Goal: Task Accomplishment & Management: Use online tool/utility

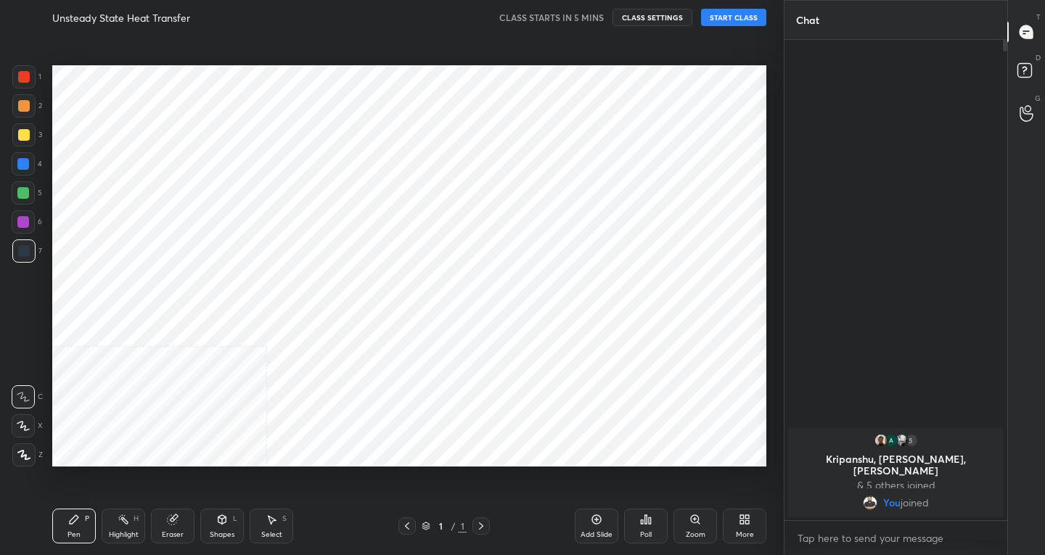
scroll to position [462, 726]
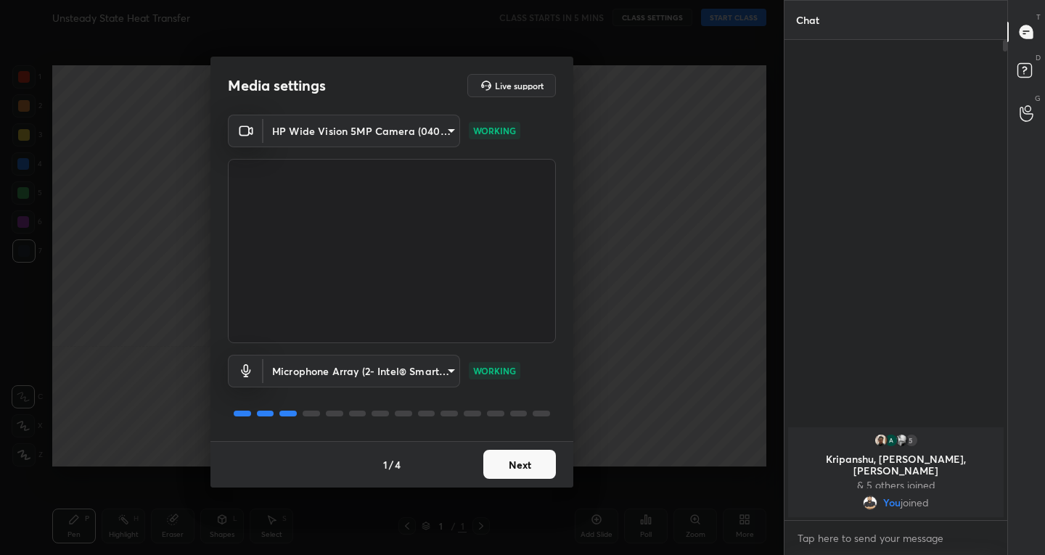
click at [537, 461] on button "Next" at bounding box center [520, 464] width 73 height 29
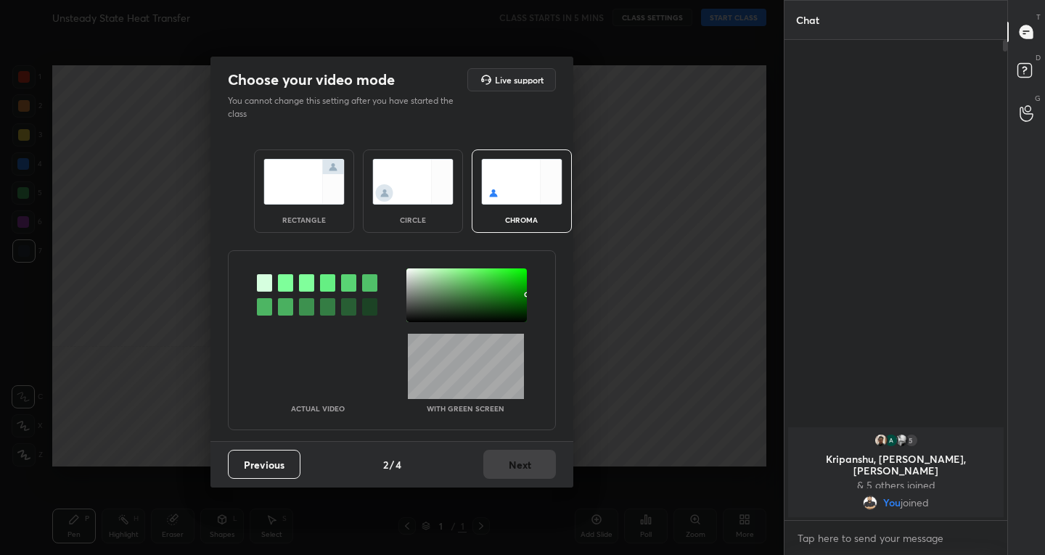
click at [295, 175] on img at bounding box center [304, 182] width 81 height 46
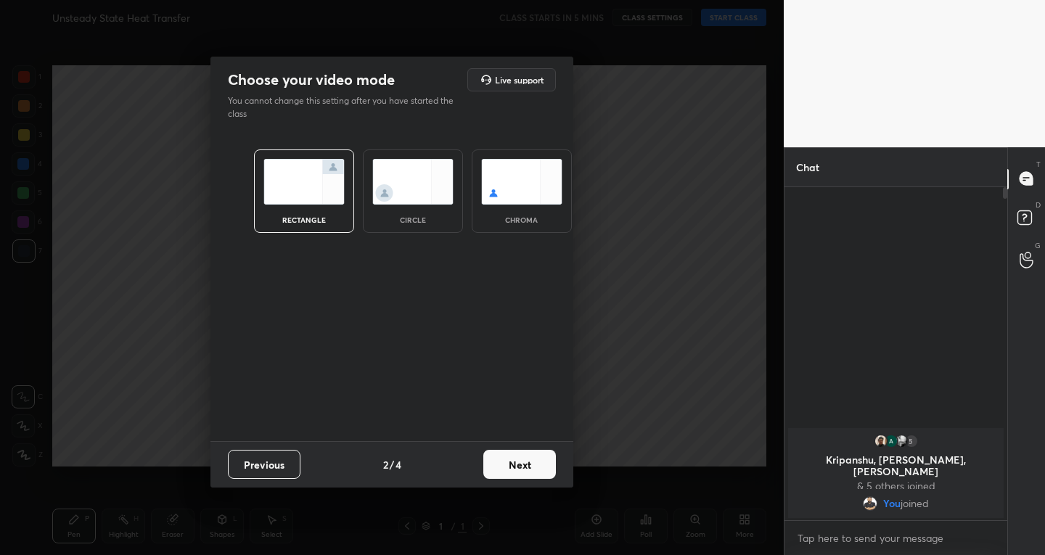
click at [515, 461] on button "Next" at bounding box center [520, 464] width 73 height 29
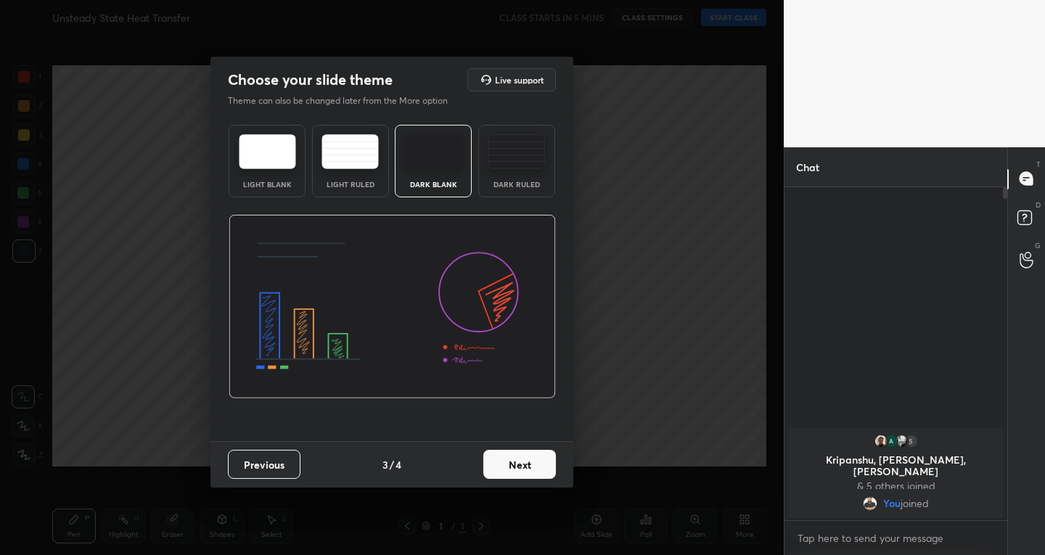
click at [515, 461] on button "Next" at bounding box center [520, 464] width 73 height 29
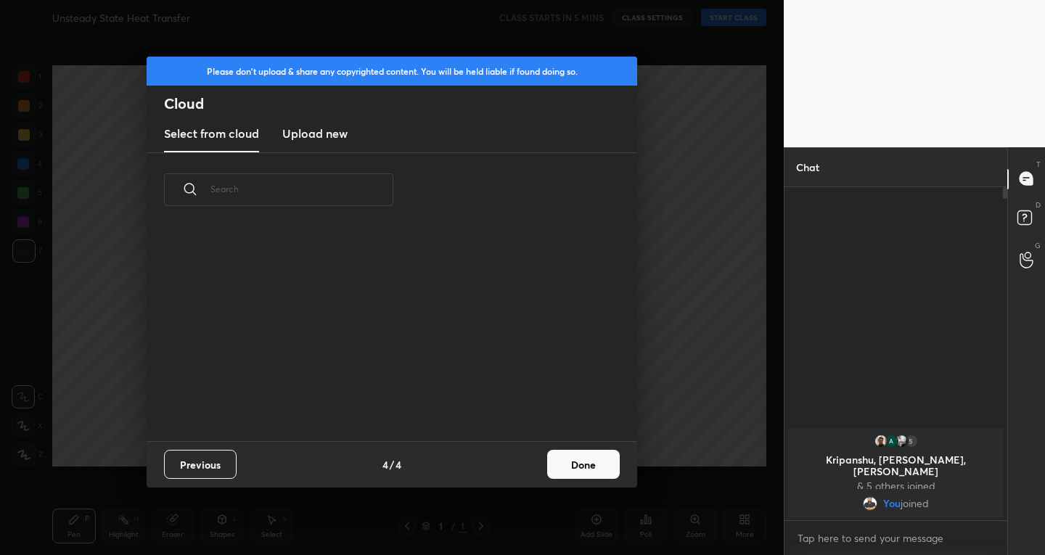
scroll to position [5, 8]
click at [557, 464] on button "Done" at bounding box center [583, 464] width 73 height 29
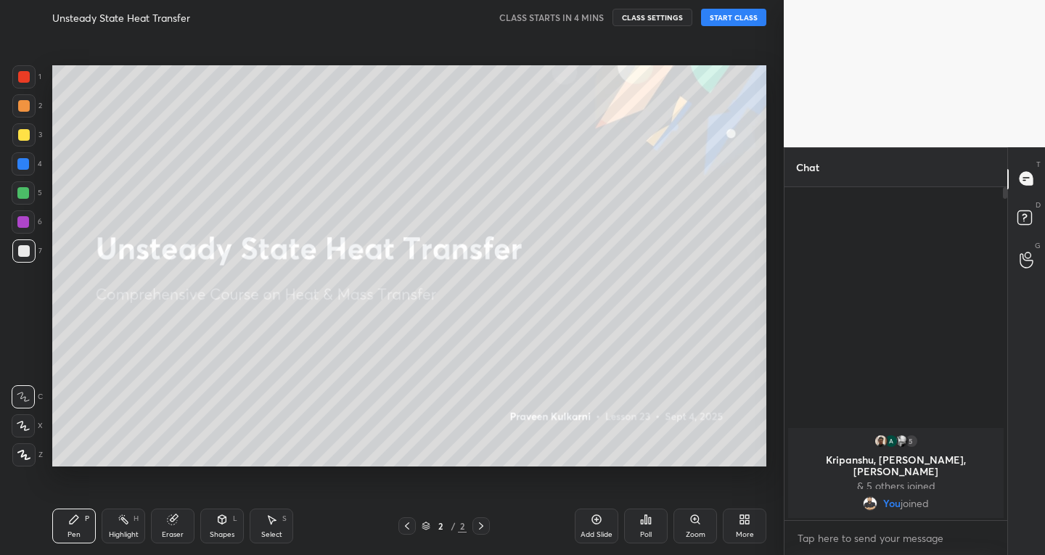
click at [594, 516] on icon at bounding box center [596, 519] width 9 height 9
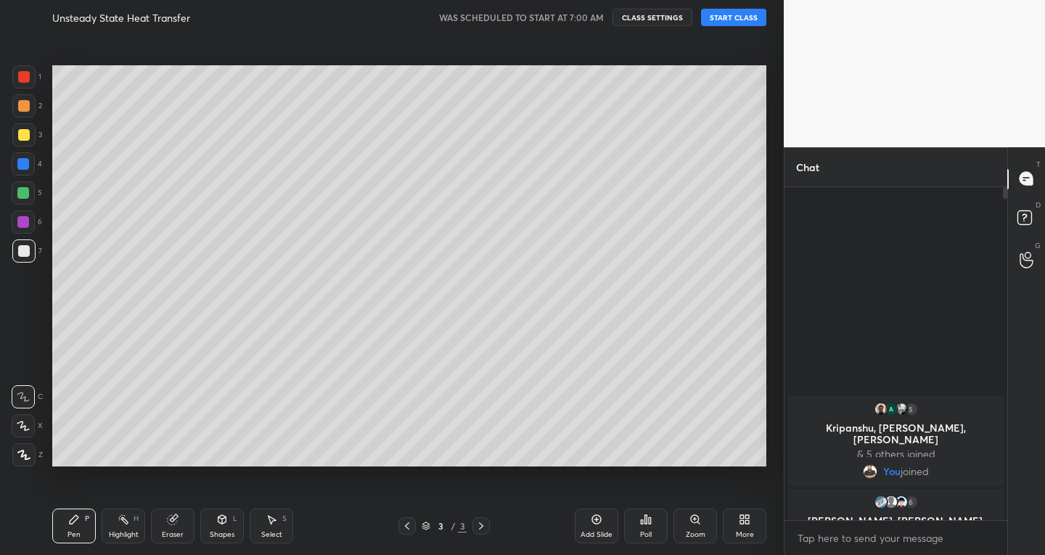
click at [713, 22] on button "START CLASS" at bounding box center [733, 17] width 65 height 17
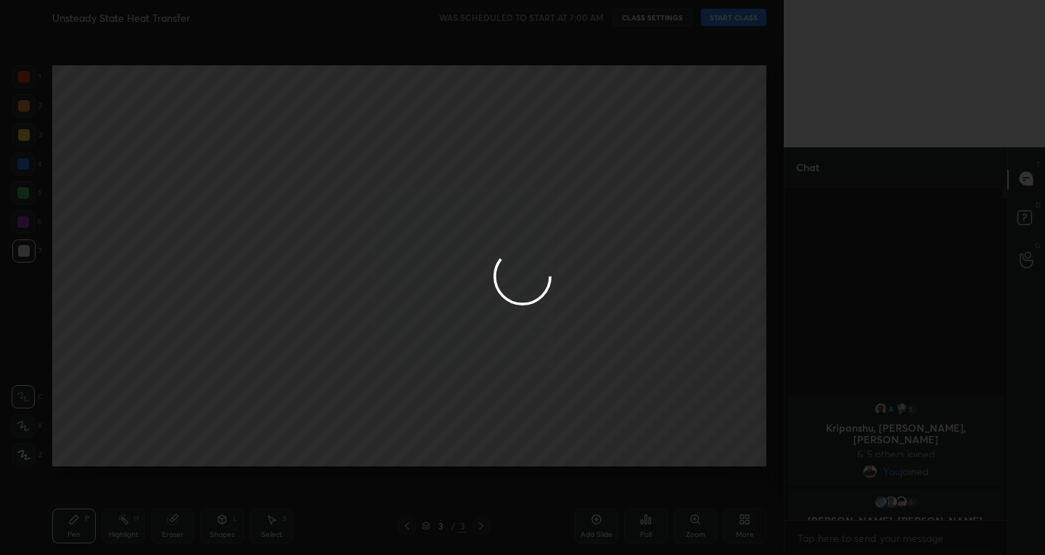
type textarea "x"
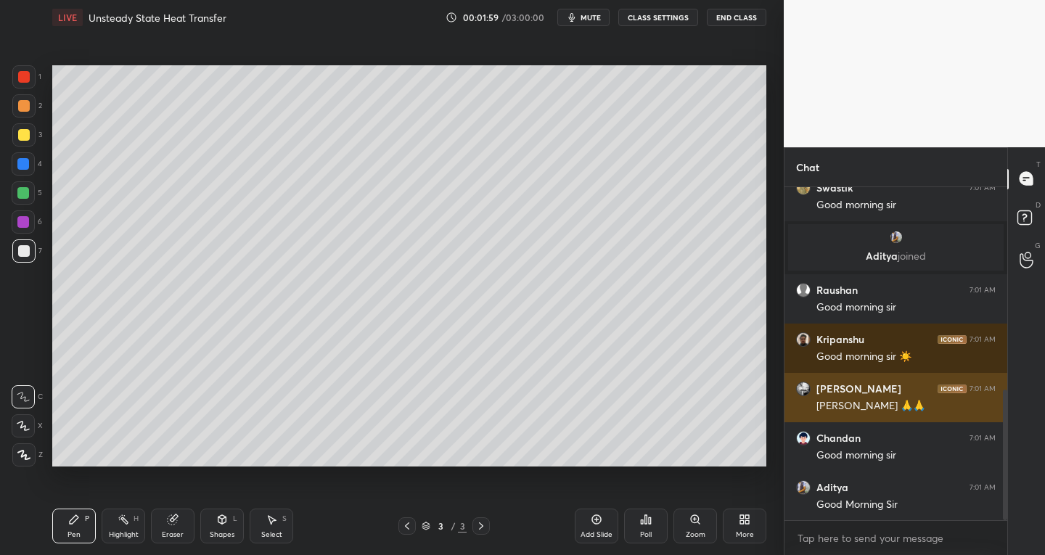
scroll to position [571, 0]
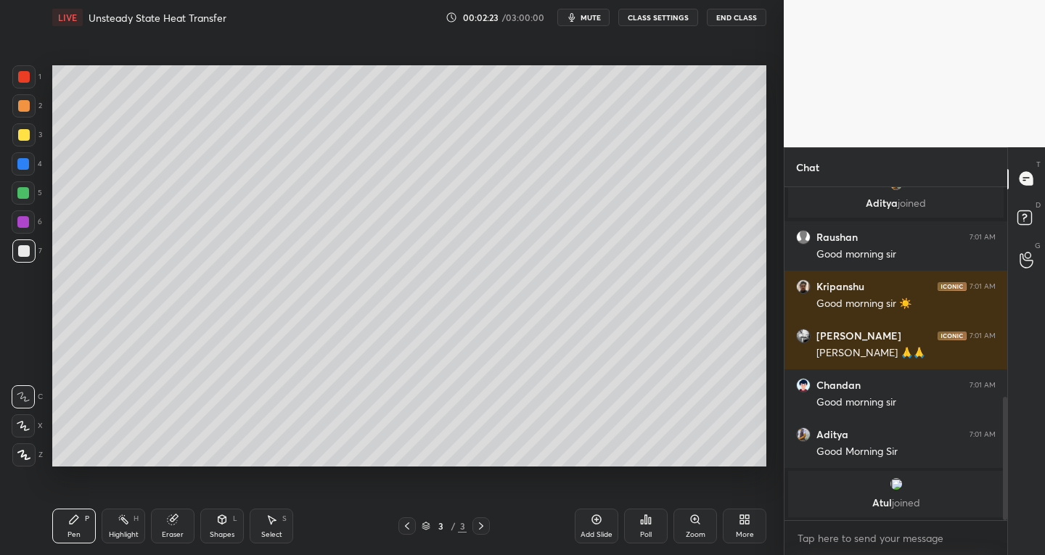
click at [23, 431] on icon at bounding box center [23, 426] width 13 height 10
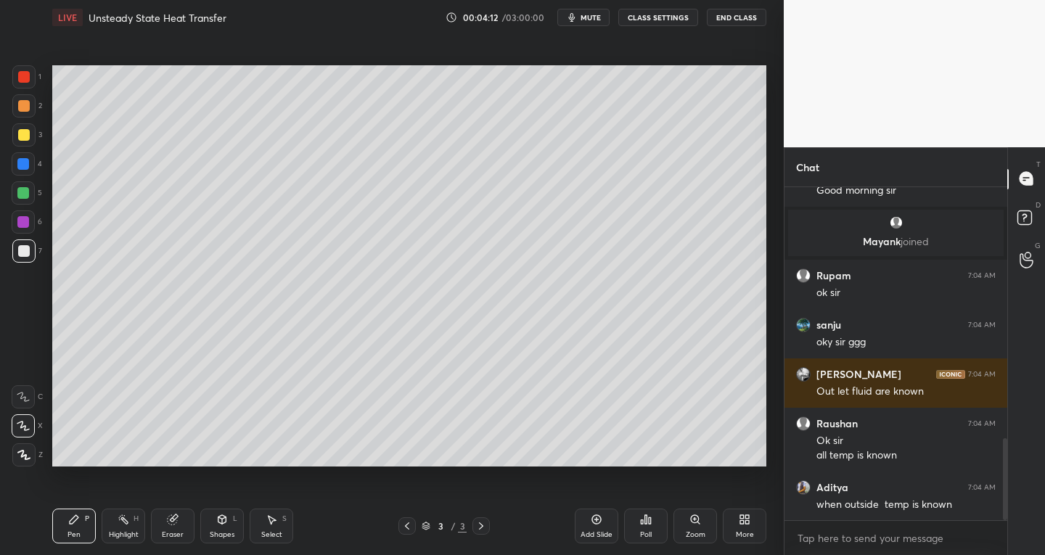
scroll to position [1025, 0]
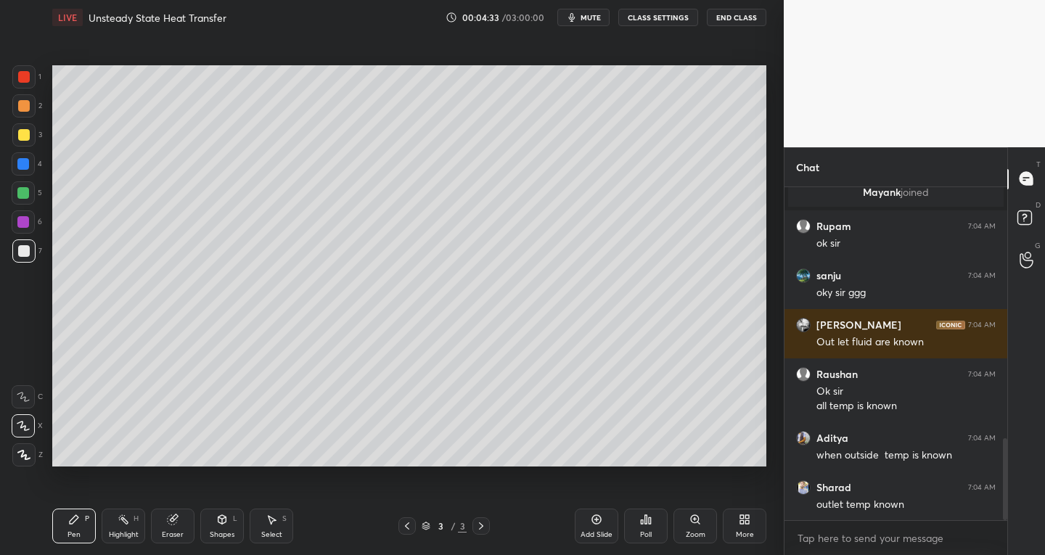
click at [276, 525] on icon at bounding box center [272, 520] width 12 height 12
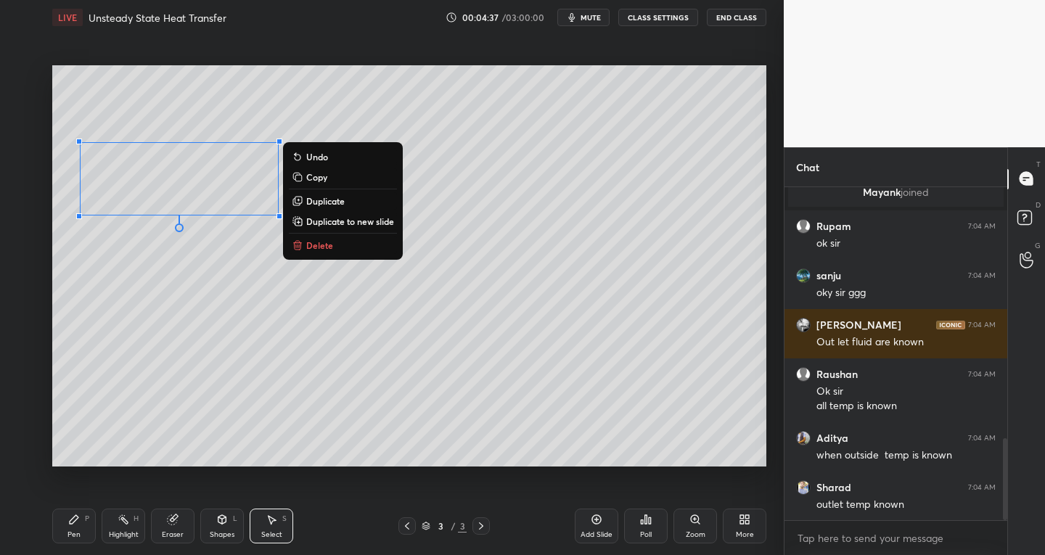
click at [300, 318] on div "0 ° Undo Copy Duplicate Duplicate to new slide Delete" at bounding box center [409, 266] width 714 height 402
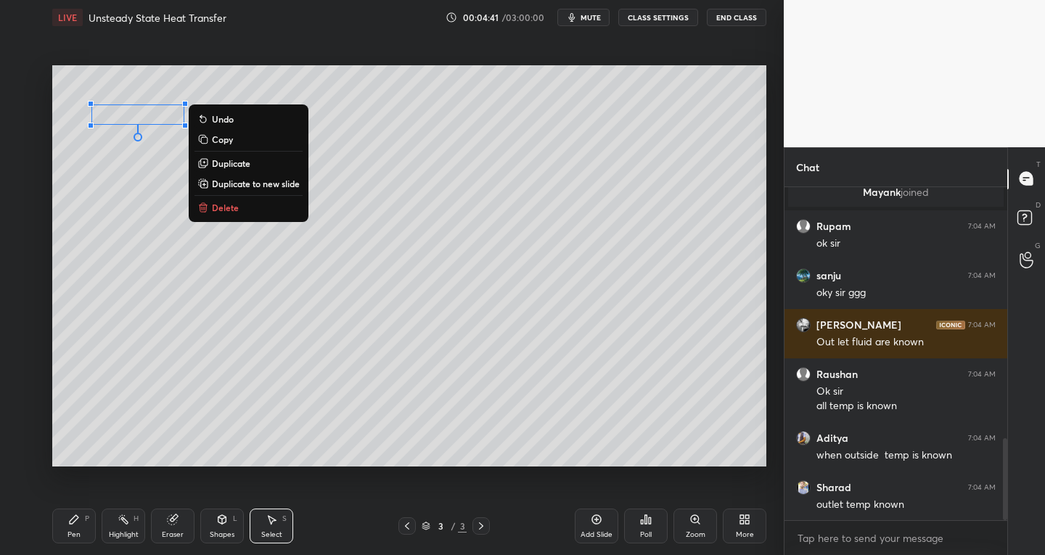
click at [73, 517] on icon at bounding box center [74, 520] width 12 height 12
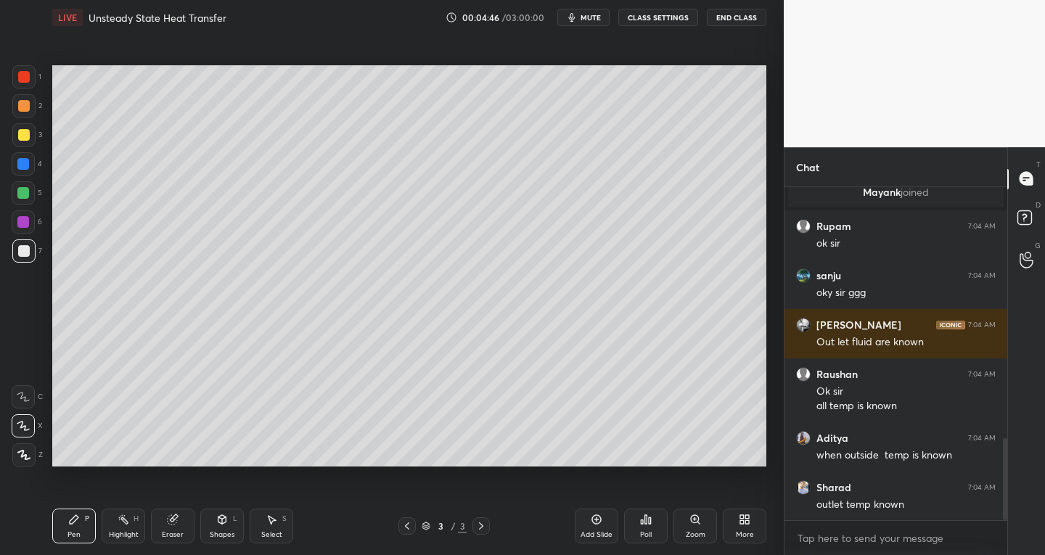
click at [78, 519] on icon at bounding box center [74, 519] width 9 height 9
click at [276, 529] on div "Select S" at bounding box center [272, 526] width 44 height 35
click at [317, 98] on div "0 ° Undo Copy Duplicate Duplicate to new slide Delete" at bounding box center [409, 266] width 714 height 402
click at [587, 523] on div "Add Slide" at bounding box center [597, 526] width 44 height 35
click at [73, 522] on icon at bounding box center [74, 519] width 9 height 9
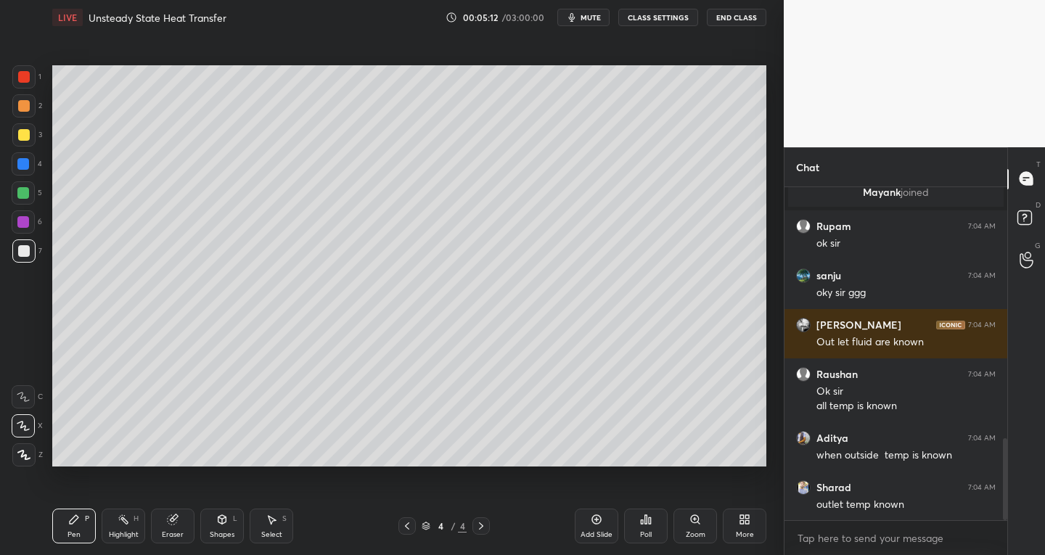
click at [224, 529] on div "Shapes L" at bounding box center [222, 526] width 44 height 35
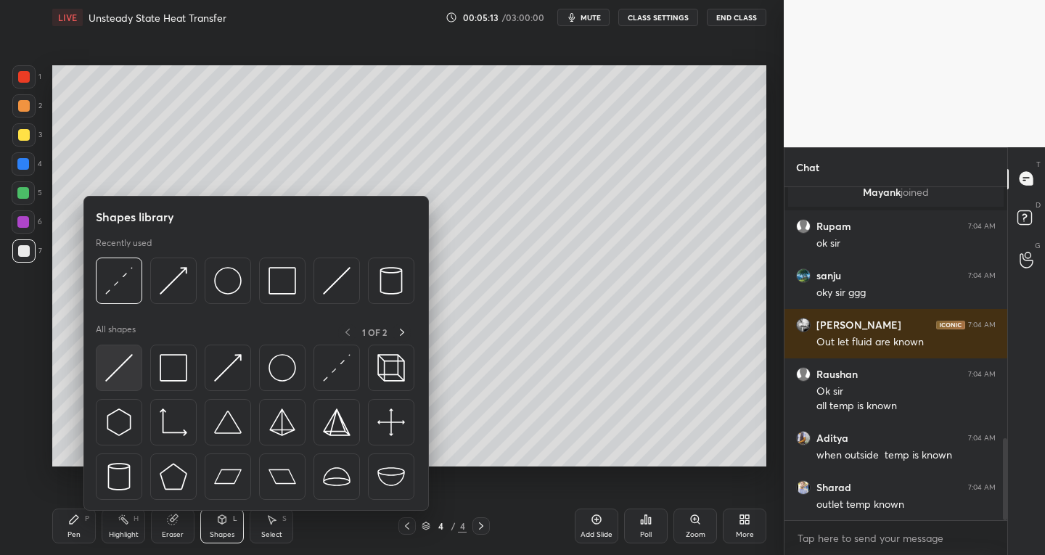
click at [122, 374] on img at bounding box center [119, 368] width 28 height 28
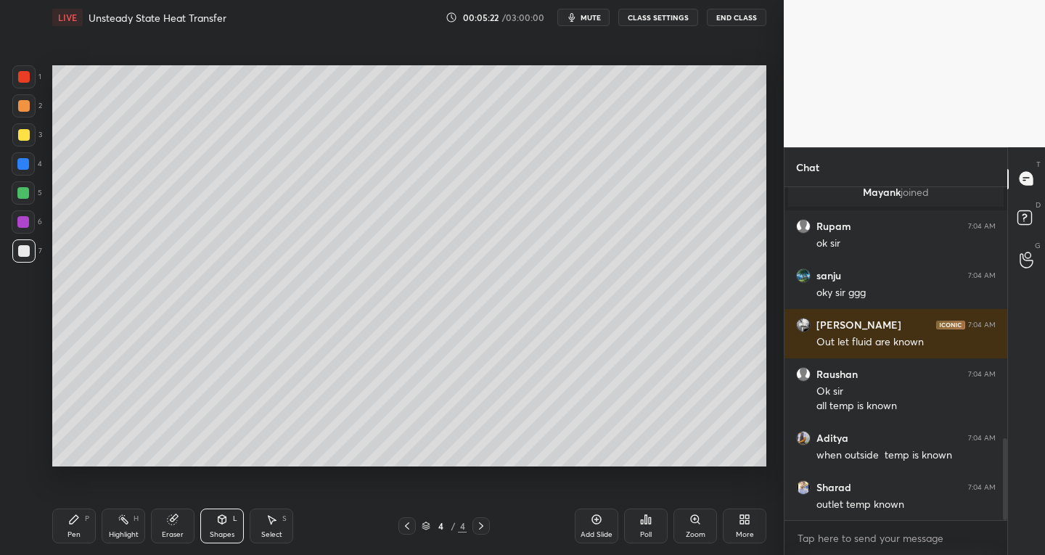
click at [78, 517] on icon at bounding box center [74, 519] width 9 height 9
click at [227, 527] on div "Shapes L" at bounding box center [222, 526] width 44 height 35
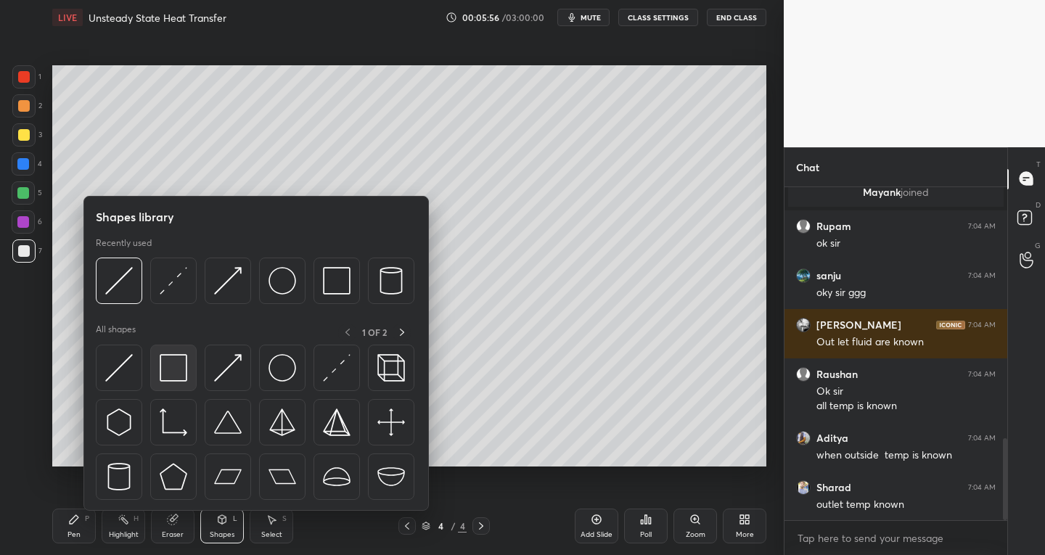
click at [172, 387] on div at bounding box center [173, 368] width 46 height 46
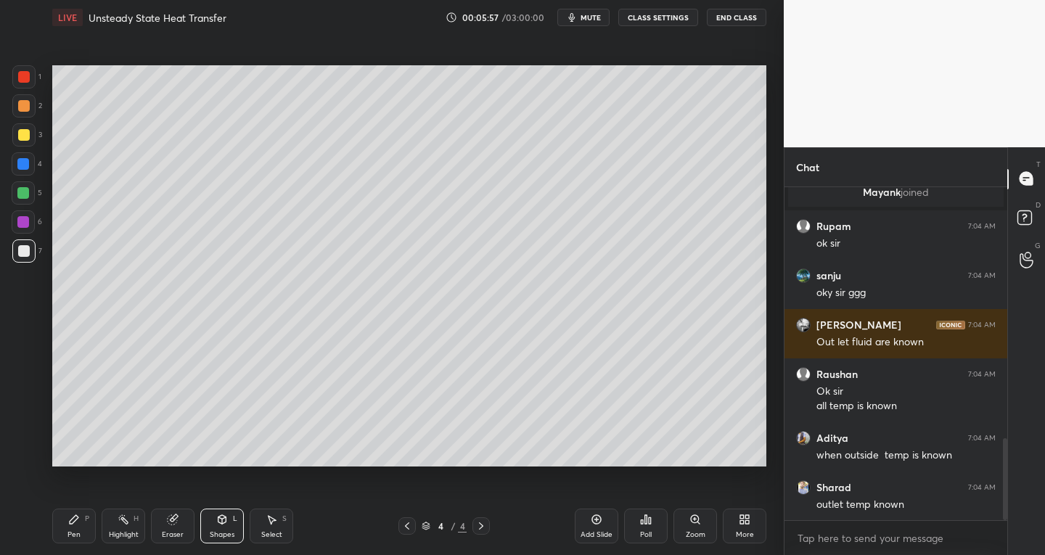
click at [211, 526] on div "Shapes L" at bounding box center [222, 526] width 44 height 35
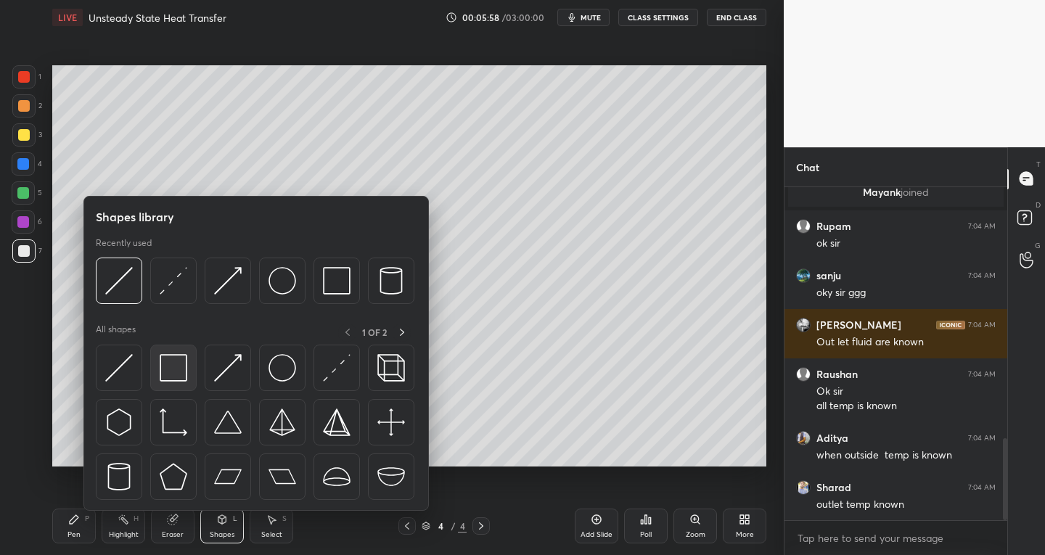
click at [179, 387] on div at bounding box center [173, 368] width 46 height 46
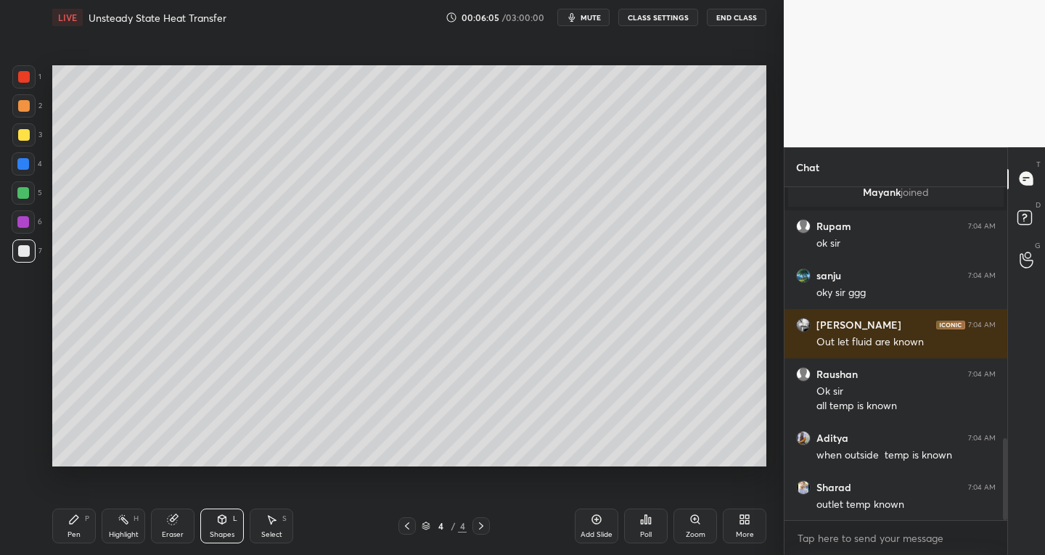
click at [169, 529] on div "Eraser" at bounding box center [173, 526] width 44 height 35
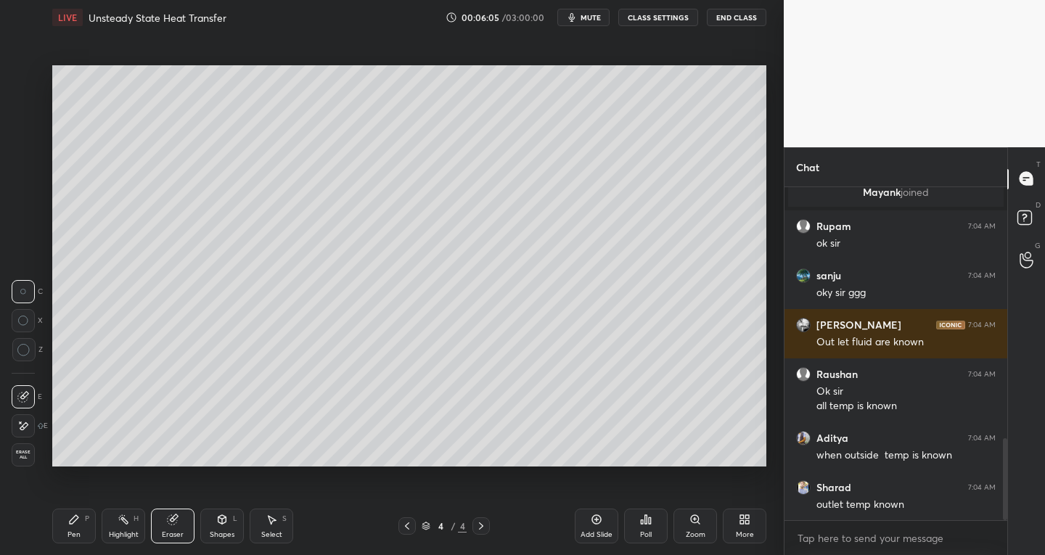
click at [21, 383] on div "E" at bounding box center [27, 394] width 30 height 29
click at [60, 523] on div "Pen P" at bounding box center [74, 526] width 44 height 35
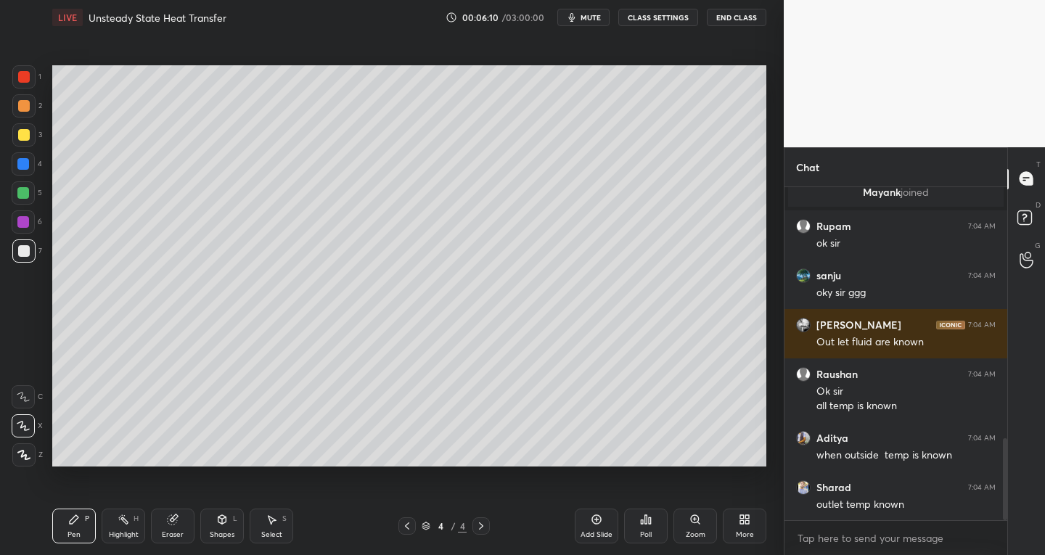
click at [176, 521] on icon at bounding box center [172, 519] width 9 height 9
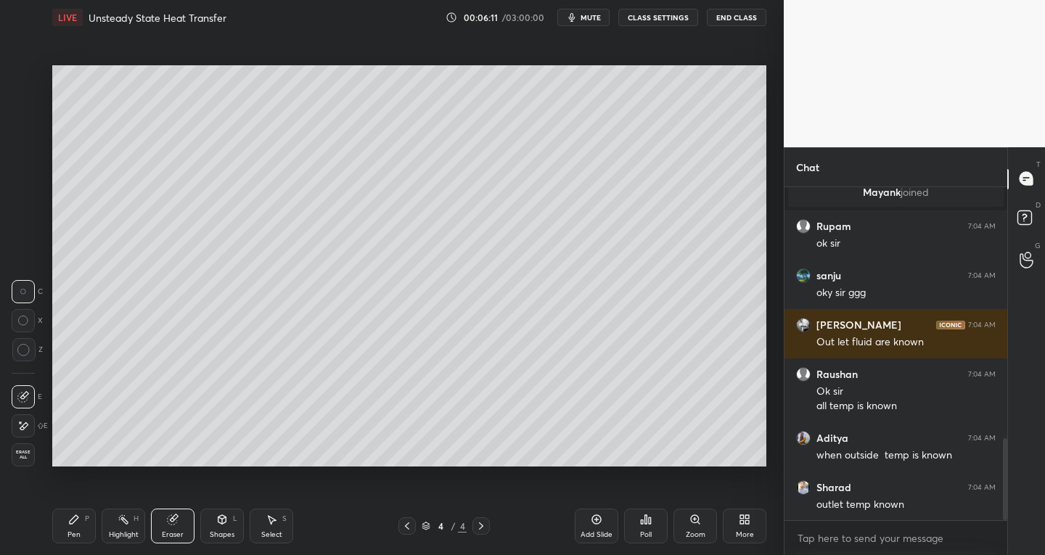
click at [72, 521] on icon at bounding box center [74, 519] width 9 height 9
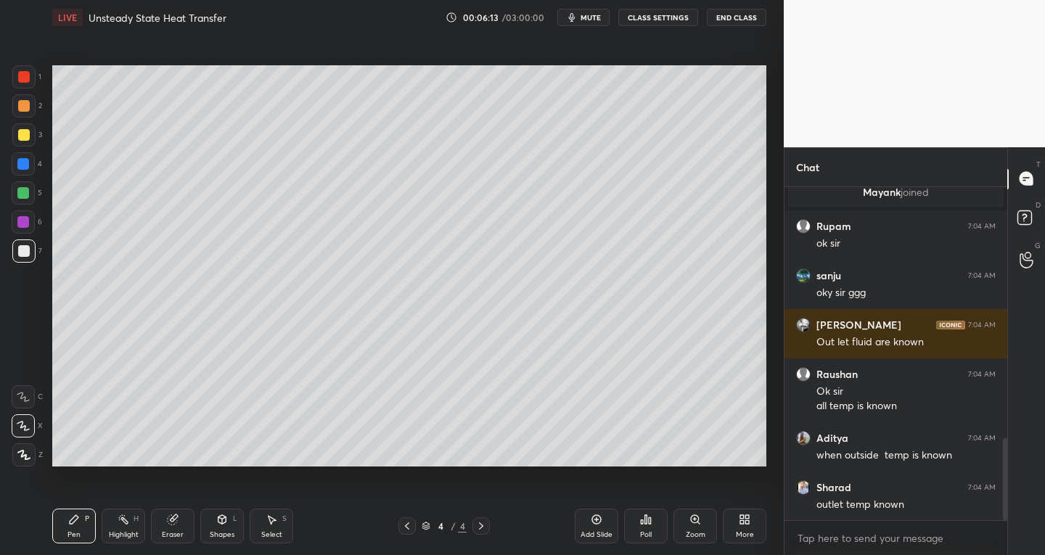
click at [170, 525] on icon at bounding box center [173, 520] width 12 height 12
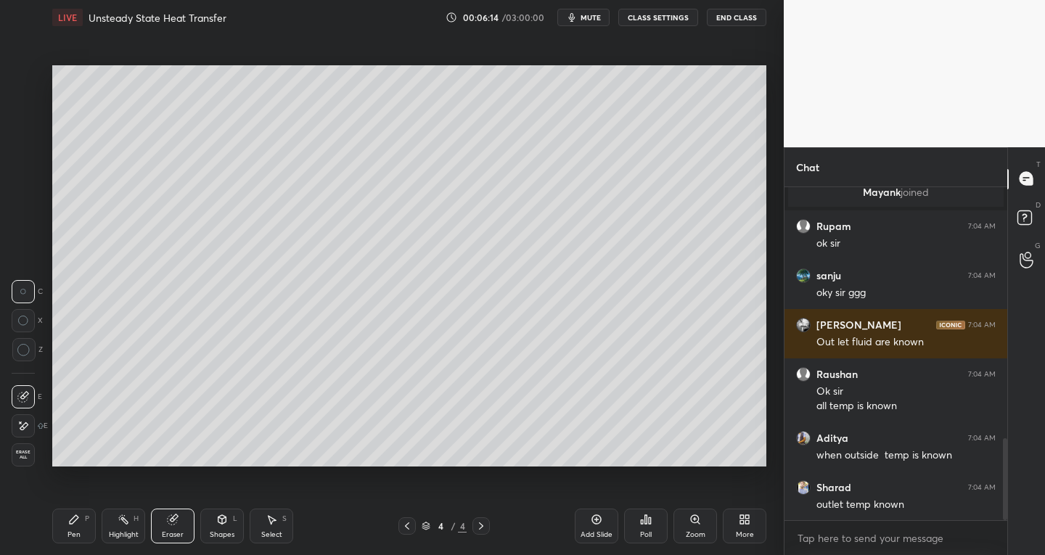
click at [30, 391] on div at bounding box center [23, 397] width 23 height 23
click at [75, 523] on icon at bounding box center [74, 520] width 12 height 12
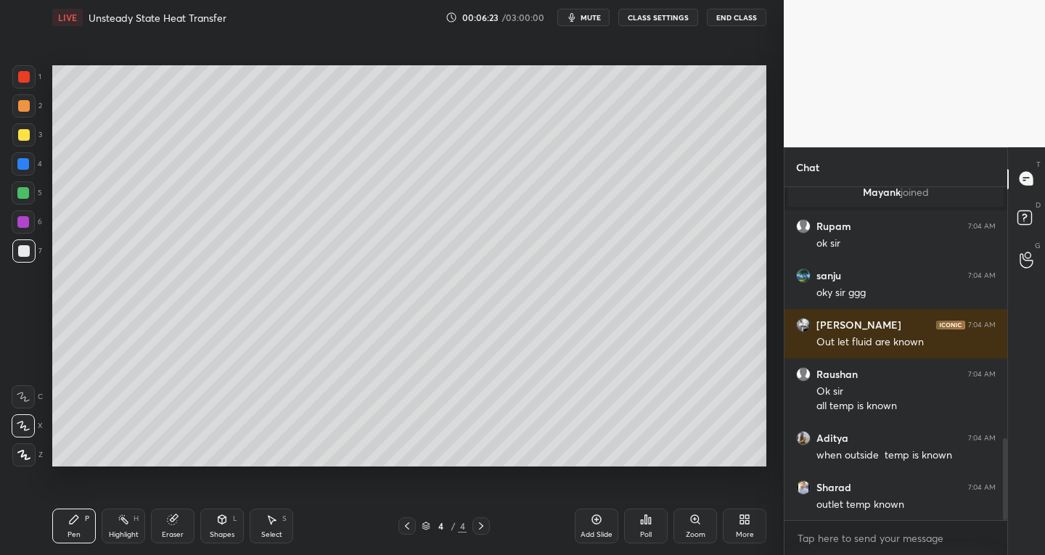
click at [219, 525] on icon at bounding box center [222, 520] width 12 height 12
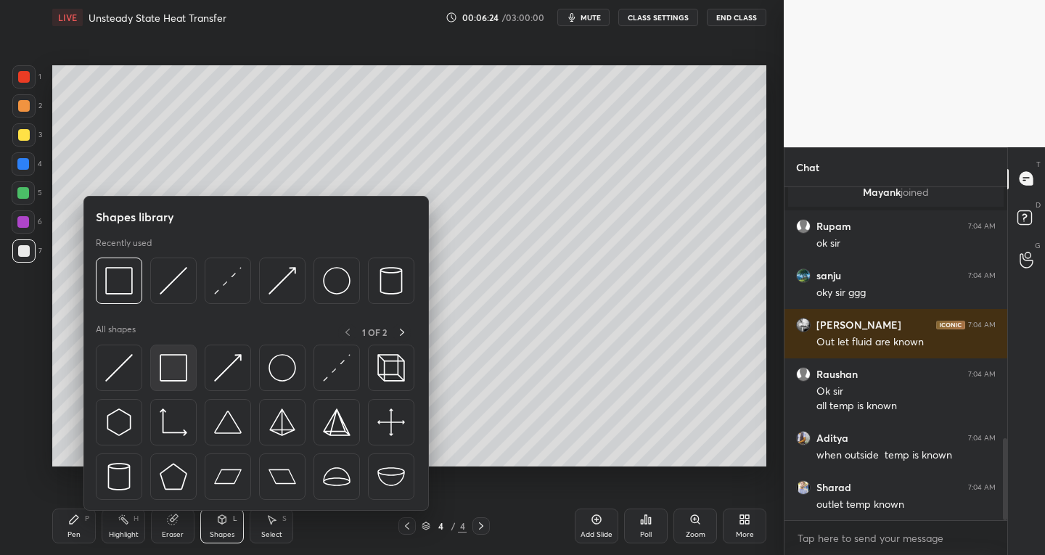
click at [175, 379] on img at bounding box center [174, 368] width 28 height 28
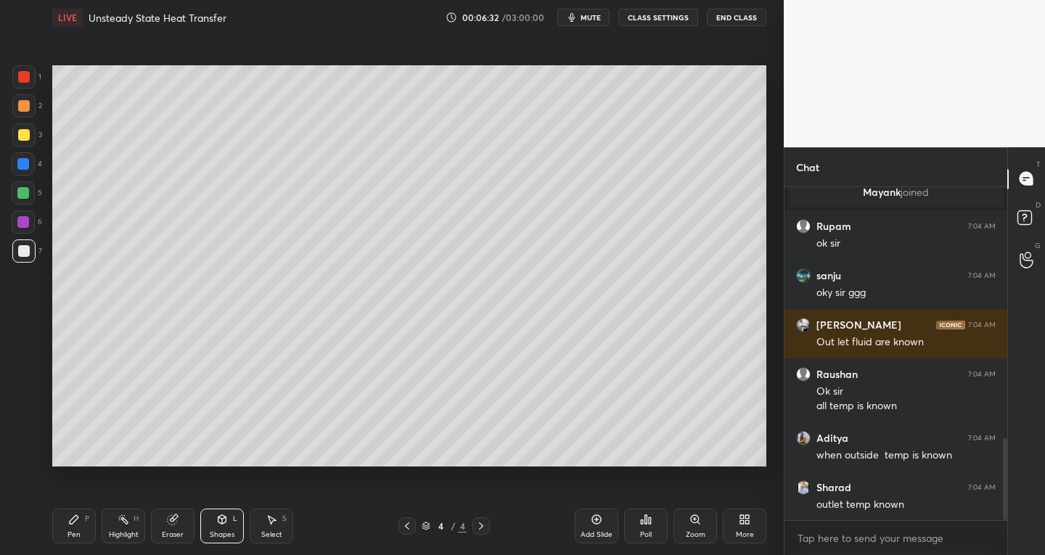
click at [174, 532] on div "Eraser" at bounding box center [173, 534] width 22 height 7
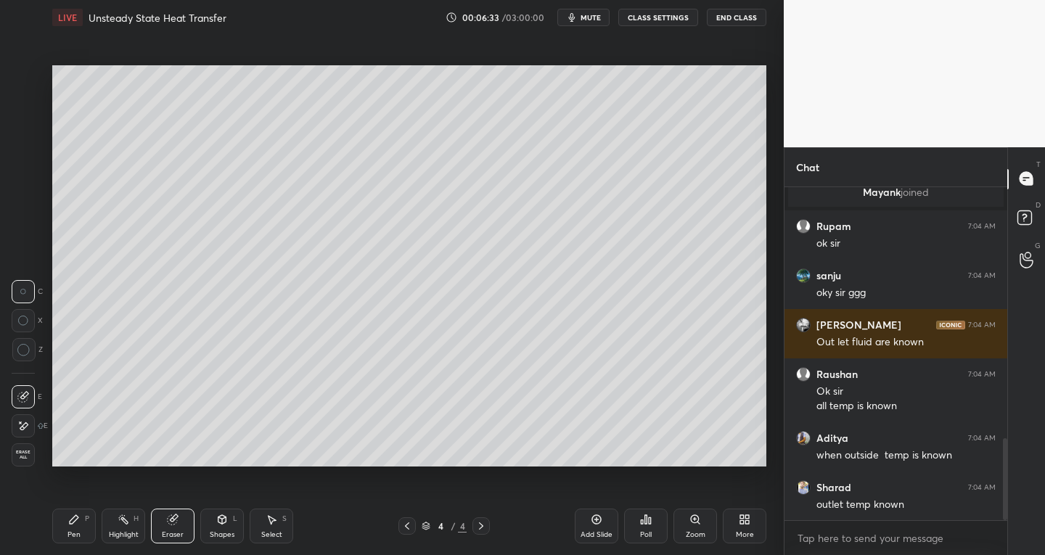
click at [29, 399] on div at bounding box center [23, 397] width 23 height 23
click at [219, 521] on icon at bounding box center [223, 519] width 8 height 9
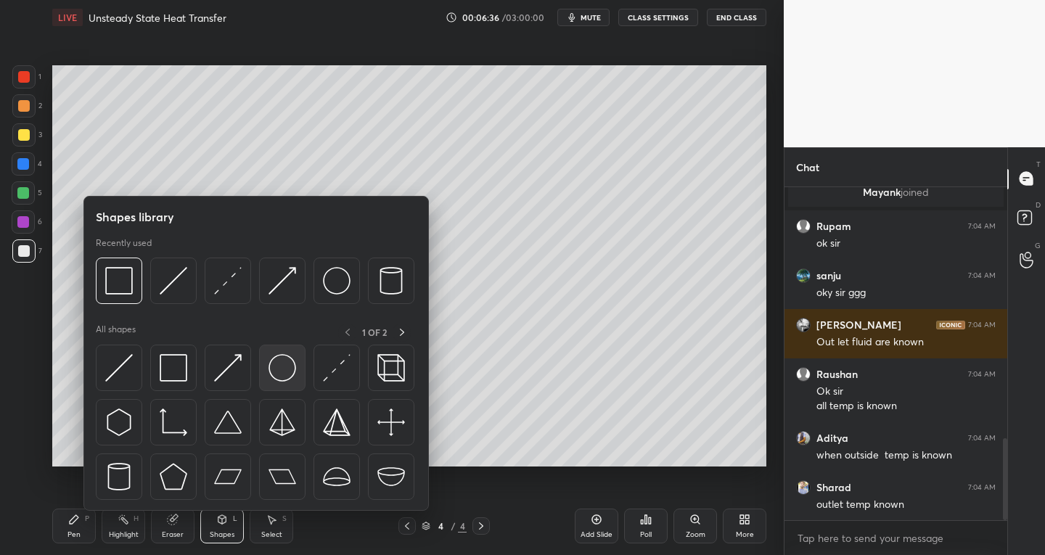
click at [284, 376] on img at bounding box center [283, 368] width 28 height 28
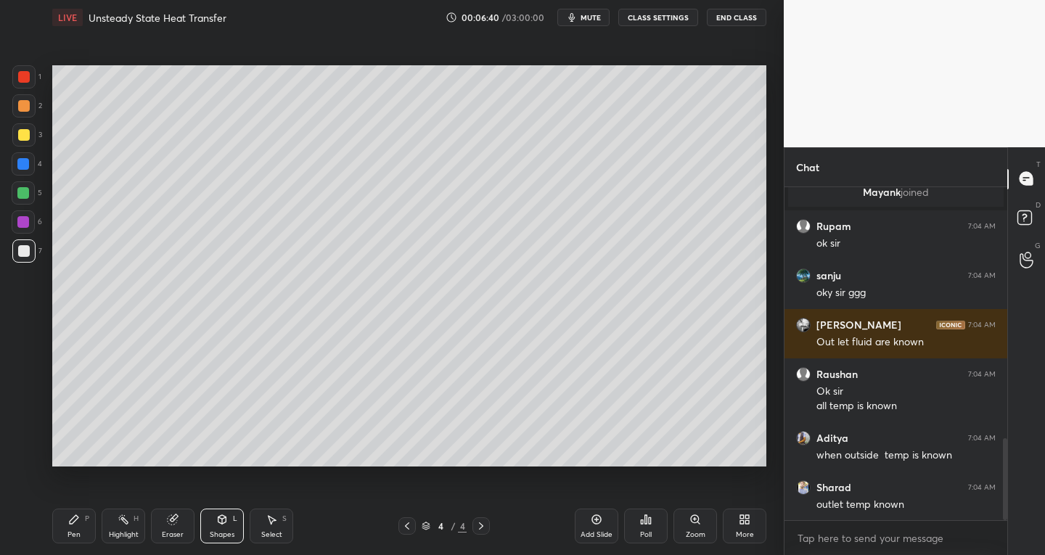
click at [168, 526] on div "Eraser" at bounding box center [173, 526] width 44 height 35
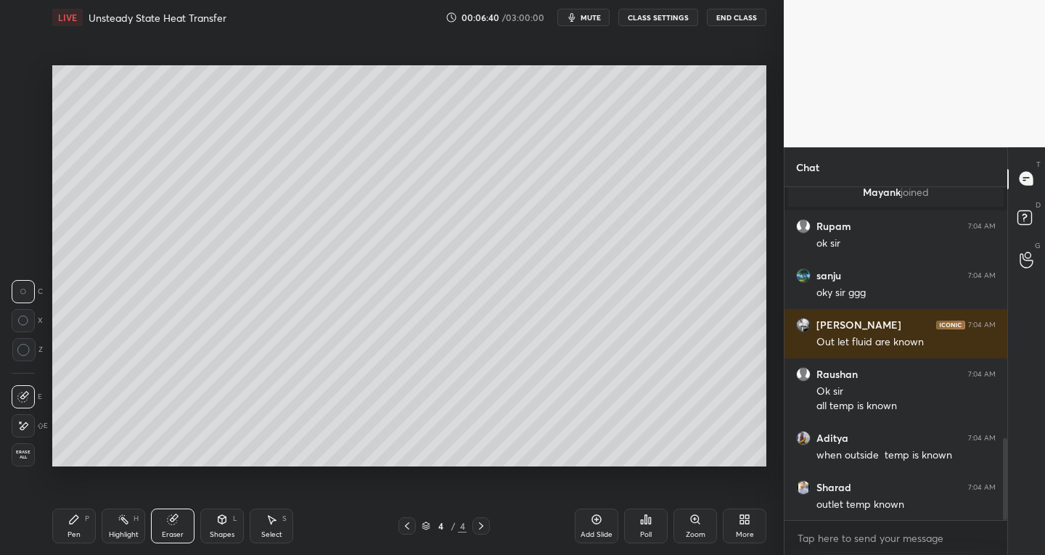
click at [28, 398] on icon at bounding box center [23, 397] width 12 height 12
click at [224, 520] on icon at bounding box center [223, 519] width 8 height 9
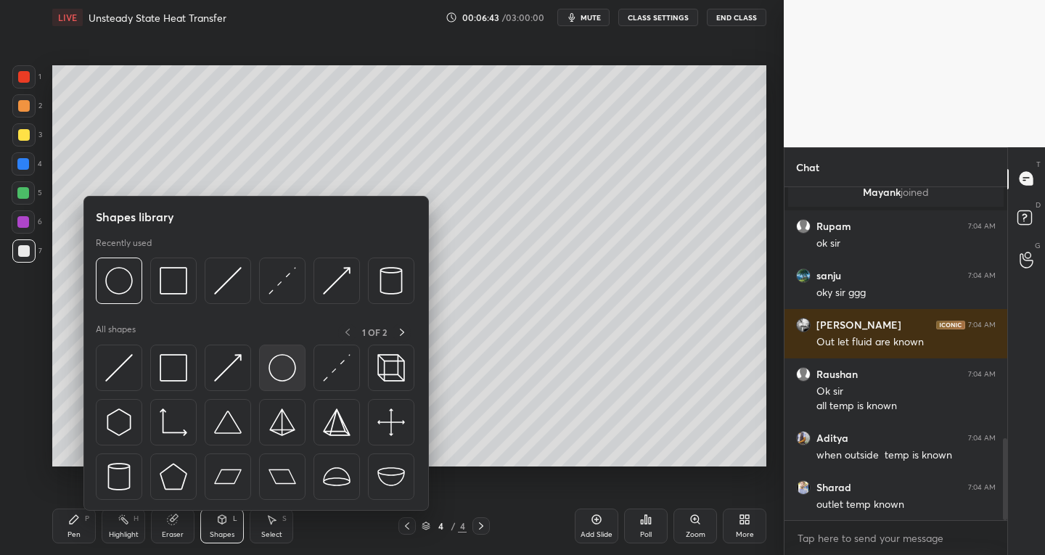
click at [279, 373] on img at bounding box center [283, 368] width 28 height 28
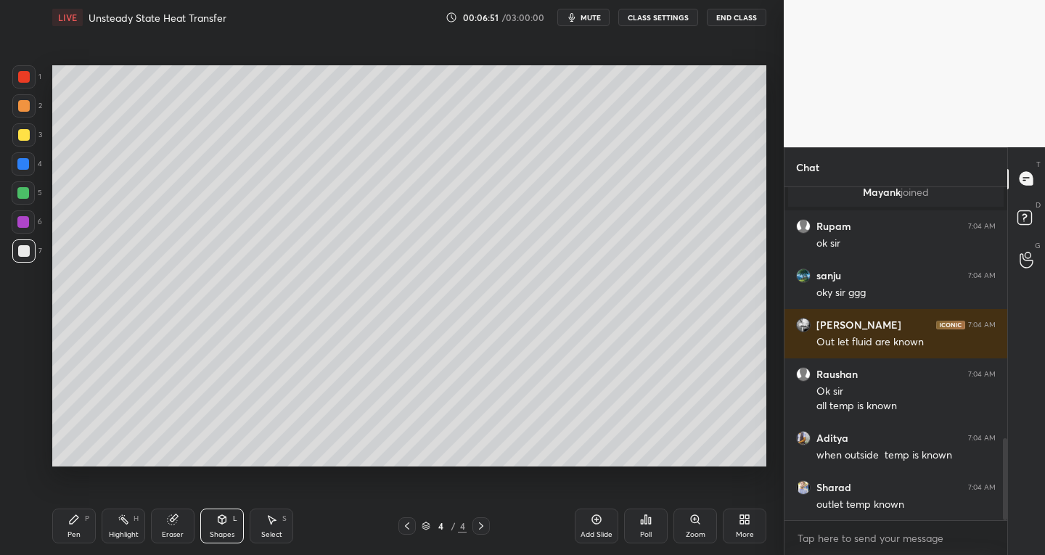
click at [27, 79] on div at bounding box center [24, 77] width 12 height 12
click at [75, 523] on icon at bounding box center [74, 520] width 12 height 12
click at [17, 261] on div at bounding box center [23, 251] width 23 height 23
click at [27, 77] on div at bounding box center [24, 77] width 12 height 12
click at [28, 162] on div at bounding box center [23, 164] width 12 height 12
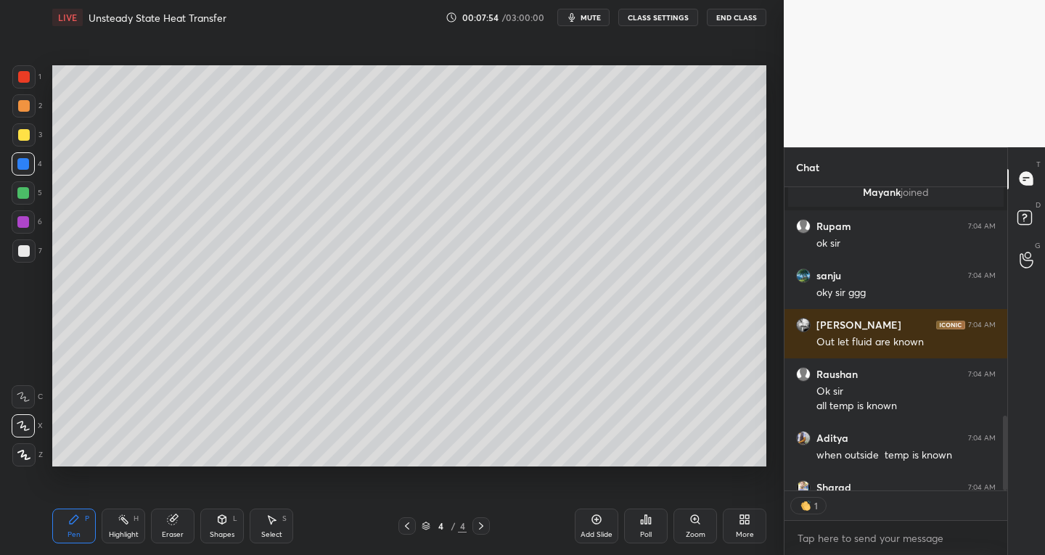
scroll to position [5, 5]
click at [25, 132] on div at bounding box center [24, 135] width 12 height 12
click at [26, 253] on div at bounding box center [24, 251] width 12 height 12
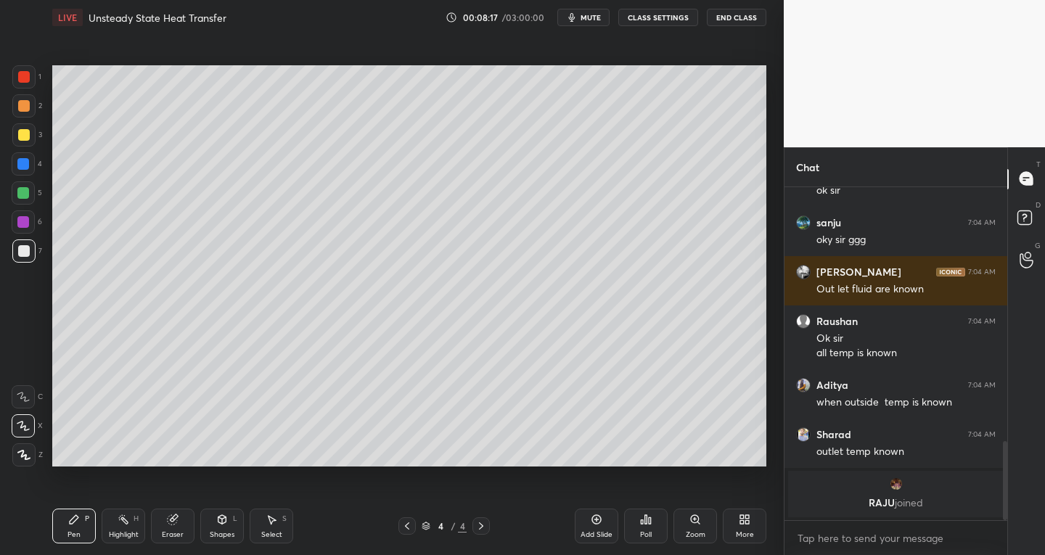
click at [23, 136] on div at bounding box center [24, 135] width 12 height 12
click at [26, 245] on div at bounding box center [24, 251] width 12 height 12
click at [21, 253] on div at bounding box center [24, 251] width 12 height 12
click at [28, 78] on div at bounding box center [24, 77] width 12 height 12
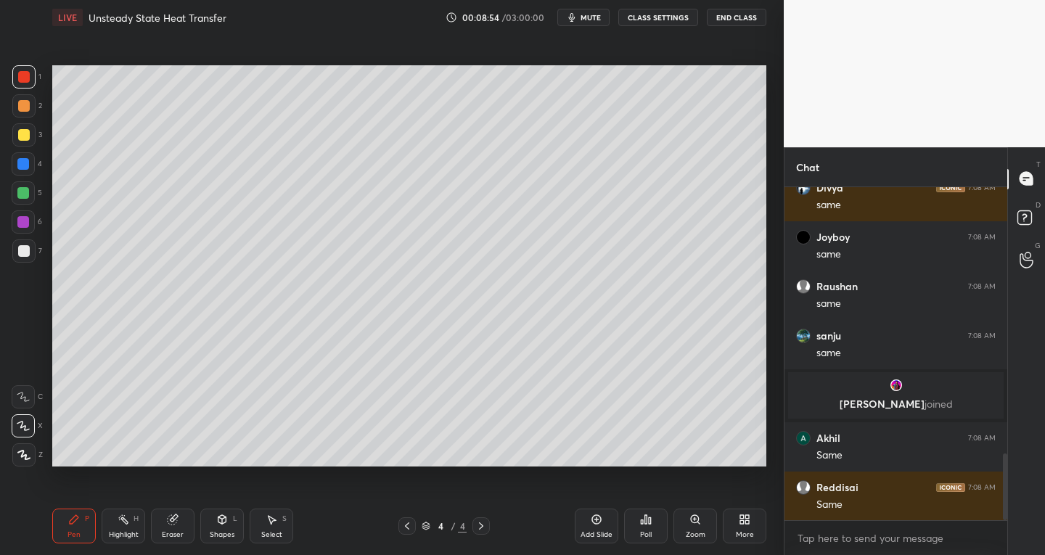
scroll to position [1329, 0]
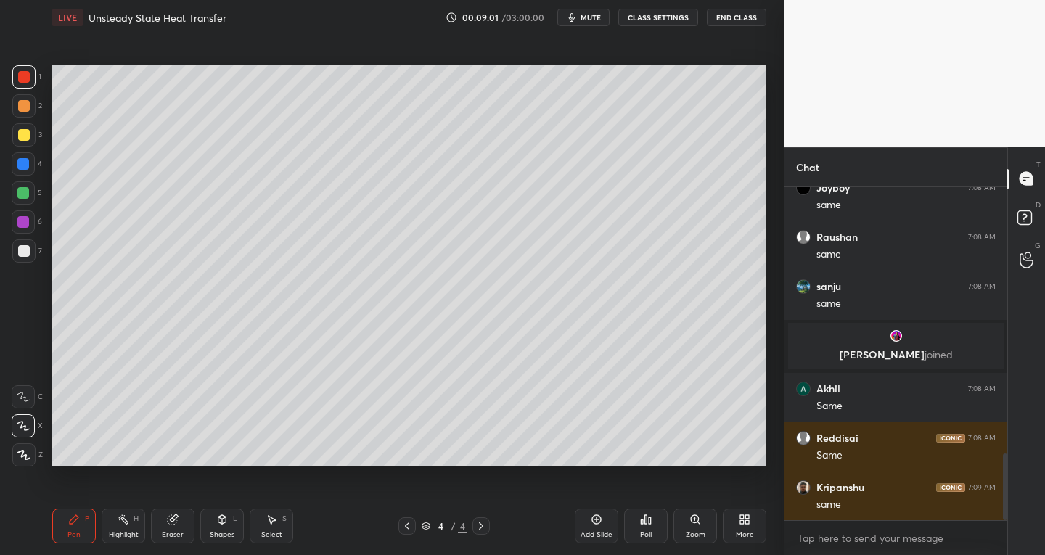
click at [27, 134] on div at bounding box center [24, 135] width 12 height 12
click at [225, 526] on div "Shapes L" at bounding box center [222, 526] width 44 height 35
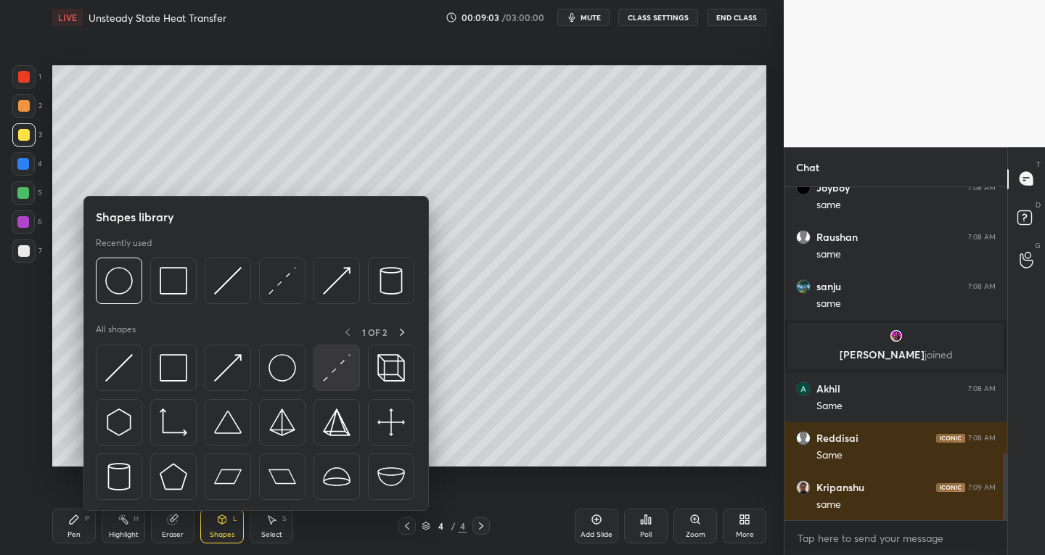
click at [337, 377] on img at bounding box center [337, 368] width 28 height 28
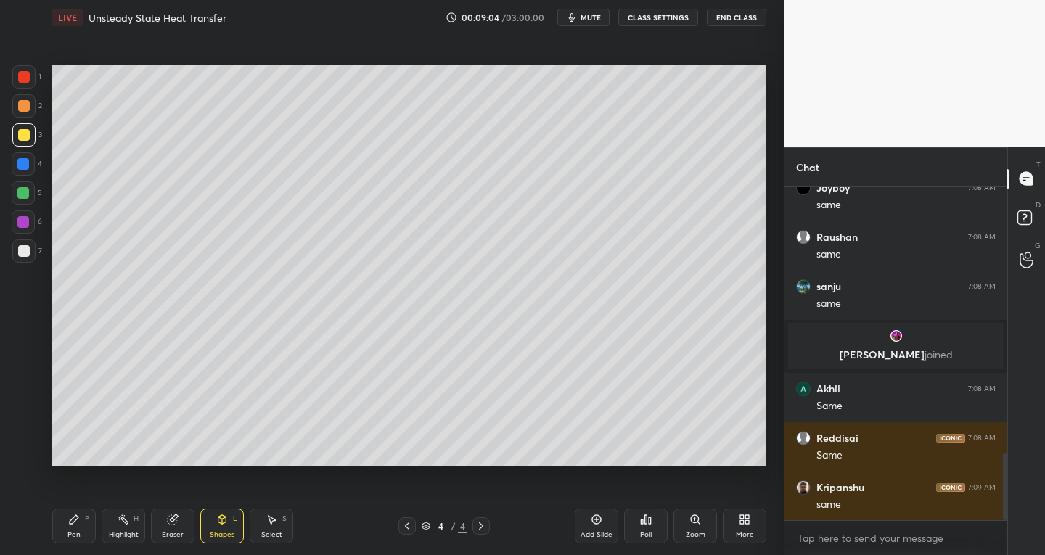
click at [85, 522] on div "P" at bounding box center [87, 518] width 4 height 7
click at [30, 221] on div at bounding box center [23, 222] width 23 height 23
click at [229, 525] on div "Shapes L" at bounding box center [222, 526] width 44 height 35
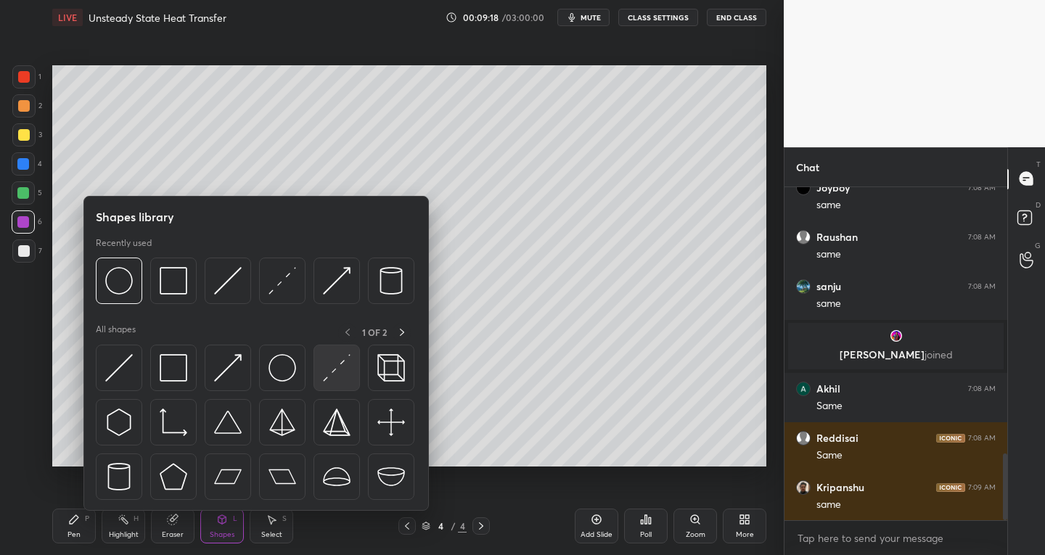
click at [334, 374] on img at bounding box center [337, 368] width 28 height 28
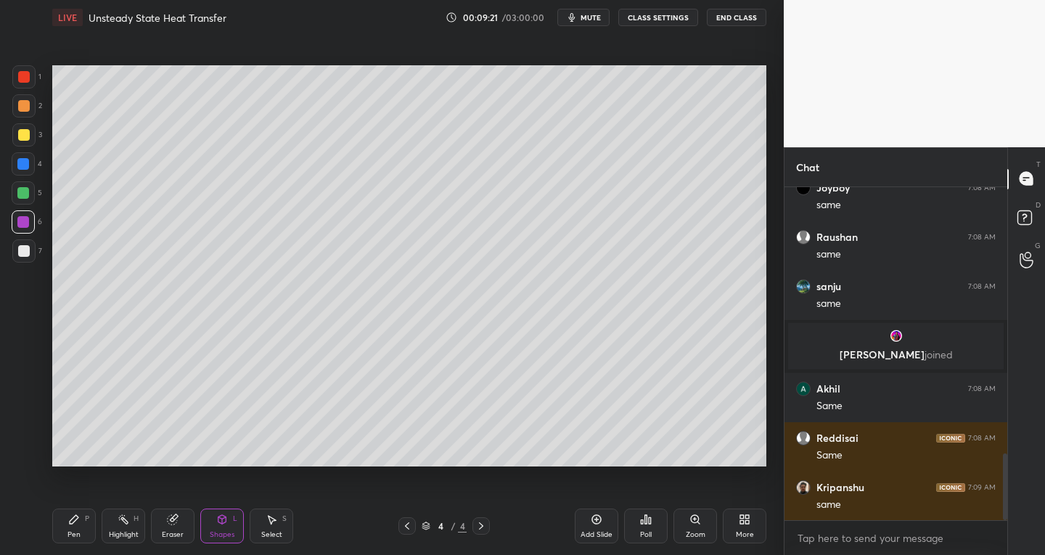
click at [72, 523] on icon at bounding box center [74, 519] width 9 height 9
click at [23, 256] on div at bounding box center [24, 251] width 12 height 12
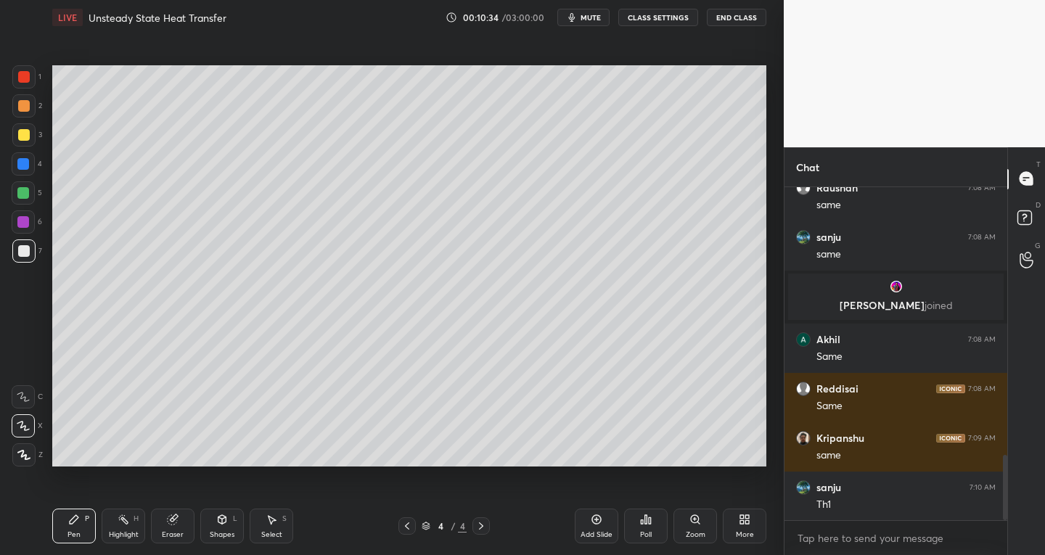
click at [28, 130] on div at bounding box center [24, 135] width 12 height 12
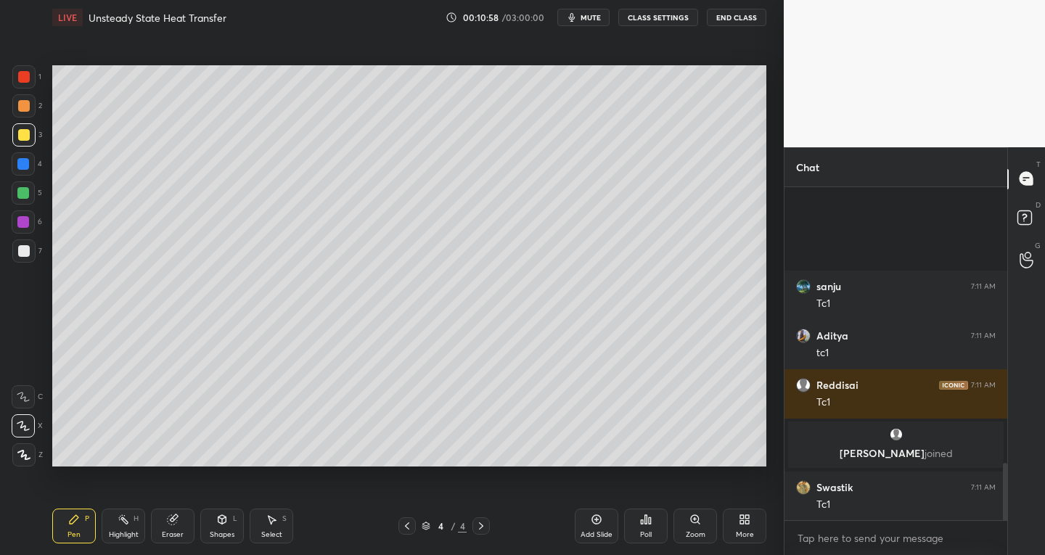
scroll to position [1590, 0]
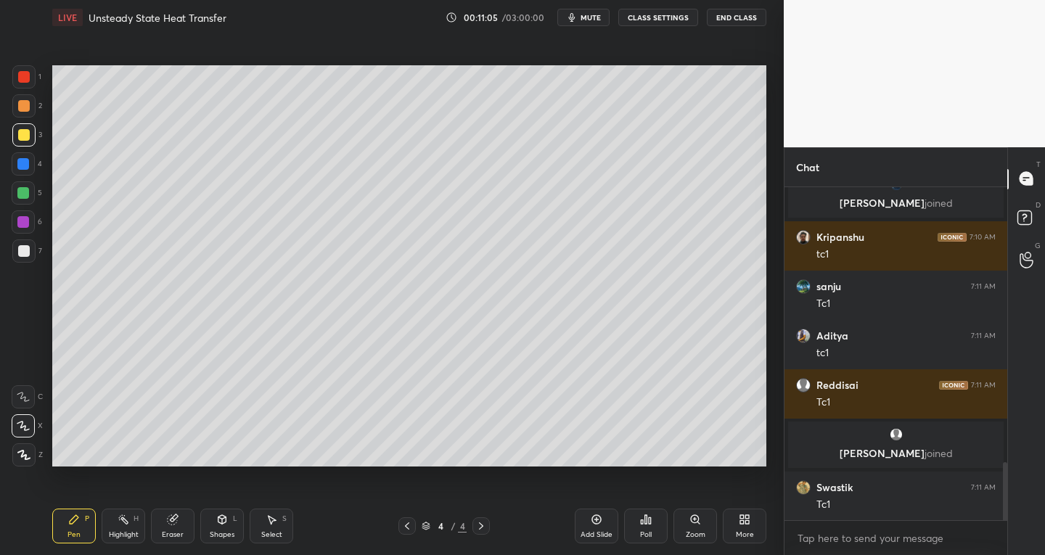
click at [168, 526] on div "Eraser" at bounding box center [173, 526] width 44 height 35
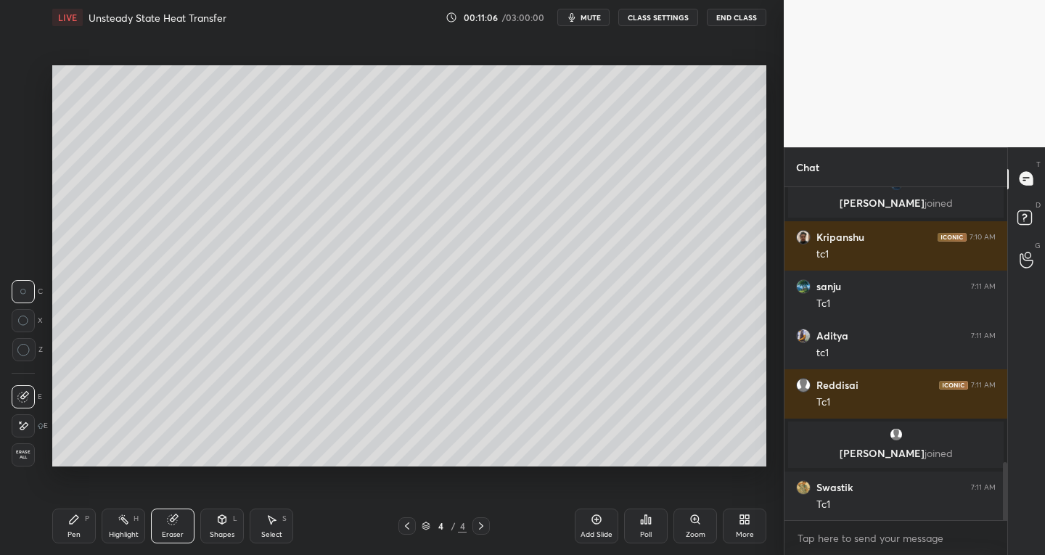
click at [24, 396] on icon at bounding box center [24, 395] width 8 height 7
click at [82, 525] on div "Pen P" at bounding box center [74, 526] width 44 height 35
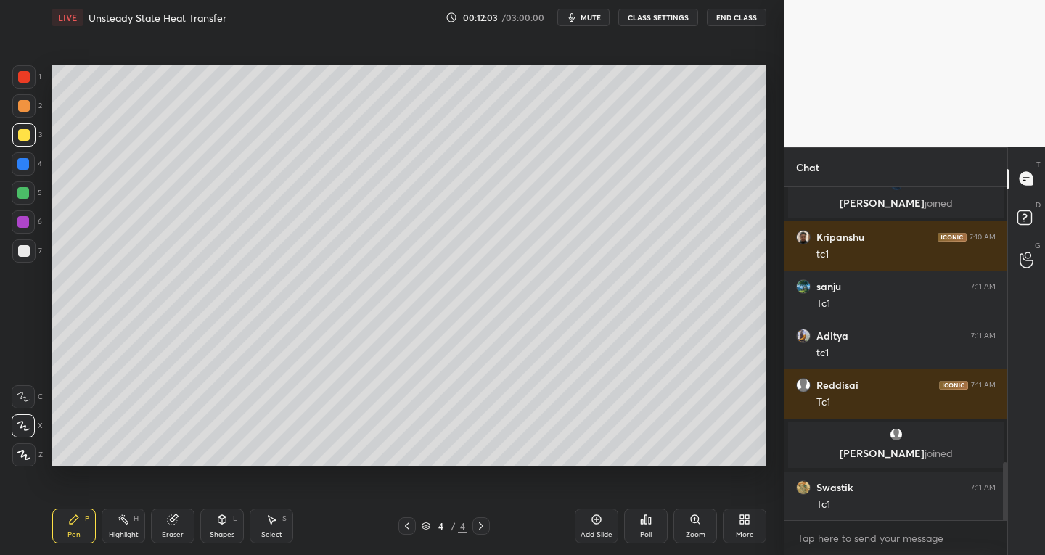
click at [216, 529] on div "Shapes L" at bounding box center [222, 526] width 44 height 35
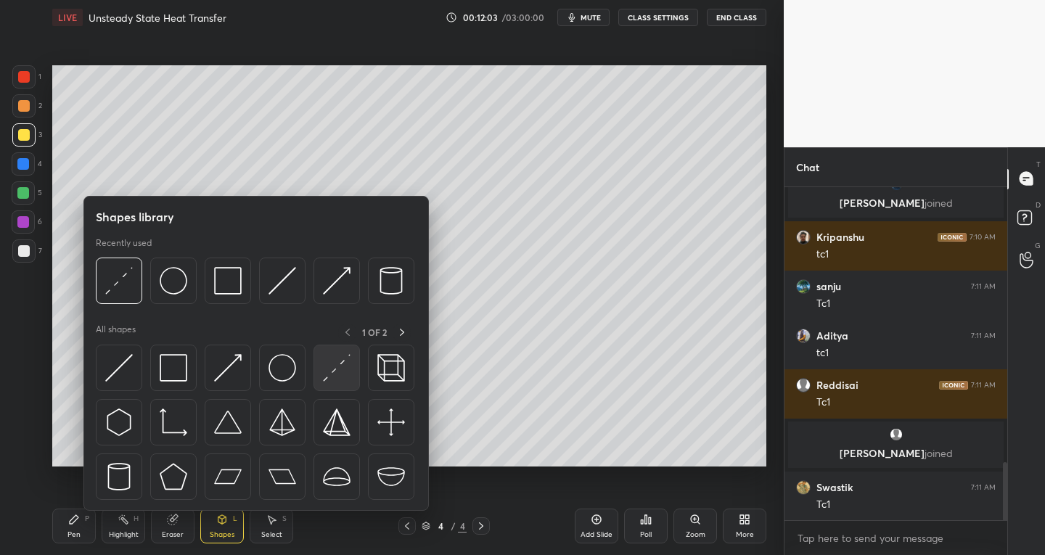
click at [330, 372] on img at bounding box center [337, 368] width 28 height 28
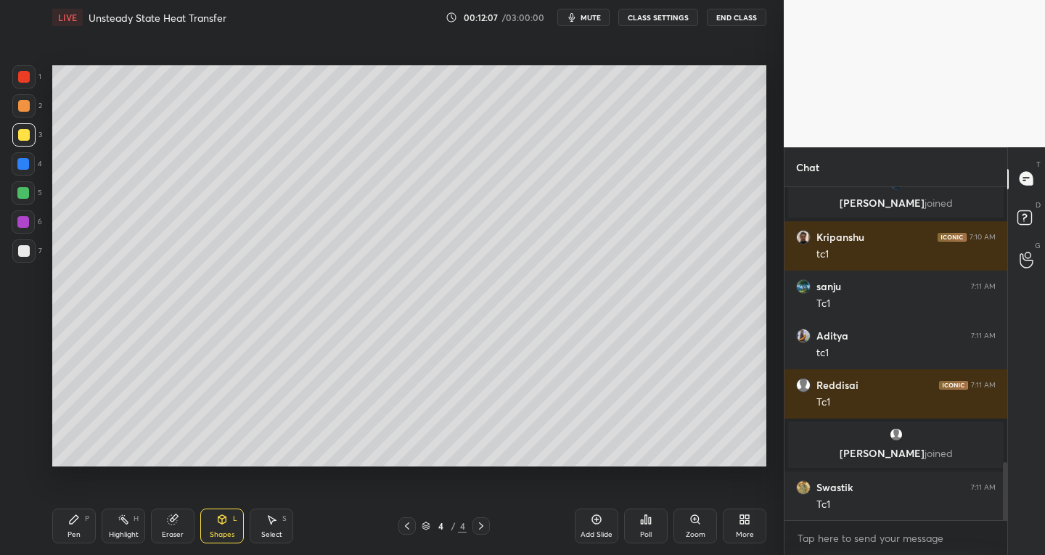
click at [162, 532] on div "Eraser" at bounding box center [173, 526] width 44 height 35
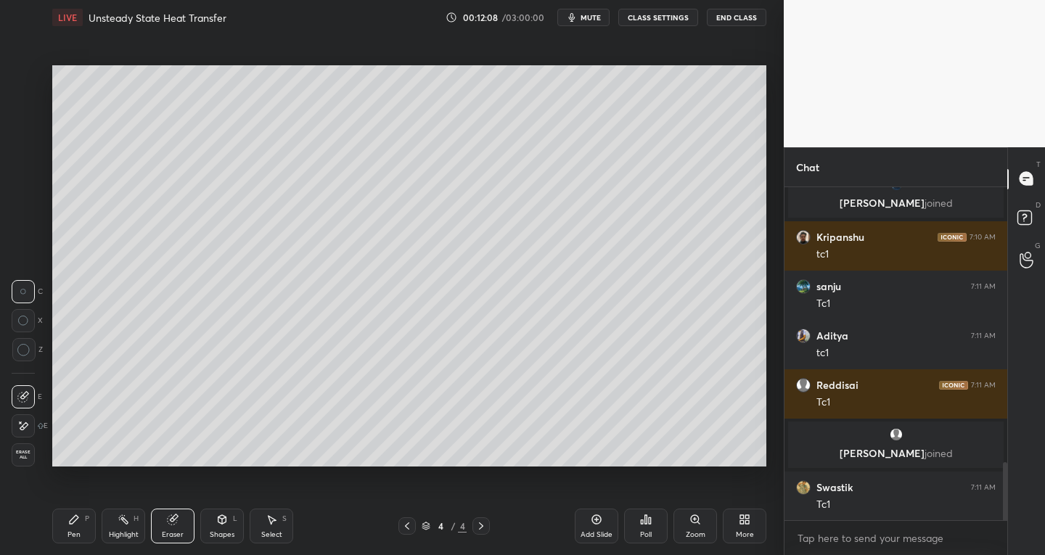
click at [24, 397] on icon at bounding box center [24, 395] width 8 height 7
click at [79, 531] on div "Pen" at bounding box center [74, 534] width 13 height 7
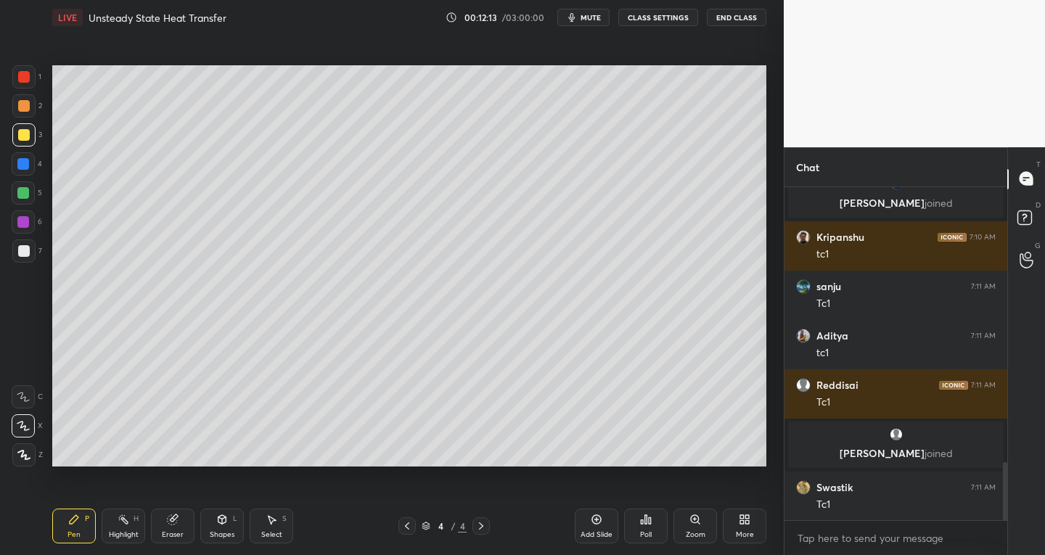
click at [27, 253] on div at bounding box center [24, 251] width 12 height 12
click at [222, 521] on icon at bounding box center [222, 521] width 0 height 5
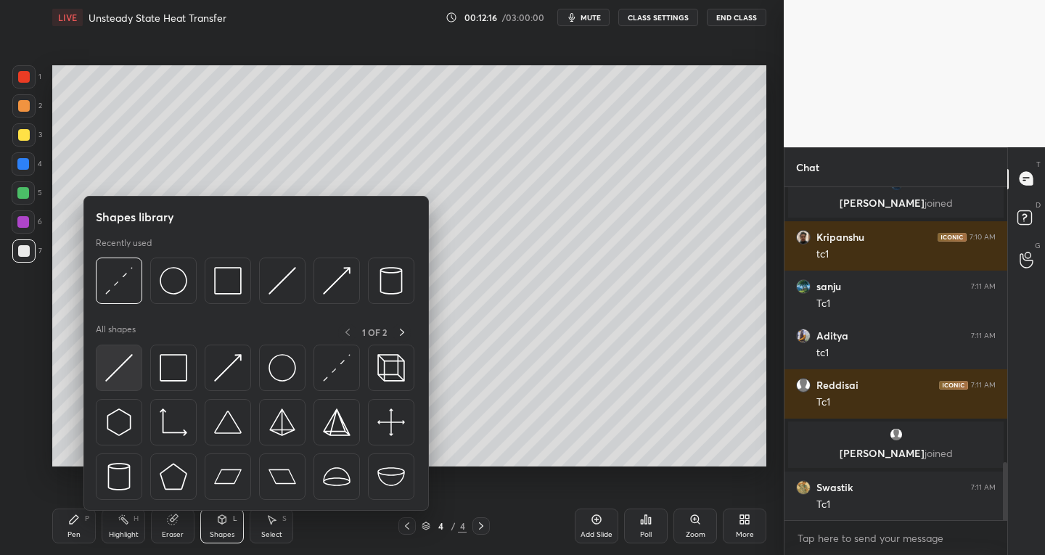
click at [110, 380] on img at bounding box center [119, 368] width 28 height 28
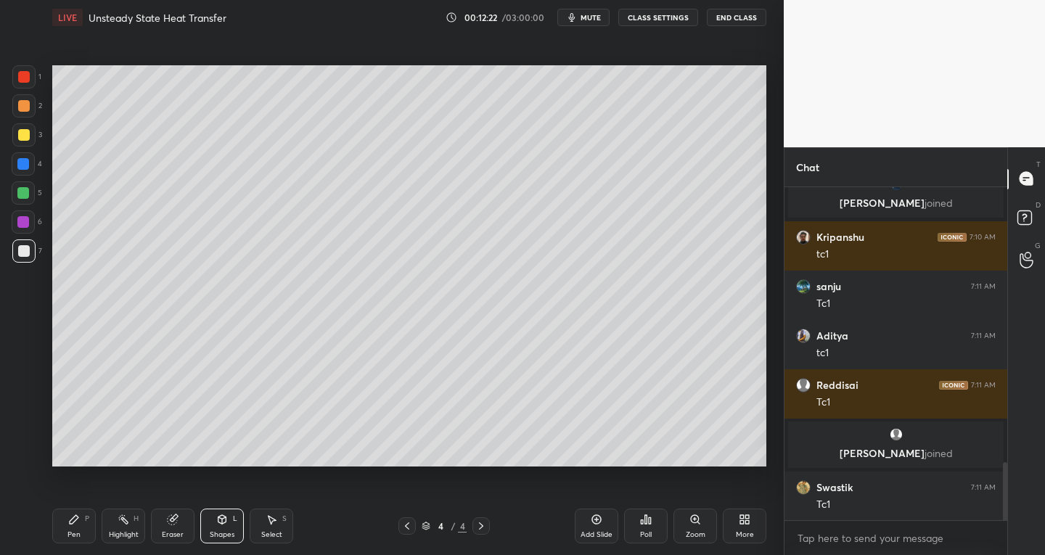
click at [81, 529] on div "Pen P" at bounding box center [74, 526] width 44 height 35
click at [223, 525] on icon at bounding box center [222, 520] width 12 height 12
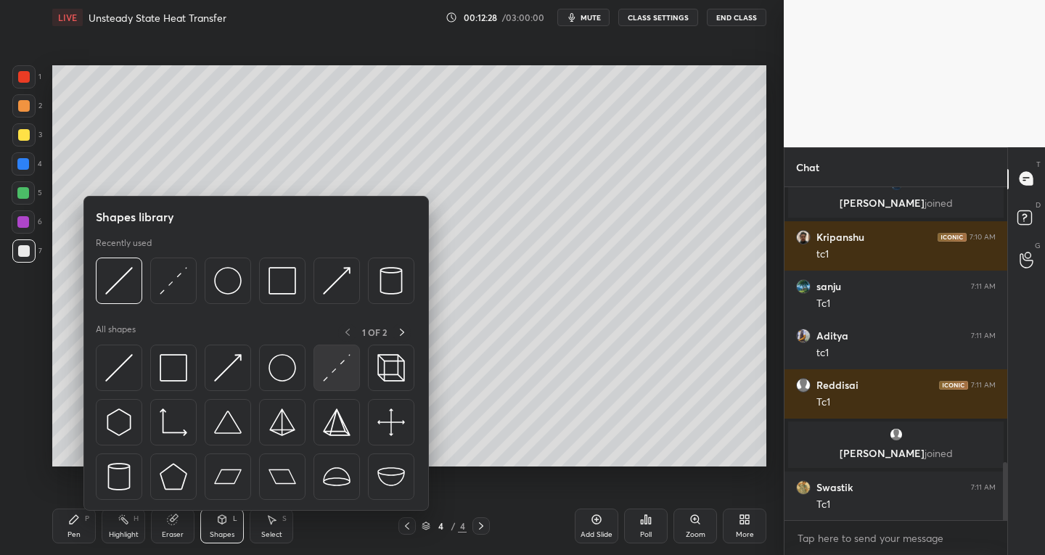
click at [330, 376] on img at bounding box center [337, 368] width 28 height 28
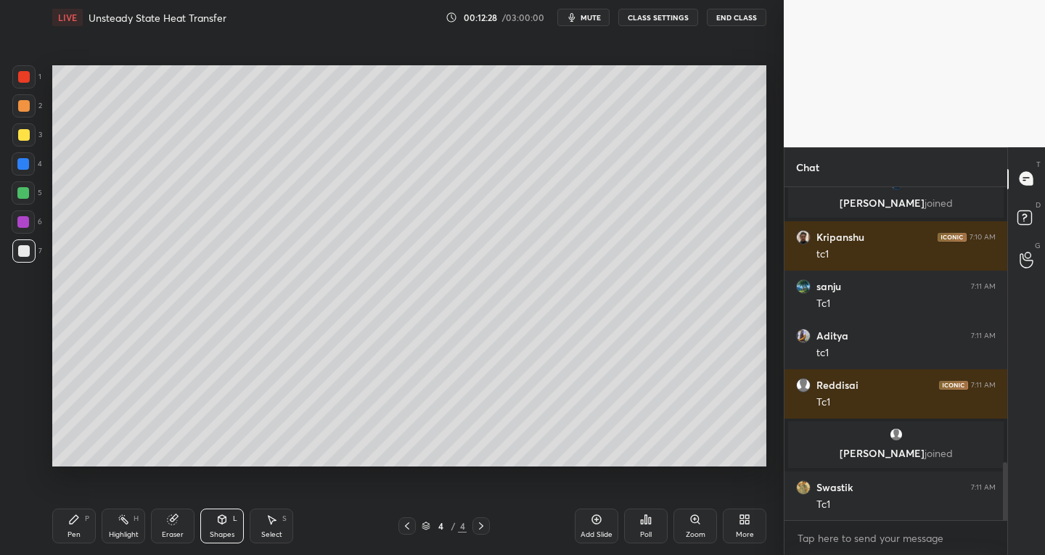
click at [21, 224] on div at bounding box center [23, 222] width 12 height 12
click at [80, 520] on div "Pen P" at bounding box center [74, 526] width 44 height 35
click at [28, 134] on div at bounding box center [24, 135] width 12 height 12
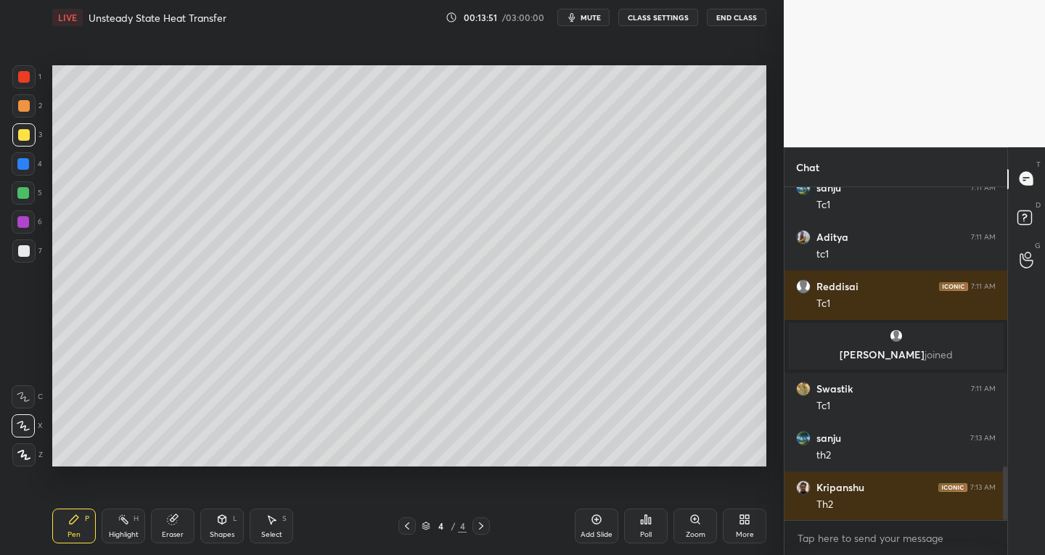
scroll to position [1738, 0]
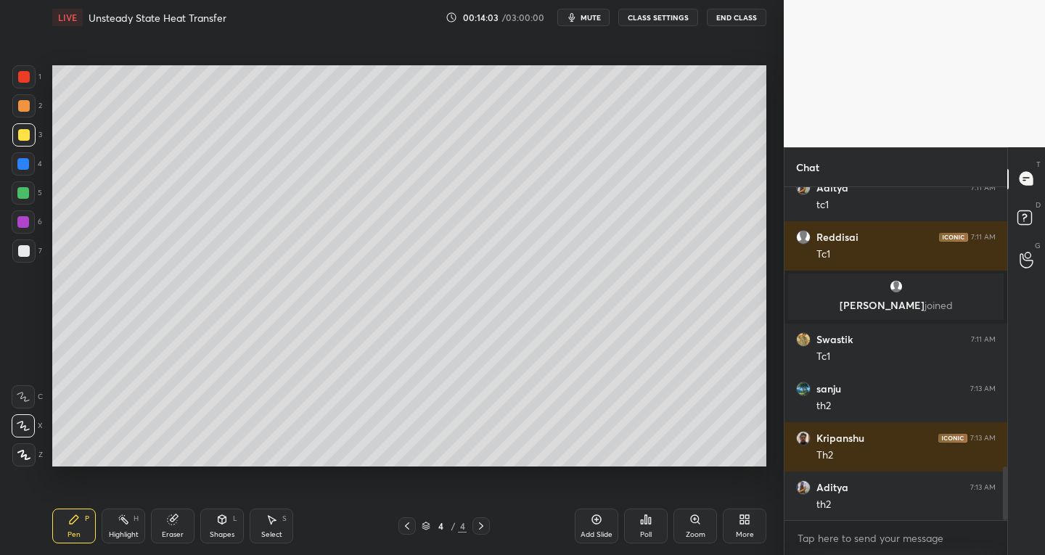
click at [25, 73] on div at bounding box center [24, 77] width 12 height 12
click at [23, 256] on div at bounding box center [24, 251] width 12 height 12
click at [218, 532] on div "Shapes" at bounding box center [222, 534] width 25 height 7
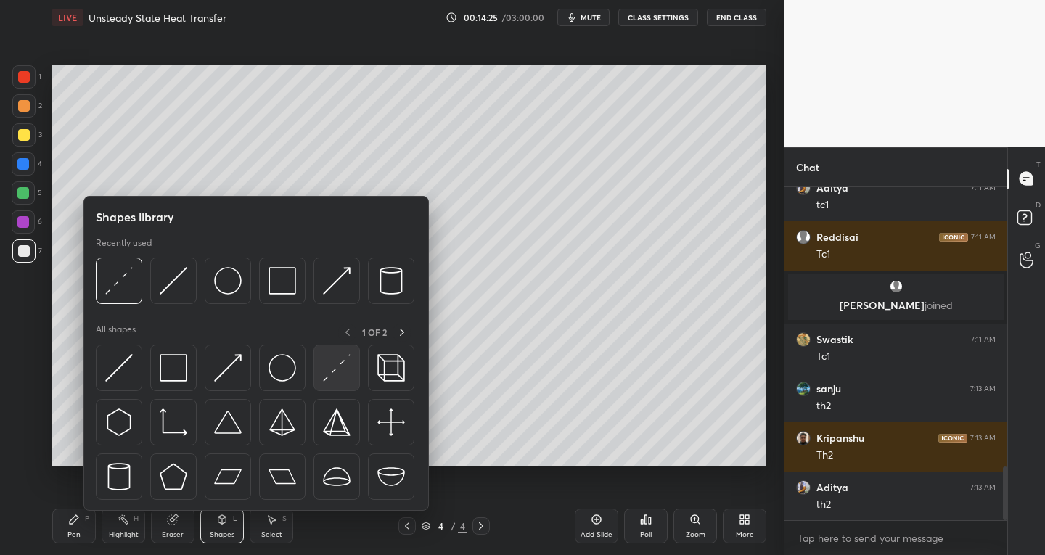
click at [322, 377] on div at bounding box center [337, 368] width 46 height 46
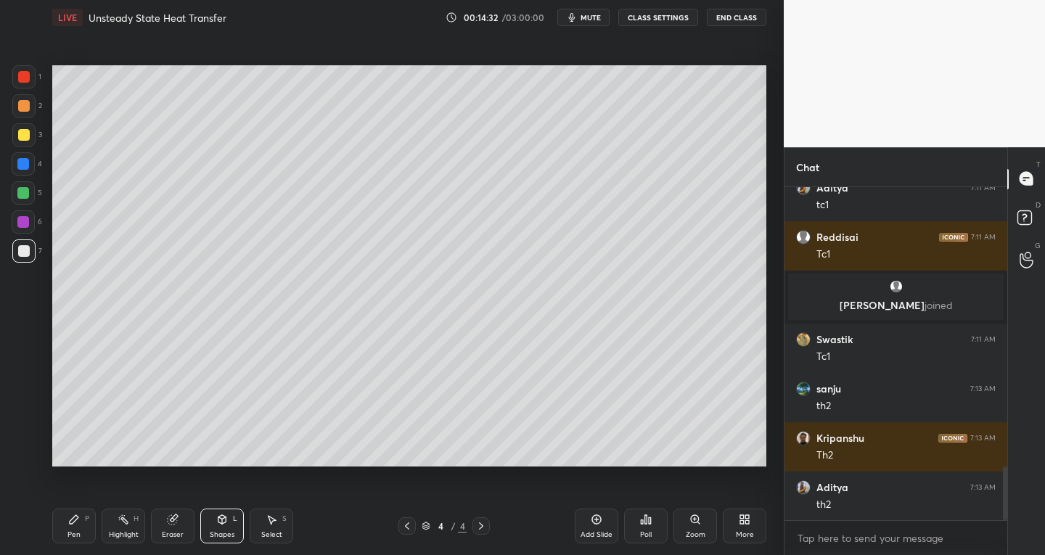
click at [24, 218] on div at bounding box center [23, 222] width 12 height 12
click at [225, 534] on div "Shapes" at bounding box center [222, 534] width 25 height 7
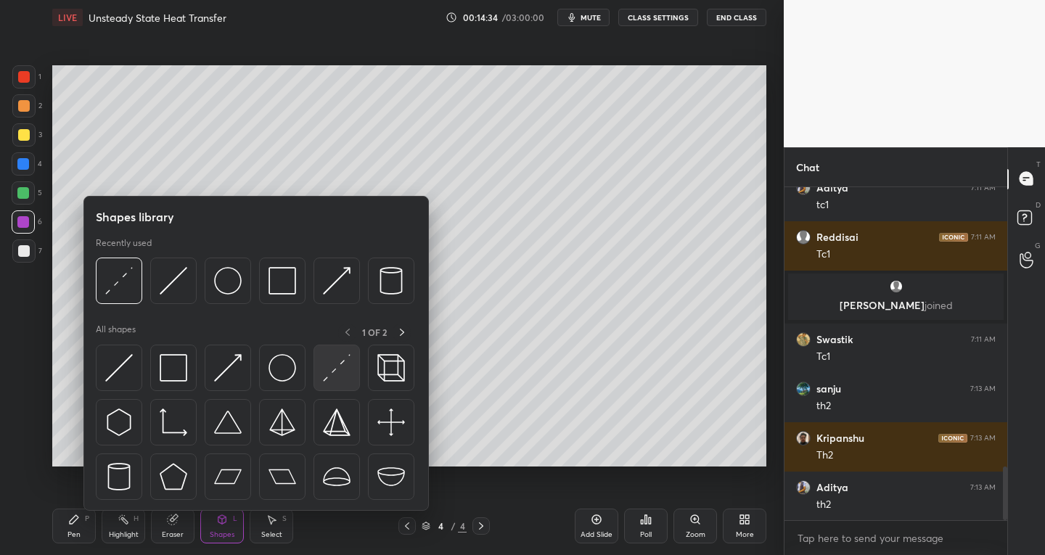
click at [330, 370] on img at bounding box center [337, 368] width 28 height 28
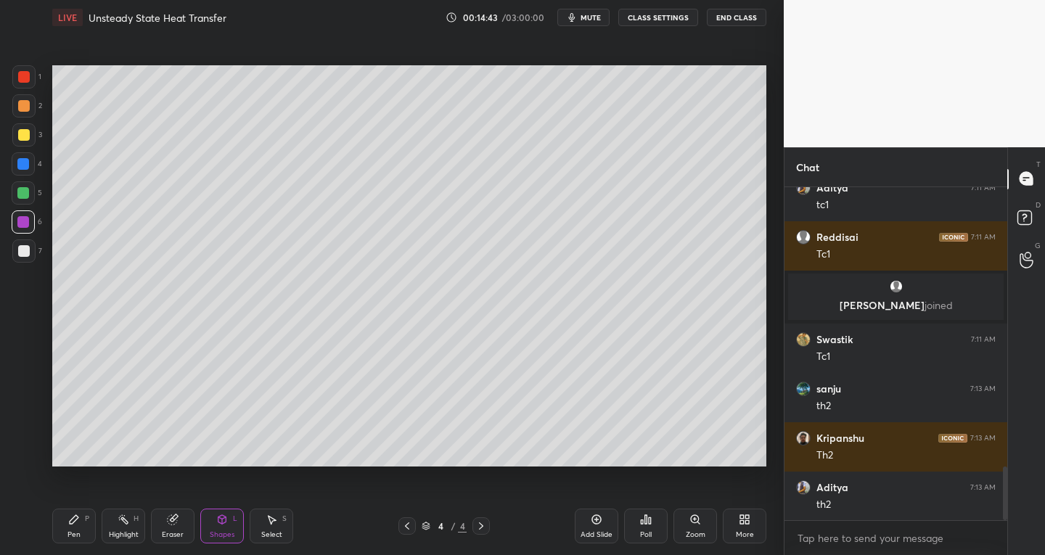
click at [76, 518] on icon at bounding box center [74, 519] width 9 height 9
click at [28, 250] on div at bounding box center [24, 251] width 12 height 12
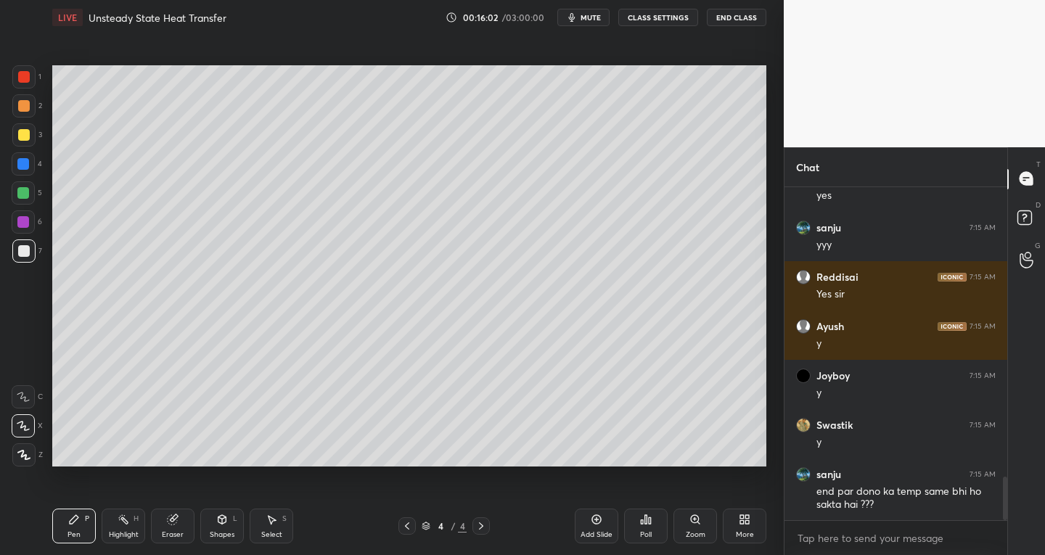
scroll to position [2294, 0]
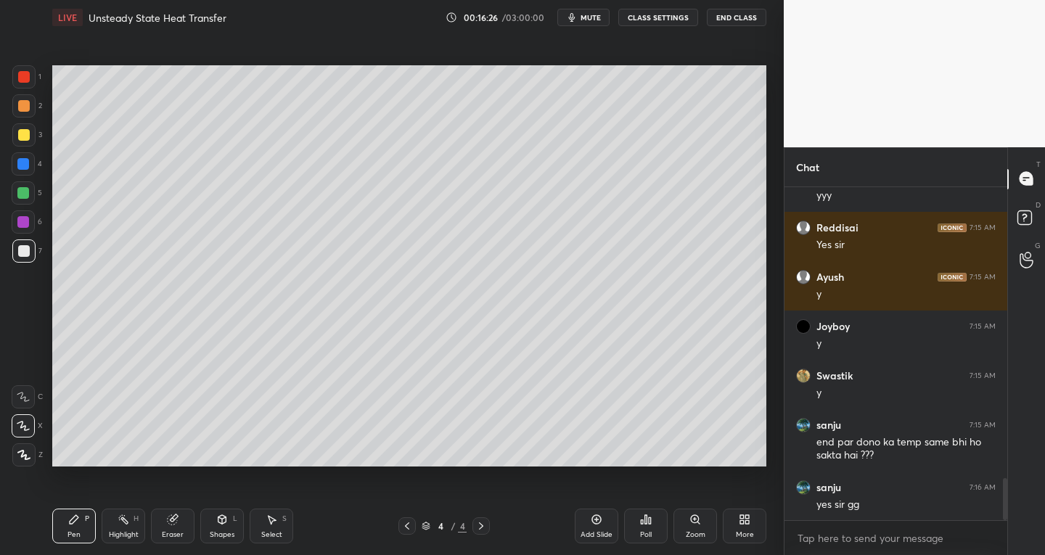
click at [167, 531] on div "Eraser" at bounding box center [173, 534] width 22 height 7
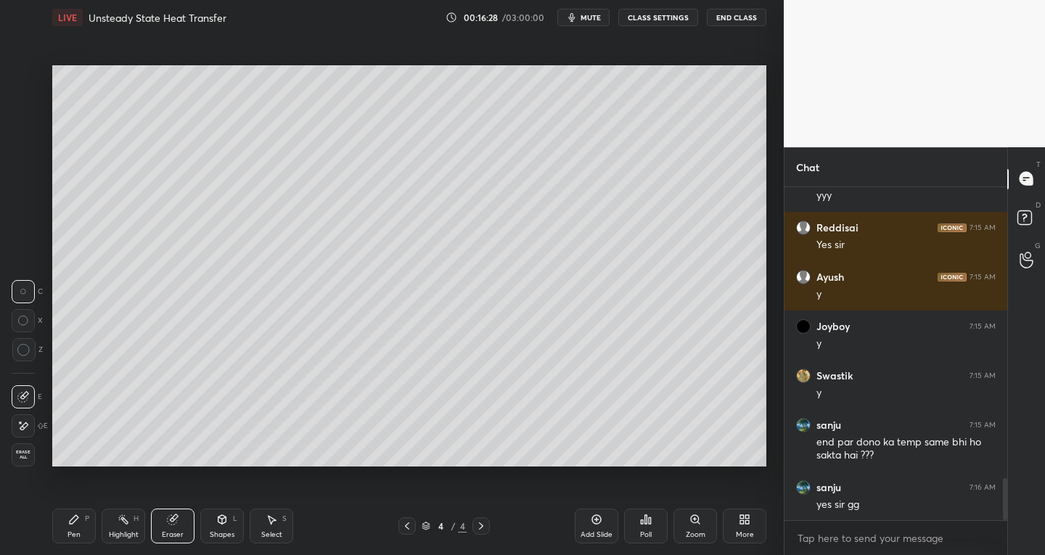
click at [88, 535] on div "Pen P" at bounding box center [74, 526] width 44 height 35
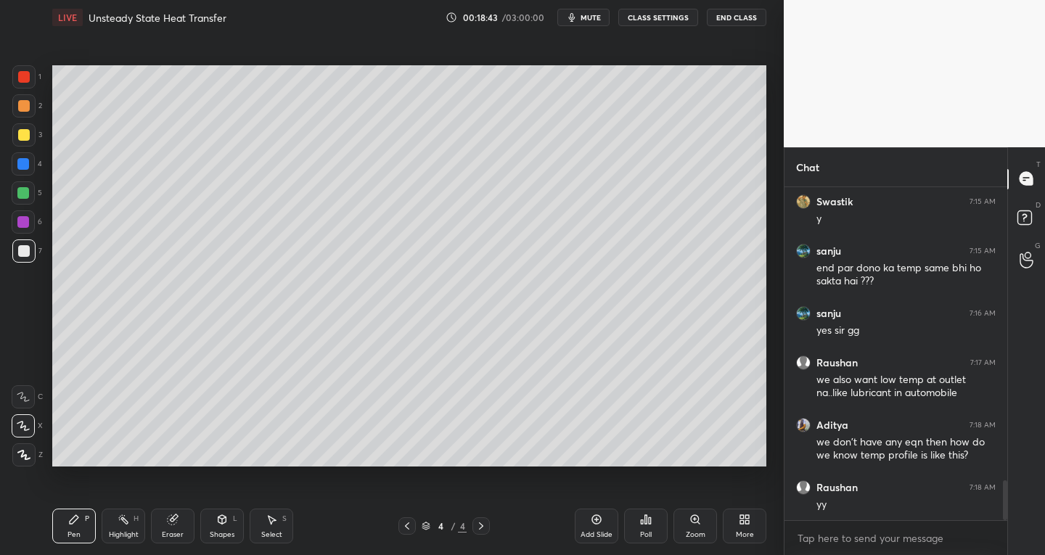
scroll to position [2518, 0]
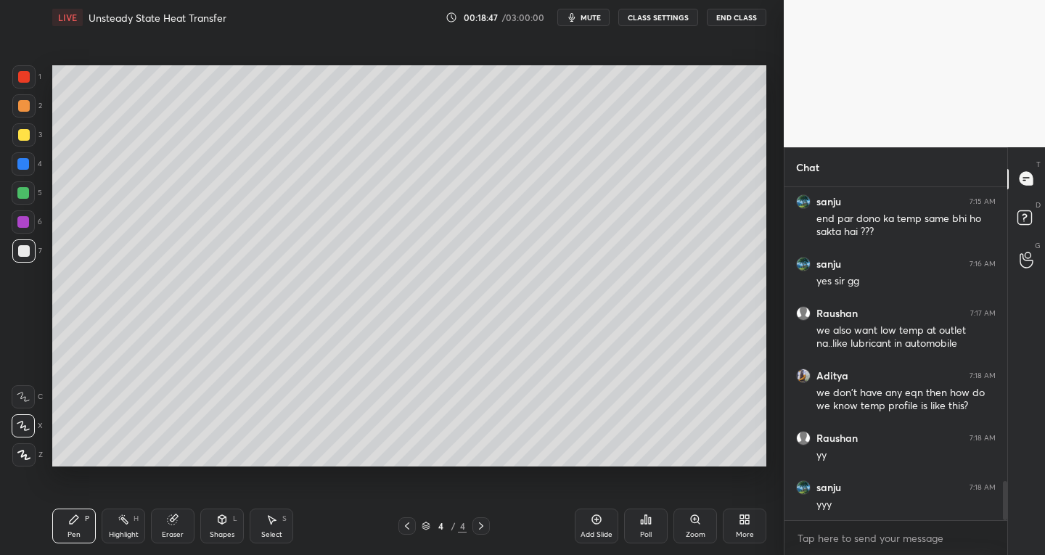
click at [584, 523] on div "Add Slide" at bounding box center [597, 526] width 44 height 35
click at [224, 533] on div "Shapes" at bounding box center [222, 534] width 25 height 7
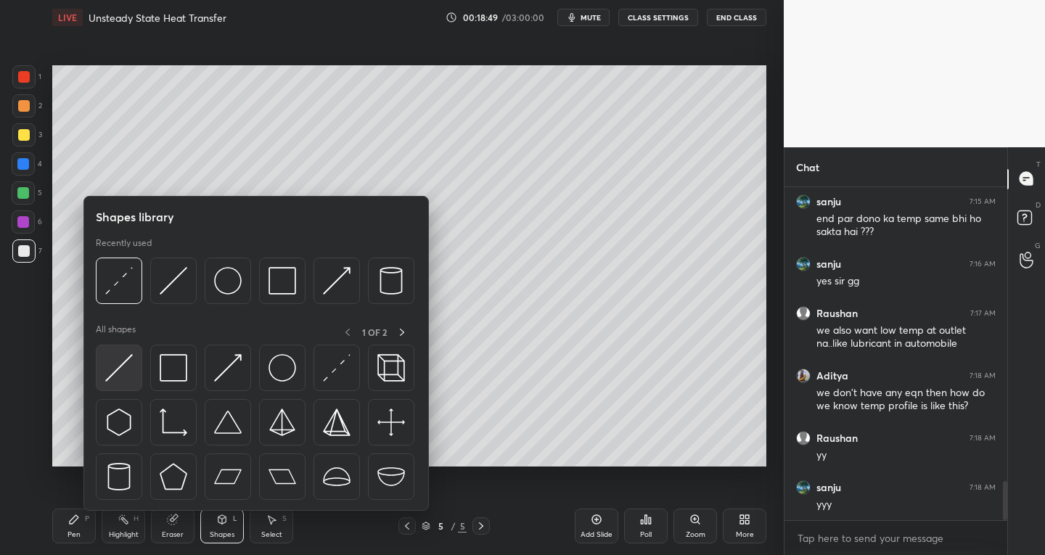
click at [122, 375] on img at bounding box center [119, 368] width 28 height 28
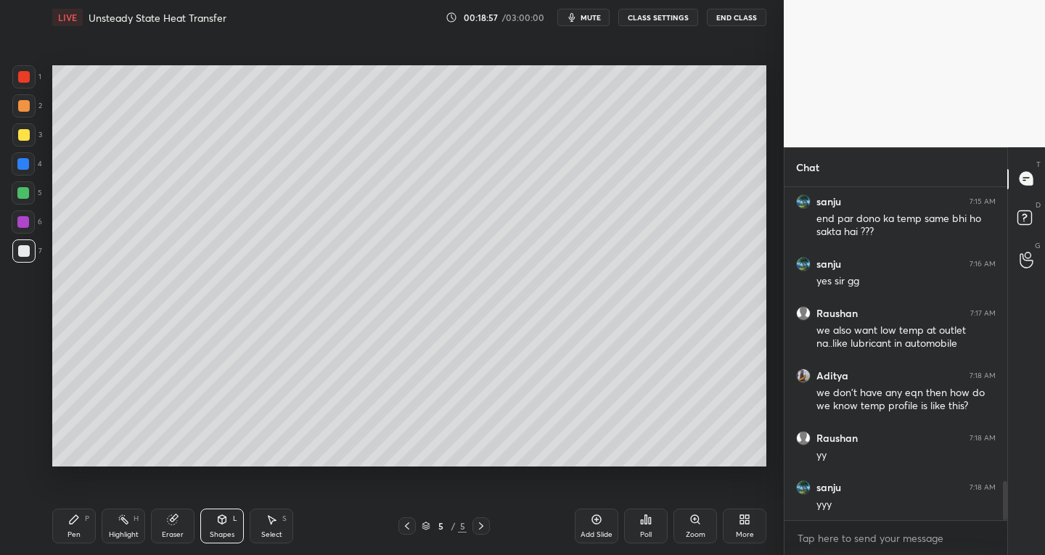
click at [71, 542] on div "Pen P" at bounding box center [74, 526] width 44 height 35
click at [413, 528] on div at bounding box center [407, 526] width 17 height 17
click at [478, 525] on icon at bounding box center [482, 527] width 12 height 12
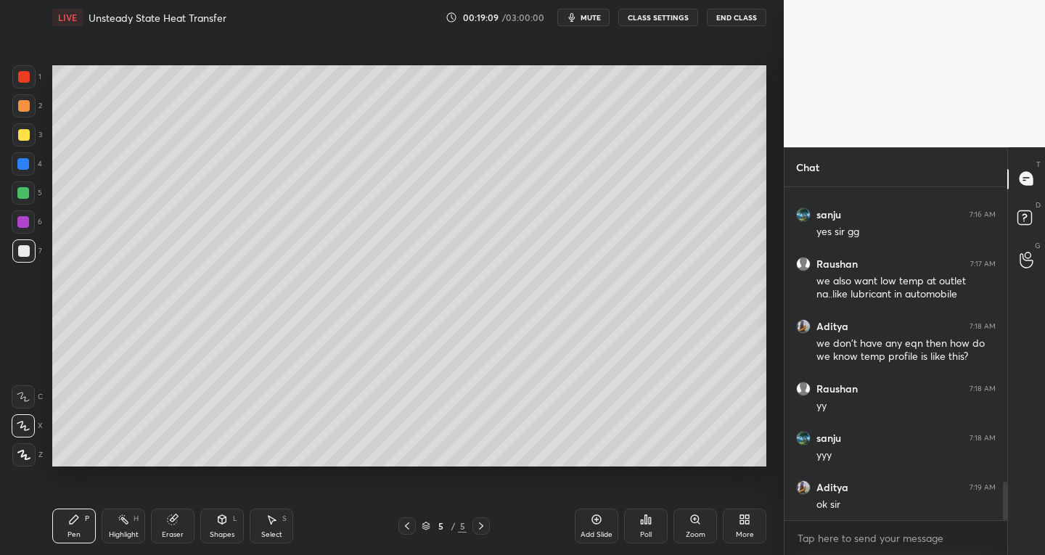
click at [406, 529] on icon at bounding box center [407, 527] width 12 height 12
click at [483, 526] on icon at bounding box center [481, 526] width 4 height 7
click at [179, 529] on div "Eraser" at bounding box center [173, 526] width 44 height 35
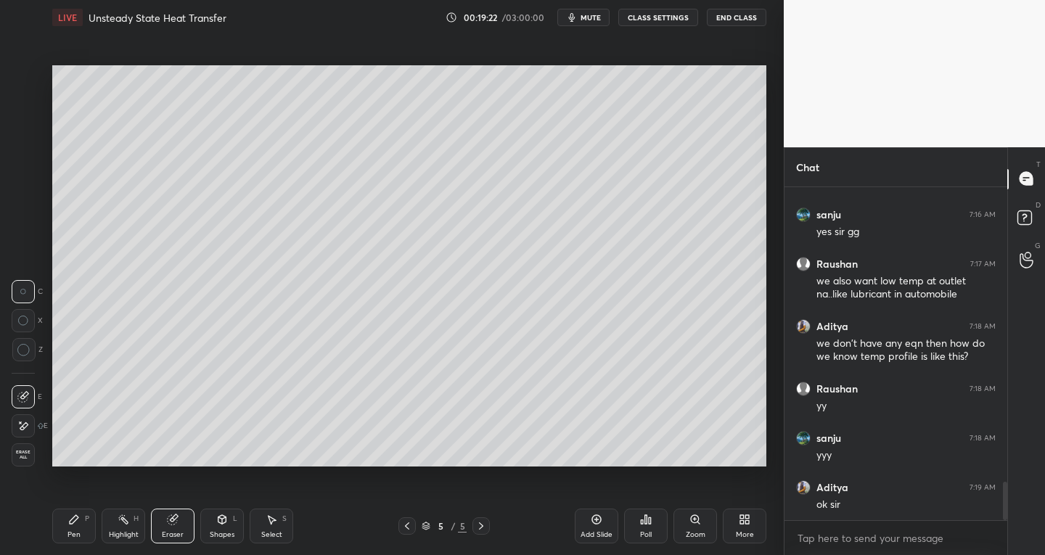
click at [23, 453] on span "Erase all" at bounding box center [23, 455] width 22 height 10
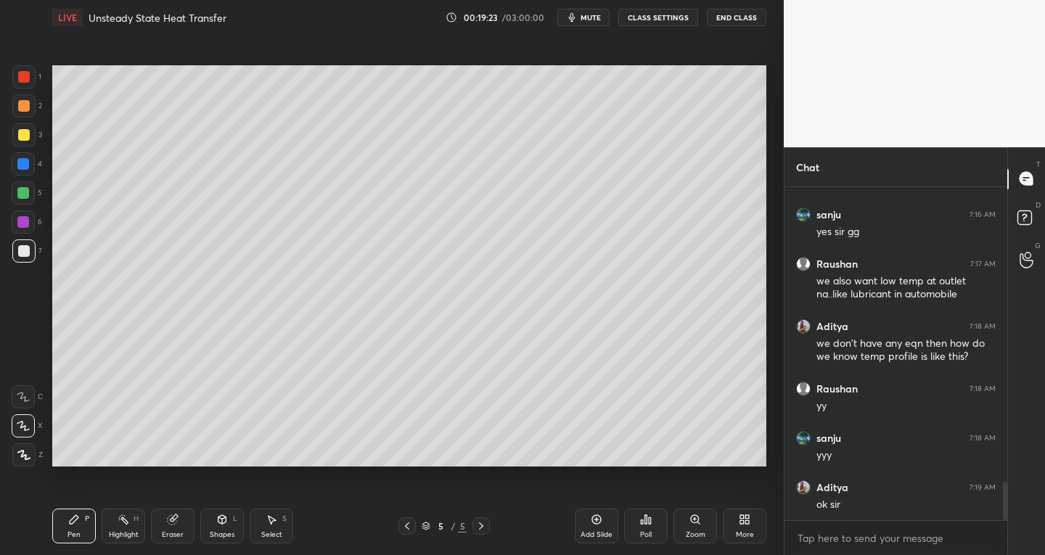
click at [404, 528] on icon at bounding box center [407, 527] width 12 height 12
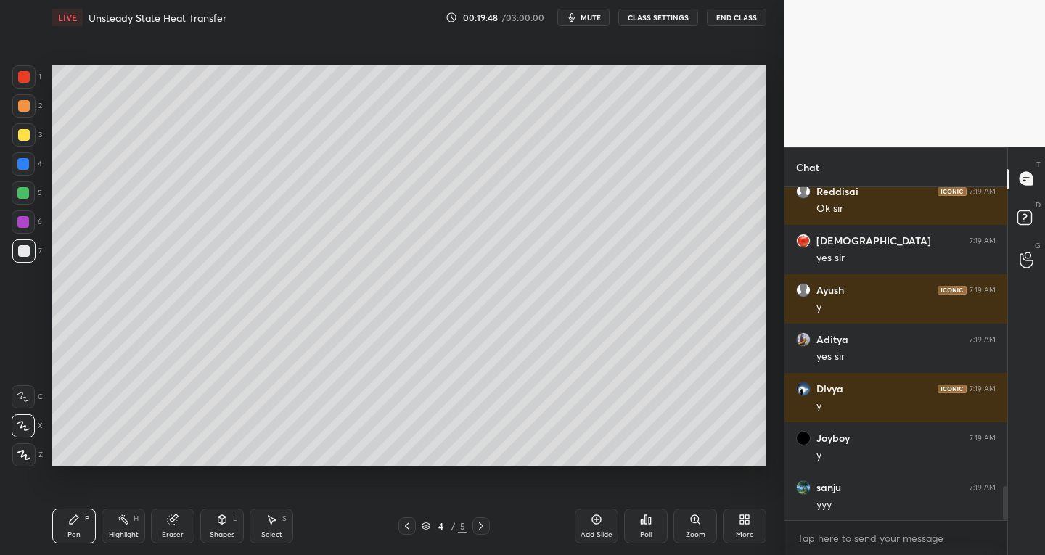
scroll to position [2962, 0]
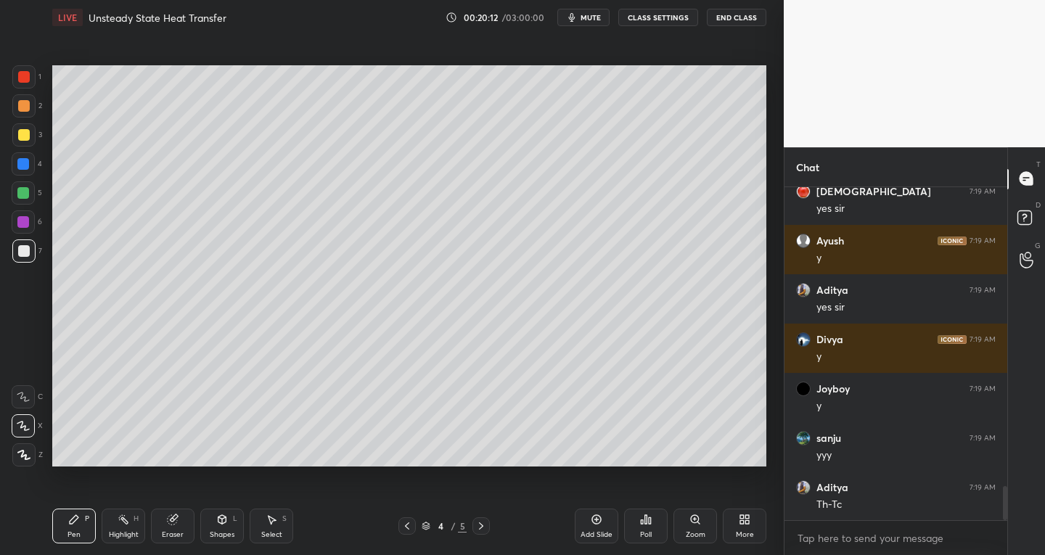
click at [178, 537] on div "Eraser" at bounding box center [173, 534] width 22 height 7
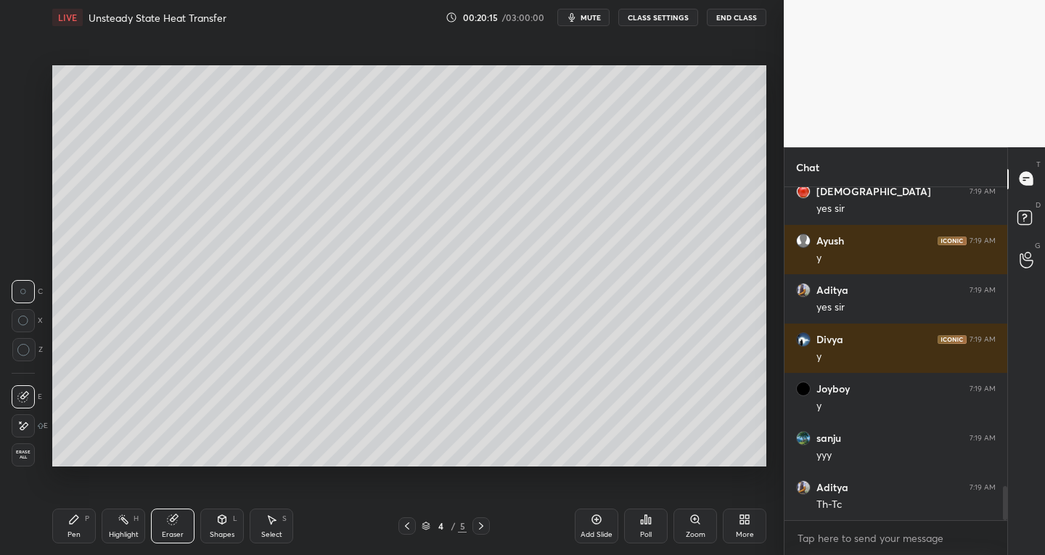
click at [76, 541] on div "Pen P" at bounding box center [74, 526] width 44 height 35
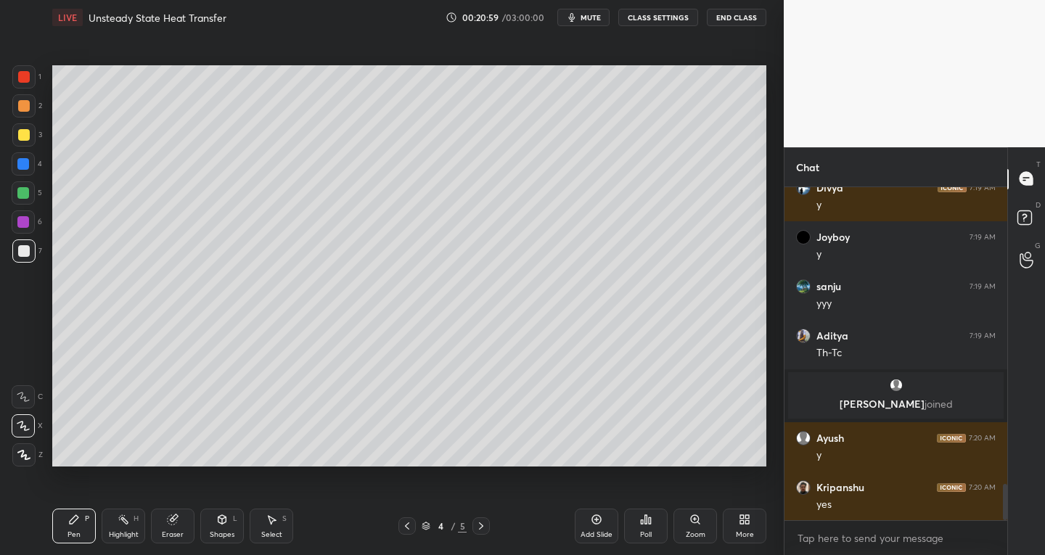
scroll to position [2768, 0]
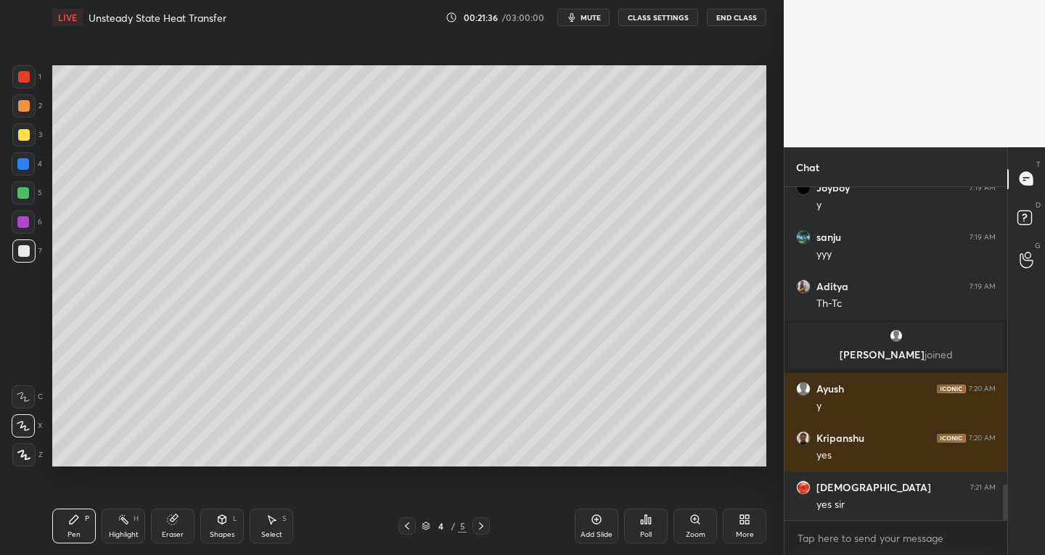
click at [587, 525] on div "Add Slide" at bounding box center [597, 526] width 44 height 35
click at [407, 529] on icon at bounding box center [407, 527] width 12 height 12
click at [481, 529] on icon at bounding box center [482, 527] width 12 height 12
click at [405, 523] on icon at bounding box center [407, 527] width 12 height 12
click at [485, 522] on icon at bounding box center [482, 527] width 12 height 12
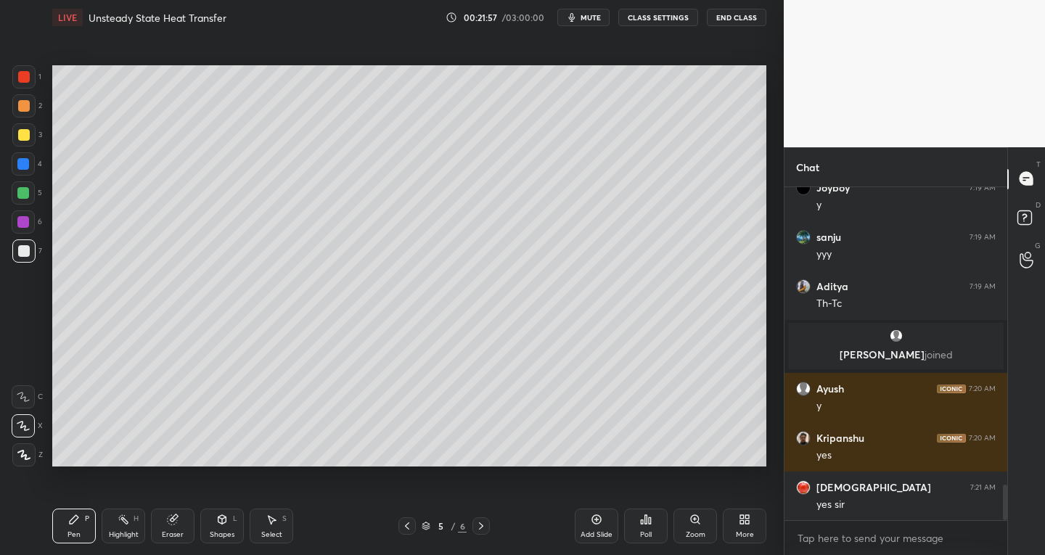
click at [272, 524] on icon at bounding box center [273, 520] width 8 height 9
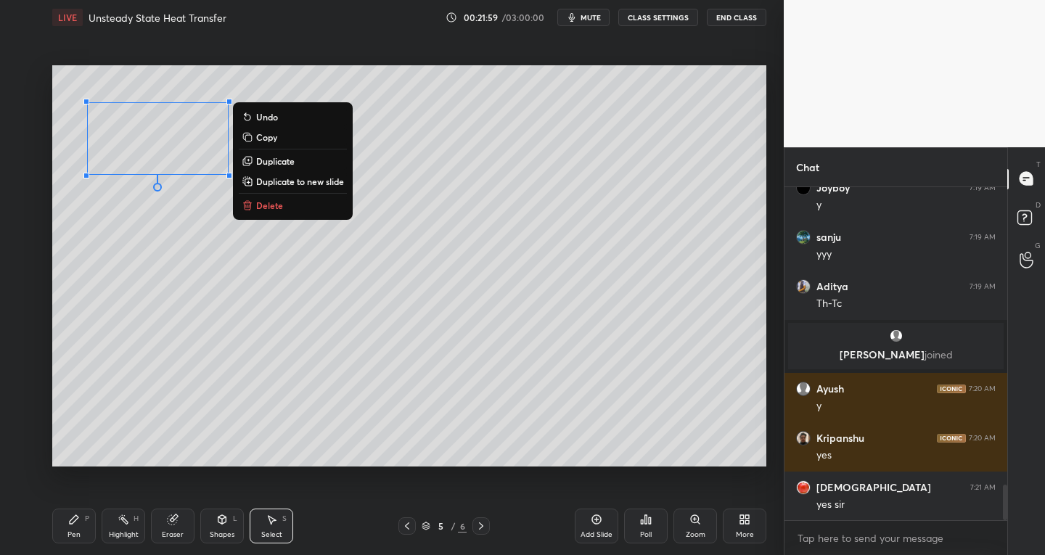
click at [88, 541] on div "Pen P" at bounding box center [74, 526] width 44 height 35
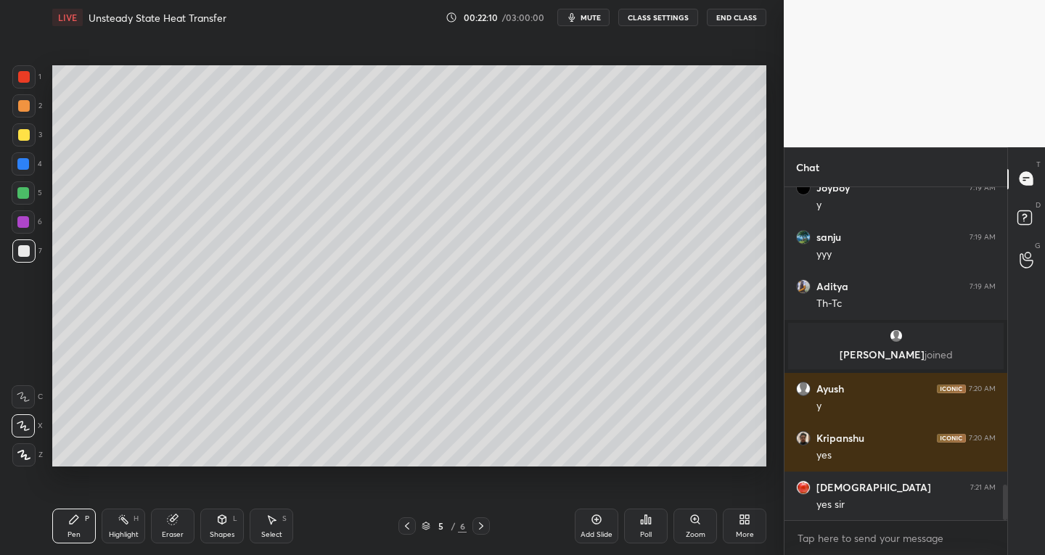
click at [412, 529] on icon at bounding box center [407, 527] width 12 height 12
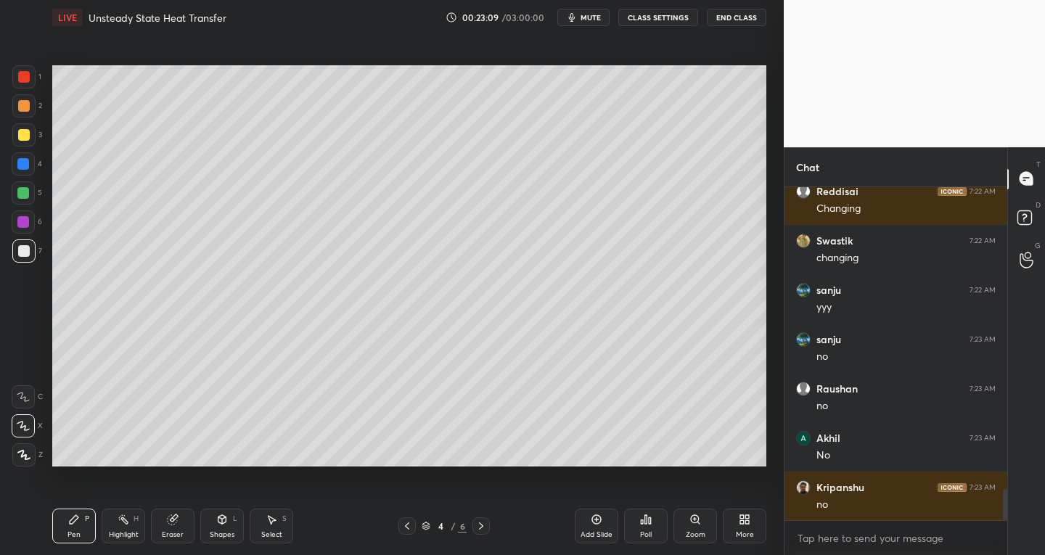
scroll to position [3311, 0]
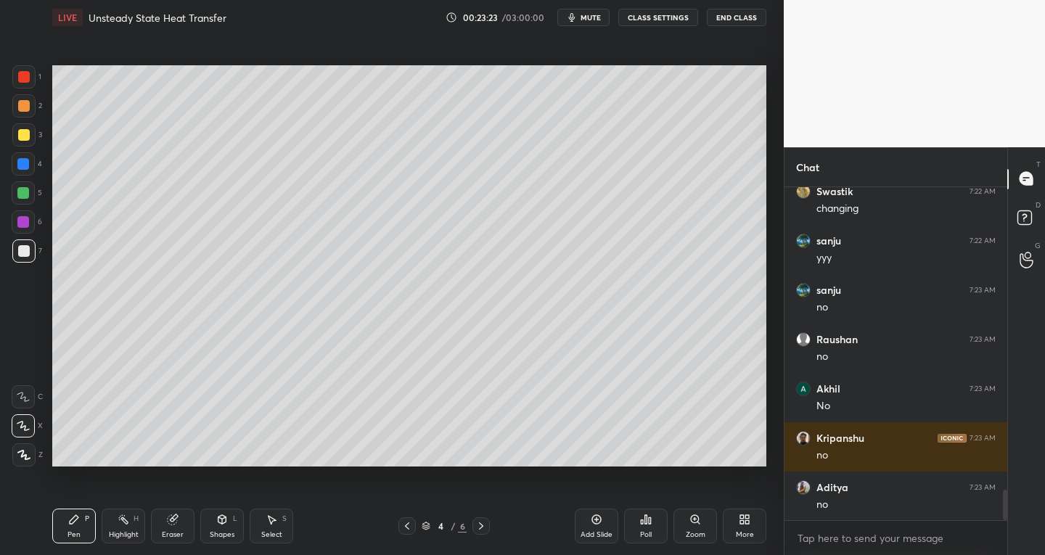
click at [481, 532] on div at bounding box center [481, 526] width 17 height 17
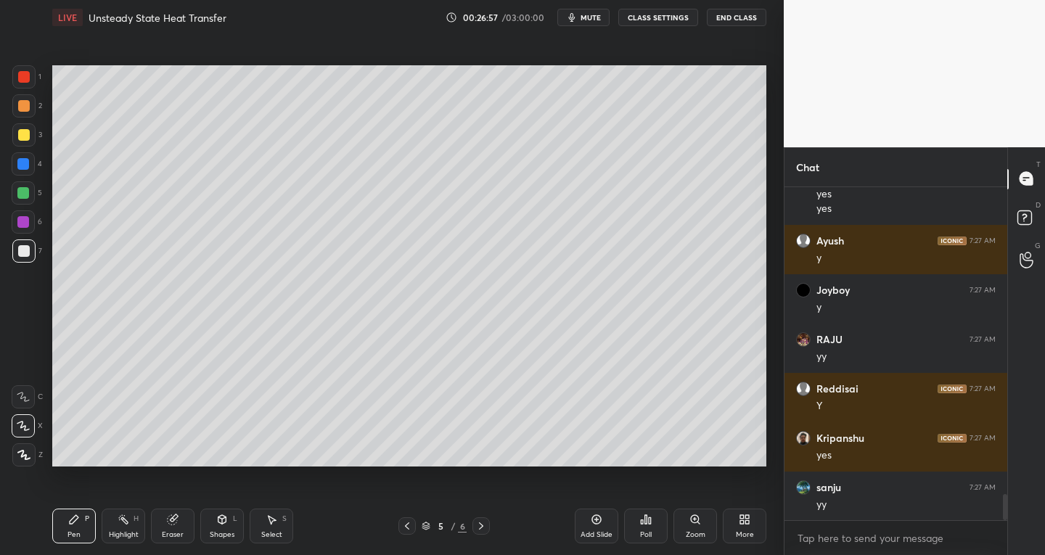
scroll to position [3968, 0]
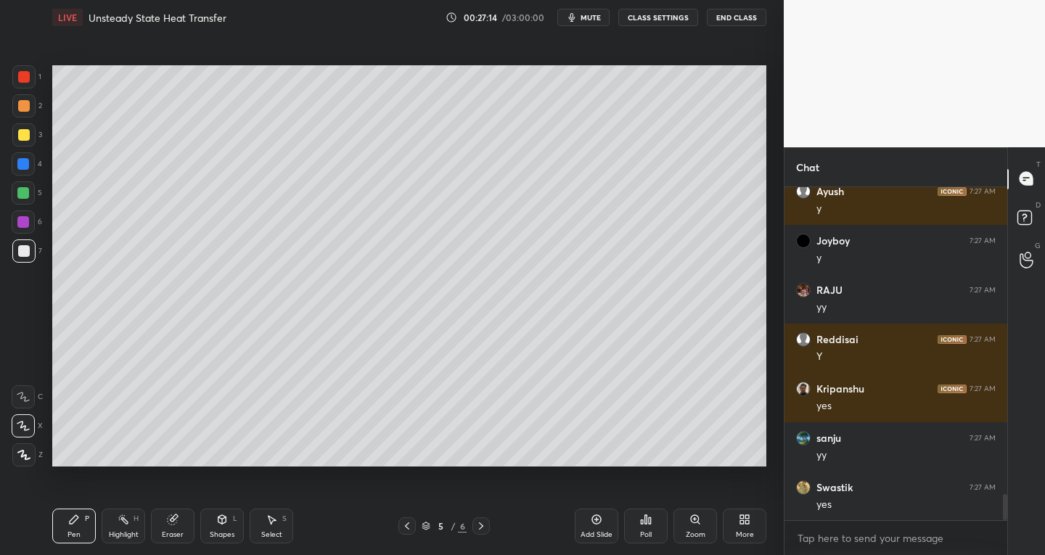
click at [592, 521] on icon at bounding box center [597, 520] width 12 height 12
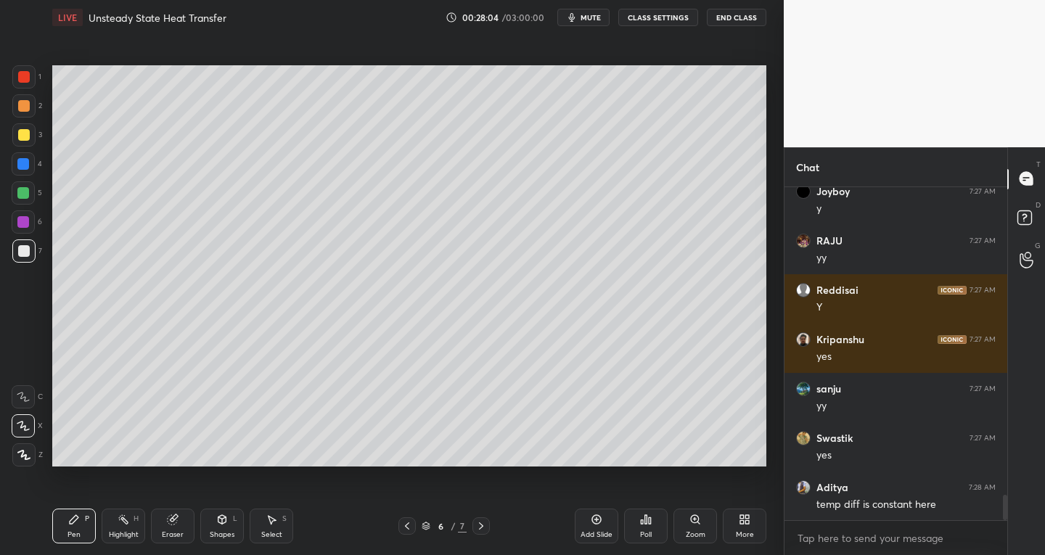
scroll to position [4070, 0]
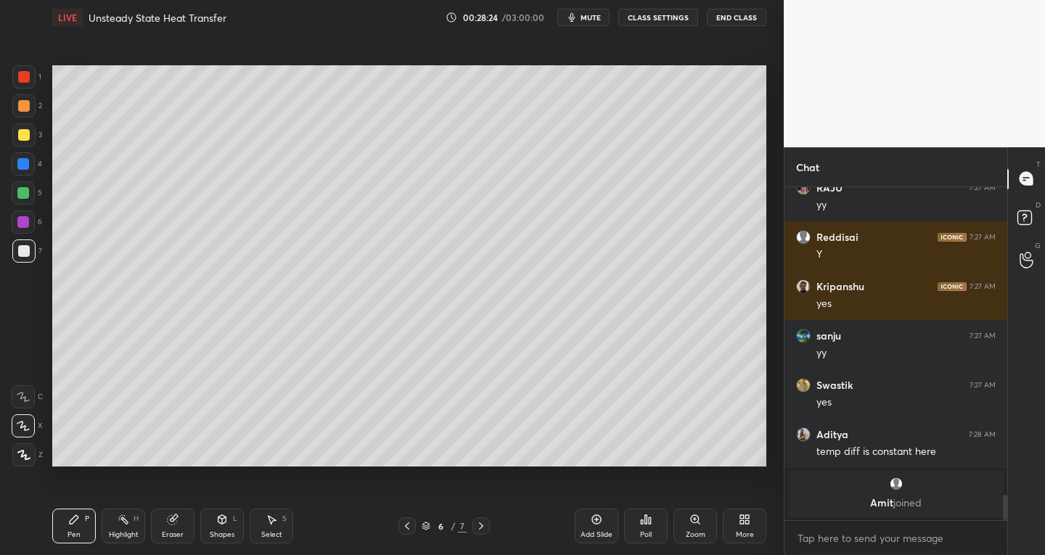
click at [282, 530] on div "Select S" at bounding box center [272, 526] width 44 height 35
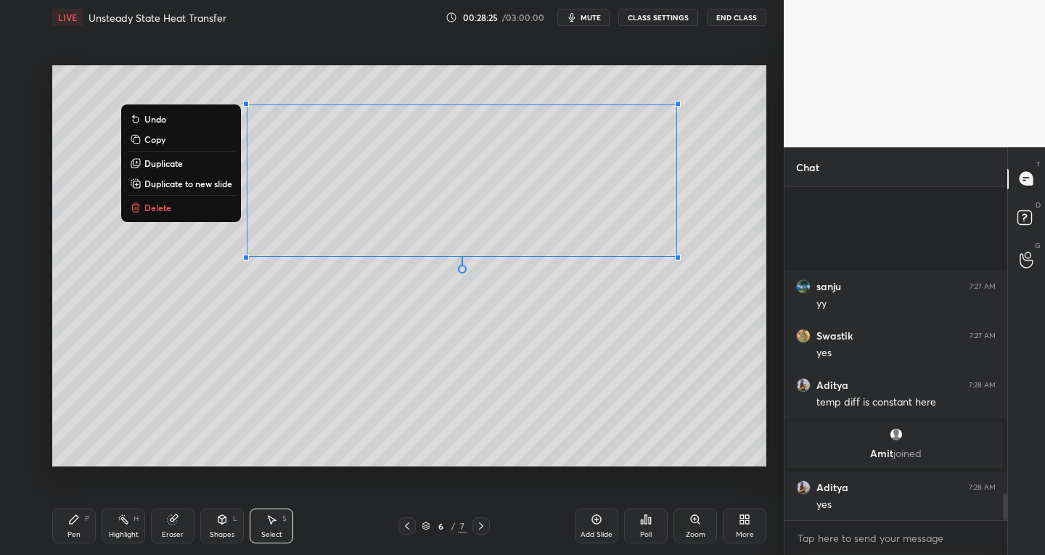
scroll to position [3833, 0]
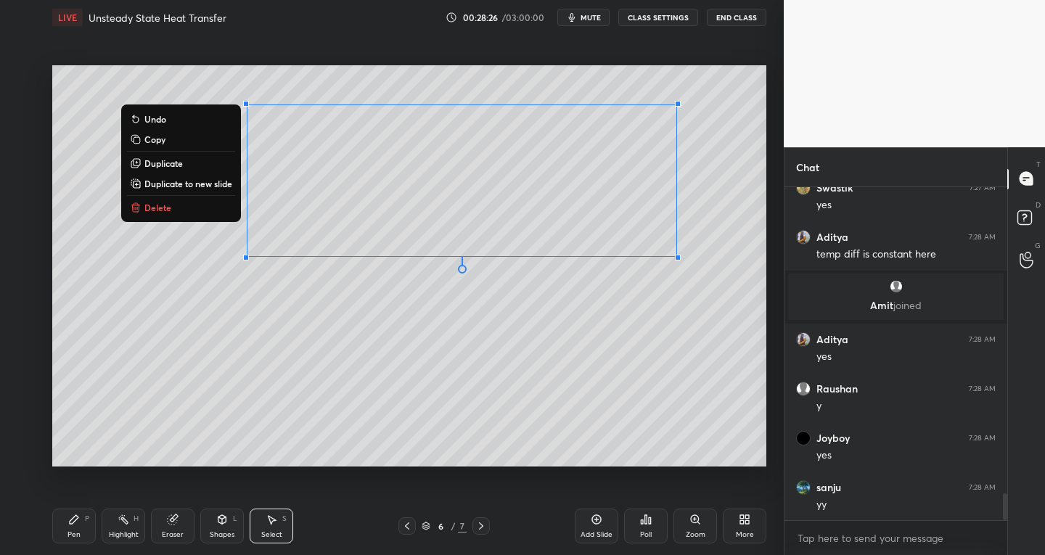
click at [155, 209] on p "Delete" at bounding box center [157, 208] width 27 height 12
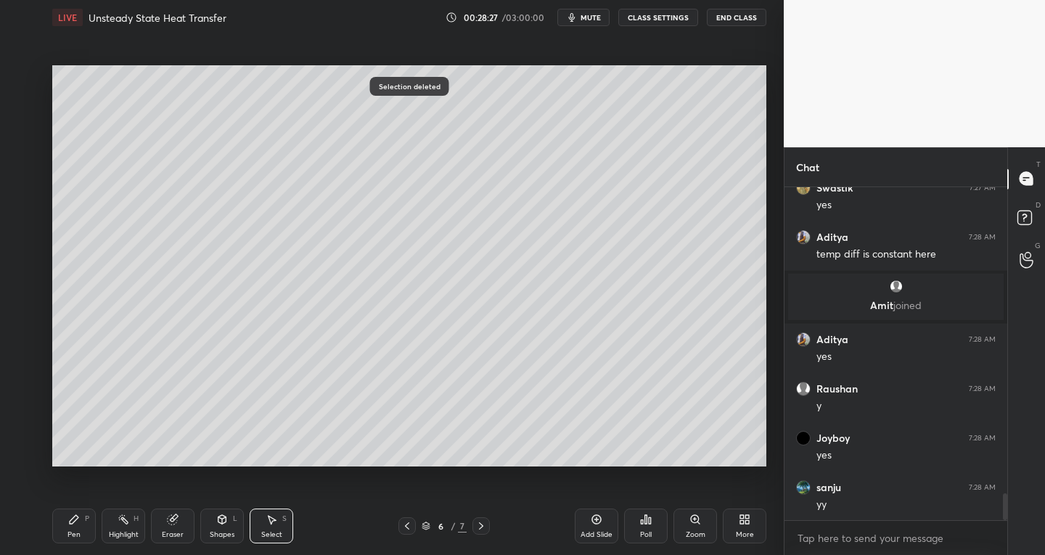
click at [406, 528] on icon at bounding box center [407, 527] width 12 height 12
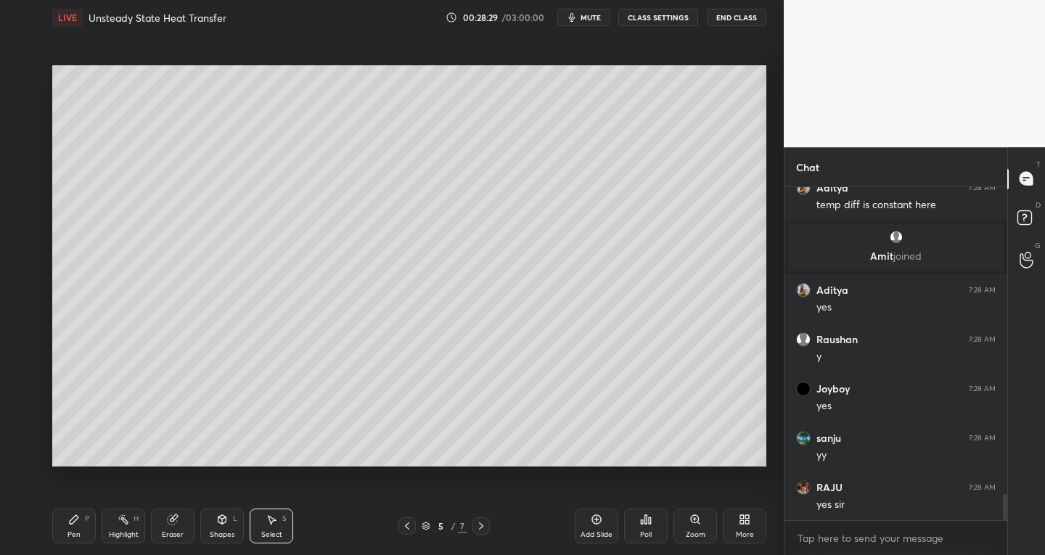
scroll to position [3931, 0]
click at [483, 529] on icon at bounding box center [482, 527] width 12 height 12
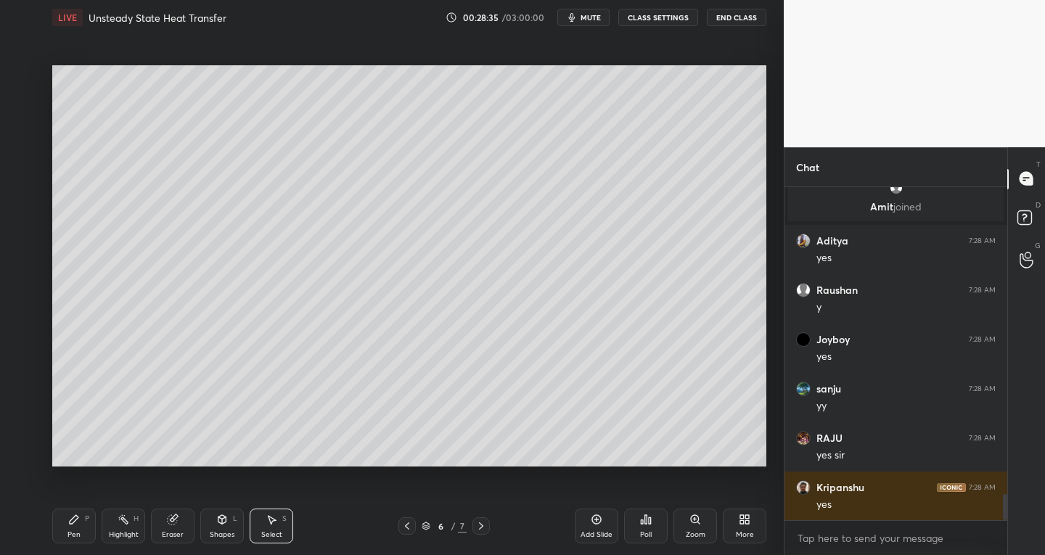
click at [229, 525] on div "Shapes L" at bounding box center [222, 526] width 44 height 35
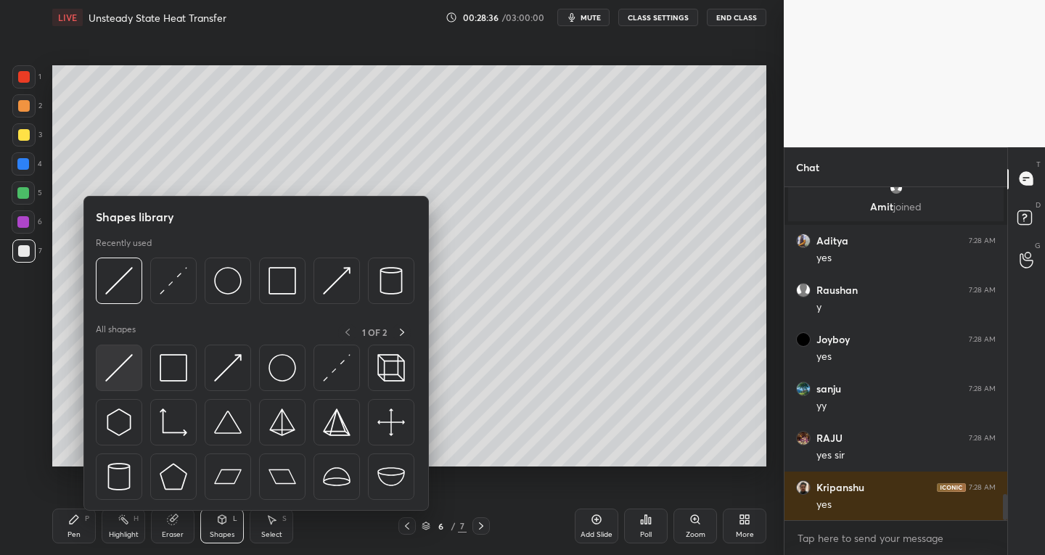
click at [115, 368] on img at bounding box center [119, 368] width 28 height 28
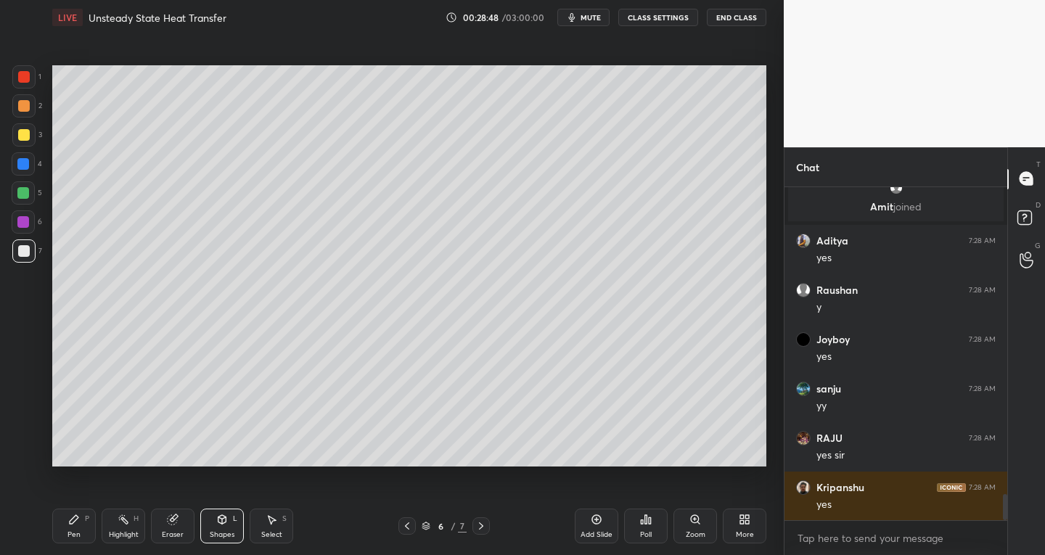
click at [213, 520] on div "Shapes L" at bounding box center [222, 526] width 44 height 35
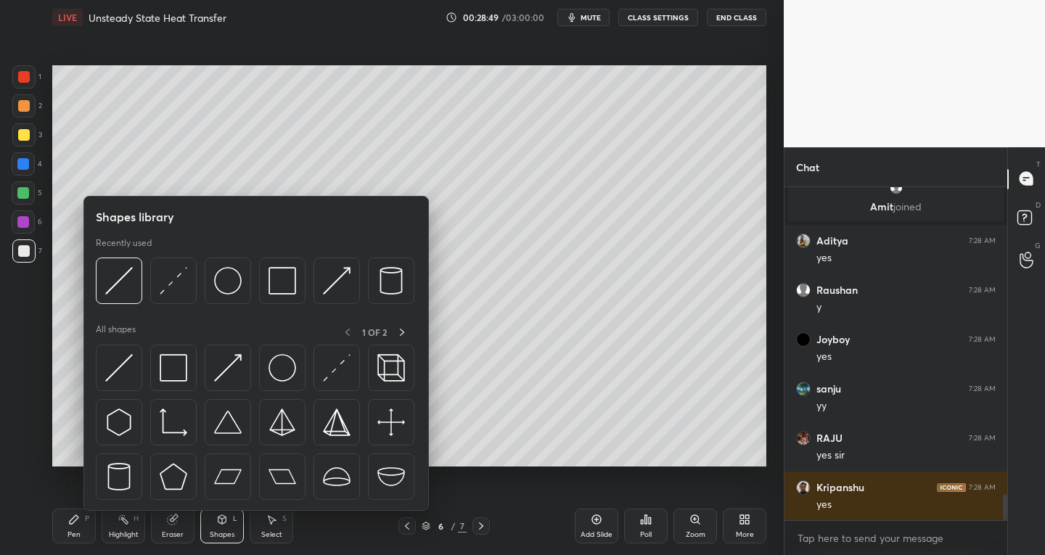
click at [176, 527] on div "Eraser" at bounding box center [173, 526] width 44 height 35
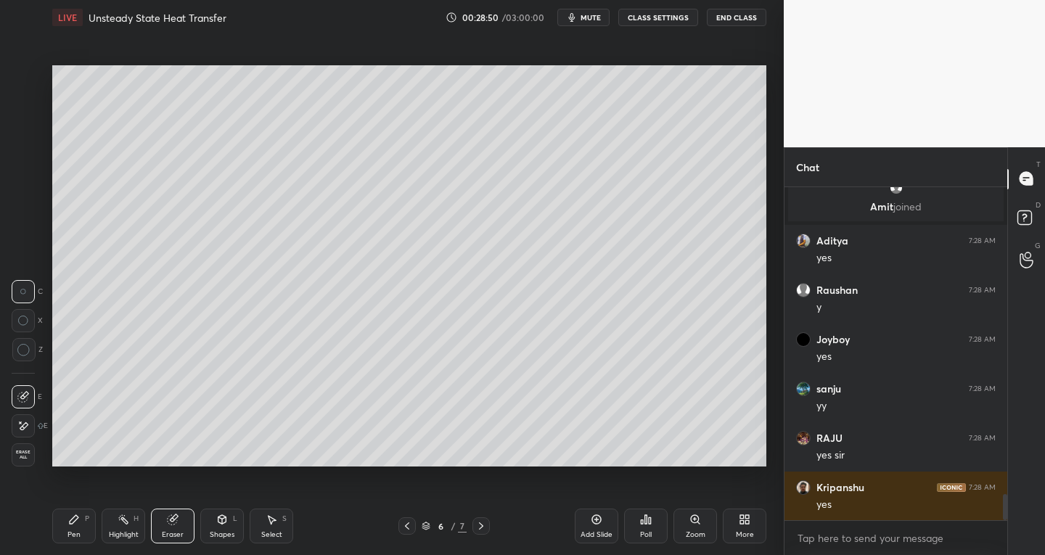
click at [28, 444] on div "Erase all" at bounding box center [23, 455] width 23 height 23
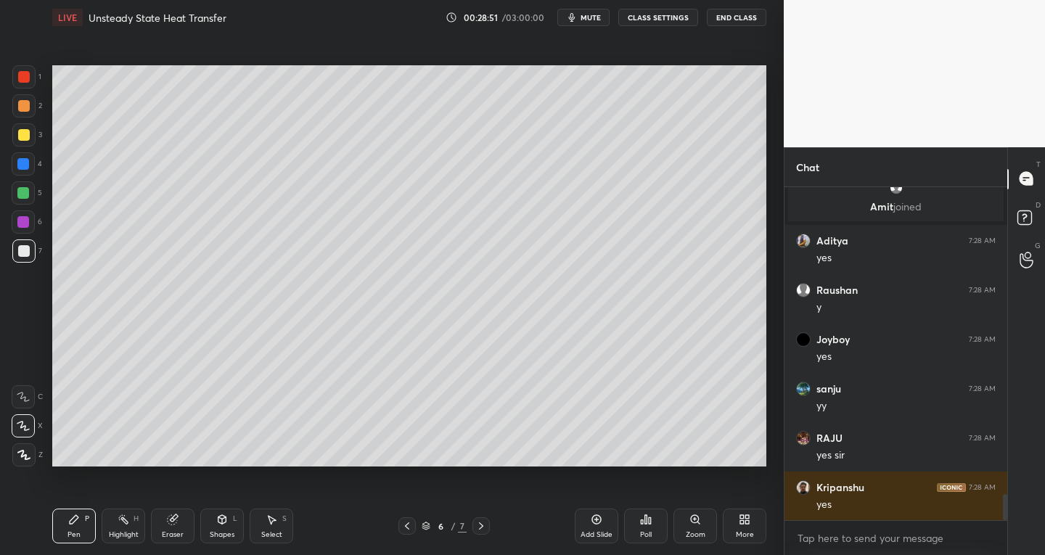
click at [216, 525] on icon at bounding box center [222, 520] width 12 height 12
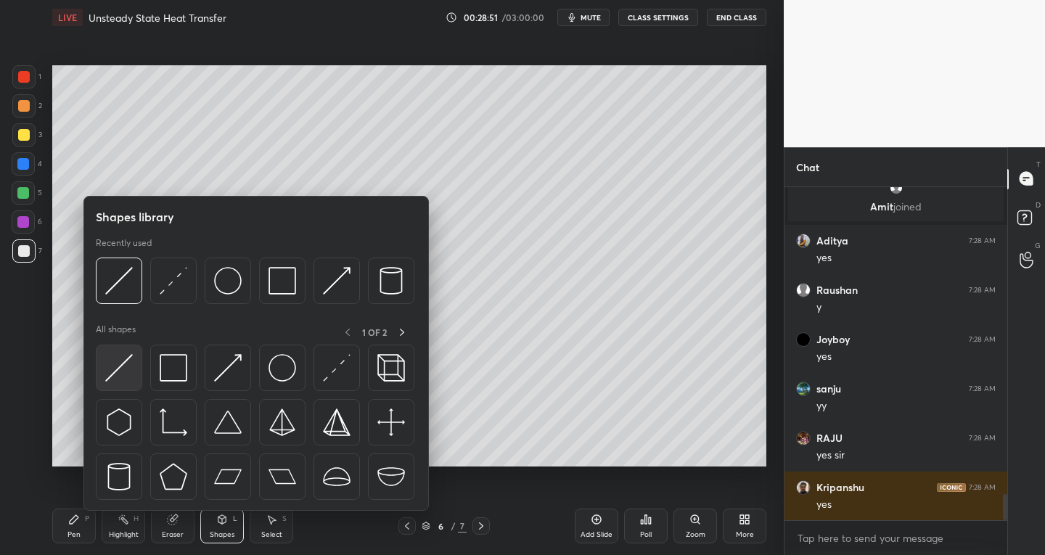
click at [117, 362] on img at bounding box center [119, 368] width 28 height 28
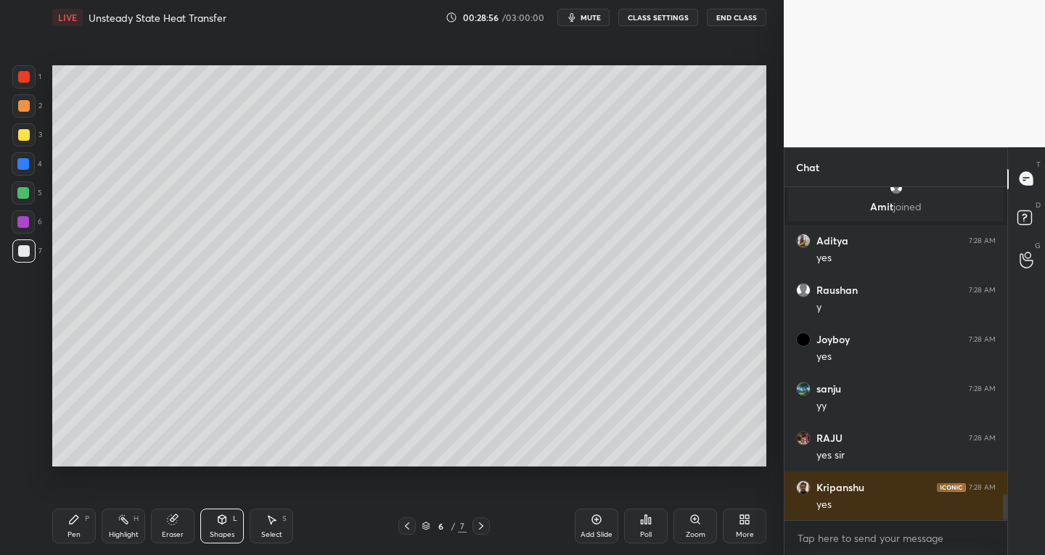
click at [74, 523] on icon at bounding box center [74, 519] width 9 height 9
click at [211, 531] on div "Shapes" at bounding box center [222, 534] width 25 height 7
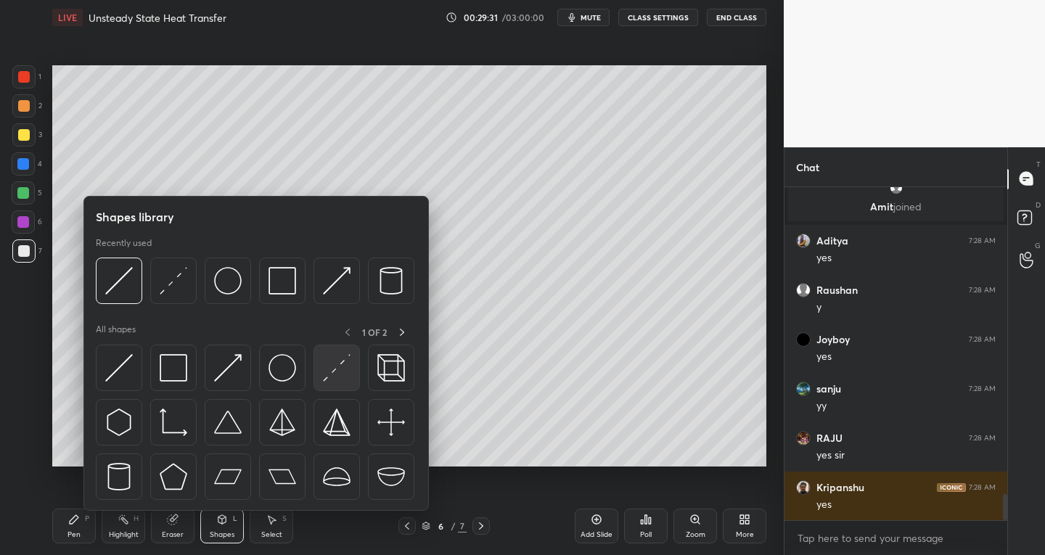
click at [327, 375] on img at bounding box center [337, 368] width 28 height 28
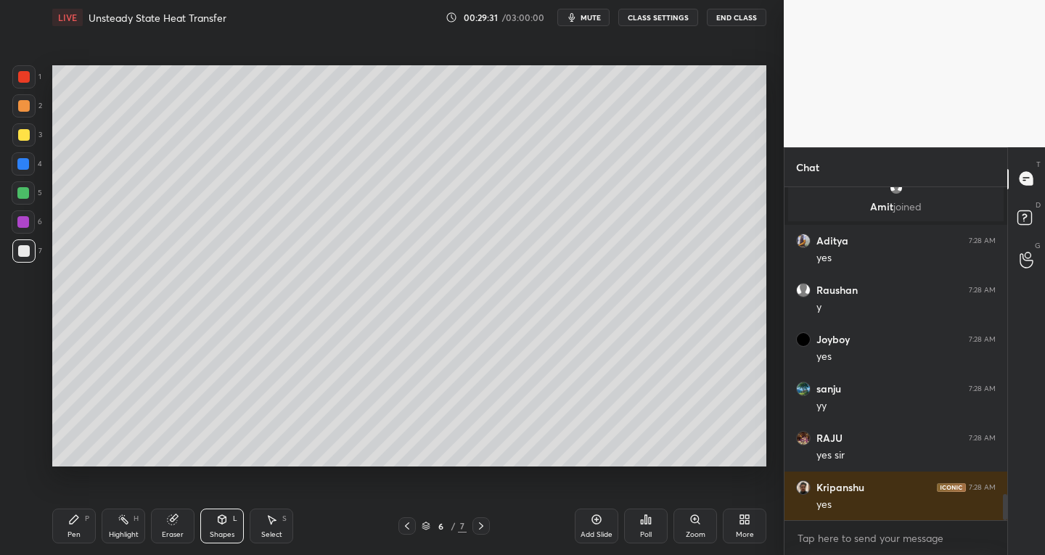
click at [25, 226] on div at bounding box center [23, 222] width 12 height 12
click at [73, 524] on icon at bounding box center [74, 520] width 12 height 12
click at [24, 259] on div at bounding box center [23, 251] width 23 height 23
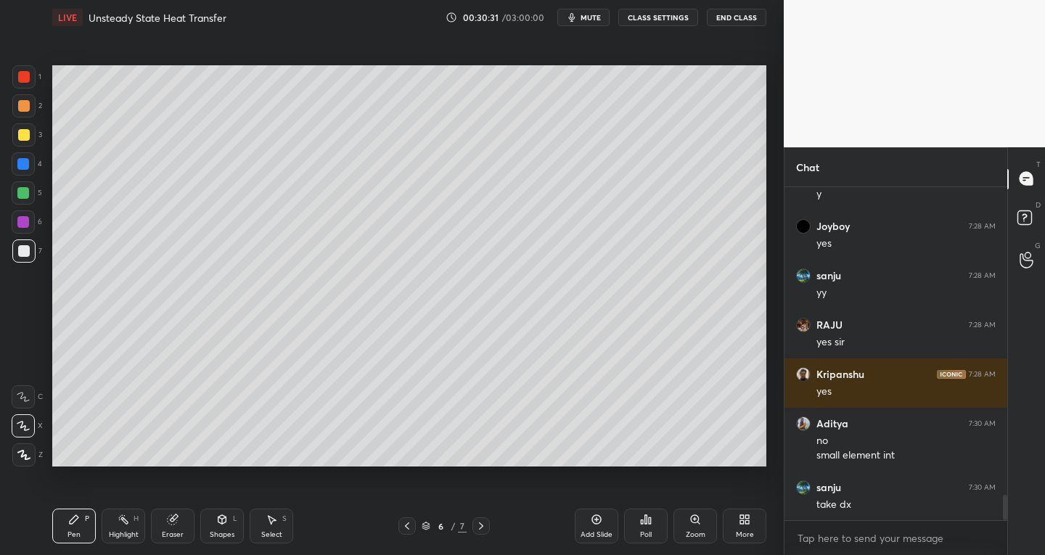
scroll to position [4094, 0]
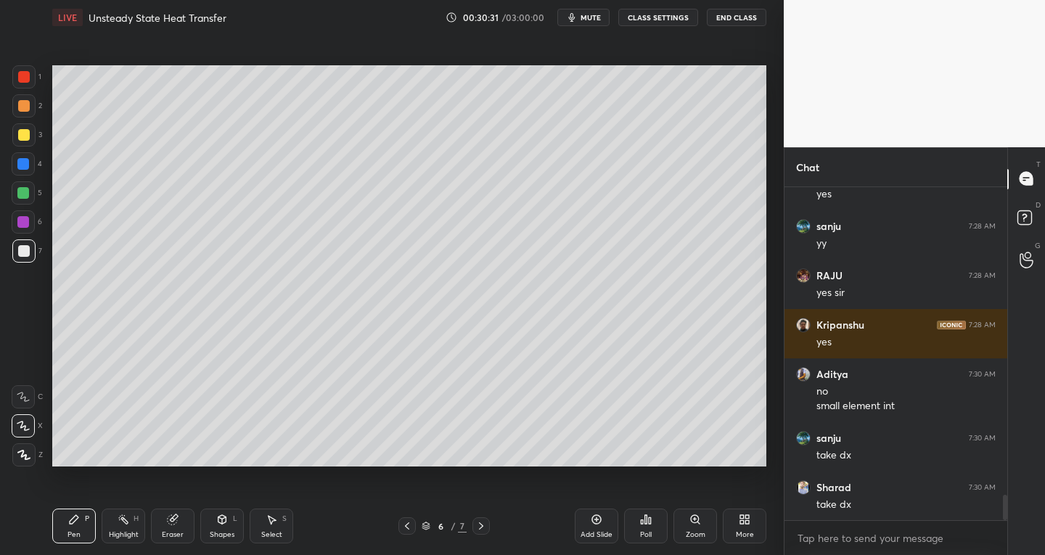
click at [219, 526] on div "Shapes L" at bounding box center [222, 526] width 44 height 35
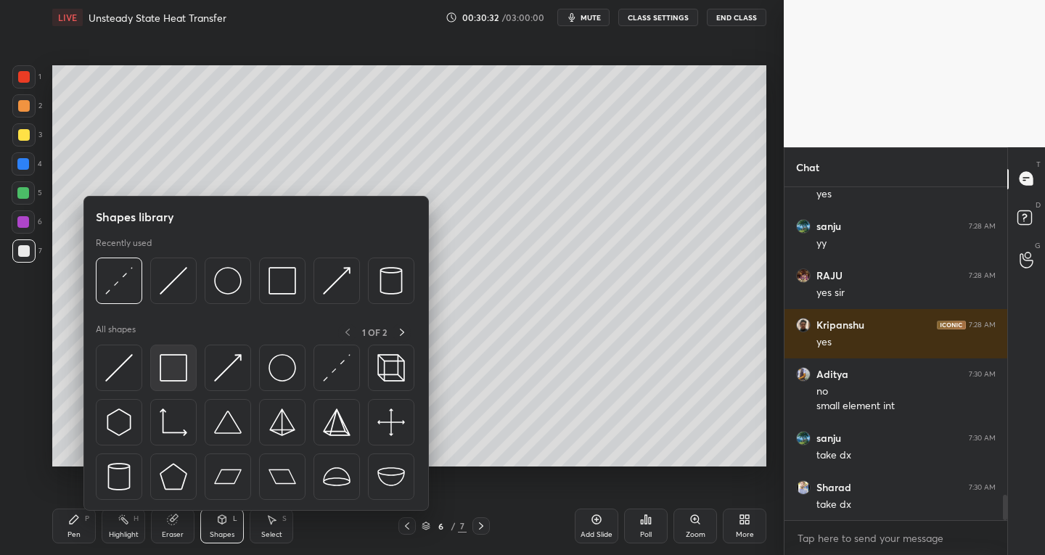
click at [186, 388] on div at bounding box center [173, 368] width 46 height 46
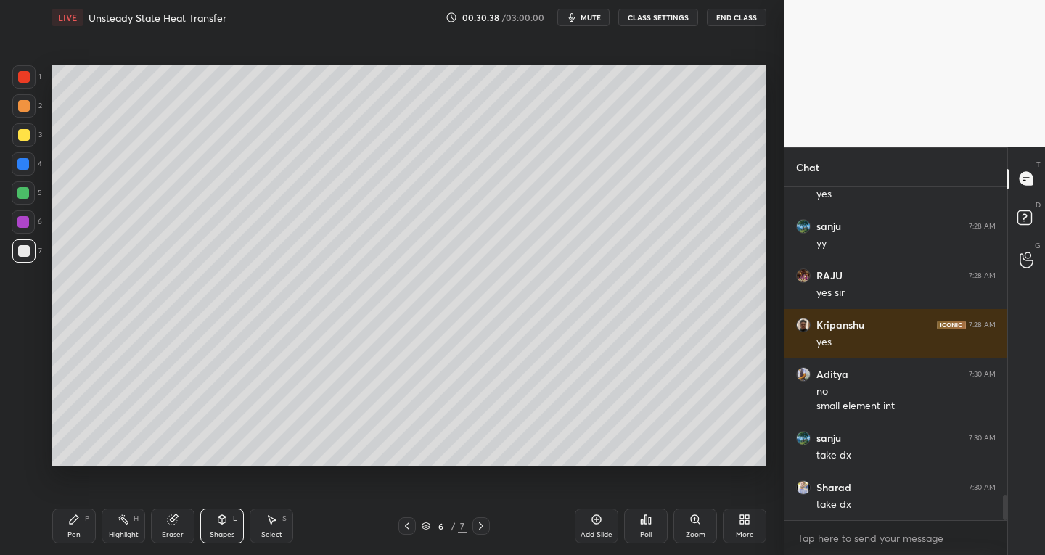
click at [213, 529] on div "Shapes L" at bounding box center [222, 526] width 44 height 35
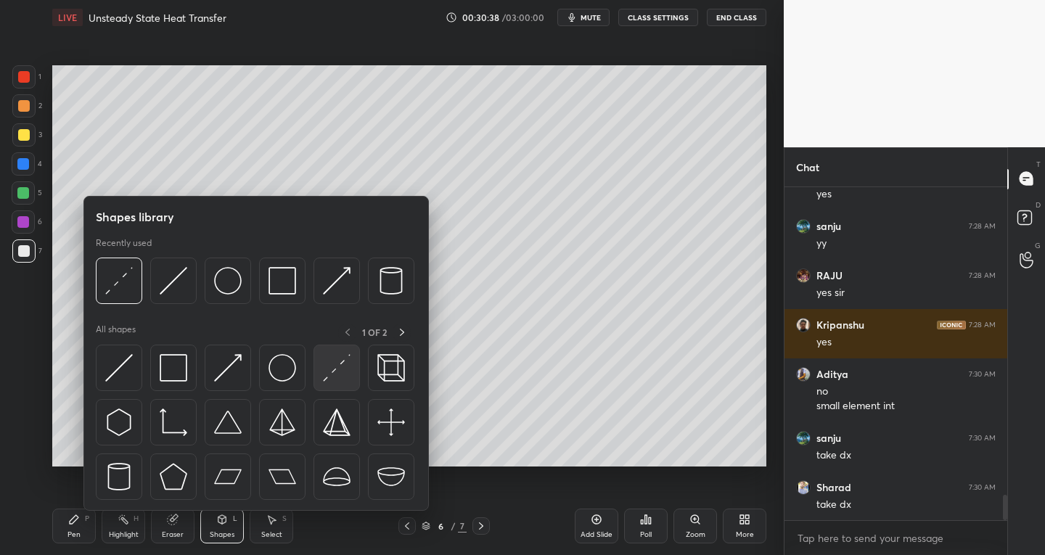
click at [322, 380] on div at bounding box center [337, 368] width 46 height 46
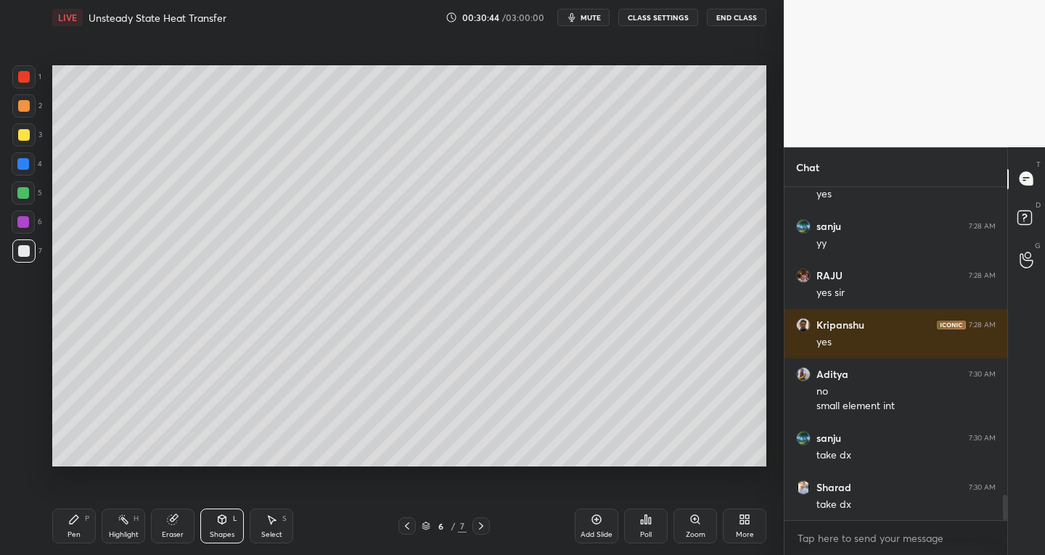
click at [222, 523] on icon at bounding box center [222, 521] width 0 height 5
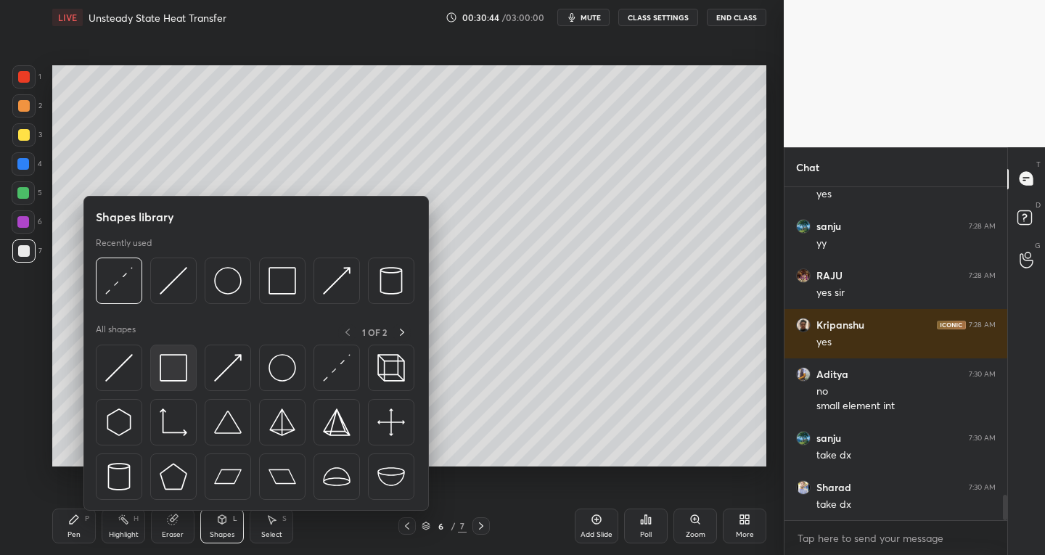
click at [188, 374] on div at bounding box center [173, 368] width 46 height 46
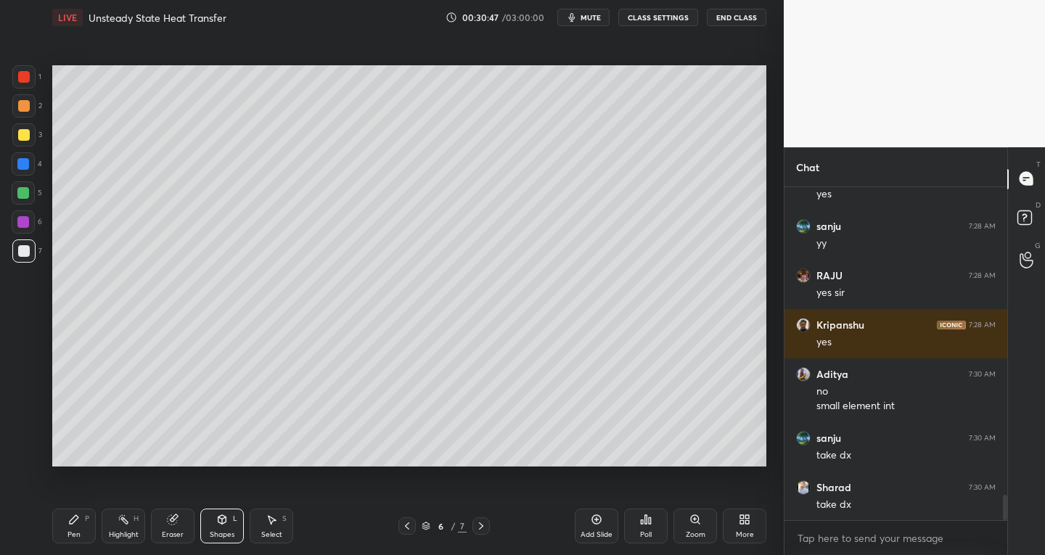
scroll to position [4147, 0]
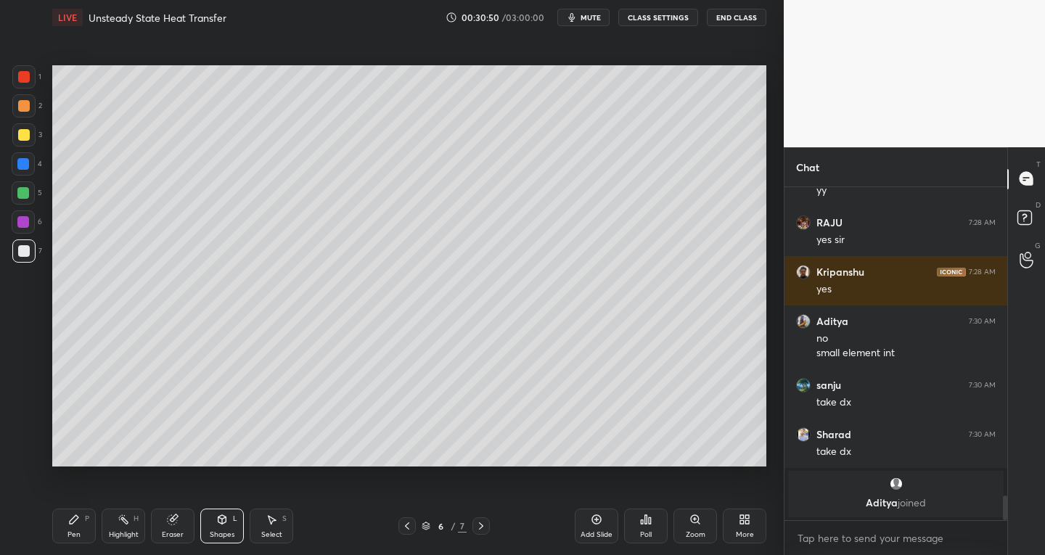
click at [24, 138] on div at bounding box center [24, 135] width 12 height 12
click at [219, 523] on icon at bounding box center [222, 520] width 12 height 12
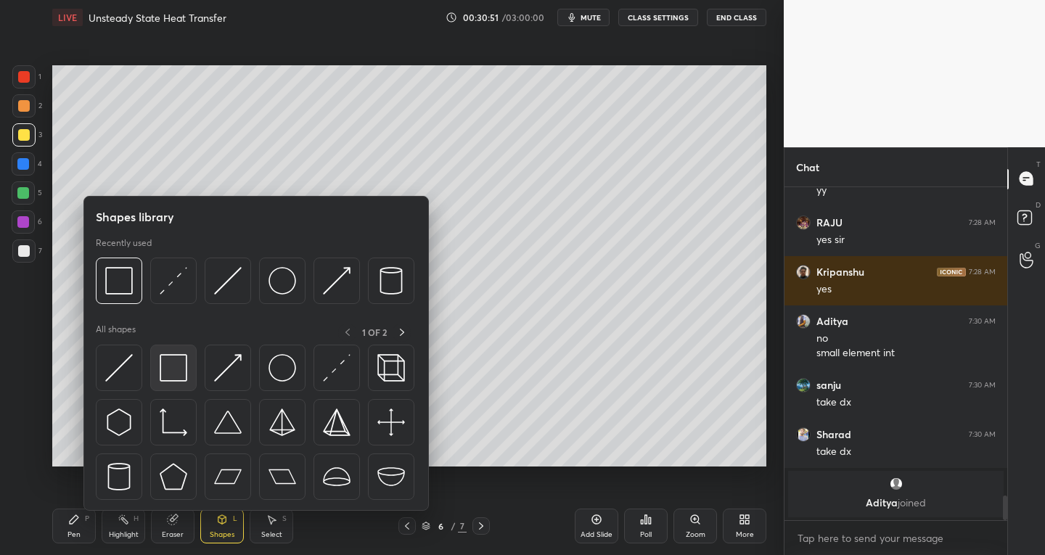
click at [179, 377] on img at bounding box center [174, 368] width 28 height 28
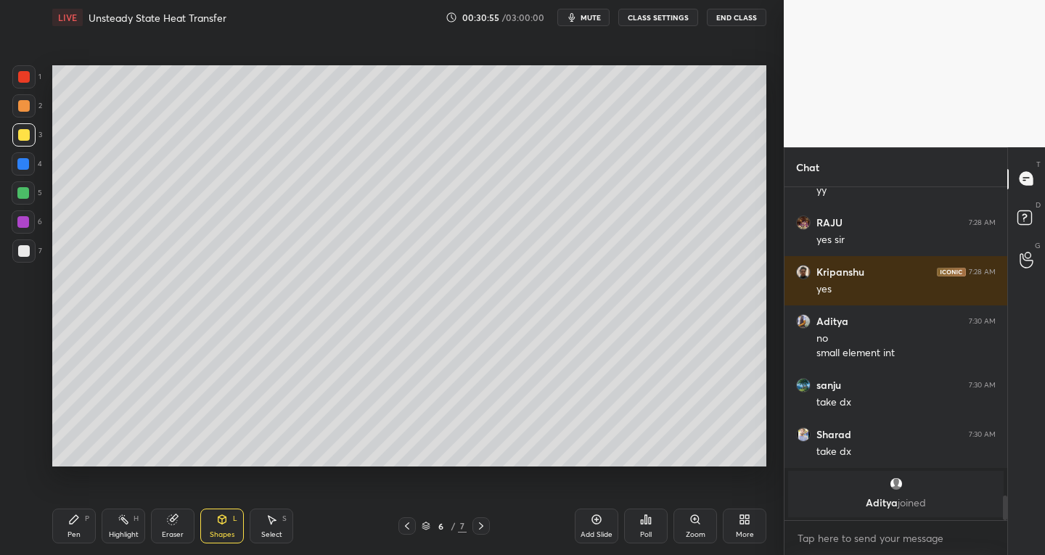
click at [221, 527] on div "Shapes L" at bounding box center [222, 526] width 44 height 35
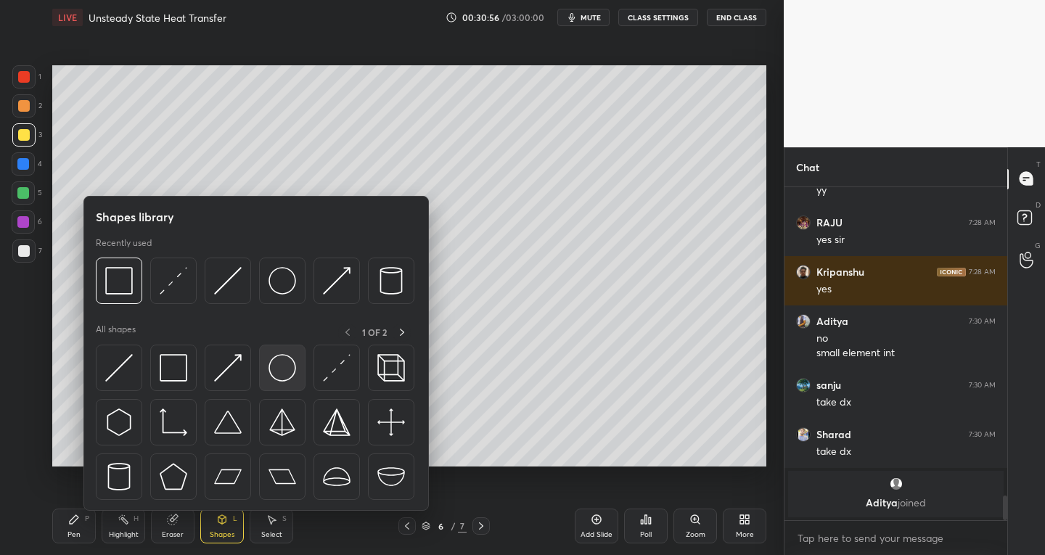
click at [280, 376] on img at bounding box center [283, 368] width 28 height 28
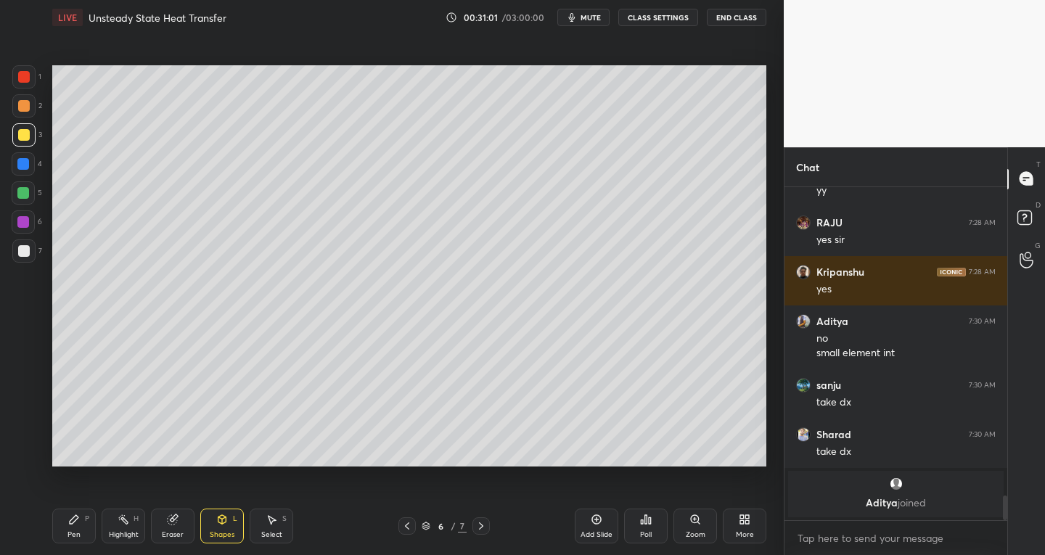
click at [165, 526] on div "Eraser" at bounding box center [173, 526] width 44 height 35
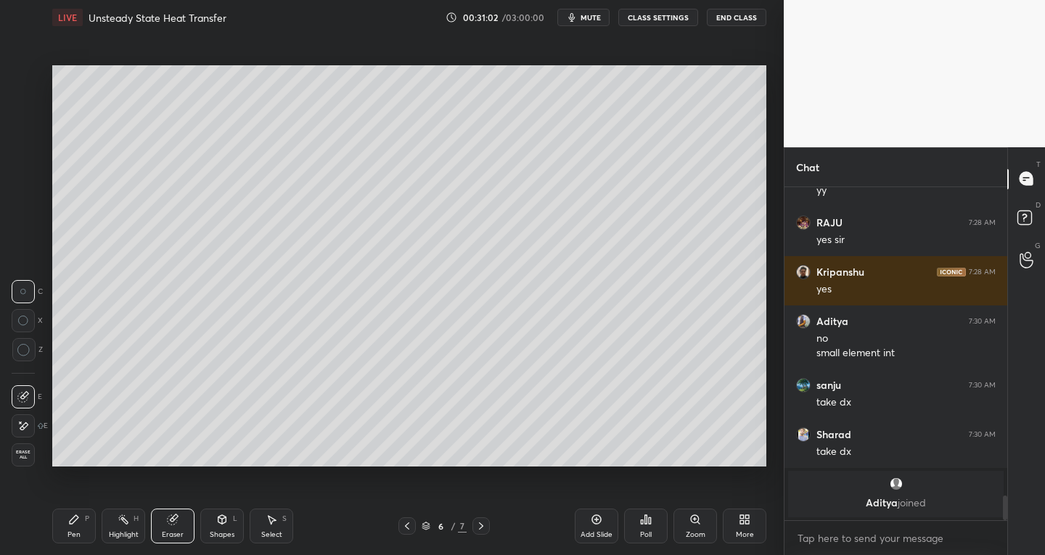
click at [30, 389] on div at bounding box center [23, 397] width 23 height 23
click at [75, 524] on icon at bounding box center [74, 520] width 12 height 12
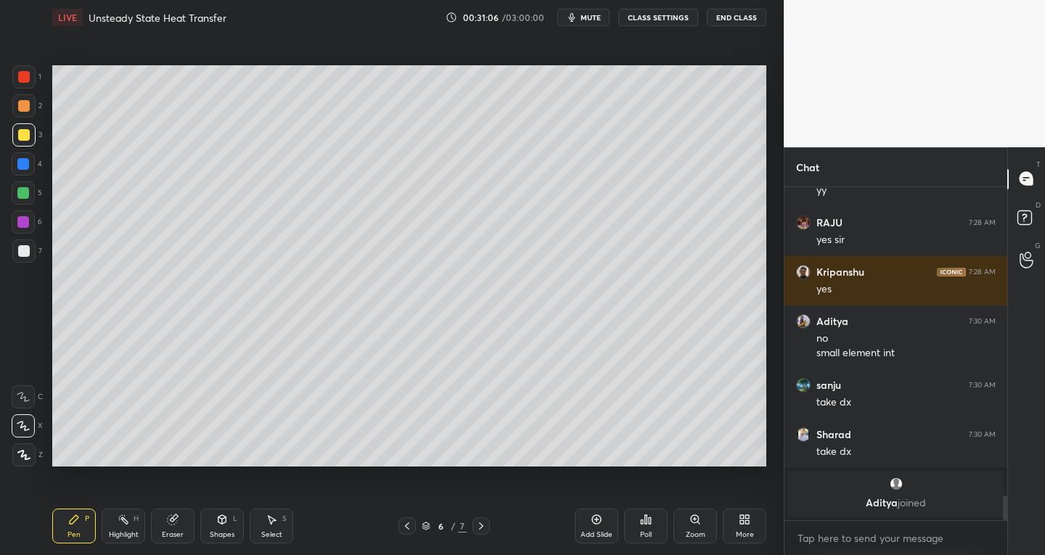
click at [30, 258] on div at bounding box center [23, 251] width 23 height 23
click at [169, 520] on icon at bounding box center [172, 519] width 9 height 9
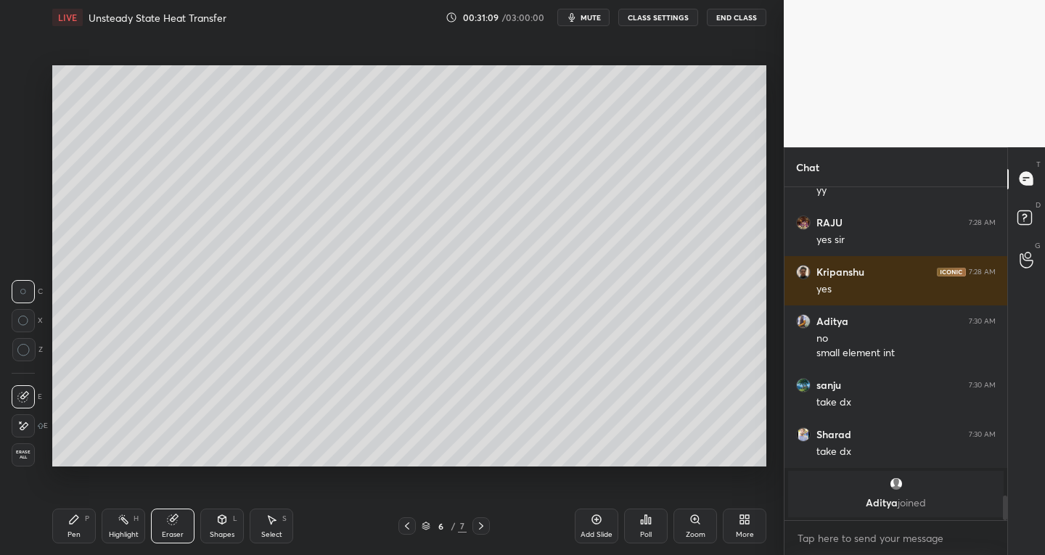
click at [125, 528] on div "Highlight H" at bounding box center [124, 526] width 44 height 35
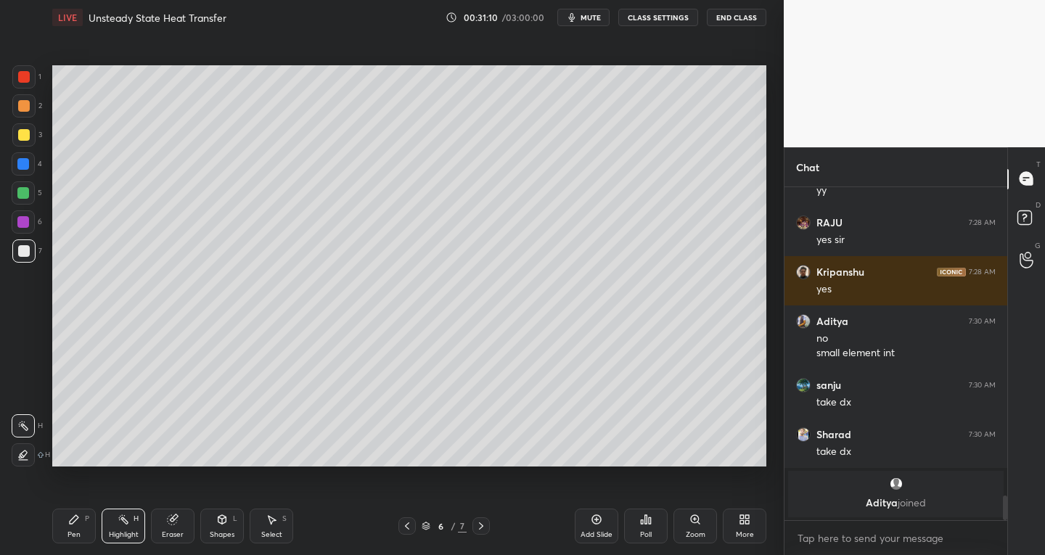
click at [166, 526] on div "Eraser" at bounding box center [173, 526] width 44 height 35
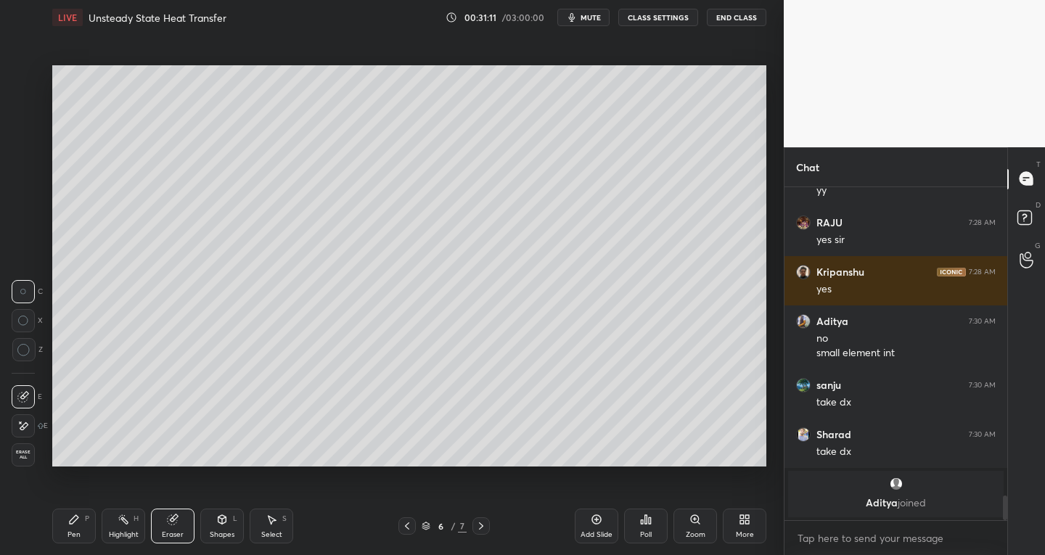
click at [26, 392] on icon at bounding box center [24, 395] width 8 height 7
click at [76, 514] on icon at bounding box center [74, 520] width 12 height 12
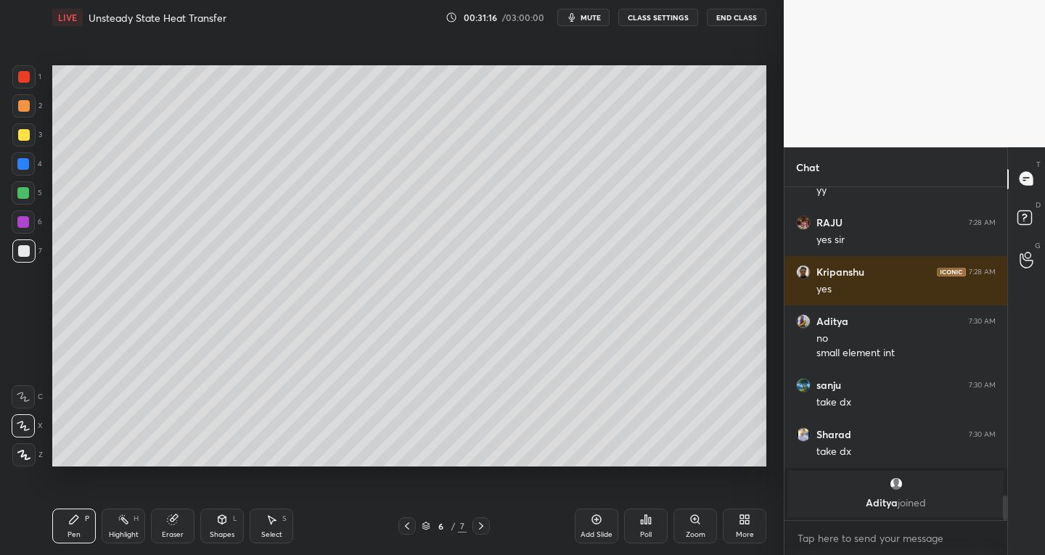
click at [24, 197] on div at bounding box center [23, 193] width 12 height 12
click at [28, 258] on div at bounding box center [23, 251] width 23 height 23
click at [23, 192] on div at bounding box center [23, 193] width 12 height 12
click at [23, 252] on div at bounding box center [24, 251] width 12 height 12
click at [215, 531] on div "Shapes" at bounding box center [222, 534] width 25 height 7
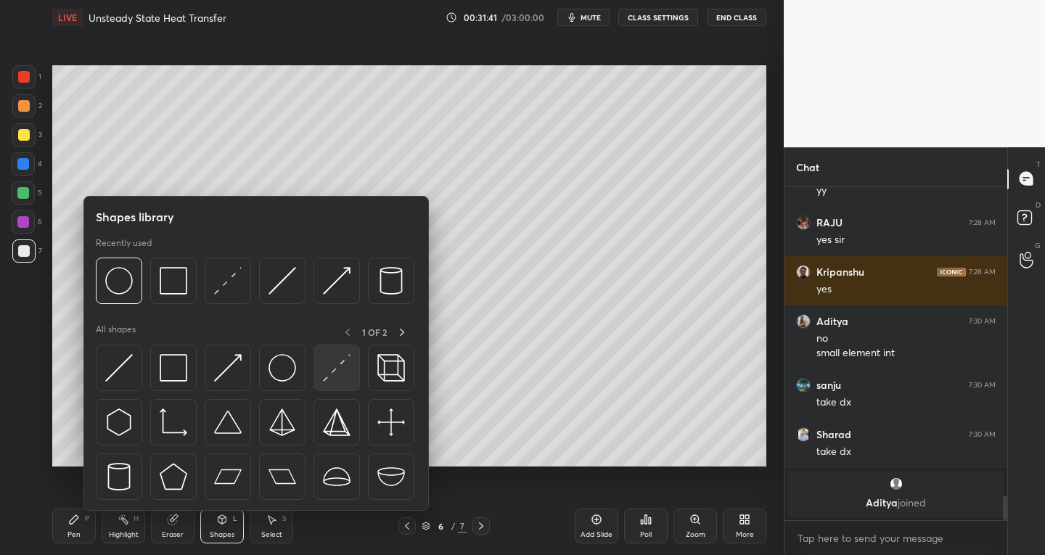
click at [325, 375] on img at bounding box center [337, 368] width 28 height 28
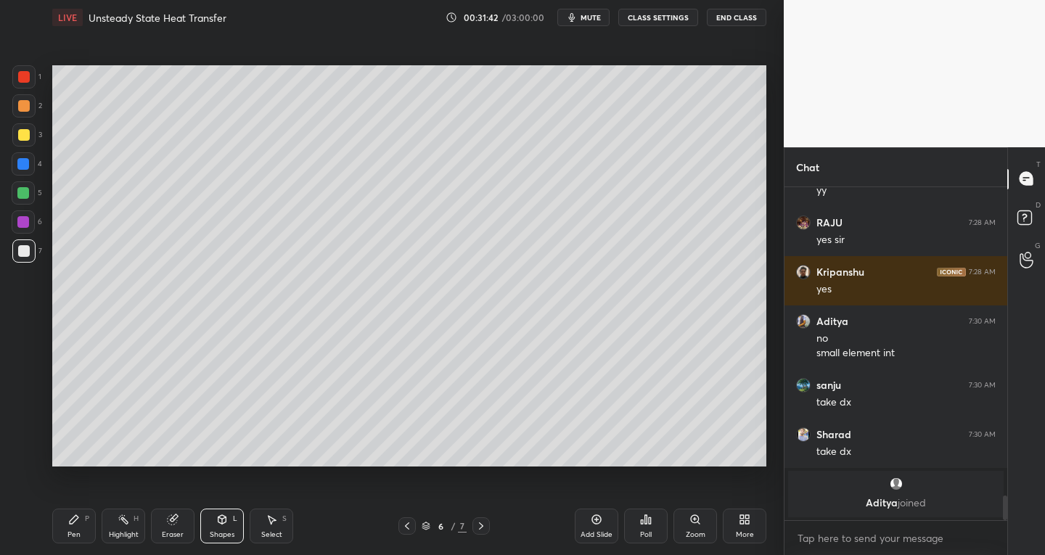
click at [25, 223] on div at bounding box center [23, 222] width 12 height 12
click at [83, 530] on div "Pen P" at bounding box center [74, 526] width 44 height 35
click at [26, 253] on div at bounding box center [24, 251] width 12 height 12
click at [216, 523] on div "Shapes L" at bounding box center [222, 526] width 44 height 35
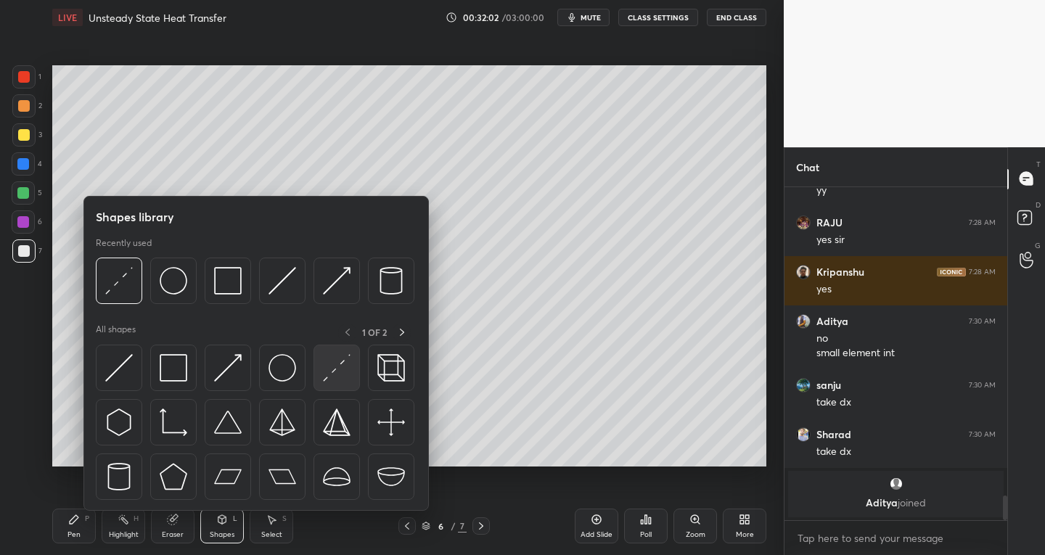
click at [328, 372] on img at bounding box center [337, 368] width 28 height 28
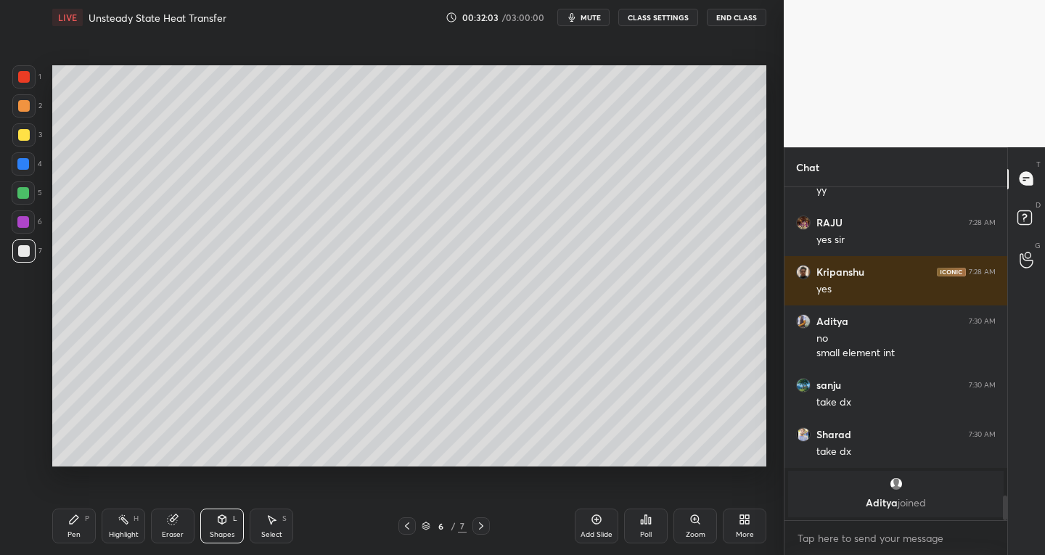
click at [28, 221] on div at bounding box center [23, 222] width 12 height 12
click at [84, 526] on div "Pen P" at bounding box center [74, 526] width 44 height 35
click at [18, 248] on div at bounding box center [24, 251] width 12 height 12
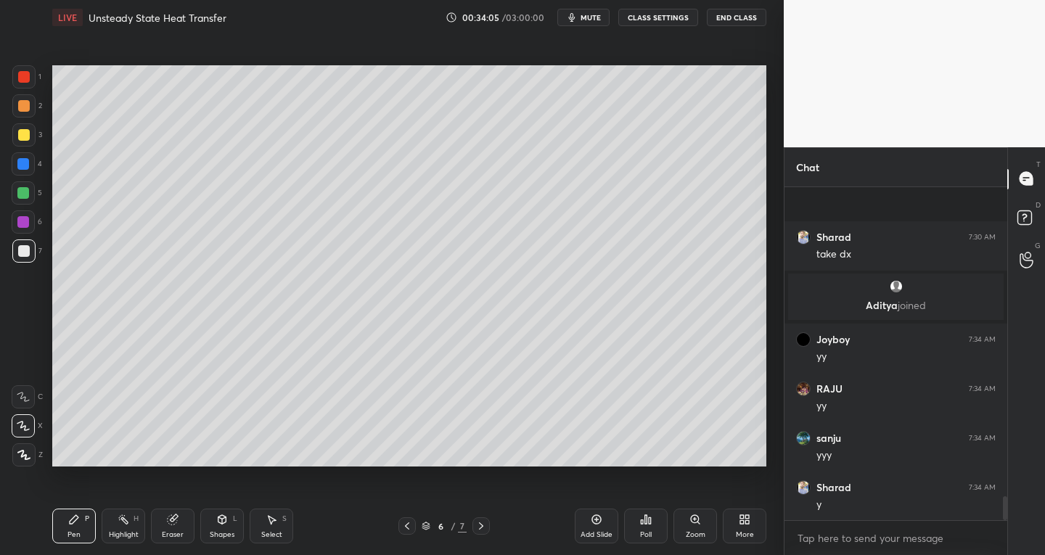
scroll to position [4285, 0]
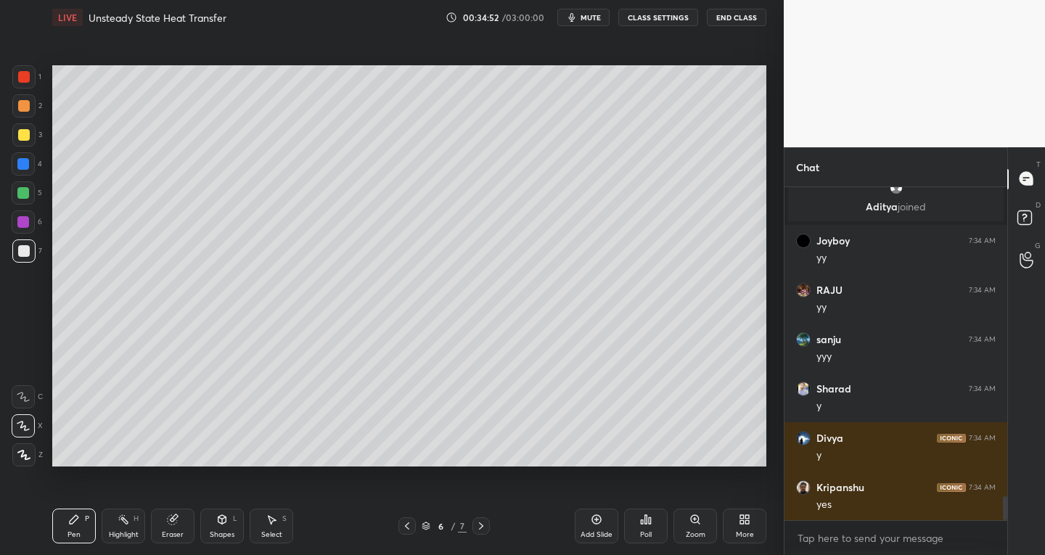
click at [29, 78] on div at bounding box center [24, 77] width 12 height 12
click at [20, 248] on div at bounding box center [24, 251] width 12 height 12
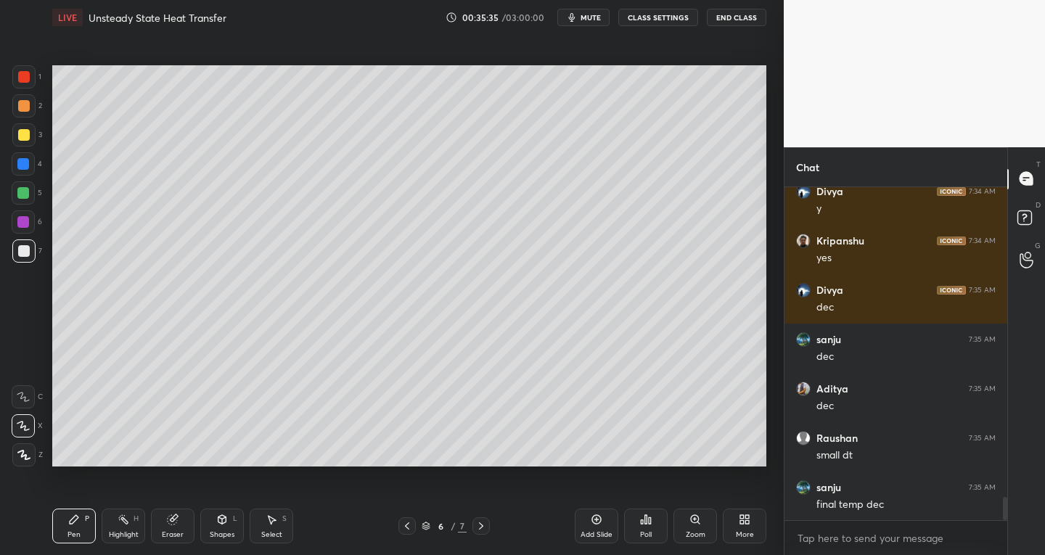
scroll to position [4581, 0]
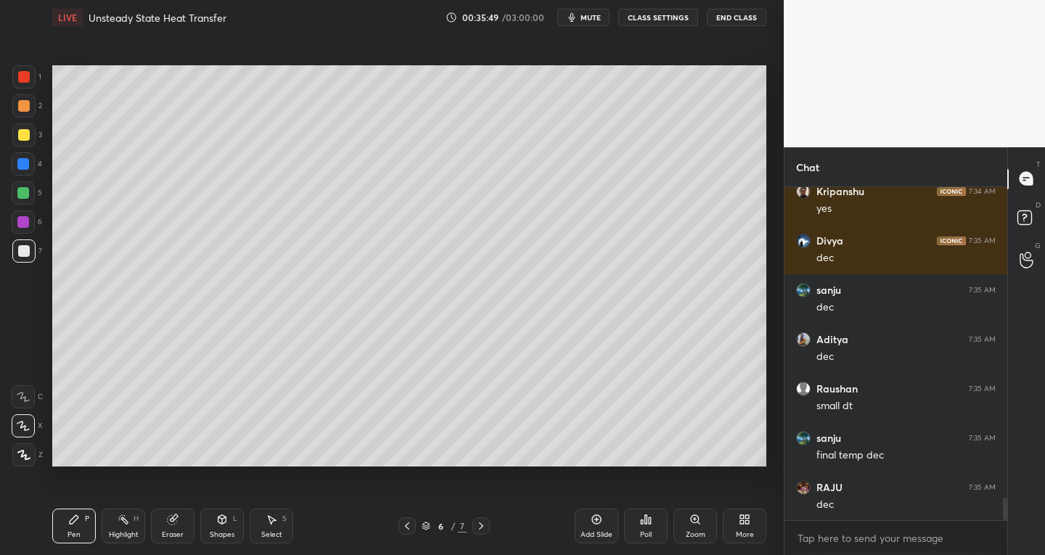
click at [28, 134] on div at bounding box center [24, 135] width 12 height 12
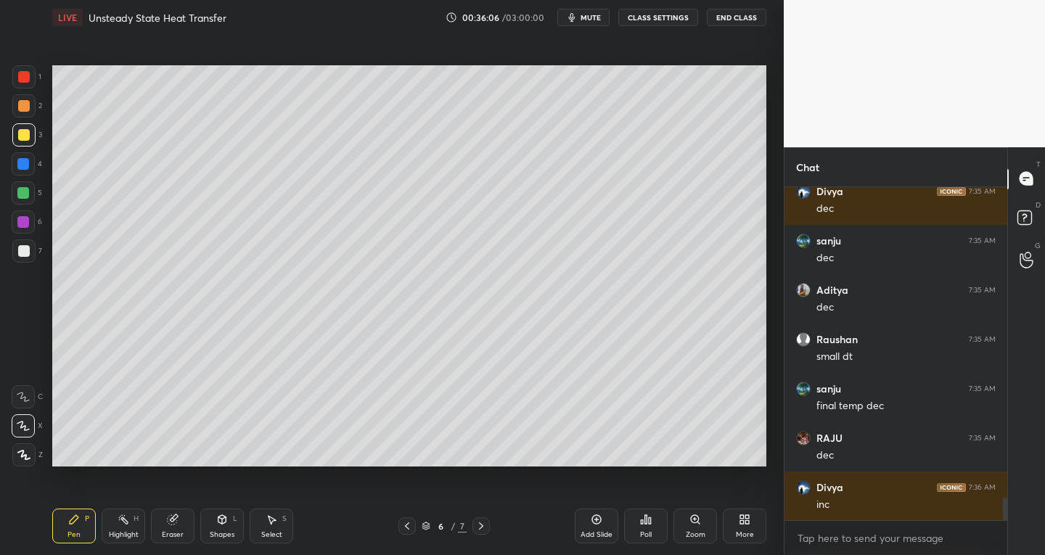
click at [26, 245] on div at bounding box center [24, 251] width 12 height 12
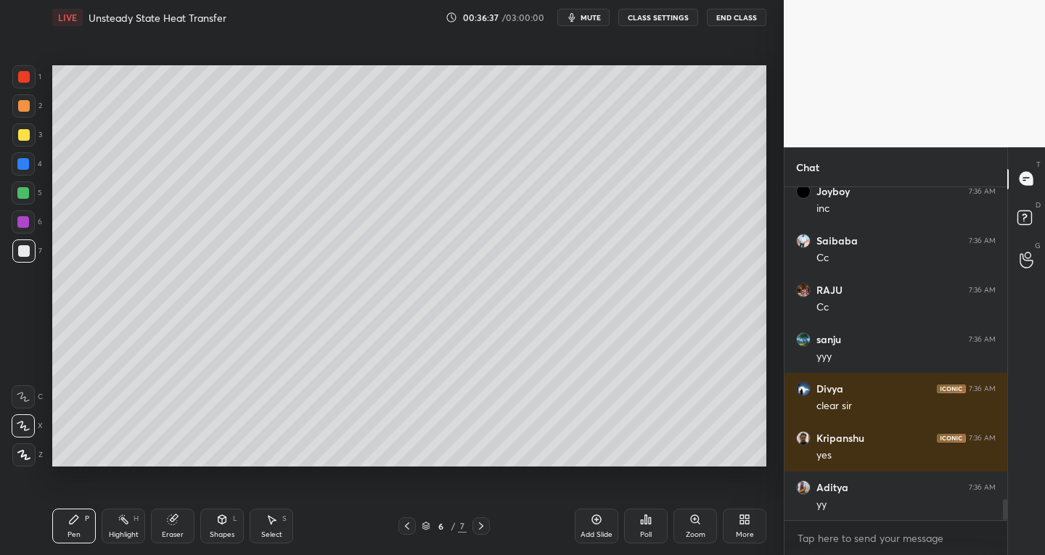
scroll to position [5025, 0]
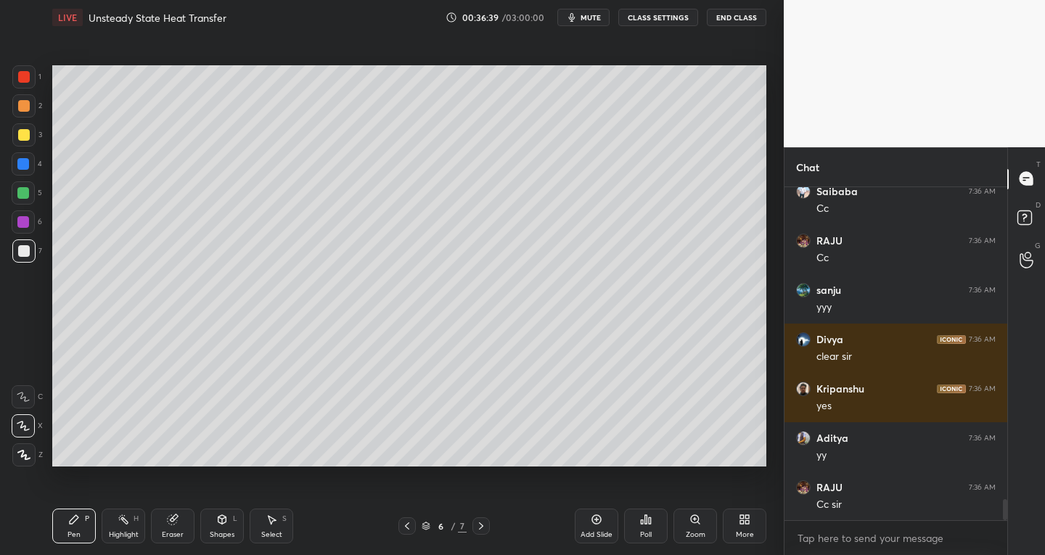
click at [176, 523] on icon at bounding box center [172, 519] width 9 height 9
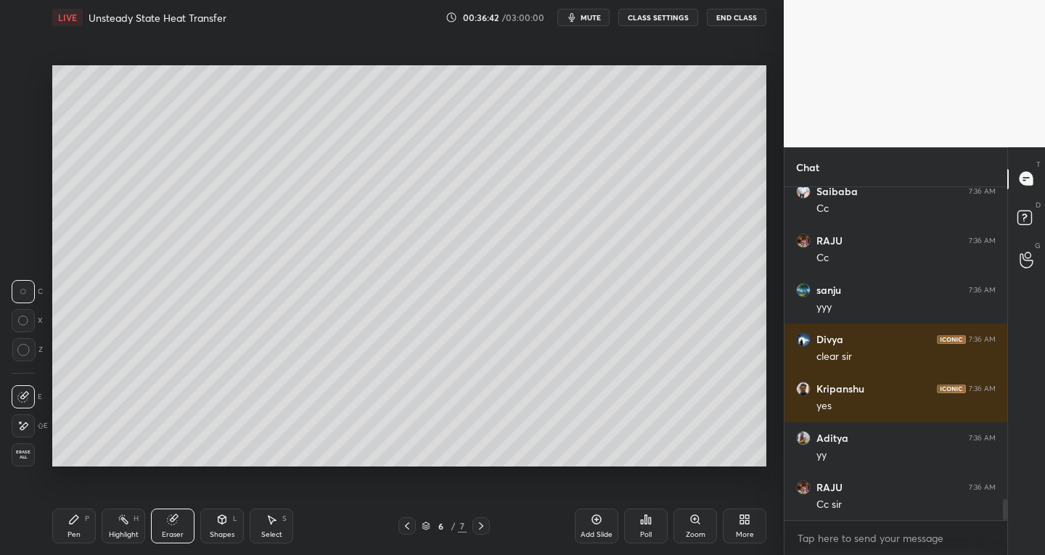
click at [84, 534] on div "Pen P" at bounding box center [74, 526] width 44 height 35
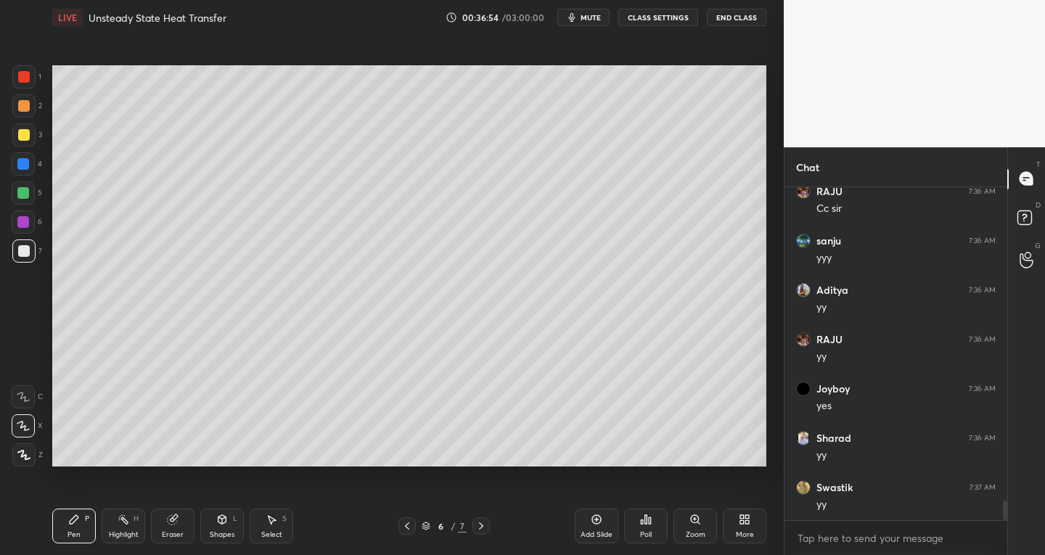
scroll to position [5371, 0]
click at [284, 533] on div "Select S" at bounding box center [272, 526] width 44 height 35
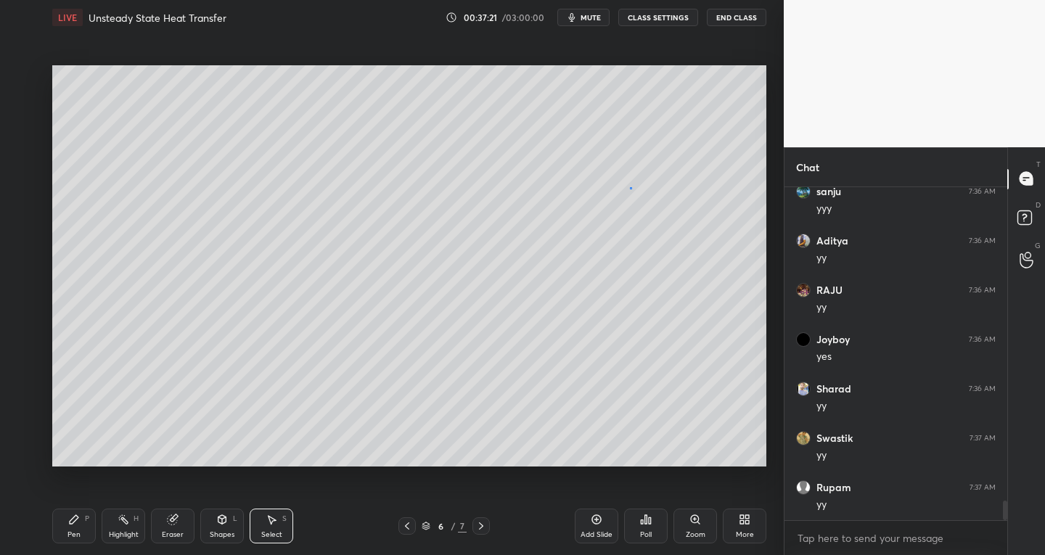
click at [630, 184] on div "0 ° Undo Copy Duplicate Duplicate to new slide Delete" at bounding box center [409, 266] width 714 height 402
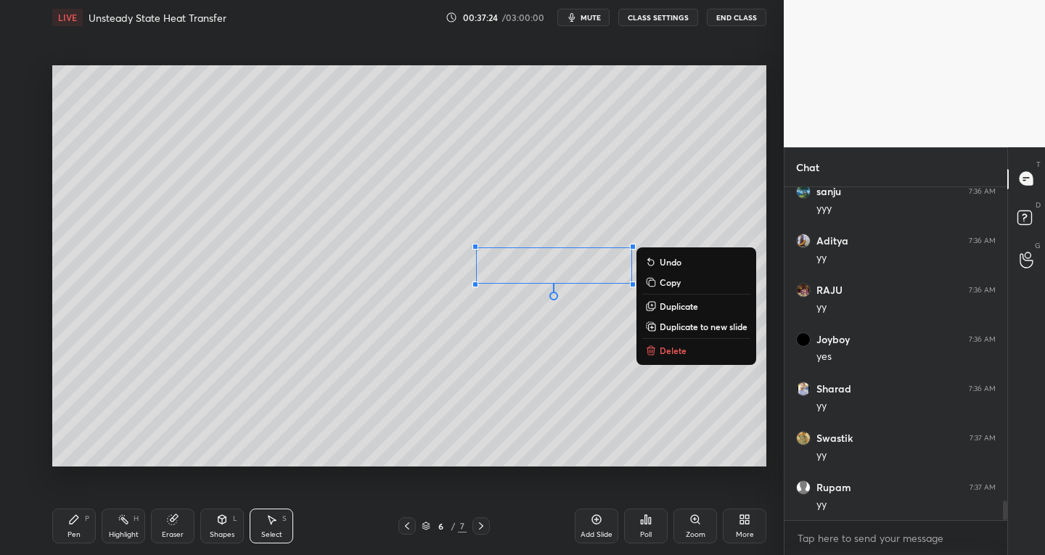
click at [81, 531] on div "Pen P" at bounding box center [74, 526] width 44 height 35
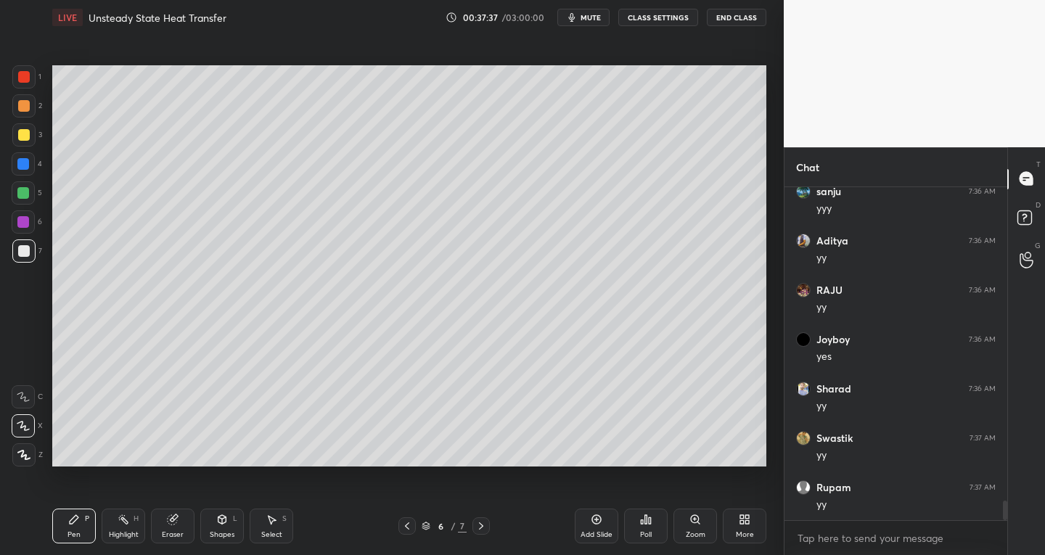
click at [22, 76] on div at bounding box center [24, 77] width 12 height 12
click at [224, 526] on div "Shapes L" at bounding box center [222, 526] width 44 height 35
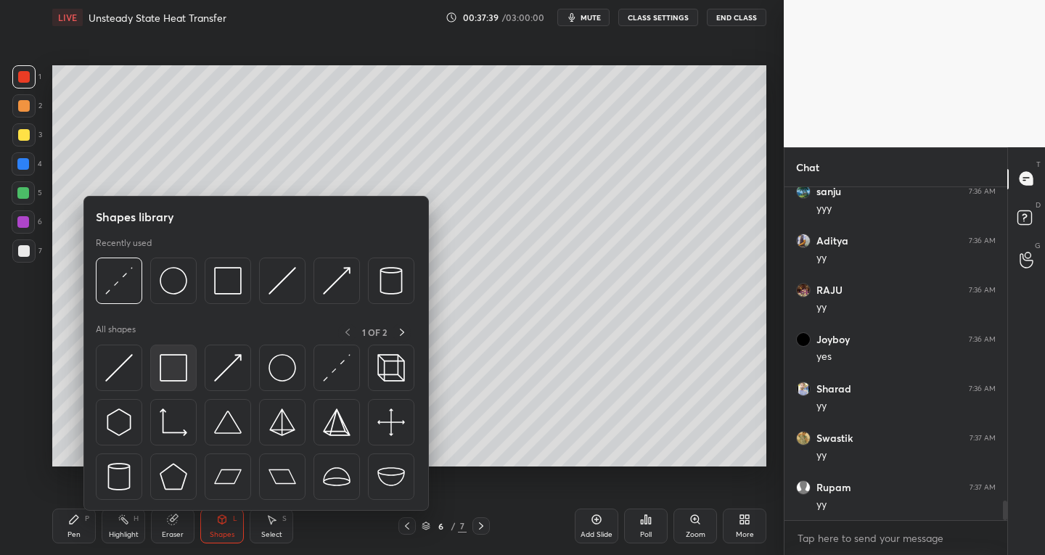
click at [186, 383] on div at bounding box center [173, 368] width 46 height 46
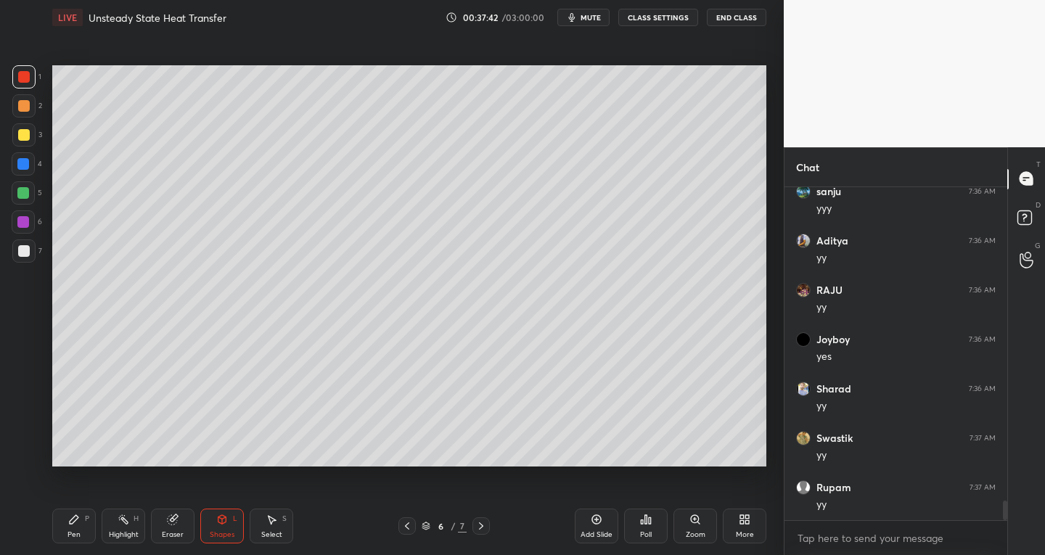
click at [19, 258] on div at bounding box center [23, 251] width 23 height 23
click at [95, 518] on div "Pen P" at bounding box center [74, 526] width 44 height 35
click at [212, 534] on div "Shapes" at bounding box center [222, 534] width 25 height 7
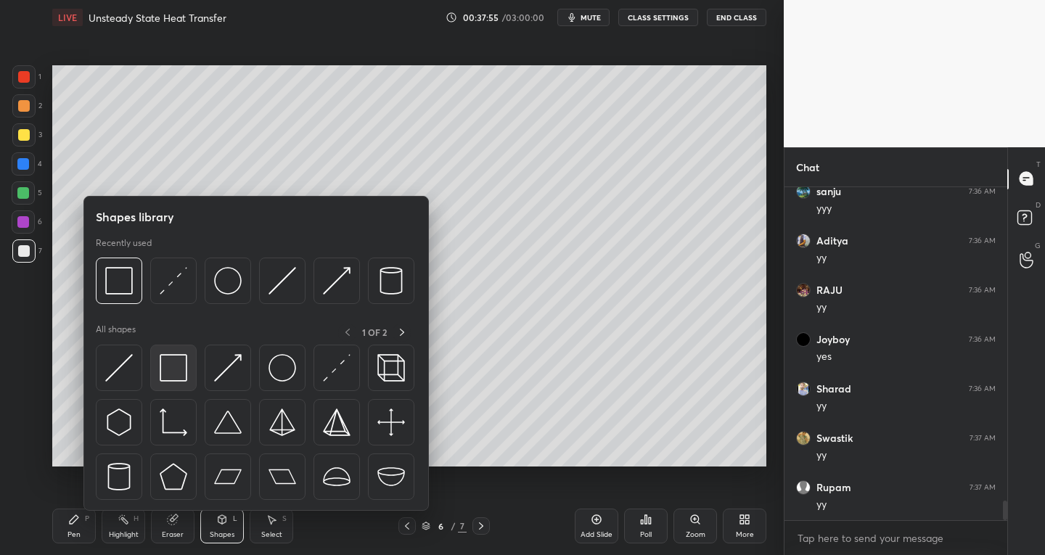
click at [171, 366] on img at bounding box center [174, 368] width 28 height 28
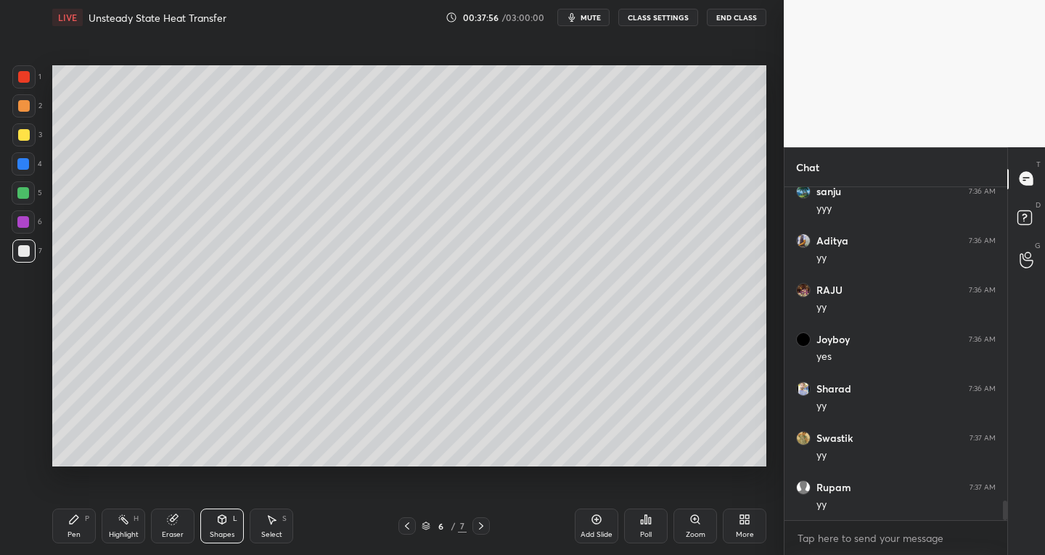
click at [24, 74] on div at bounding box center [24, 77] width 12 height 12
click at [87, 515] on div "P" at bounding box center [87, 518] width 4 height 7
click at [24, 248] on div at bounding box center [24, 251] width 12 height 12
click at [273, 525] on icon at bounding box center [272, 520] width 12 height 12
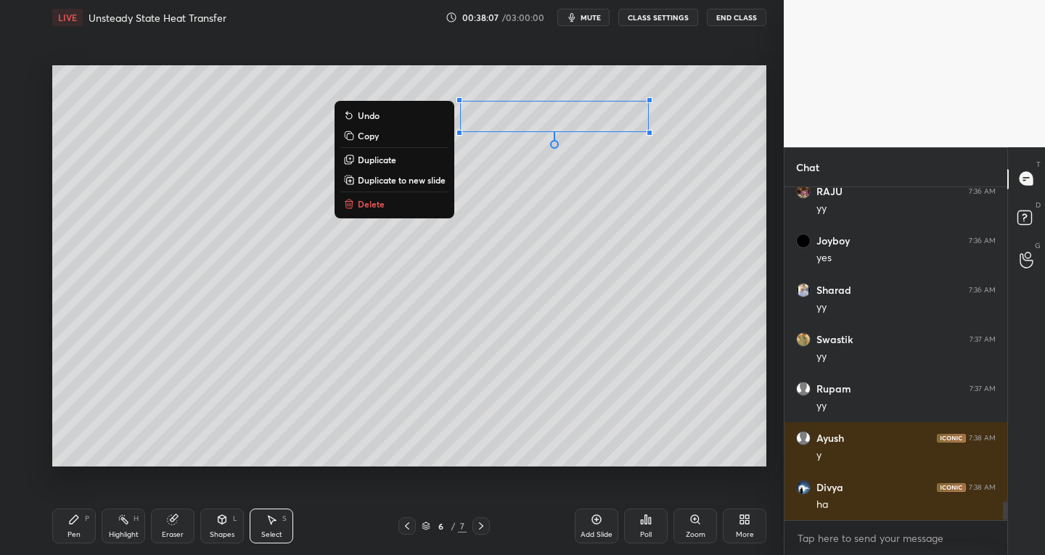
scroll to position [5519, 0]
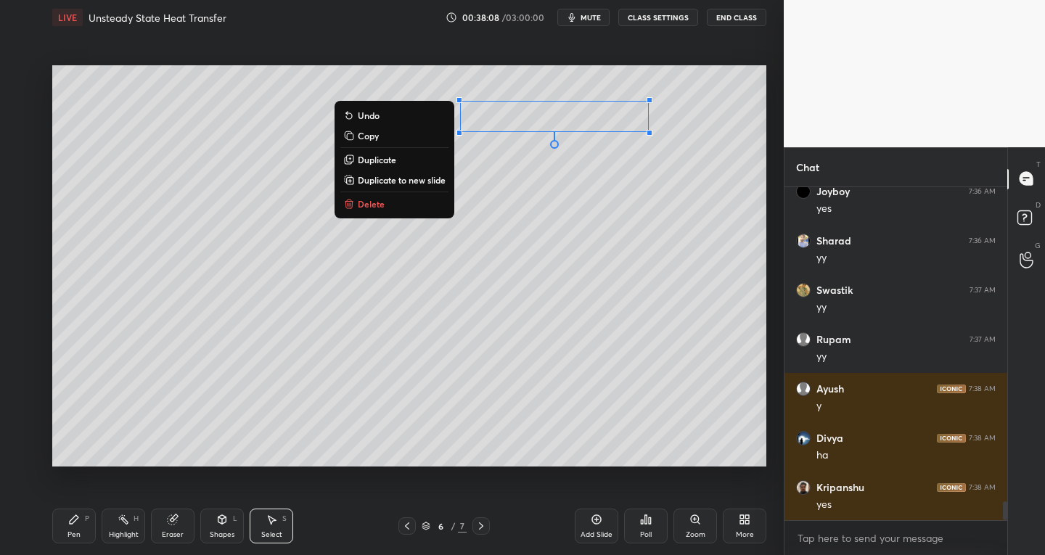
click at [425, 179] on p "Duplicate to new slide" at bounding box center [402, 180] width 88 height 12
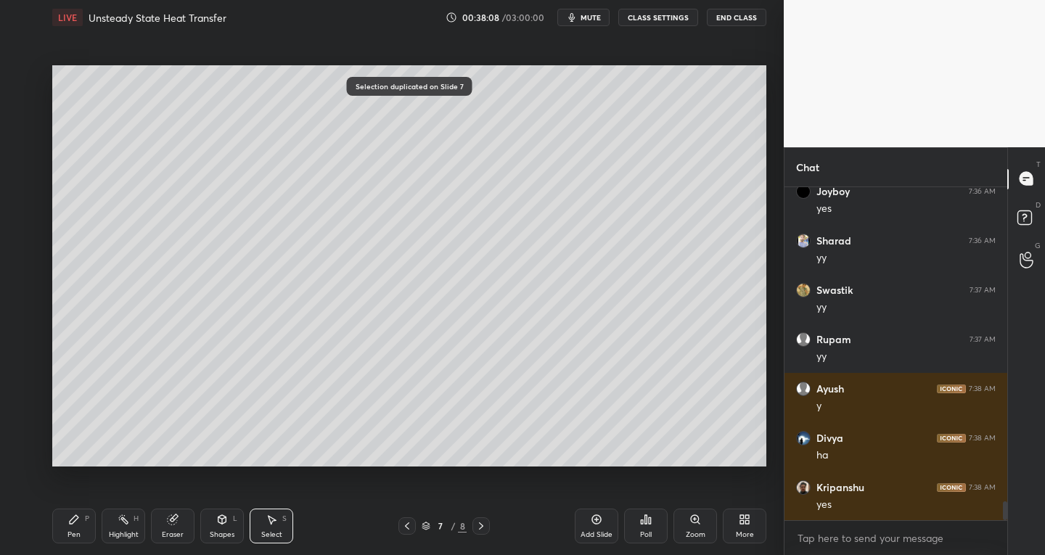
scroll to position [5568, 0]
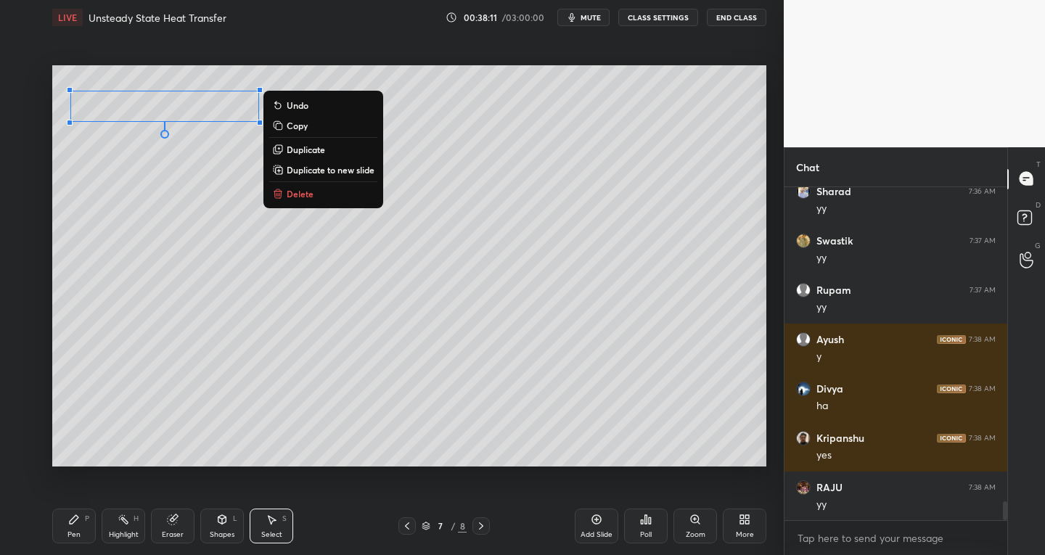
click at [409, 526] on icon at bounding box center [407, 527] width 12 height 12
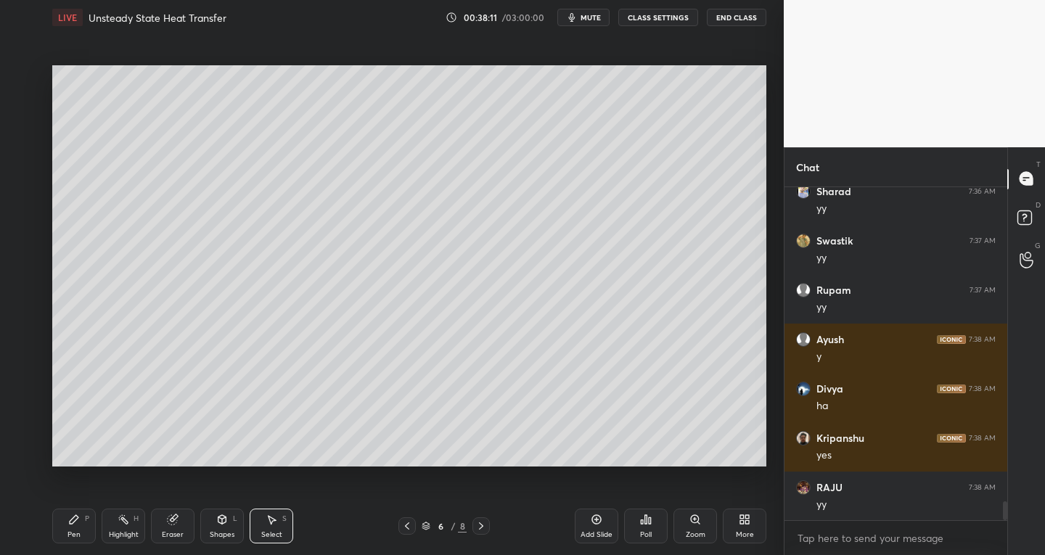
click at [285, 525] on div "Select S" at bounding box center [272, 526] width 44 height 35
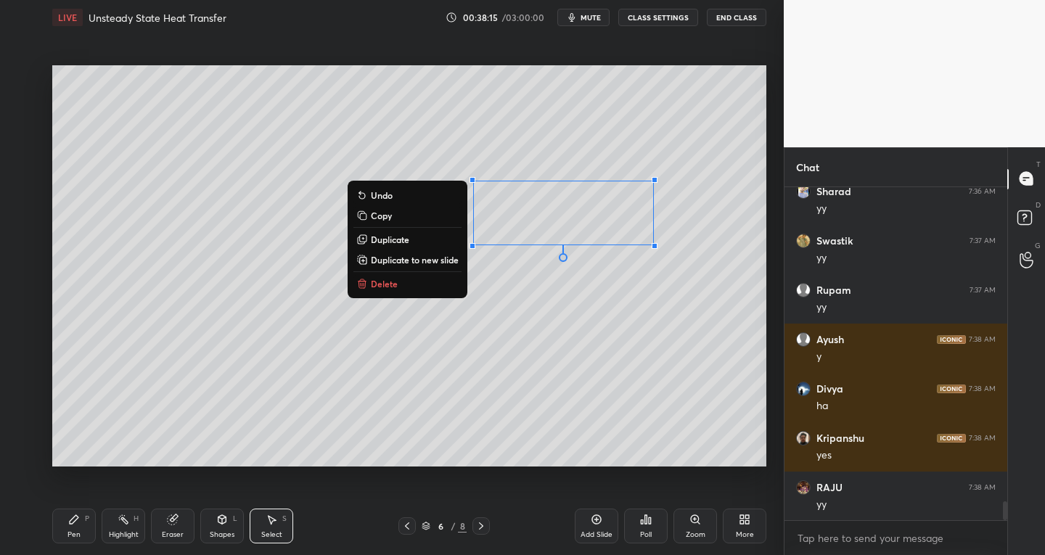
click at [377, 215] on p "Copy" at bounding box center [381, 216] width 21 height 12
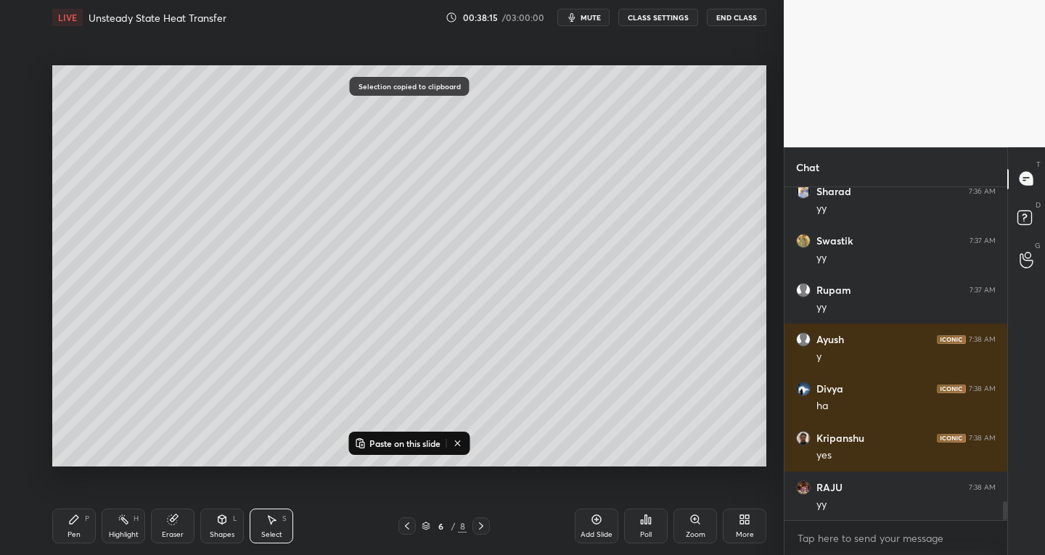
click at [480, 525] on icon at bounding box center [482, 527] width 12 height 12
click at [378, 442] on p "Paste on this slide" at bounding box center [405, 444] width 71 height 12
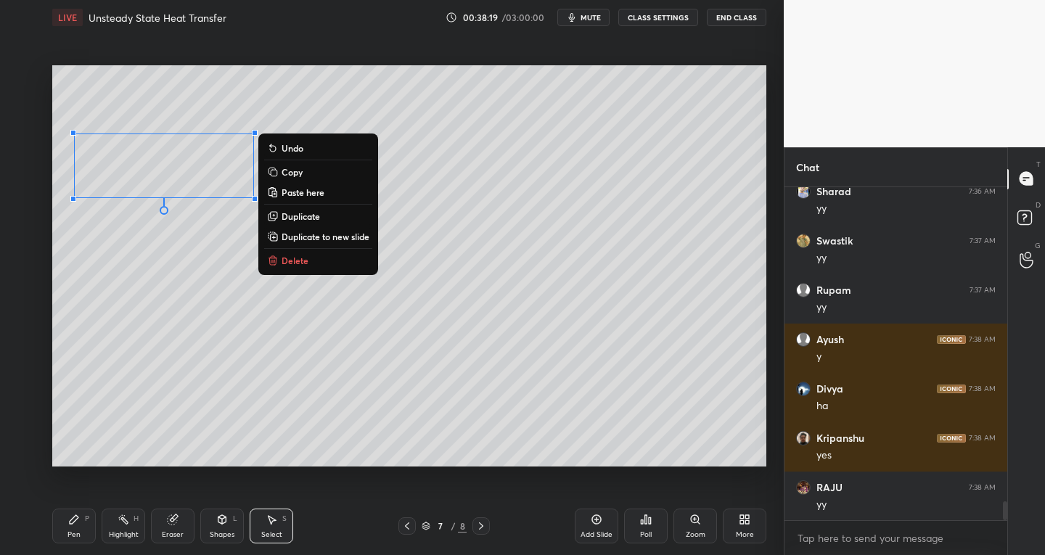
click at [405, 523] on icon at bounding box center [407, 527] width 12 height 12
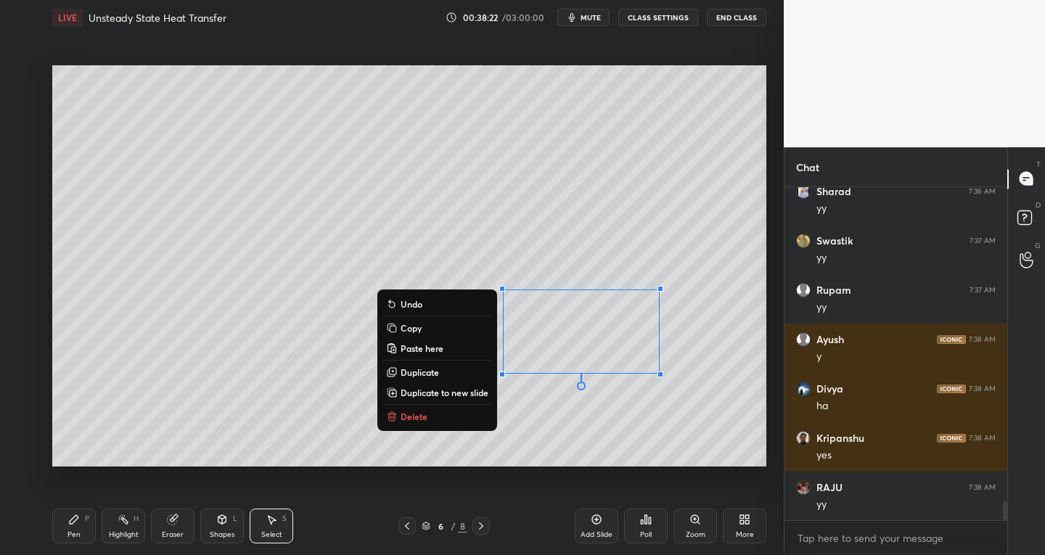
click at [412, 325] on p "Copy" at bounding box center [411, 328] width 21 height 12
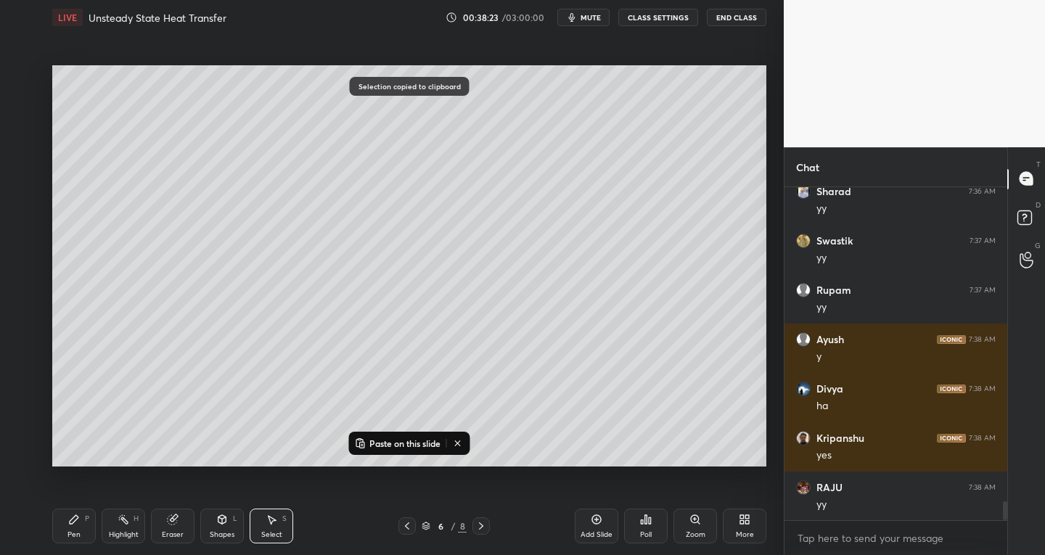
click at [483, 522] on icon at bounding box center [482, 527] width 12 height 12
click at [377, 435] on button "Paste on this slide" at bounding box center [397, 443] width 91 height 17
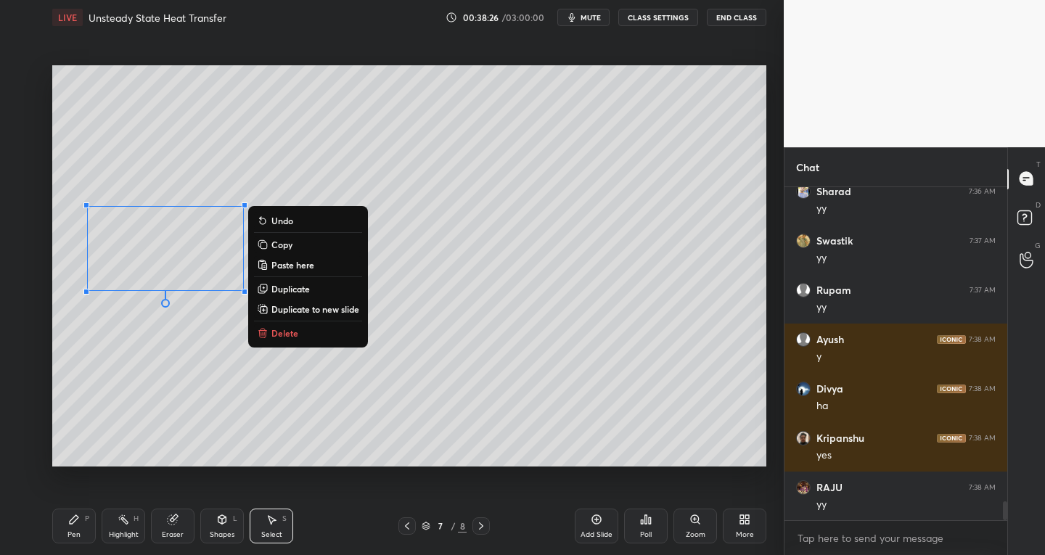
click at [173, 532] on div "Eraser" at bounding box center [173, 534] width 22 height 7
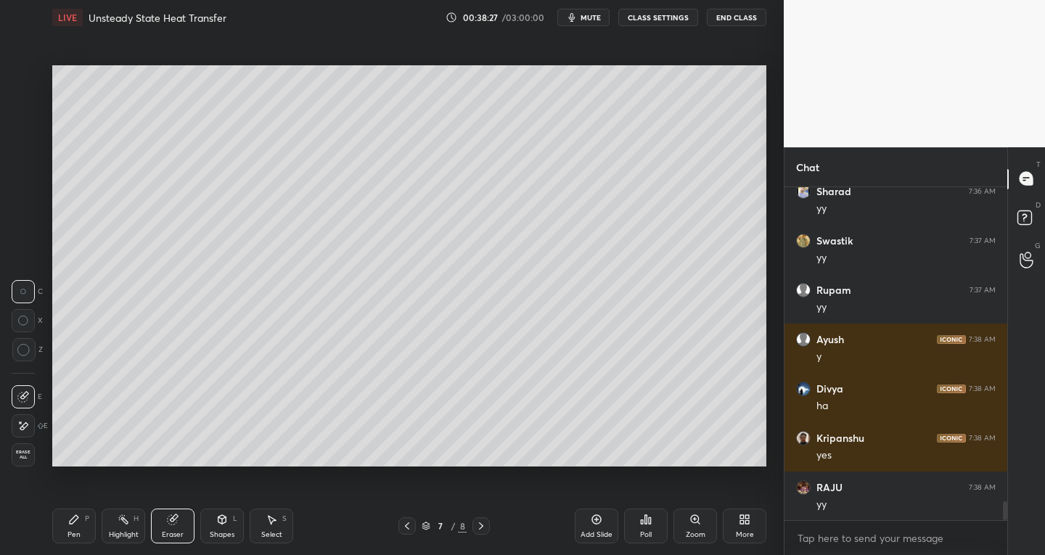
click at [210, 526] on div "Shapes L" at bounding box center [222, 526] width 44 height 35
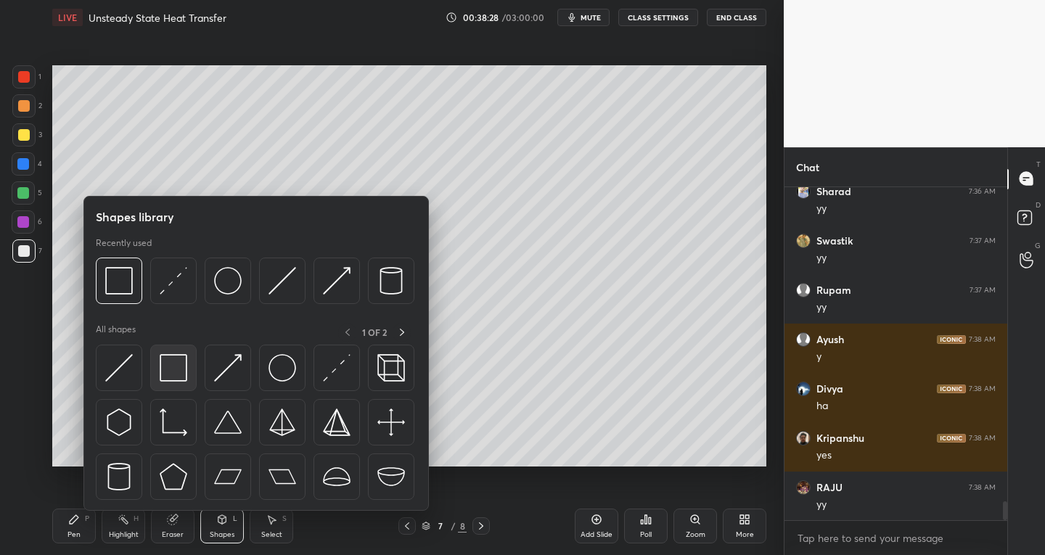
click at [171, 374] on img at bounding box center [174, 368] width 28 height 28
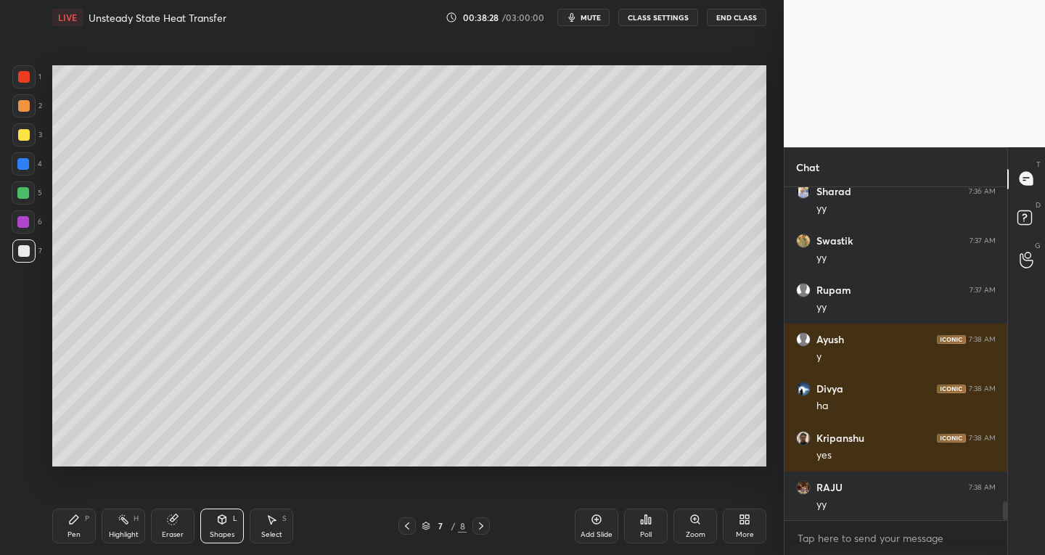
click at [17, 79] on div at bounding box center [23, 76] width 23 height 23
click at [77, 518] on icon at bounding box center [74, 519] width 9 height 9
click at [26, 250] on div at bounding box center [24, 251] width 12 height 12
click at [30, 253] on div at bounding box center [23, 251] width 23 height 23
click at [72, 518] on icon at bounding box center [74, 520] width 12 height 12
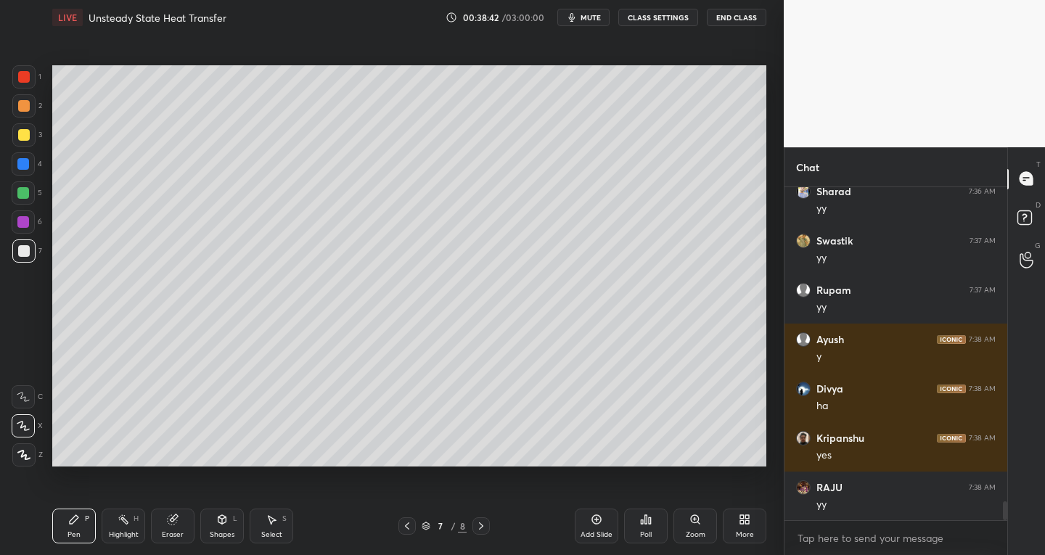
click at [23, 257] on div at bounding box center [23, 251] width 23 height 23
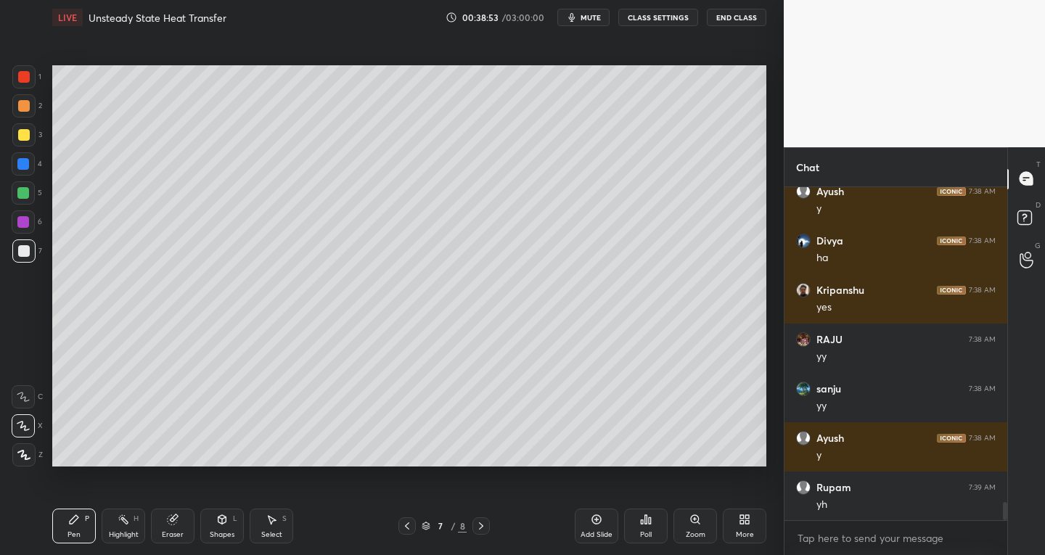
scroll to position [5766, 0]
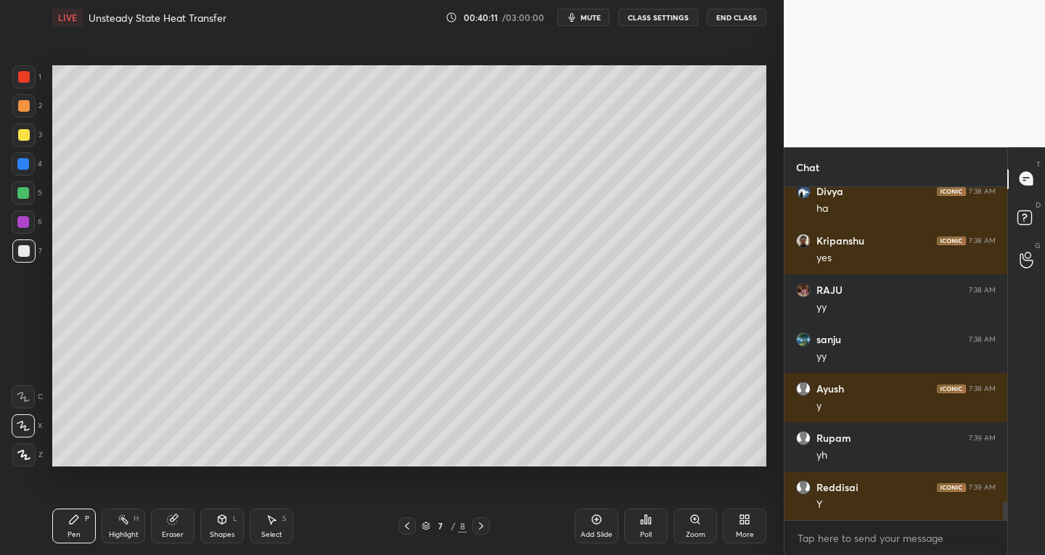
click at [26, 135] on div at bounding box center [24, 135] width 12 height 12
click at [25, 253] on div at bounding box center [24, 251] width 12 height 12
click at [273, 531] on div "Select" at bounding box center [271, 534] width 21 height 7
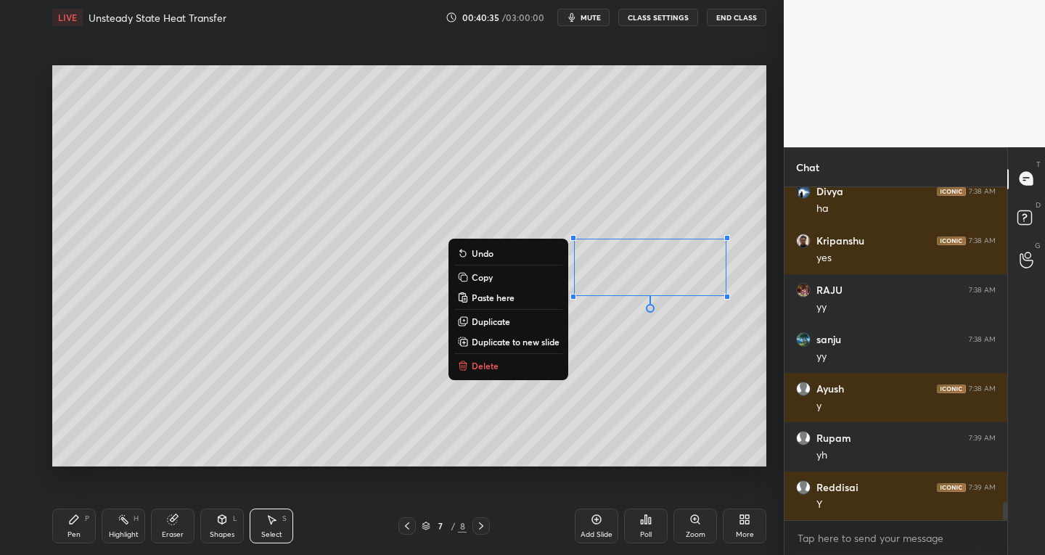
click at [489, 319] on p "Duplicate" at bounding box center [491, 322] width 38 height 12
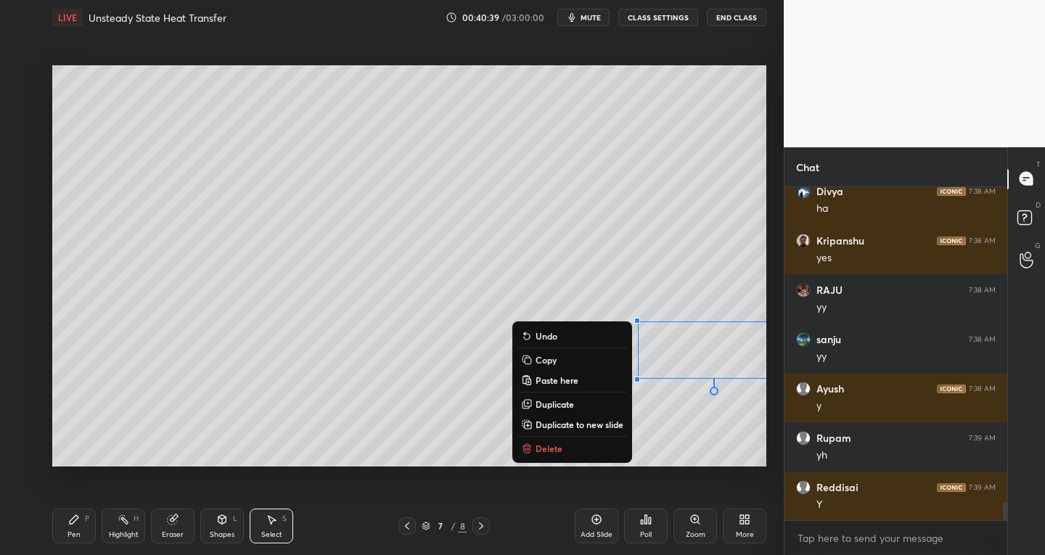
click at [276, 523] on icon at bounding box center [272, 520] width 12 height 12
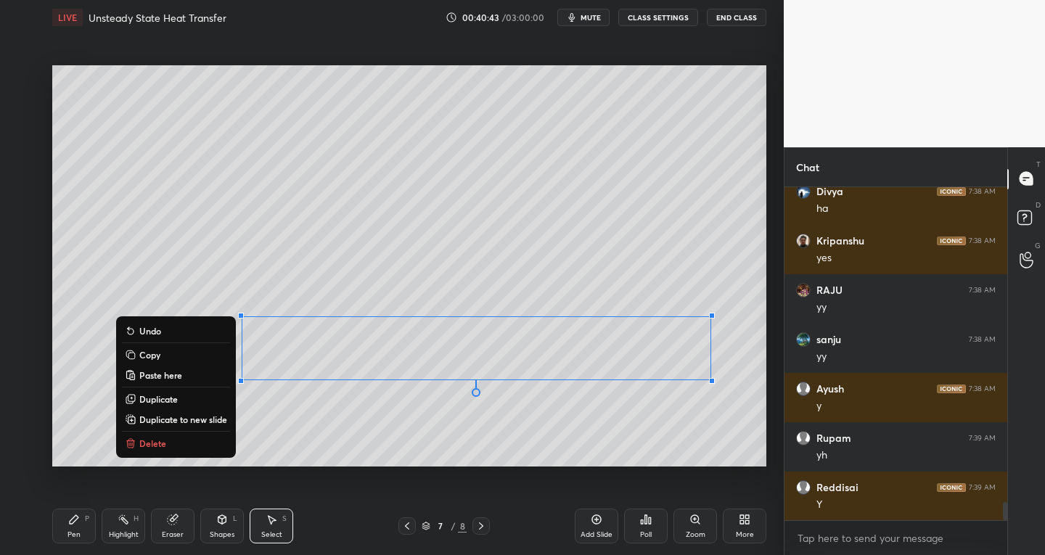
click at [77, 535] on div "Pen" at bounding box center [74, 534] width 13 height 7
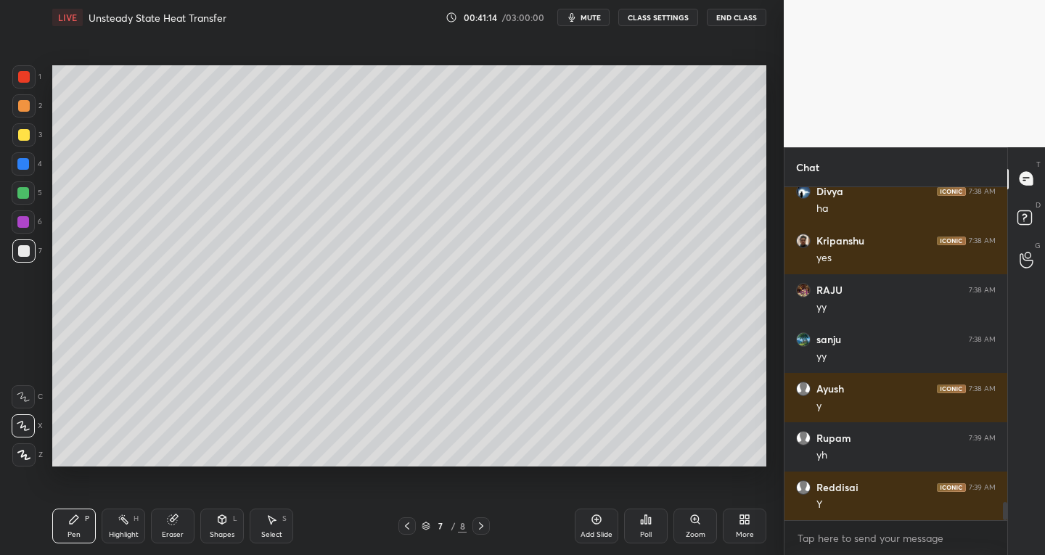
scroll to position [5815, 0]
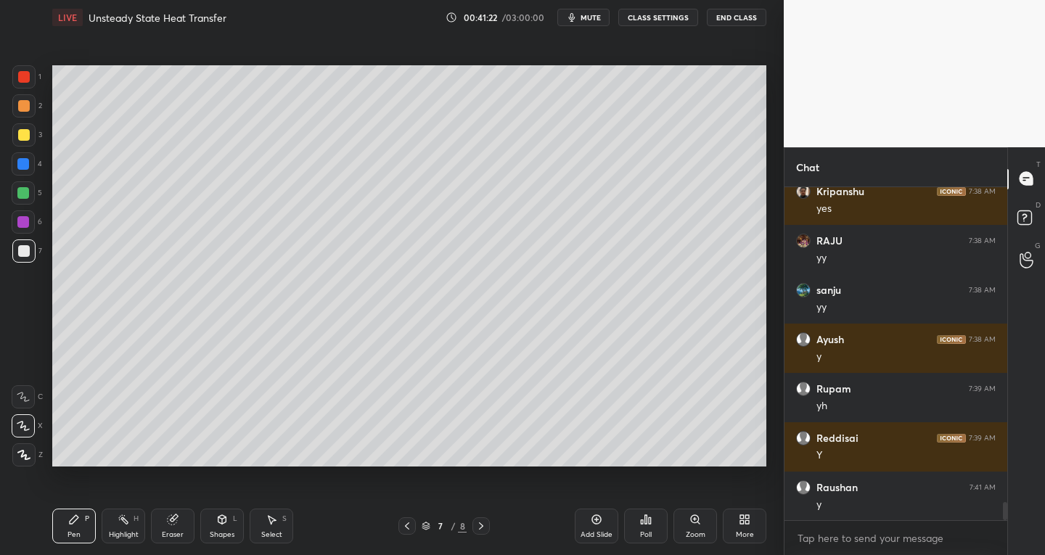
click at [278, 523] on div "Select S" at bounding box center [272, 526] width 44 height 35
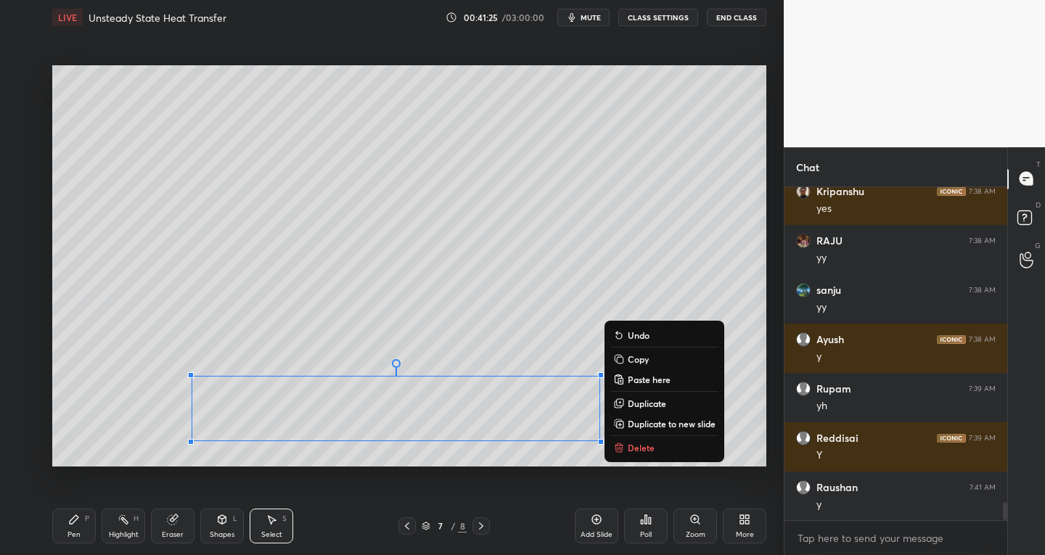
click at [657, 421] on p "Duplicate to new slide" at bounding box center [672, 424] width 88 height 12
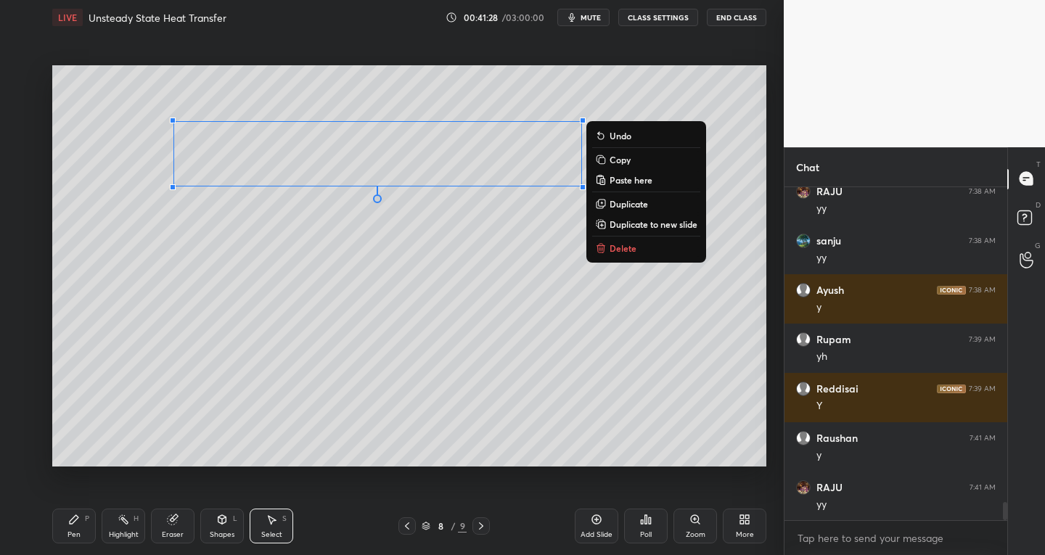
click at [68, 522] on div "Pen P" at bounding box center [74, 526] width 44 height 35
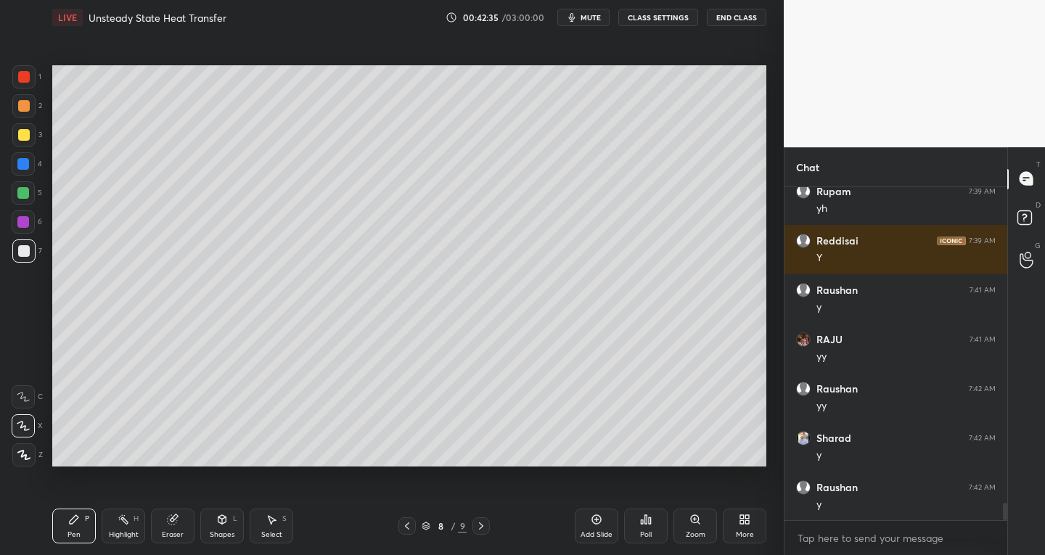
scroll to position [6062, 0]
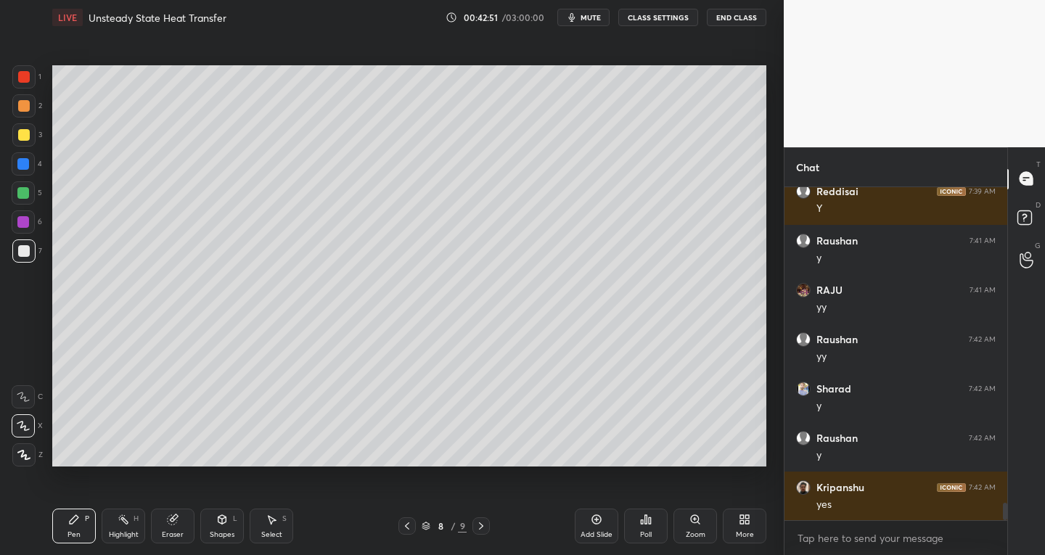
click at [271, 531] on div "Select" at bounding box center [271, 534] width 21 height 7
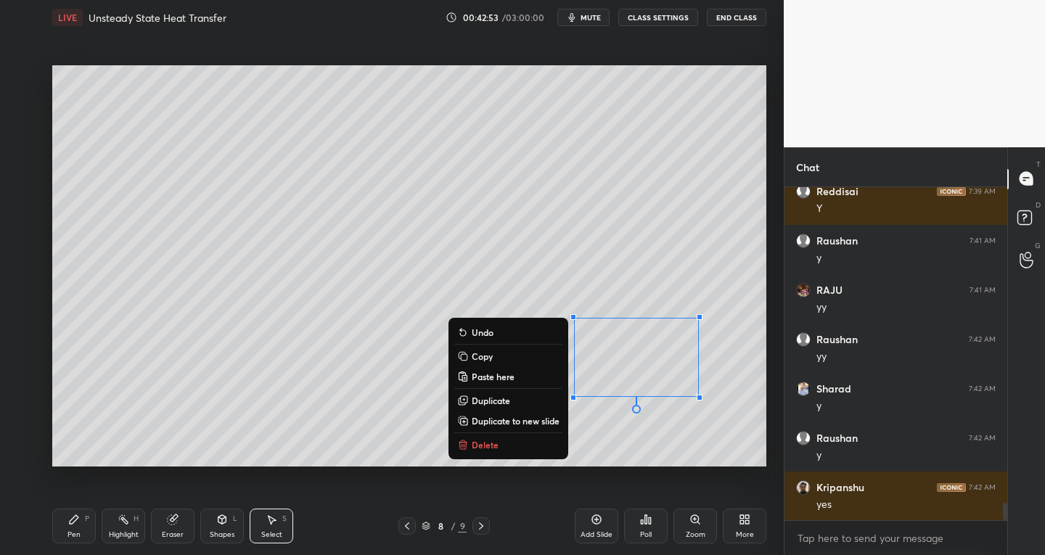
click at [484, 442] on p "Delete" at bounding box center [485, 445] width 27 height 12
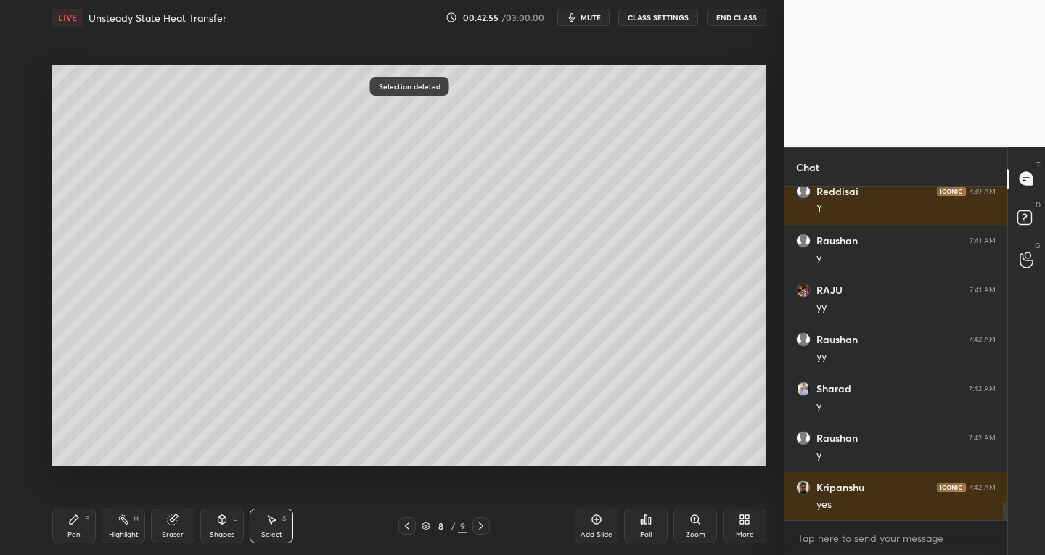
click at [69, 527] on div "Pen P" at bounding box center [74, 526] width 44 height 35
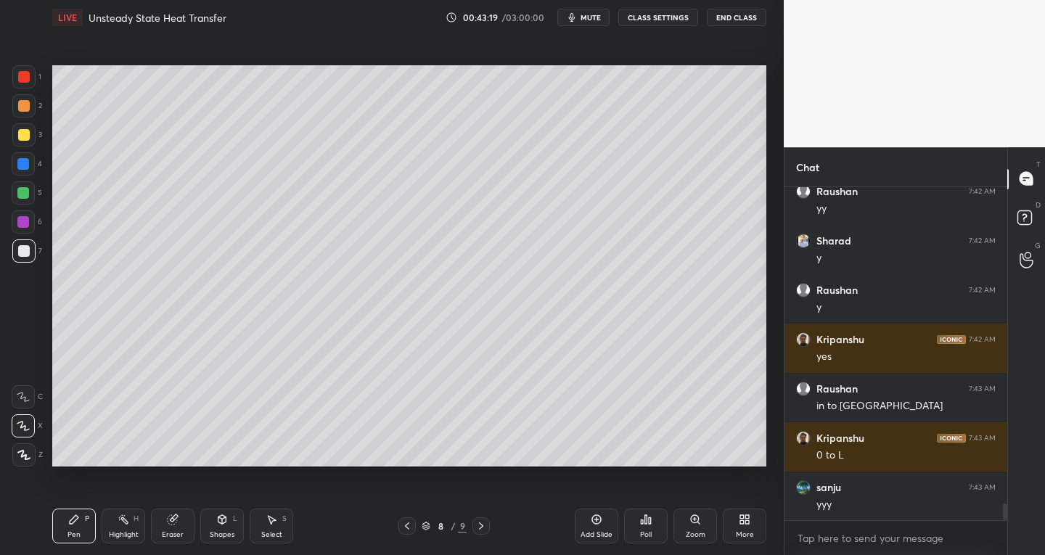
scroll to position [6260, 0]
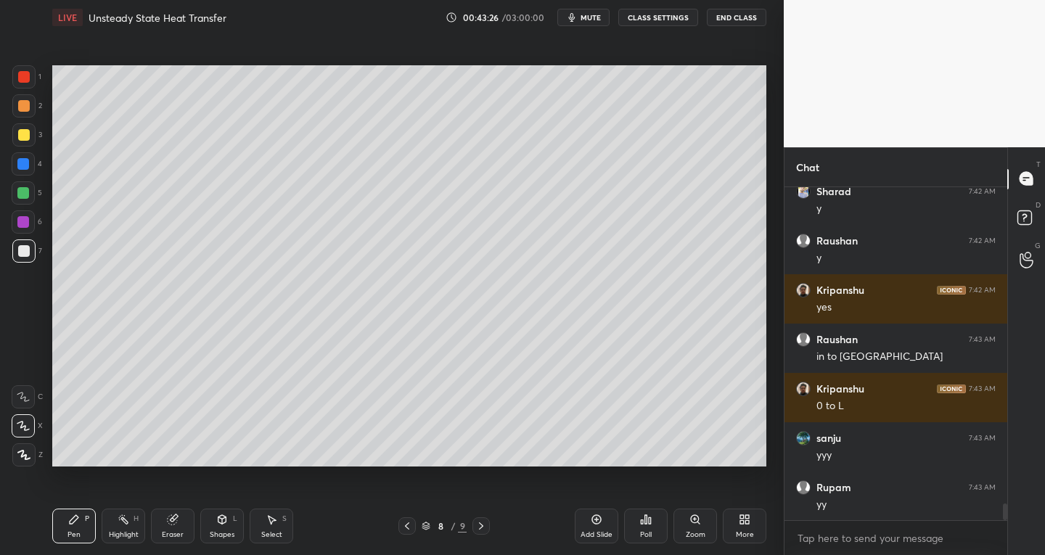
click at [275, 526] on div "Select S" at bounding box center [272, 526] width 44 height 35
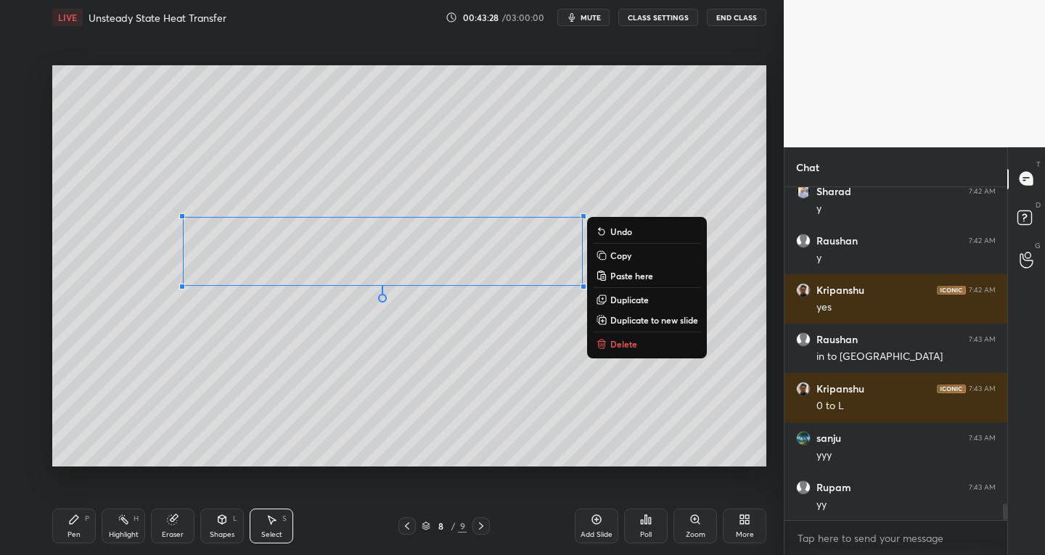
click at [632, 316] on p "Duplicate to new slide" at bounding box center [655, 320] width 88 height 12
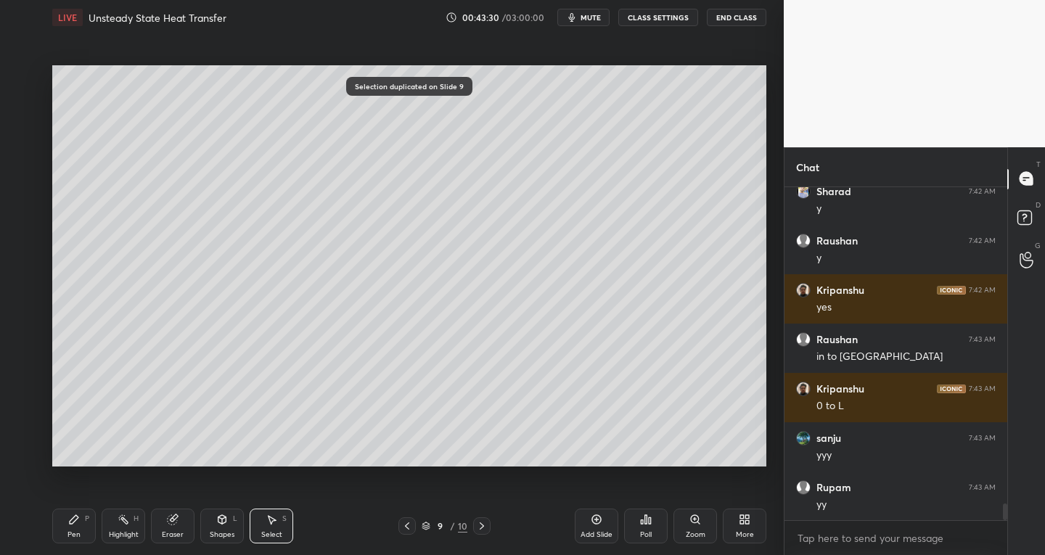
click at [171, 533] on div "Eraser" at bounding box center [173, 534] width 22 height 7
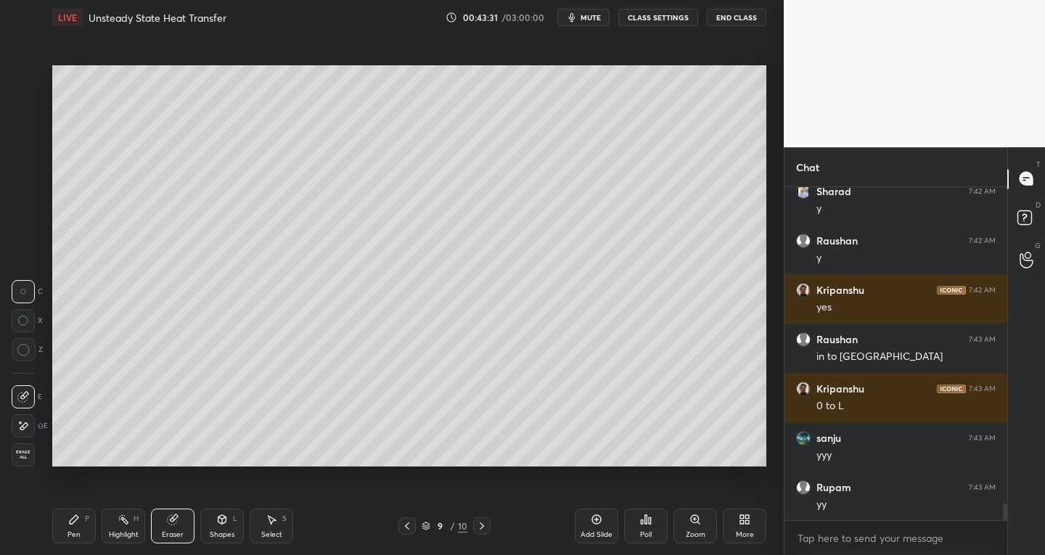
click at [30, 454] on span "Erase all" at bounding box center [23, 455] width 22 height 10
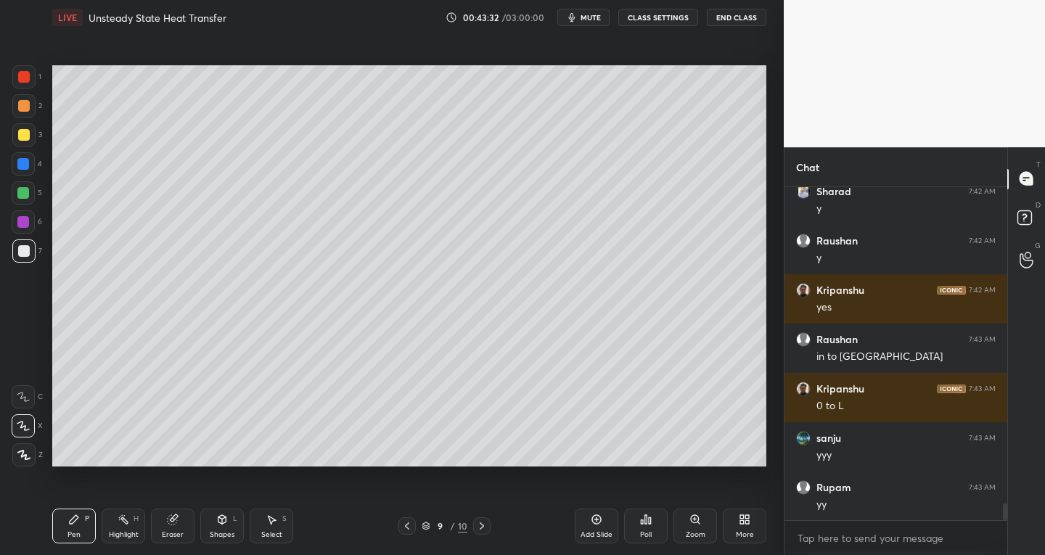
click at [405, 523] on icon at bounding box center [407, 527] width 12 height 12
click at [216, 531] on div "Shapes" at bounding box center [222, 534] width 25 height 7
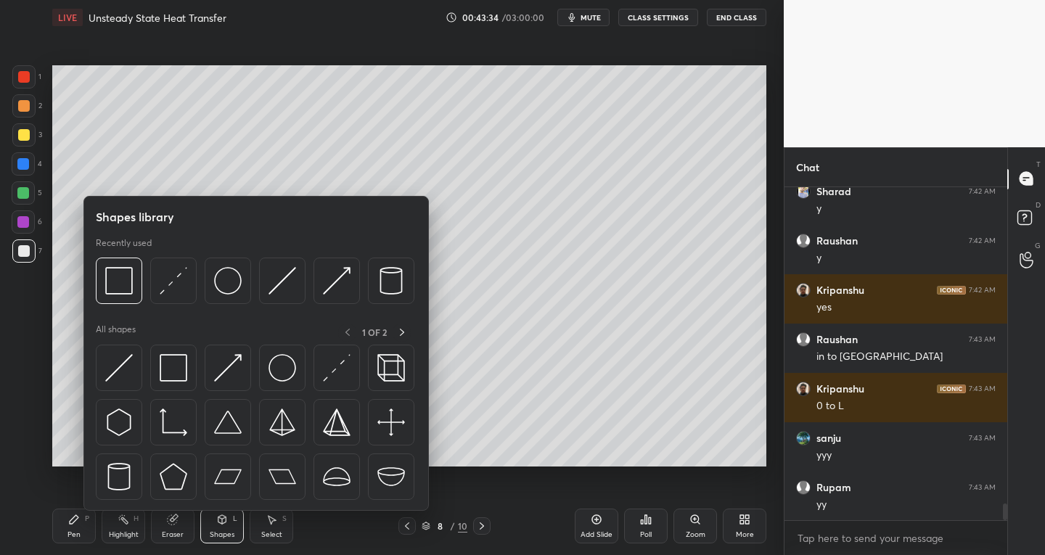
click at [218, 540] on div "Shapes L" at bounding box center [222, 526] width 44 height 35
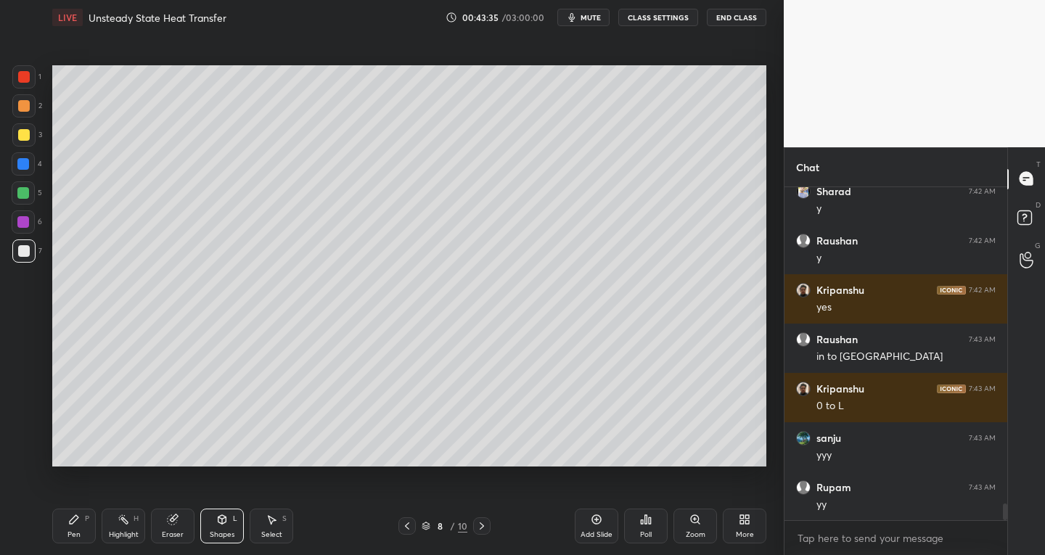
click at [176, 531] on div "Eraser" at bounding box center [173, 534] width 22 height 7
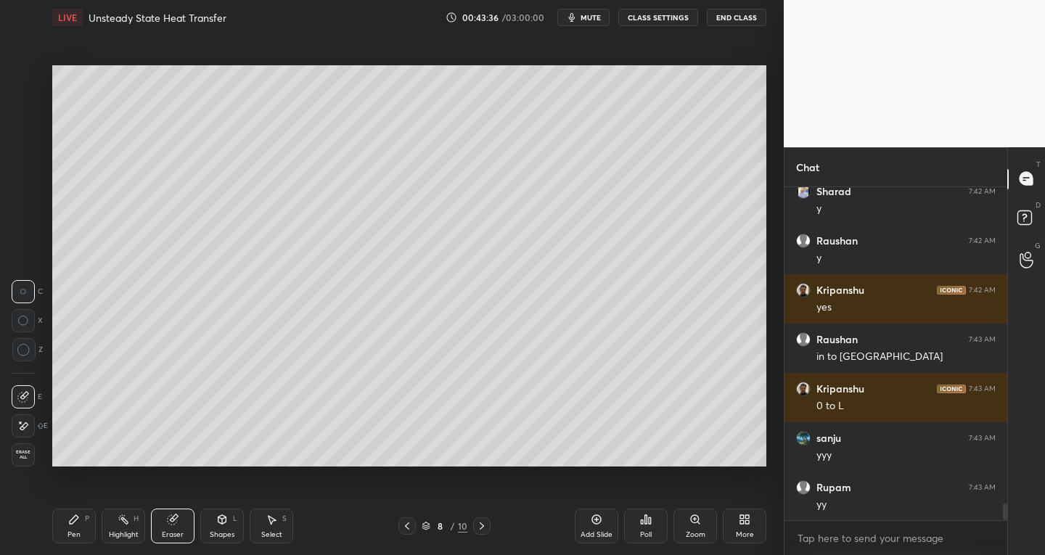
click at [267, 529] on div "Select S" at bounding box center [272, 526] width 44 height 35
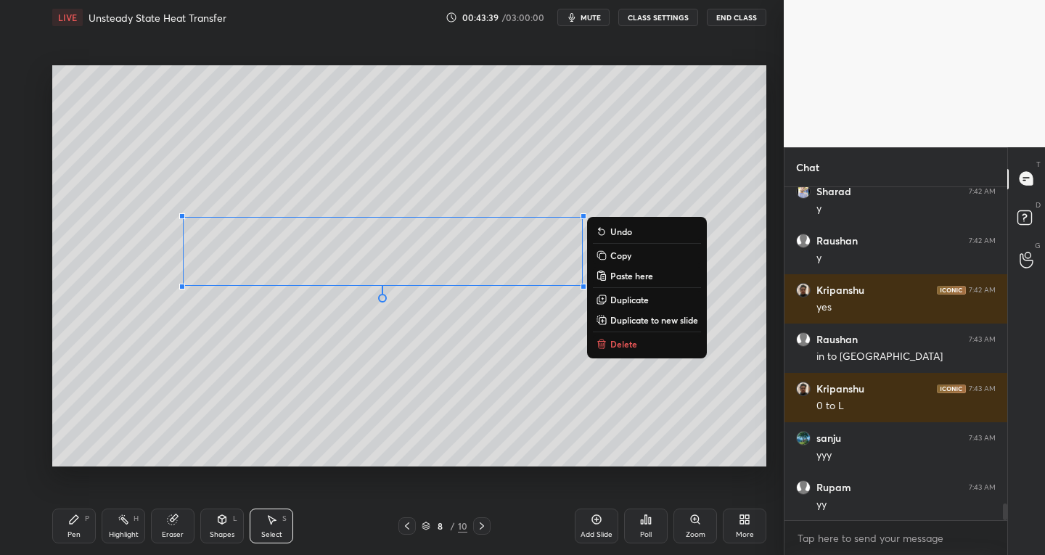
click at [626, 297] on p "Duplicate" at bounding box center [630, 300] width 38 height 12
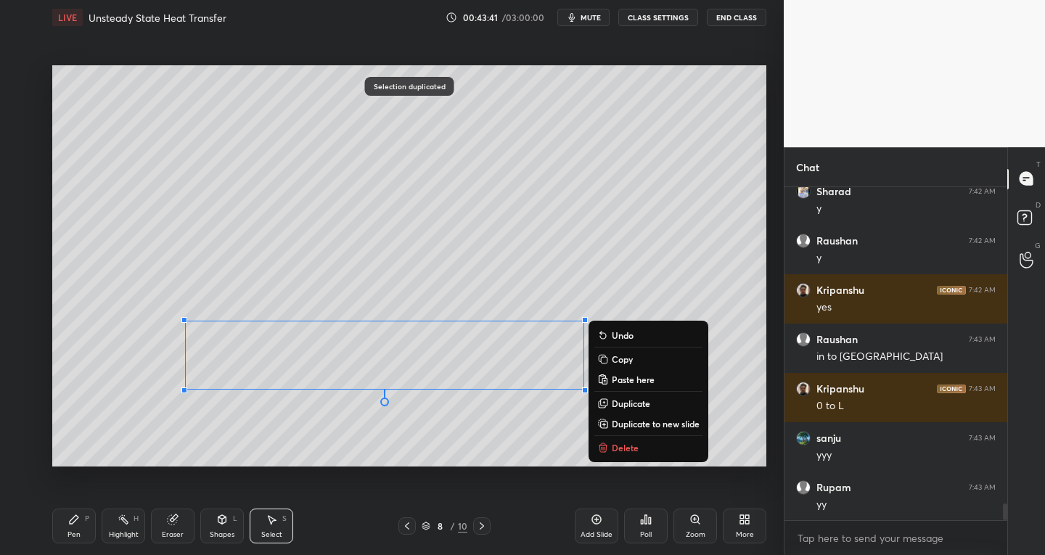
click at [58, 528] on div "Pen P" at bounding box center [74, 526] width 44 height 35
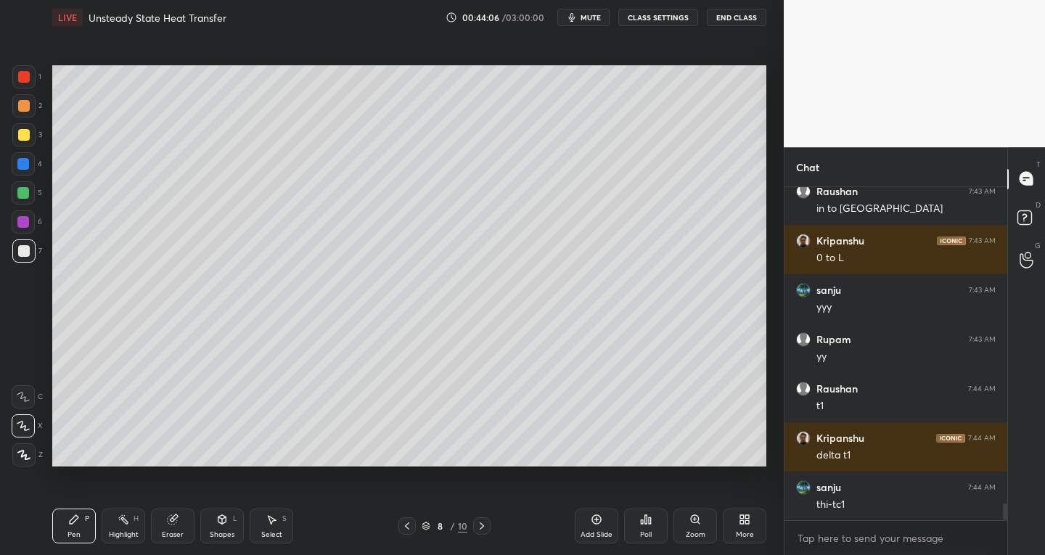
scroll to position [6457, 0]
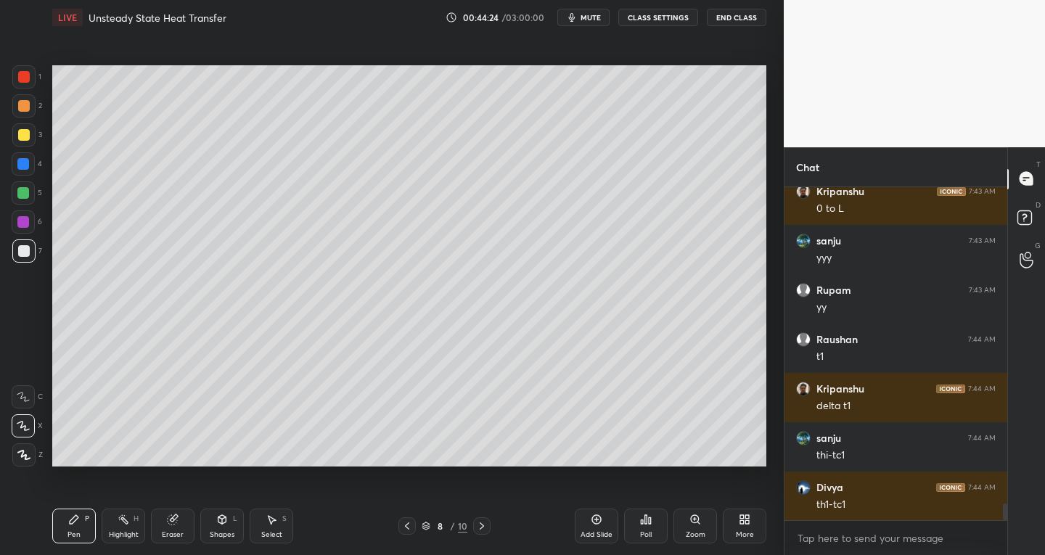
click at [396, 520] on div "8 / 10" at bounding box center [444, 526] width 261 height 17
click at [405, 522] on icon at bounding box center [407, 527] width 12 height 12
click at [404, 520] on div at bounding box center [407, 526] width 17 height 17
click at [482, 531] on icon at bounding box center [482, 527] width 12 height 12
click at [483, 529] on icon at bounding box center [482, 527] width 12 height 12
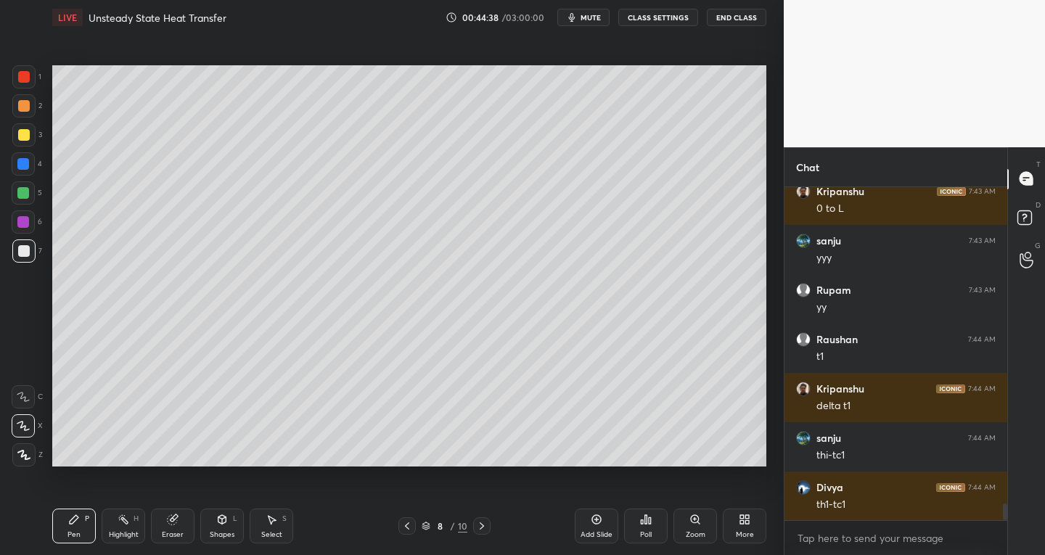
click at [174, 526] on div "Eraser" at bounding box center [173, 526] width 44 height 35
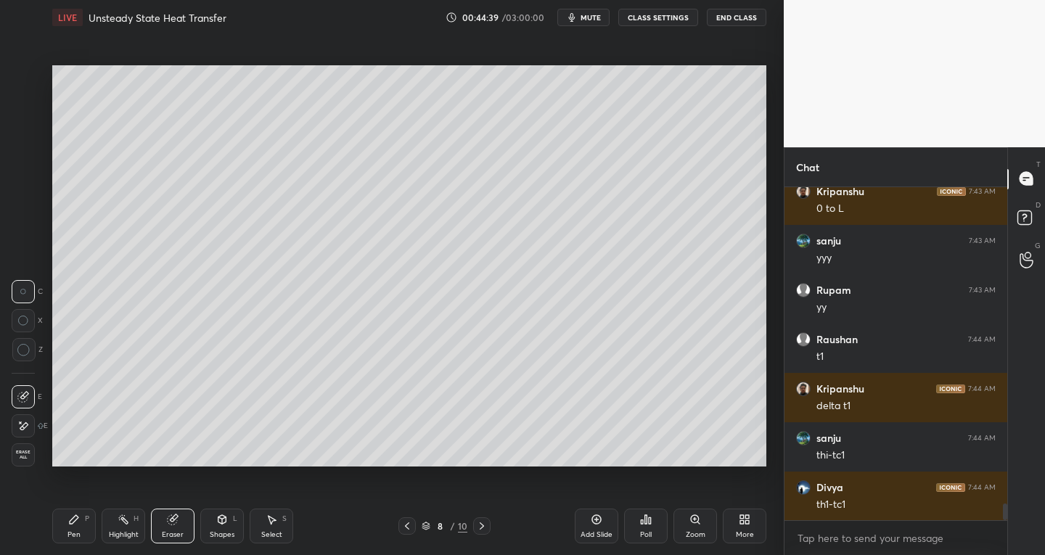
click at [27, 391] on icon at bounding box center [23, 397] width 12 height 12
click at [88, 521] on div "P" at bounding box center [87, 518] width 4 height 7
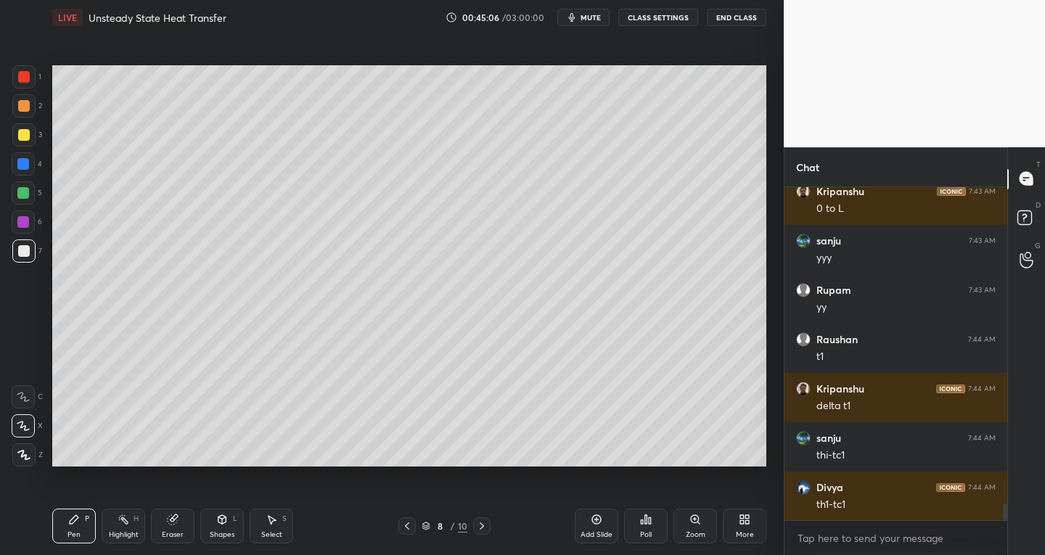
click at [17, 136] on div at bounding box center [23, 134] width 23 height 23
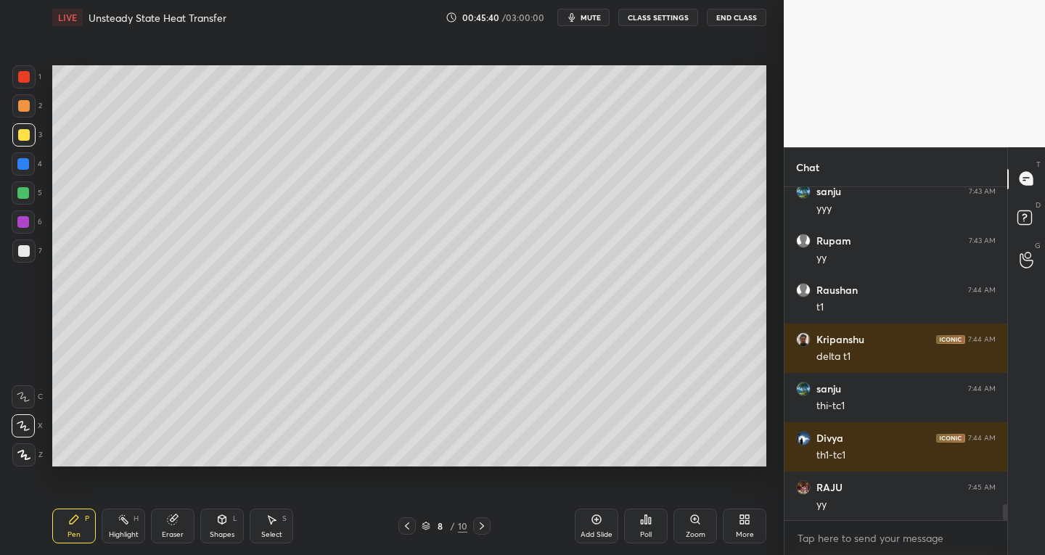
click at [404, 529] on icon at bounding box center [407, 527] width 12 height 12
click at [406, 528] on icon at bounding box center [407, 527] width 12 height 12
click at [481, 529] on icon at bounding box center [482, 527] width 12 height 12
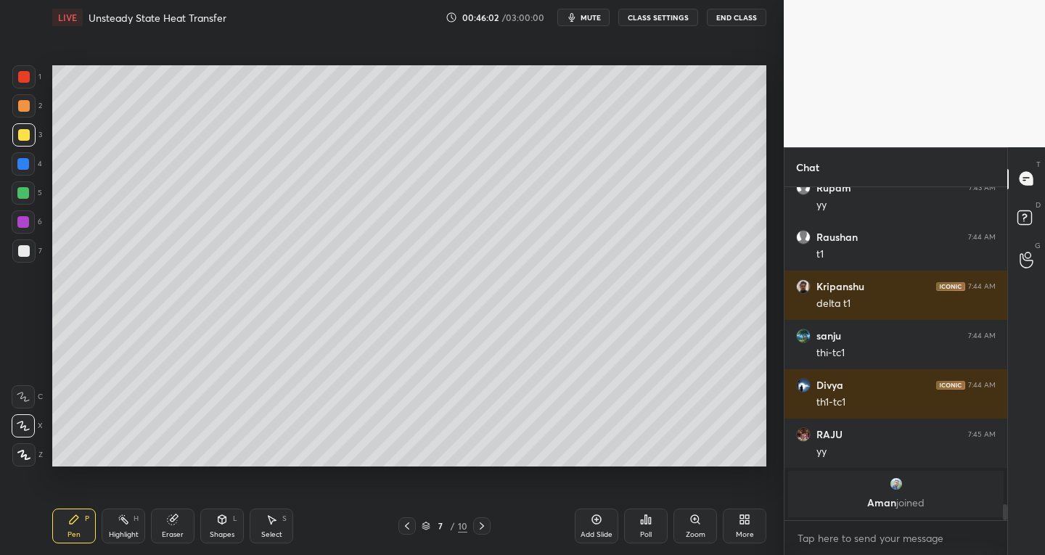
click at [486, 525] on icon at bounding box center [482, 527] width 12 height 12
click at [28, 250] on div at bounding box center [24, 251] width 12 height 12
click at [179, 526] on div "Eraser" at bounding box center [173, 526] width 44 height 35
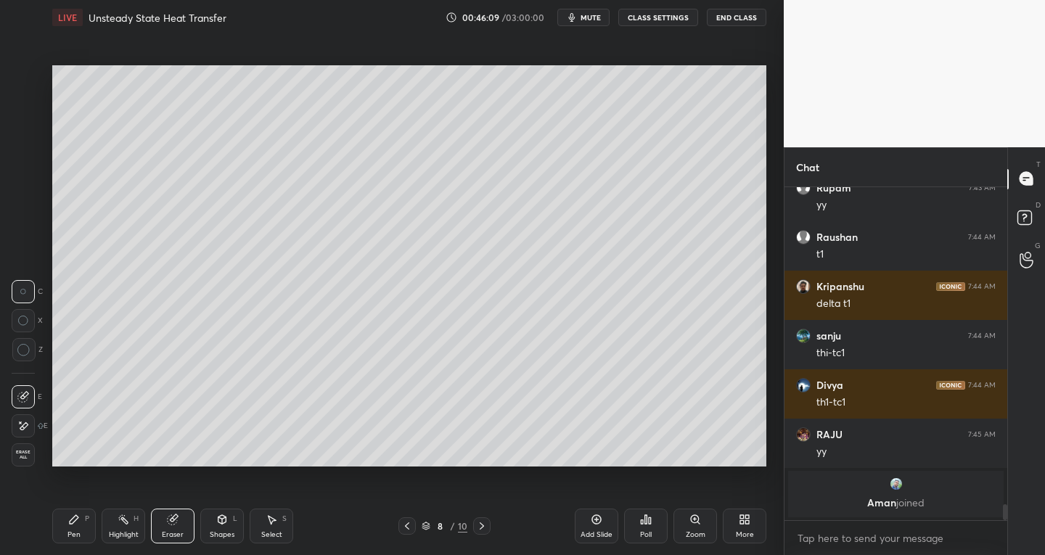
click at [84, 527] on div "Pen P" at bounding box center [74, 526] width 44 height 35
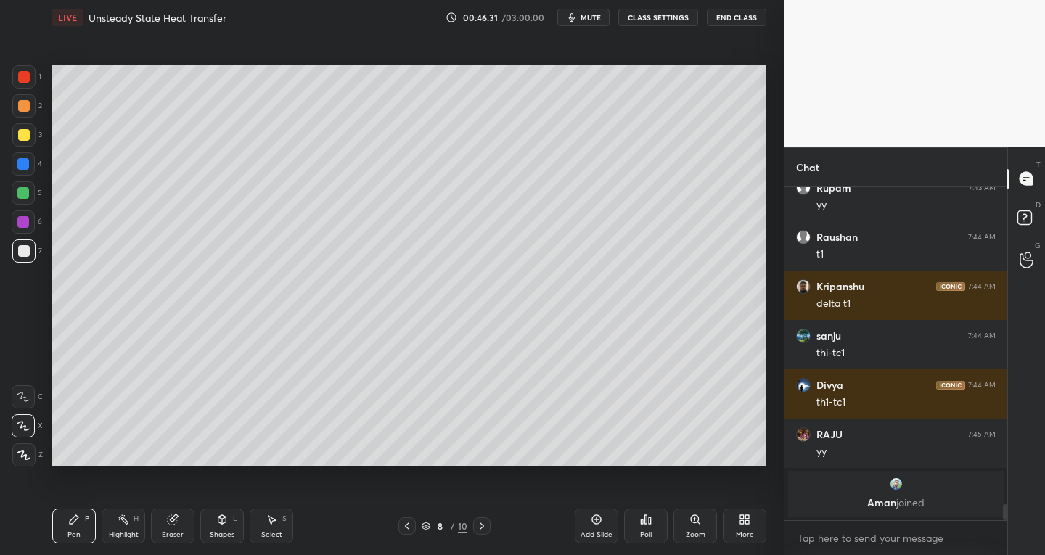
click at [412, 523] on icon at bounding box center [407, 527] width 12 height 12
click at [480, 521] on icon at bounding box center [482, 527] width 12 height 12
click at [187, 531] on div "Eraser" at bounding box center [173, 526] width 44 height 35
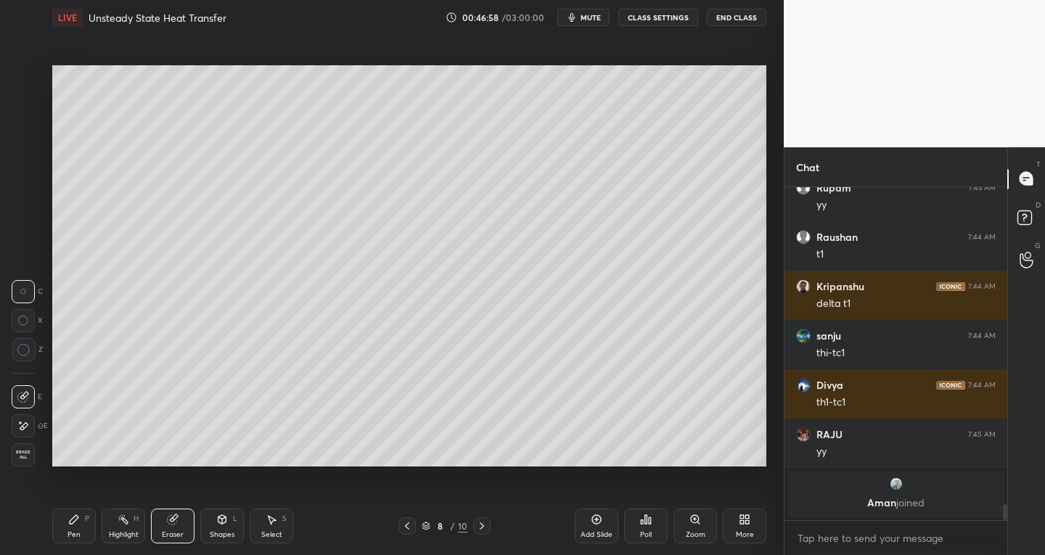
click at [77, 521] on icon at bounding box center [74, 520] width 12 height 12
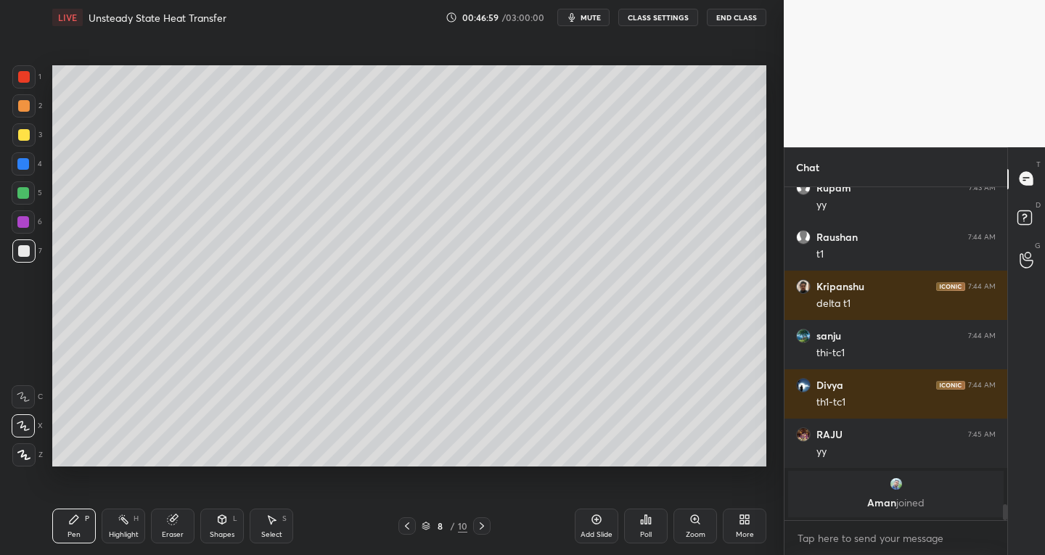
scroll to position [5921, 0]
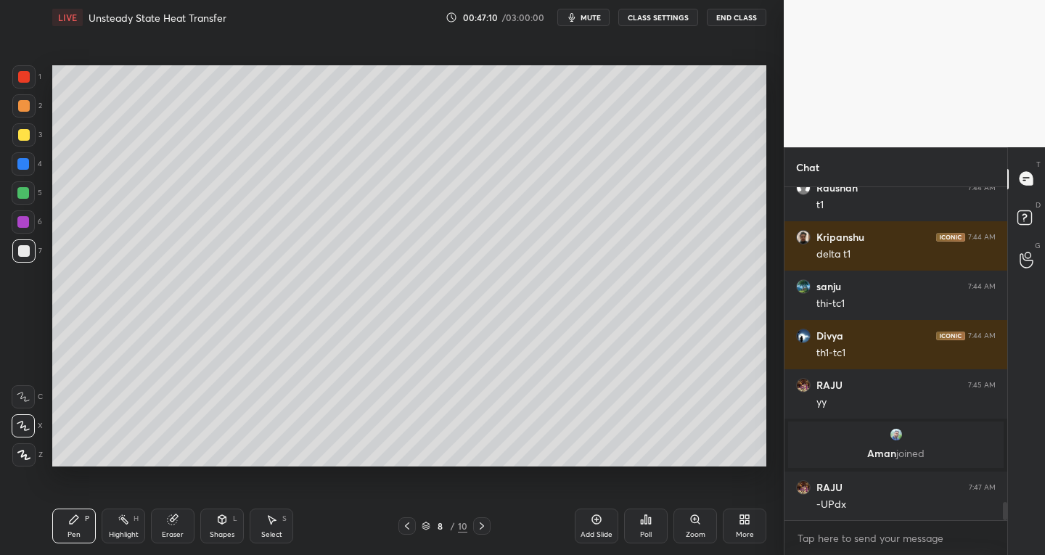
click at [170, 532] on div "Eraser" at bounding box center [173, 534] width 22 height 7
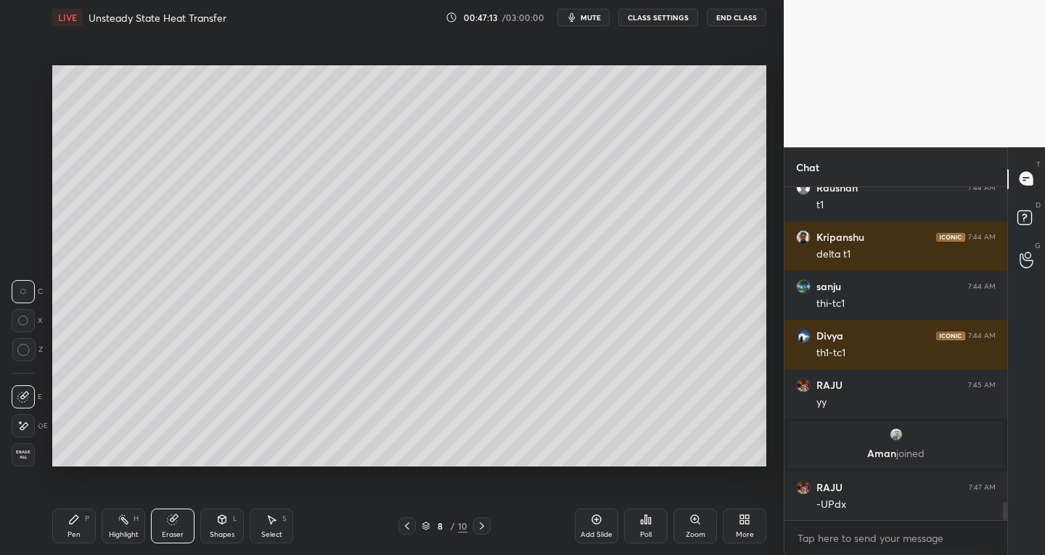
click at [70, 535] on div "Pen" at bounding box center [74, 534] width 13 height 7
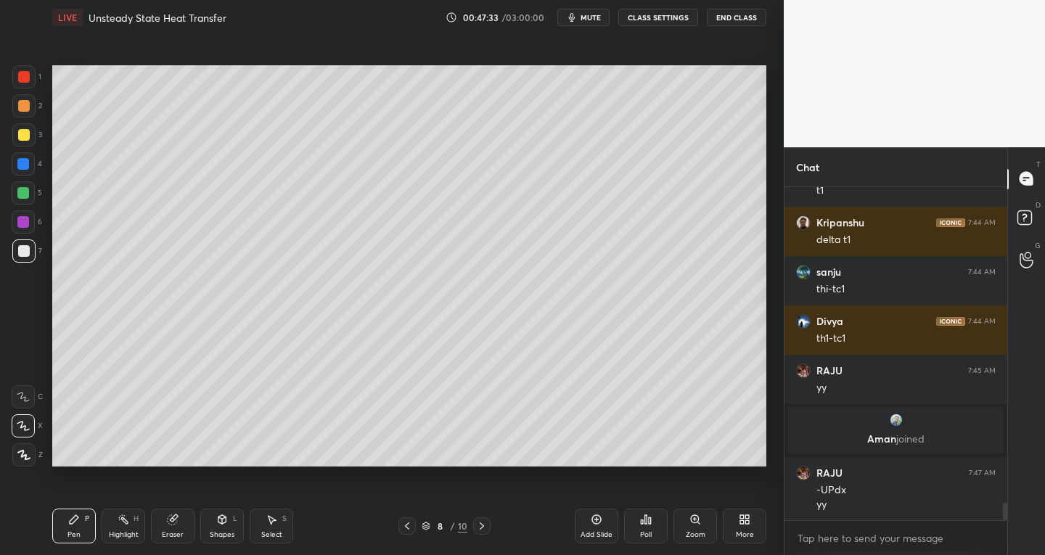
scroll to position [5984, 0]
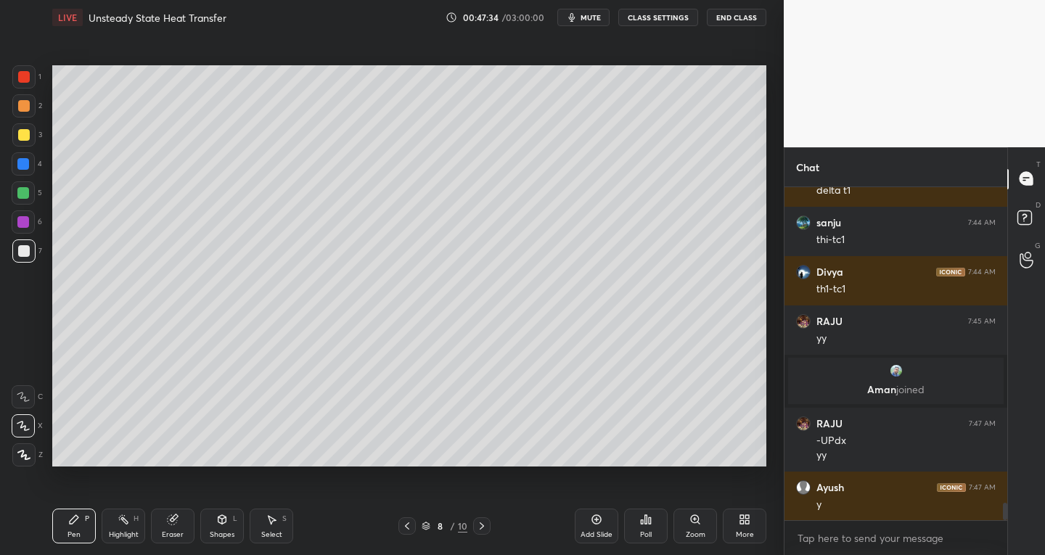
click at [174, 532] on div "Eraser" at bounding box center [173, 534] width 22 height 7
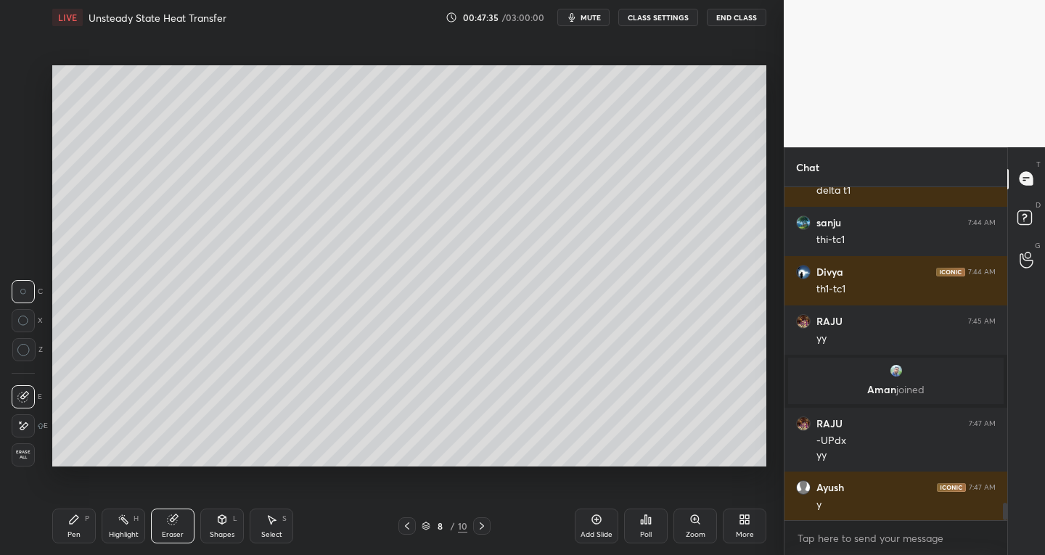
scroll to position [6034, 0]
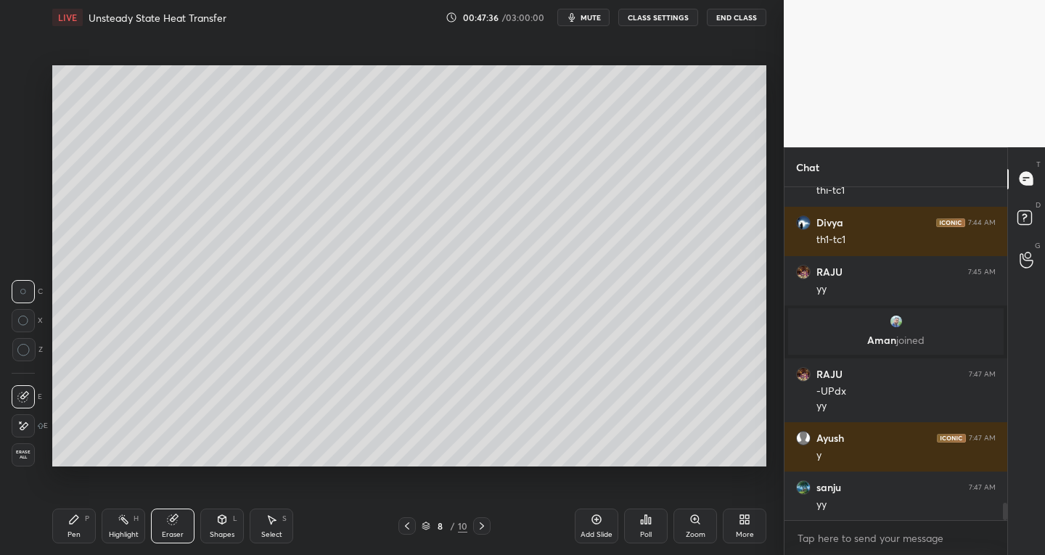
click at [72, 534] on div "Pen" at bounding box center [74, 534] width 13 height 7
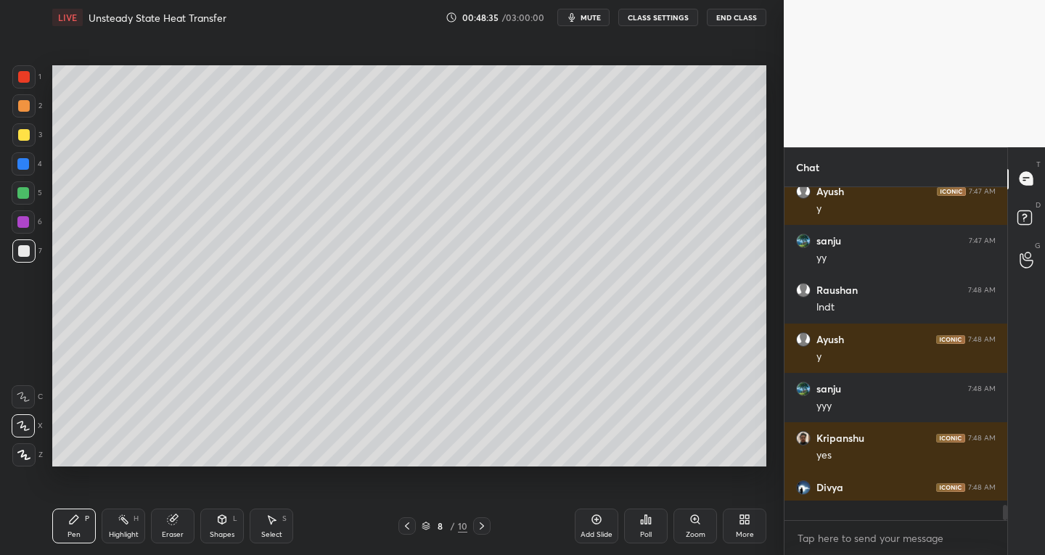
scroll to position [6281, 0]
click at [274, 541] on div "Select S" at bounding box center [272, 526] width 44 height 35
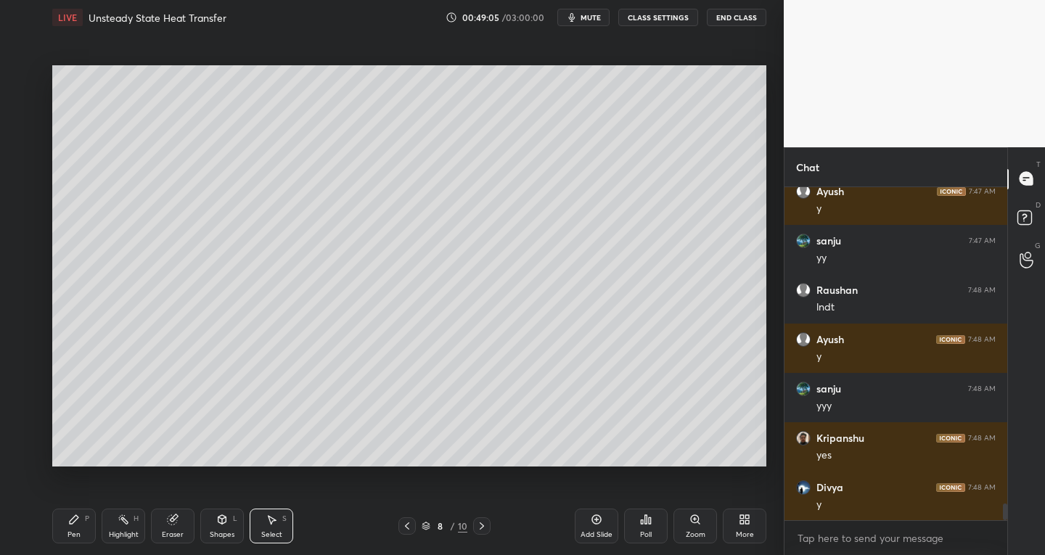
scroll to position [6330, 0]
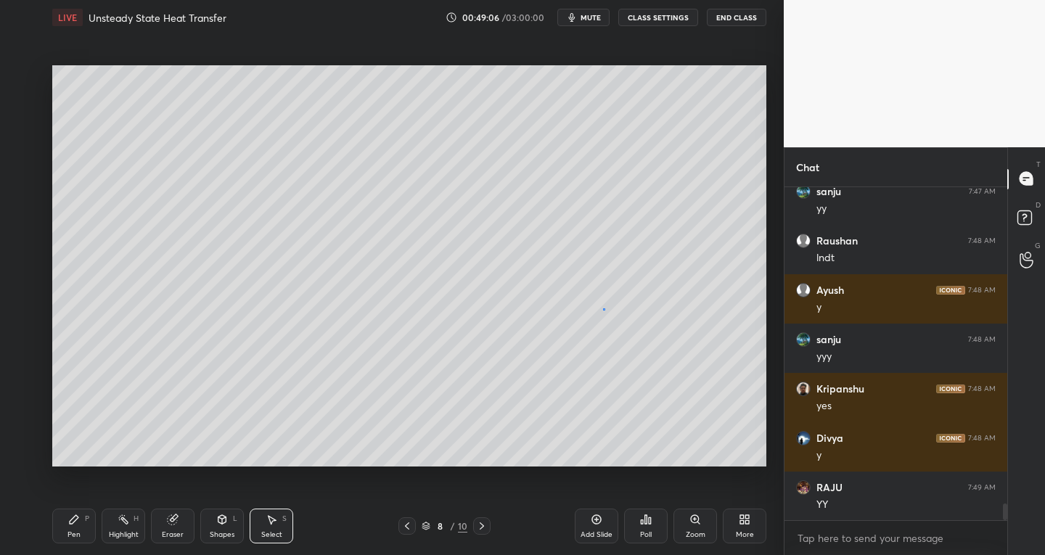
click at [602, 312] on div "0 ° Undo Copy Paste here Duplicate Duplicate to new slide Delete" at bounding box center [409, 266] width 714 height 402
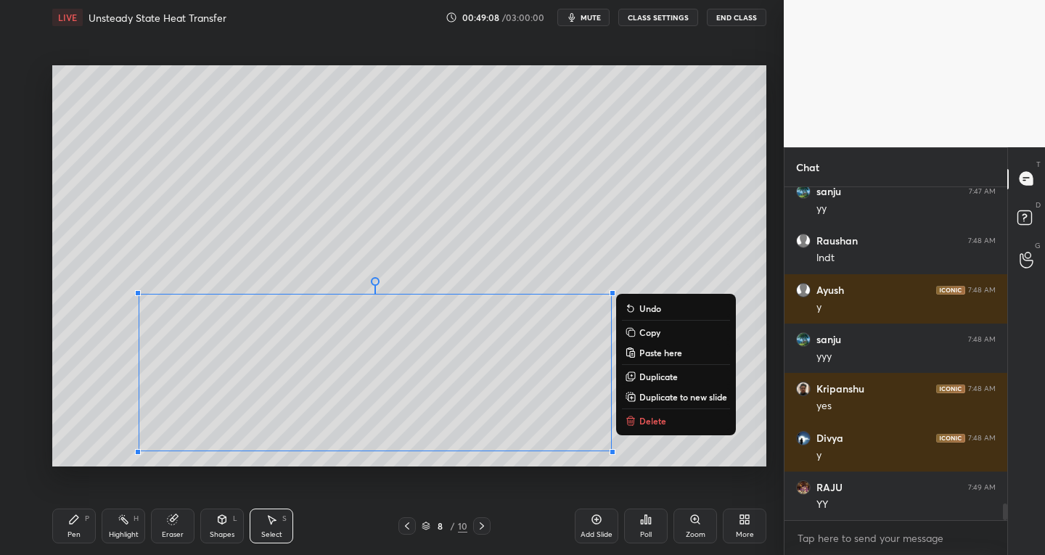
click at [664, 395] on p "Duplicate to new slide" at bounding box center [684, 397] width 88 height 12
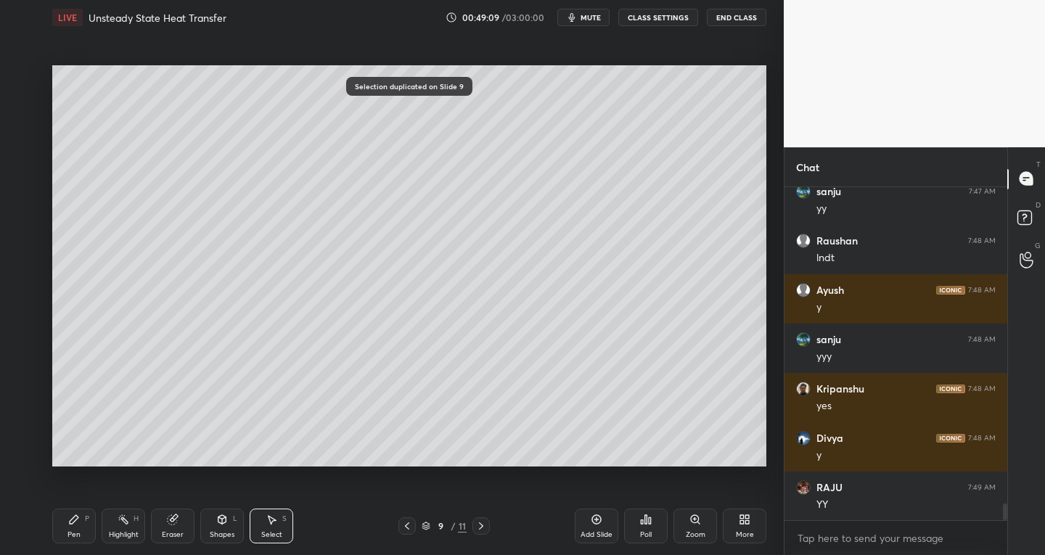
click at [176, 534] on div "Eraser" at bounding box center [173, 534] width 22 height 7
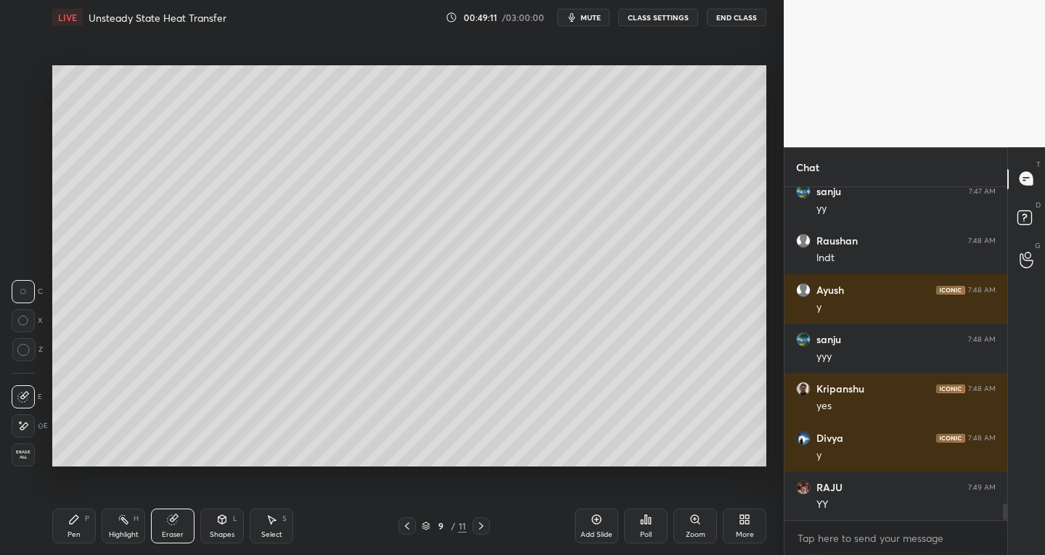
click at [26, 432] on icon at bounding box center [23, 426] width 12 height 12
click at [290, 521] on div "Select S" at bounding box center [272, 526] width 44 height 35
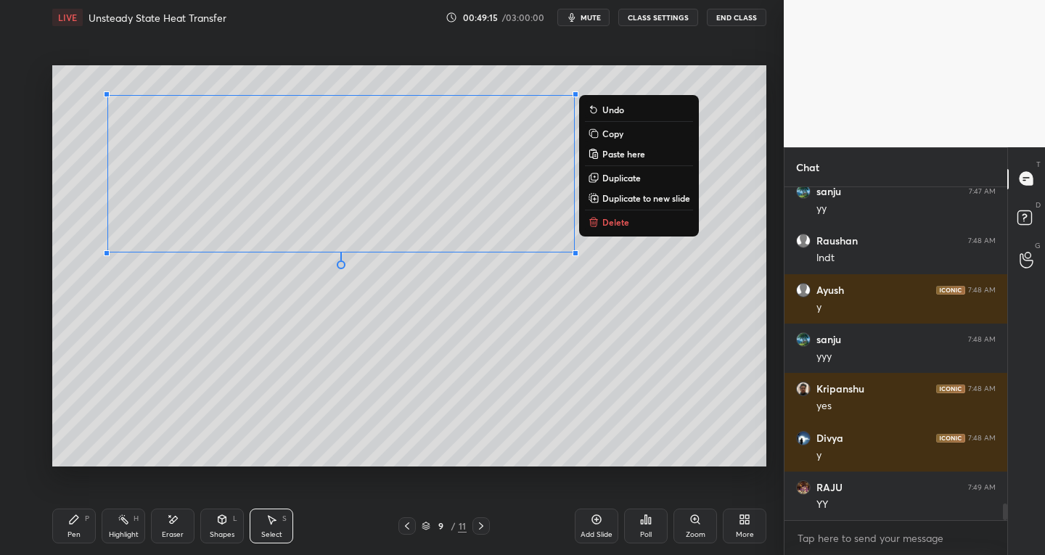
click at [78, 527] on div "Pen P" at bounding box center [74, 526] width 44 height 35
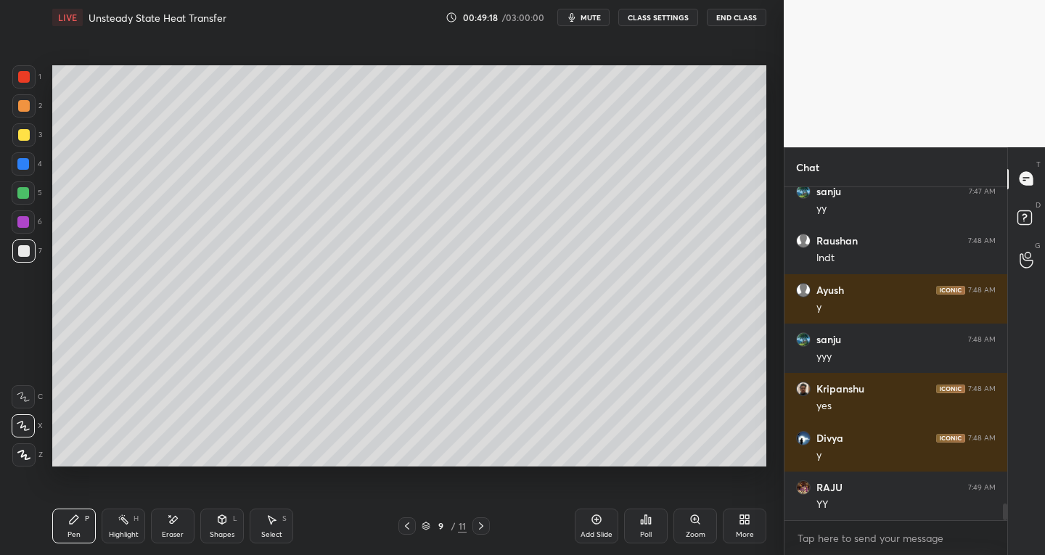
scroll to position [6379, 0]
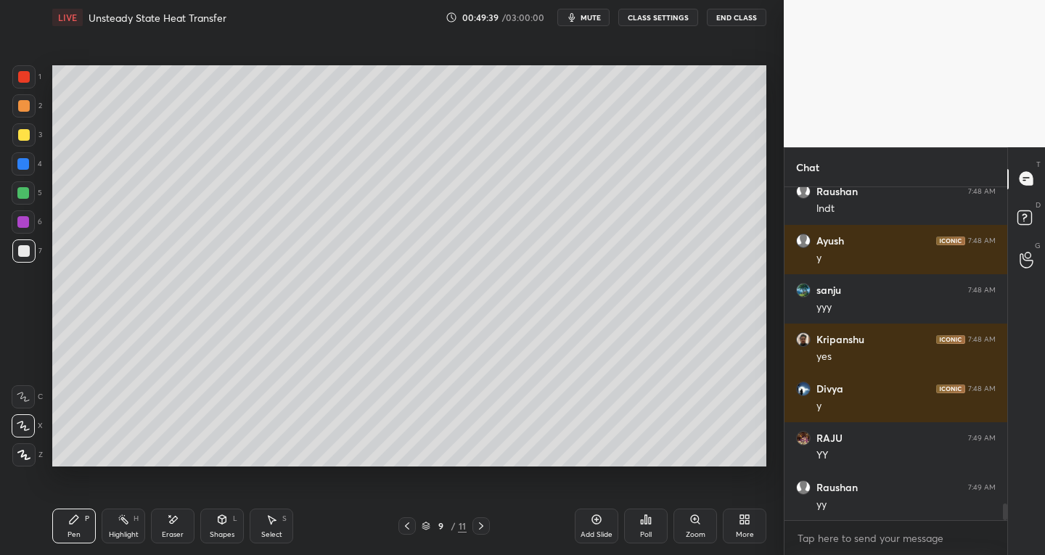
click at [268, 529] on div "Select S" at bounding box center [272, 526] width 44 height 35
click at [191, 534] on div "Eraser" at bounding box center [173, 526] width 44 height 35
click at [49, 421] on div "Setting up your live class Poll for secs No correct answer Start poll" at bounding box center [409, 266] width 726 height 462
click at [68, 521] on icon at bounding box center [74, 520] width 12 height 12
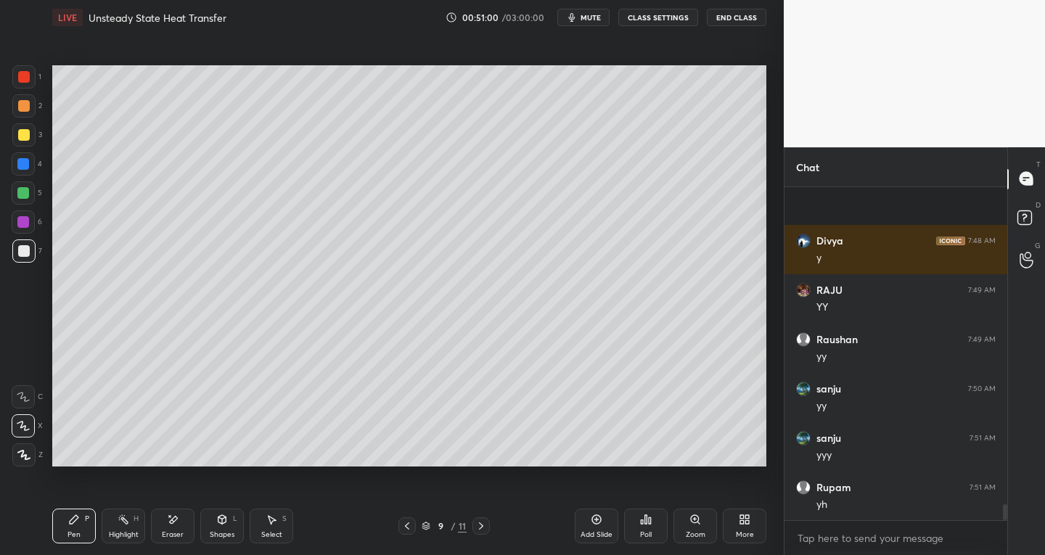
scroll to position [6626, 0]
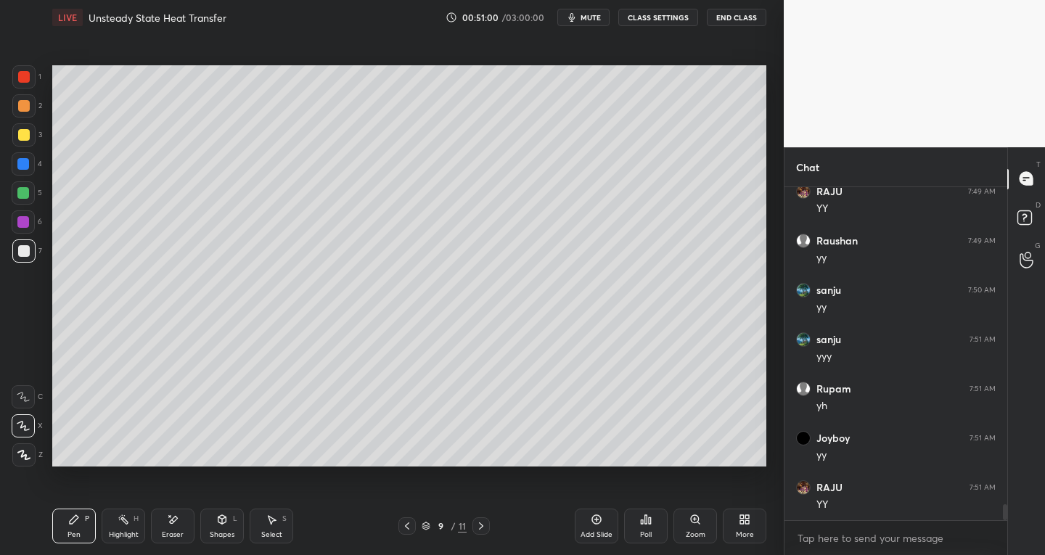
click at [268, 525] on icon at bounding box center [272, 520] width 12 height 12
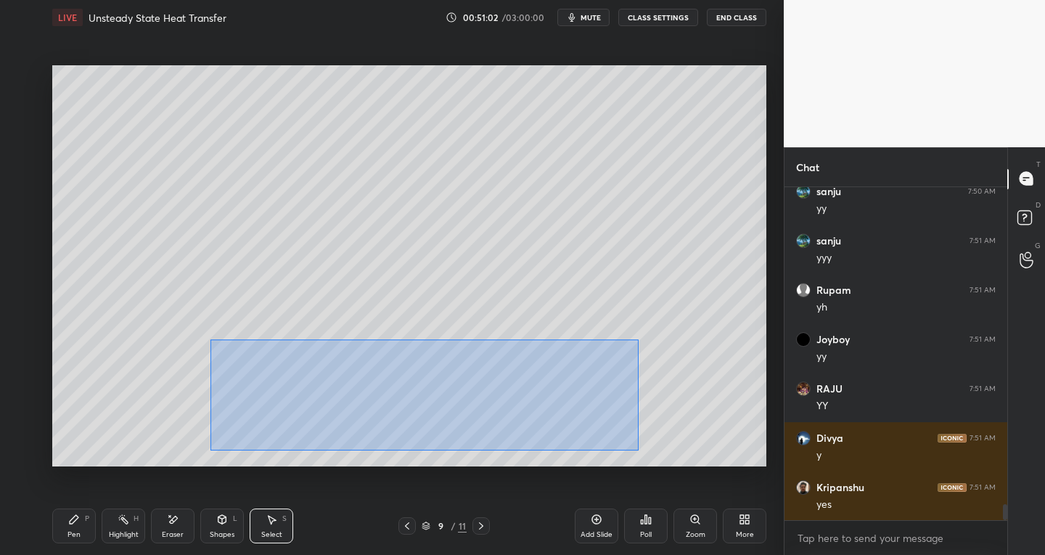
scroll to position [6774, 0]
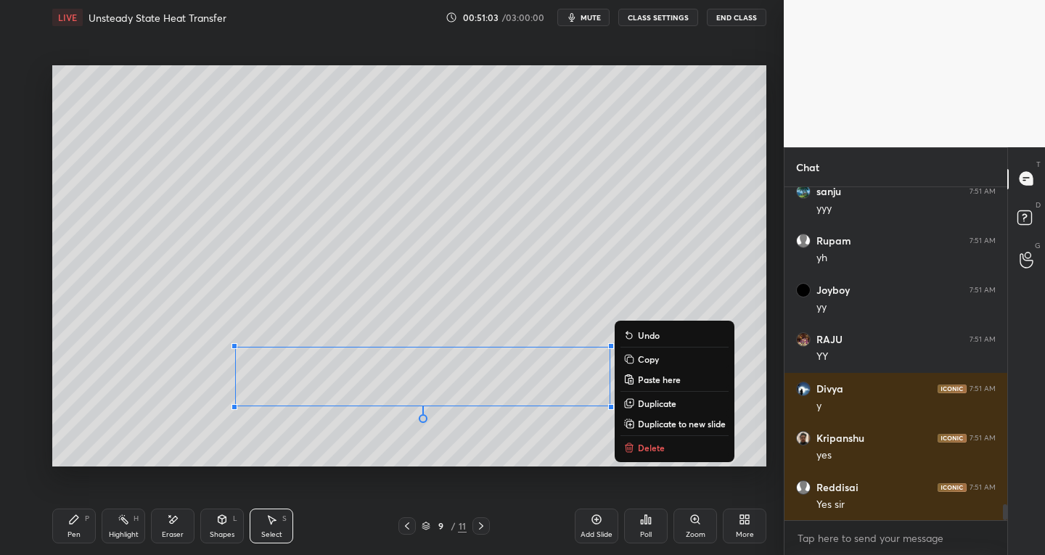
click at [662, 425] on p "Duplicate to new slide" at bounding box center [682, 424] width 88 height 12
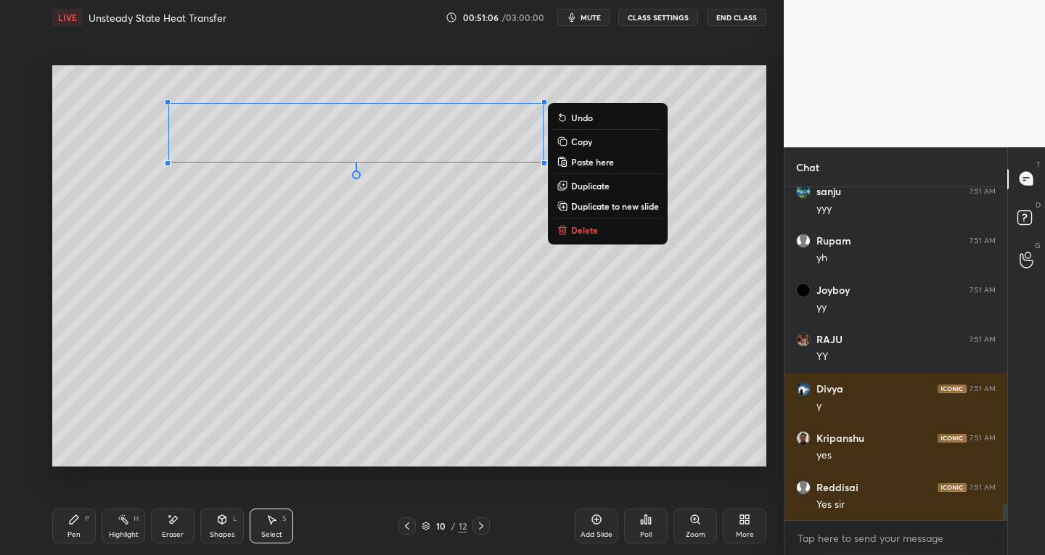
click at [60, 531] on div "Pen P" at bounding box center [74, 526] width 44 height 35
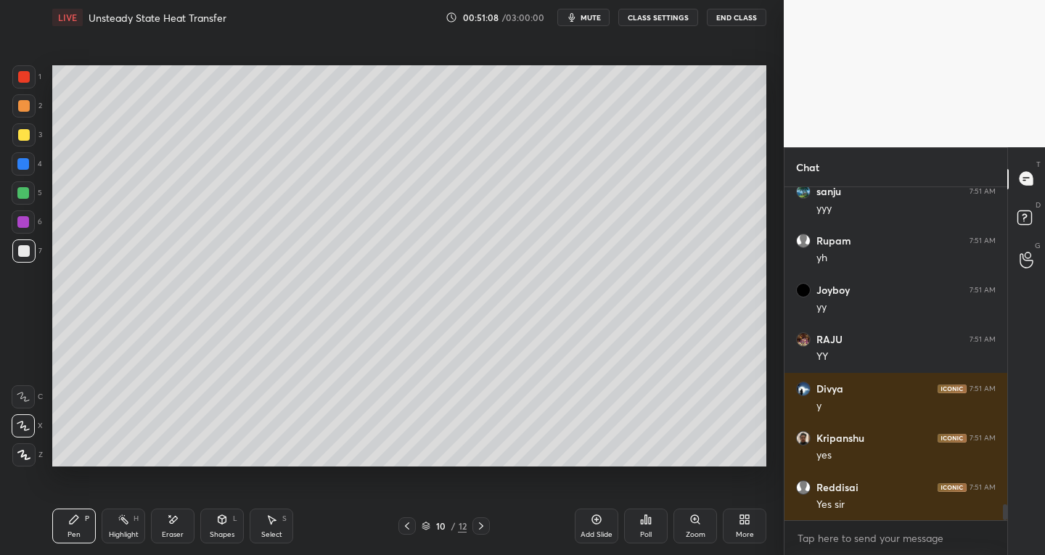
click at [407, 522] on icon at bounding box center [407, 527] width 12 height 12
click at [407, 523] on icon at bounding box center [407, 527] width 12 height 12
click at [409, 521] on icon at bounding box center [407, 527] width 12 height 12
click at [411, 521] on icon at bounding box center [407, 527] width 12 height 12
click at [412, 523] on icon at bounding box center [407, 527] width 12 height 12
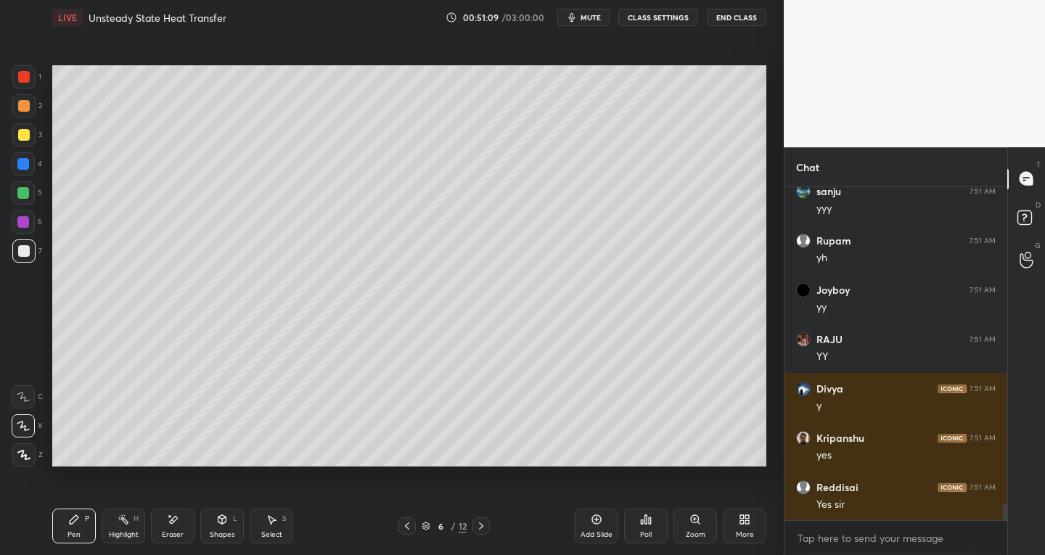
click at [413, 522] on div at bounding box center [407, 526] width 17 height 17
click at [413, 524] on div at bounding box center [407, 526] width 17 height 17
click at [269, 526] on div "Select S" at bounding box center [272, 526] width 44 height 35
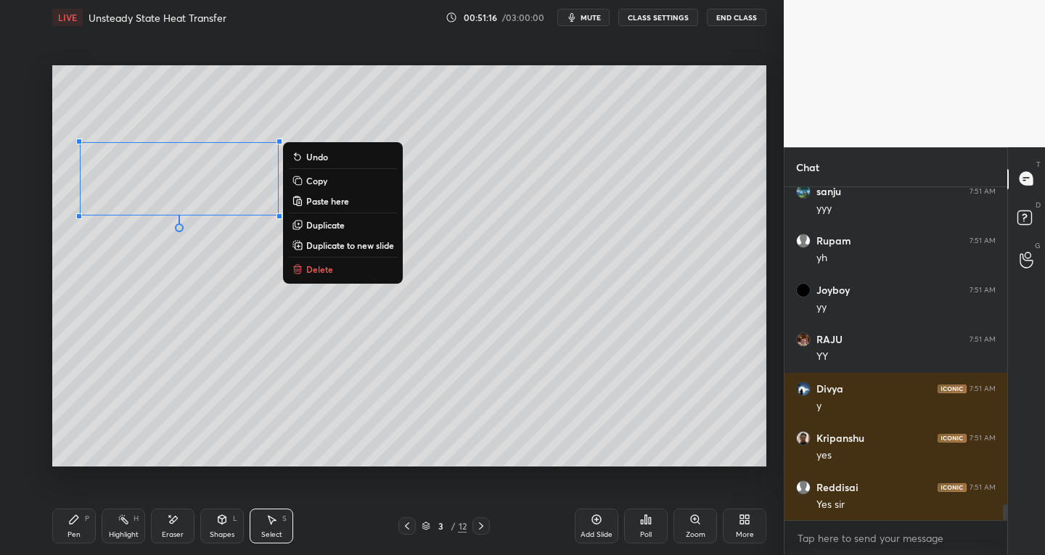
click at [314, 179] on p "Copy" at bounding box center [316, 181] width 21 height 12
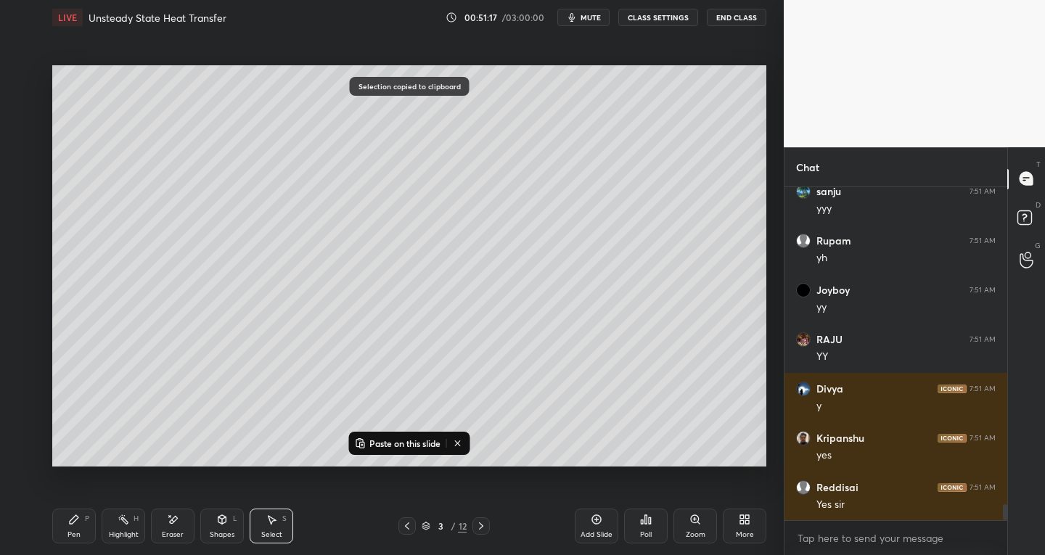
click at [479, 525] on icon at bounding box center [482, 527] width 12 height 12
click at [484, 523] on icon at bounding box center [482, 527] width 12 height 12
click at [483, 523] on icon at bounding box center [482, 527] width 12 height 12
click at [483, 522] on icon at bounding box center [482, 527] width 12 height 12
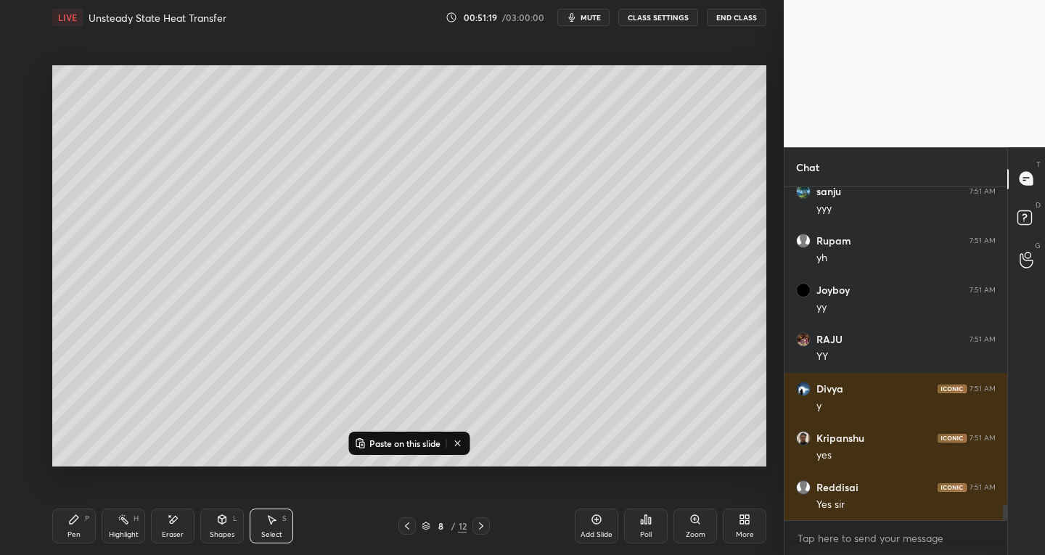
click at [483, 525] on icon at bounding box center [482, 527] width 12 height 12
click at [481, 524] on icon at bounding box center [482, 527] width 12 height 12
click at [383, 437] on button "Paste on this slide" at bounding box center [397, 443] width 91 height 17
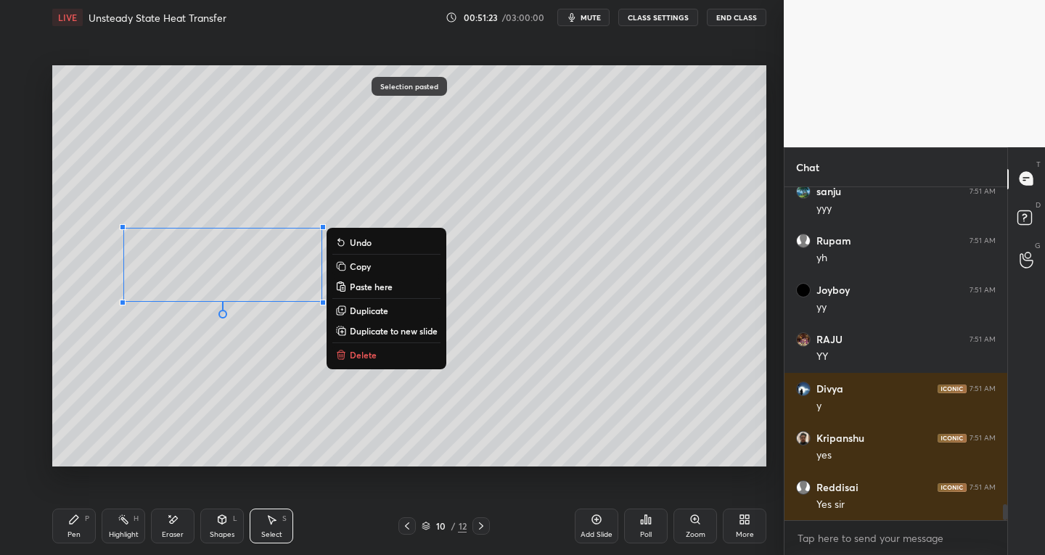
click at [66, 516] on div "Pen P" at bounding box center [74, 526] width 44 height 35
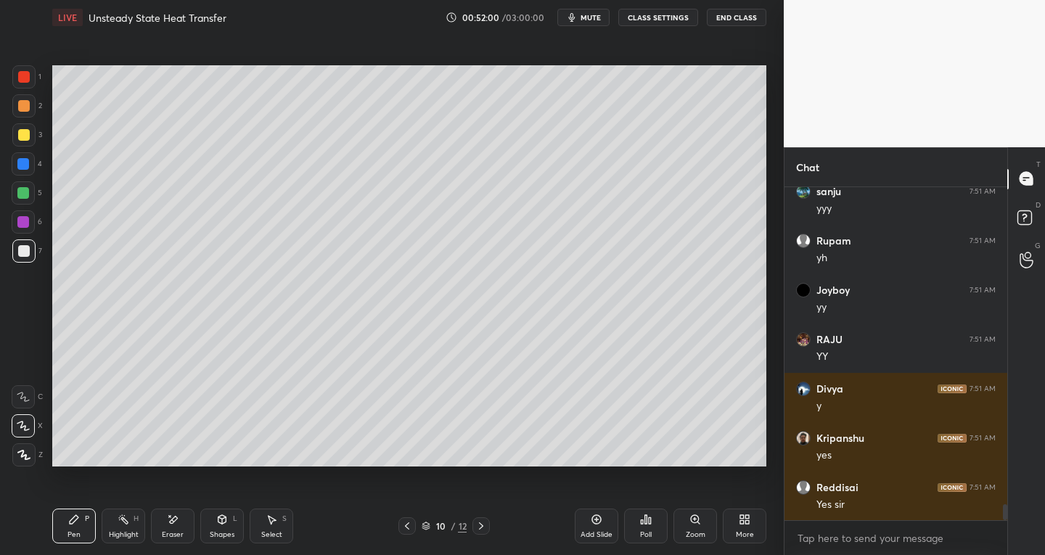
click at [185, 526] on div "Eraser" at bounding box center [173, 526] width 44 height 35
click at [81, 531] on div "Pen P" at bounding box center [74, 526] width 44 height 35
click at [274, 534] on div "Select" at bounding box center [271, 534] width 21 height 7
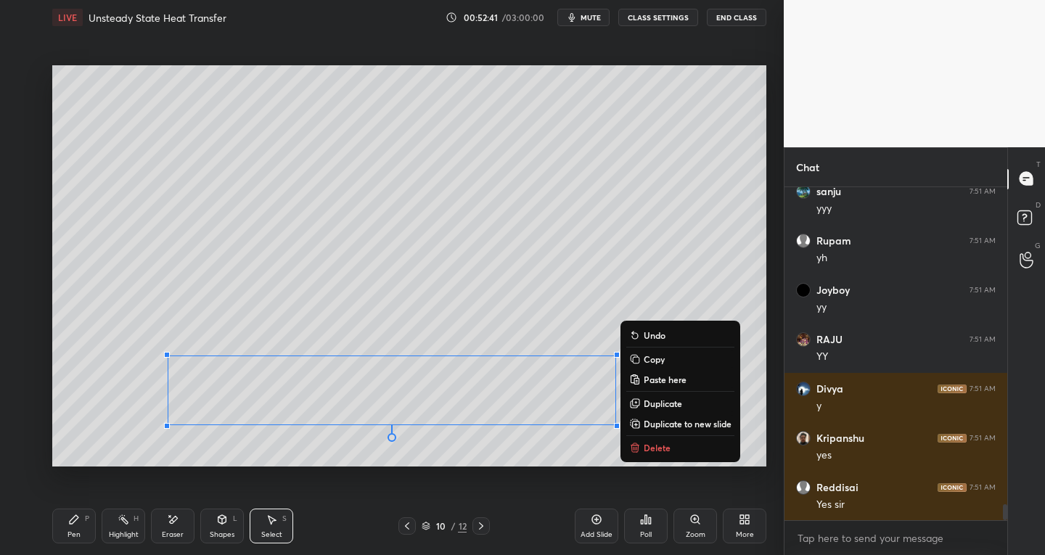
click at [658, 420] on p "Duplicate to new slide" at bounding box center [688, 424] width 88 height 12
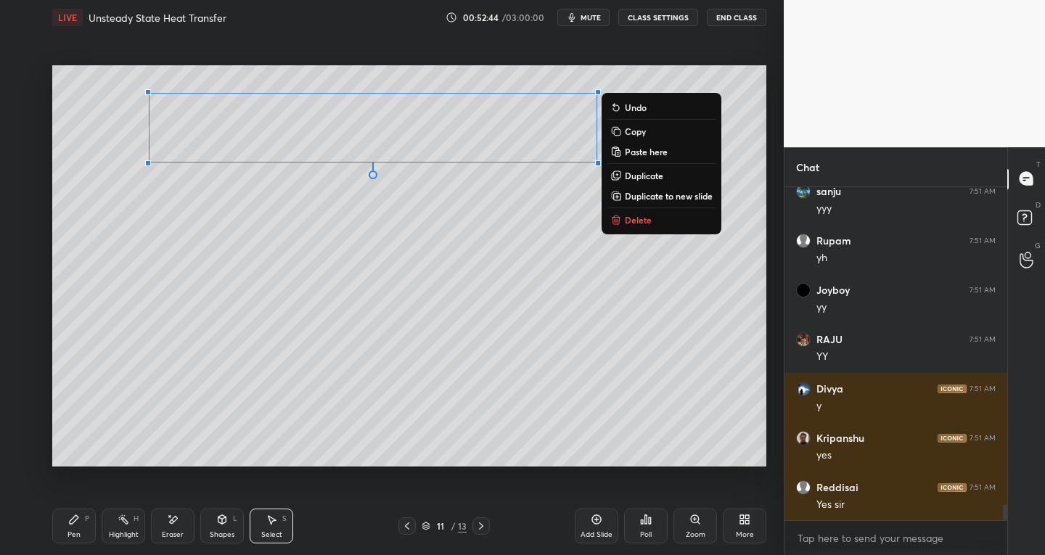
click at [67, 531] on div "Pen P" at bounding box center [74, 526] width 44 height 35
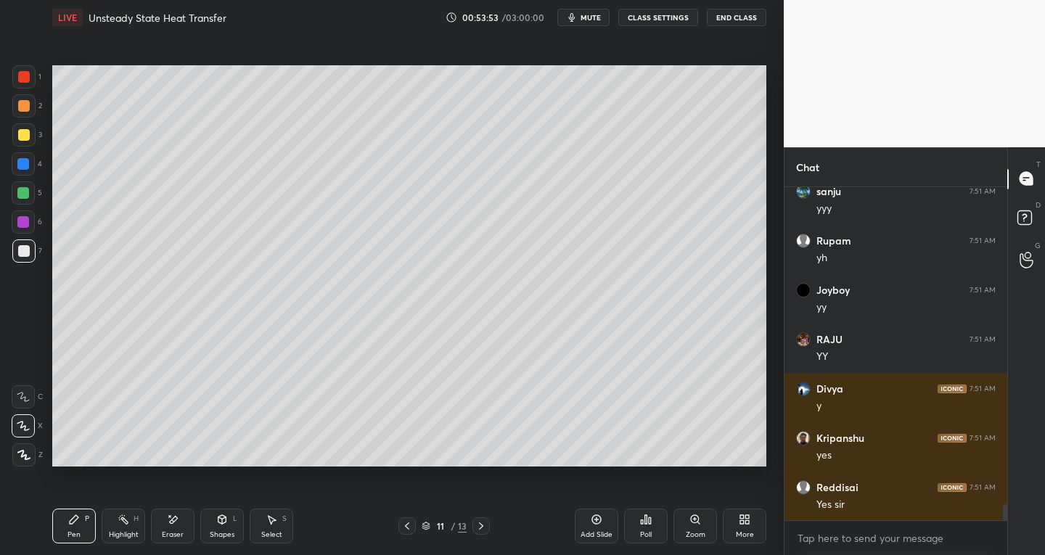
click at [29, 144] on div at bounding box center [23, 134] width 23 height 23
click at [23, 258] on div at bounding box center [23, 251] width 23 height 23
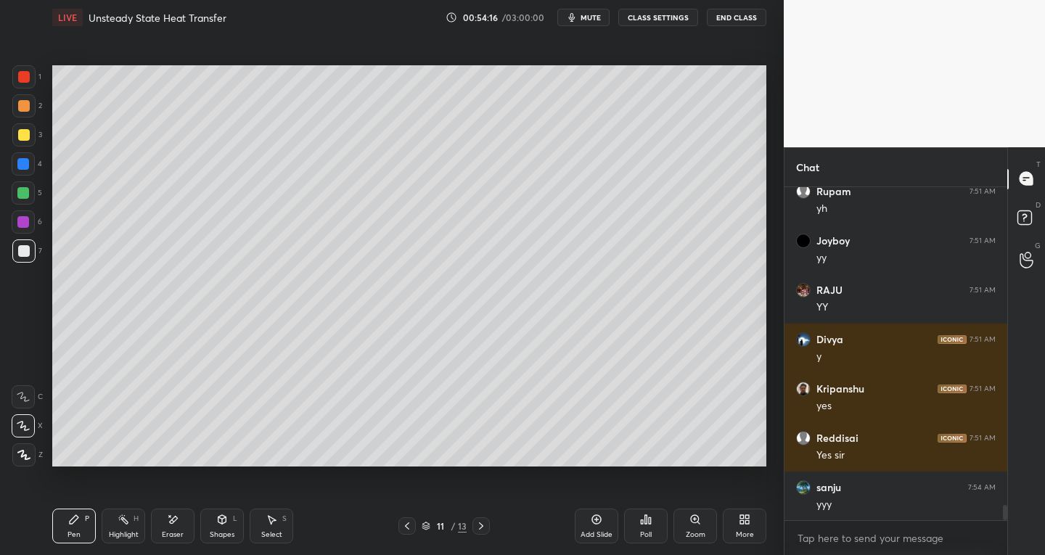
scroll to position [6873, 0]
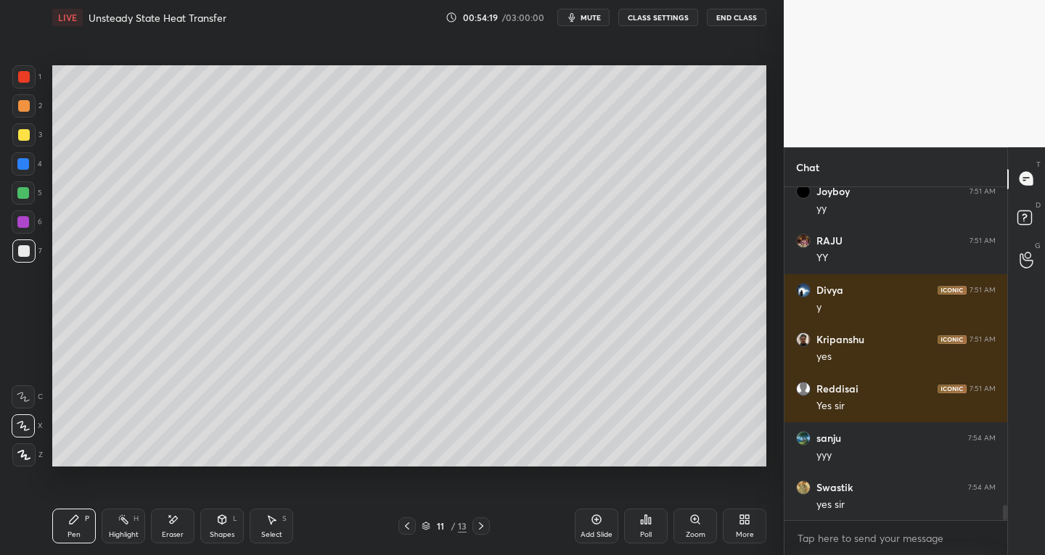
click at [402, 529] on icon at bounding box center [407, 527] width 12 height 12
click at [407, 526] on icon at bounding box center [407, 527] width 12 height 12
click at [408, 524] on icon at bounding box center [407, 527] width 12 height 12
click at [409, 523] on icon at bounding box center [407, 527] width 12 height 12
click at [409, 524] on icon at bounding box center [407, 527] width 12 height 12
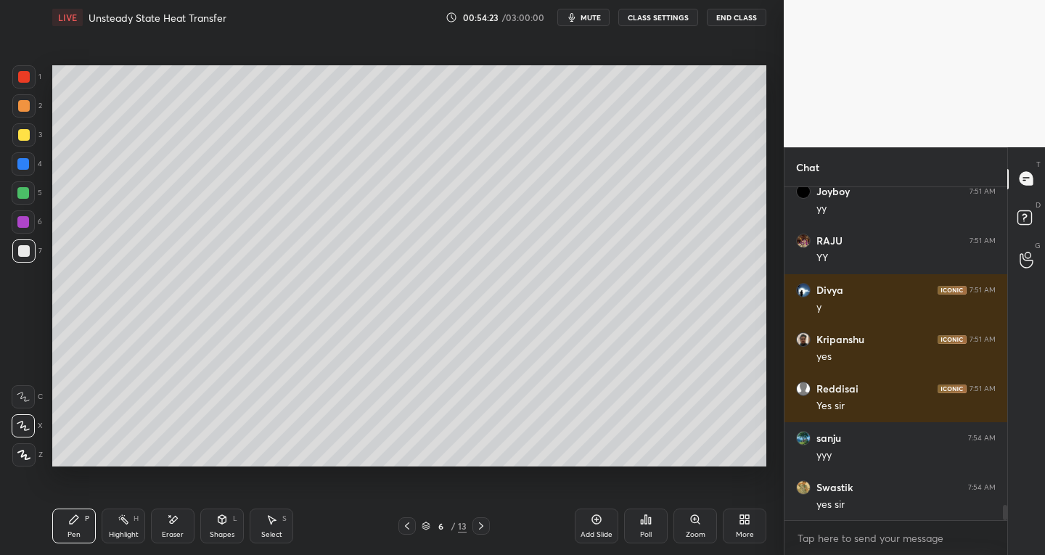
click at [410, 527] on icon at bounding box center [407, 527] width 12 height 12
click at [410, 525] on icon at bounding box center [407, 527] width 12 height 12
click at [482, 529] on icon at bounding box center [482, 527] width 12 height 12
click at [482, 528] on icon at bounding box center [482, 527] width 12 height 12
click at [482, 527] on icon at bounding box center [481, 526] width 4 height 7
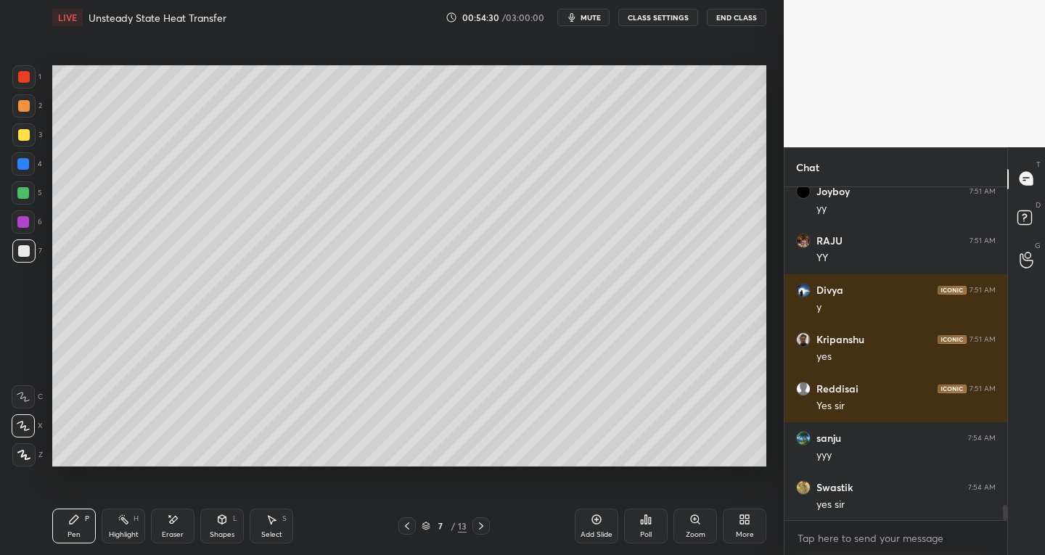
click at [482, 526] on icon at bounding box center [482, 527] width 12 height 12
click at [484, 525] on icon at bounding box center [482, 527] width 12 height 12
click at [484, 522] on icon at bounding box center [482, 527] width 12 height 12
click at [477, 524] on icon at bounding box center [482, 527] width 12 height 12
click at [481, 527] on icon at bounding box center [481, 526] width 4 height 7
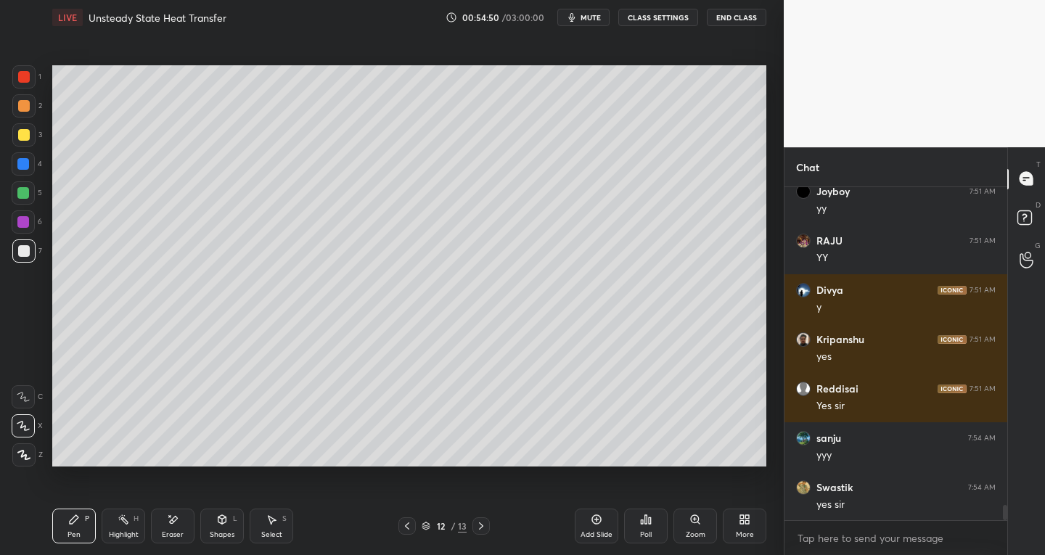
click at [407, 526] on icon at bounding box center [407, 527] width 12 height 12
click at [281, 534] on div "Select" at bounding box center [271, 534] width 21 height 7
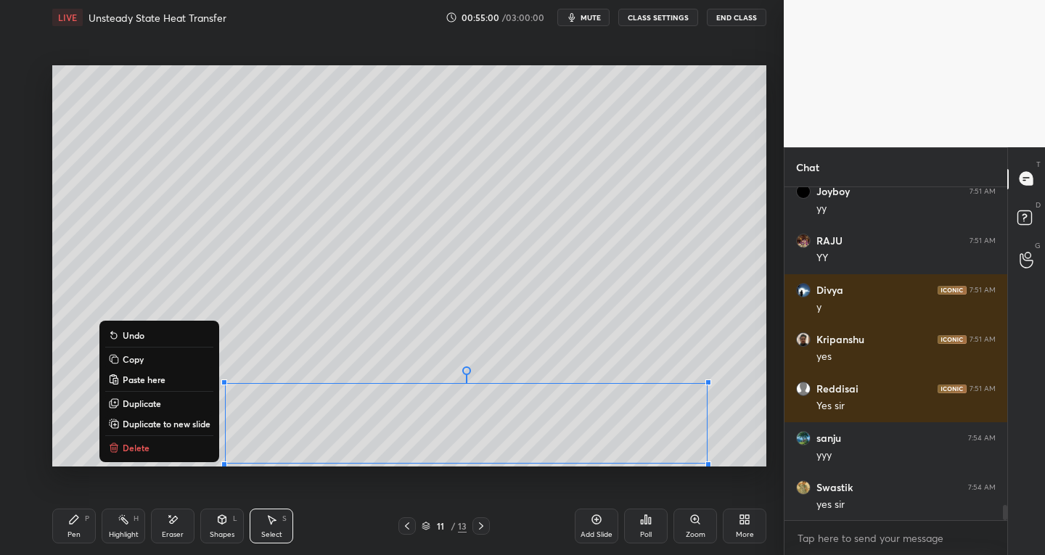
click at [171, 428] on p "Duplicate to new slide" at bounding box center [167, 424] width 88 height 12
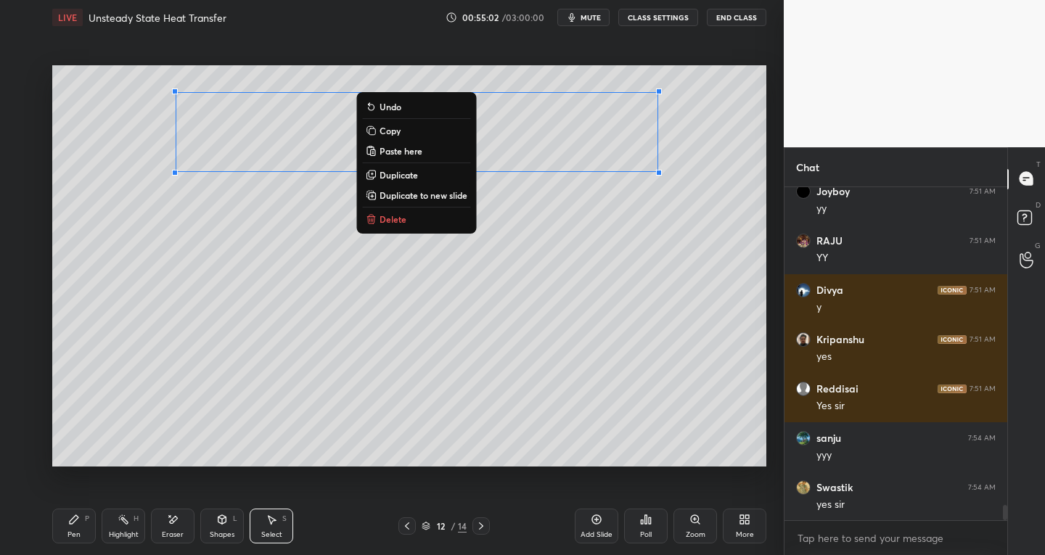
click at [80, 528] on div "Pen P" at bounding box center [74, 526] width 44 height 35
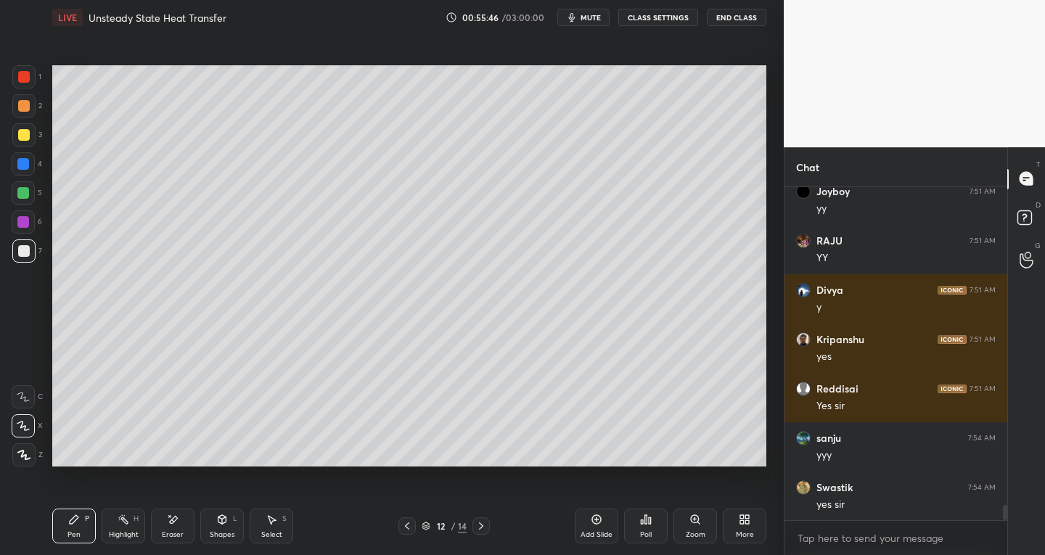
click at [18, 82] on div at bounding box center [23, 76] width 23 height 23
click at [21, 262] on div at bounding box center [23, 251] width 23 height 23
click at [207, 534] on div "Shapes L" at bounding box center [222, 526] width 44 height 35
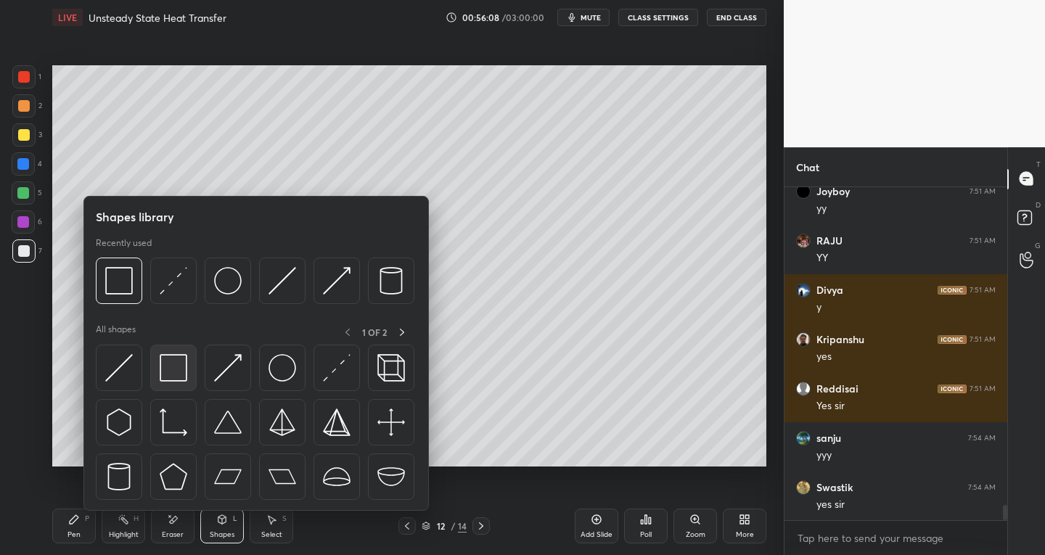
click at [173, 369] on img at bounding box center [174, 368] width 28 height 28
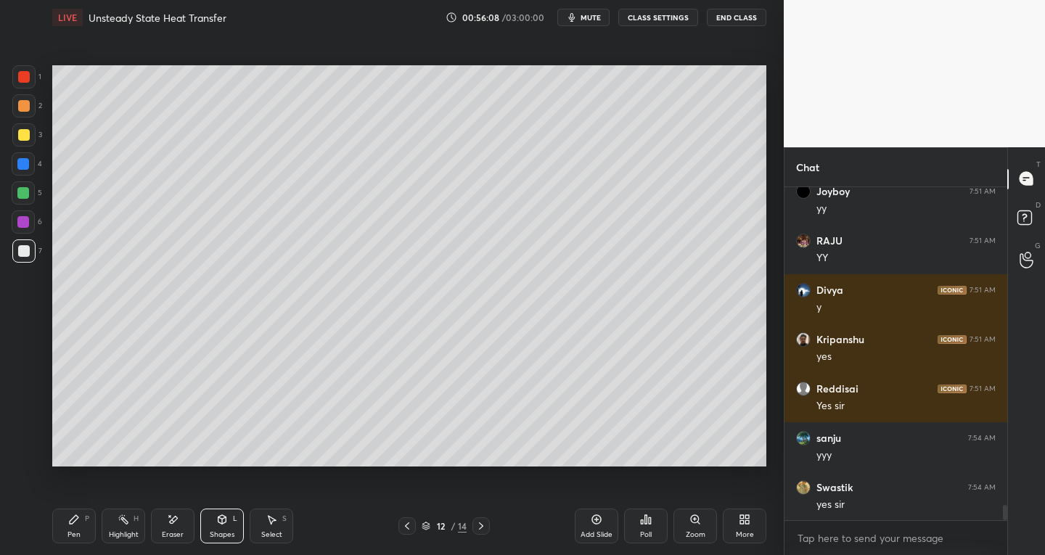
click at [25, 75] on div at bounding box center [24, 77] width 12 height 12
click at [88, 525] on div "Pen P" at bounding box center [74, 526] width 44 height 35
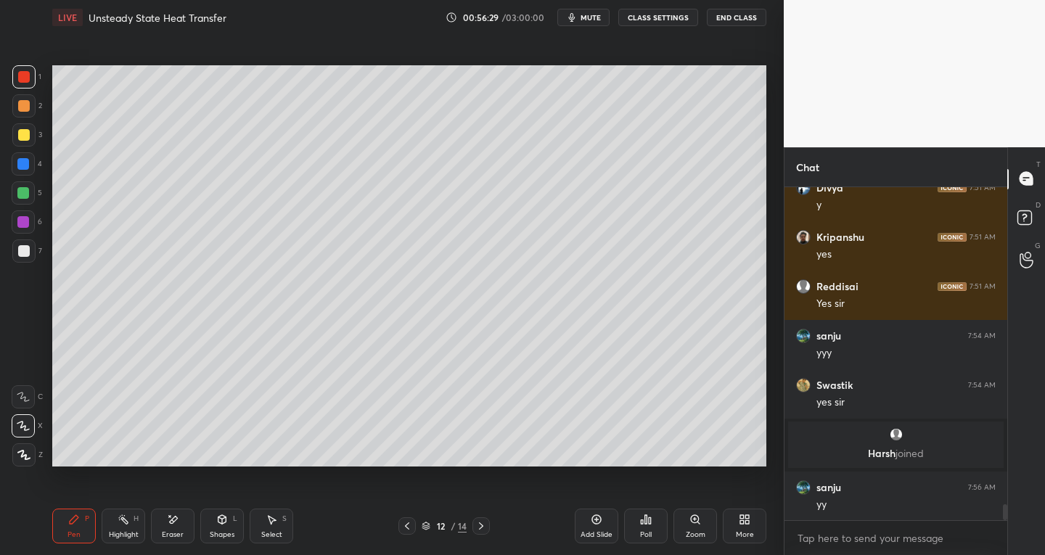
scroll to position [6732, 0]
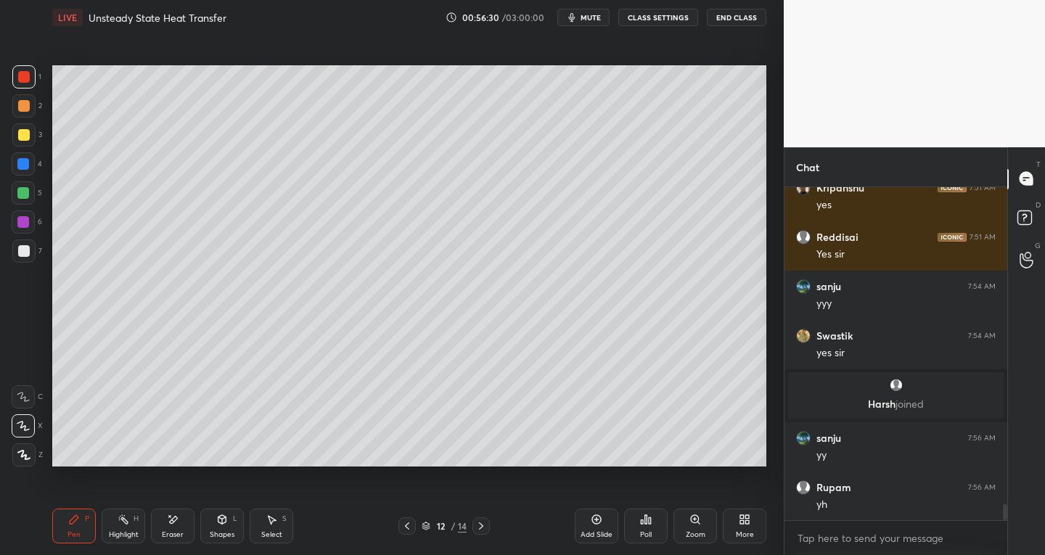
click at [593, 523] on icon at bounding box center [596, 519] width 9 height 9
click at [25, 255] on div at bounding box center [24, 251] width 12 height 12
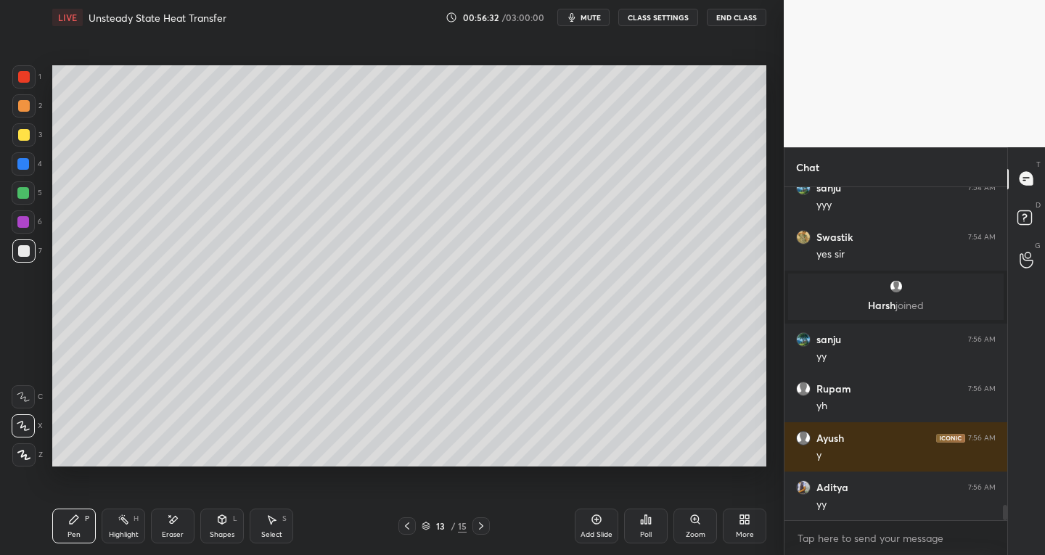
scroll to position [6880, 0]
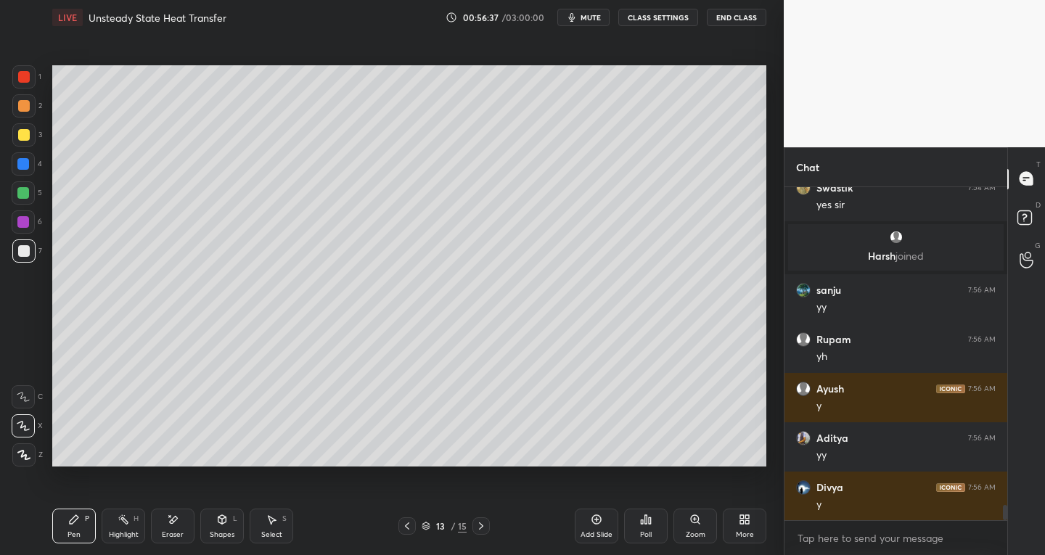
click at [411, 527] on icon at bounding box center [407, 527] width 12 height 12
click at [486, 526] on icon at bounding box center [482, 527] width 12 height 12
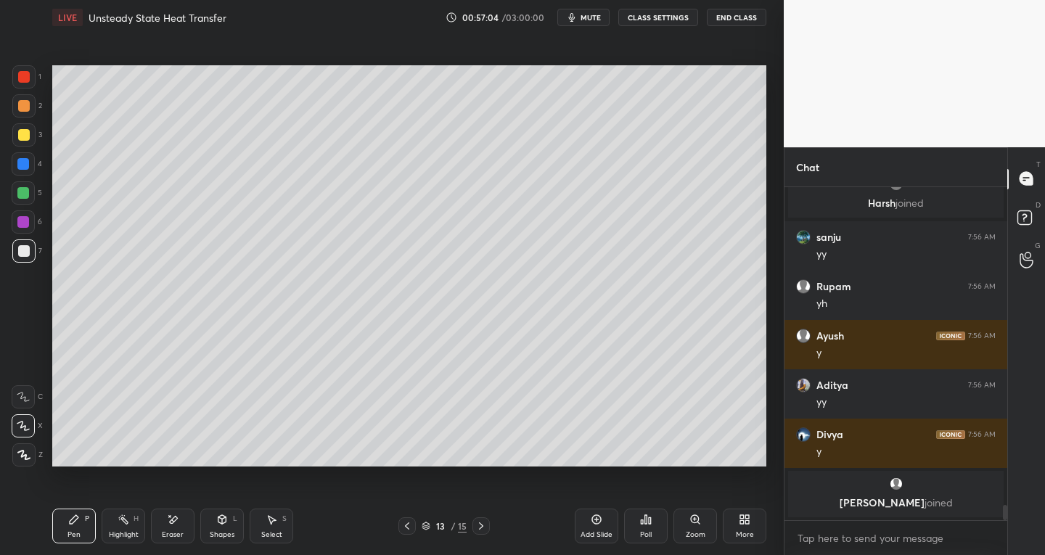
click at [174, 535] on div "Eraser" at bounding box center [173, 534] width 22 height 7
click at [86, 536] on div "Pen P" at bounding box center [74, 526] width 44 height 35
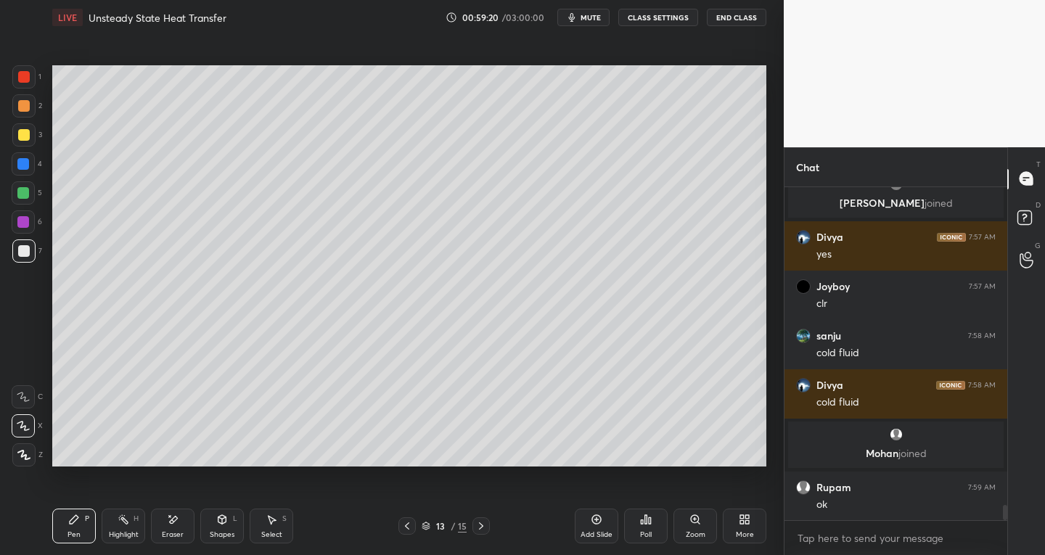
scroll to position [7139, 0]
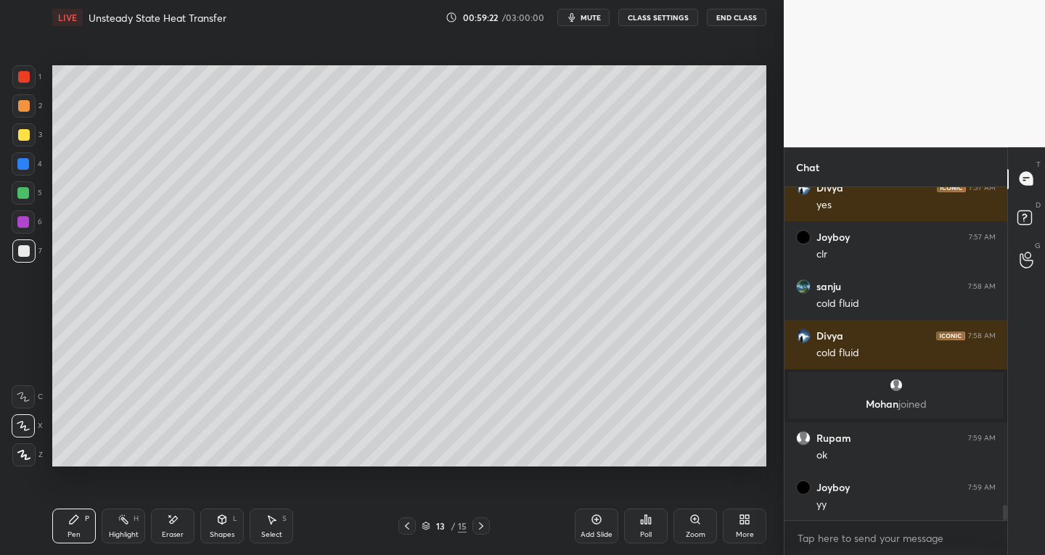
click at [405, 529] on icon at bounding box center [407, 527] width 12 height 12
click at [409, 525] on icon at bounding box center [407, 527] width 12 height 12
click at [475, 527] on div at bounding box center [481, 526] width 17 height 17
click at [478, 528] on icon at bounding box center [482, 527] width 12 height 12
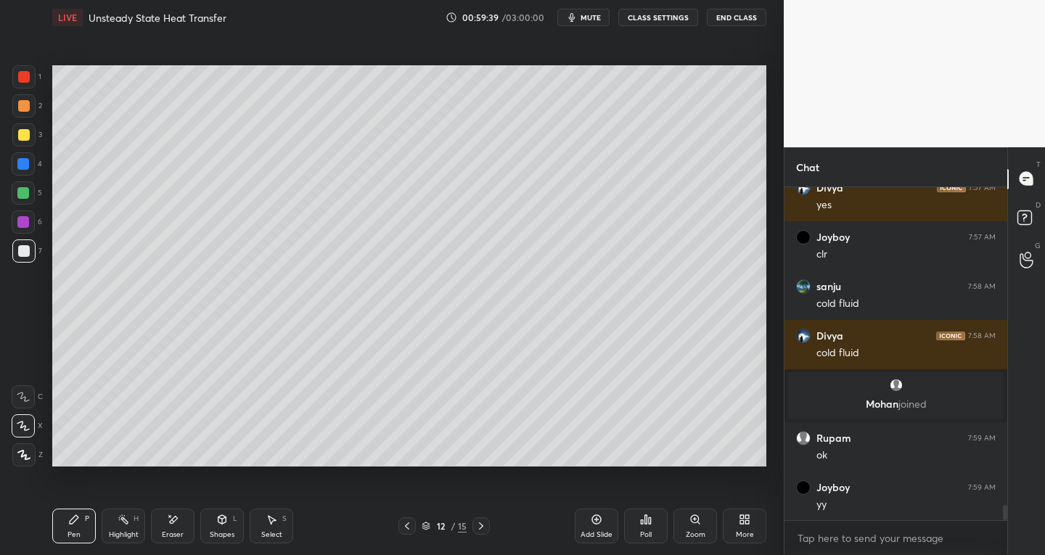
click at [478, 527] on icon at bounding box center [482, 527] width 12 height 12
click at [476, 527] on icon at bounding box center [482, 527] width 12 height 12
click at [400, 531] on div at bounding box center [407, 526] width 17 height 17
click at [284, 526] on div "Select S" at bounding box center [272, 526] width 44 height 35
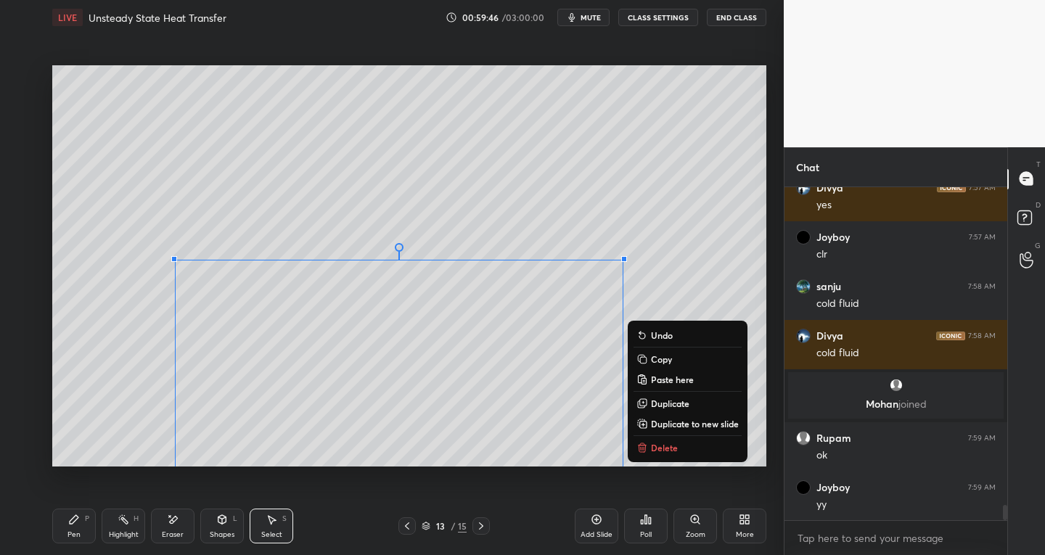
click at [678, 422] on p "Duplicate to new slide" at bounding box center [695, 424] width 88 height 12
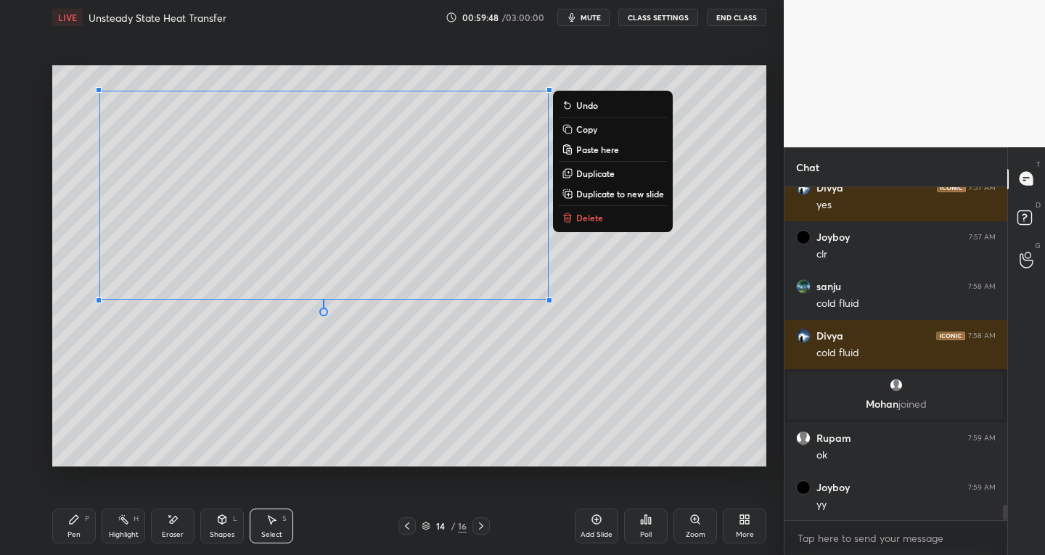
click at [326, 423] on div "0 ° Undo Copy Paste here Duplicate Duplicate to new slide Delete" at bounding box center [409, 266] width 714 height 402
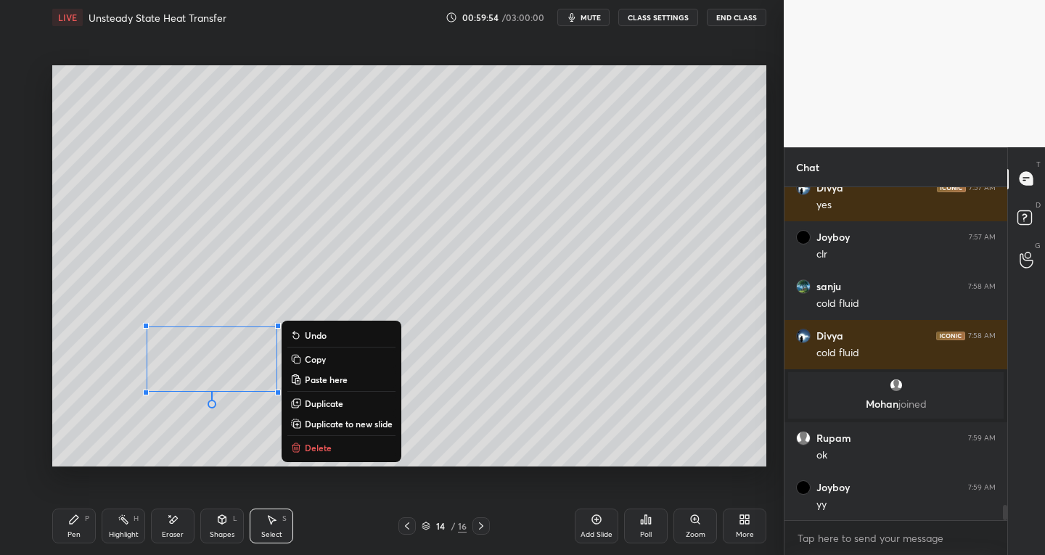
click at [277, 528] on div "Select S" at bounding box center [272, 526] width 44 height 35
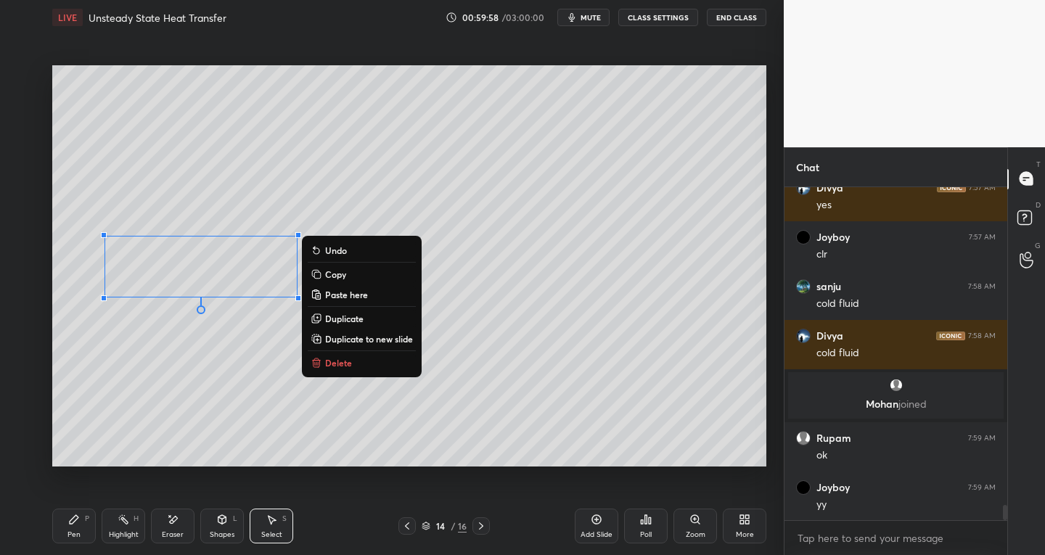
click at [427, 425] on div "0 ° Undo Copy Paste here Duplicate Duplicate to new slide Delete" at bounding box center [409, 266] width 714 height 402
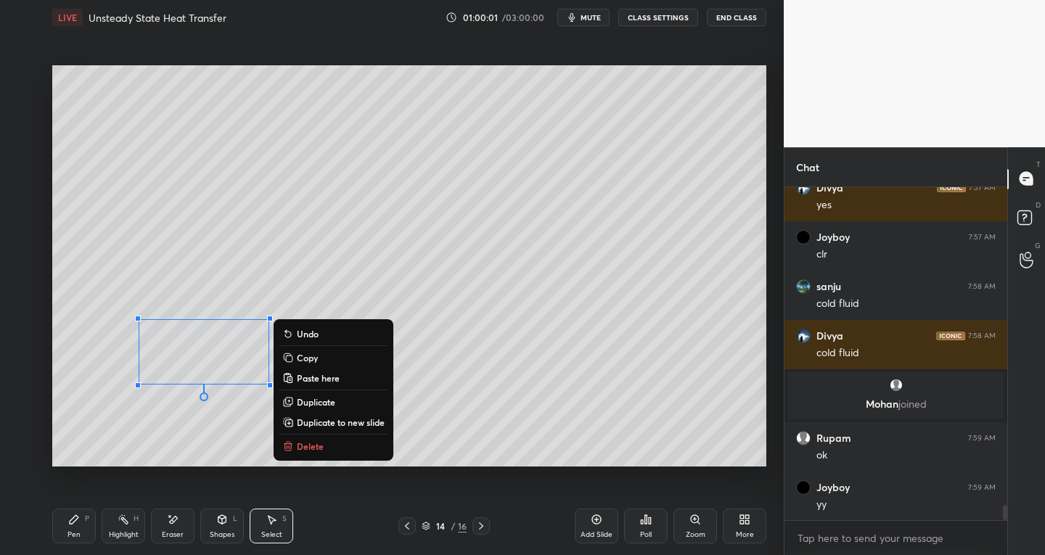
click at [64, 529] on div "Pen P" at bounding box center [74, 526] width 44 height 35
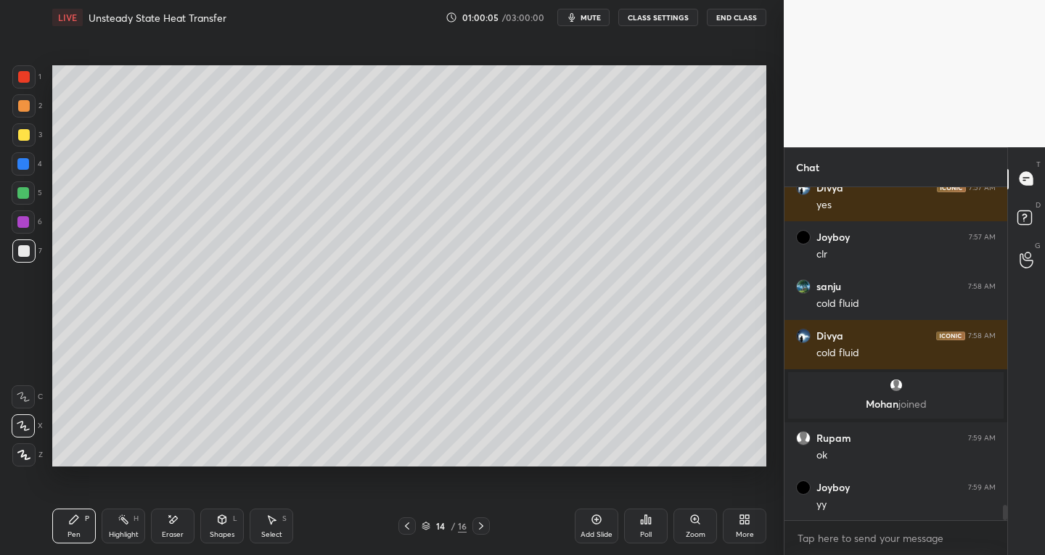
click at [273, 518] on icon at bounding box center [272, 520] width 12 height 12
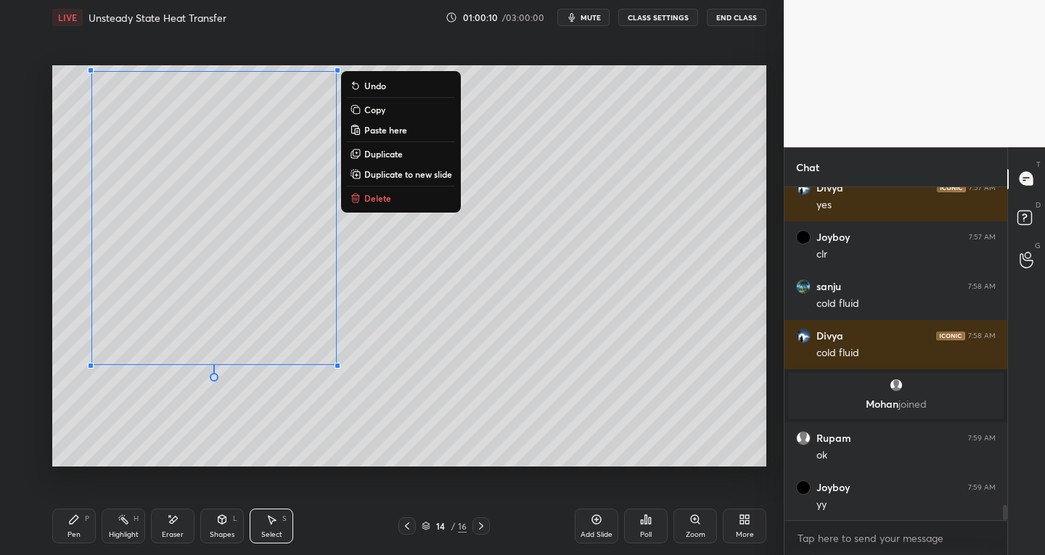
click at [460, 354] on div "0 ° Undo Copy Paste here Duplicate Duplicate to new slide Delete" at bounding box center [409, 266] width 714 height 402
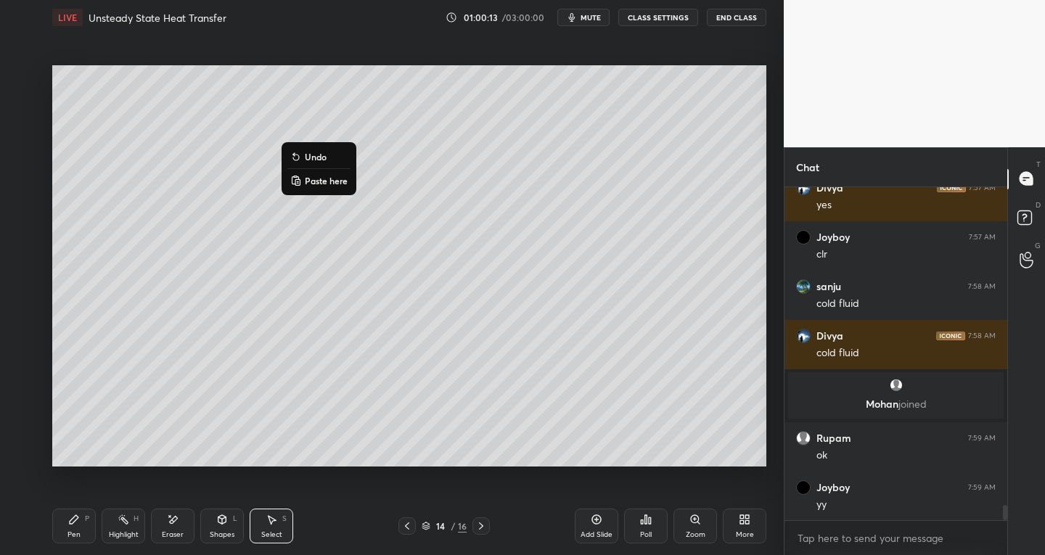
click at [452, 340] on div "0 ° Undo Copy Paste here Duplicate Duplicate to new slide Delete" at bounding box center [409, 266] width 714 height 402
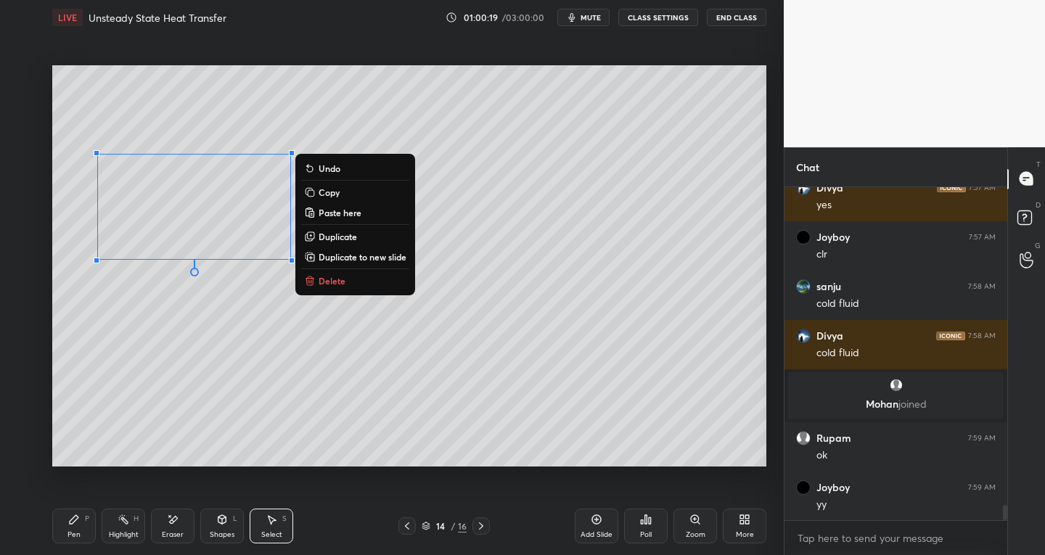
click at [323, 384] on div "0 ° Undo Copy Paste here Duplicate Duplicate to new slide Delete" at bounding box center [409, 266] width 714 height 402
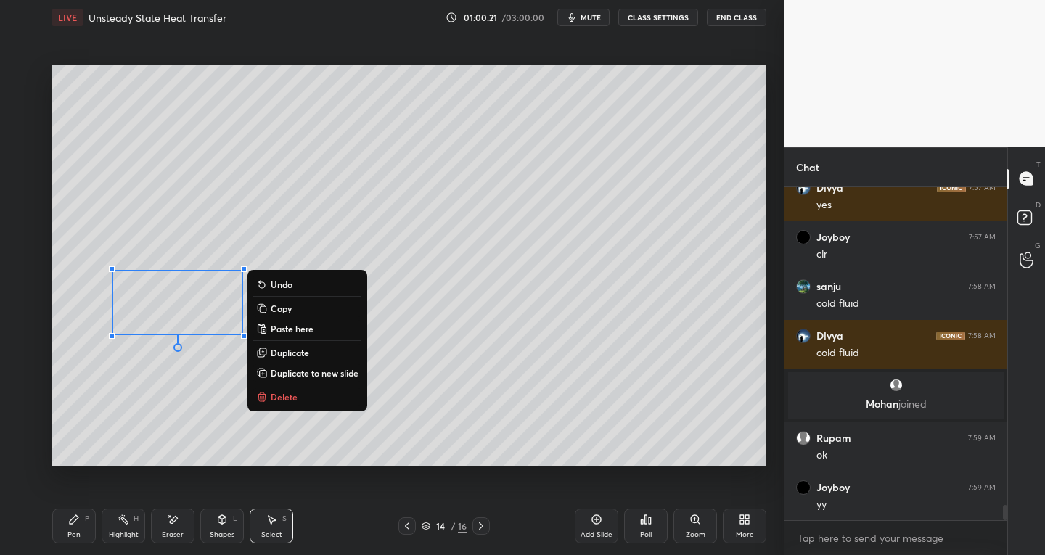
click at [76, 524] on icon at bounding box center [74, 520] width 12 height 12
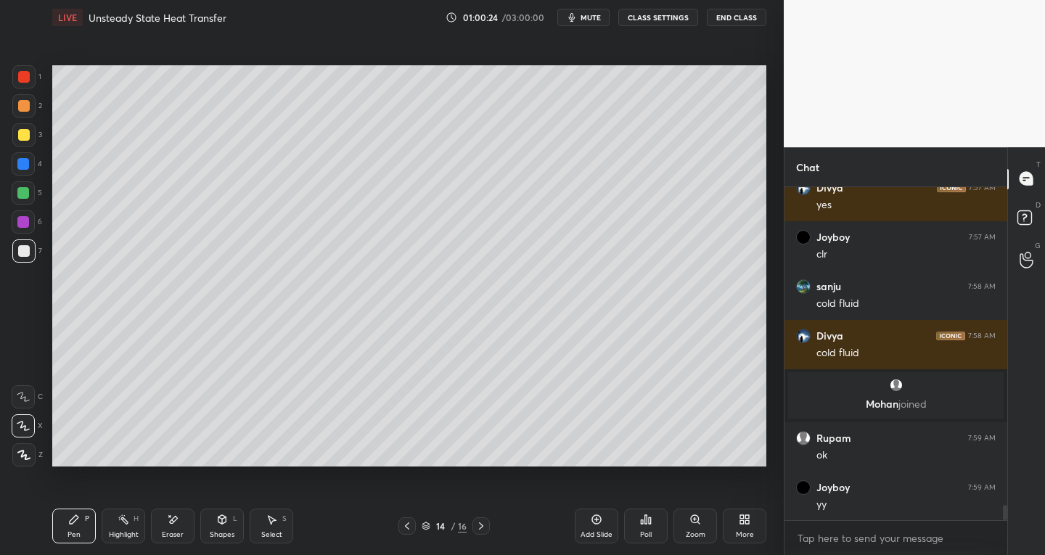
click at [411, 526] on icon at bounding box center [407, 527] width 12 height 12
click at [408, 524] on icon at bounding box center [407, 527] width 12 height 12
click at [405, 526] on icon at bounding box center [407, 526] width 4 height 7
click at [409, 525] on icon at bounding box center [407, 527] width 12 height 12
click at [275, 526] on div "Select S" at bounding box center [272, 526] width 44 height 35
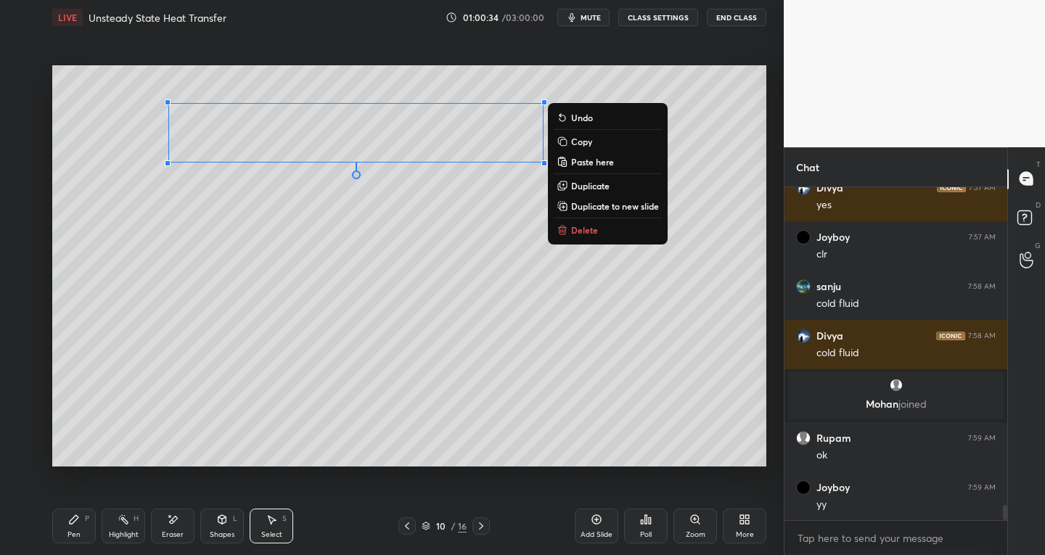
click at [580, 142] on p "Copy" at bounding box center [581, 142] width 21 height 12
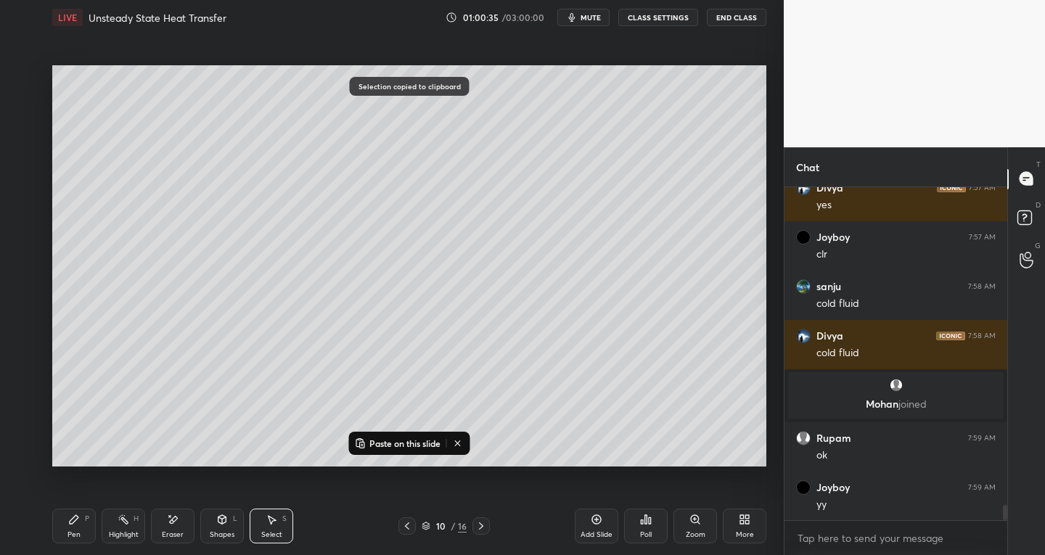
click at [486, 527] on icon at bounding box center [482, 527] width 12 height 12
click at [485, 528] on icon at bounding box center [482, 527] width 12 height 12
click at [484, 526] on icon at bounding box center [482, 527] width 12 height 12
click at [486, 525] on icon at bounding box center [482, 527] width 12 height 12
click at [385, 444] on p "Paste on this slide" at bounding box center [405, 444] width 71 height 12
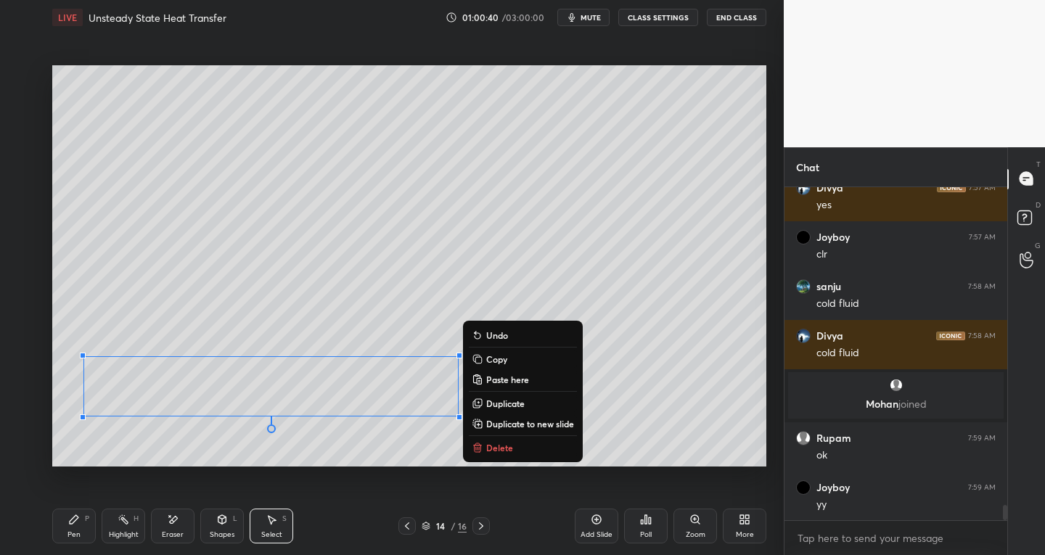
click at [240, 461] on div "0 ° Undo Copy Paste here Duplicate Duplicate to new slide Delete" at bounding box center [409, 266] width 714 height 402
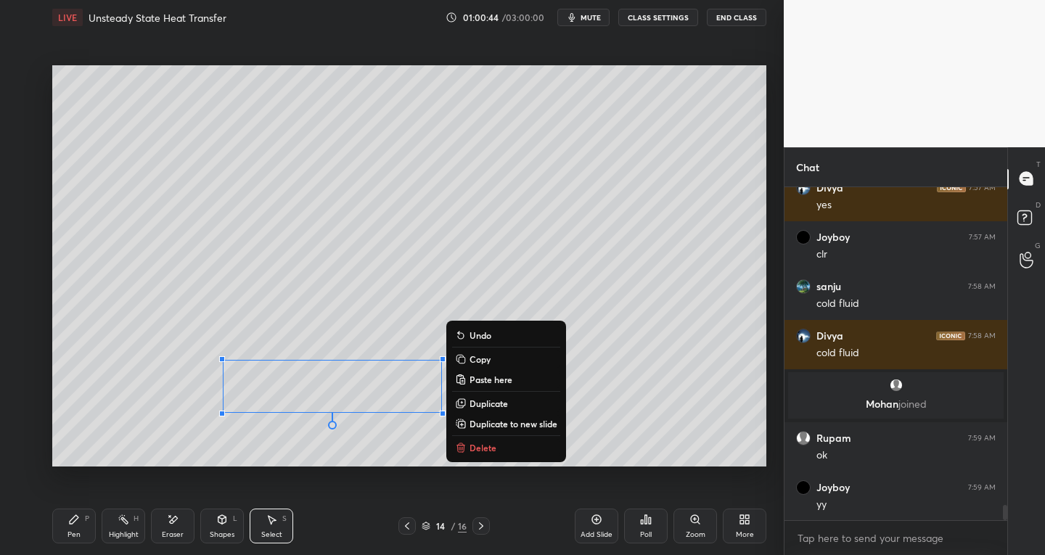
click at [319, 467] on div "0 ° Undo Copy Paste here Duplicate Duplicate to new slide Delete Setting up you…" at bounding box center [409, 266] width 726 height 462
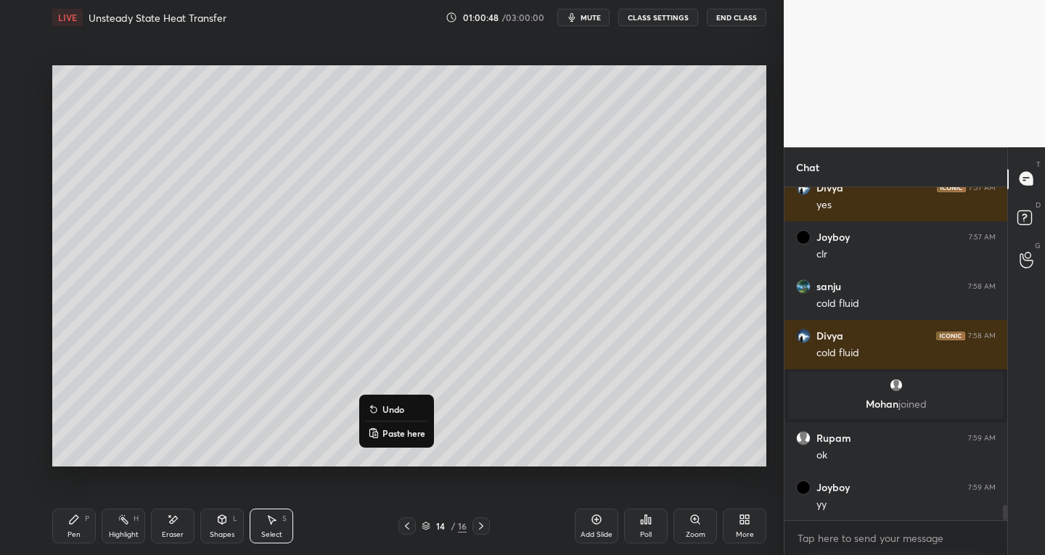
click at [510, 389] on div "0 ° Undo Copy Paste here Duplicate Duplicate to new slide Delete" at bounding box center [409, 266] width 714 height 402
click at [271, 521] on icon at bounding box center [273, 520] width 8 height 9
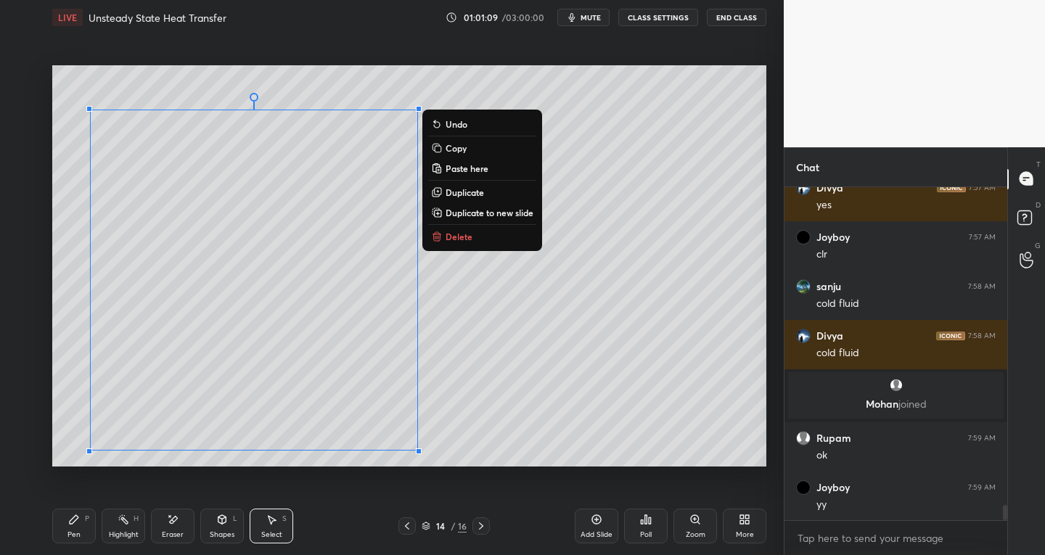
click at [75, 526] on div "Pen P" at bounding box center [74, 526] width 44 height 35
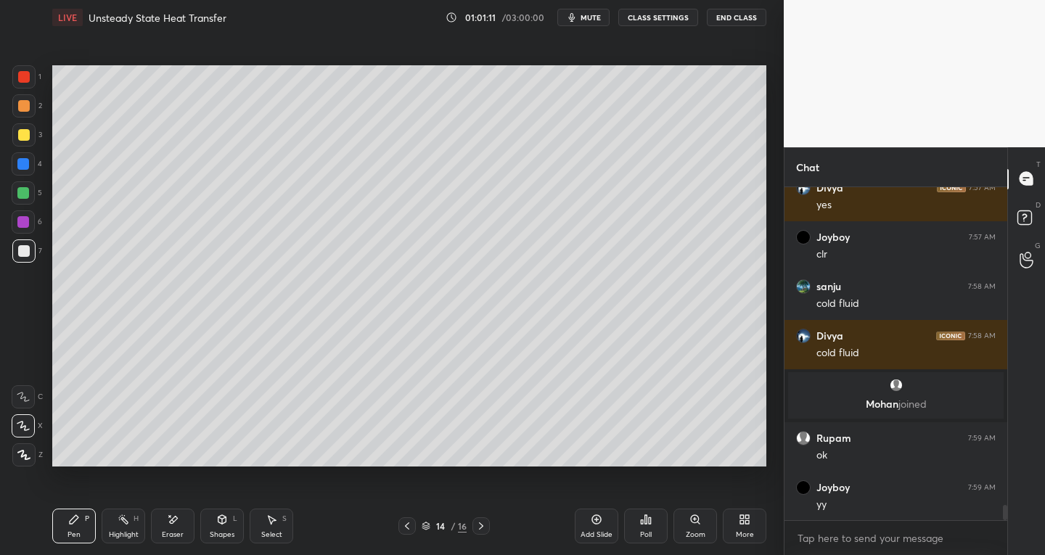
click at [166, 523] on div "Eraser" at bounding box center [173, 526] width 44 height 35
click at [78, 531] on div "Pen" at bounding box center [74, 534] width 13 height 7
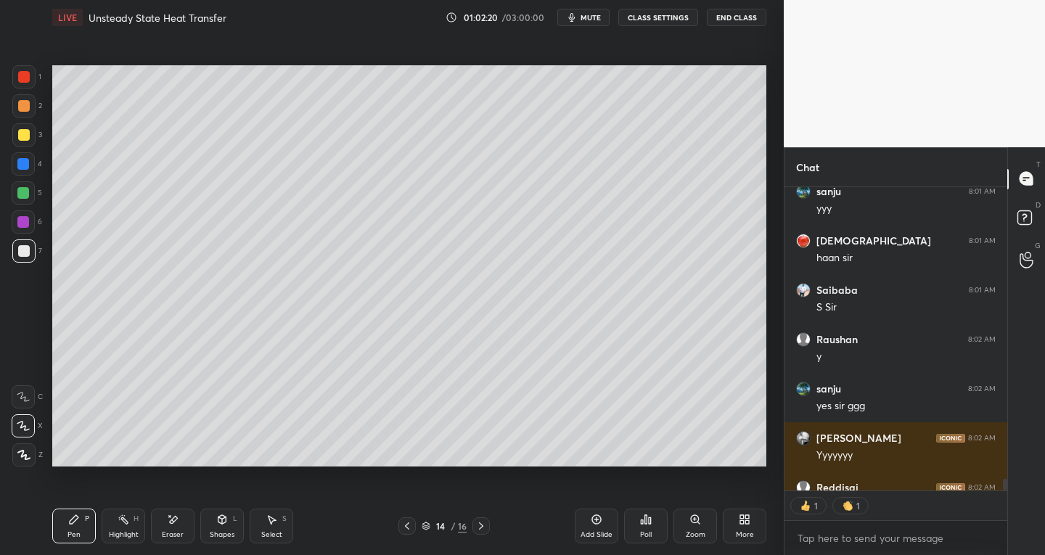
scroll to position [7860, 0]
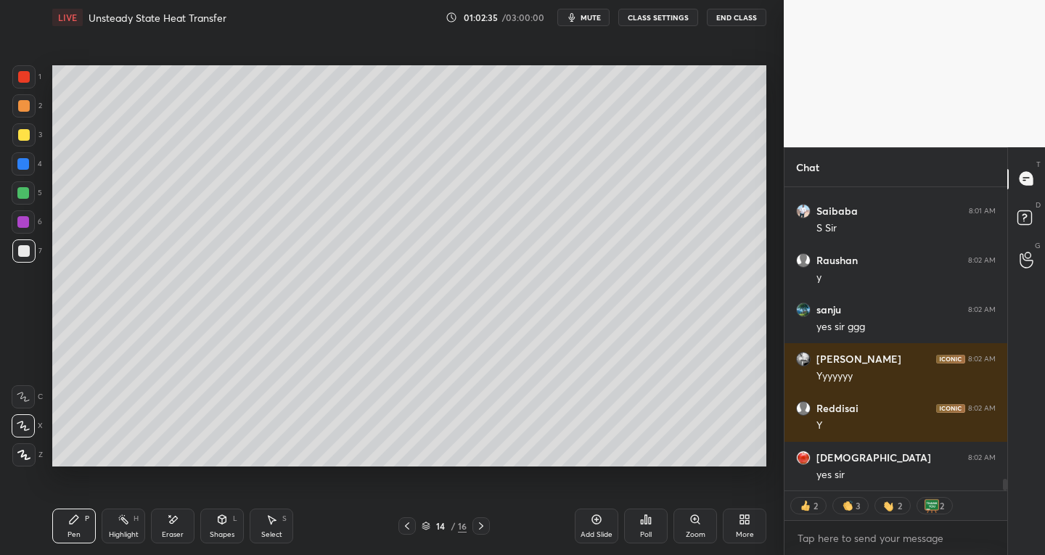
click at [484, 529] on icon at bounding box center [482, 527] width 12 height 12
click at [399, 523] on div at bounding box center [407, 526] width 17 height 17
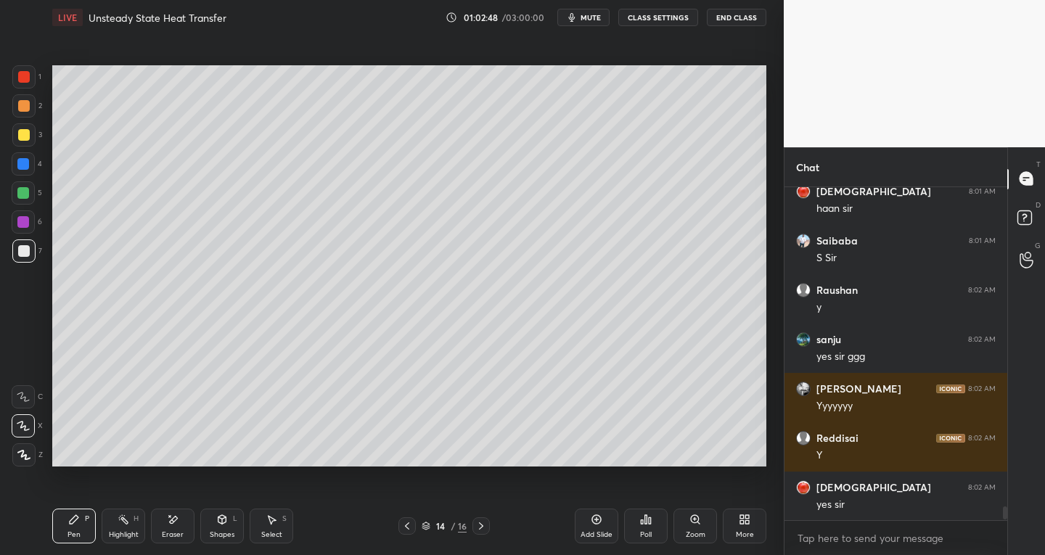
click at [488, 530] on div at bounding box center [481, 526] width 17 height 17
click at [25, 83] on div at bounding box center [23, 76] width 23 height 23
click at [21, 251] on div at bounding box center [24, 251] width 12 height 12
click at [218, 531] on div "Shapes" at bounding box center [222, 534] width 25 height 7
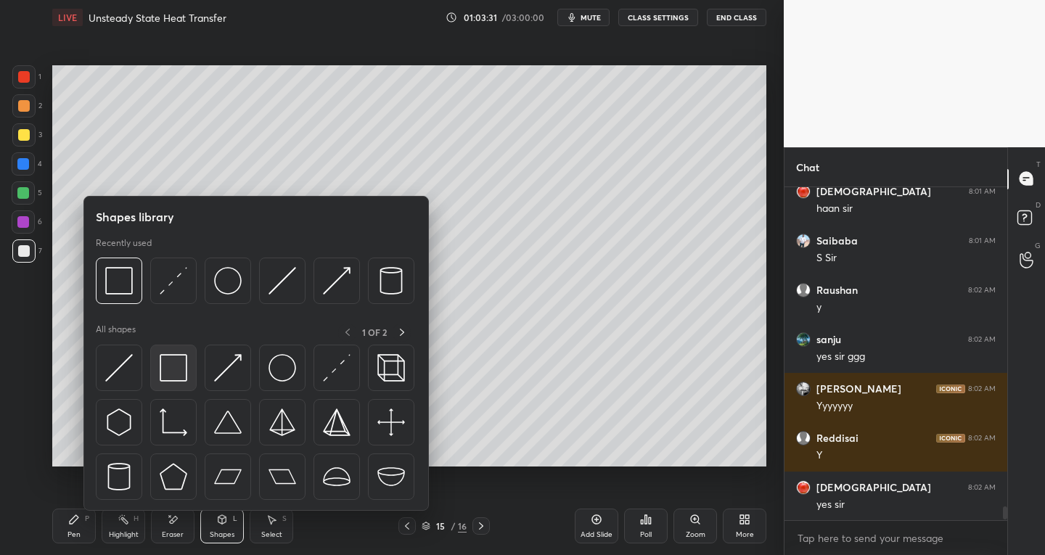
click at [177, 374] on img at bounding box center [174, 368] width 28 height 28
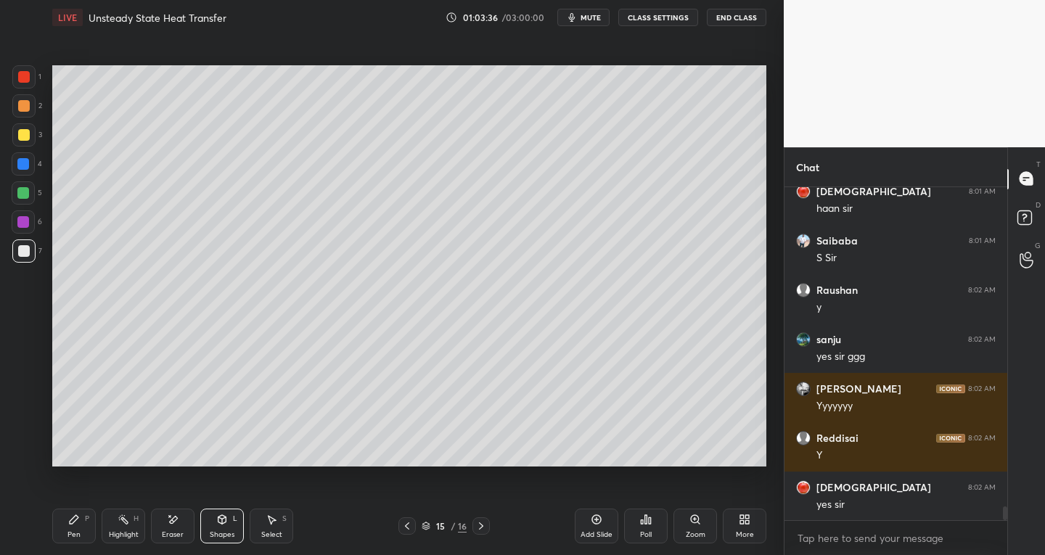
scroll to position [7879, 0]
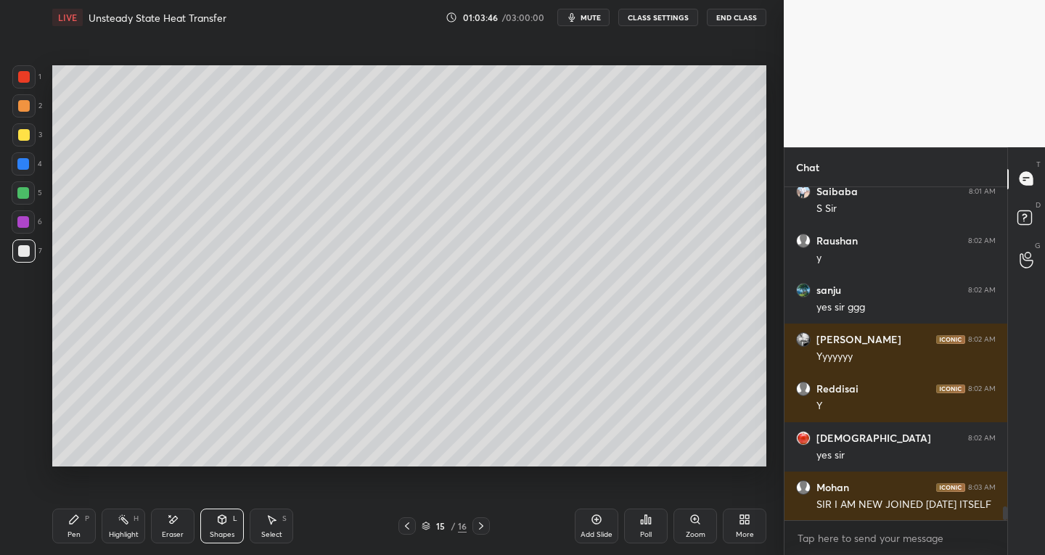
click at [66, 516] on div "Pen P" at bounding box center [74, 526] width 44 height 35
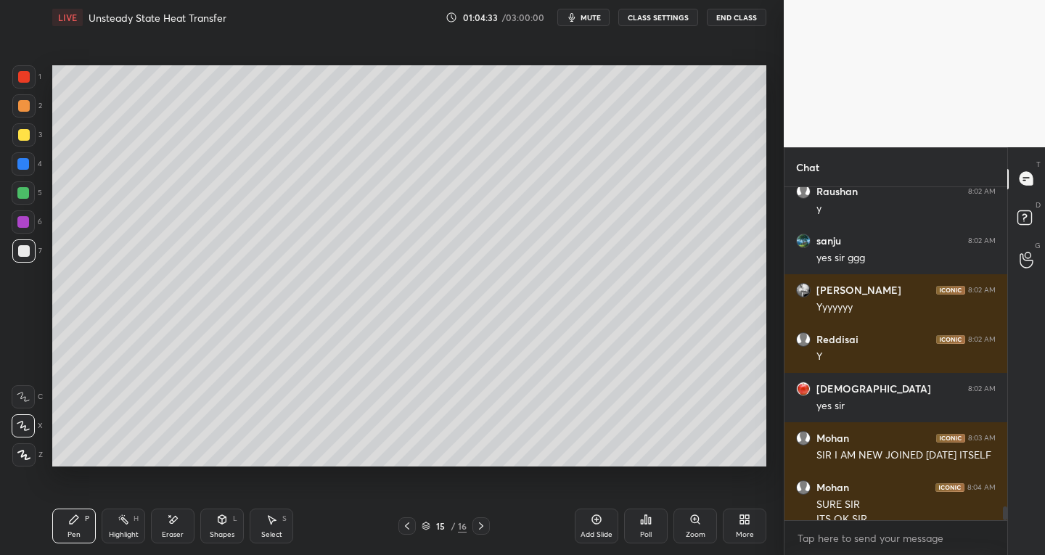
scroll to position [7943, 0]
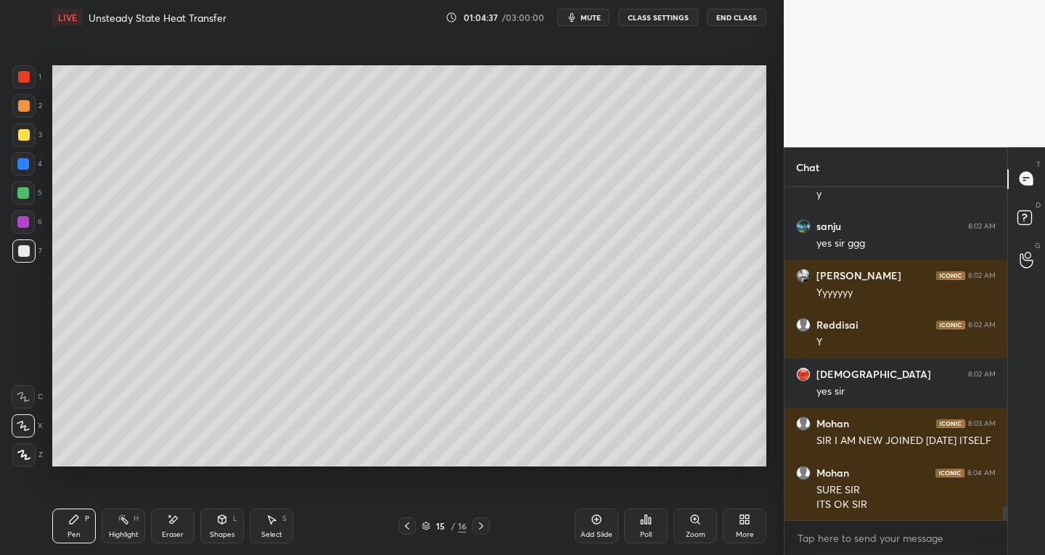
click at [271, 537] on div "Select" at bounding box center [271, 534] width 21 height 7
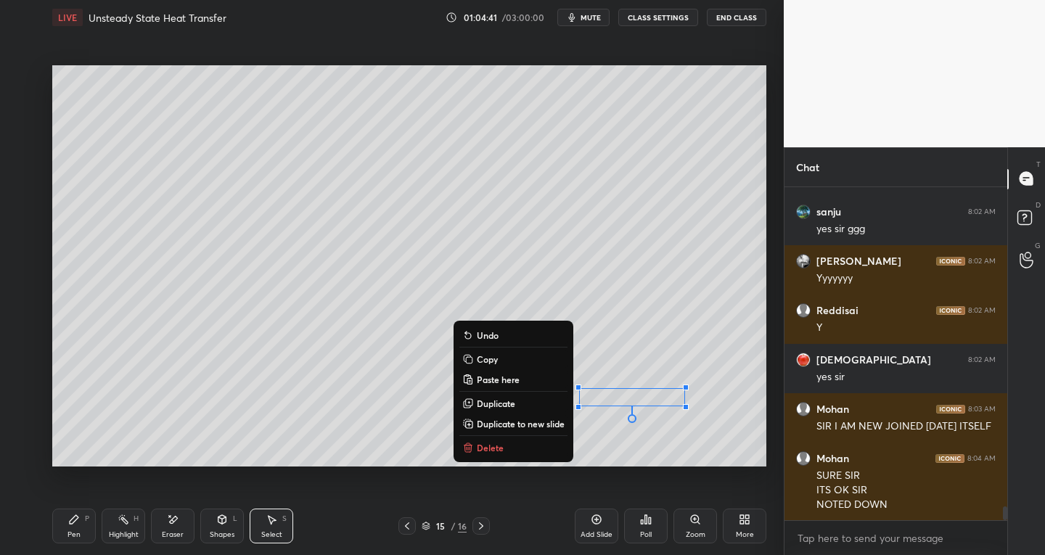
click at [488, 449] on p "Delete" at bounding box center [490, 448] width 27 height 12
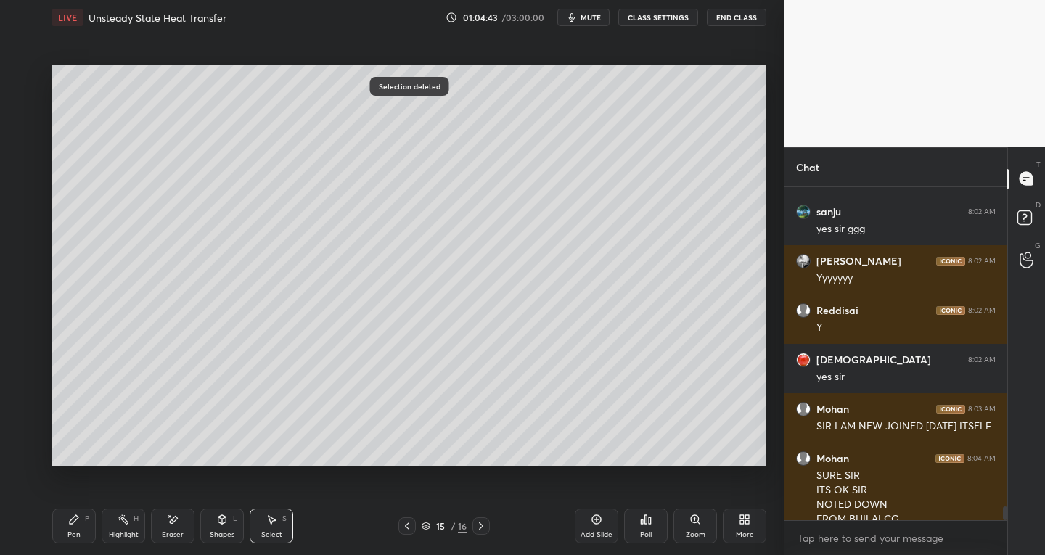
scroll to position [7972, 0]
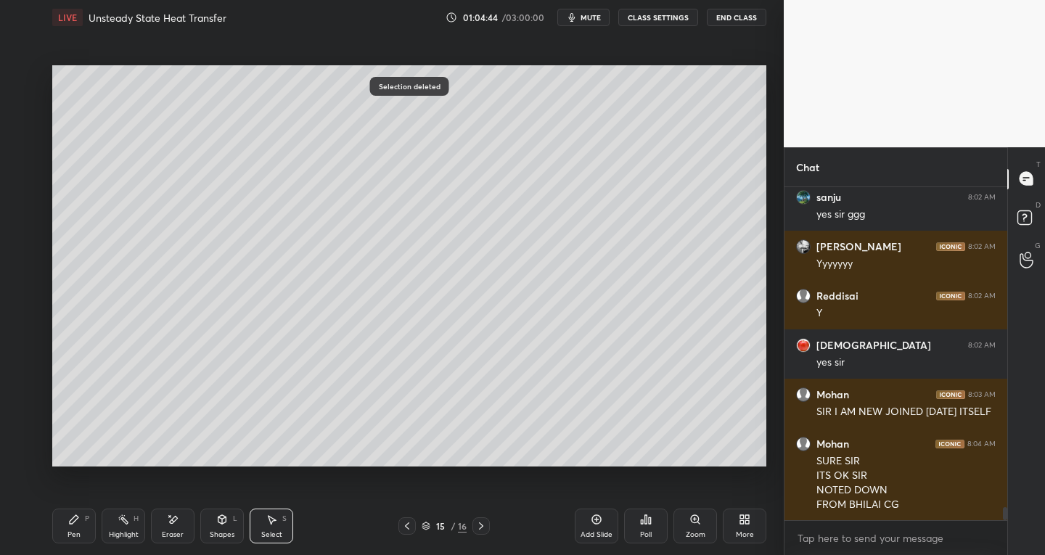
click at [168, 532] on div "Eraser" at bounding box center [173, 534] width 22 height 7
click at [23, 396] on icon at bounding box center [24, 395] width 8 height 7
click at [226, 523] on icon at bounding box center [222, 520] width 12 height 12
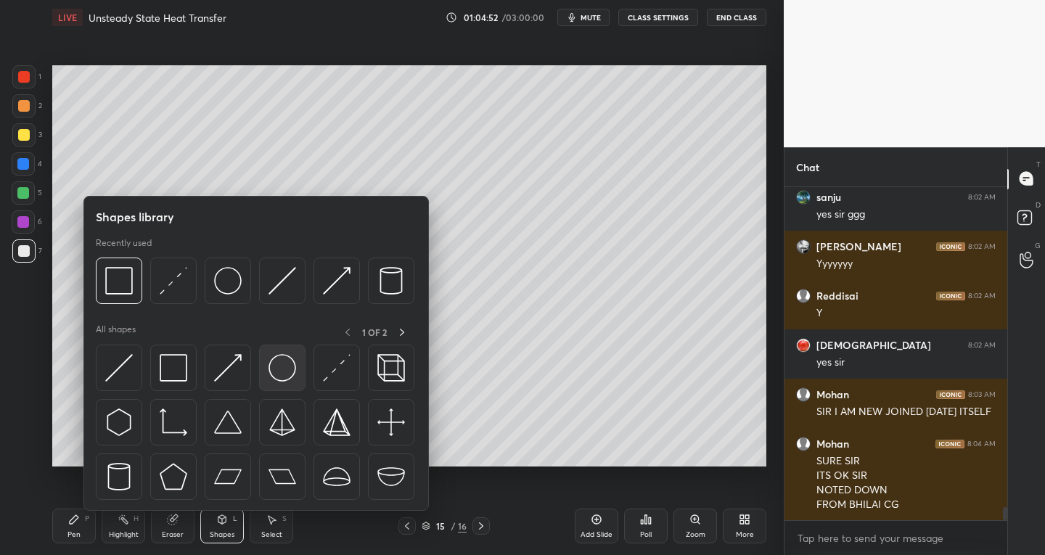
click at [289, 373] on img at bounding box center [283, 368] width 28 height 28
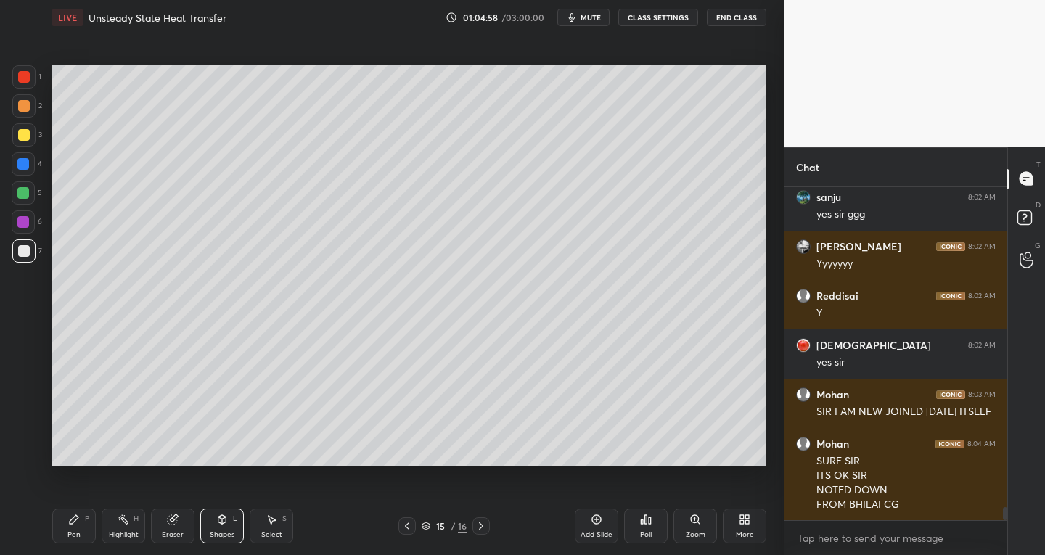
click at [281, 522] on div "Select S" at bounding box center [272, 526] width 44 height 35
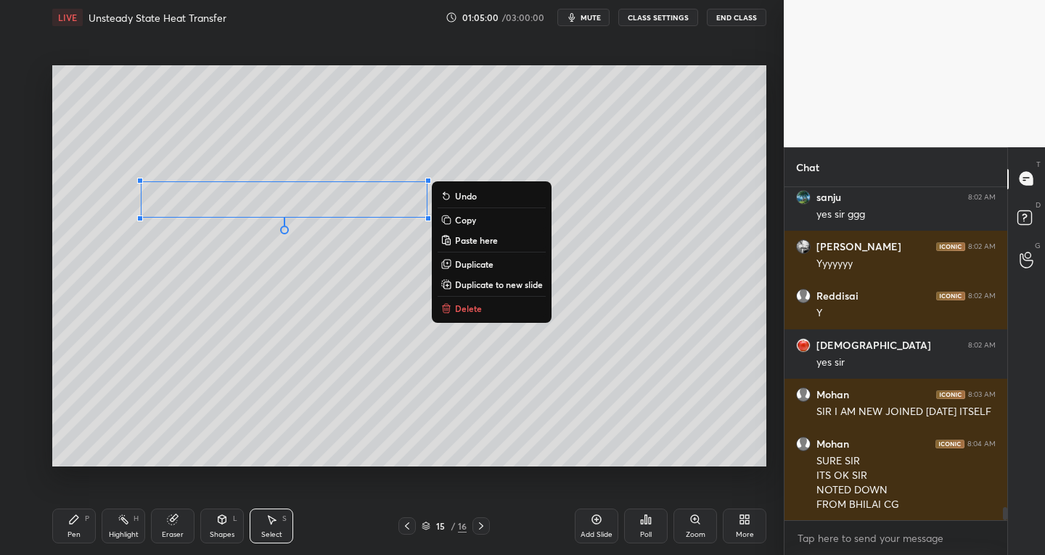
scroll to position [8035, 0]
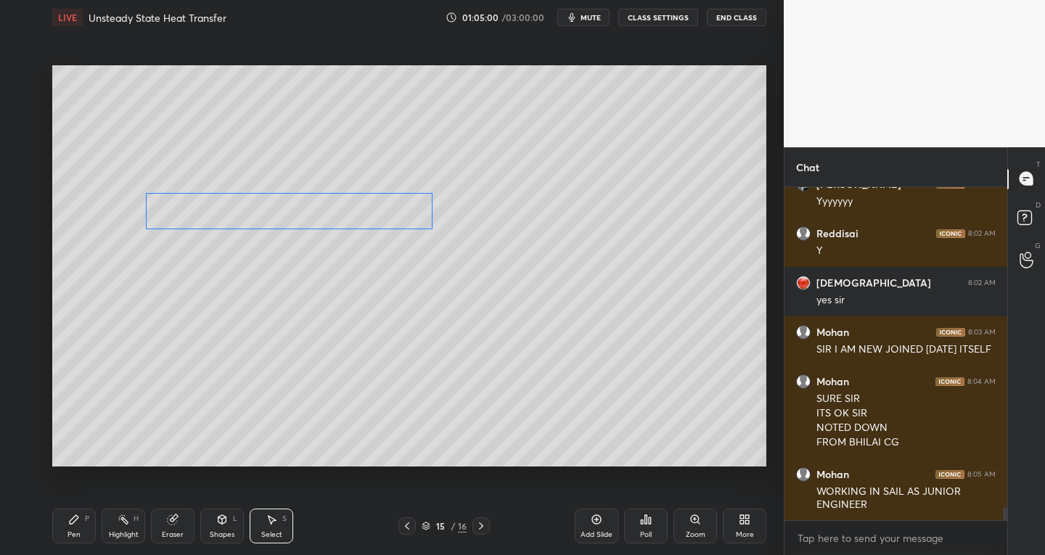
click at [303, 218] on div "0 ° Undo Copy Paste here Duplicate Duplicate to new slide Delete" at bounding box center [409, 266] width 714 height 402
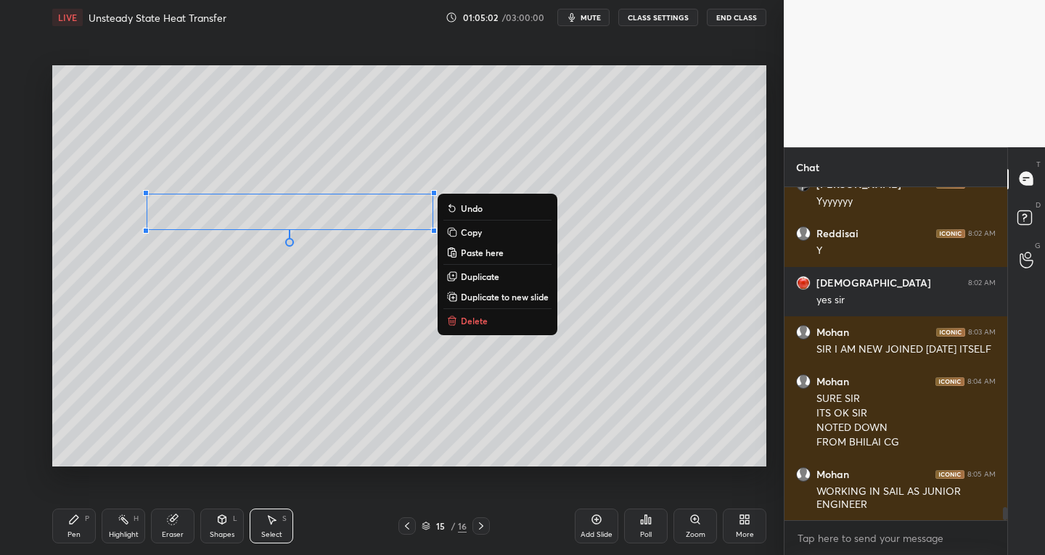
click at [72, 531] on div "Pen" at bounding box center [74, 534] width 13 height 7
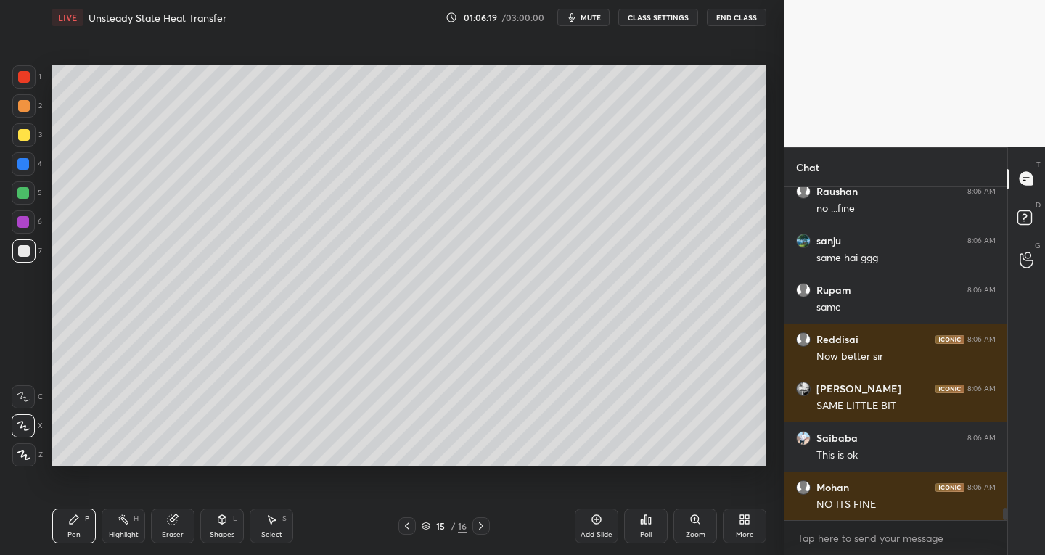
scroll to position [8938, 0]
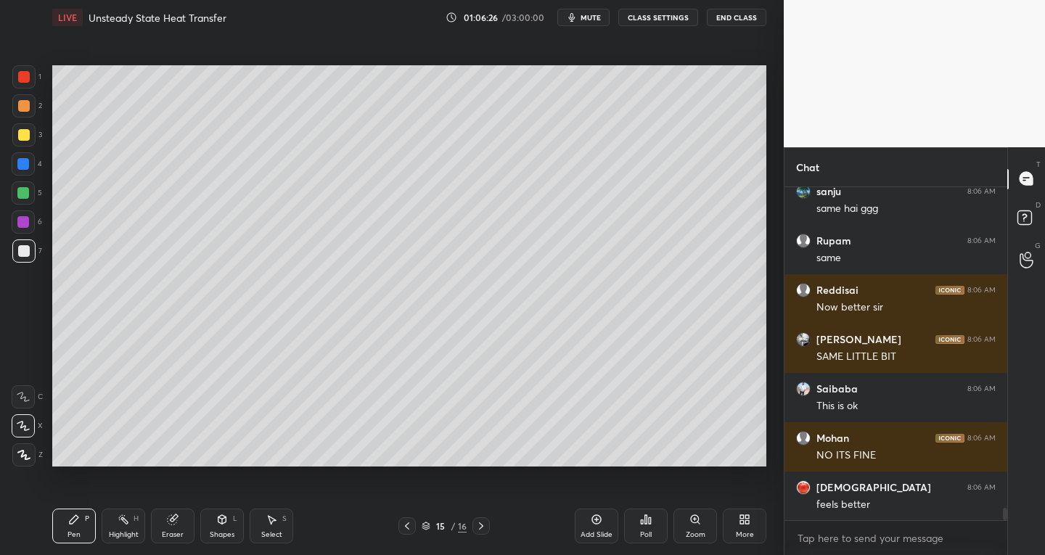
click at [224, 535] on div "Shapes" at bounding box center [222, 534] width 25 height 7
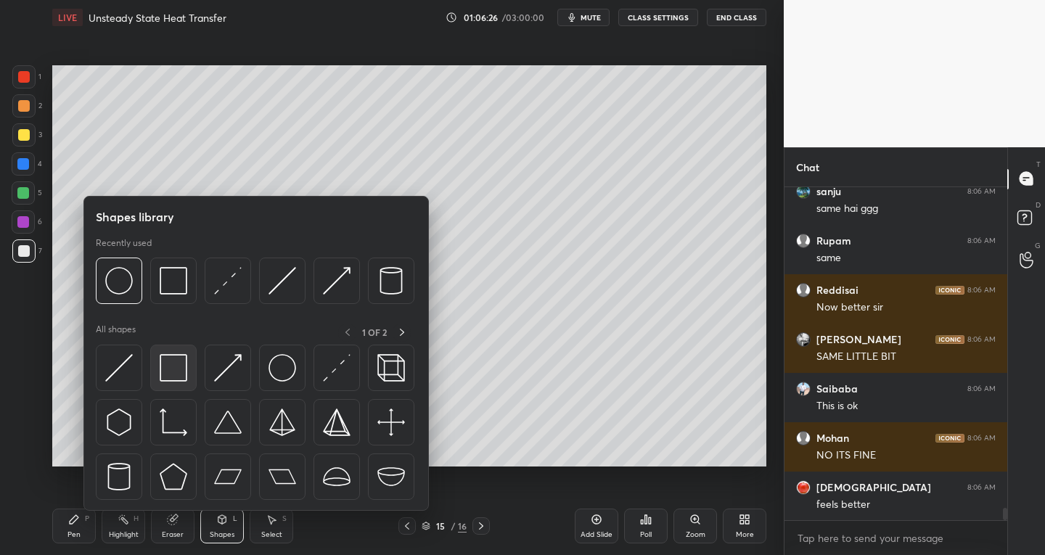
click at [183, 370] on img at bounding box center [174, 368] width 28 height 28
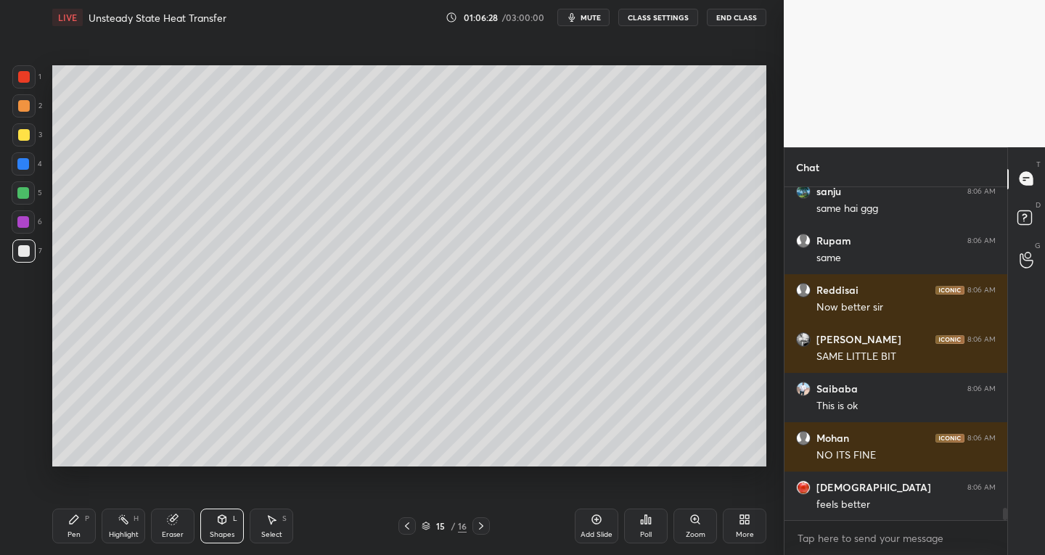
click at [229, 521] on div "Shapes L" at bounding box center [222, 526] width 44 height 35
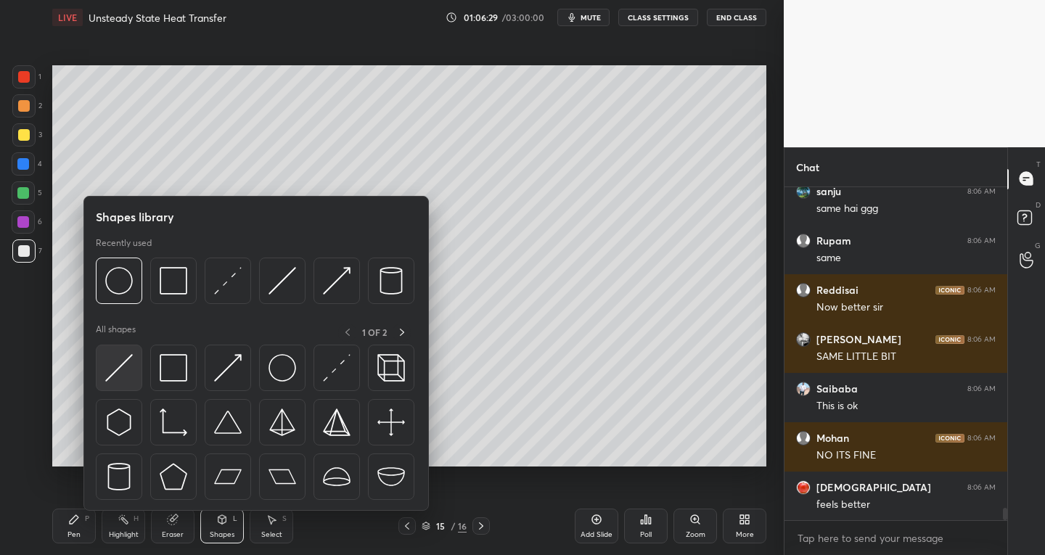
click at [123, 375] on img at bounding box center [119, 368] width 28 height 28
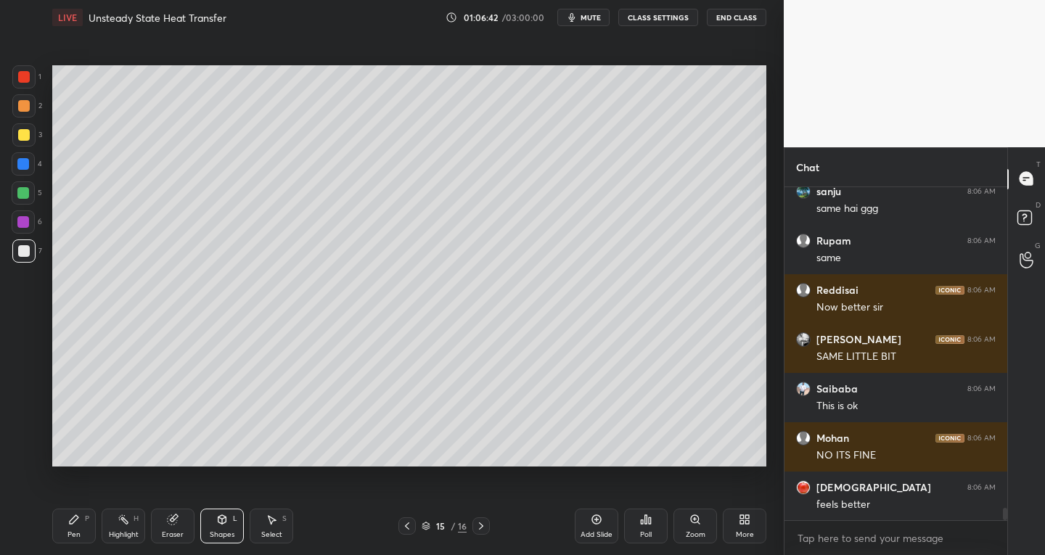
click at [175, 523] on icon at bounding box center [172, 519] width 9 height 9
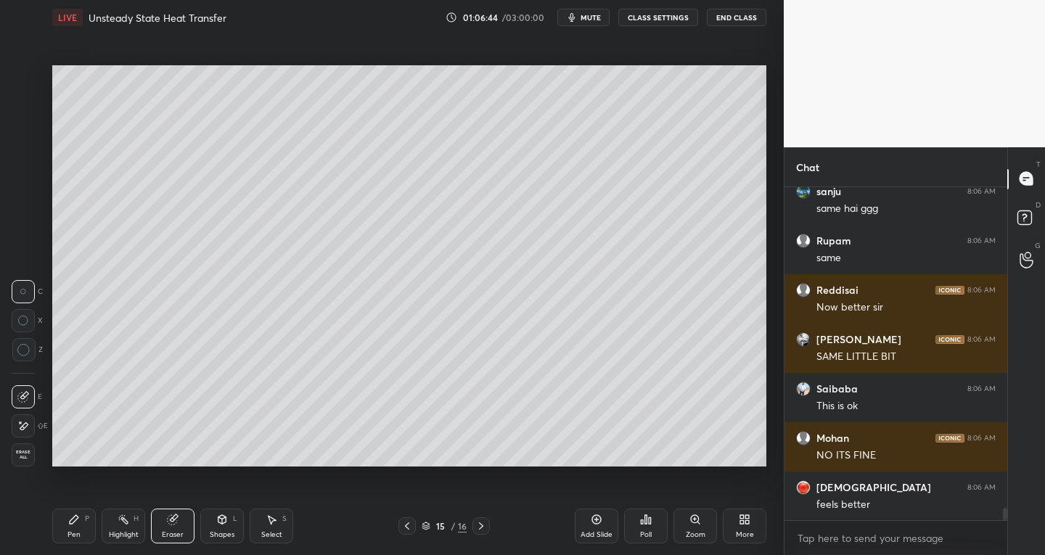
click at [219, 527] on div "Shapes L" at bounding box center [222, 526] width 44 height 35
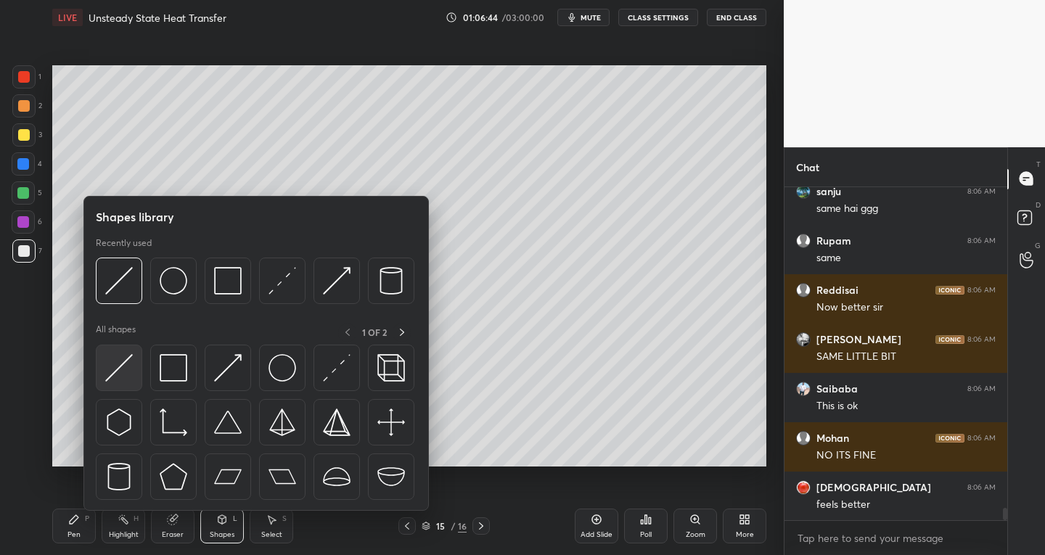
click at [118, 370] on img at bounding box center [119, 368] width 28 height 28
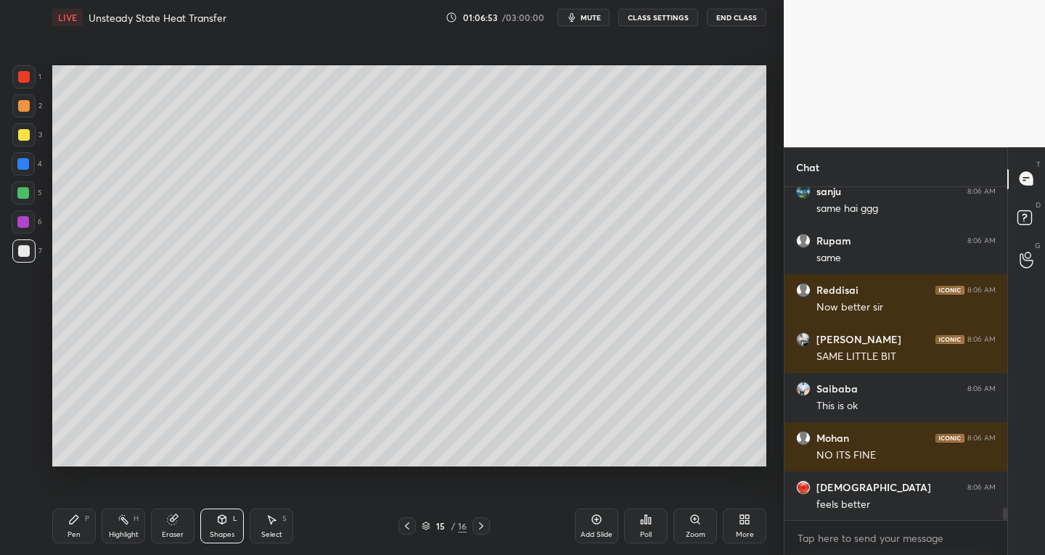
click at [71, 516] on icon at bounding box center [74, 520] width 12 height 12
click at [25, 86] on div at bounding box center [23, 76] width 23 height 23
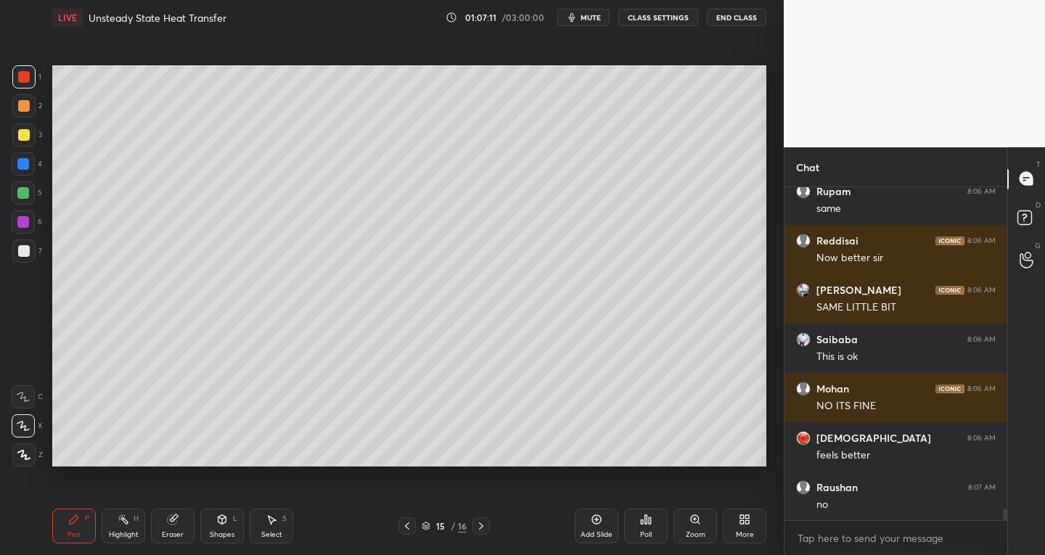
scroll to position [9037, 0]
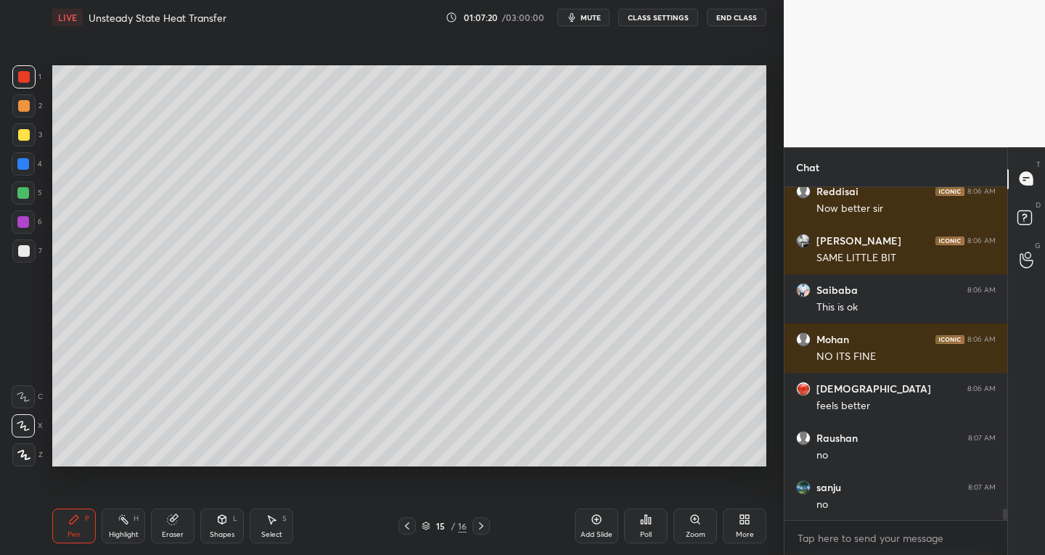
click at [23, 247] on div at bounding box center [24, 251] width 12 height 12
click at [23, 77] on div at bounding box center [24, 77] width 12 height 12
click at [22, 248] on div at bounding box center [24, 251] width 12 height 12
click at [22, 76] on div at bounding box center [24, 77] width 12 height 12
click at [24, 250] on div at bounding box center [24, 251] width 12 height 12
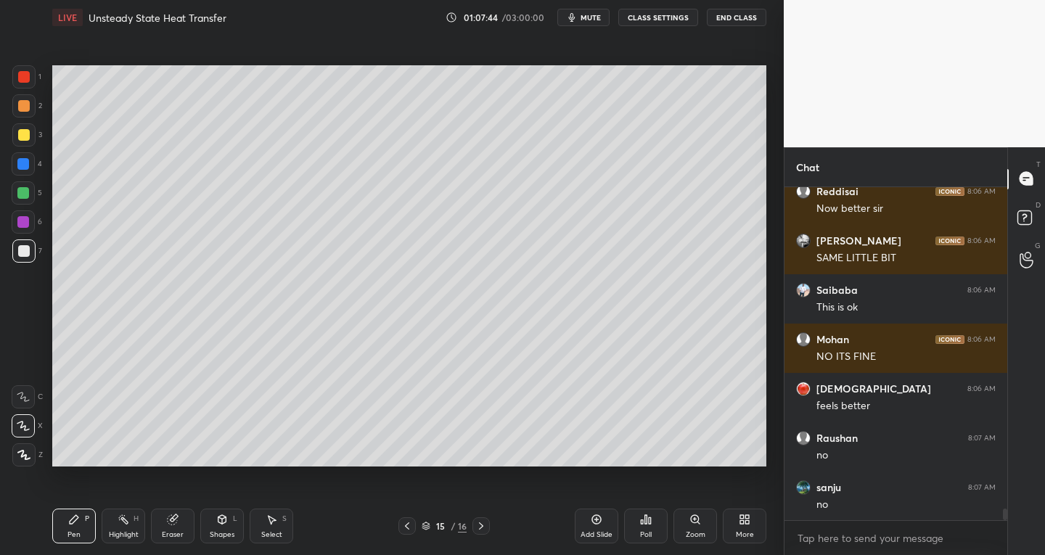
click at [25, 81] on div at bounding box center [24, 77] width 12 height 12
click at [25, 254] on div at bounding box center [24, 251] width 12 height 12
click at [176, 529] on div "Eraser" at bounding box center [173, 526] width 44 height 35
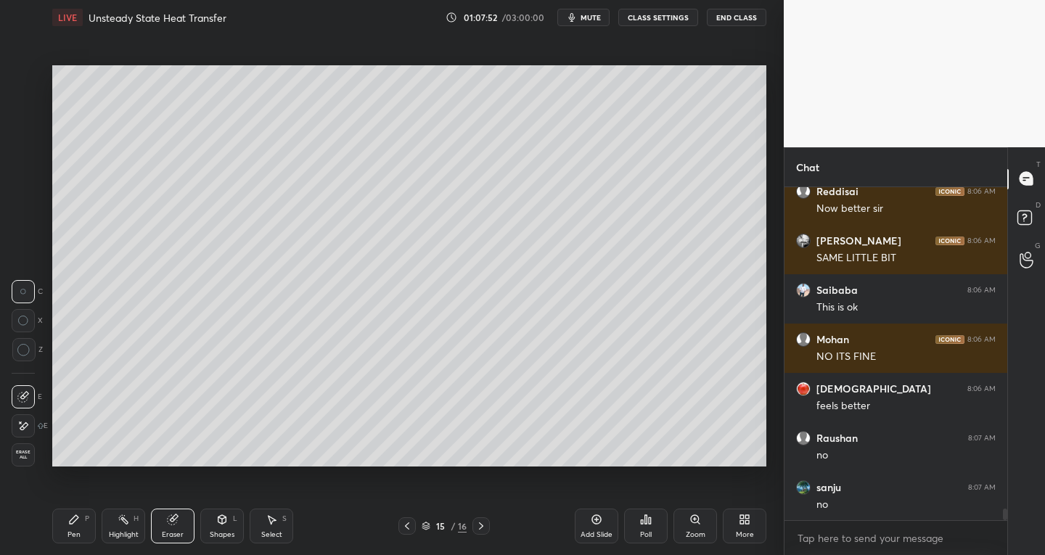
click at [23, 396] on icon at bounding box center [24, 395] width 8 height 7
click at [79, 531] on div "Pen" at bounding box center [74, 534] width 13 height 7
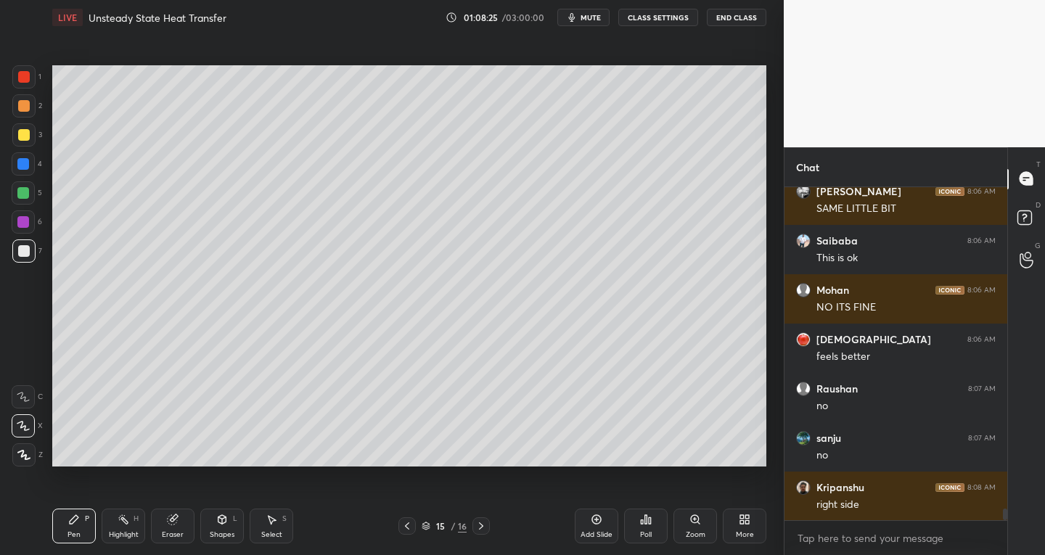
click at [21, 134] on div at bounding box center [24, 135] width 12 height 12
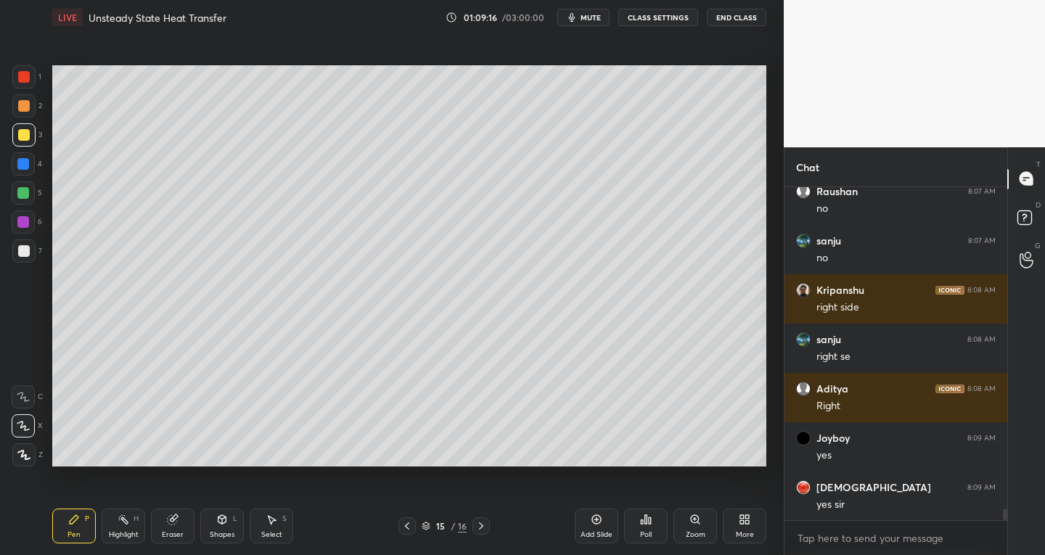
scroll to position [9333, 0]
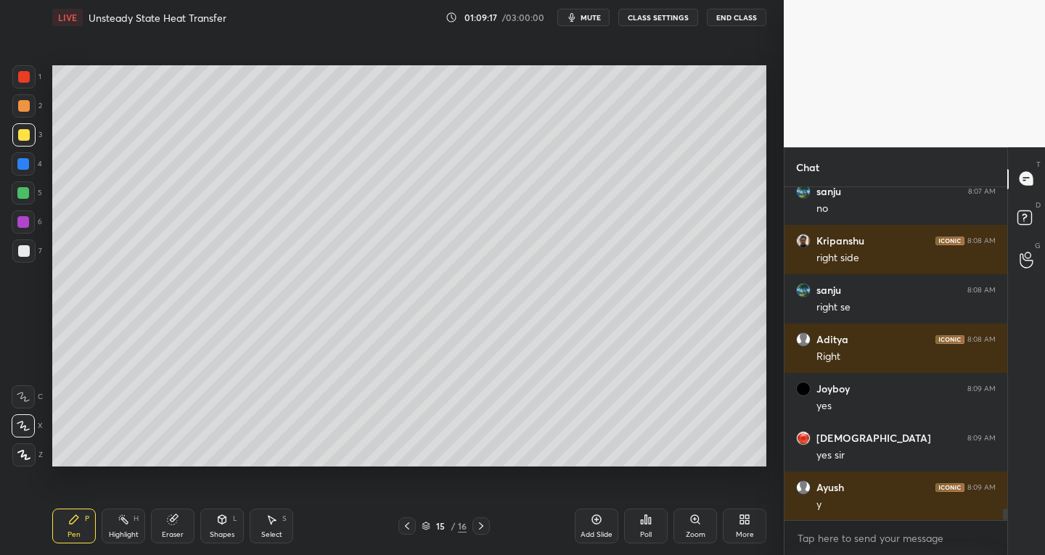
click at [17, 253] on div at bounding box center [23, 251] width 23 height 23
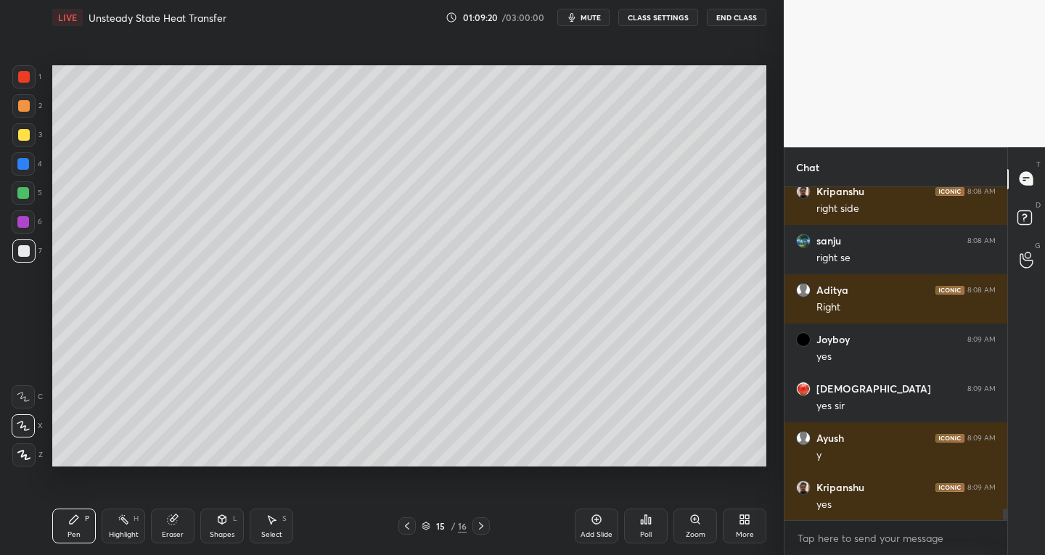
scroll to position [9432, 0]
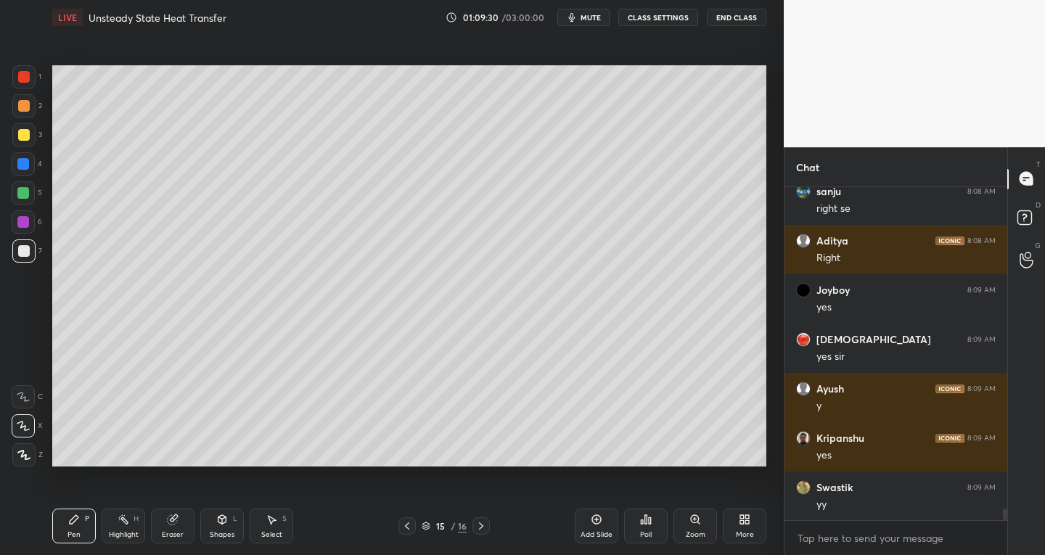
click at [175, 524] on icon at bounding box center [173, 520] width 12 height 12
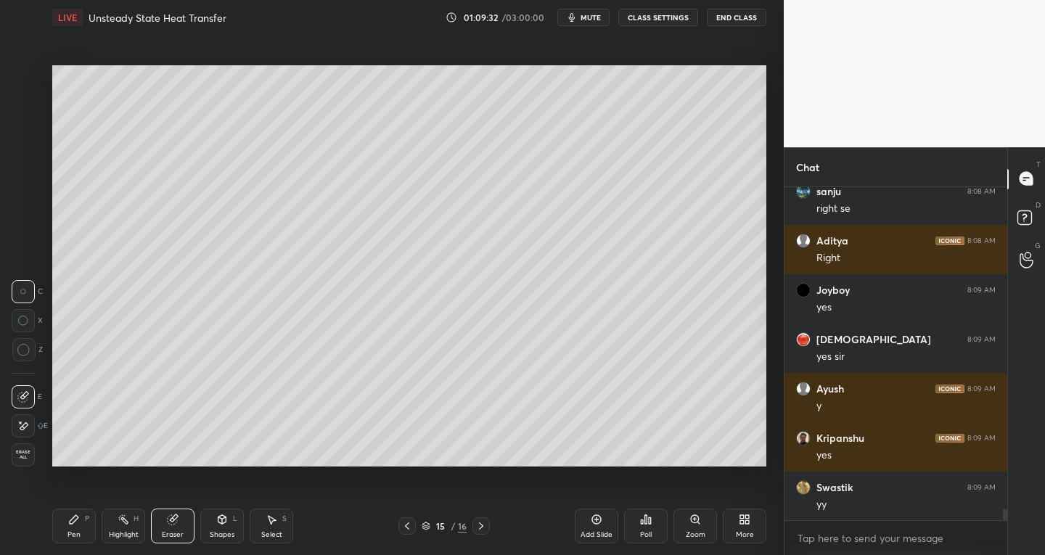
click at [74, 534] on div "Pen" at bounding box center [74, 534] width 13 height 7
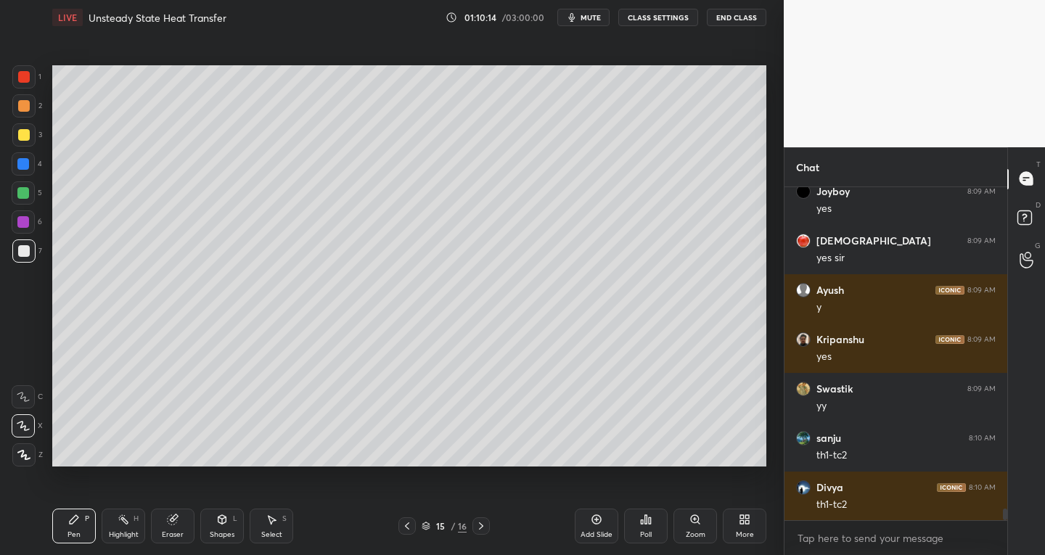
scroll to position [9583, 0]
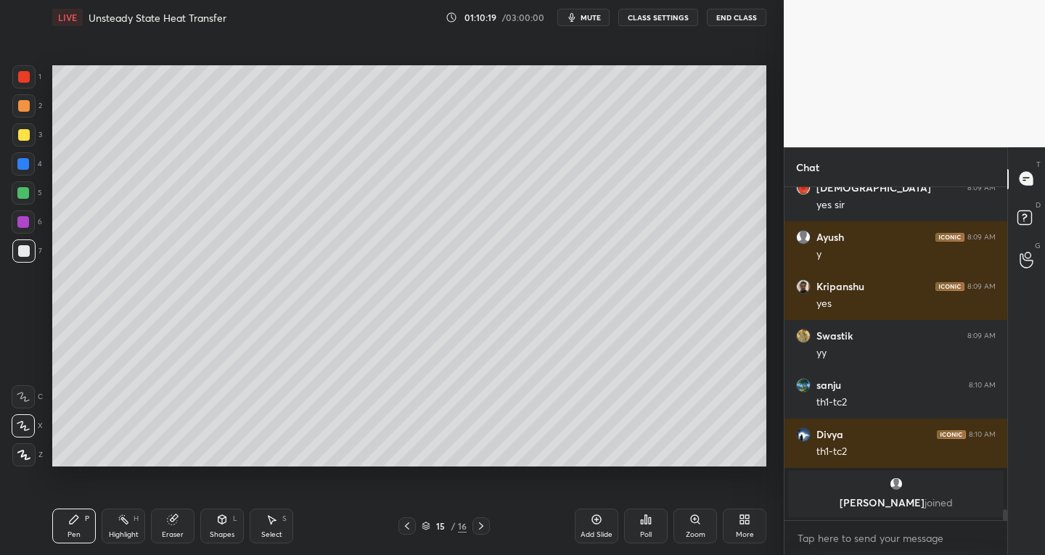
click at [221, 521] on icon at bounding box center [223, 519] width 8 height 9
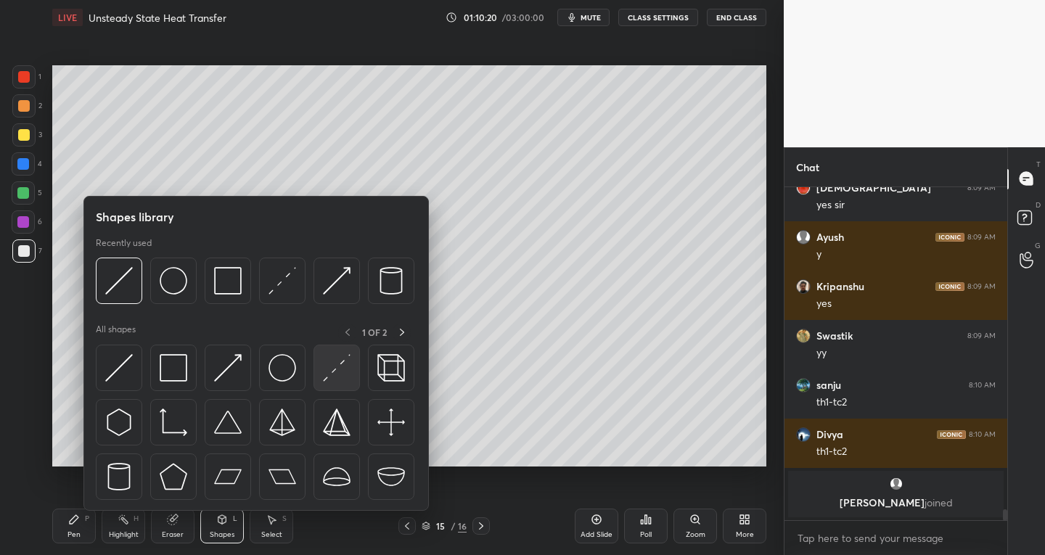
click at [328, 375] on img at bounding box center [337, 368] width 28 height 28
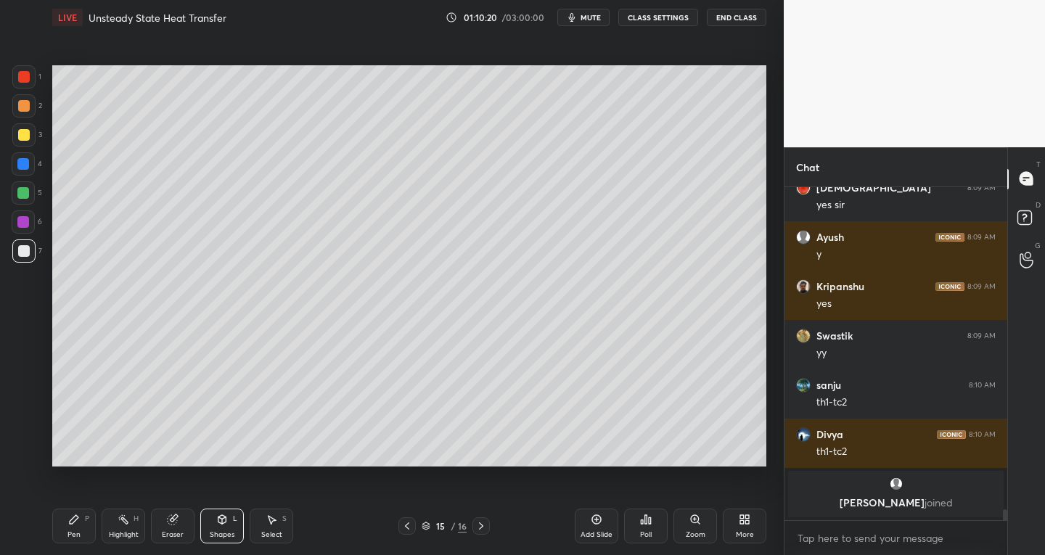
click at [27, 222] on div at bounding box center [23, 222] width 12 height 12
click at [75, 511] on div "Pen P" at bounding box center [74, 526] width 44 height 35
click at [219, 524] on icon at bounding box center [222, 520] width 12 height 12
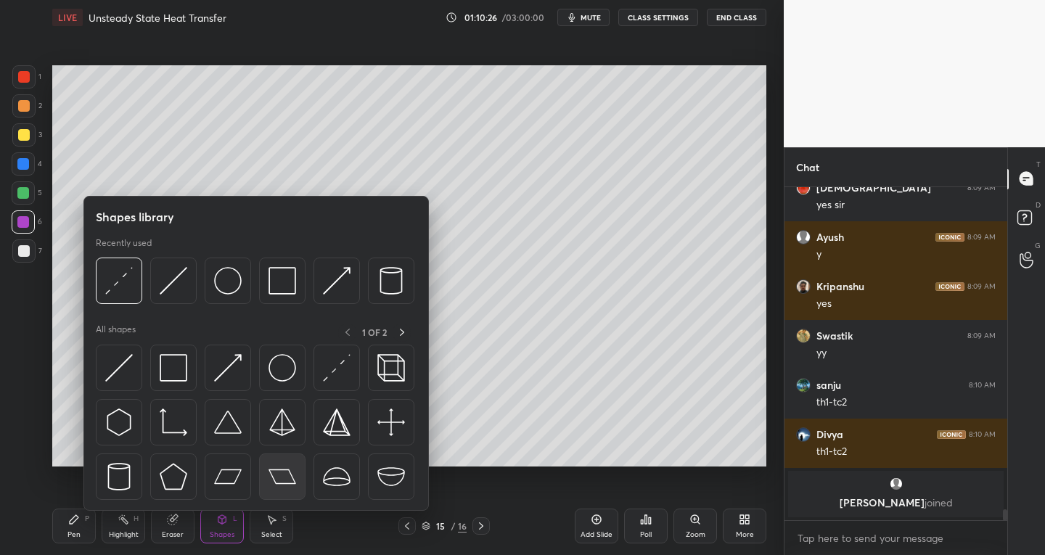
scroll to position [8897, 0]
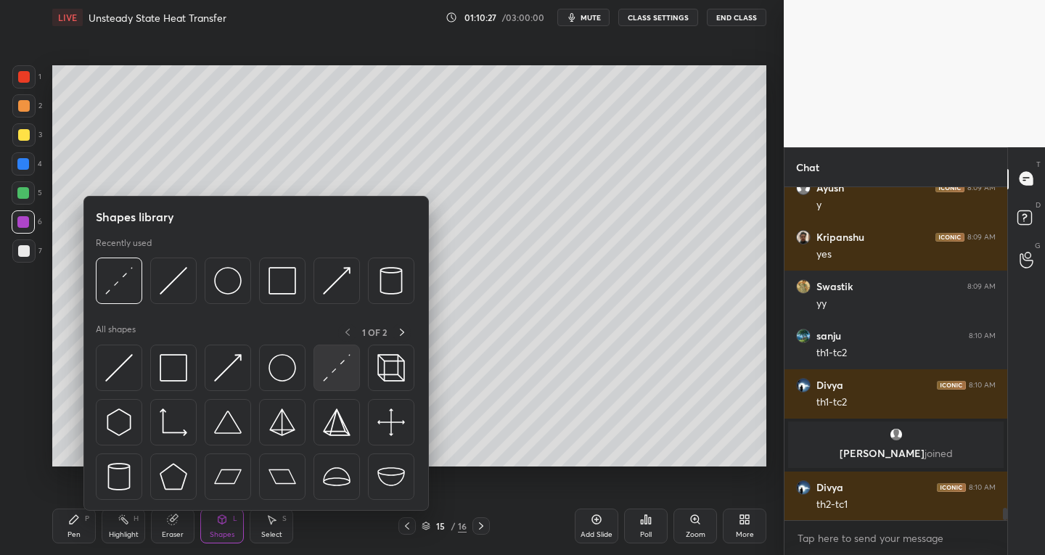
click at [340, 366] on img at bounding box center [337, 368] width 28 height 28
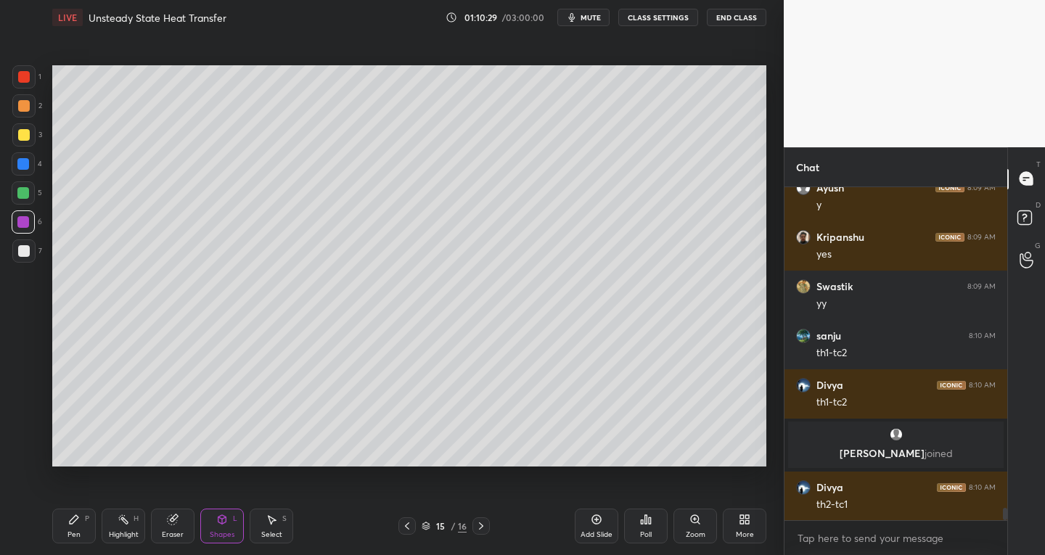
click at [76, 522] on icon at bounding box center [74, 520] width 12 height 12
click at [30, 242] on div at bounding box center [23, 251] width 23 height 23
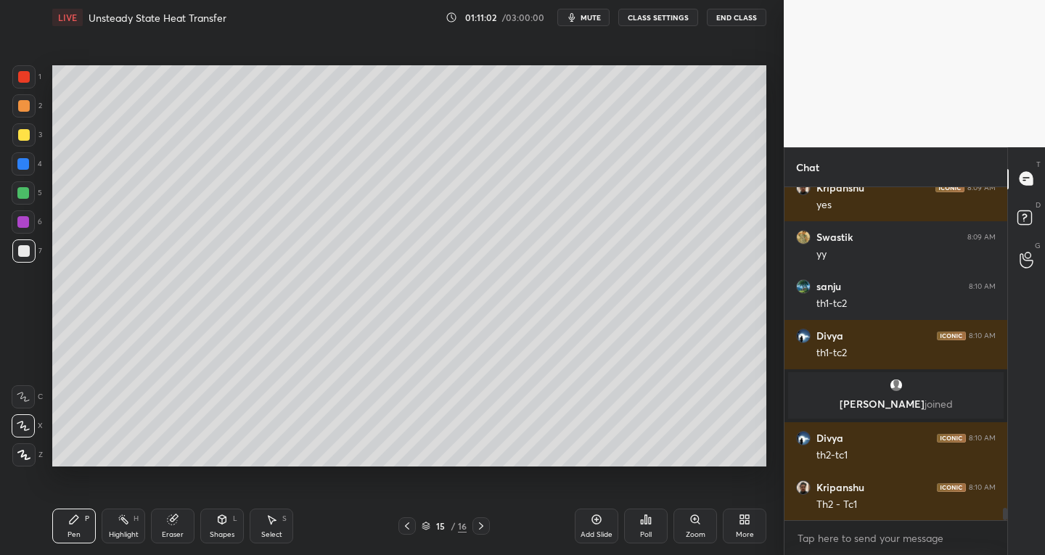
click at [269, 522] on icon at bounding box center [272, 520] width 12 height 12
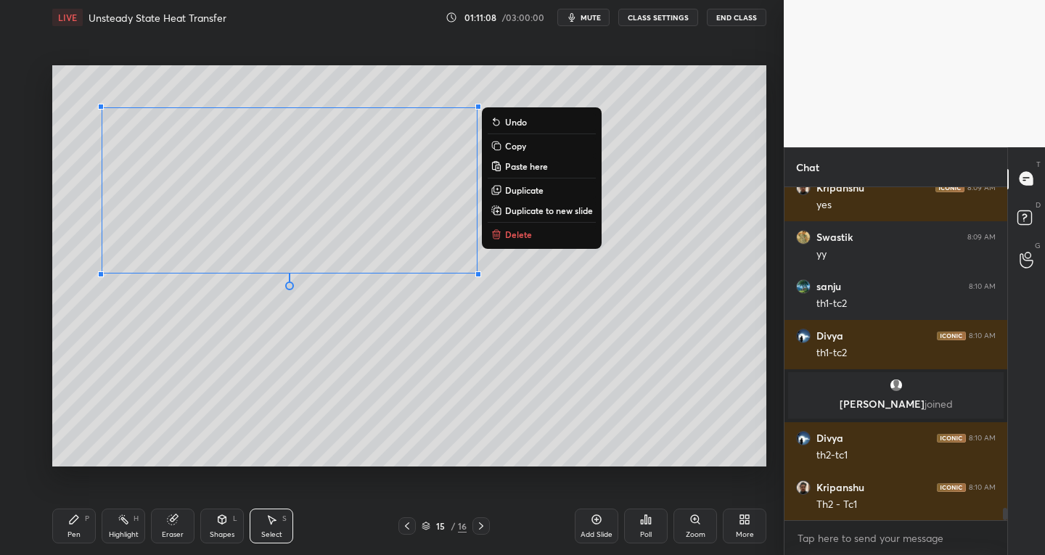
click at [387, 420] on div "0 ° Undo Copy Paste here Duplicate Duplicate to new slide Delete" at bounding box center [409, 266] width 714 height 402
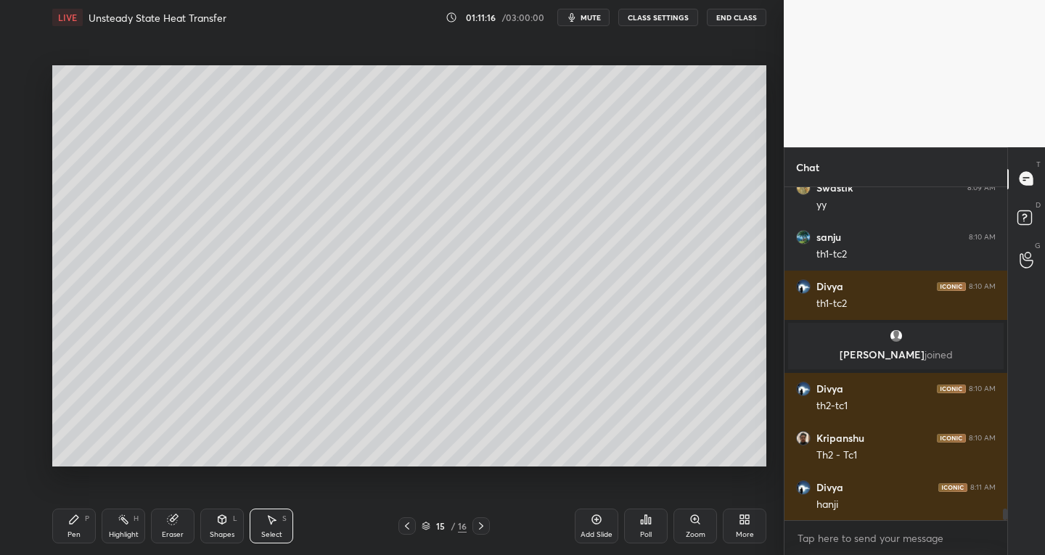
scroll to position [9045, 0]
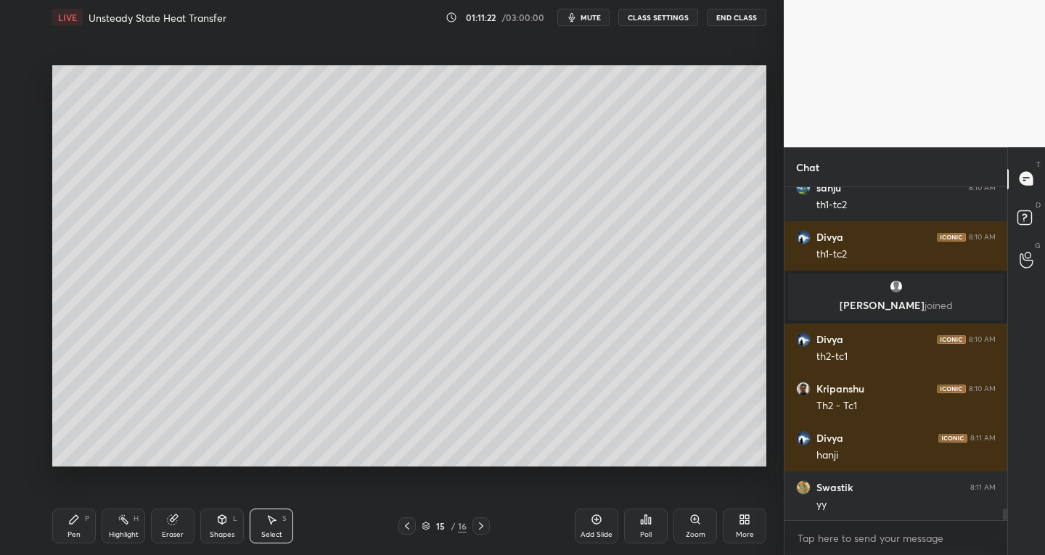
click at [219, 531] on div "Shapes" at bounding box center [222, 534] width 25 height 7
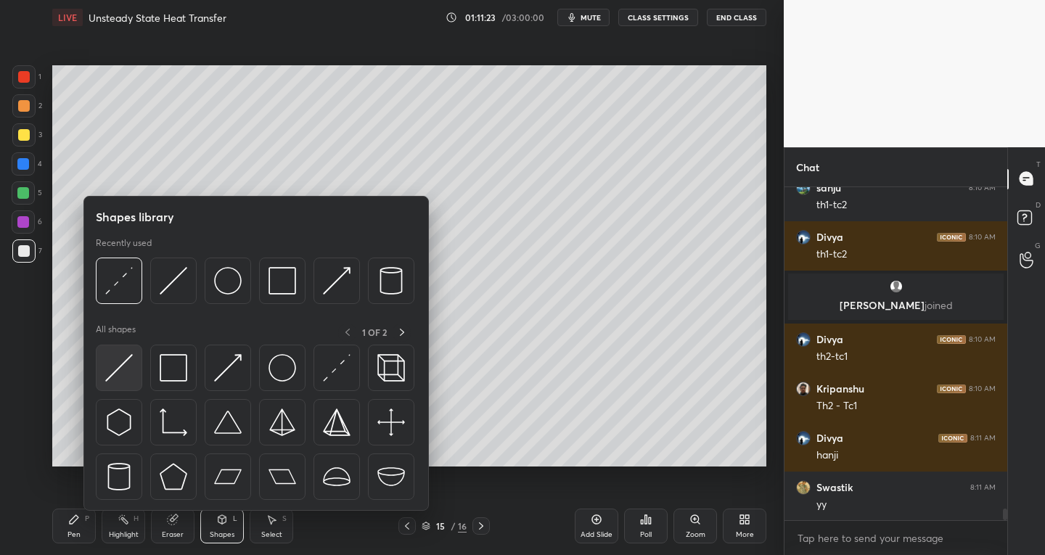
click at [122, 375] on img at bounding box center [119, 368] width 28 height 28
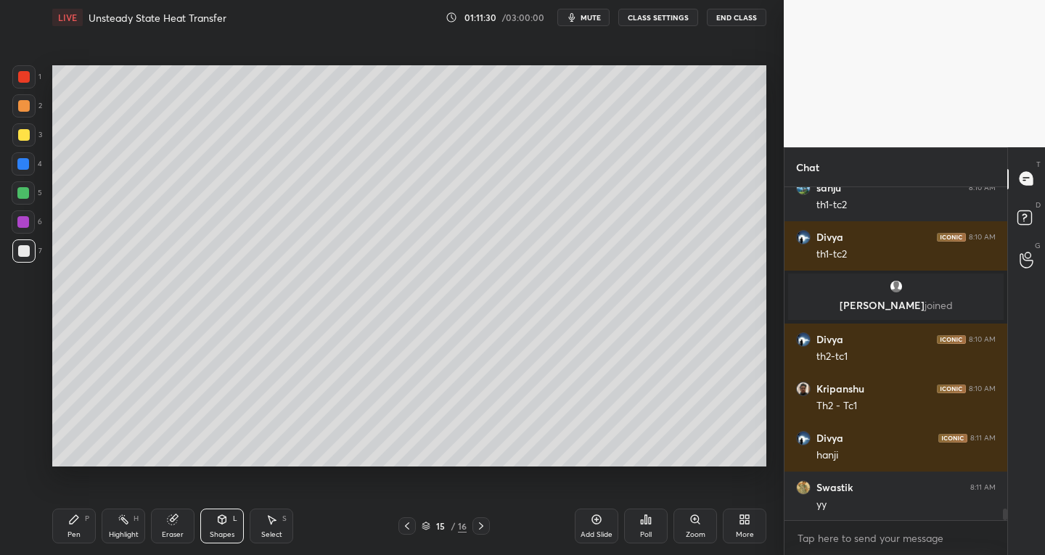
click at [70, 534] on div "Pen" at bounding box center [74, 534] width 13 height 7
click at [223, 531] on div "Shapes" at bounding box center [222, 534] width 25 height 7
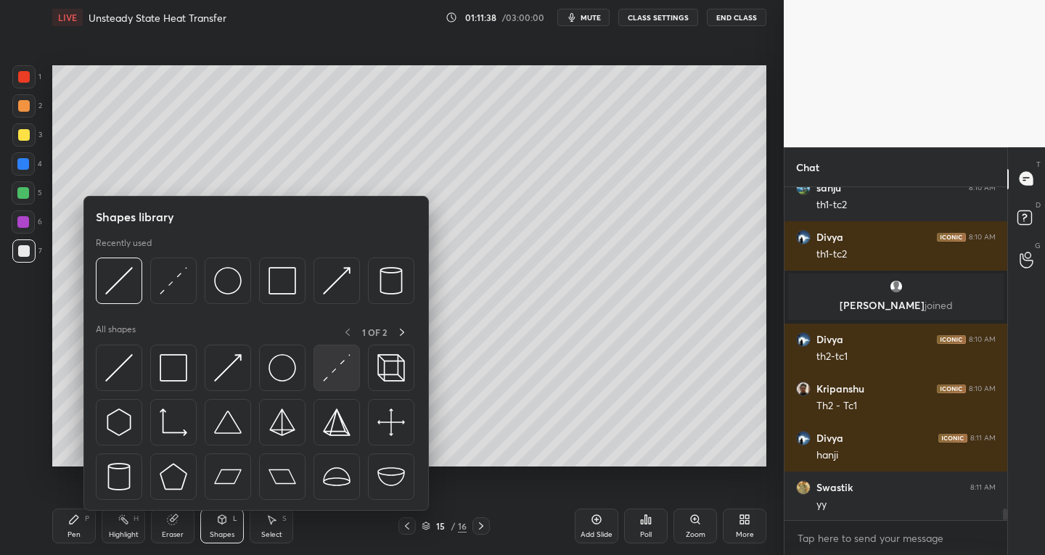
click at [327, 372] on img at bounding box center [337, 368] width 28 height 28
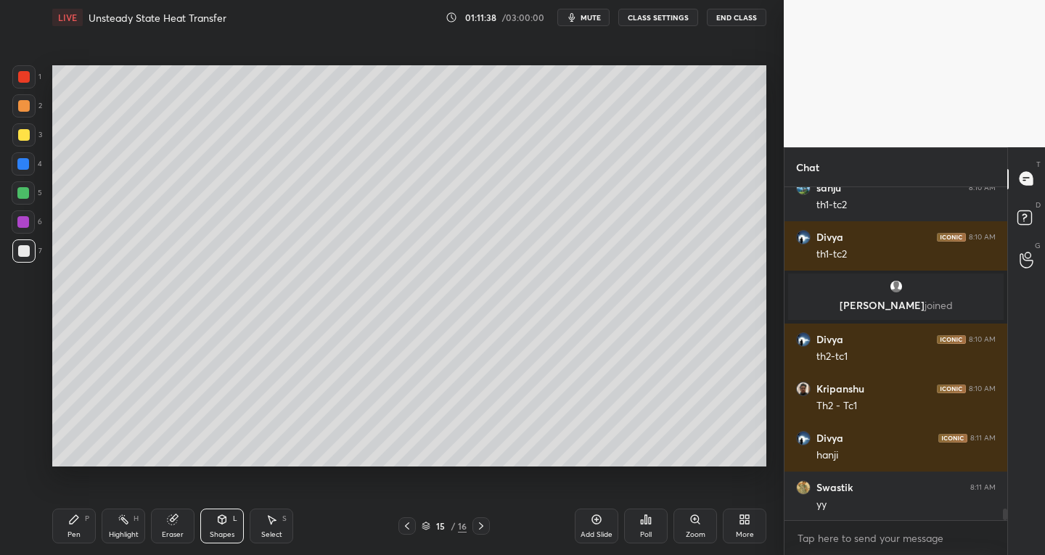
click at [27, 220] on div at bounding box center [23, 222] width 12 height 12
click at [68, 526] on div "Pen P" at bounding box center [74, 526] width 44 height 35
click at [20, 255] on div at bounding box center [24, 251] width 12 height 12
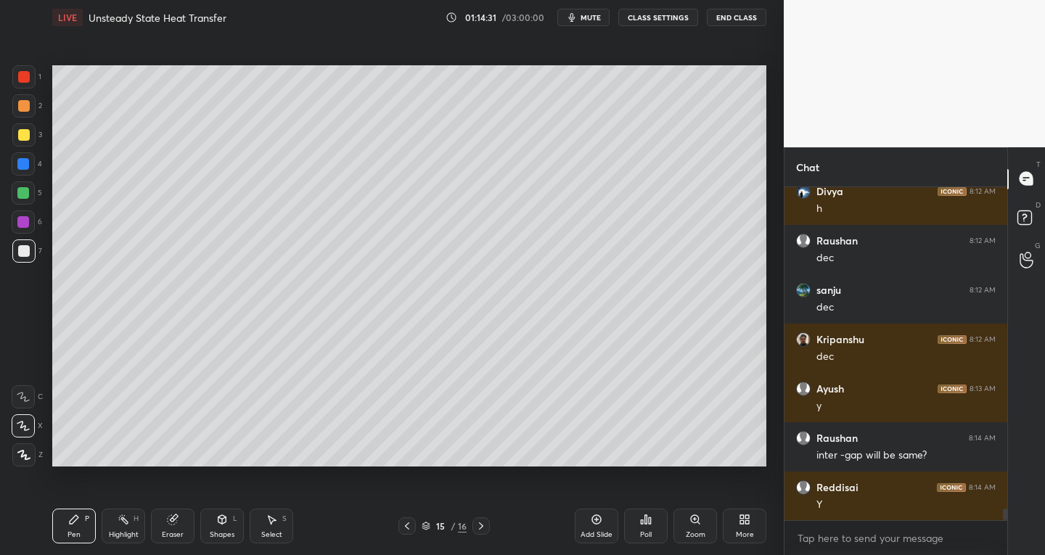
scroll to position [9440, 0]
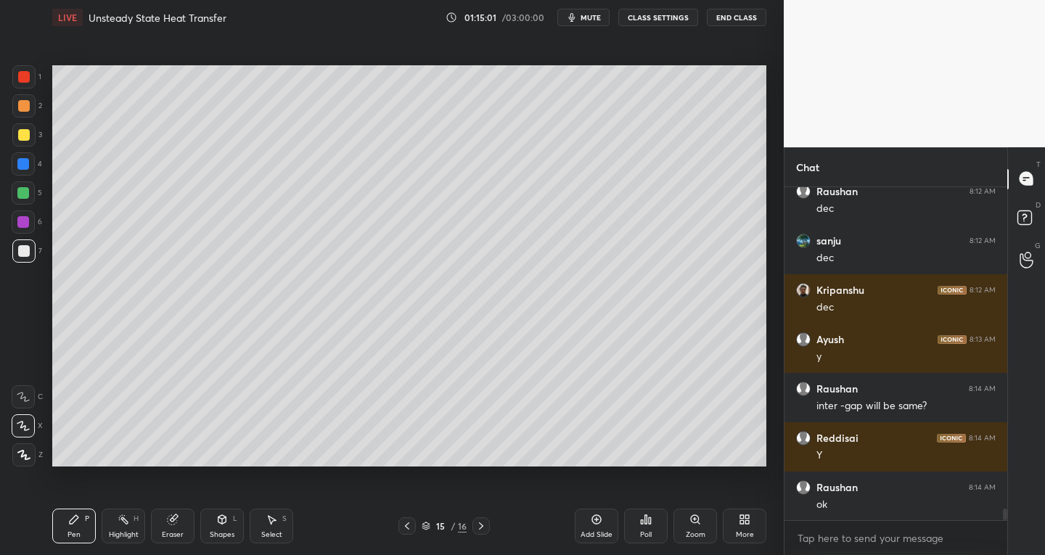
click at [176, 526] on div "Eraser" at bounding box center [173, 526] width 44 height 35
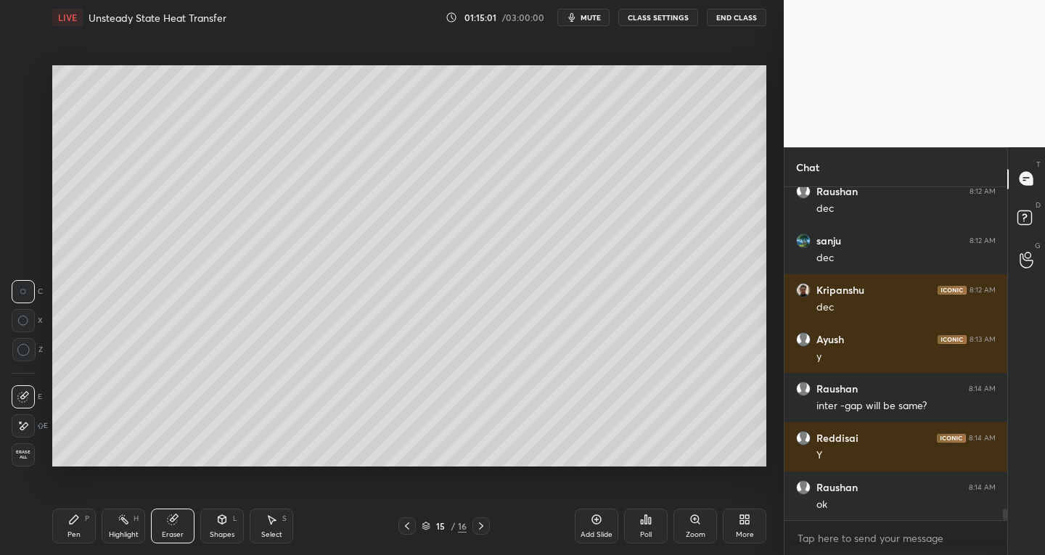
click at [23, 394] on icon at bounding box center [24, 395] width 8 height 7
click at [65, 530] on div "Pen P" at bounding box center [74, 526] width 44 height 35
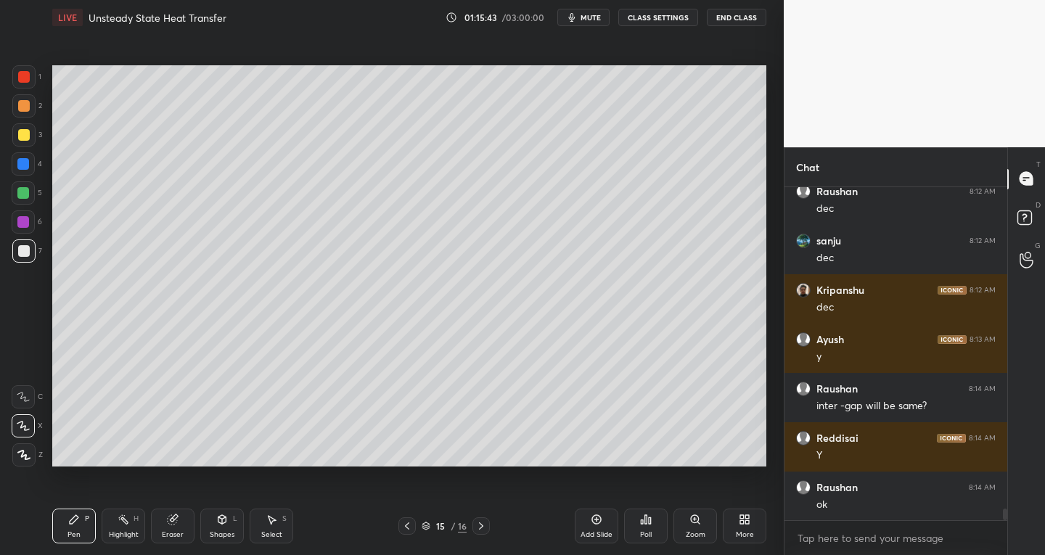
click at [592, 521] on icon at bounding box center [597, 520] width 12 height 12
click at [276, 526] on div "Select S" at bounding box center [272, 526] width 44 height 35
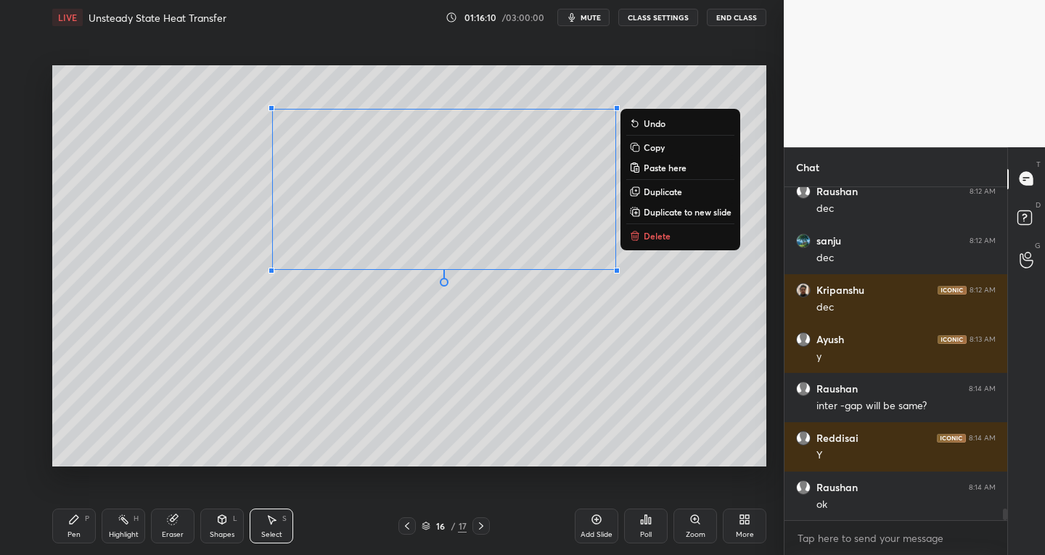
click at [651, 229] on button "Delete" at bounding box center [681, 235] width 108 height 17
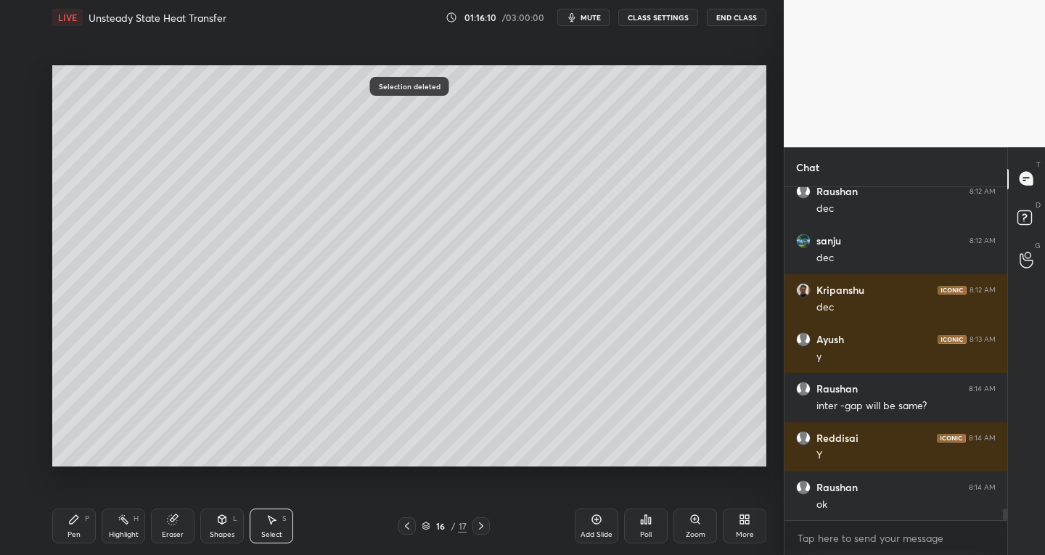
click at [81, 527] on div "Pen P" at bounding box center [74, 526] width 44 height 35
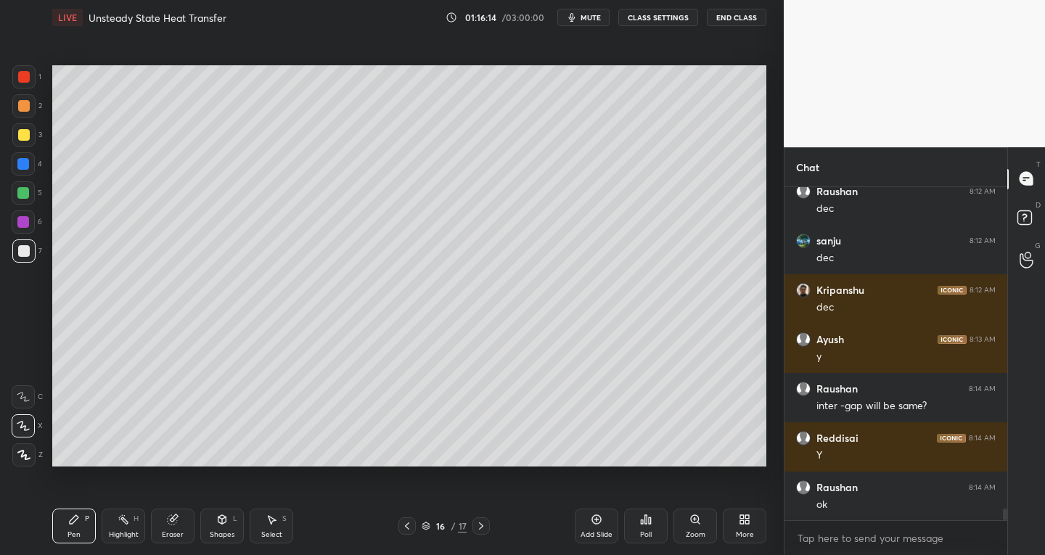
click at [404, 529] on icon at bounding box center [407, 527] width 12 height 12
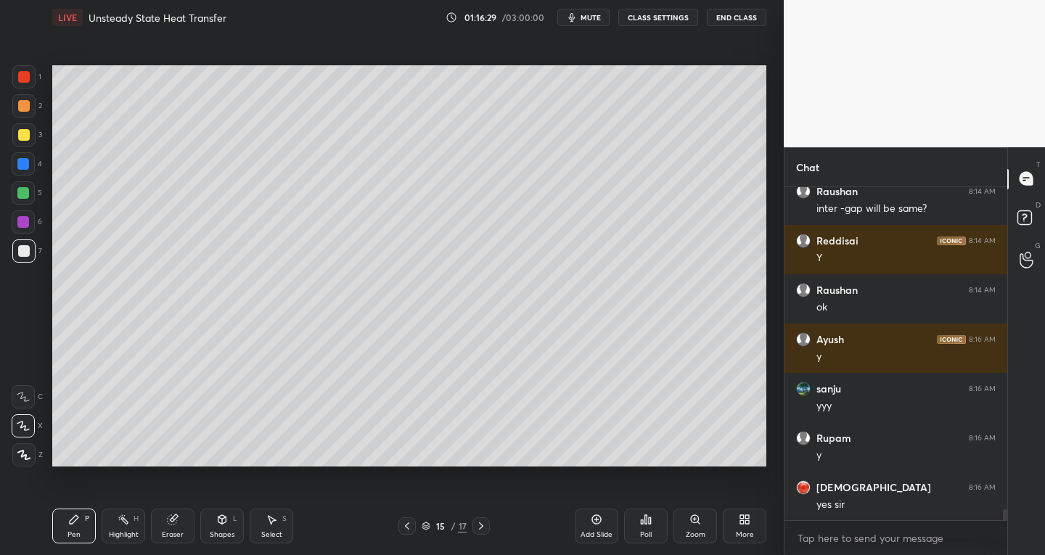
scroll to position [9687, 0]
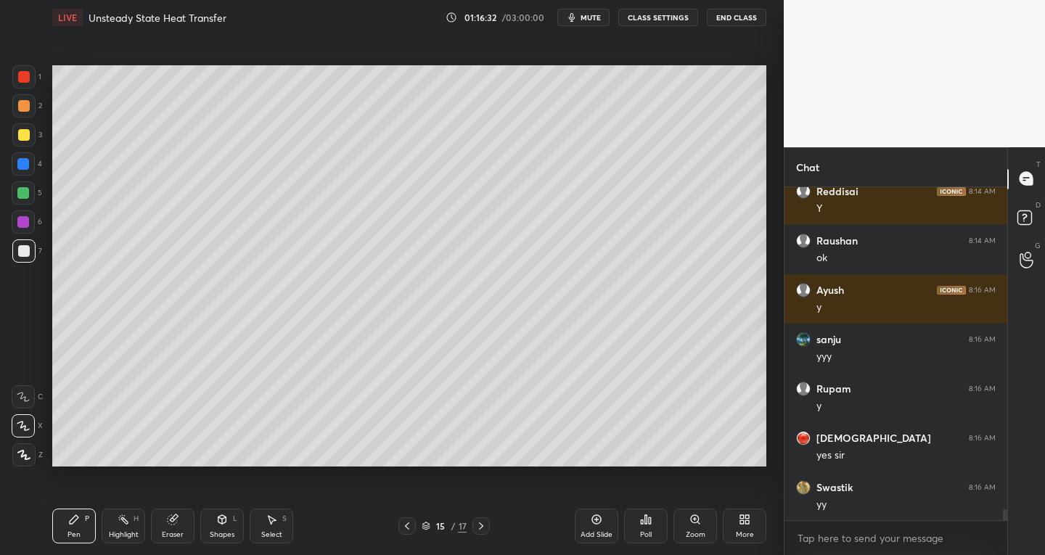
click at [225, 529] on div "Shapes L" at bounding box center [222, 526] width 44 height 35
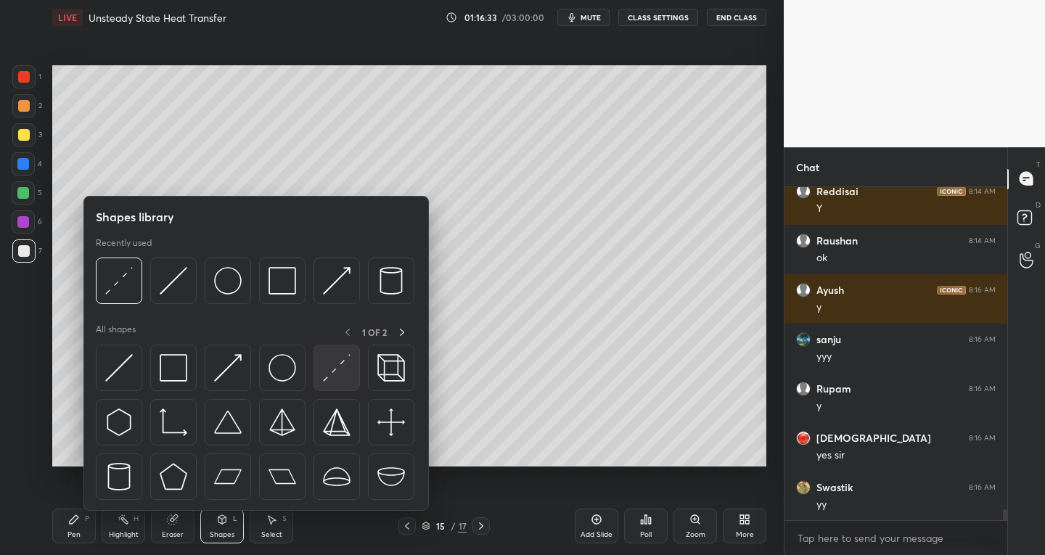
click at [335, 362] on img at bounding box center [337, 368] width 28 height 28
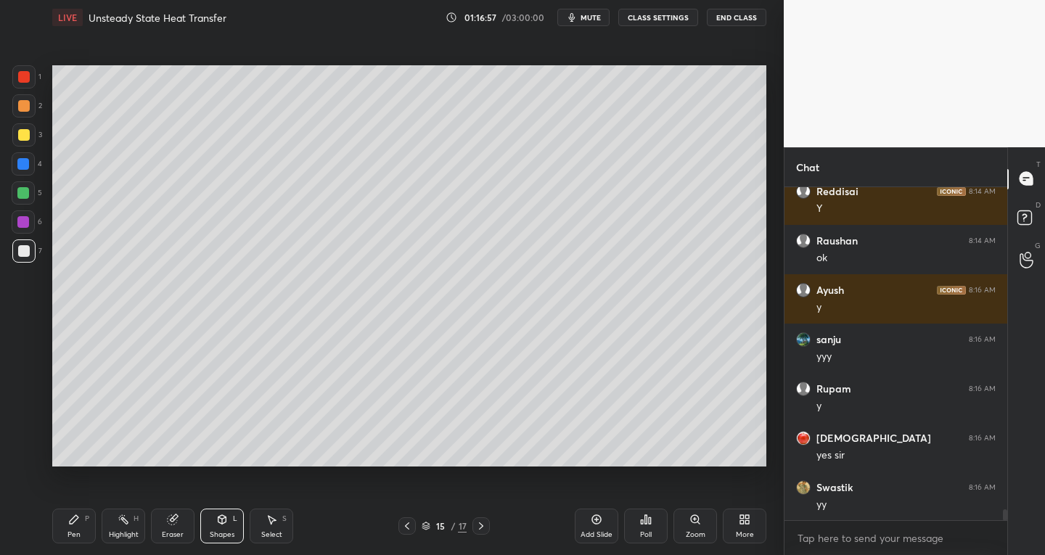
scroll to position [5, 5]
click at [216, 524] on icon at bounding box center [222, 520] width 12 height 12
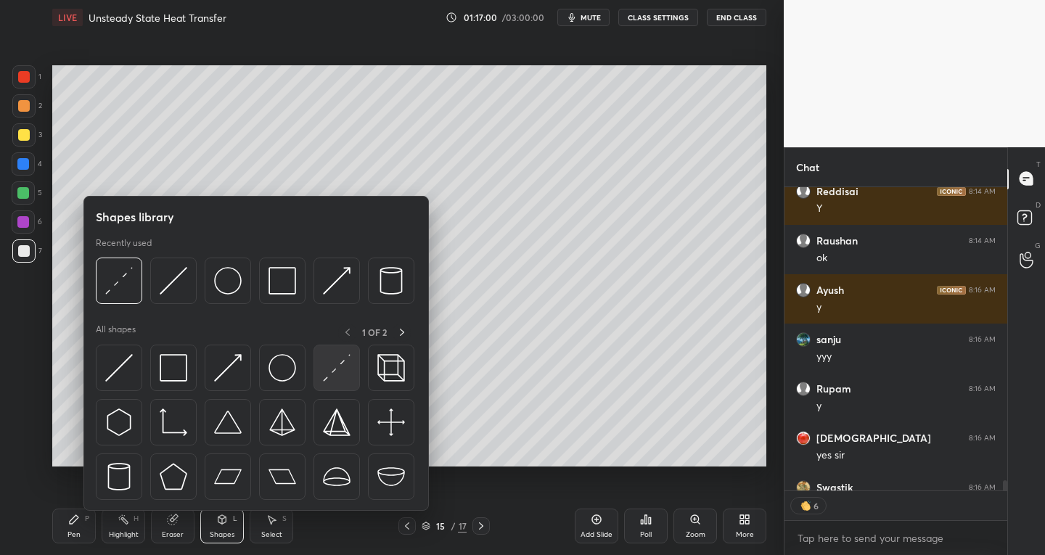
click at [314, 369] on div at bounding box center [337, 368] width 46 height 46
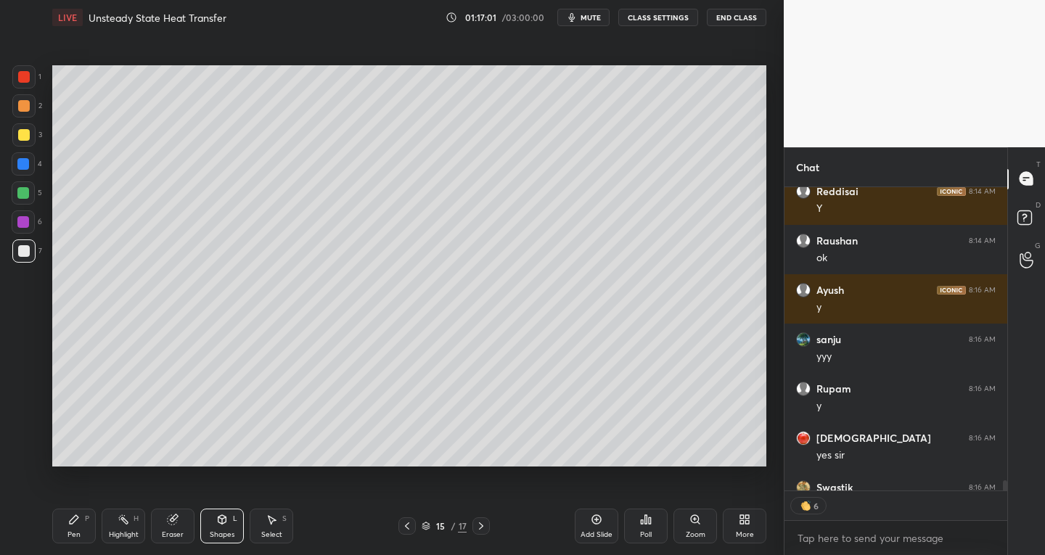
click at [24, 170] on div at bounding box center [23, 163] width 23 height 23
click at [68, 531] on div "Pen" at bounding box center [74, 534] width 13 height 7
click at [29, 456] on icon at bounding box center [23, 455] width 13 height 10
click at [219, 526] on div "Shapes L" at bounding box center [222, 526] width 44 height 35
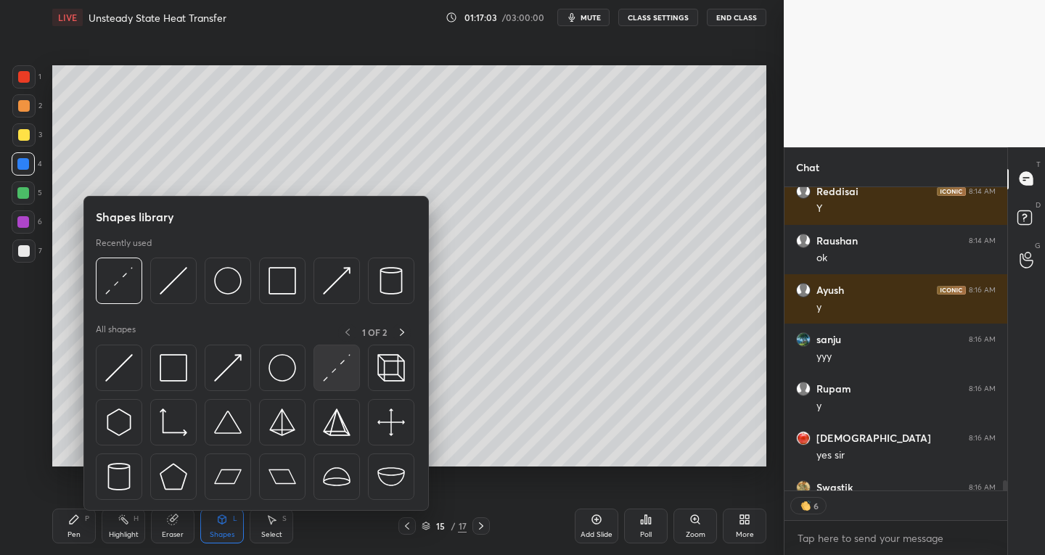
click at [332, 370] on img at bounding box center [337, 368] width 28 height 28
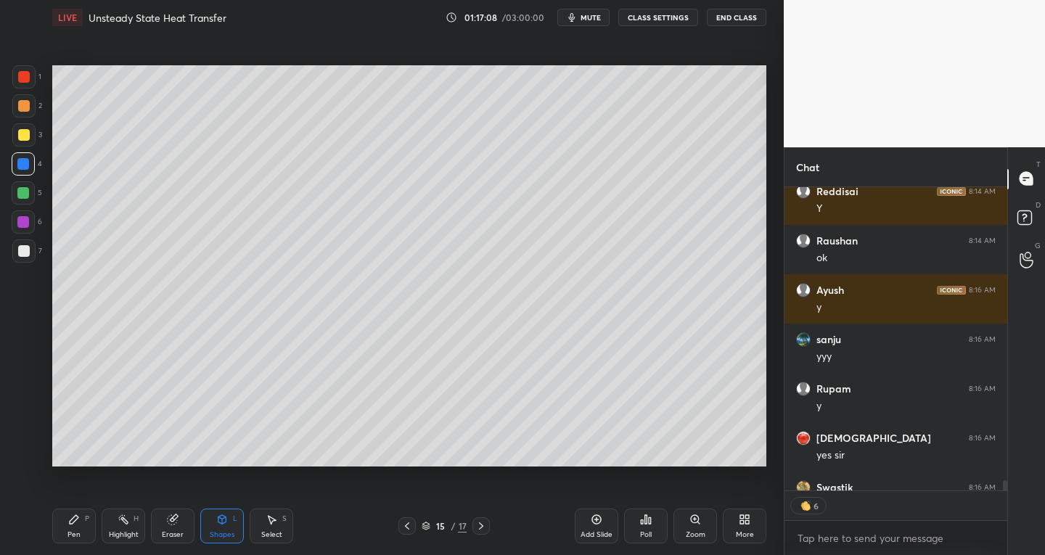
scroll to position [9687, 0]
click at [82, 526] on div "Pen P" at bounding box center [74, 526] width 44 height 35
click at [24, 256] on div at bounding box center [24, 251] width 12 height 12
click at [28, 430] on icon at bounding box center [23, 426] width 12 height 9
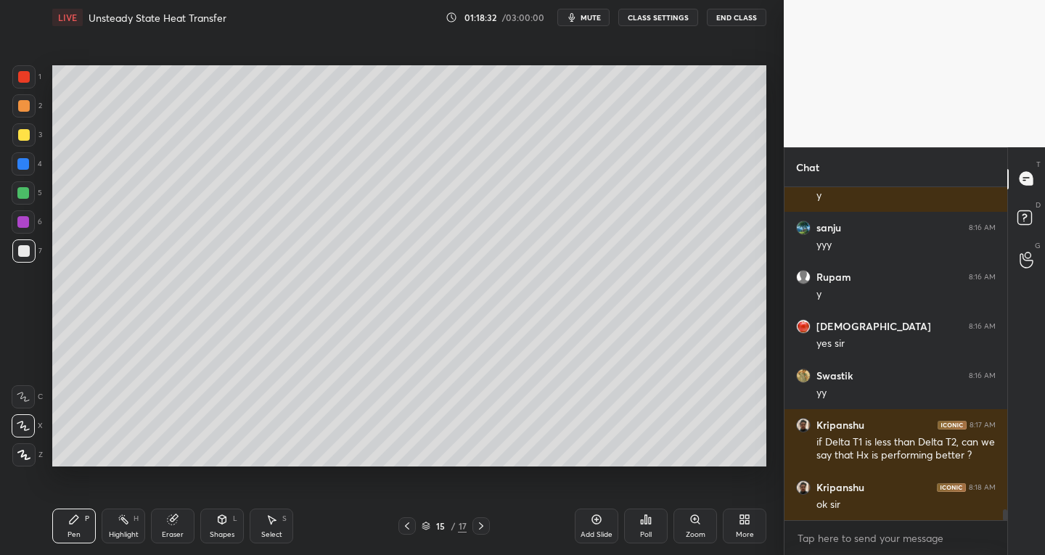
scroll to position [9848, 0]
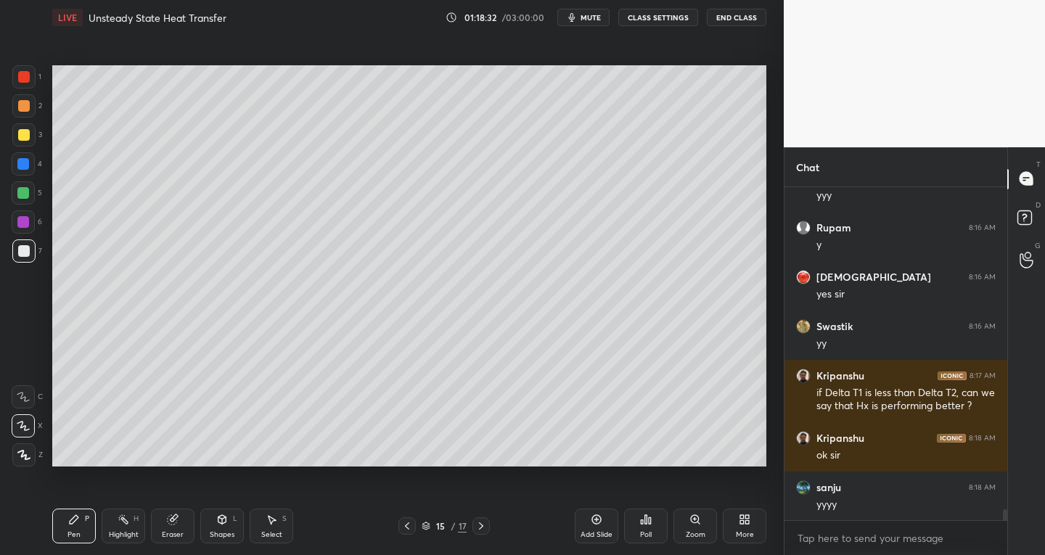
click at [28, 256] on div at bounding box center [24, 251] width 12 height 12
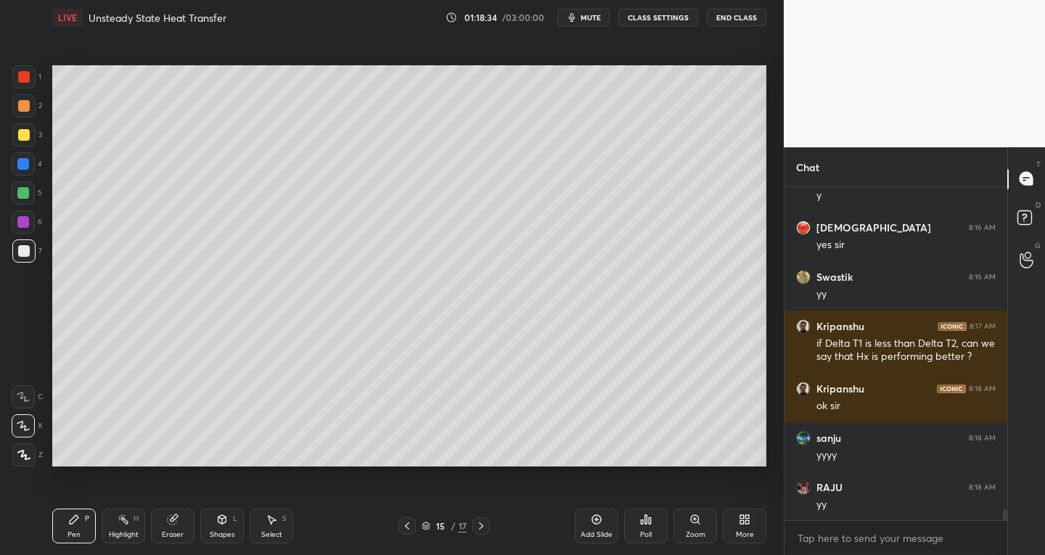
click at [26, 196] on div at bounding box center [23, 193] width 12 height 12
click at [25, 253] on div at bounding box center [24, 251] width 12 height 12
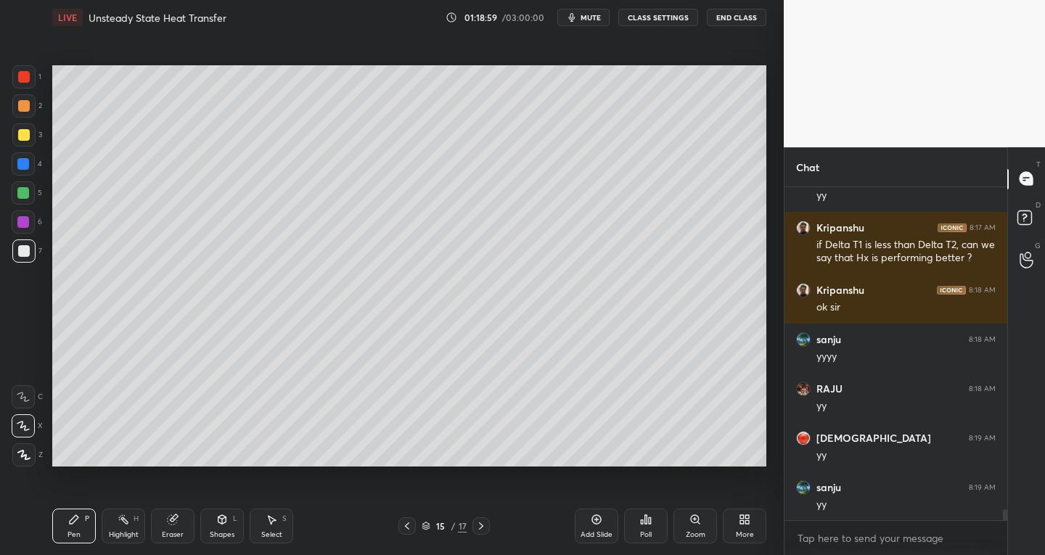
scroll to position [10095, 0]
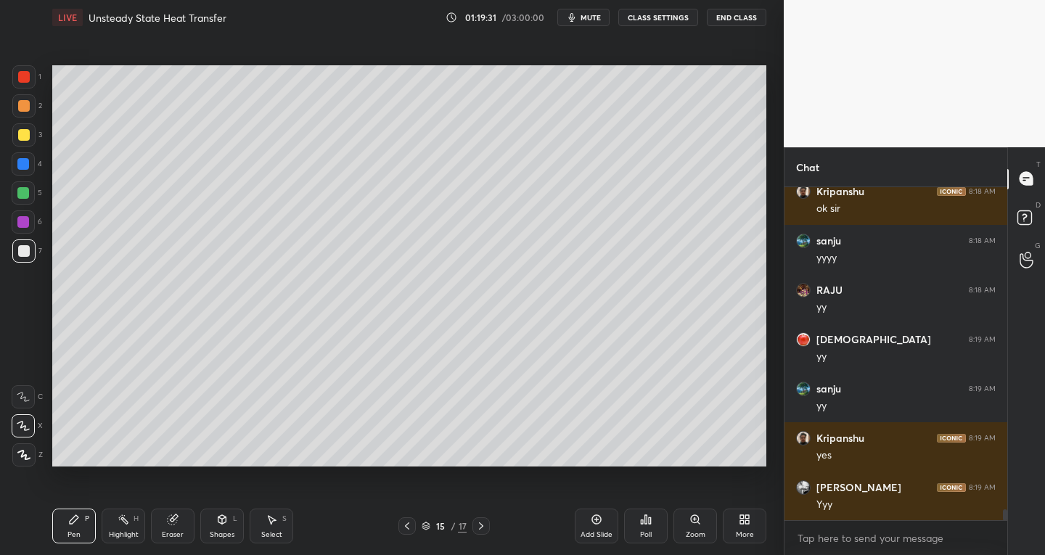
click at [23, 105] on div at bounding box center [24, 106] width 12 height 12
click at [222, 523] on icon at bounding box center [222, 521] width 0 height 5
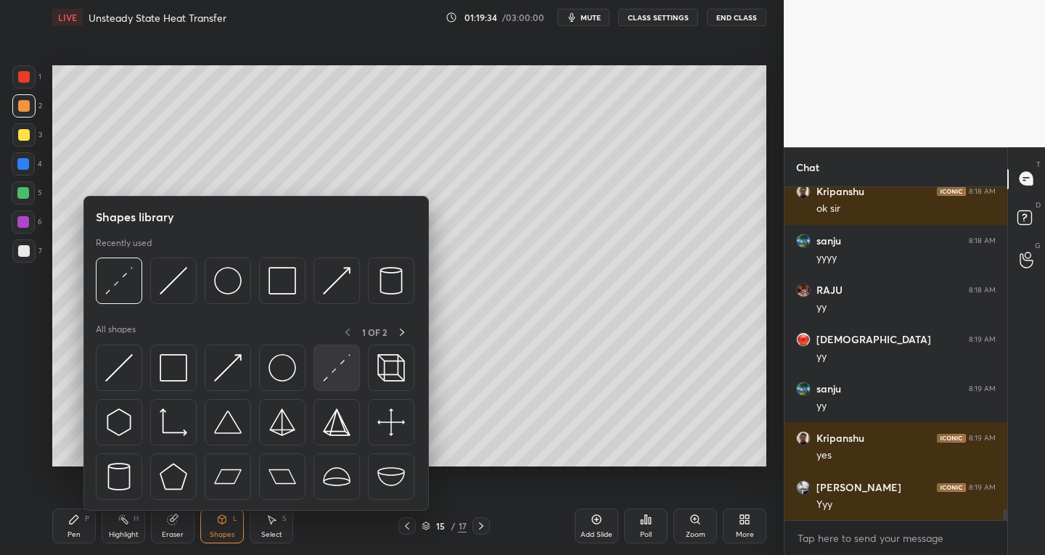
click at [328, 370] on img at bounding box center [337, 368] width 28 height 28
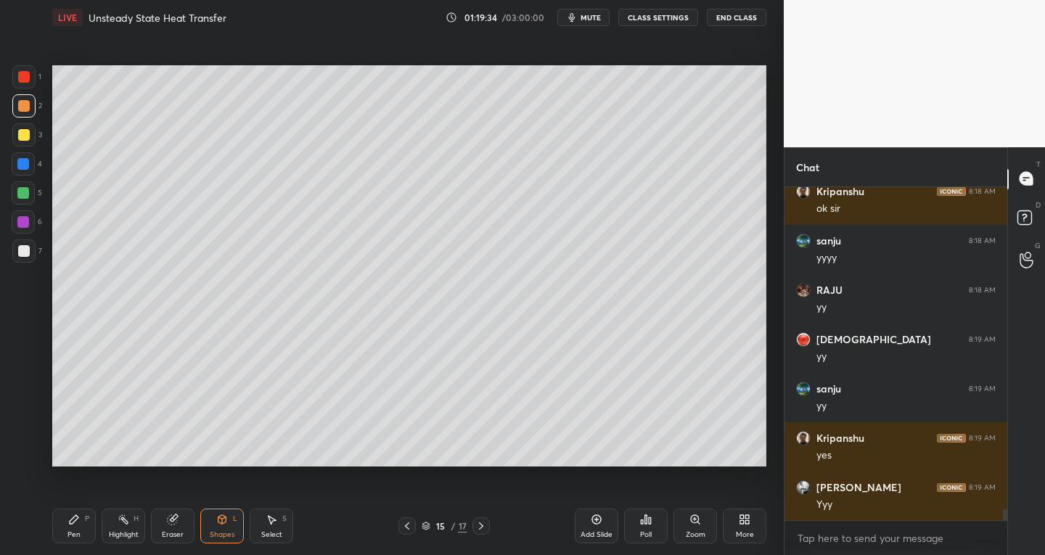
click at [26, 164] on div at bounding box center [23, 164] width 12 height 12
click at [77, 518] on icon at bounding box center [74, 519] width 9 height 9
click at [27, 256] on div at bounding box center [24, 251] width 12 height 12
click at [23, 188] on div at bounding box center [23, 193] width 12 height 12
click at [20, 254] on div at bounding box center [24, 251] width 12 height 12
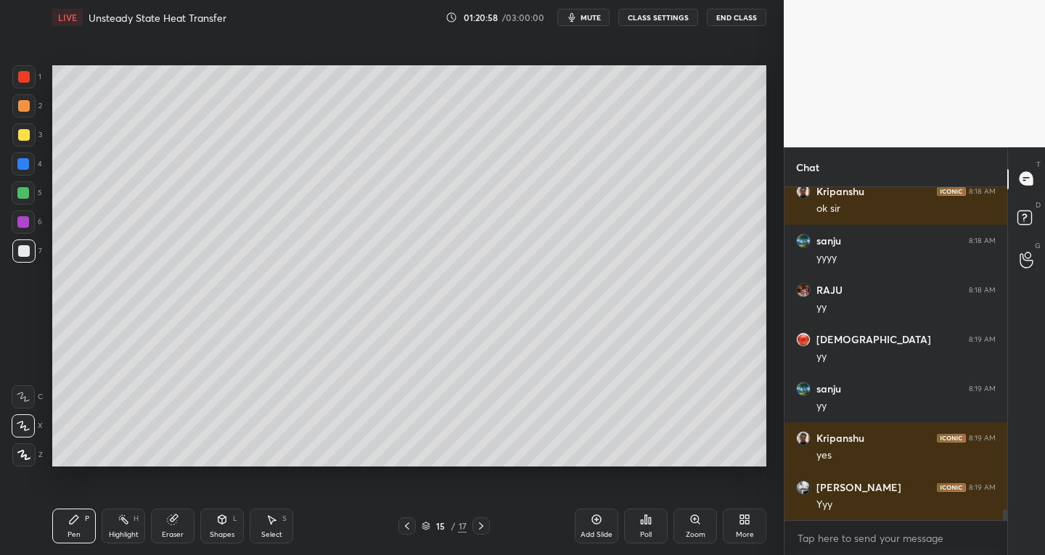
click at [23, 108] on div at bounding box center [24, 106] width 12 height 12
click at [23, 144] on div at bounding box center [23, 134] width 23 height 23
click at [33, 452] on div at bounding box center [23, 455] width 23 height 23
click at [28, 417] on div at bounding box center [23, 426] width 23 height 23
click at [14, 256] on div at bounding box center [23, 251] width 23 height 23
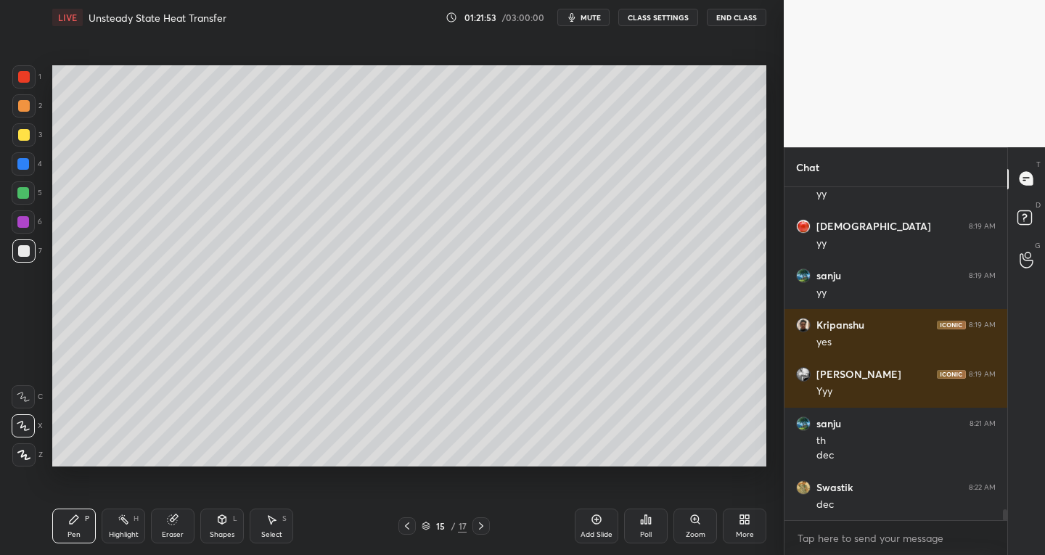
scroll to position [10258, 0]
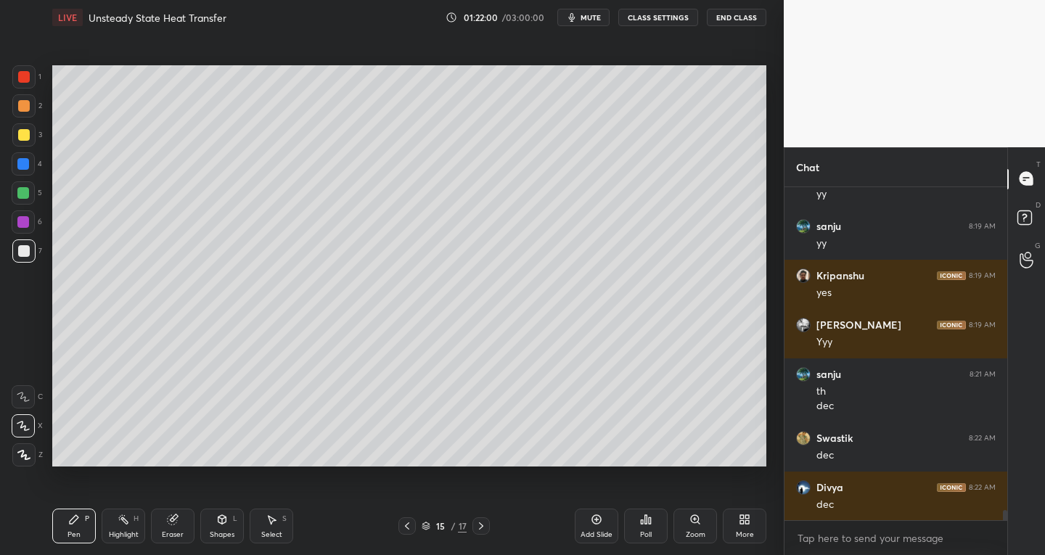
click at [222, 534] on div "Shapes" at bounding box center [222, 534] width 25 height 7
click at [180, 534] on div "Eraser" at bounding box center [173, 534] width 22 height 7
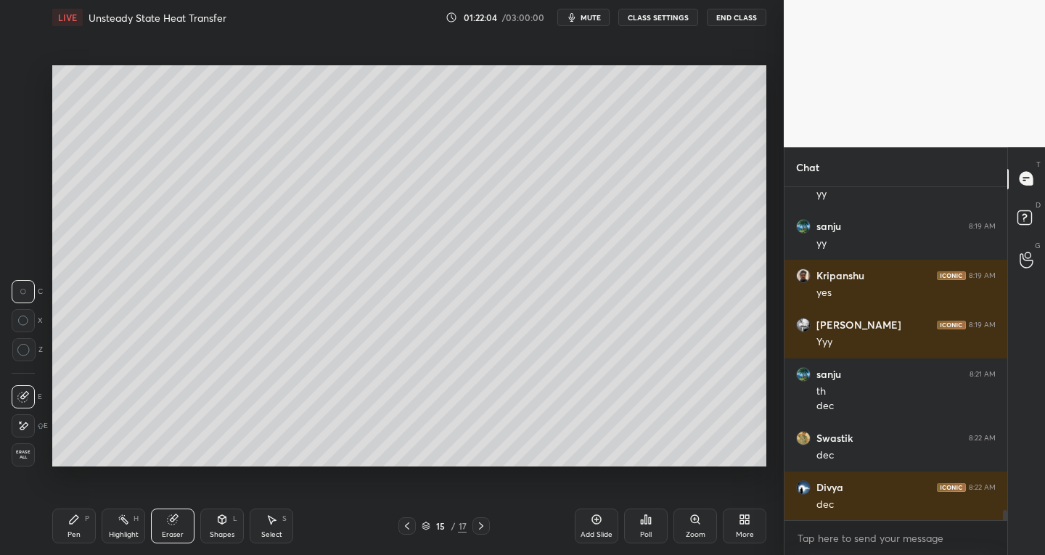
click at [78, 533] on div "Pen" at bounding box center [74, 534] width 13 height 7
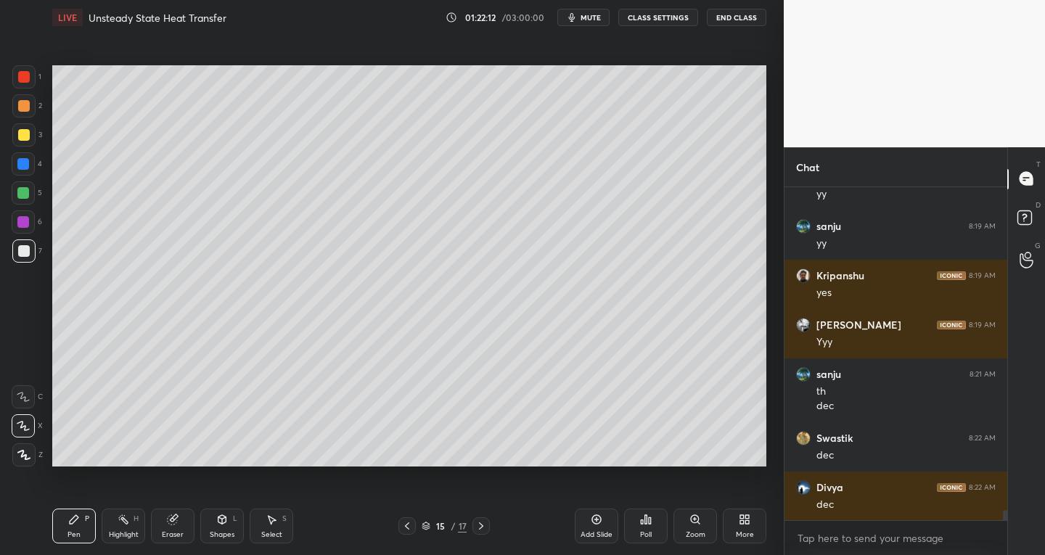
scroll to position [10307, 0]
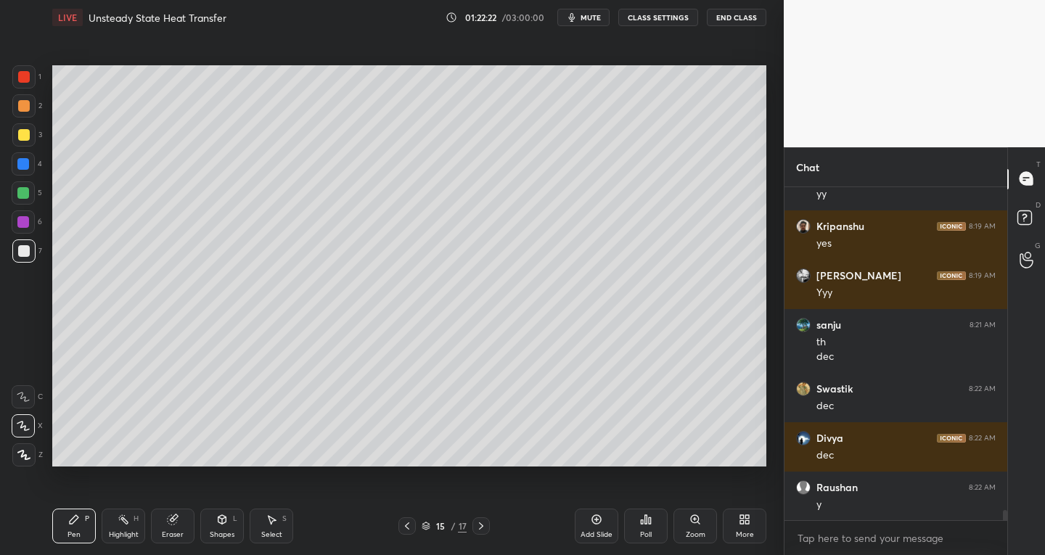
click at [20, 75] on div at bounding box center [24, 77] width 12 height 12
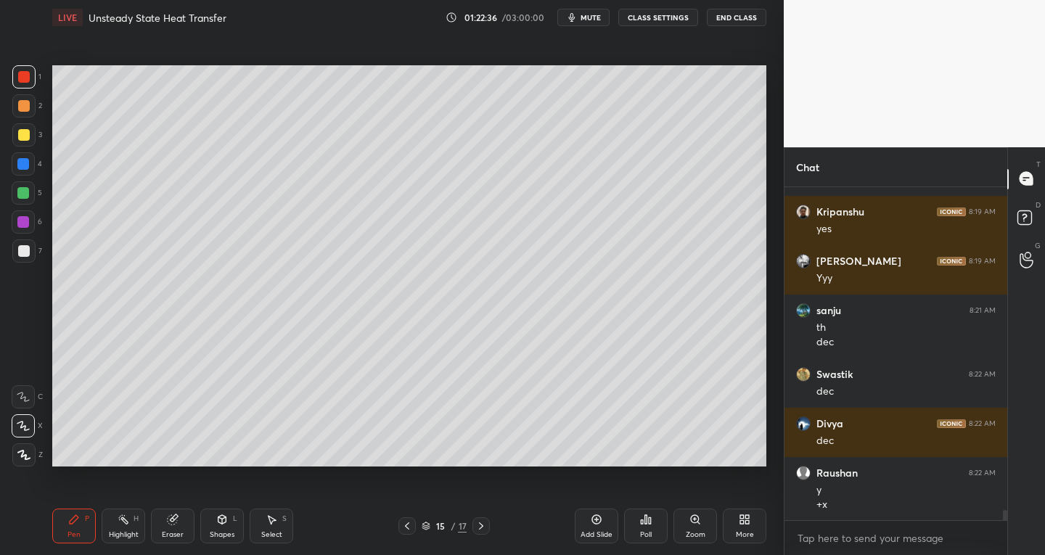
scroll to position [10371, 0]
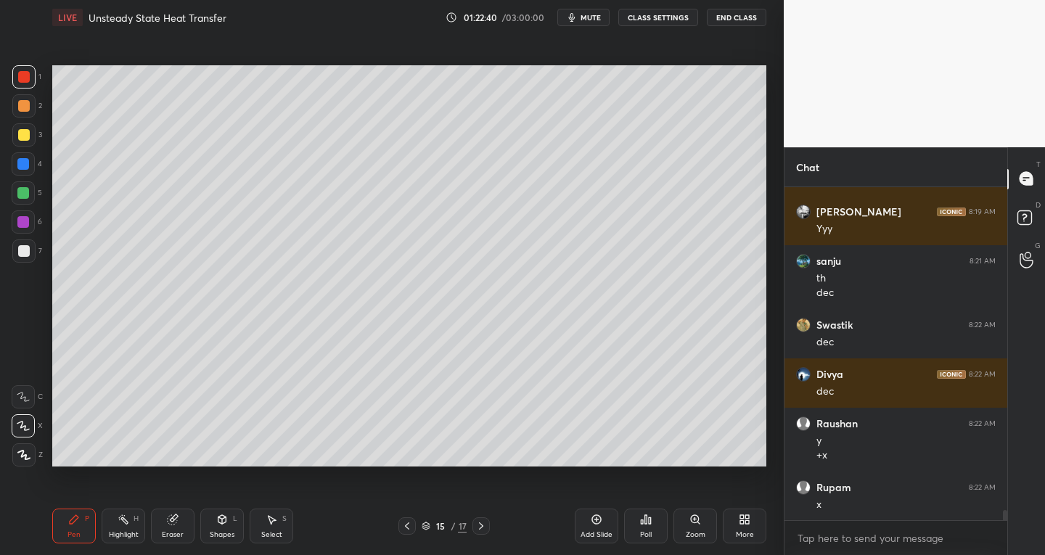
click at [27, 250] on div at bounding box center [24, 251] width 12 height 12
click at [25, 260] on div at bounding box center [23, 251] width 23 height 23
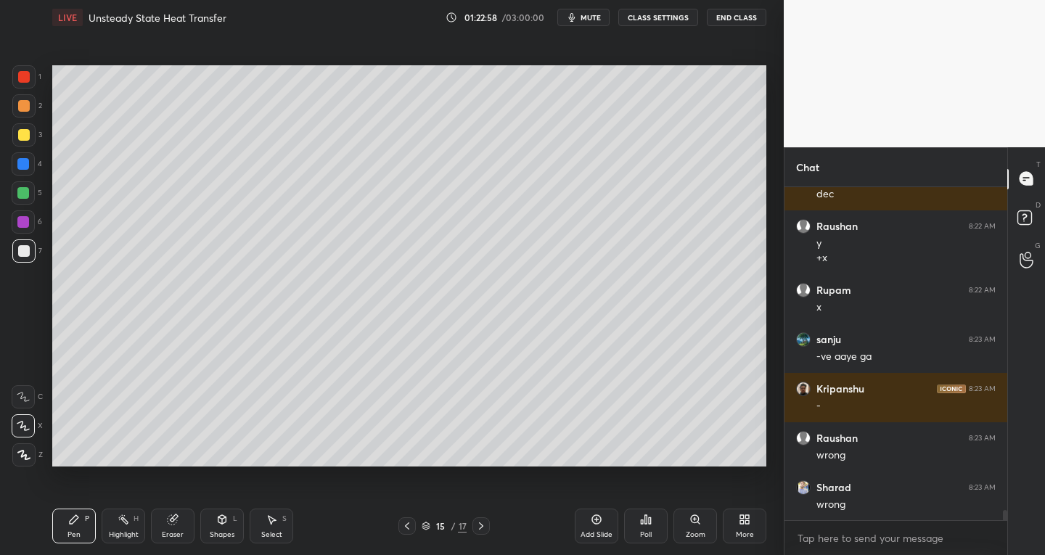
scroll to position [10618, 0]
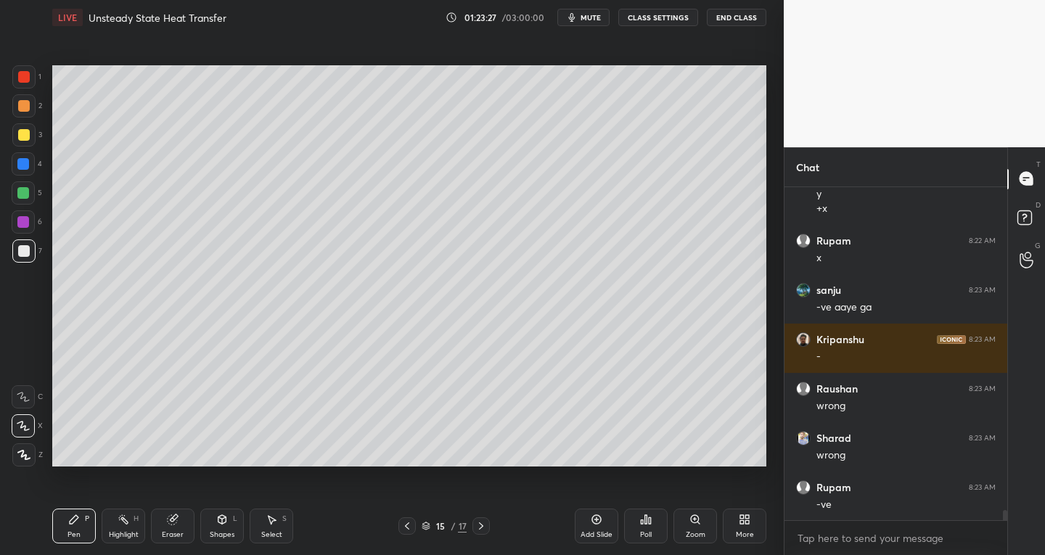
click at [604, 524] on div "Add Slide" at bounding box center [597, 526] width 44 height 35
click at [275, 545] on div "Pen P Highlight H Eraser Shapes L Select S 16 / 18 Add Slide Poll Zoom More" at bounding box center [409, 526] width 714 height 58
click at [34, 457] on div at bounding box center [23, 455] width 23 height 23
click at [174, 533] on div "Eraser" at bounding box center [173, 534] width 22 height 7
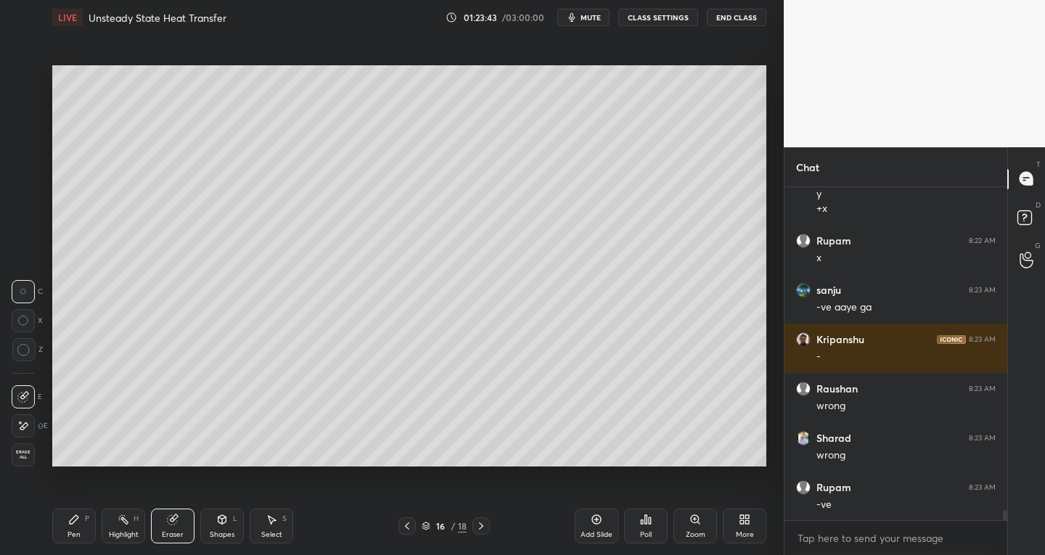
click at [29, 454] on span "Erase all" at bounding box center [23, 455] width 22 height 10
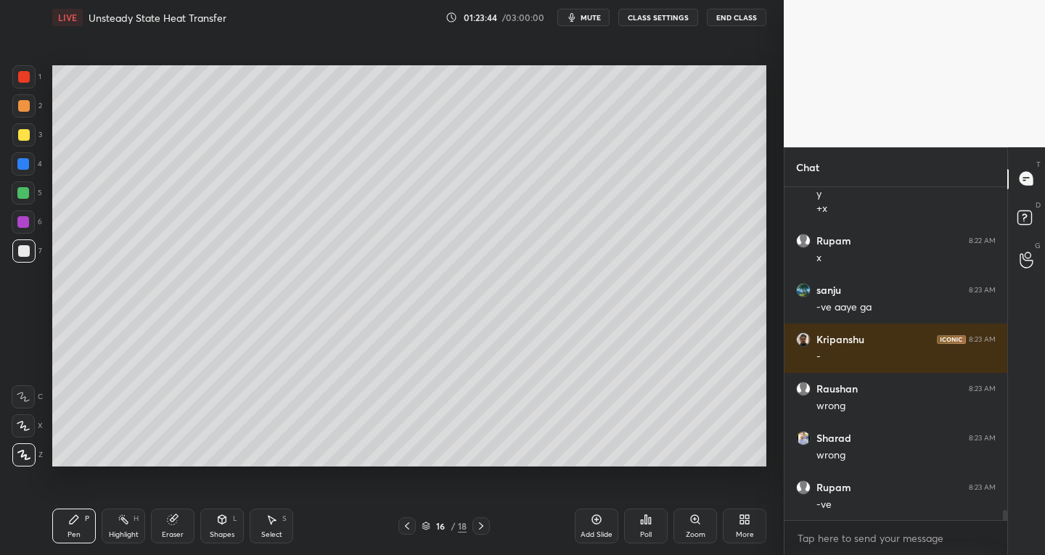
click at [409, 529] on icon at bounding box center [407, 527] width 12 height 12
click at [23, 138] on div at bounding box center [24, 135] width 12 height 12
click at [182, 539] on div "Eraser" at bounding box center [173, 526] width 44 height 35
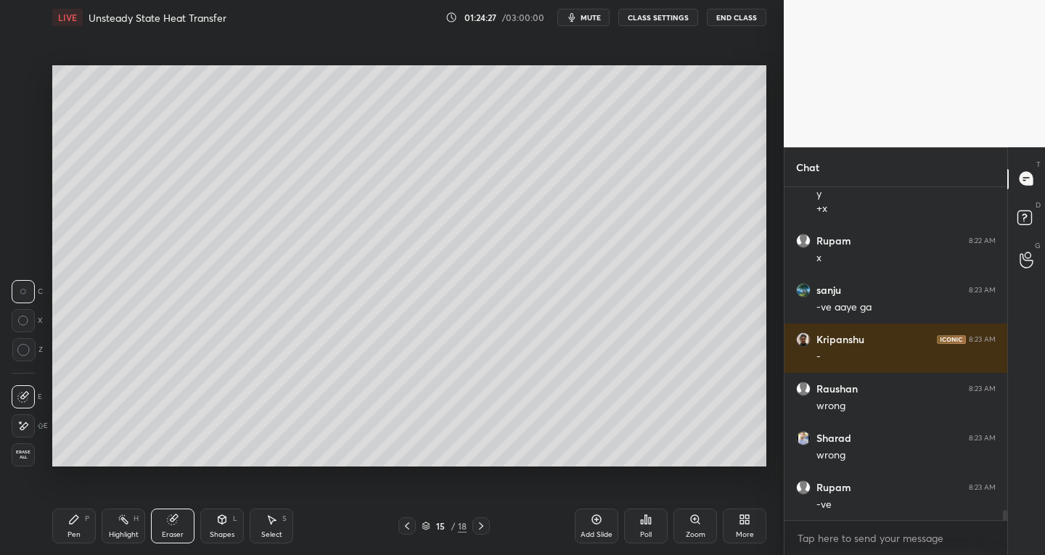
click at [28, 436] on div at bounding box center [23, 426] width 23 height 23
click at [72, 532] on div "Pen" at bounding box center [74, 534] width 13 height 7
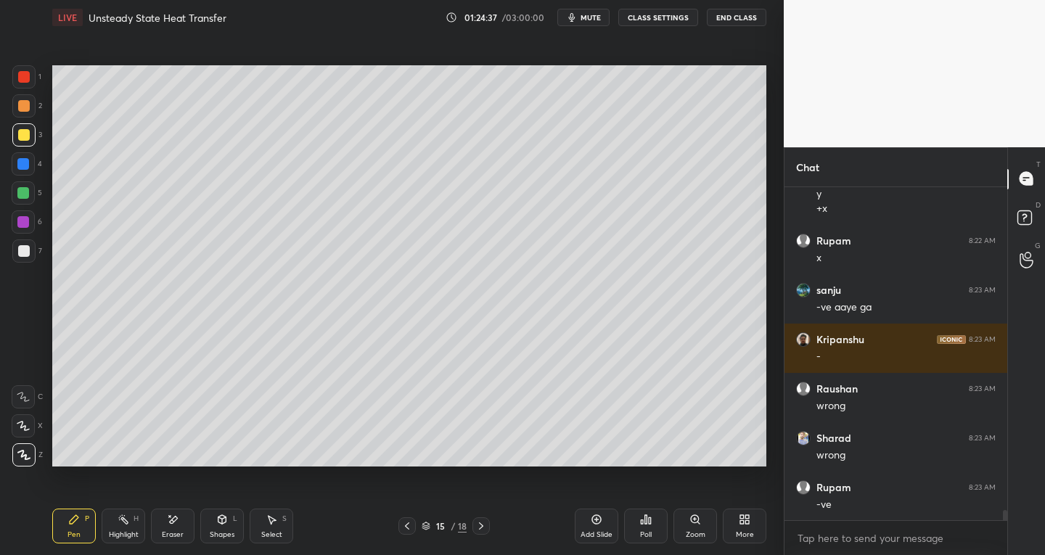
click at [25, 248] on div at bounding box center [24, 251] width 12 height 12
click at [280, 532] on div "Select" at bounding box center [271, 534] width 21 height 7
click at [170, 531] on div "Eraser" at bounding box center [173, 534] width 22 height 7
click at [32, 426] on div at bounding box center [23, 426] width 23 height 23
click at [78, 529] on div "Pen P" at bounding box center [74, 526] width 44 height 35
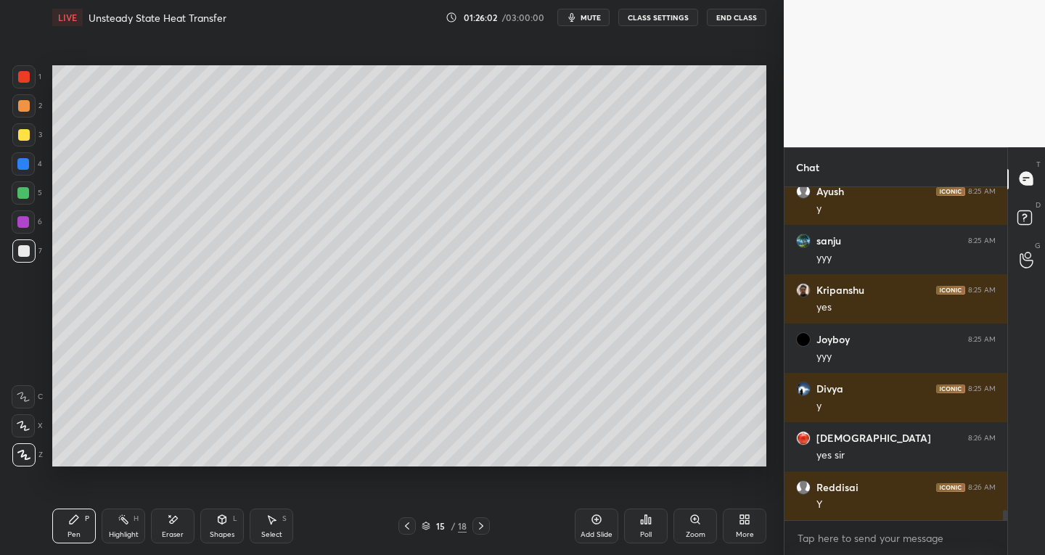
scroll to position [11013, 0]
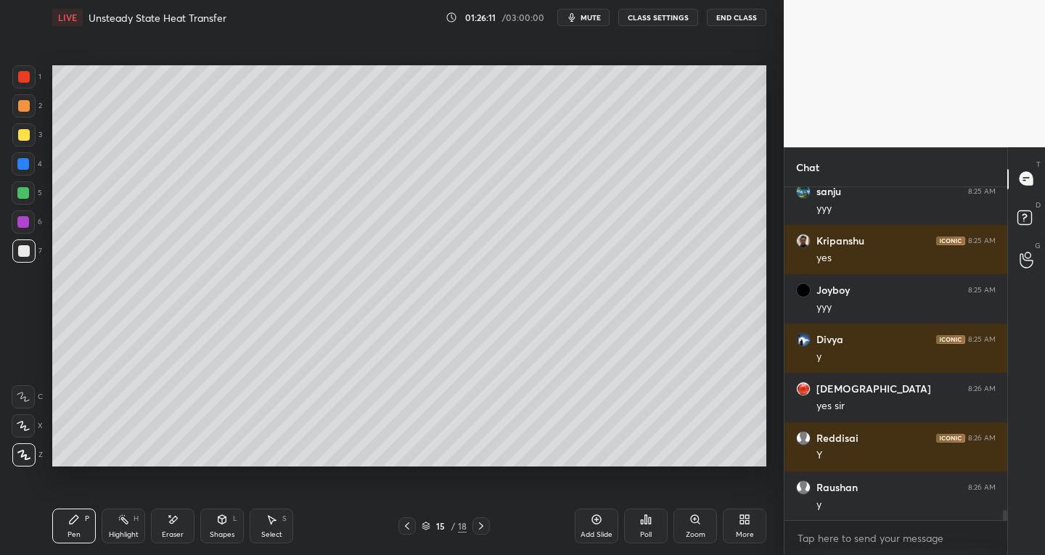
click at [484, 532] on div at bounding box center [481, 526] width 17 height 17
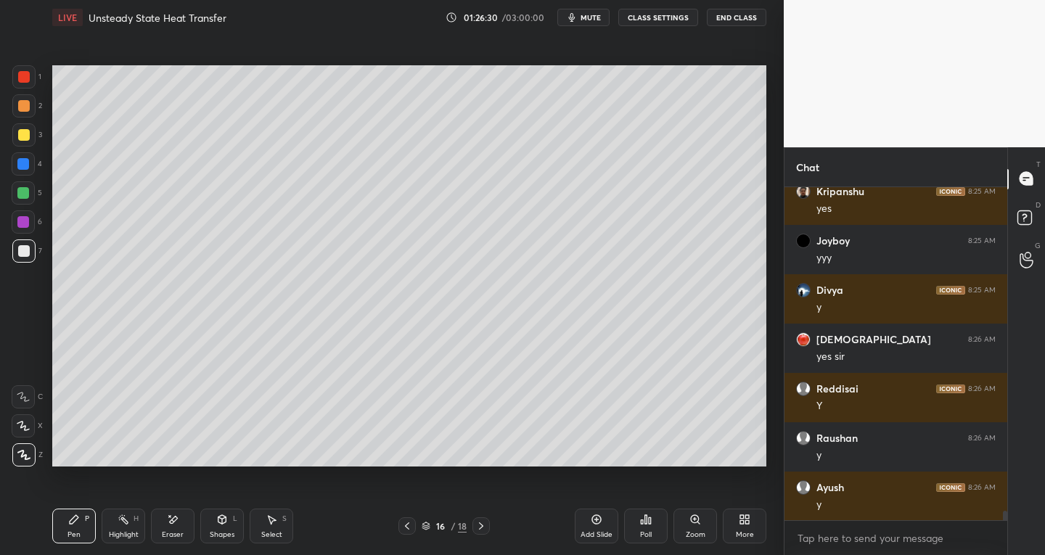
scroll to position [11112, 0]
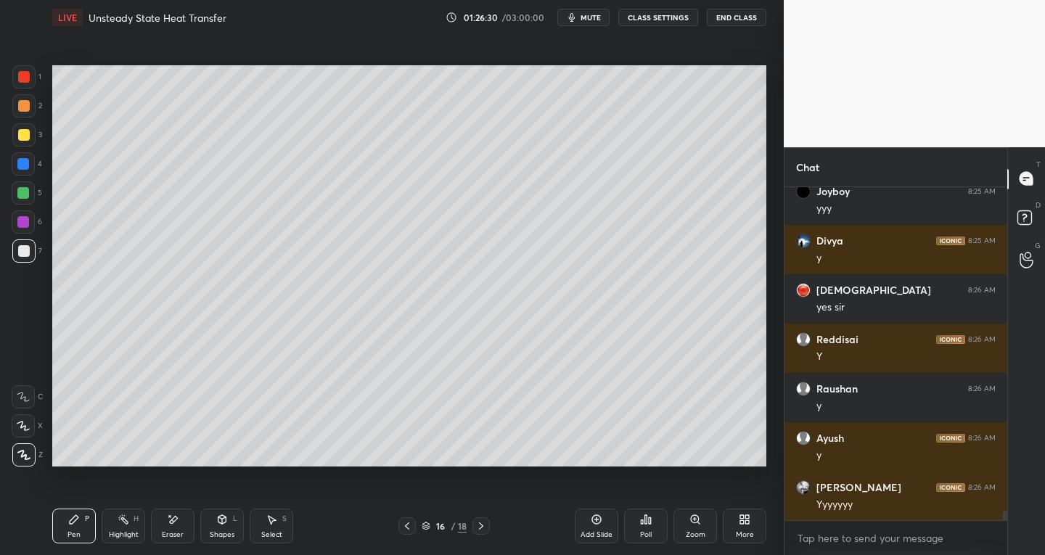
click at [26, 251] on div at bounding box center [24, 251] width 12 height 12
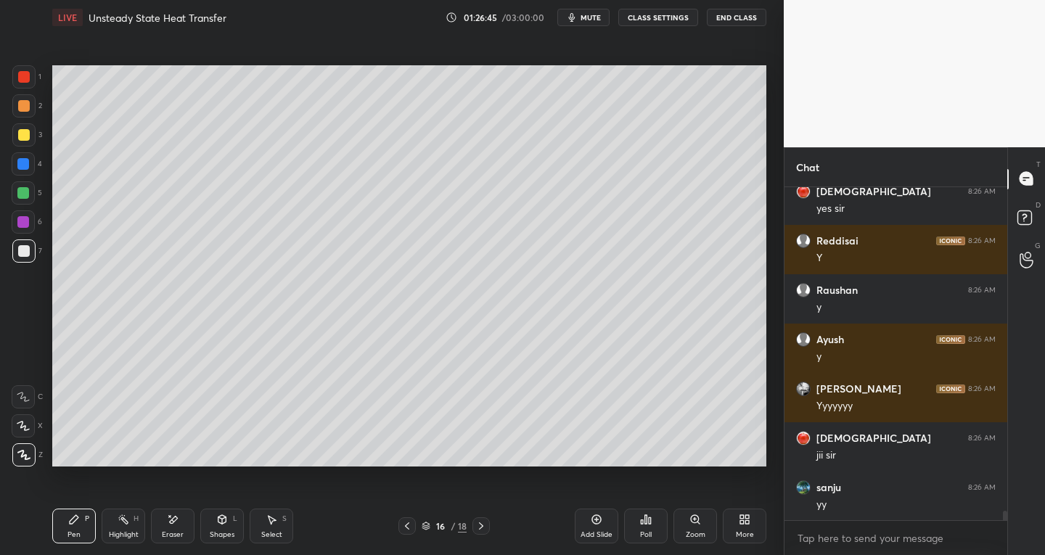
click at [407, 527] on icon at bounding box center [407, 527] width 12 height 12
click at [275, 531] on div "Select" at bounding box center [271, 534] width 21 height 7
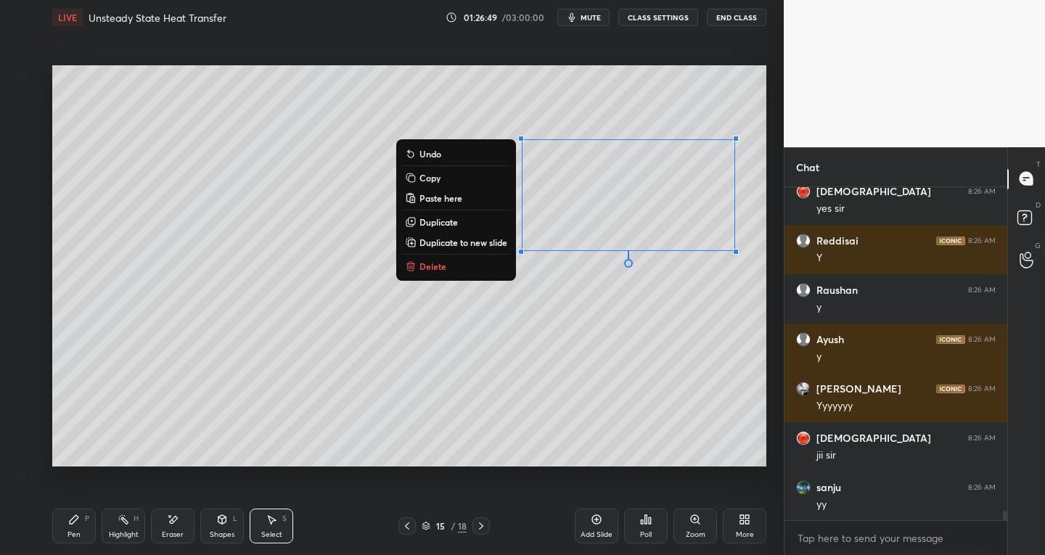
click at [428, 175] on p "Copy" at bounding box center [430, 178] width 21 height 12
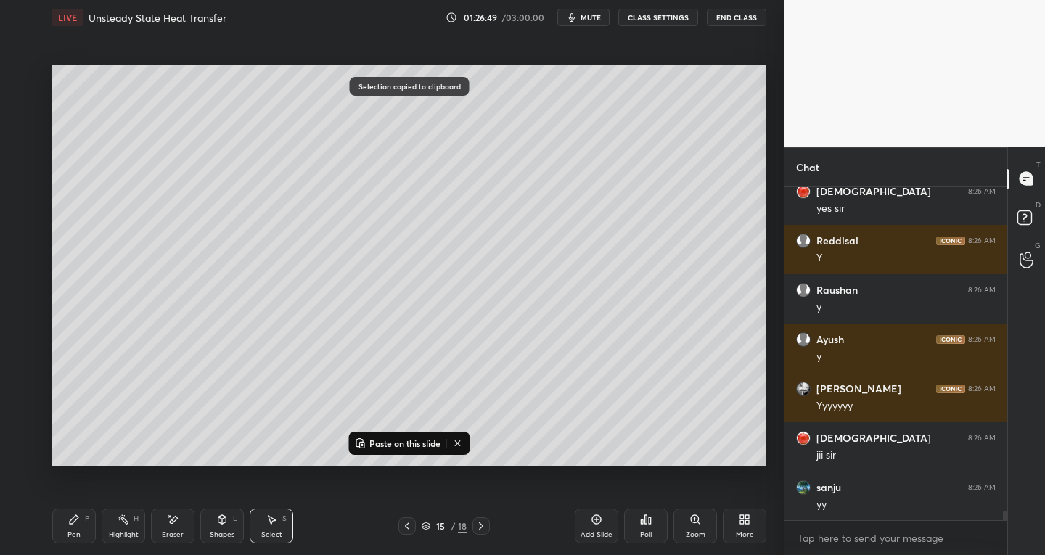
click at [482, 527] on icon at bounding box center [481, 526] width 4 height 7
click at [379, 445] on p "Paste on this slide" at bounding box center [405, 444] width 71 height 12
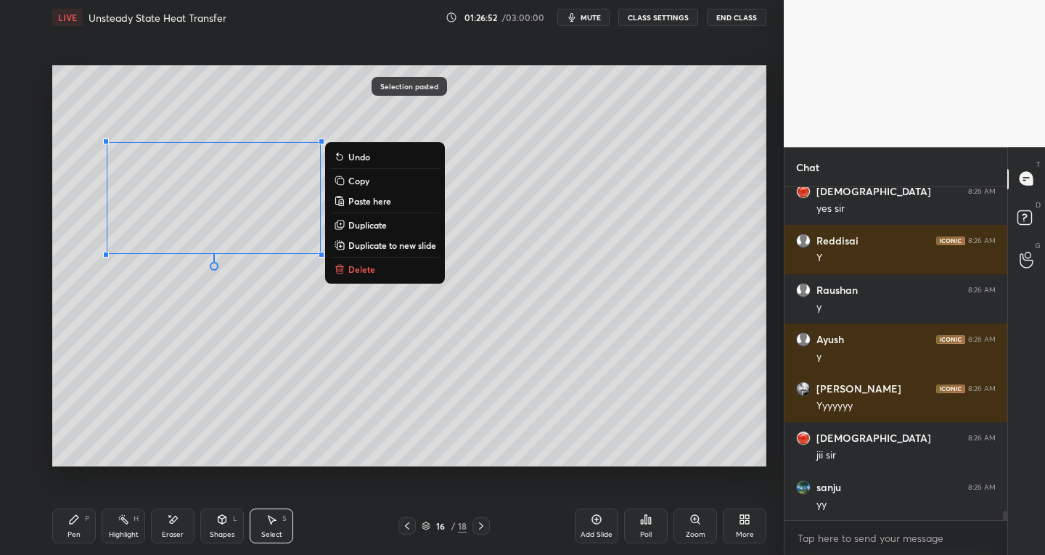
click at [289, 416] on div "0 ° Undo Copy Paste here Duplicate Duplicate to new slide Delete" at bounding box center [409, 266] width 714 height 402
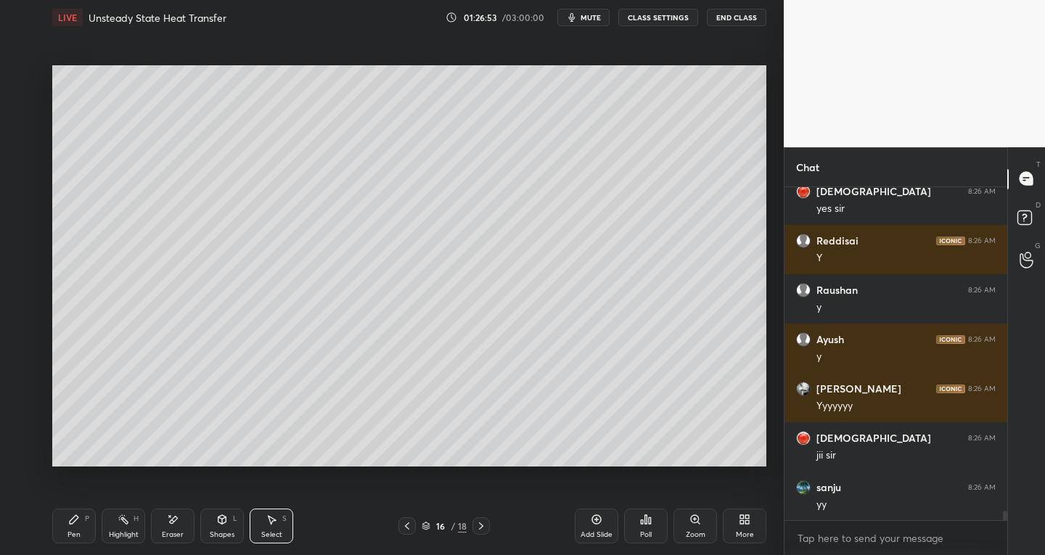
click at [174, 523] on icon at bounding box center [173, 520] width 12 height 12
click at [275, 516] on icon at bounding box center [272, 520] width 12 height 12
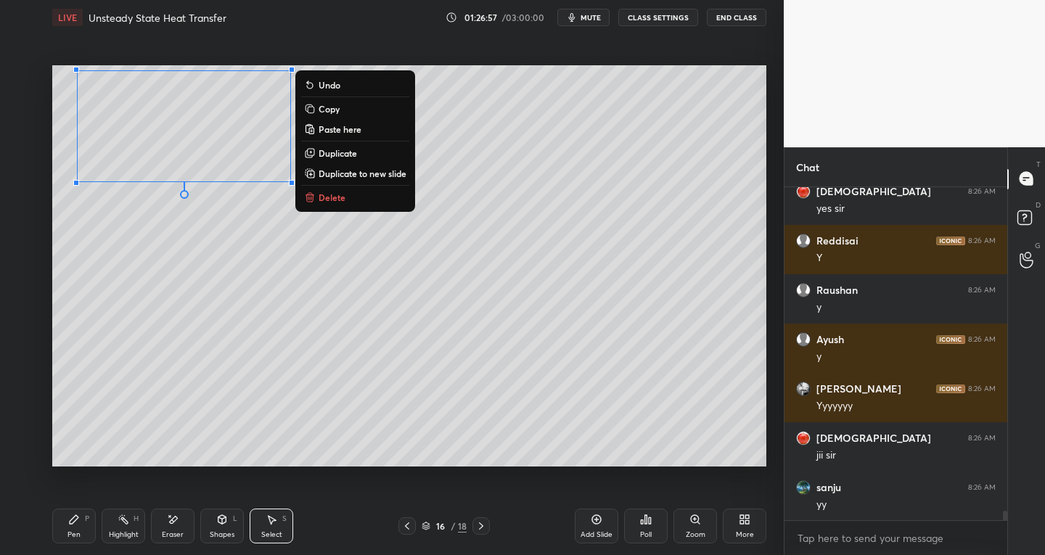
click at [73, 519] on icon at bounding box center [74, 519] width 9 height 9
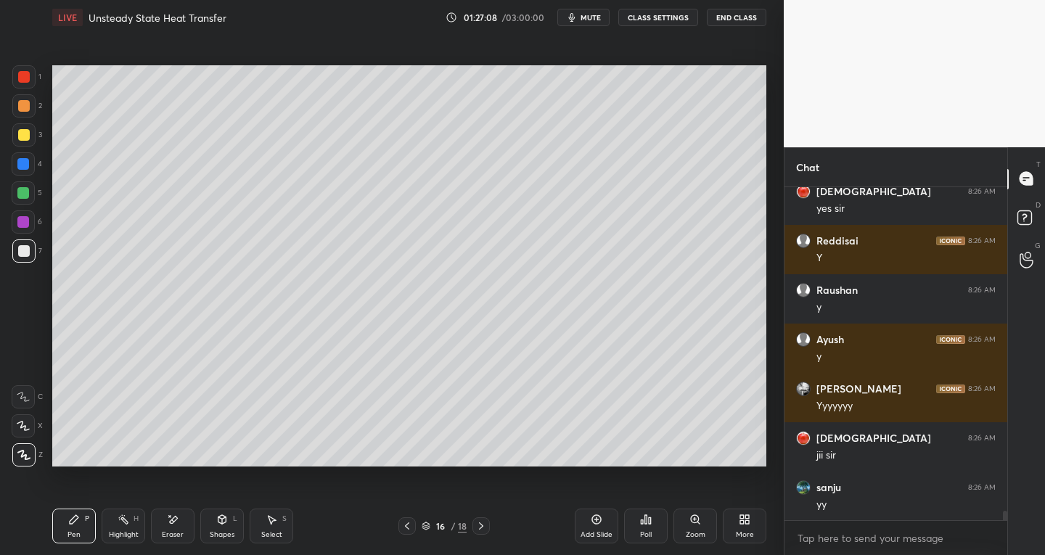
click at [176, 531] on div "Eraser" at bounding box center [173, 534] width 22 height 7
click at [82, 521] on div "Pen P" at bounding box center [74, 526] width 44 height 35
click at [20, 253] on div at bounding box center [24, 251] width 12 height 12
click at [33, 430] on div at bounding box center [23, 426] width 23 height 23
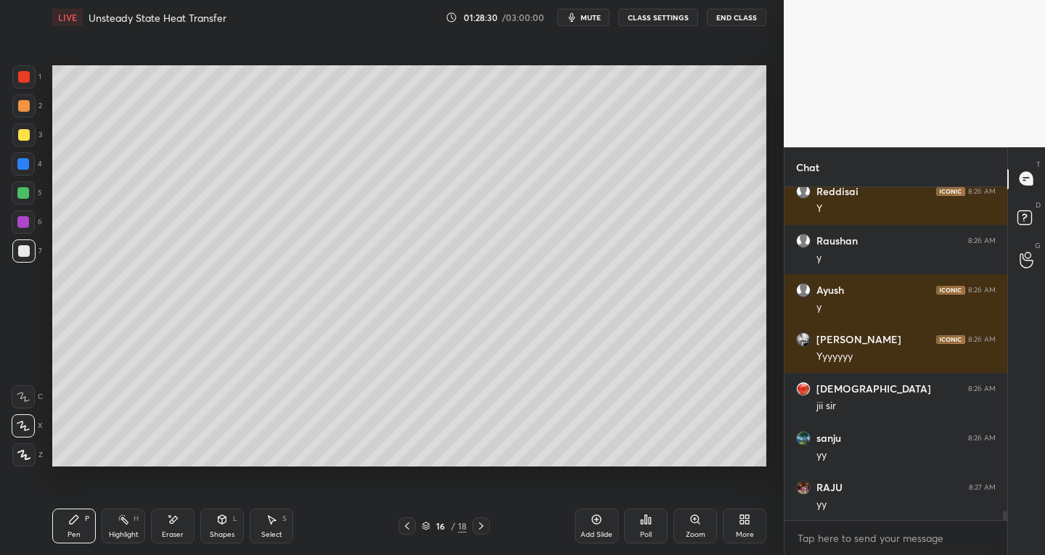
click at [277, 531] on div "Select" at bounding box center [271, 534] width 21 height 7
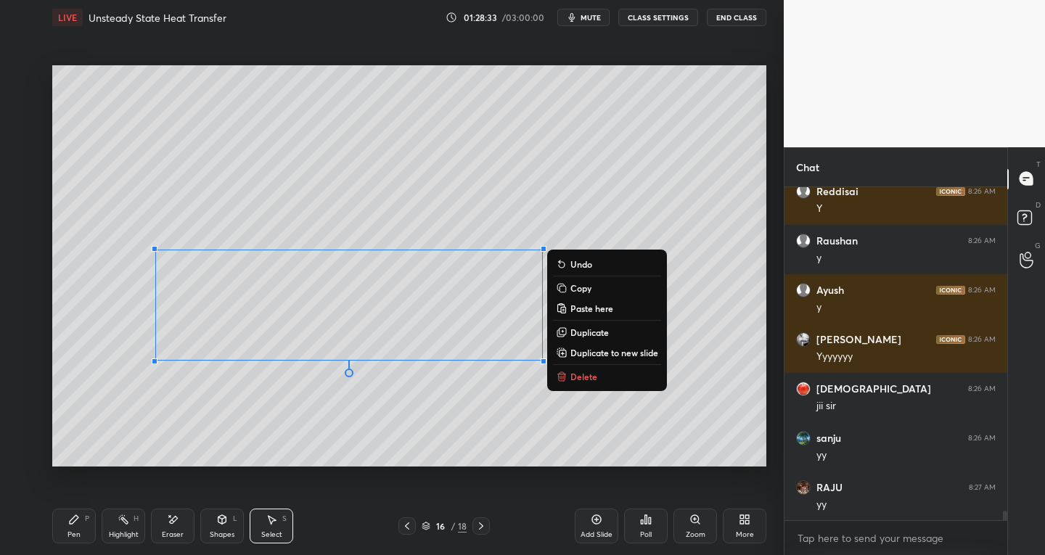
click at [78, 522] on icon at bounding box center [74, 520] width 12 height 12
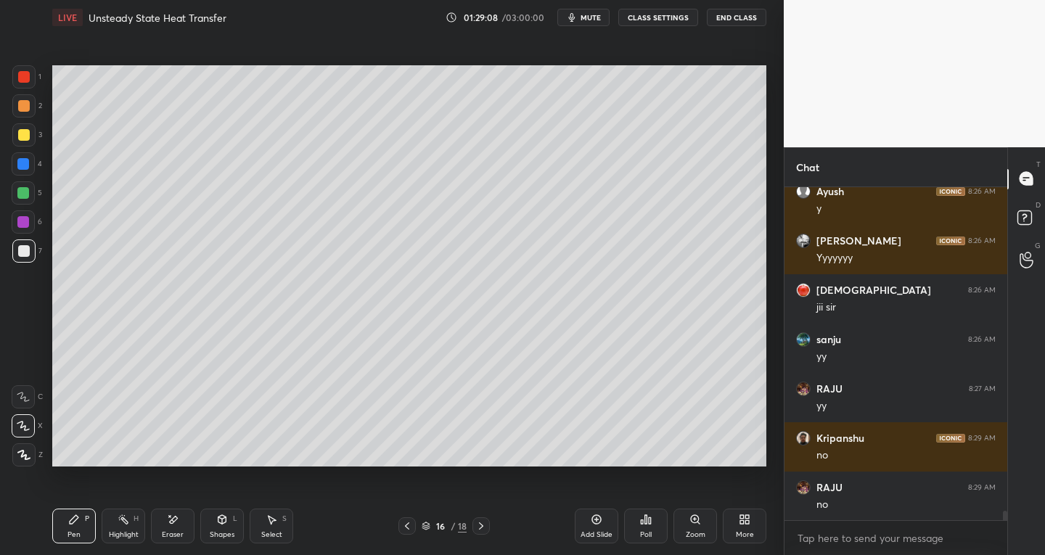
scroll to position [11457, 0]
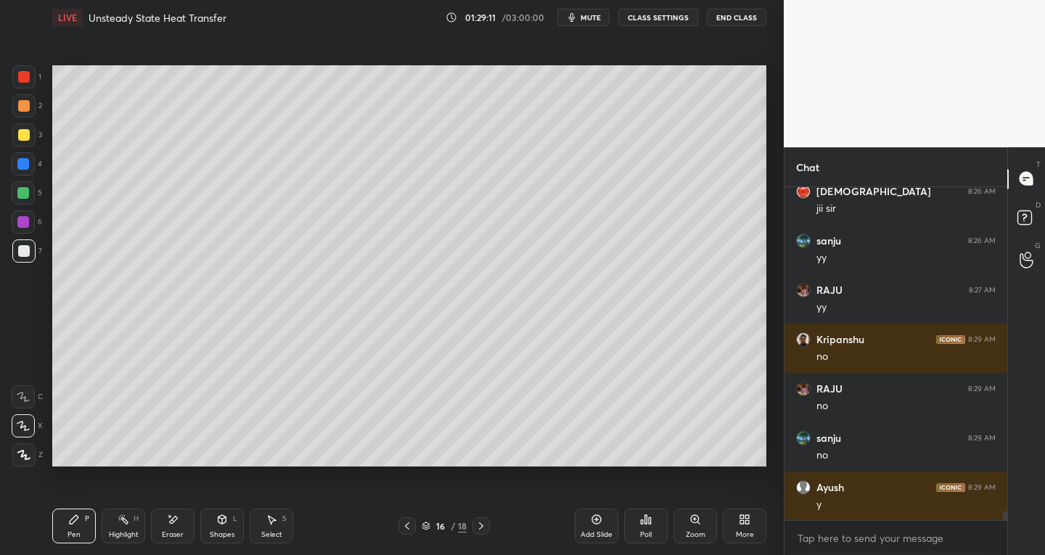
click at [275, 523] on icon at bounding box center [272, 520] width 12 height 12
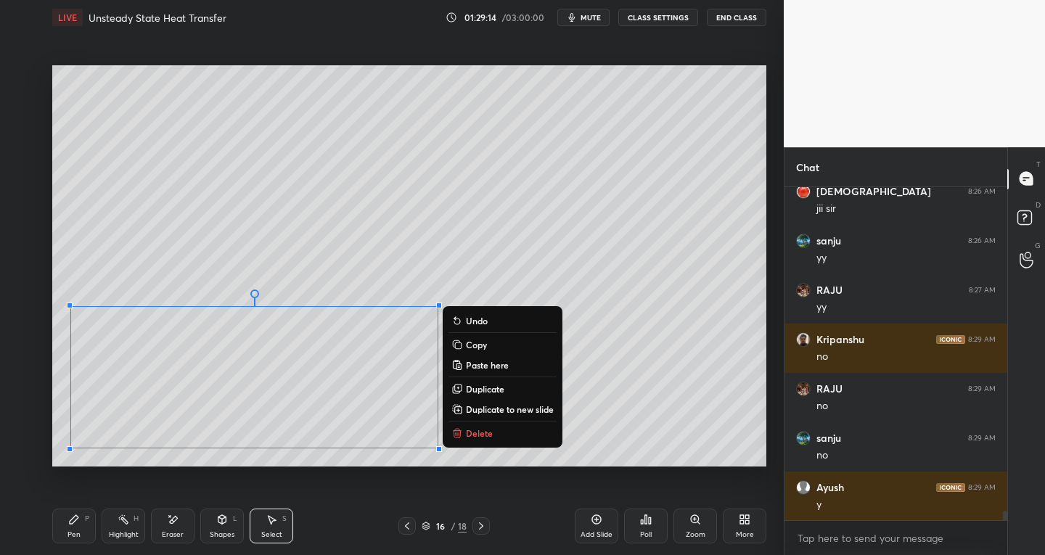
click at [672, 387] on div "0 ° Undo Copy Paste here Duplicate Duplicate to new slide Delete" at bounding box center [409, 266] width 714 height 402
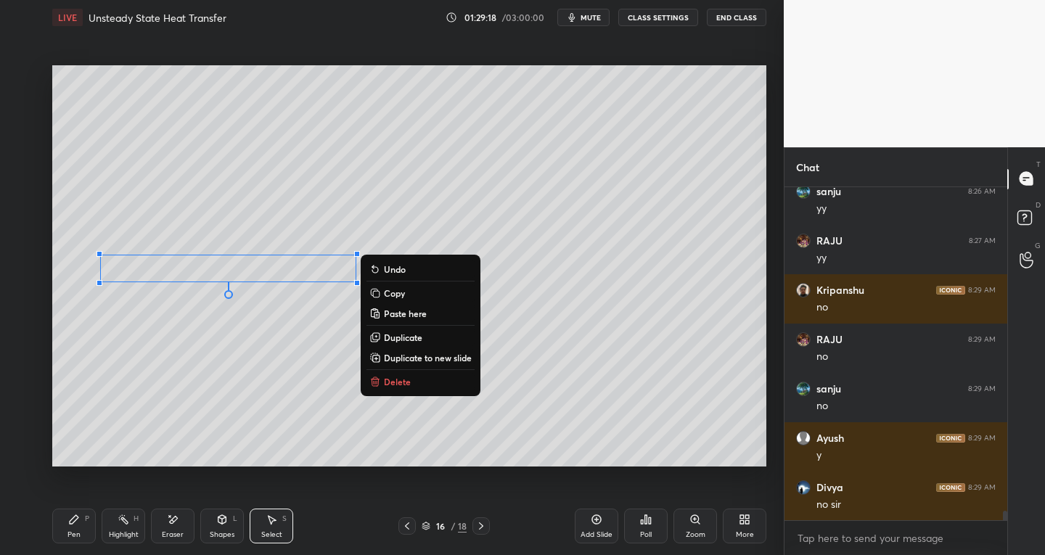
scroll to position [11556, 0]
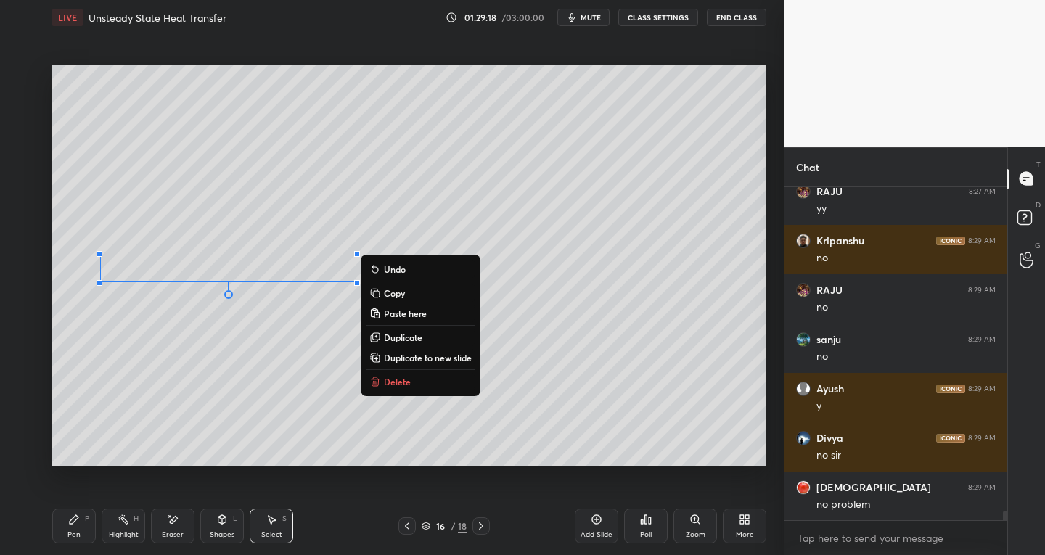
click at [629, 356] on div "0 ° Undo Copy Paste here Duplicate Duplicate to new slide Delete" at bounding box center [409, 266] width 714 height 402
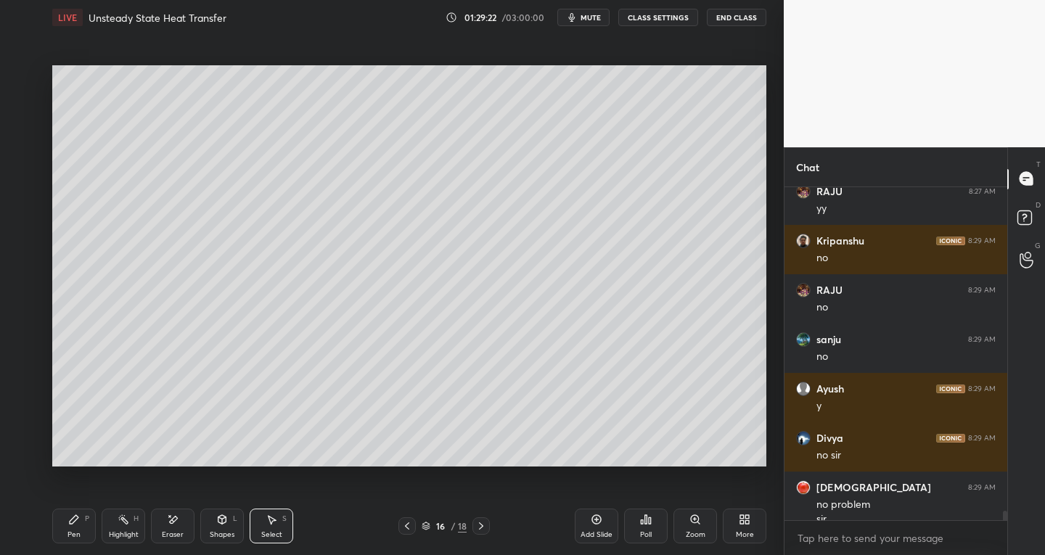
scroll to position [11570, 0]
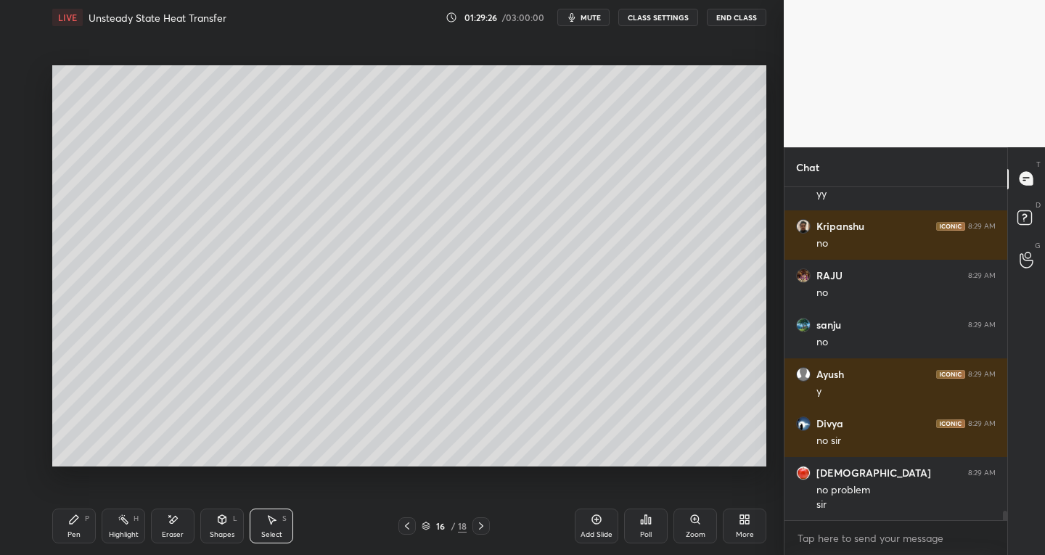
click at [273, 517] on icon at bounding box center [272, 520] width 12 height 12
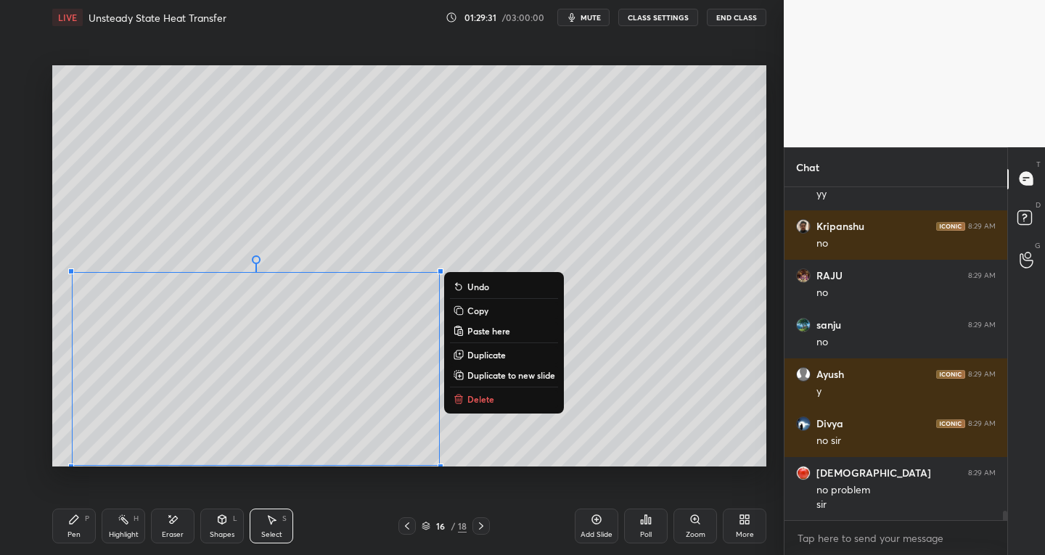
click at [541, 445] on div "0 ° Undo Copy Paste here Duplicate Duplicate to new slide Delete" at bounding box center [409, 266] width 714 height 402
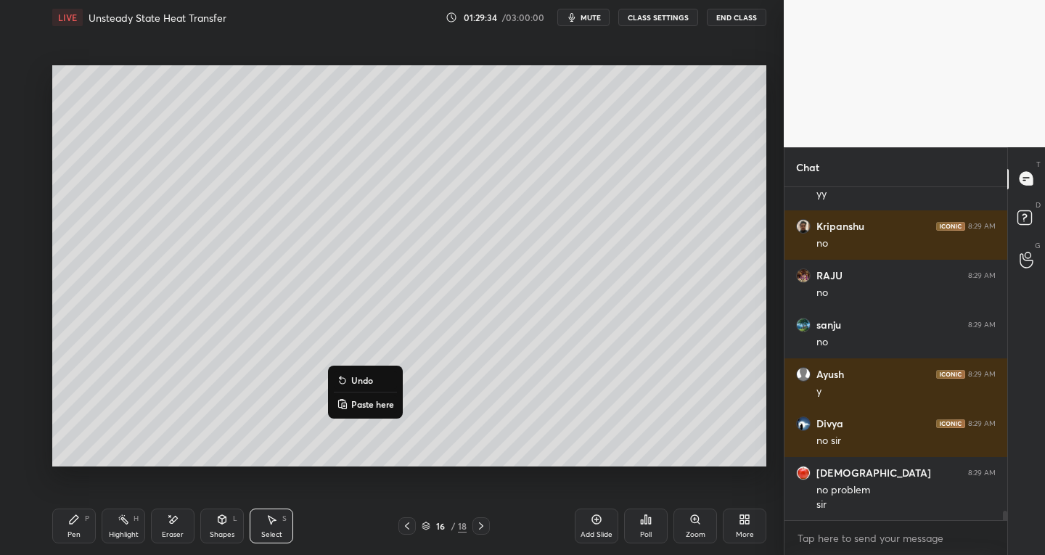
click at [632, 402] on div "0 ° Undo Copy Paste here Duplicate Duplicate to new slide Delete" at bounding box center [409, 266] width 714 height 402
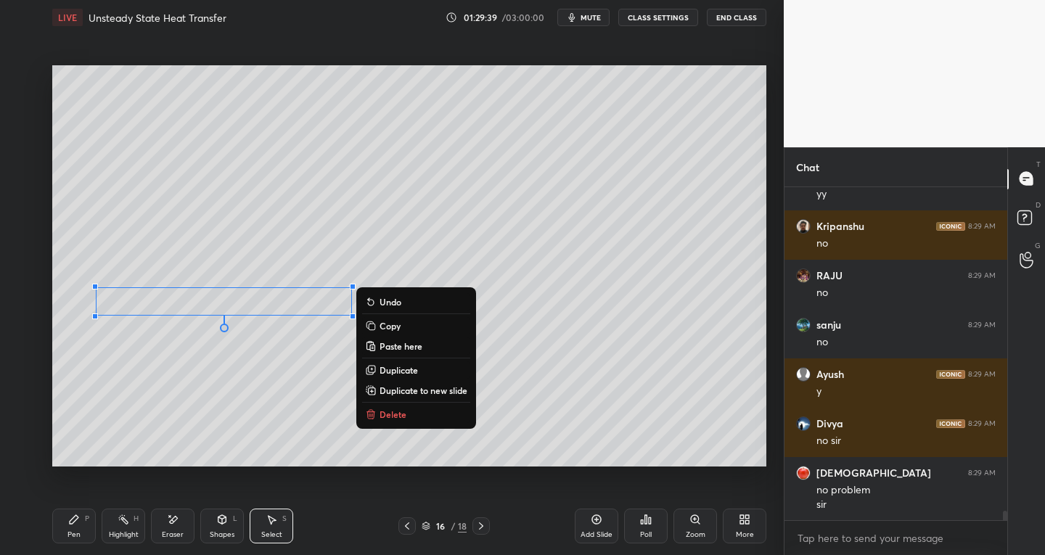
click at [636, 333] on div "0 ° Undo Copy Paste here Duplicate Duplicate to new slide Delete" at bounding box center [409, 266] width 714 height 402
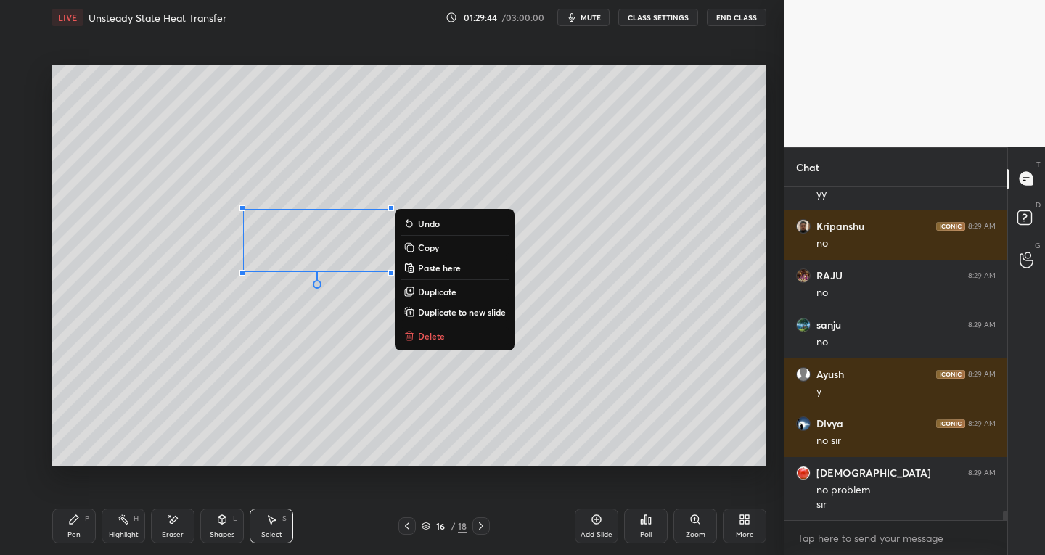
click at [629, 245] on div "0 ° Undo Copy Paste here Duplicate Duplicate to new slide Delete" at bounding box center [409, 266] width 714 height 402
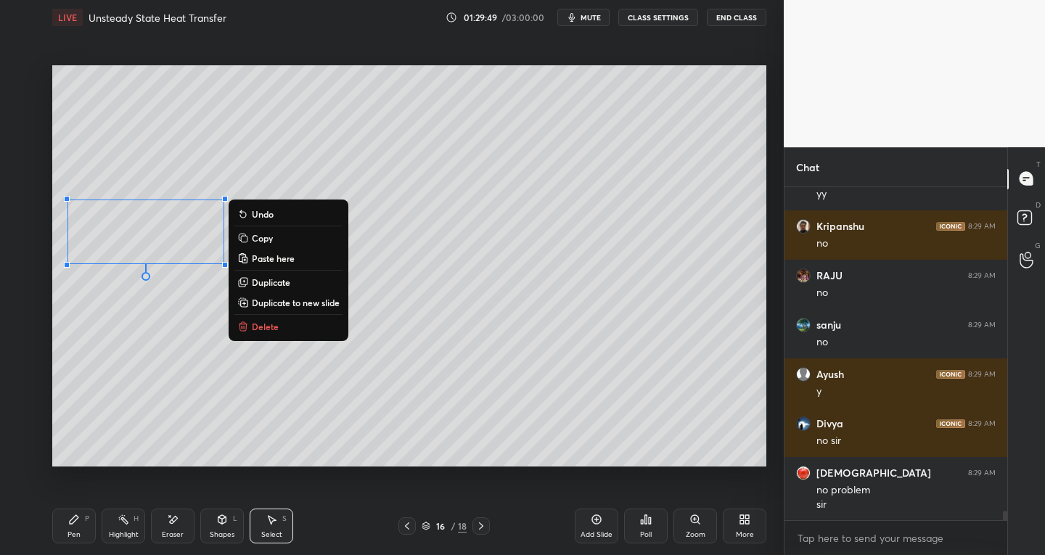
click at [76, 523] on icon at bounding box center [74, 520] width 12 height 12
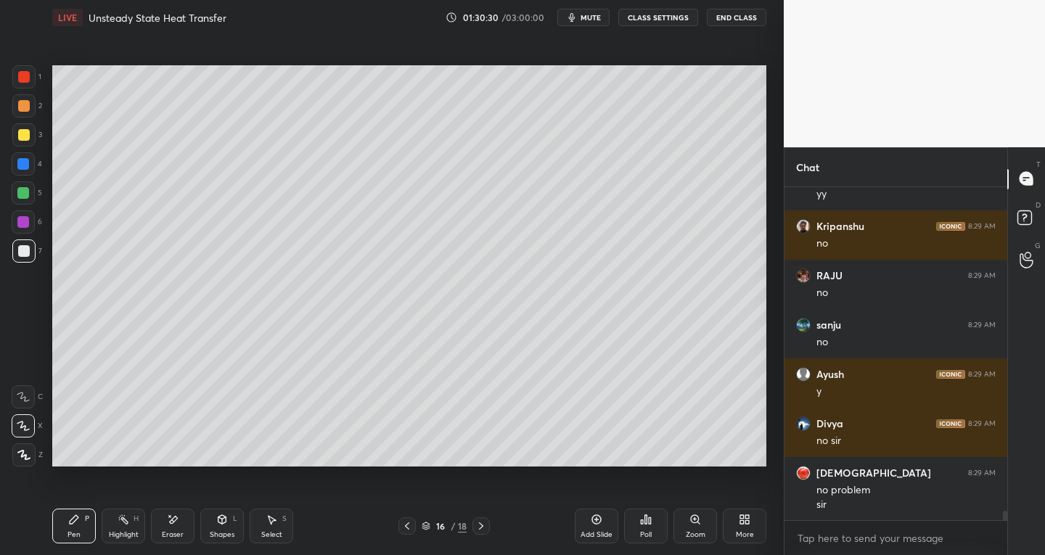
click at [177, 531] on div "Eraser" at bounding box center [173, 534] width 22 height 7
click at [86, 534] on div "Pen P" at bounding box center [74, 526] width 44 height 35
click at [186, 523] on div "Eraser" at bounding box center [173, 526] width 44 height 35
click at [82, 529] on div "Pen P" at bounding box center [74, 526] width 44 height 35
click at [281, 521] on div "Select S" at bounding box center [272, 526] width 44 height 35
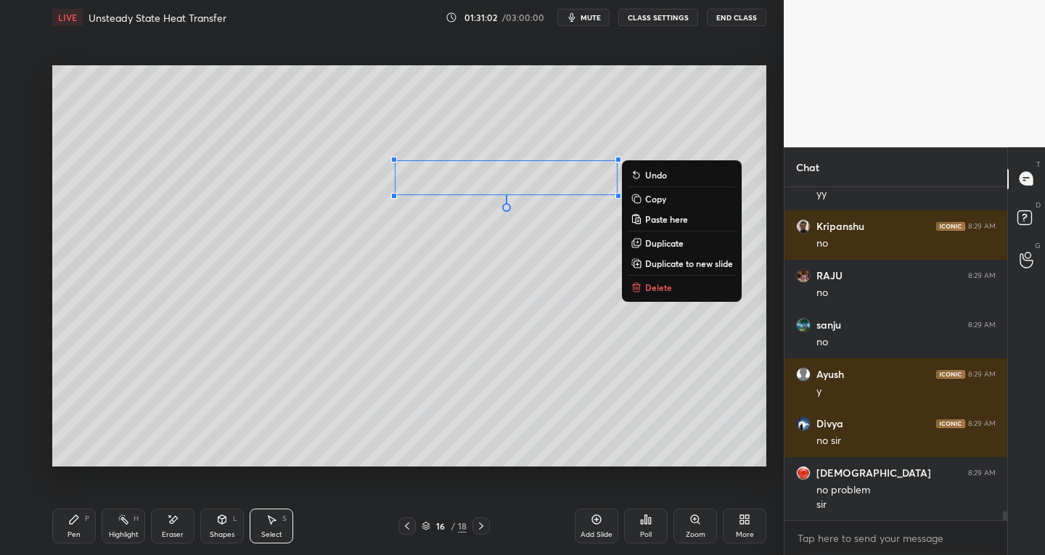
click at [81, 528] on div "Pen P" at bounding box center [74, 526] width 44 height 35
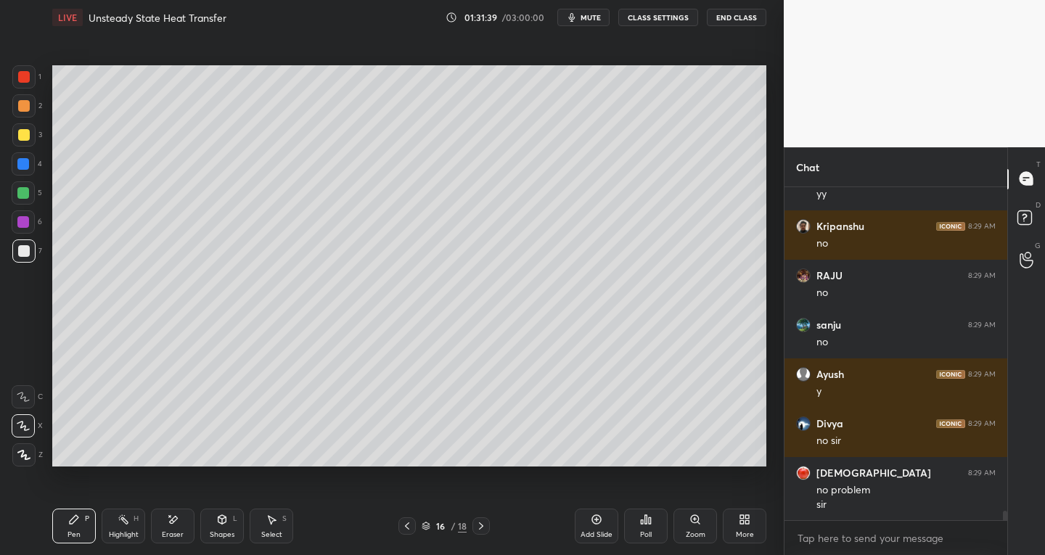
click at [275, 532] on div "Select" at bounding box center [271, 534] width 21 height 7
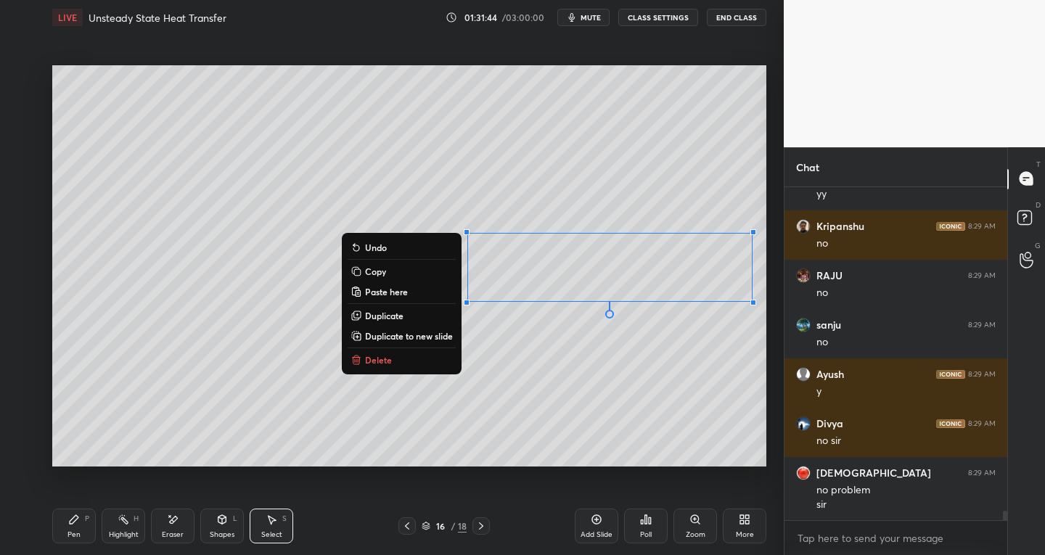
click at [388, 312] on p "Duplicate" at bounding box center [384, 316] width 38 height 12
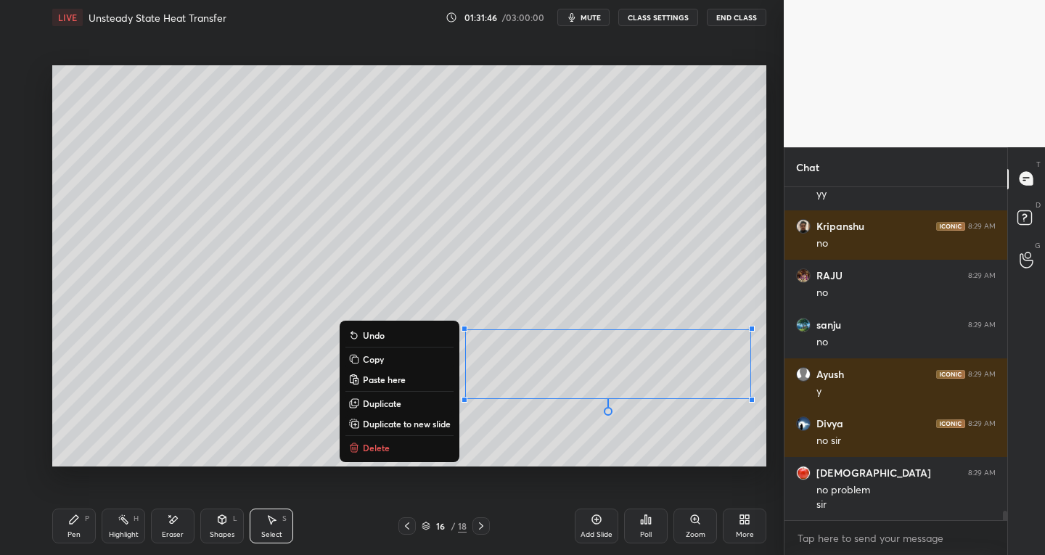
click at [74, 531] on div "Pen" at bounding box center [74, 534] width 13 height 7
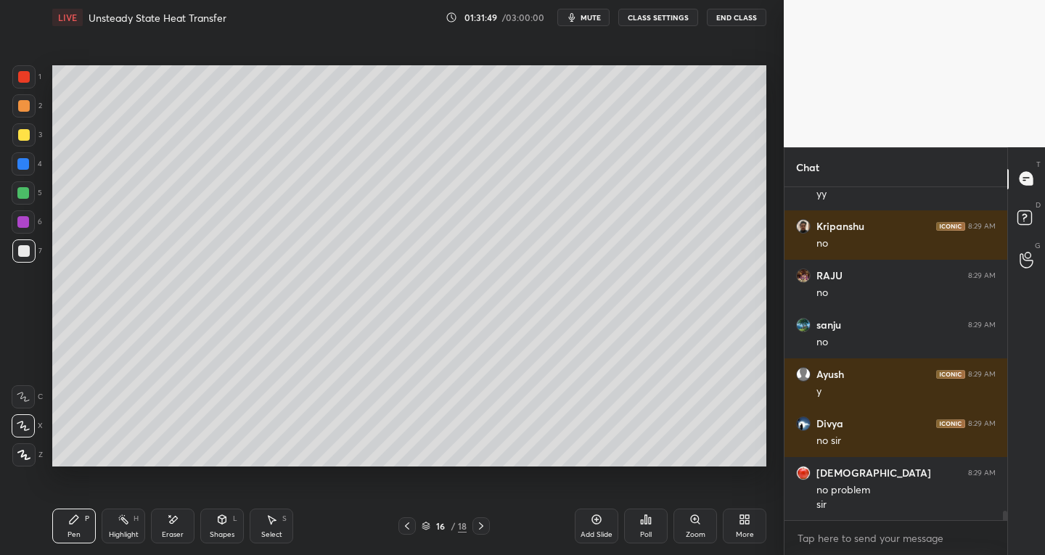
click at [179, 523] on div "Eraser" at bounding box center [173, 526] width 44 height 35
click at [30, 389] on div at bounding box center [23, 397] width 23 height 23
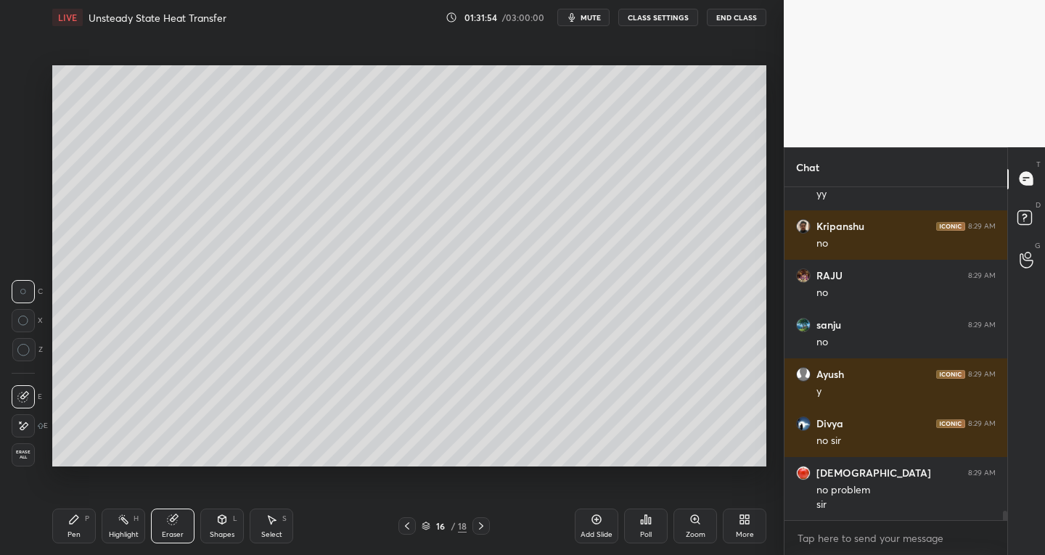
click at [75, 535] on div "Pen" at bounding box center [74, 534] width 13 height 7
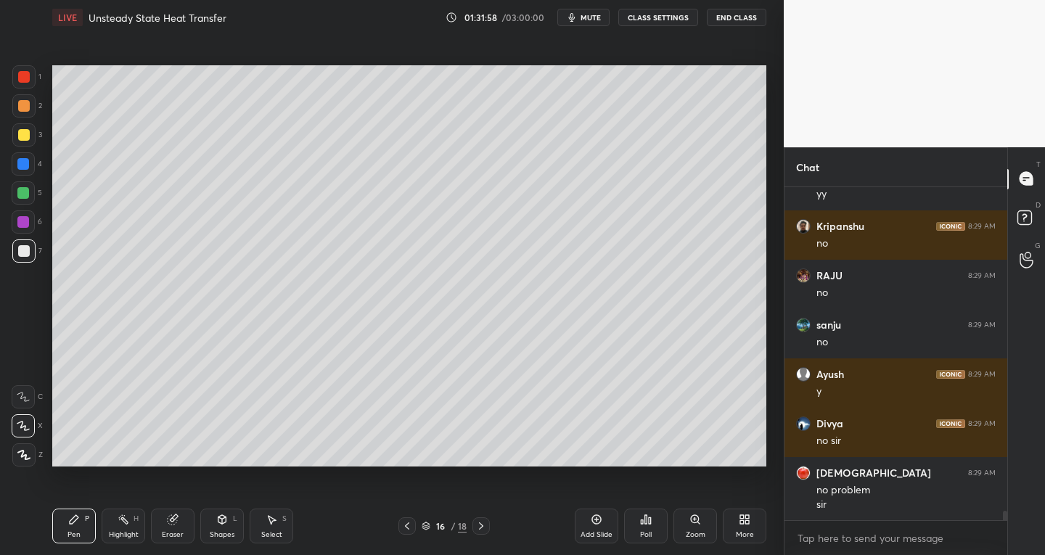
click at [188, 536] on div "Eraser" at bounding box center [173, 526] width 44 height 35
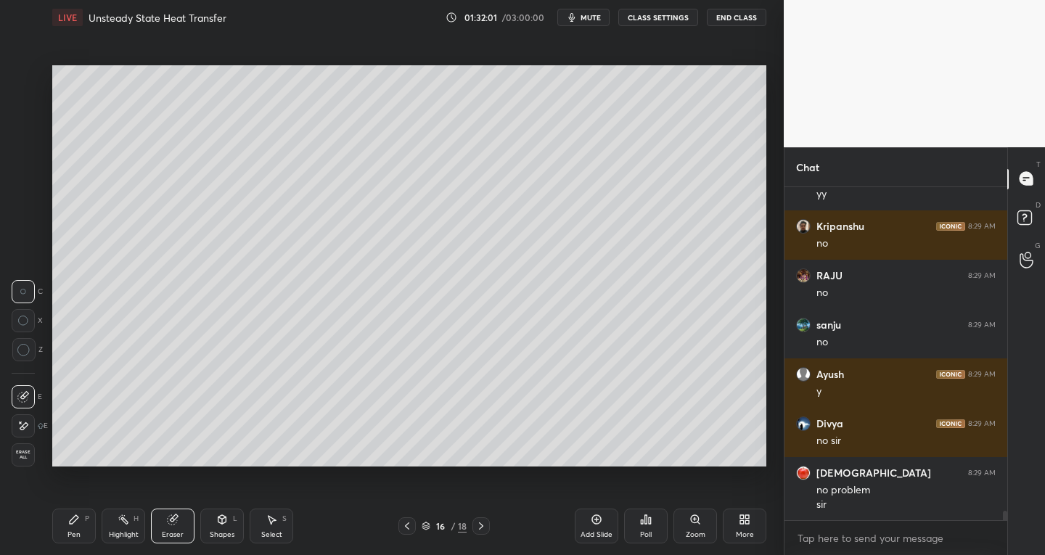
click at [80, 534] on div "Pen" at bounding box center [74, 534] width 13 height 7
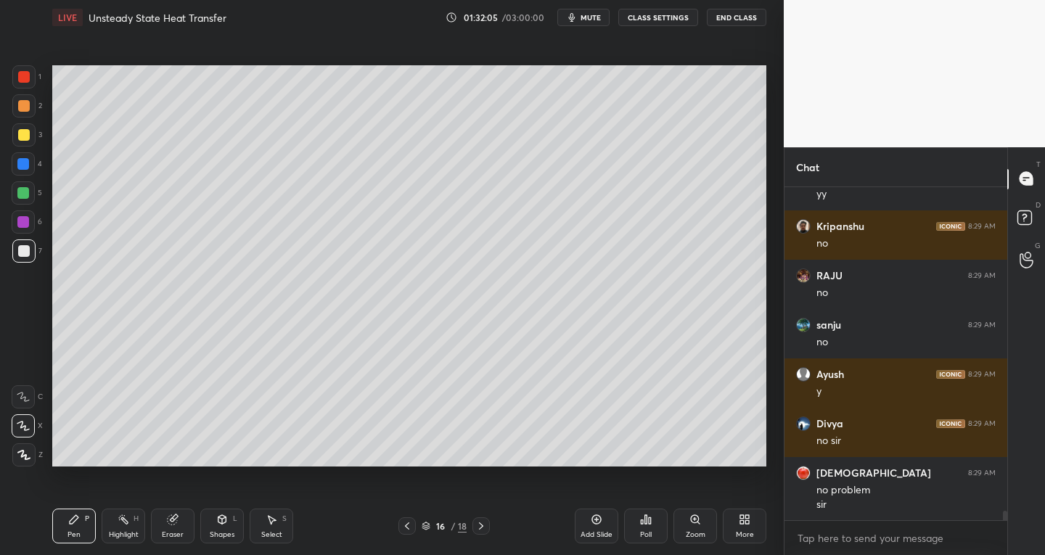
click at [279, 531] on div "Select" at bounding box center [271, 534] width 21 height 7
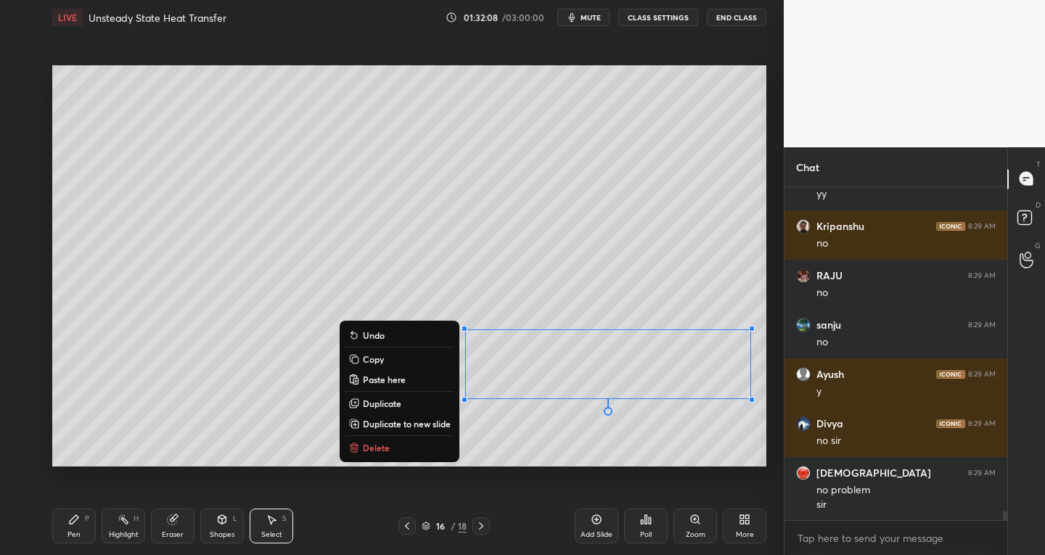
click at [425, 418] on p "Duplicate to new slide" at bounding box center [407, 424] width 88 height 12
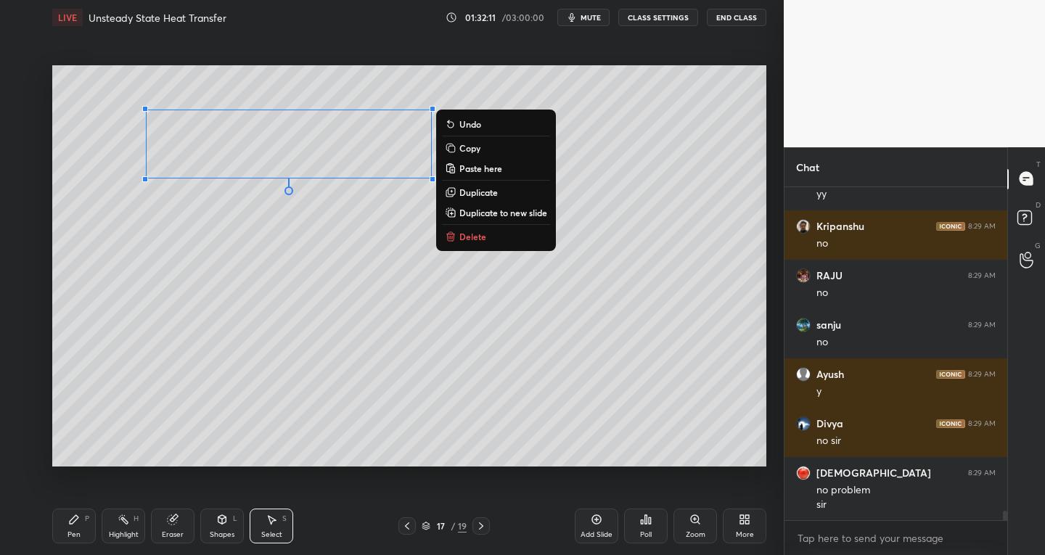
click at [76, 513] on div "Pen P" at bounding box center [74, 526] width 44 height 35
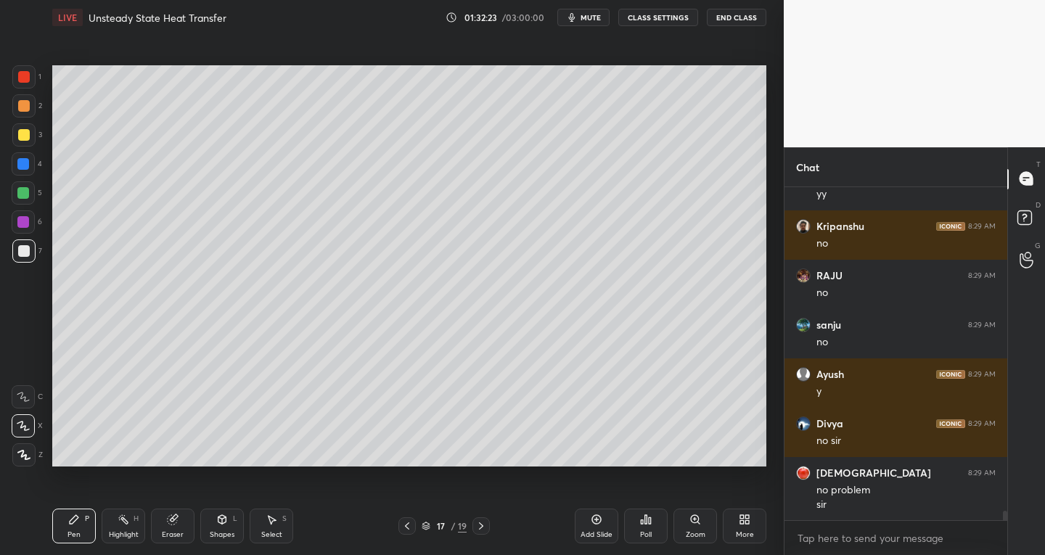
click at [168, 528] on div "Eraser" at bounding box center [173, 526] width 44 height 35
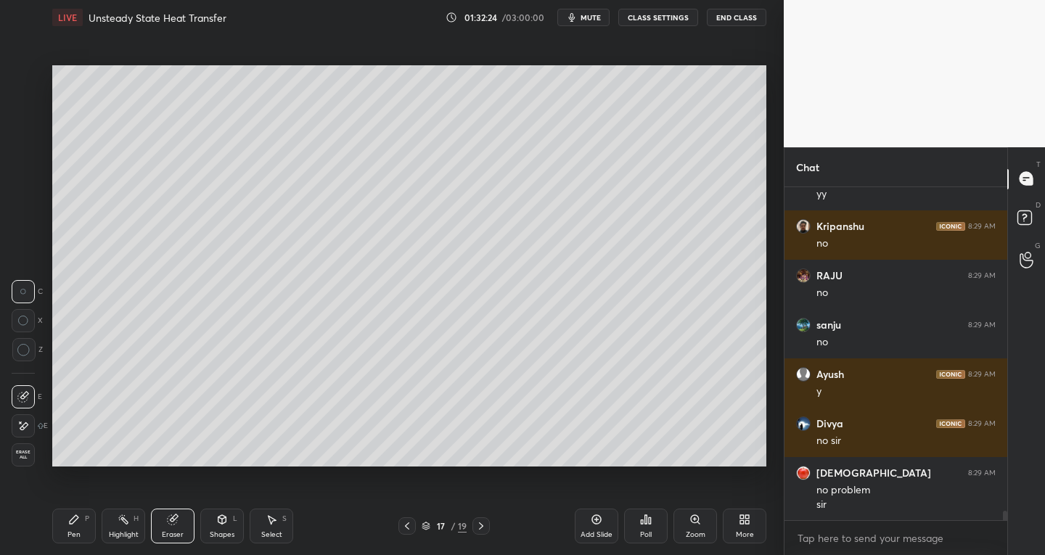
click at [22, 387] on div at bounding box center [23, 397] width 23 height 23
click at [79, 524] on icon at bounding box center [74, 520] width 12 height 12
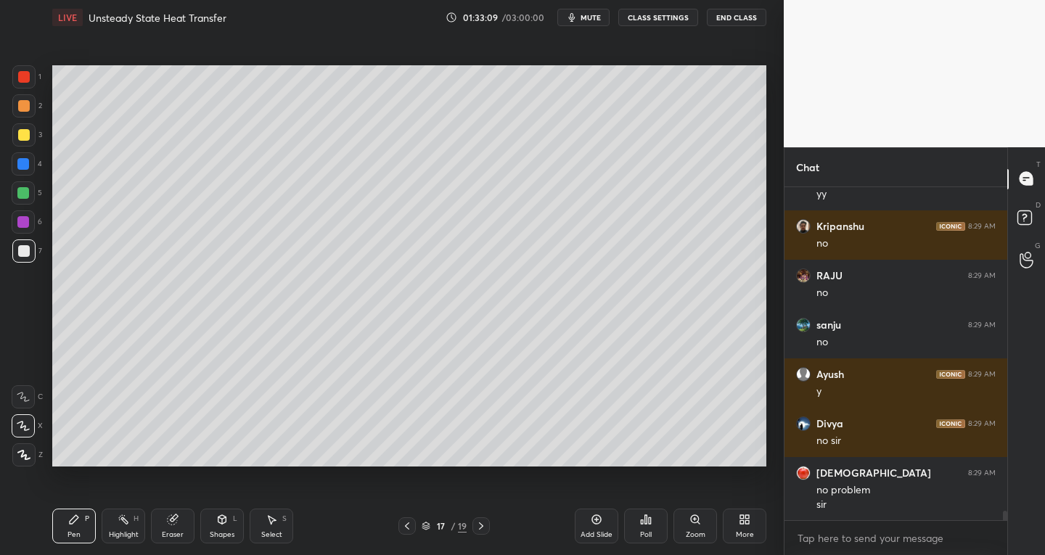
click at [171, 534] on div "Eraser" at bounding box center [173, 534] width 22 height 7
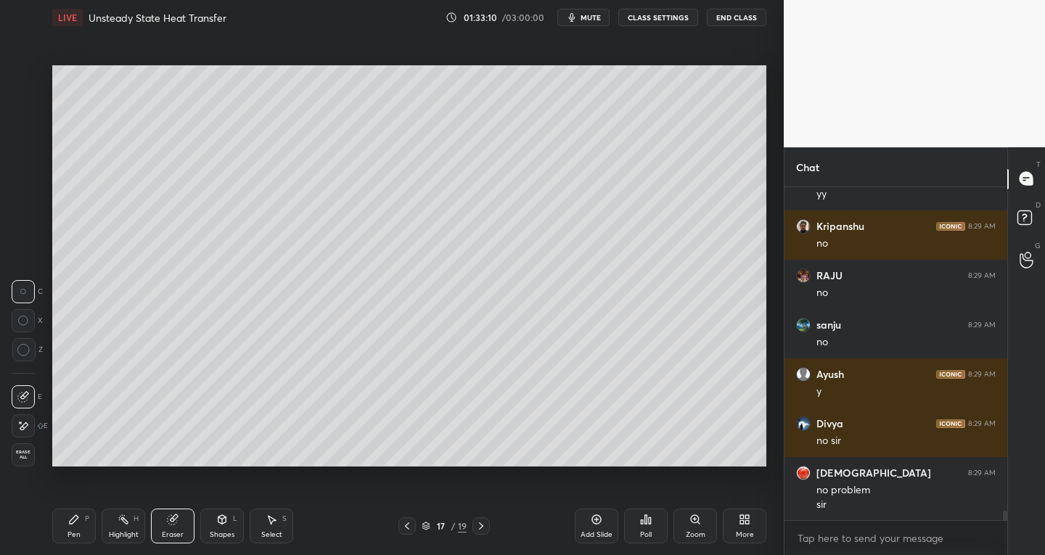
click at [28, 428] on icon at bounding box center [23, 426] width 12 height 12
click at [217, 531] on div "Shapes" at bounding box center [222, 534] width 25 height 7
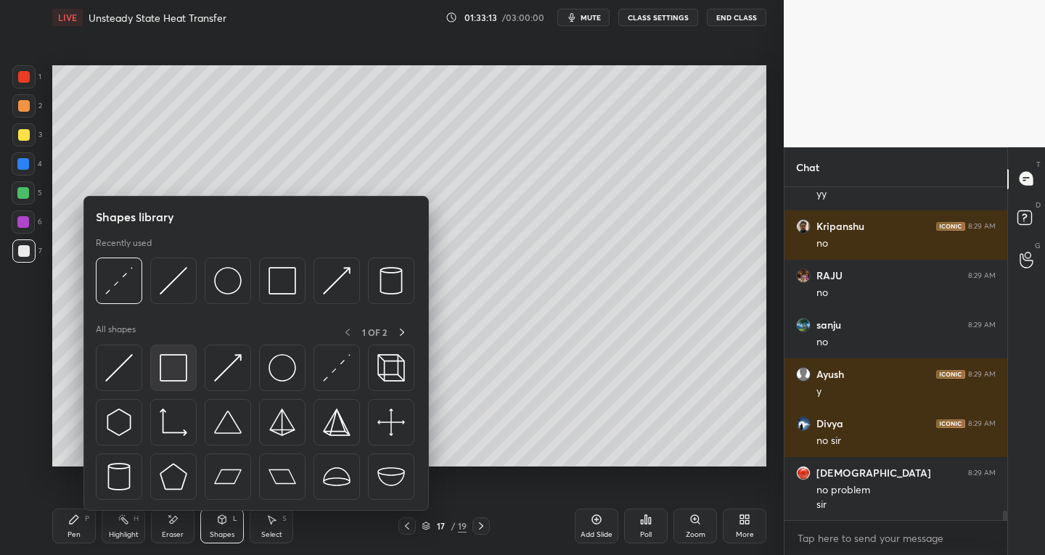
click at [160, 374] on img at bounding box center [174, 368] width 28 height 28
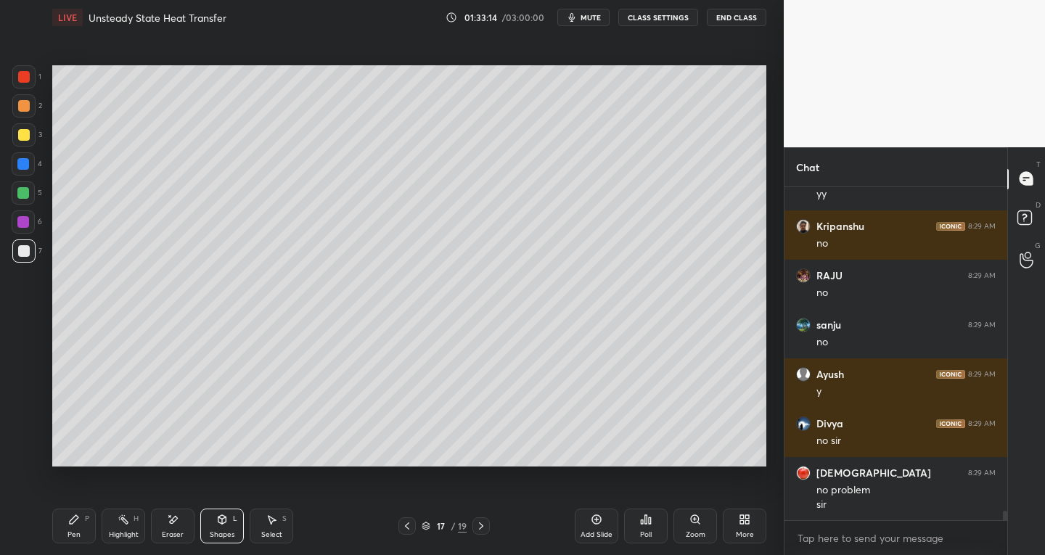
click at [33, 90] on div "1" at bounding box center [26, 79] width 29 height 29
click at [74, 528] on div "Pen P" at bounding box center [74, 526] width 44 height 35
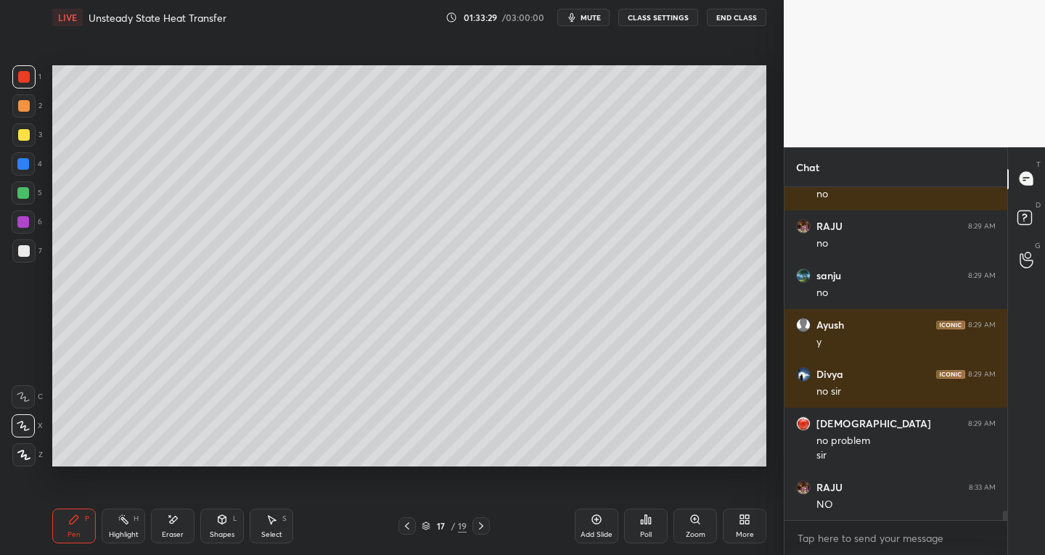
click at [415, 526] on div at bounding box center [407, 526] width 17 height 17
click at [412, 526] on icon at bounding box center [407, 527] width 12 height 12
click at [412, 525] on icon at bounding box center [407, 527] width 12 height 12
click at [483, 526] on icon at bounding box center [481, 526] width 4 height 7
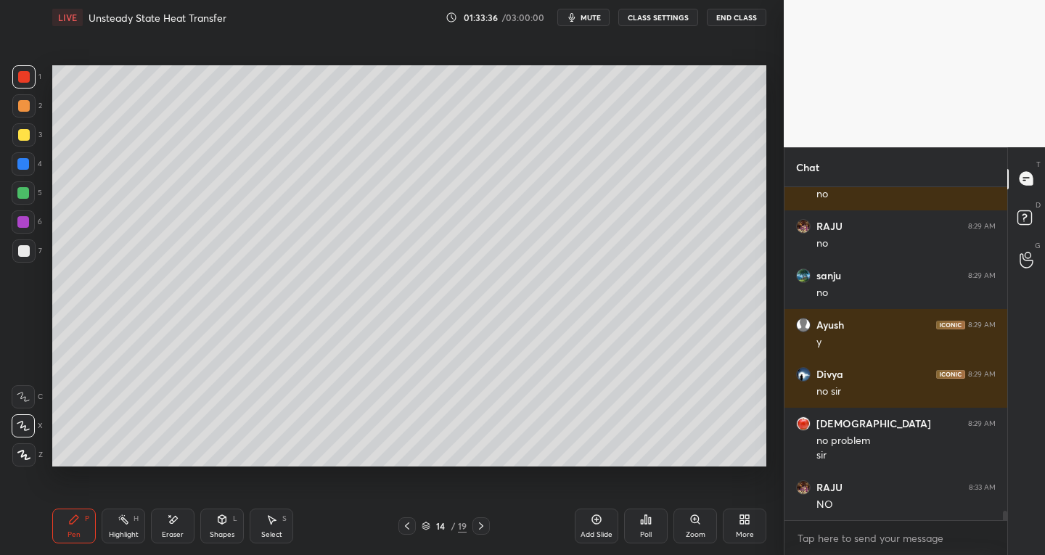
click at [266, 528] on div "Select S" at bounding box center [272, 526] width 44 height 35
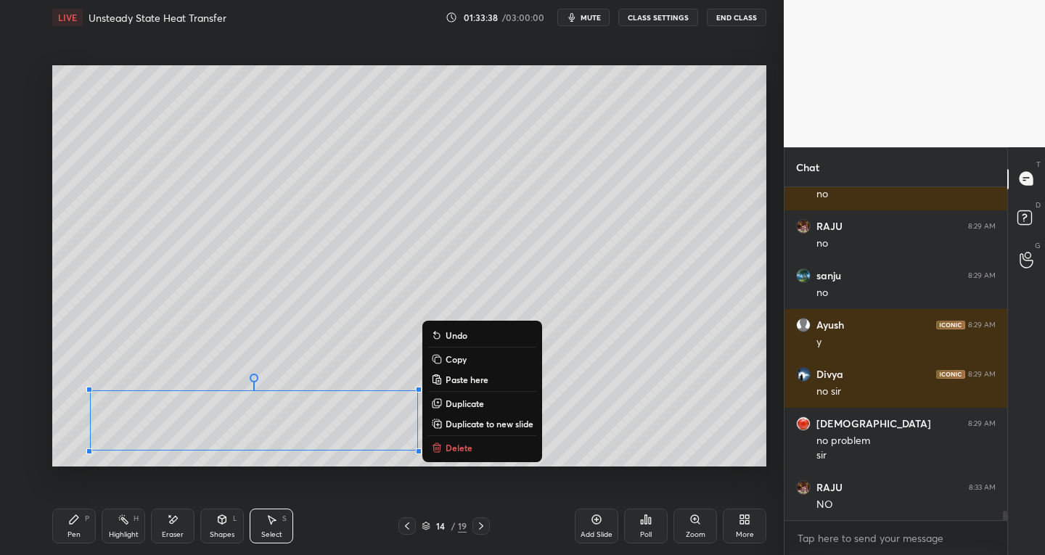
click at [457, 357] on p "Copy" at bounding box center [456, 360] width 21 height 12
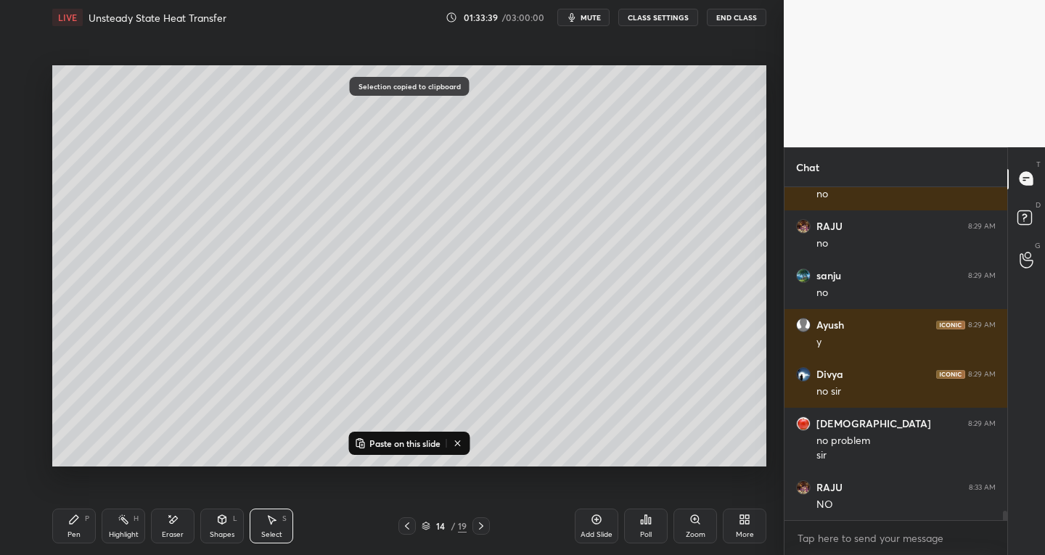
click at [481, 526] on icon at bounding box center [482, 527] width 12 height 12
click at [484, 523] on icon at bounding box center [482, 527] width 12 height 12
click at [486, 523] on icon at bounding box center [482, 527] width 12 height 12
click at [380, 443] on p "Paste on this slide" at bounding box center [405, 444] width 71 height 12
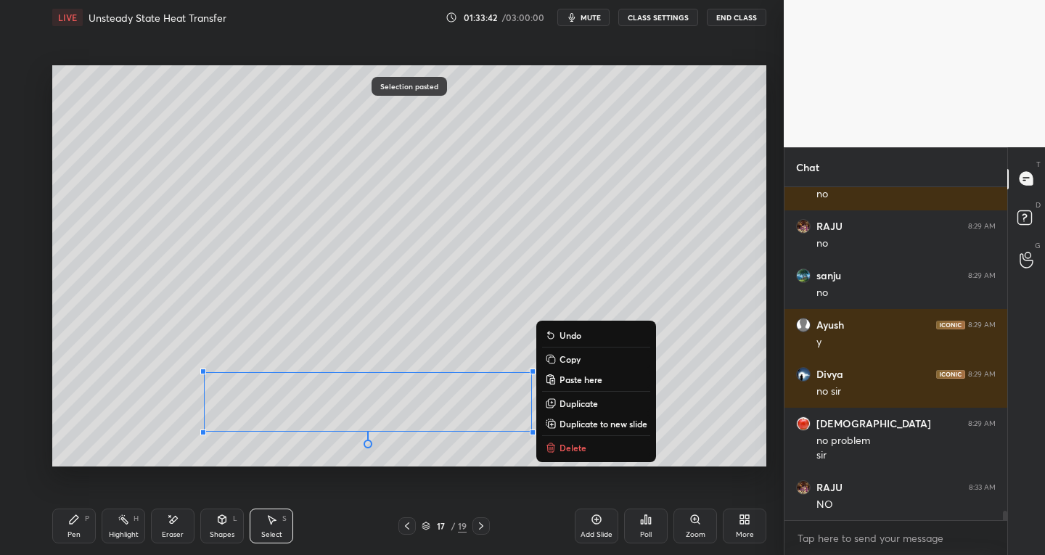
click at [84, 528] on div "Pen P" at bounding box center [74, 526] width 44 height 35
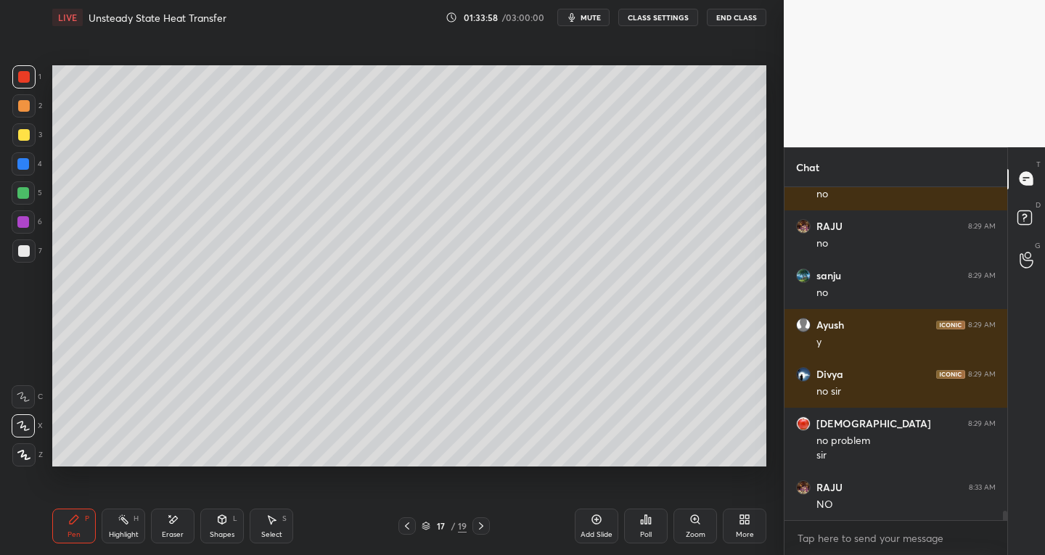
click at [163, 542] on div "Eraser" at bounding box center [173, 526] width 44 height 35
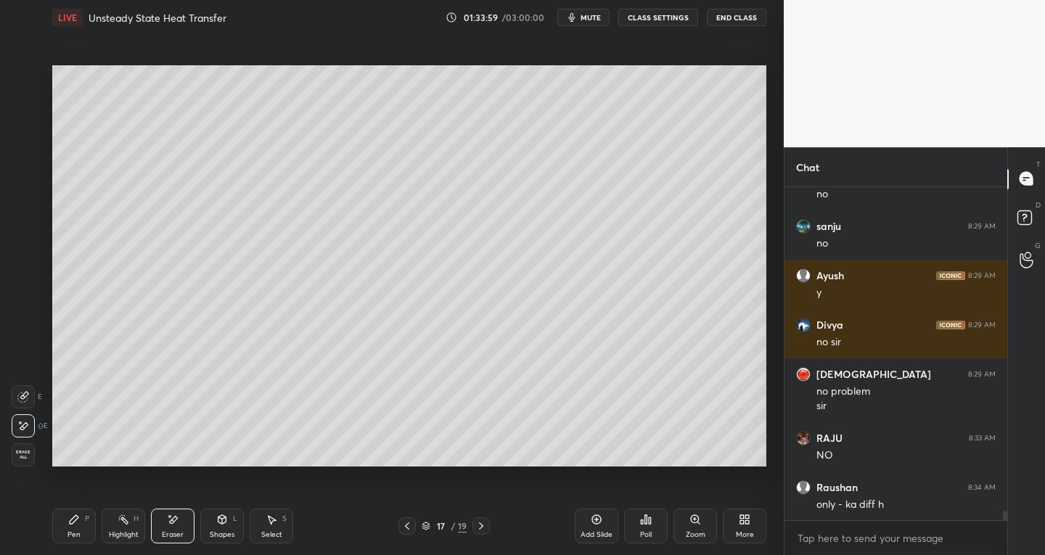
click at [23, 394] on icon at bounding box center [23, 397] width 12 height 12
click at [86, 529] on div "Pen P" at bounding box center [74, 526] width 44 height 35
click at [171, 528] on div "Eraser" at bounding box center [173, 526] width 44 height 35
click at [23, 396] on icon at bounding box center [23, 397] width 12 height 12
click at [65, 521] on div "Pen P" at bounding box center [74, 526] width 44 height 35
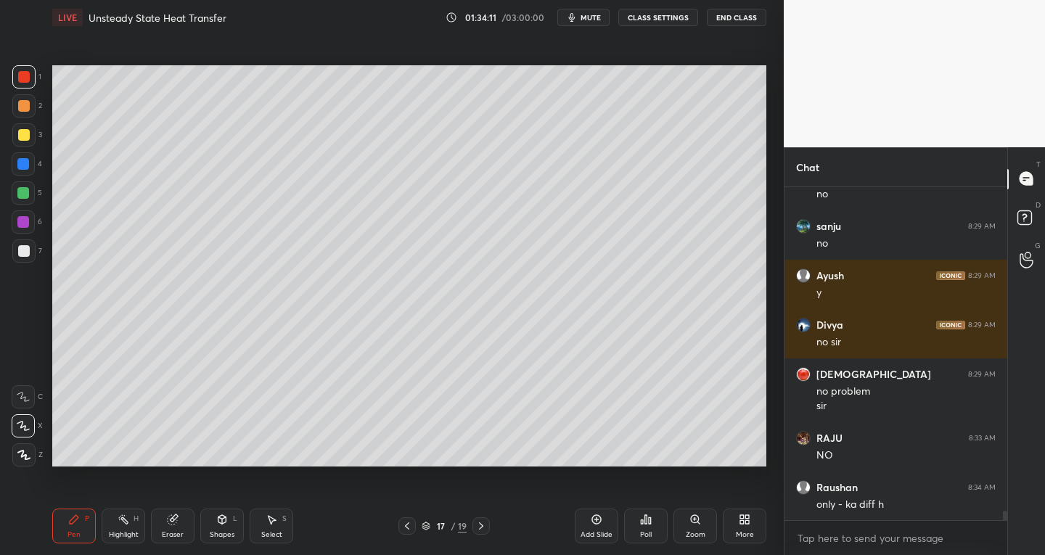
click at [24, 266] on div "7" at bounding box center [27, 254] width 30 height 29
click at [173, 534] on div "Eraser" at bounding box center [173, 534] width 22 height 7
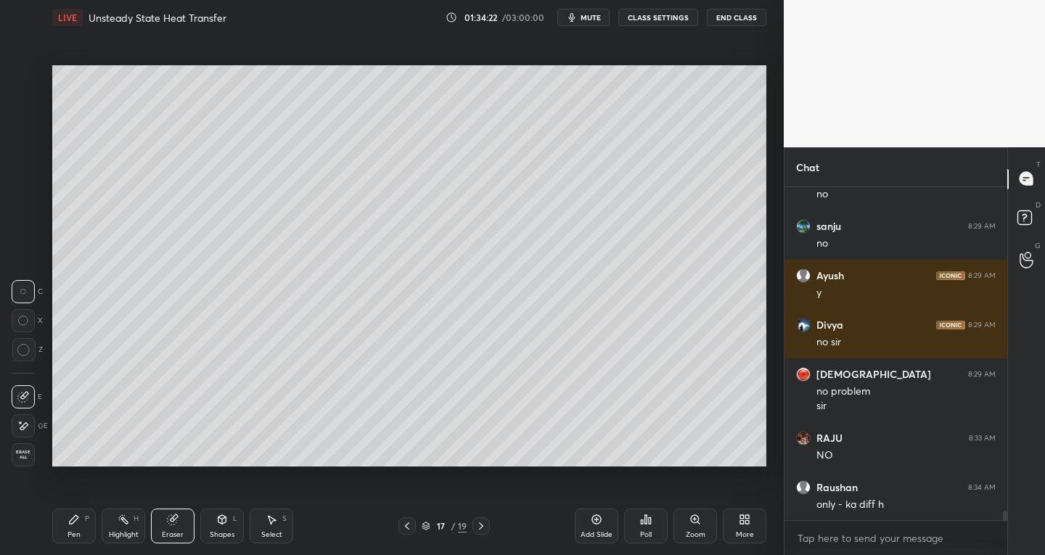
click at [24, 431] on icon at bounding box center [23, 426] width 12 height 12
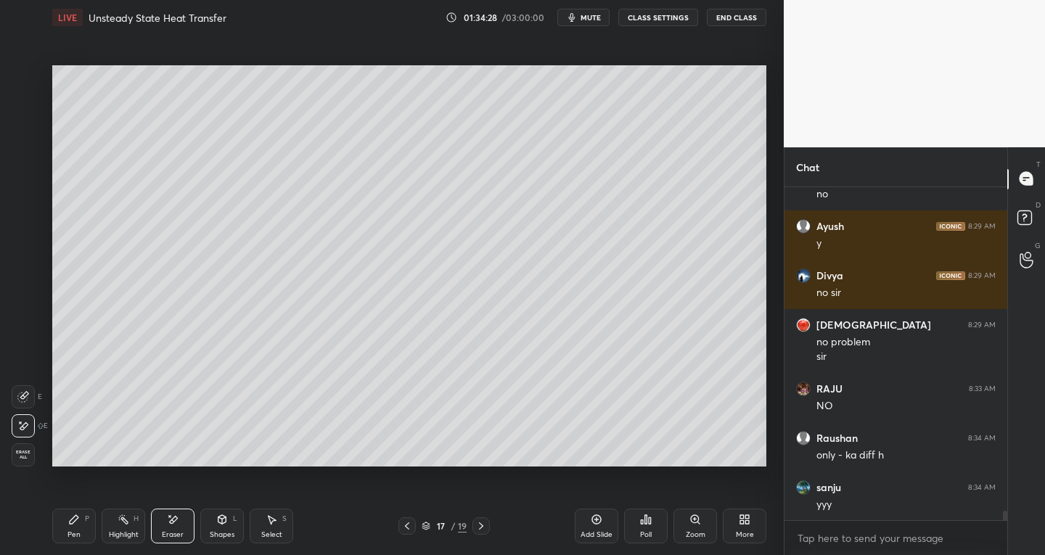
scroll to position [11768, 0]
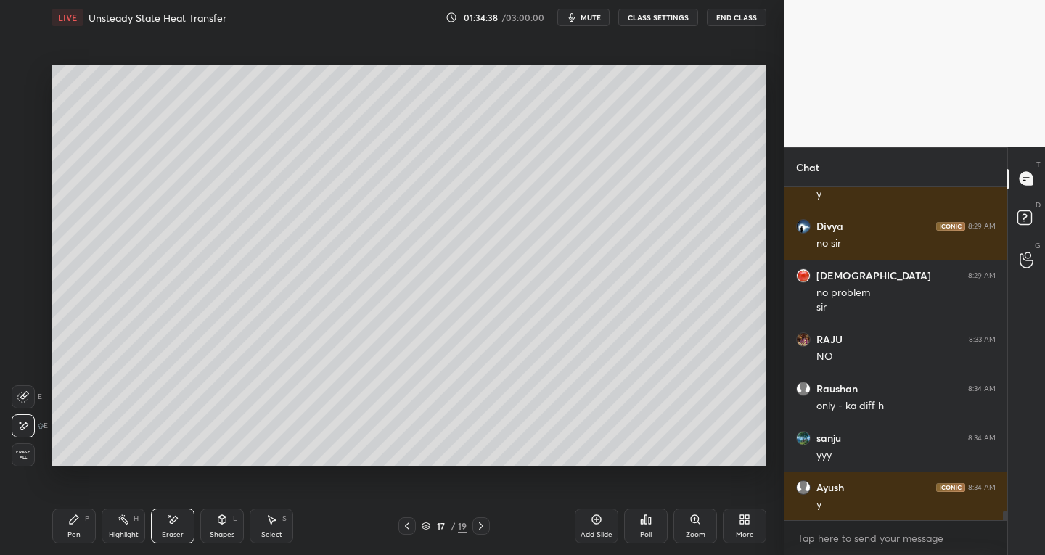
click at [174, 531] on div "Eraser" at bounding box center [173, 534] width 22 height 7
click at [274, 521] on icon at bounding box center [272, 520] width 12 height 12
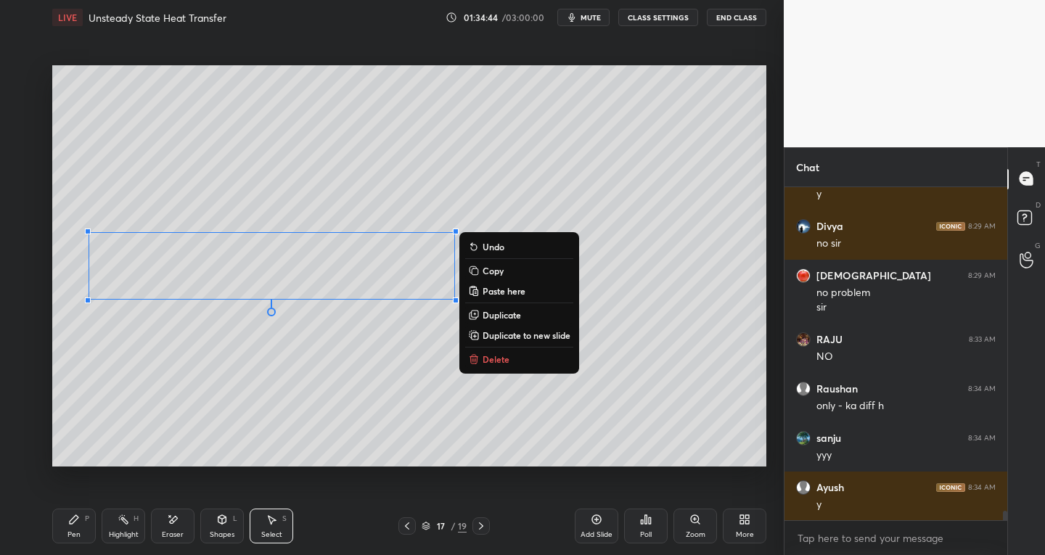
click at [78, 523] on icon at bounding box center [74, 520] width 12 height 12
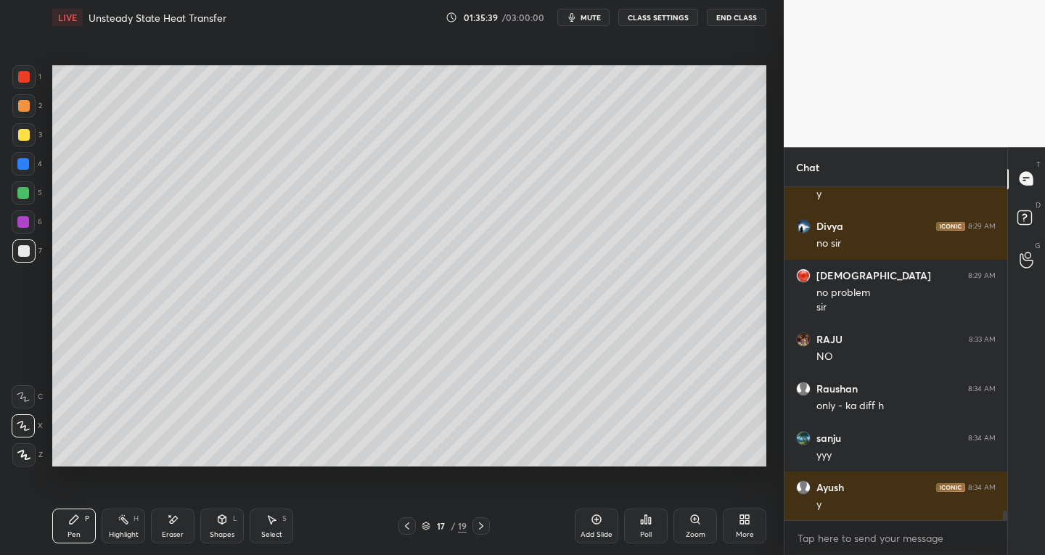
click at [189, 531] on div "Eraser" at bounding box center [173, 526] width 44 height 35
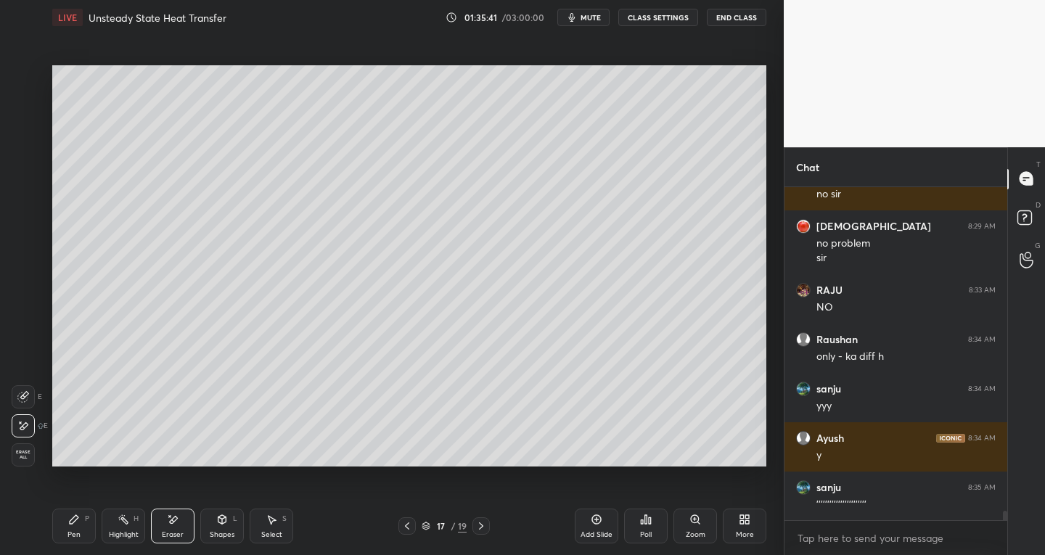
click at [83, 536] on div "Pen P" at bounding box center [74, 526] width 44 height 35
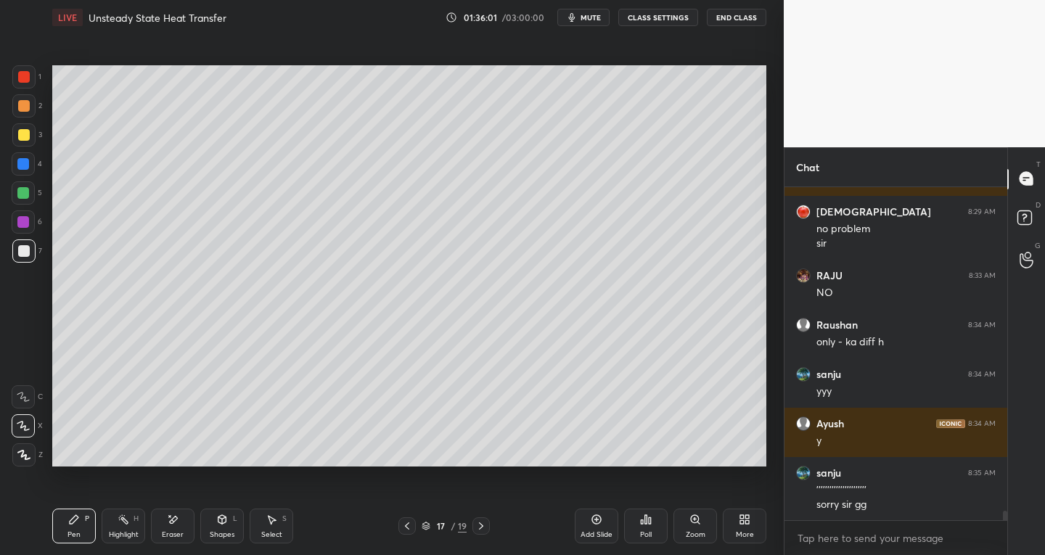
click at [17, 140] on div at bounding box center [23, 134] width 23 height 23
click at [26, 253] on div at bounding box center [24, 251] width 12 height 12
click at [279, 531] on div "Select" at bounding box center [271, 534] width 21 height 7
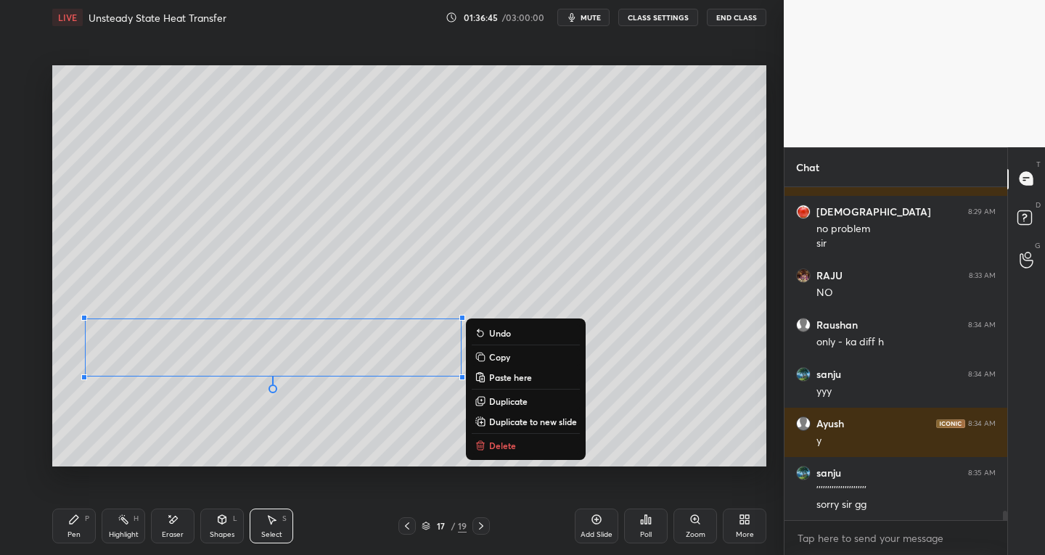
click at [72, 528] on div "Pen P" at bounding box center [74, 526] width 44 height 35
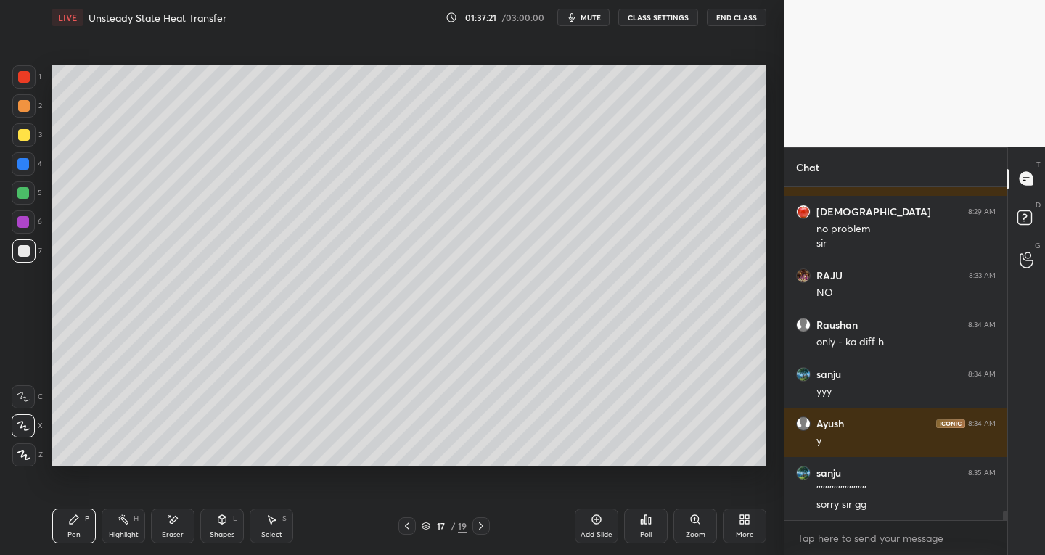
click at [280, 529] on div "Select S" at bounding box center [272, 526] width 44 height 35
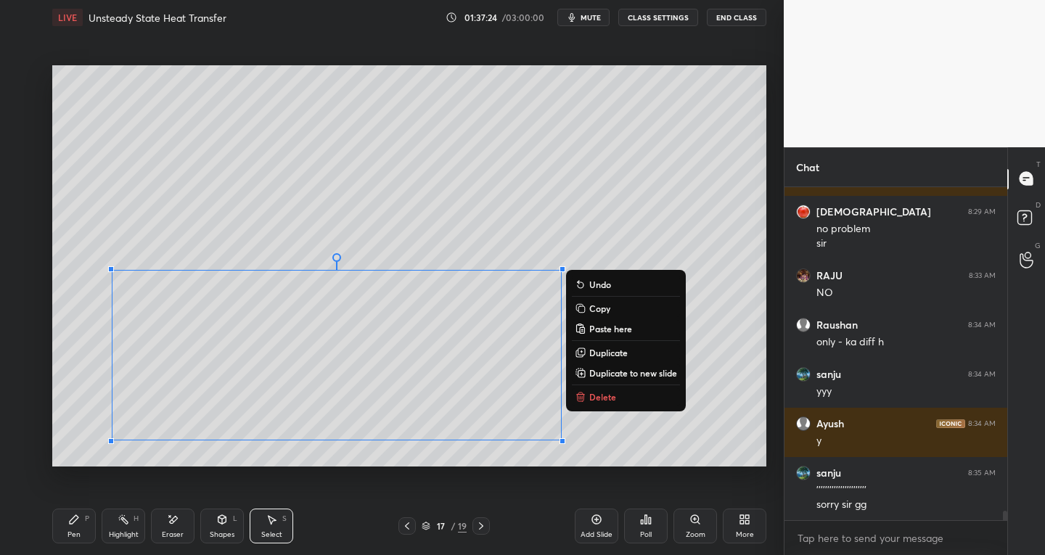
click at [617, 375] on p "Duplicate to new slide" at bounding box center [634, 373] width 88 height 12
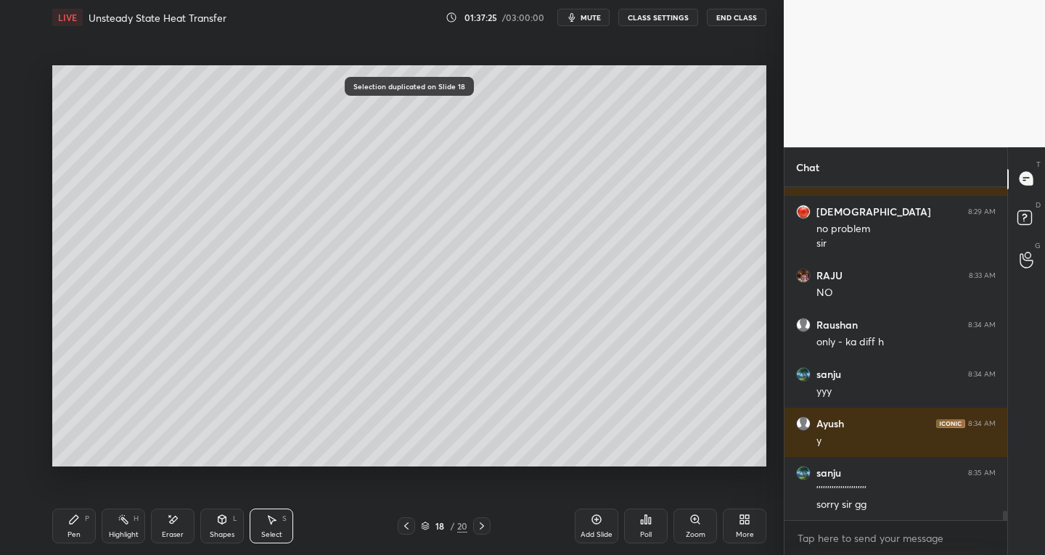
click at [179, 523] on div "Eraser" at bounding box center [173, 526] width 44 height 35
click at [288, 526] on div "Select S" at bounding box center [272, 526] width 44 height 35
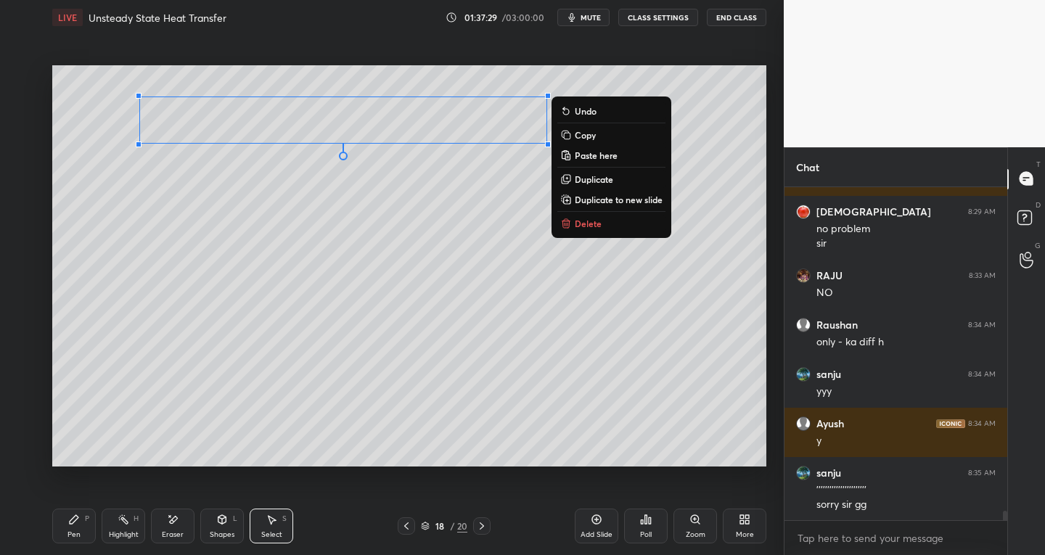
click at [80, 525] on div "Pen P" at bounding box center [74, 526] width 44 height 35
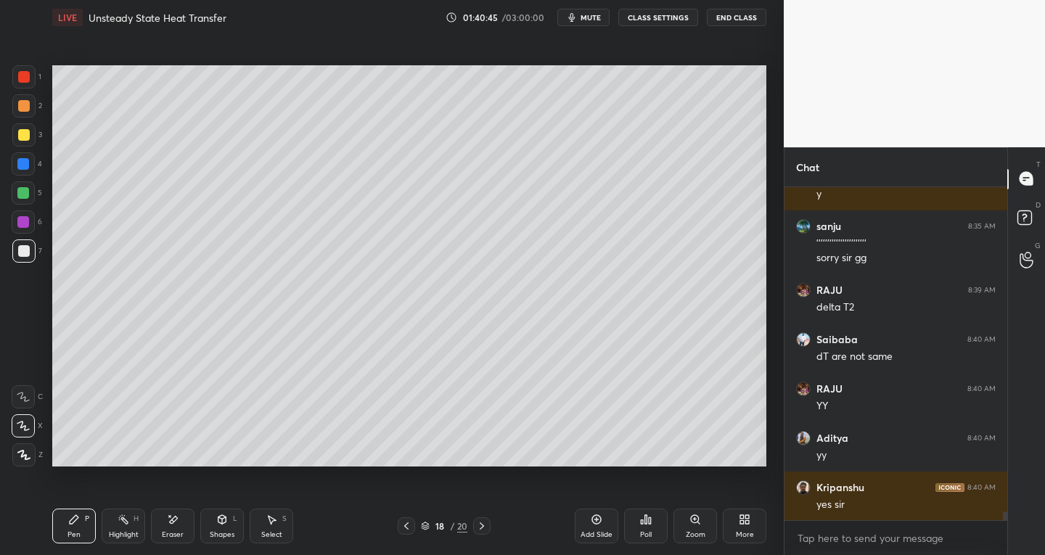
scroll to position [12128, 0]
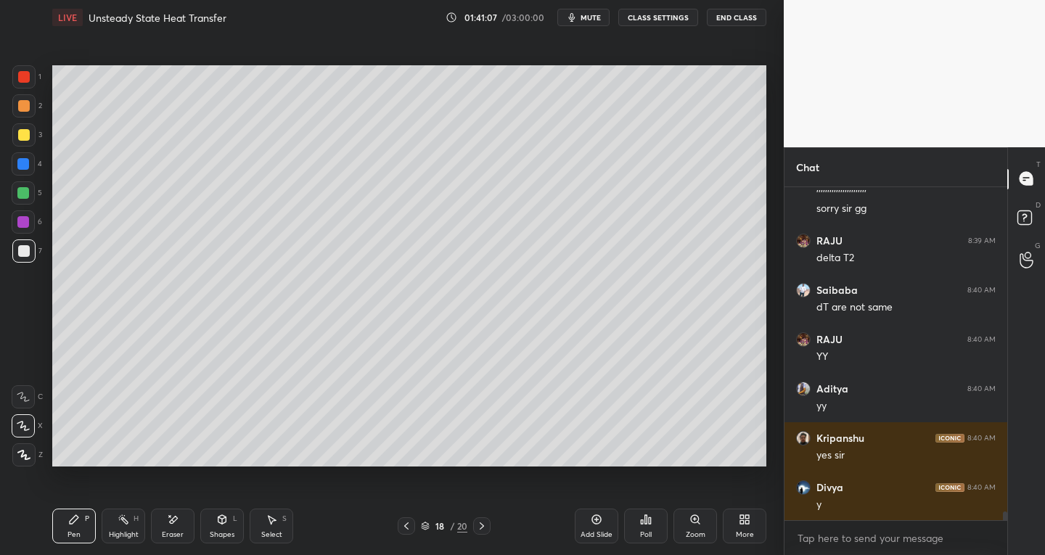
click at [482, 529] on icon at bounding box center [482, 527] width 12 height 12
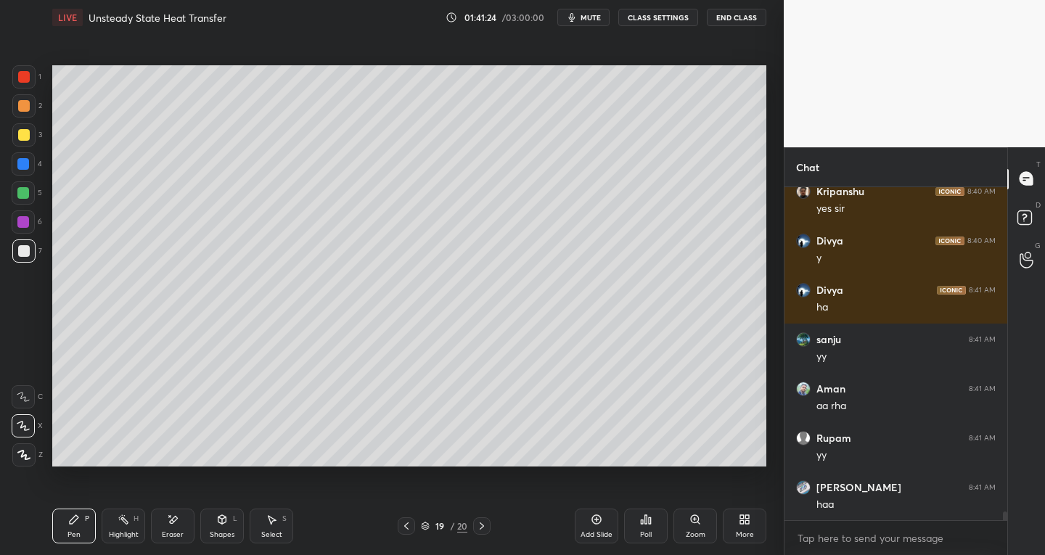
scroll to position [12424, 0]
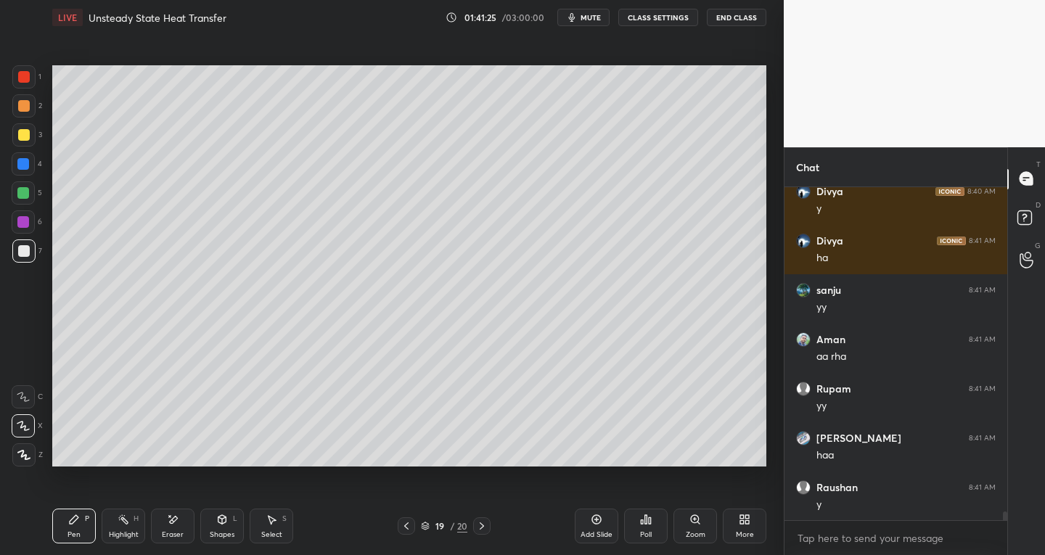
click at [405, 527] on icon at bounding box center [406, 526] width 4 height 7
click at [482, 528] on icon at bounding box center [482, 526] width 4 height 7
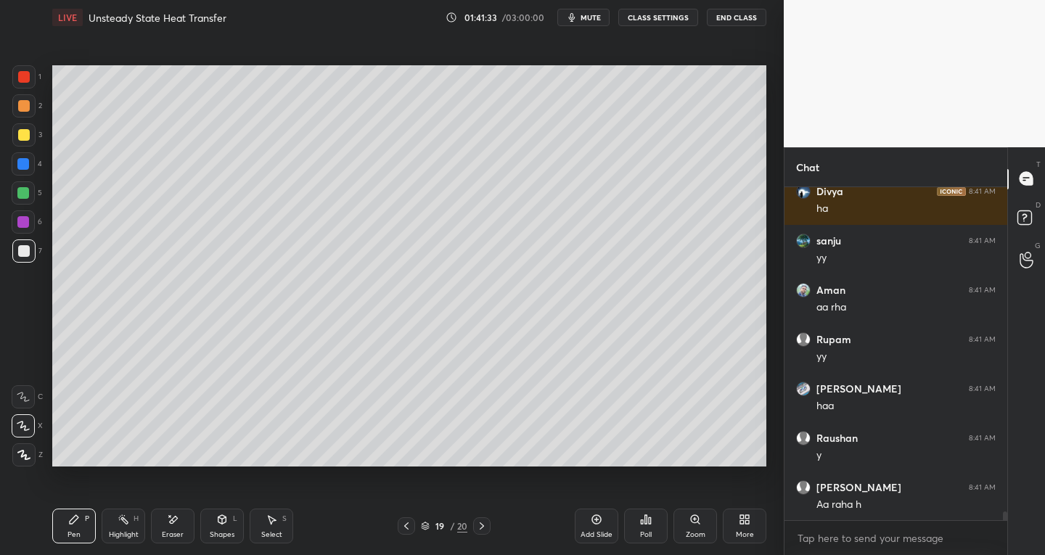
click at [408, 533] on div at bounding box center [406, 526] width 17 height 17
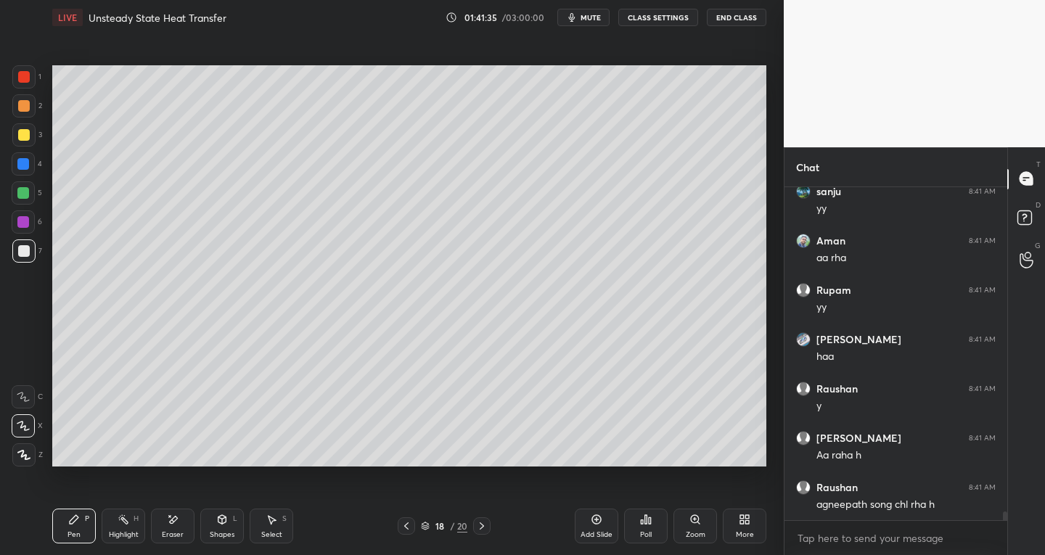
click at [479, 529] on icon at bounding box center [482, 527] width 12 height 12
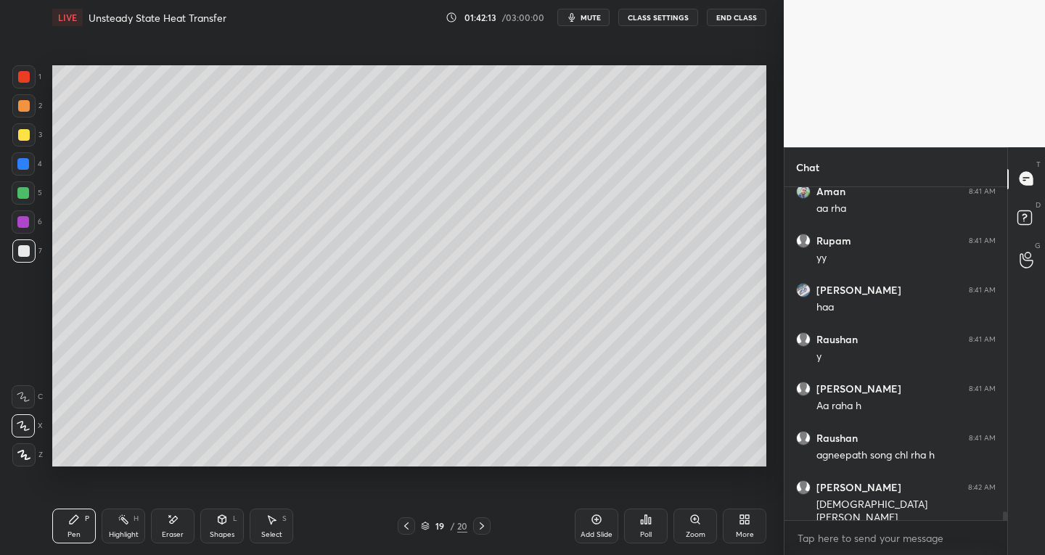
click at [176, 532] on div "Eraser" at bounding box center [173, 534] width 22 height 7
click at [88, 537] on div "Pen P" at bounding box center [74, 526] width 44 height 35
click at [209, 536] on div "Shapes L" at bounding box center [222, 526] width 44 height 35
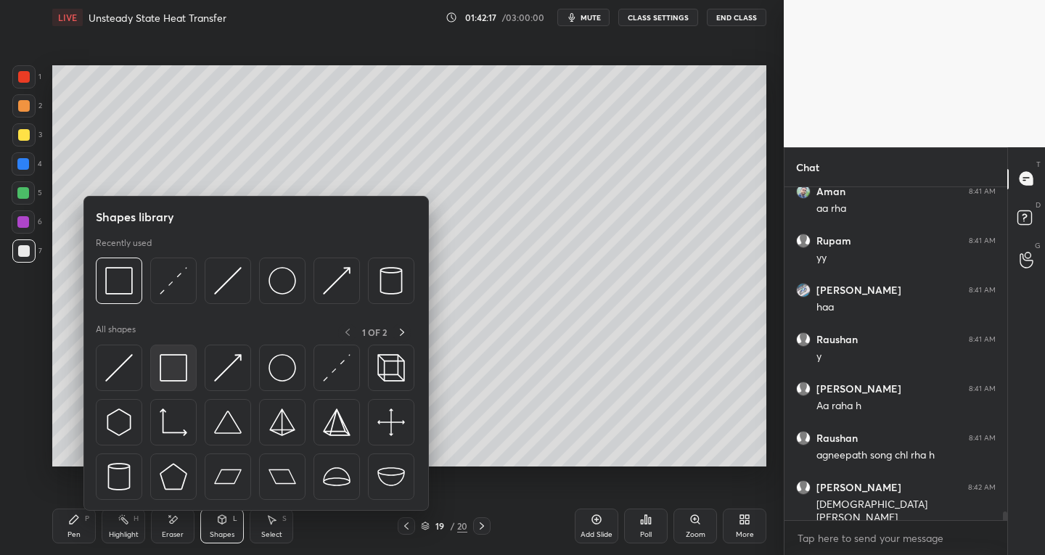
click at [173, 380] on img at bounding box center [174, 368] width 28 height 28
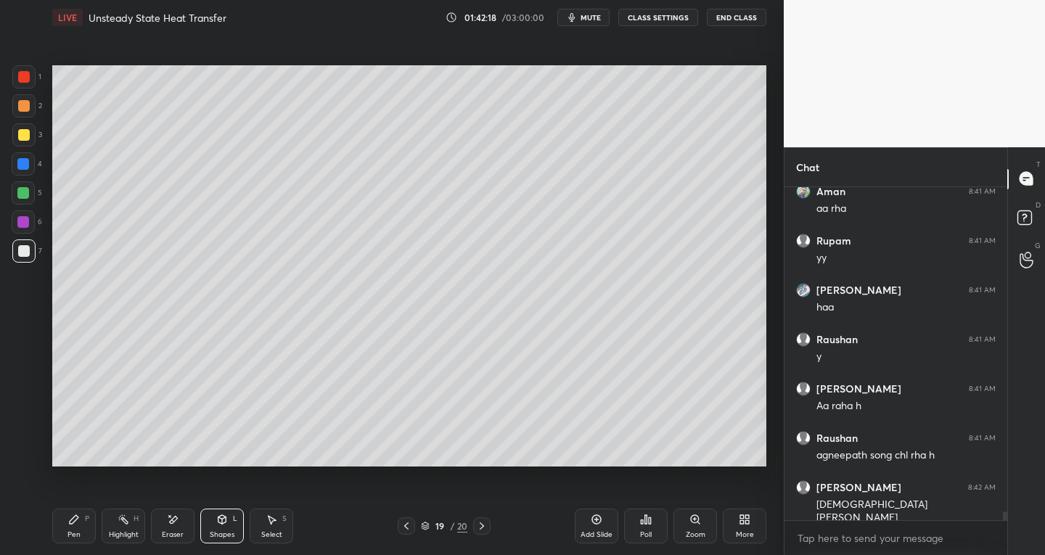
click at [22, 81] on div at bounding box center [24, 77] width 12 height 12
click at [479, 533] on div at bounding box center [481, 526] width 17 height 17
click at [22, 254] on div at bounding box center [24, 251] width 12 height 12
click at [70, 527] on div "Pen P" at bounding box center [74, 526] width 44 height 35
click at [224, 531] on div "Shapes" at bounding box center [222, 534] width 25 height 7
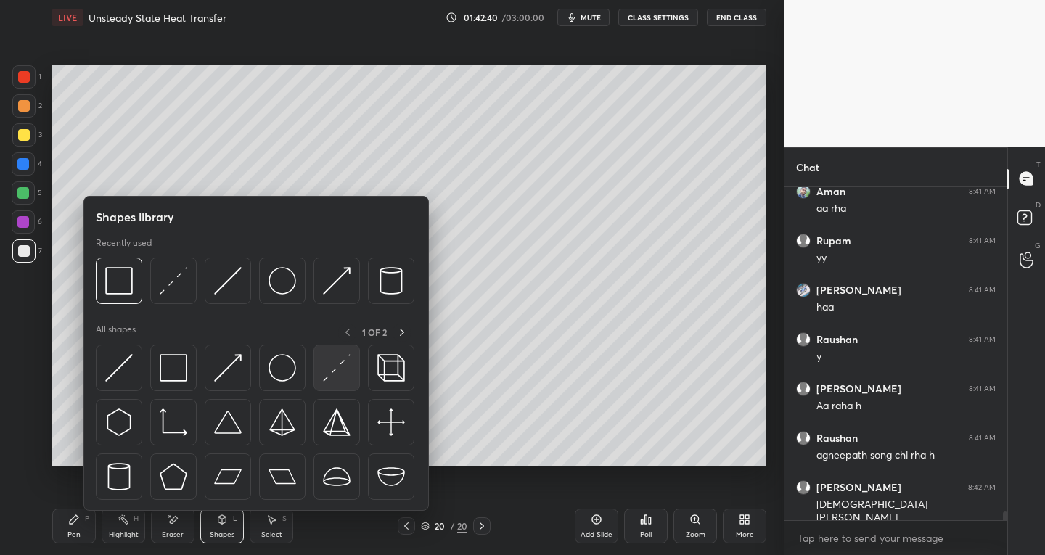
click at [332, 373] on img at bounding box center [337, 368] width 28 height 28
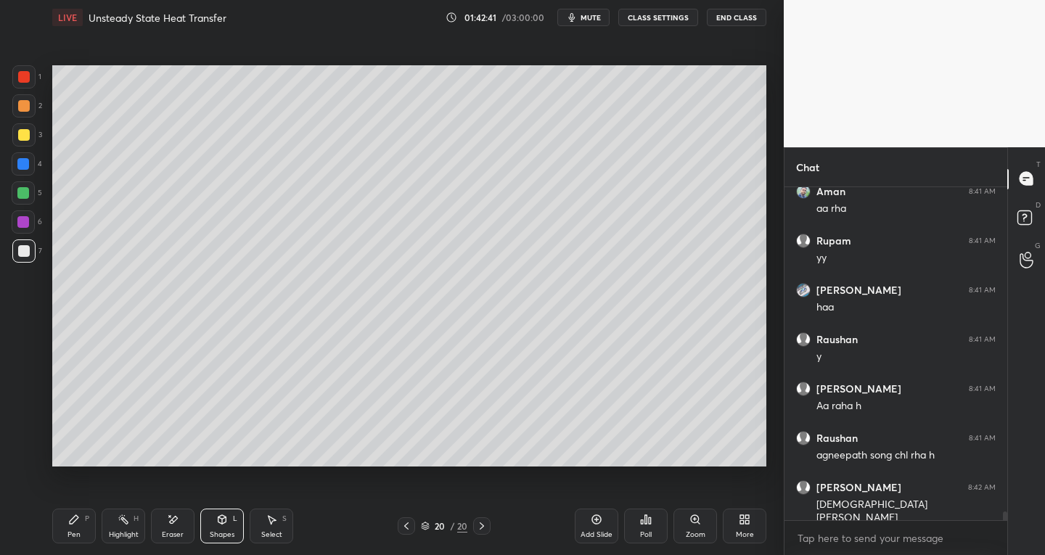
click at [23, 260] on div at bounding box center [23, 251] width 23 height 23
click at [225, 531] on div "Shapes" at bounding box center [222, 534] width 25 height 7
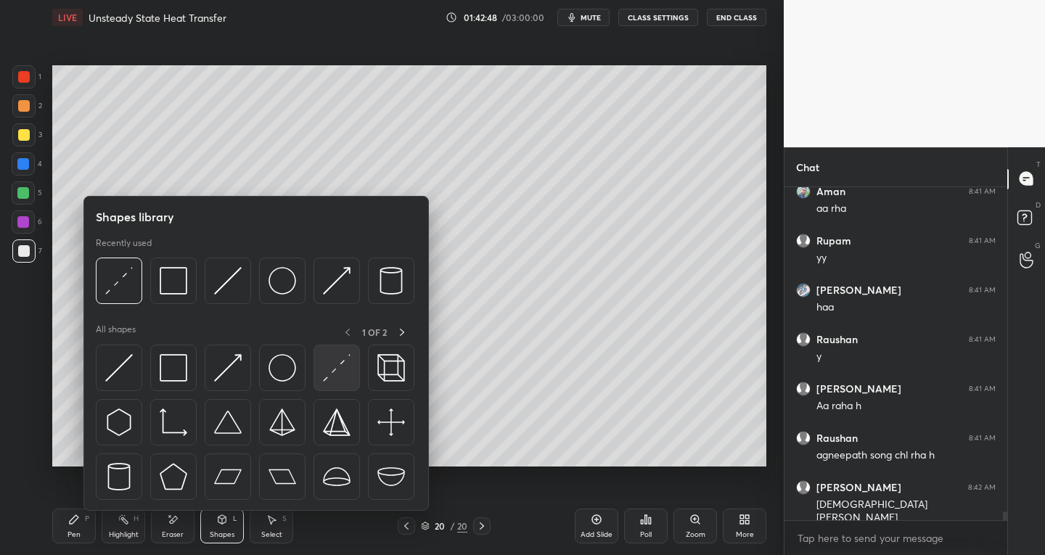
click at [328, 373] on img at bounding box center [337, 368] width 28 height 28
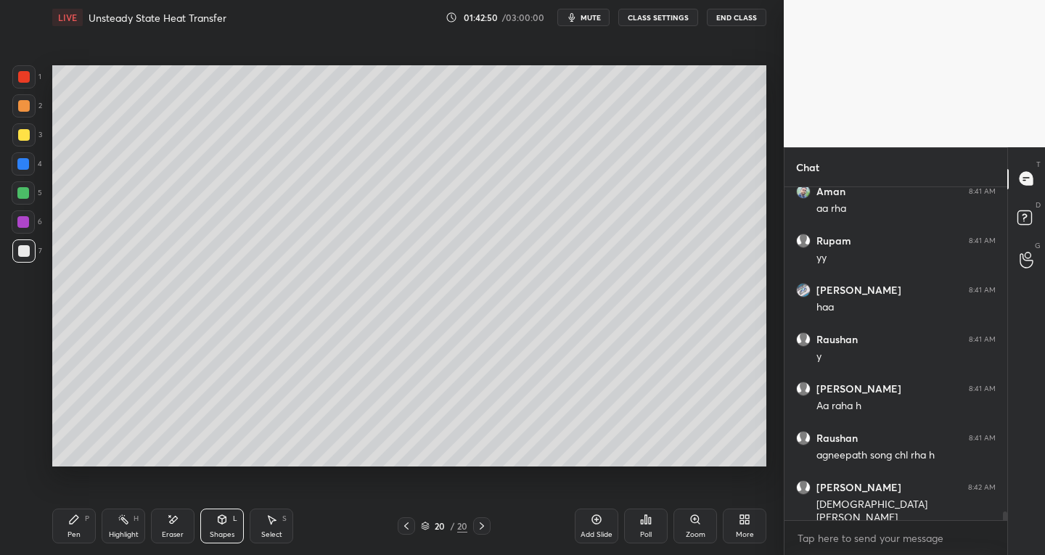
click at [221, 527] on div "Shapes L" at bounding box center [222, 526] width 44 height 35
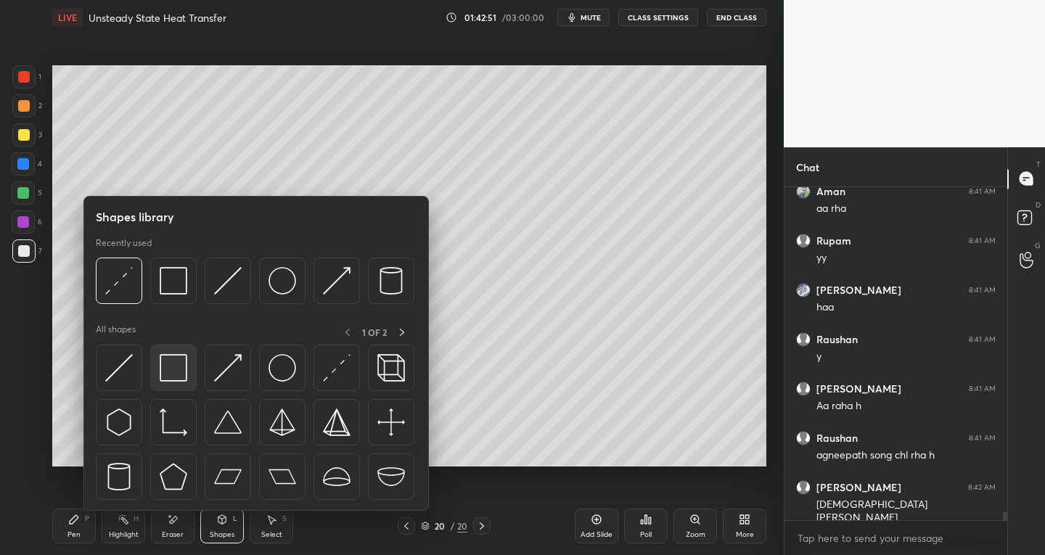
click at [168, 366] on img at bounding box center [174, 368] width 28 height 28
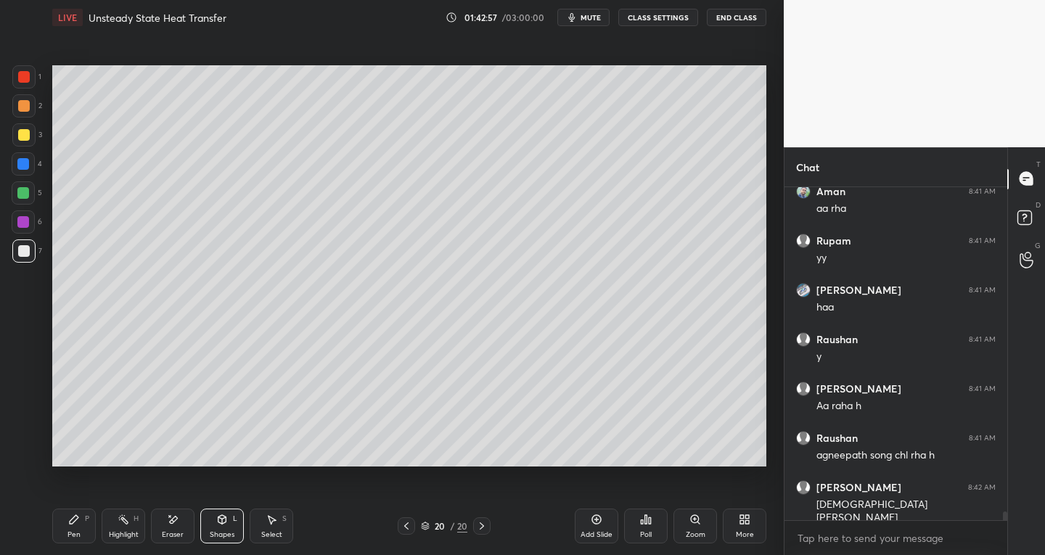
click at [73, 525] on icon at bounding box center [74, 520] width 12 height 12
click at [19, 431] on div at bounding box center [23, 426] width 23 height 23
click at [166, 527] on div "Eraser" at bounding box center [173, 526] width 44 height 35
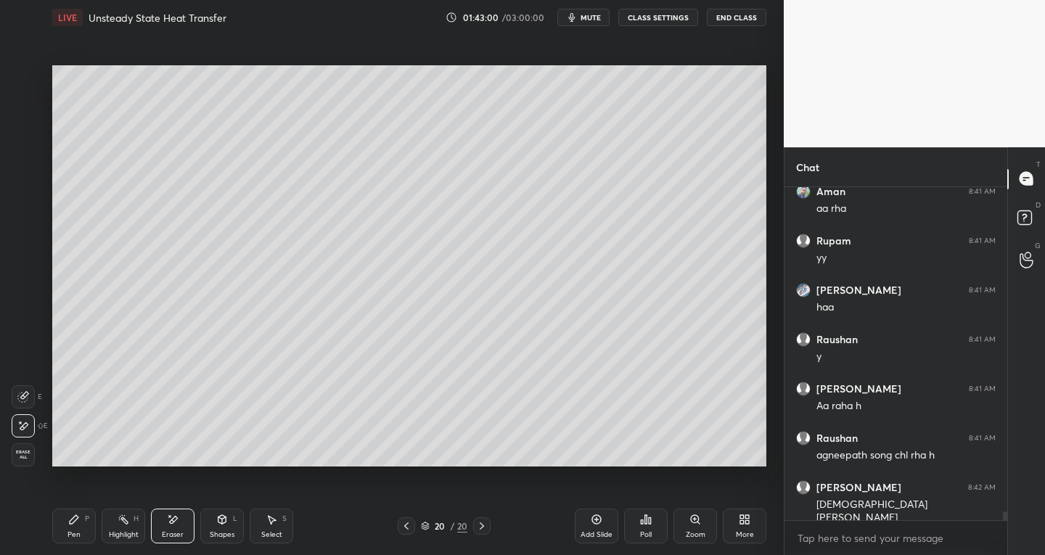
click at [25, 391] on icon at bounding box center [23, 397] width 12 height 12
click at [171, 528] on div "Eraser" at bounding box center [173, 526] width 44 height 35
click at [220, 528] on div "Shapes L" at bounding box center [222, 526] width 44 height 35
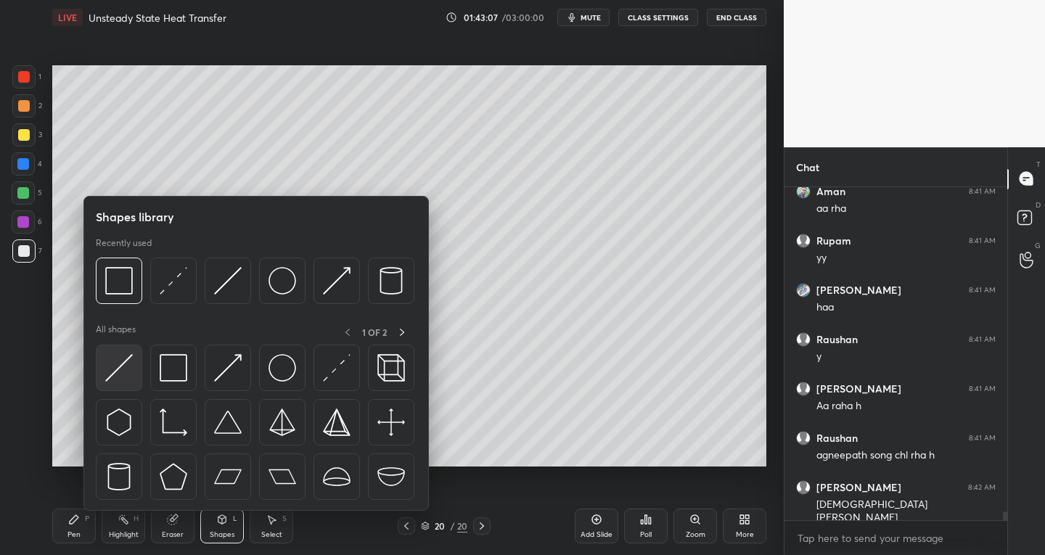
click at [113, 368] on img at bounding box center [119, 368] width 28 height 28
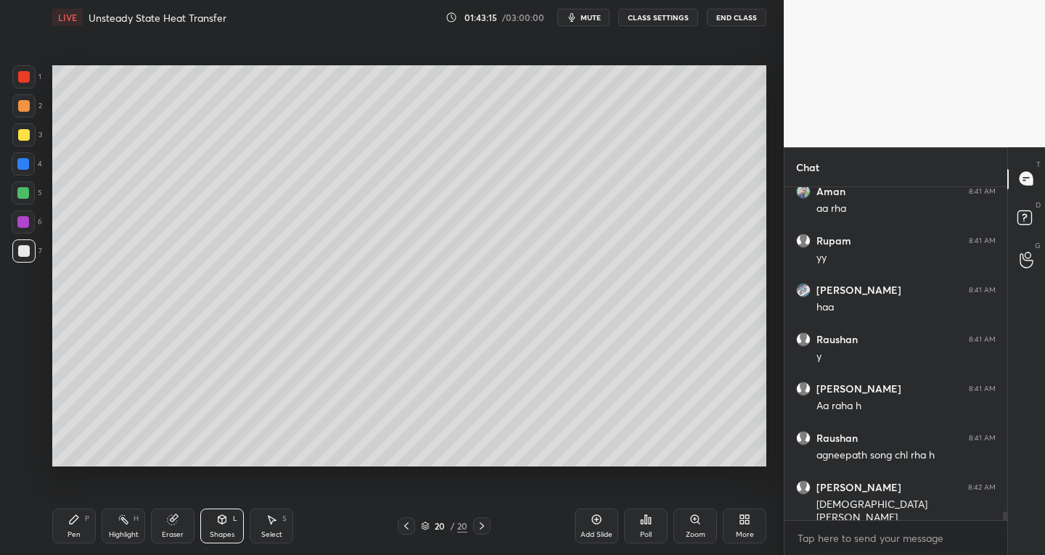
click at [272, 525] on icon at bounding box center [272, 520] width 12 height 12
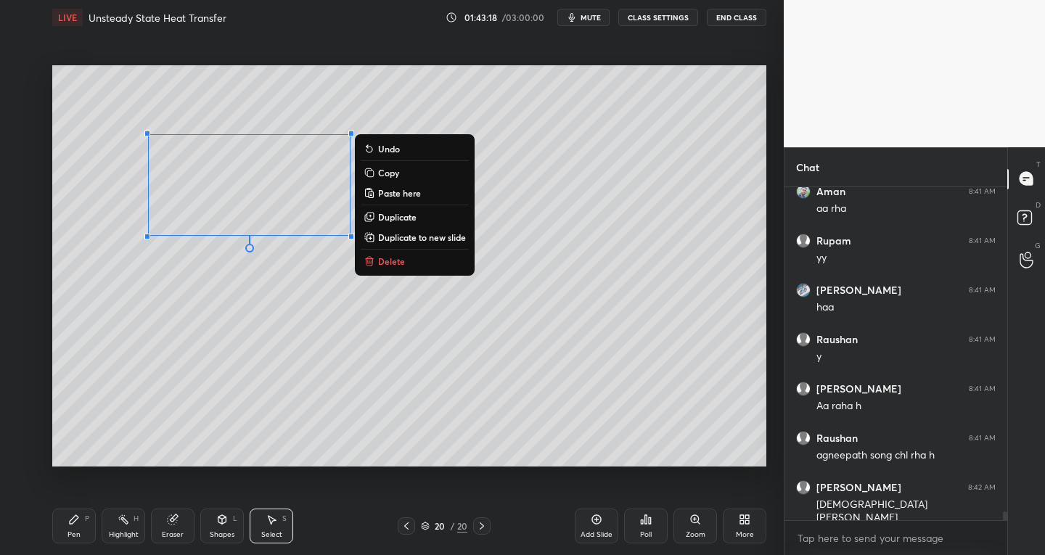
click at [395, 212] on p "Duplicate" at bounding box center [397, 217] width 38 height 12
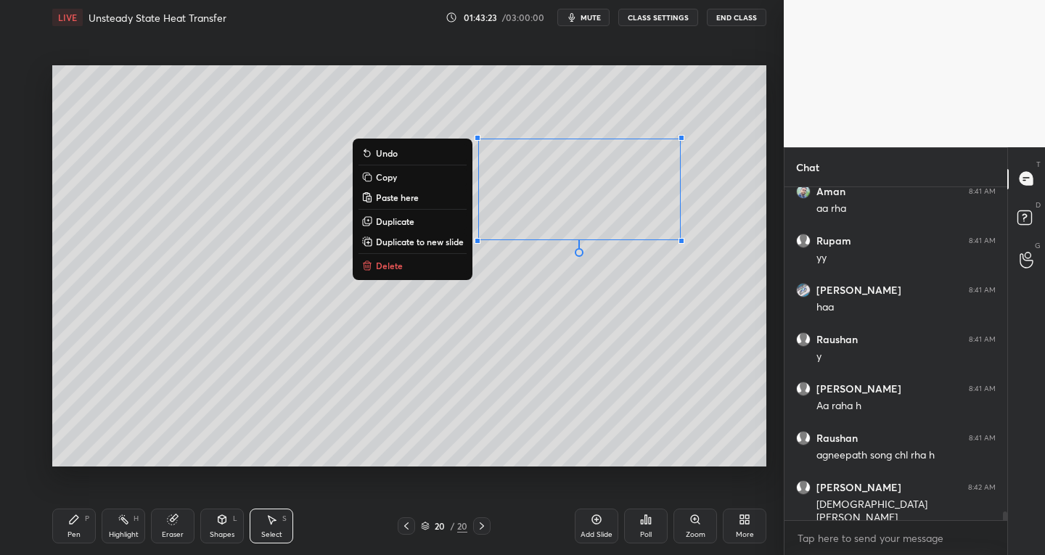
click at [75, 523] on icon at bounding box center [74, 520] width 12 height 12
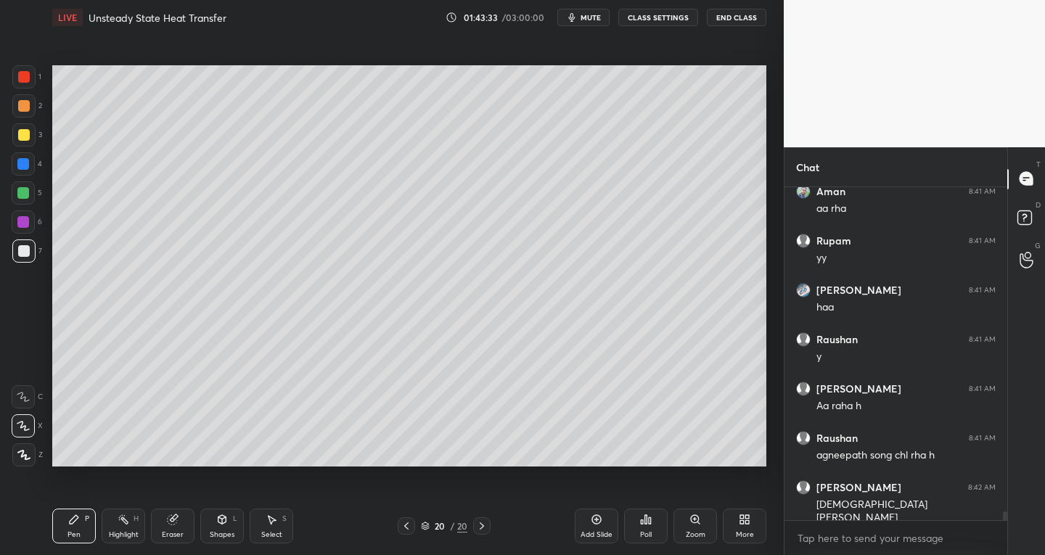
click at [172, 527] on div "Eraser" at bounding box center [173, 526] width 44 height 35
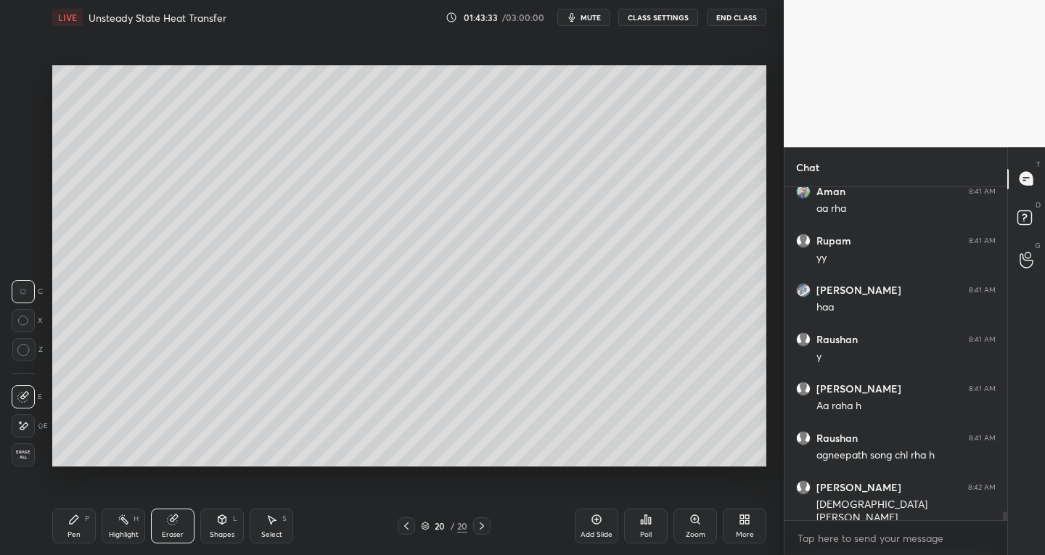
click at [25, 388] on div at bounding box center [23, 397] width 23 height 23
click at [76, 517] on icon at bounding box center [74, 519] width 9 height 9
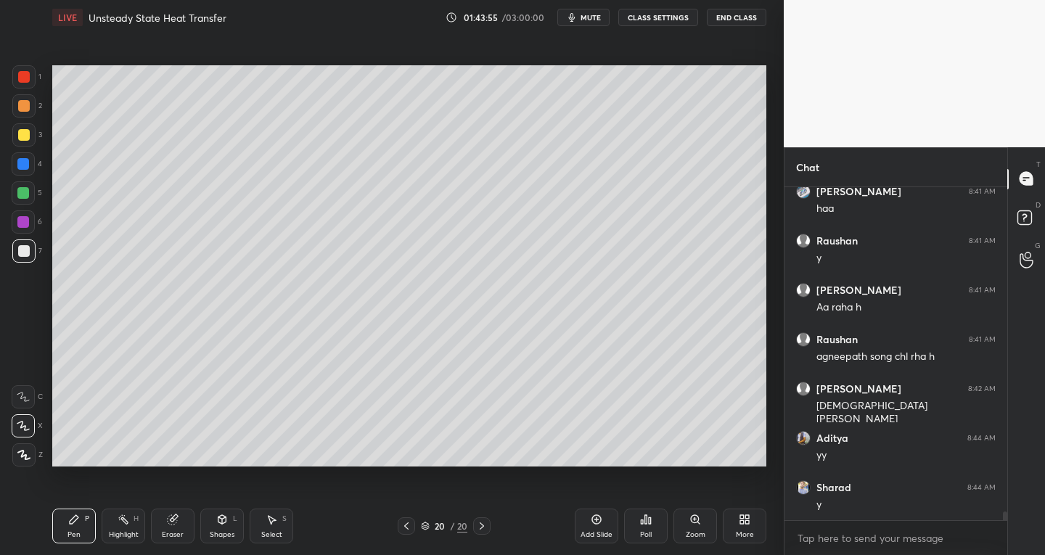
scroll to position [12720, 0]
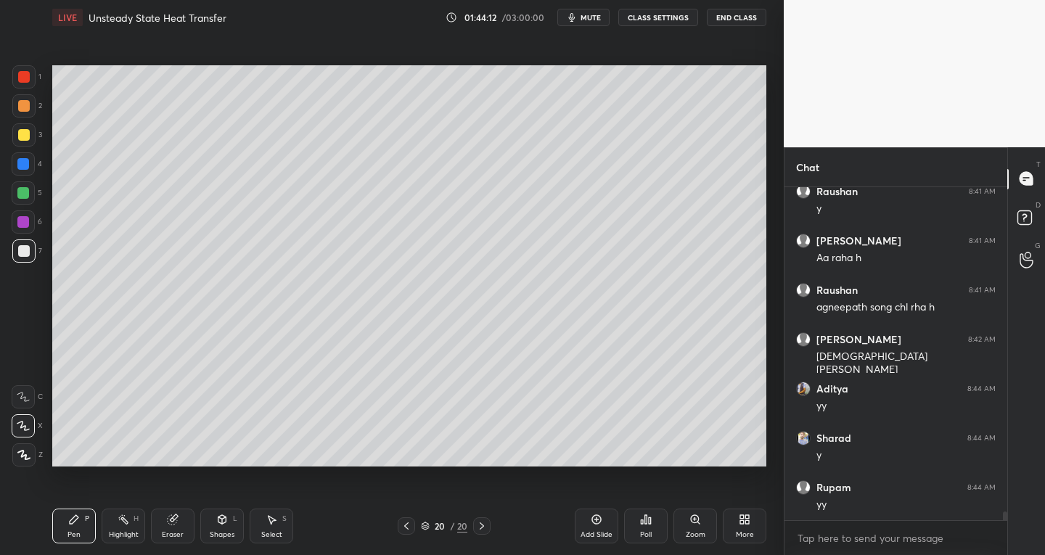
click at [170, 529] on div "Eraser" at bounding box center [173, 526] width 44 height 35
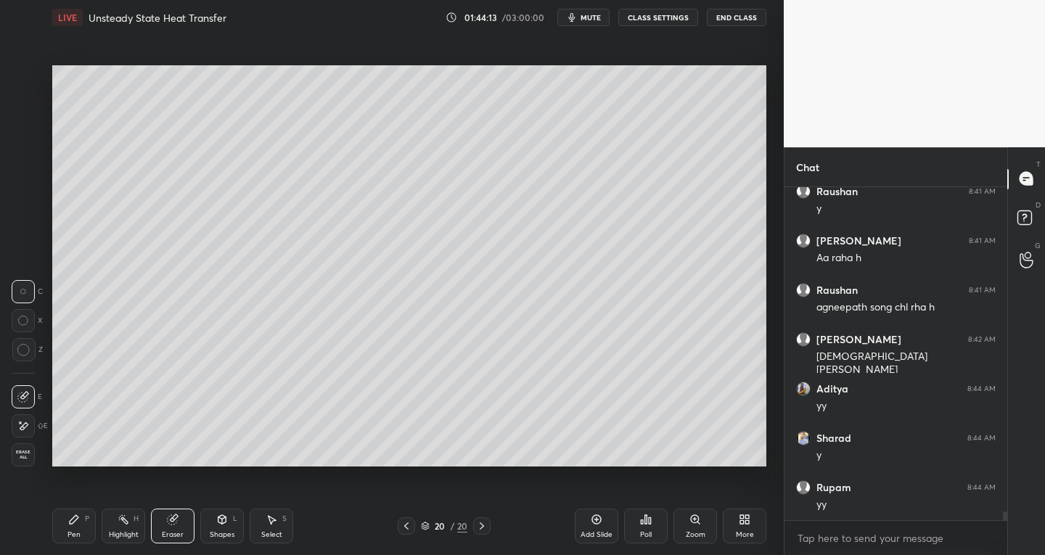
click at [27, 394] on icon at bounding box center [23, 397] width 12 height 12
click at [81, 531] on div "Pen P" at bounding box center [74, 526] width 44 height 35
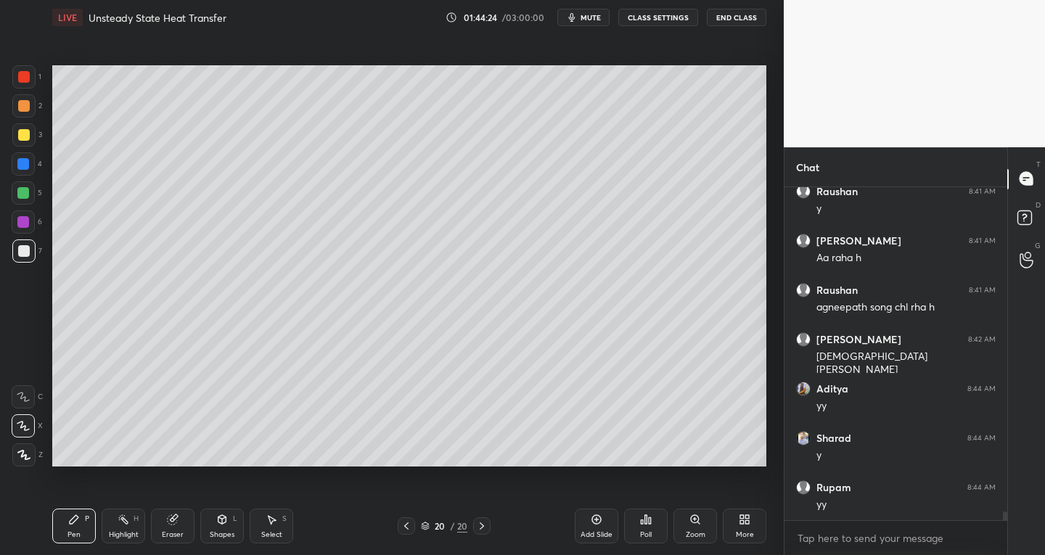
click at [23, 396] on icon at bounding box center [23, 397] width 13 height 10
click at [171, 531] on div "Eraser" at bounding box center [173, 534] width 22 height 7
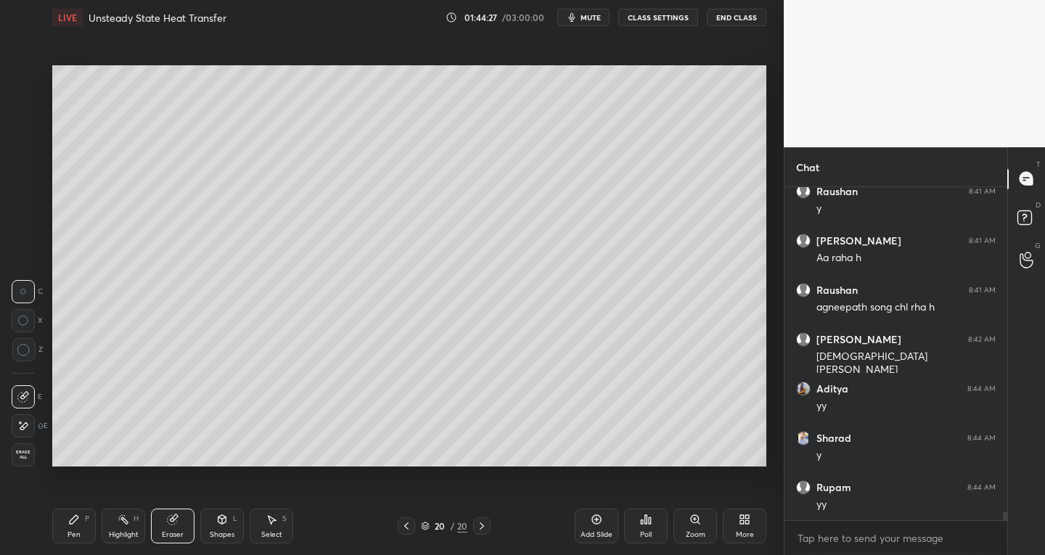
click at [26, 396] on icon at bounding box center [24, 395] width 8 height 7
click at [86, 515] on div "P" at bounding box center [87, 518] width 4 height 7
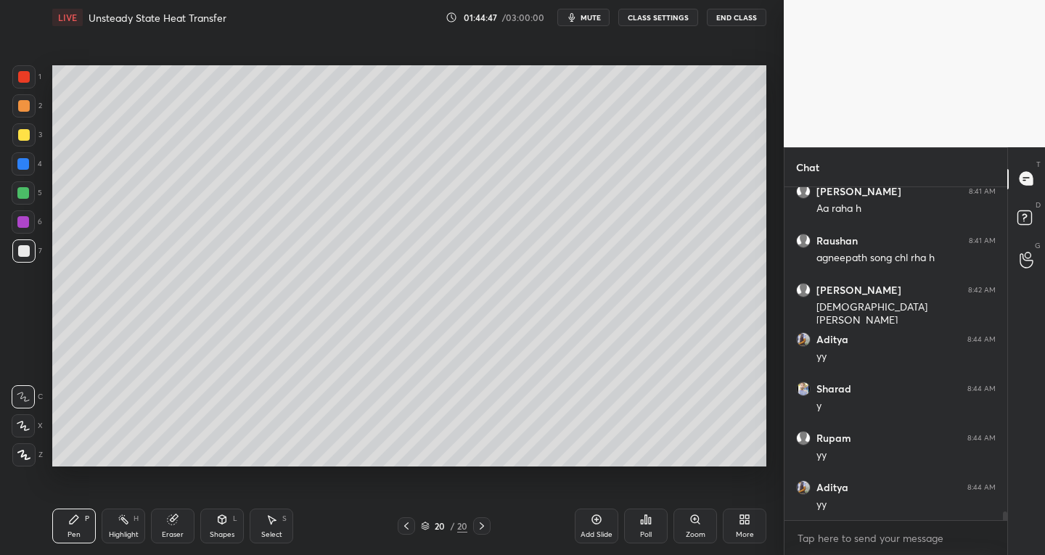
click at [184, 520] on div "Eraser" at bounding box center [173, 526] width 44 height 35
click at [33, 390] on div at bounding box center [23, 397] width 23 height 23
click at [87, 517] on div "P" at bounding box center [87, 518] width 4 height 7
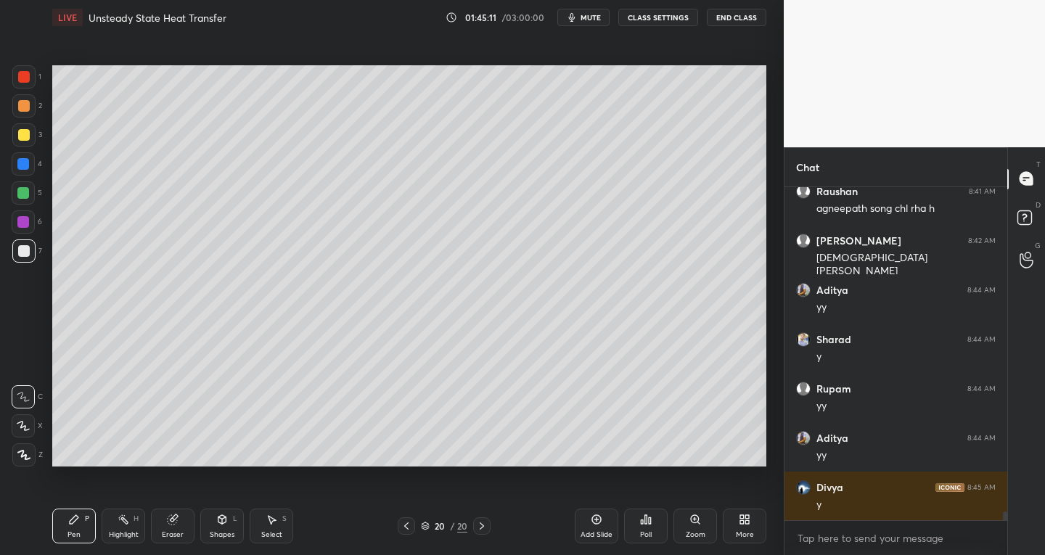
click at [25, 420] on div at bounding box center [23, 426] width 23 height 23
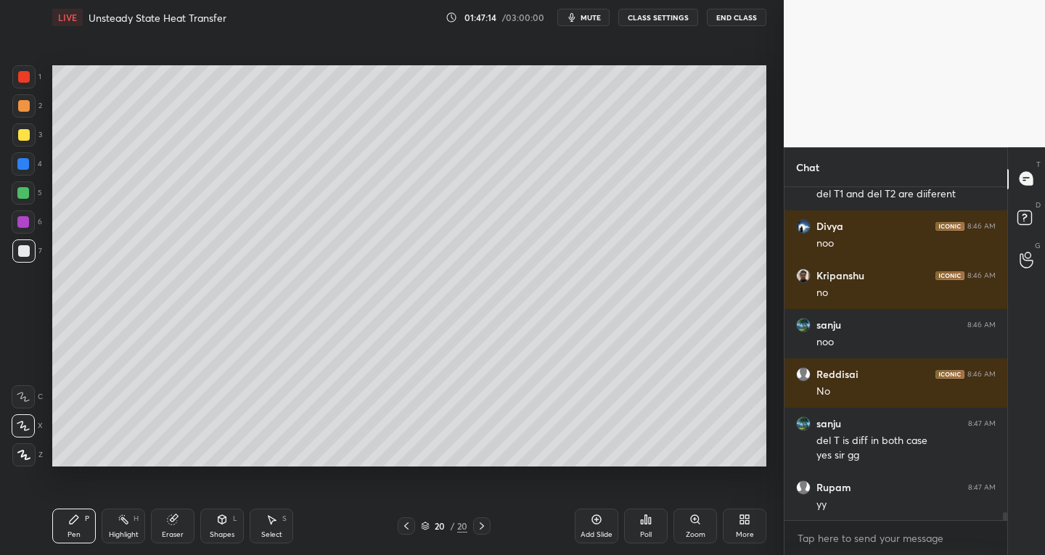
scroll to position [13377, 0]
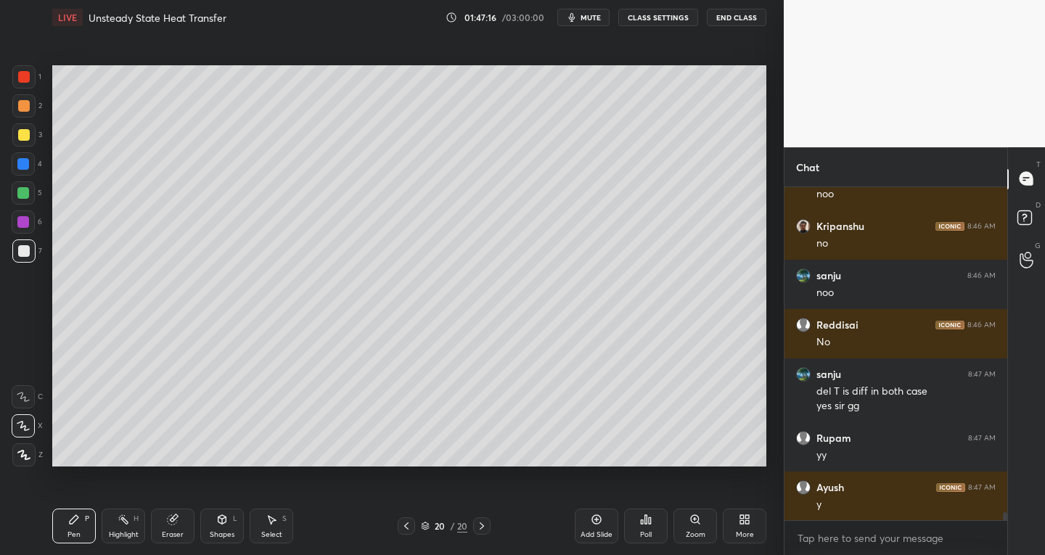
click at [605, 529] on div "Add Slide" at bounding box center [597, 526] width 44 height 35
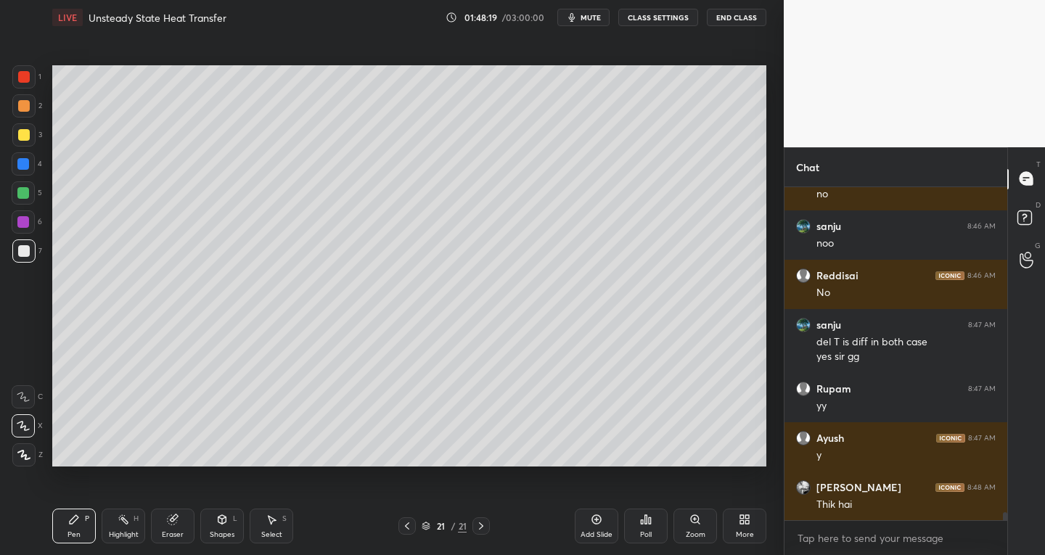
click at [182, 525] on div "Eraser" at bounding box center [173, 526] width 44 height 35
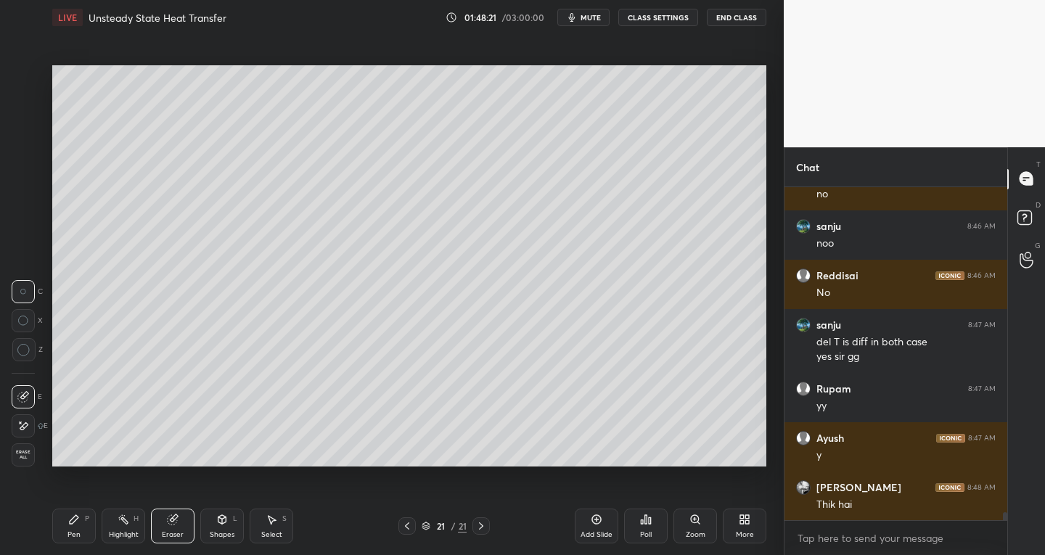
click at [76, 529] on div "Pen P" at bounding box center [74, 526] width 44 height 35
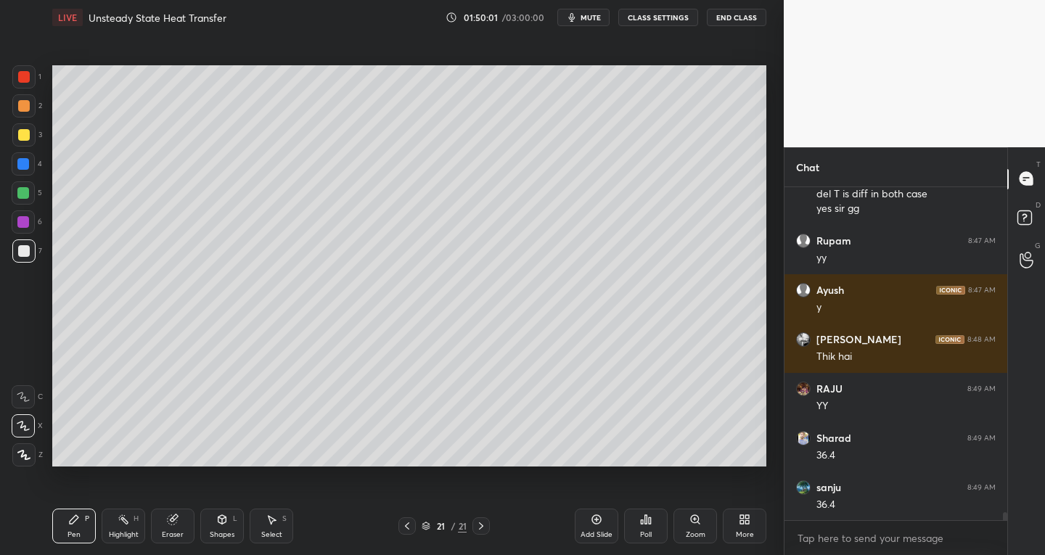
scroll to position [13624, 0]
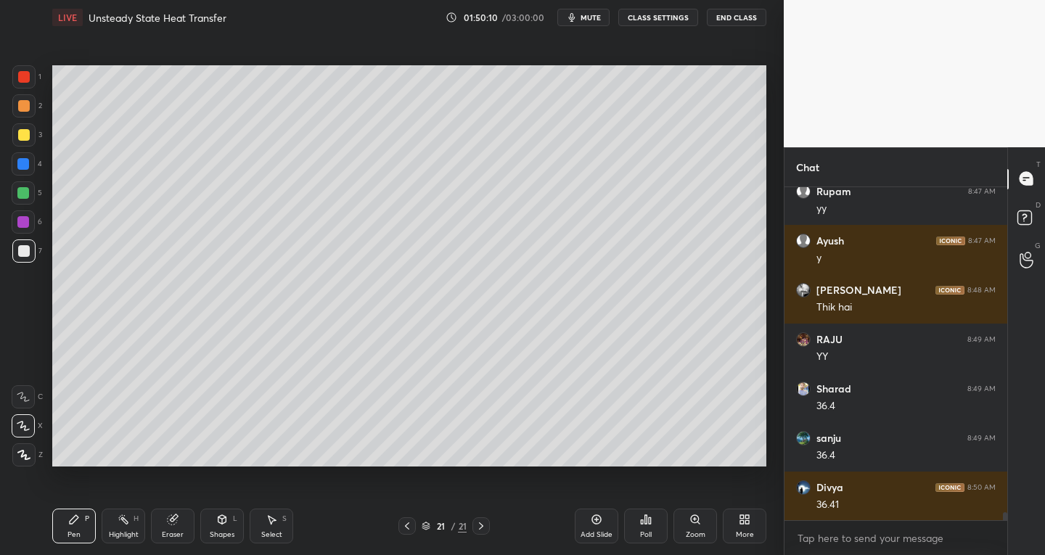
click at [269, 519] on icon at bounding box center [272, 520] width 12 height 12
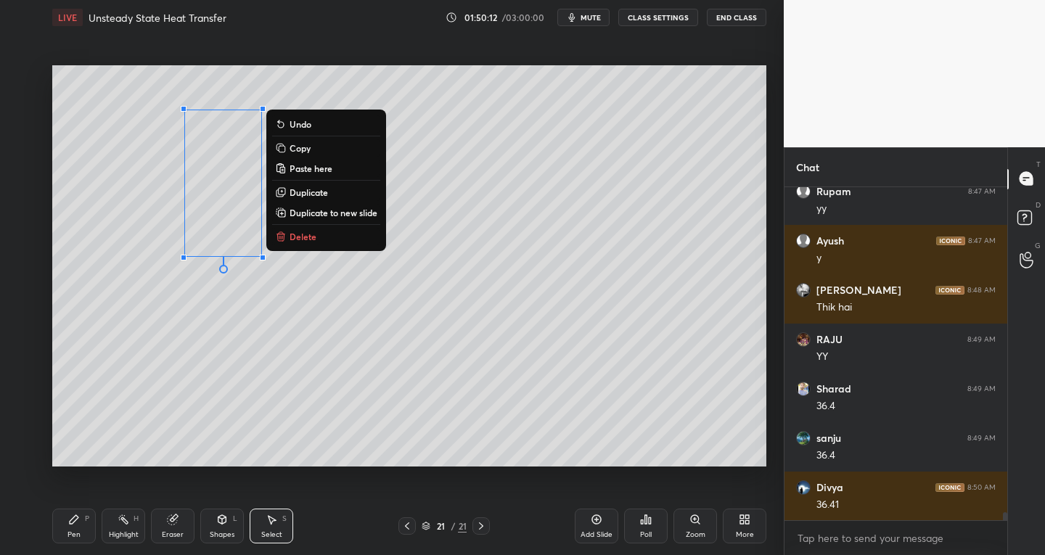
click at [346, 209] on p "Duplicate to new slide" at bounding box center [334, 213] width 88 height 12
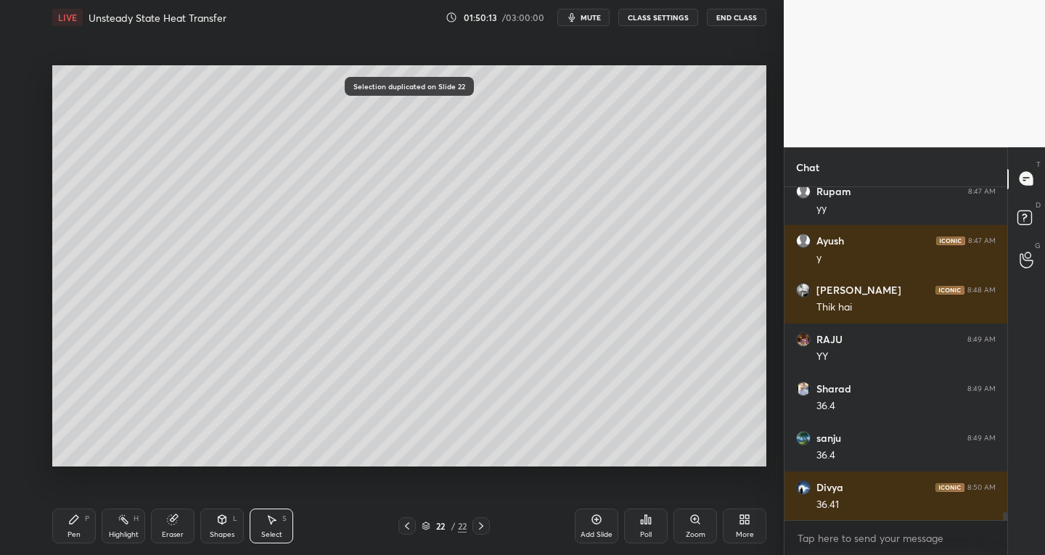
click at [89, 518] on div "Pen P" at bounding box center [74, 526] width 44 height 35
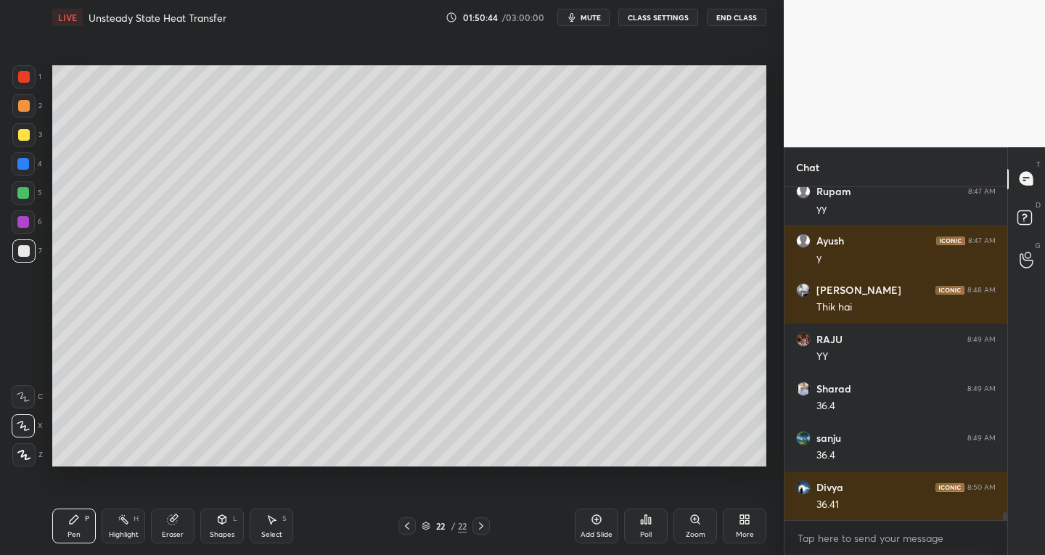
click at [266, 520] on icon at bounding box center [272, 520] width 12 height 12
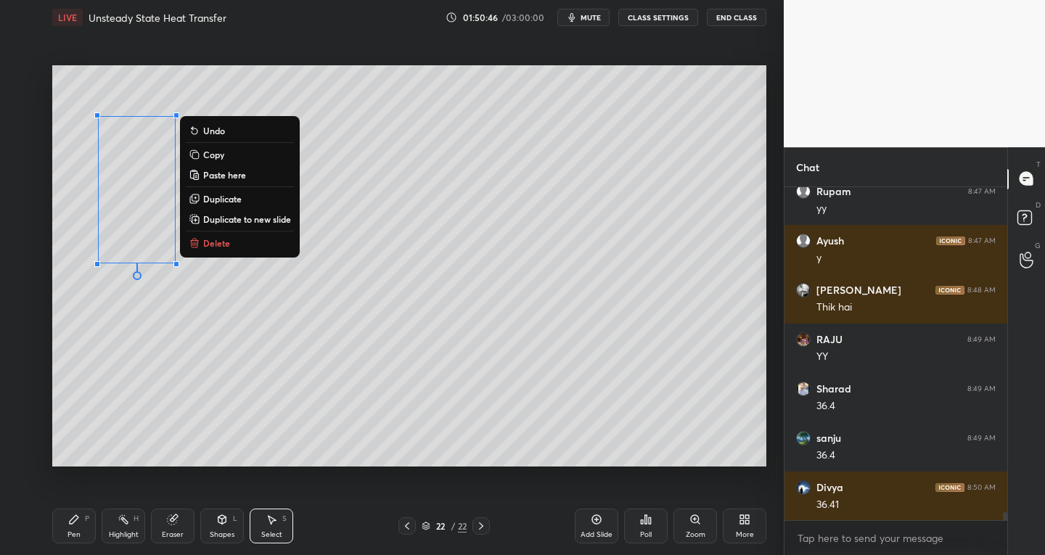
click at [72, 529] on div "Pen P" at bounding box center [74, 526] width 44 height 35
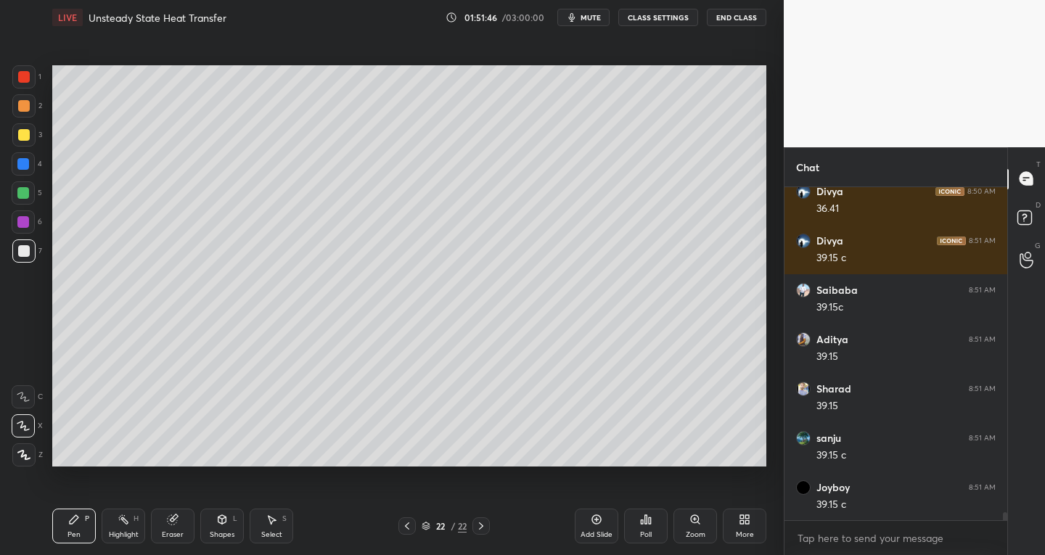
scroll to position [13969, 0]
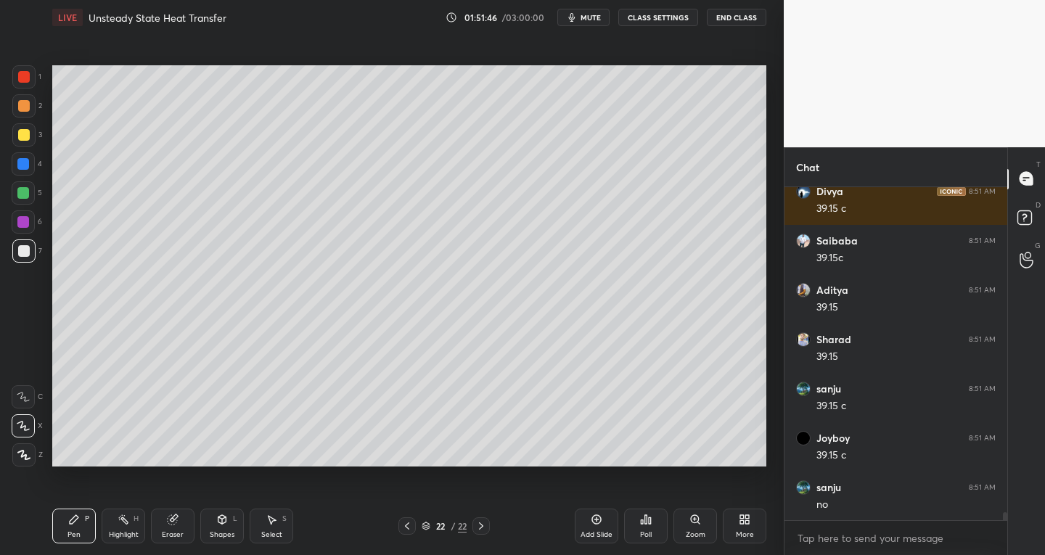
click at [412, 531] on icon at bounding box center [407, 527] width 12 height 12
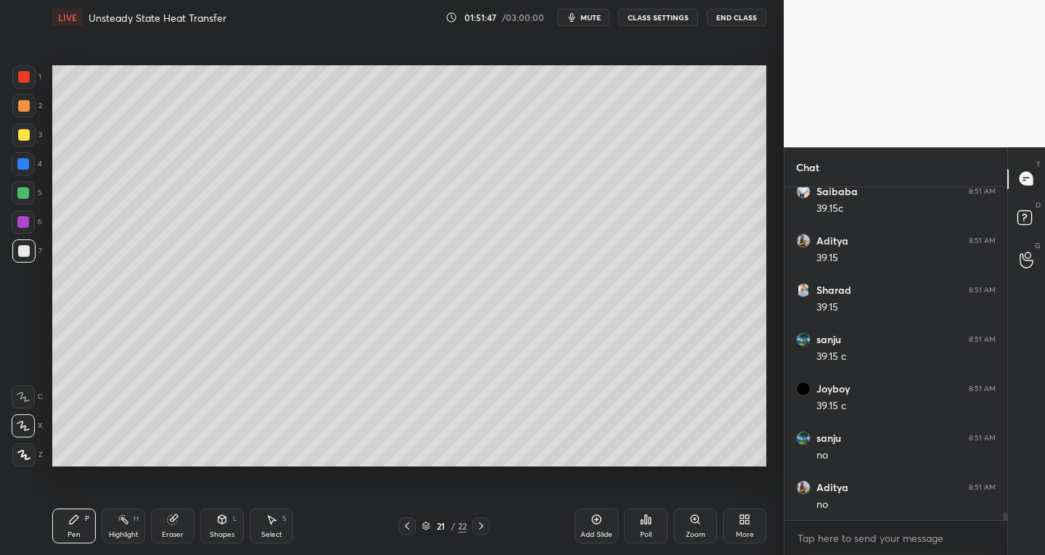
click at [409, 526] on icon at bounding box center [407, 527] width 12 height 12
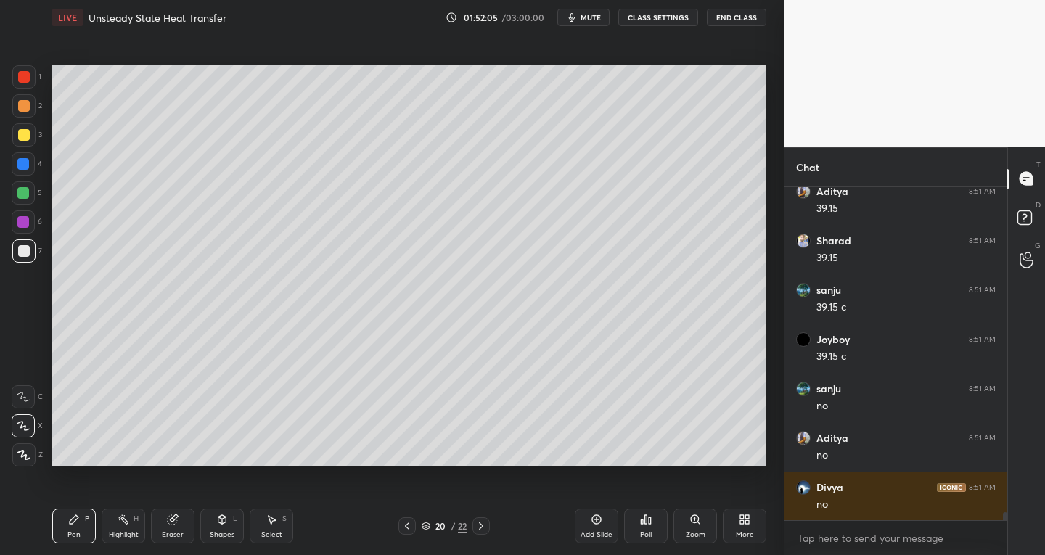
click at [484, 528] on icon at bounding box center [482, 527] width 12 height 12
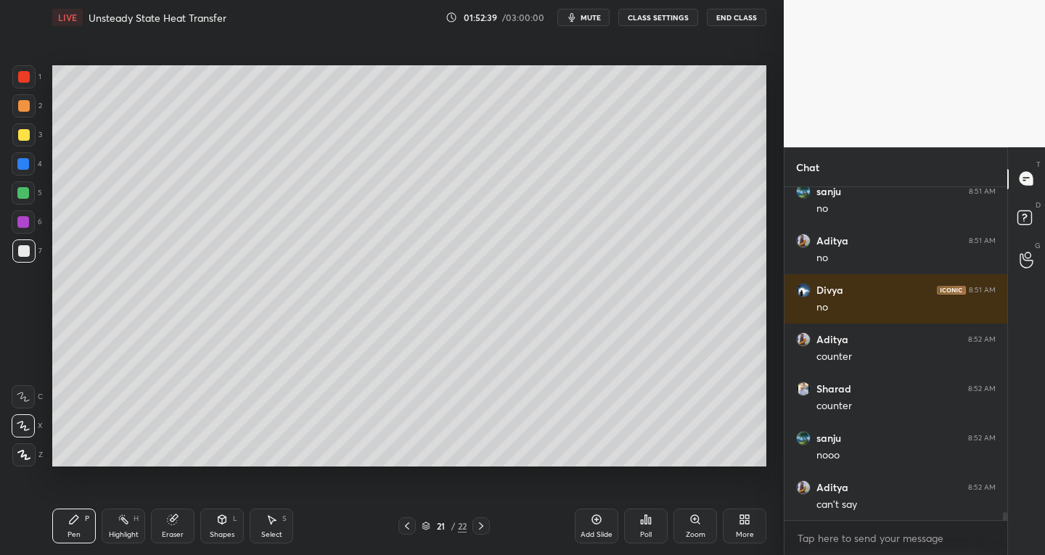
scroll to position [14315, 0]
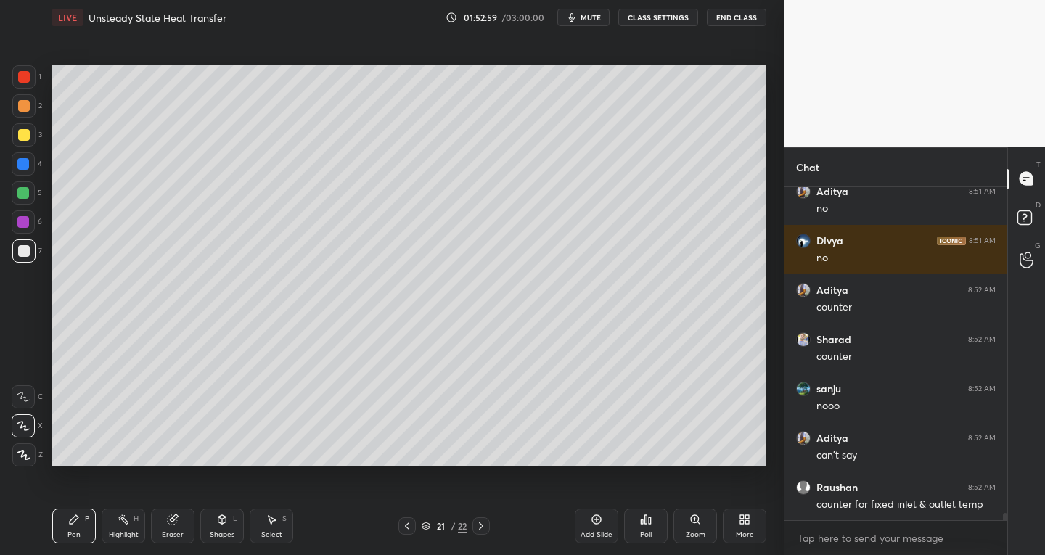
click at [404, 526] on icon at bounding box center [407, 527] width 12 height 12
click at [410, 525] on icon at bounding box center [407, 527] width 12 height 12
click at [479, 534] on div at bounding box center [481, 526] width 17 height 17
click at [480, 523] on icon at bounding box center [482, 527] width 12 height 12
click at [477, 523] on icon at bounding box center [482, 527] width 12 height 12
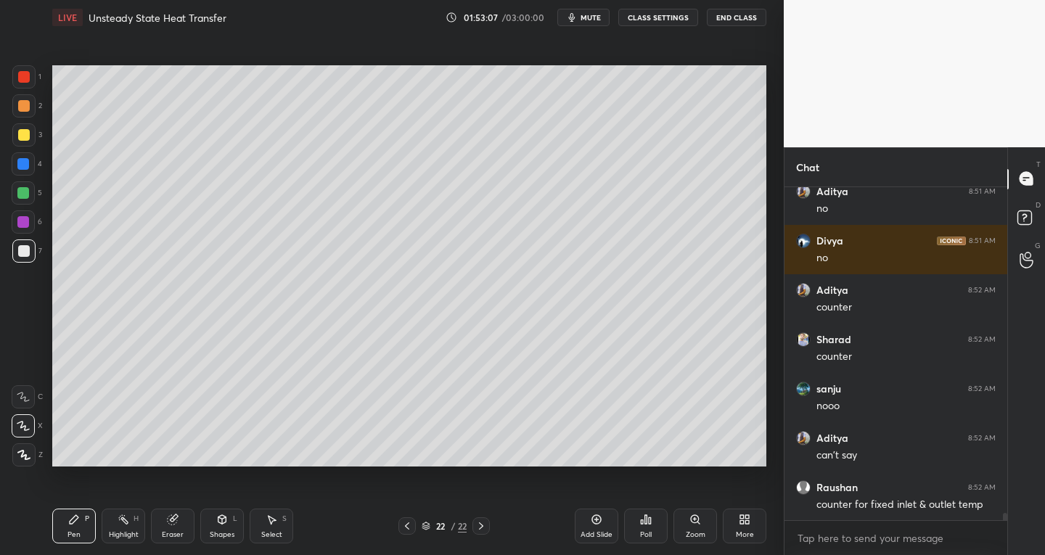
click at [483, 529] on icon at bounding box center [482, 527] width 12 height 12
click at [595, 521] on icon at bounding box center [597, 520] width 12 height 12
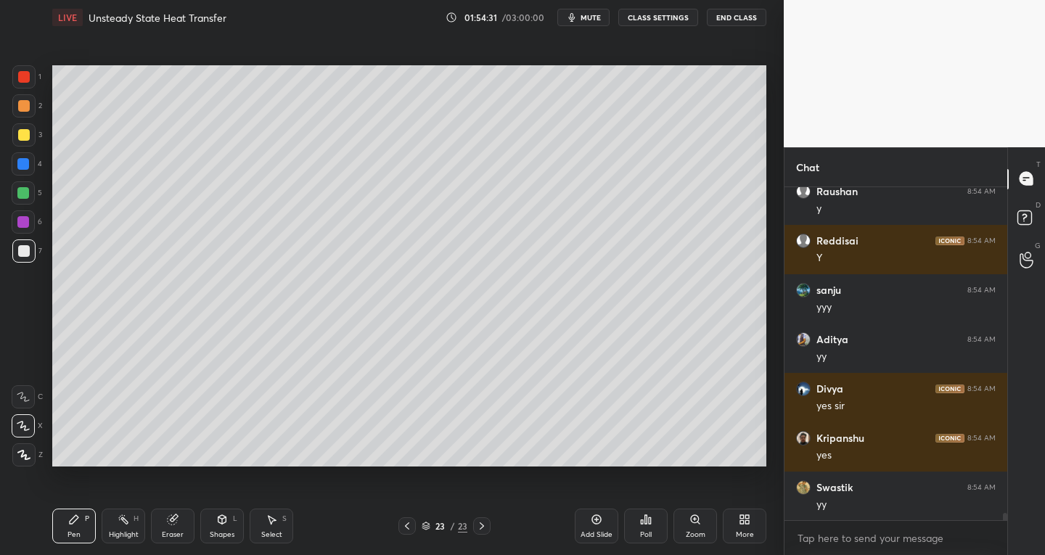
scroll to position [14858, 0]
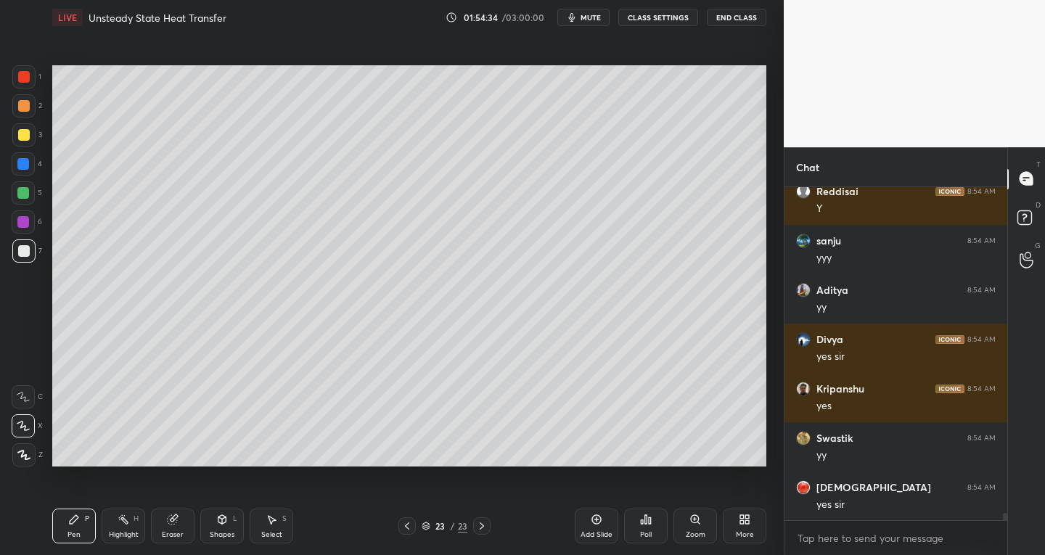
click at [410, 528] on icon at bounding box center [407, 527] width 12 height 12
click at [417, 528] on div "22 / 23" at bounding box center [445, 526] width 92 height 17
click at [412, 523] on icon at bounding box center [407, 527] width 12 height 12
click at [404, 531] on icon at bounding box center [407, 527] width 12 height 12
click at [274, 526] on div "Select S" at bounding box center [272, 526] width 44 height 35
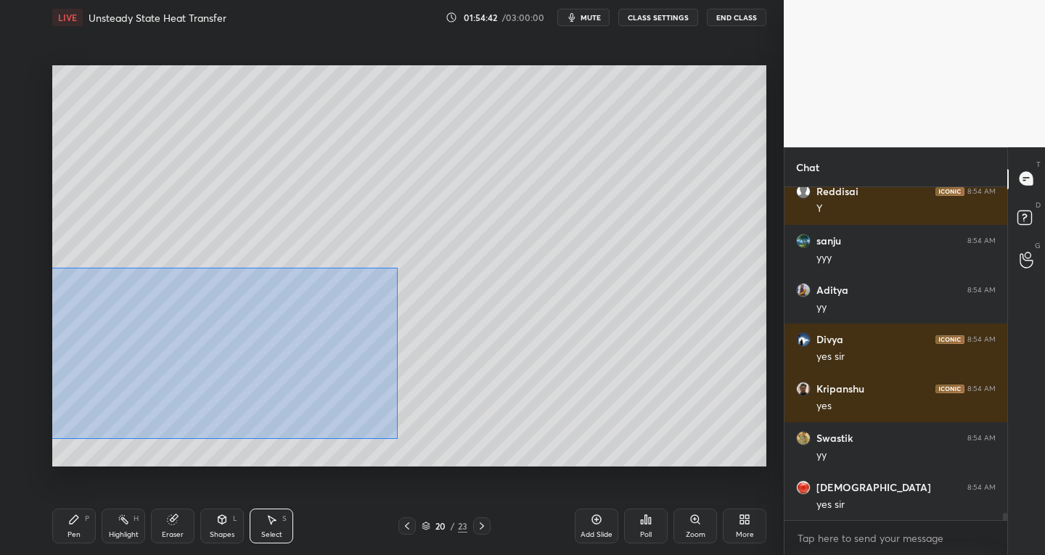
scroll to position [14907, 0]
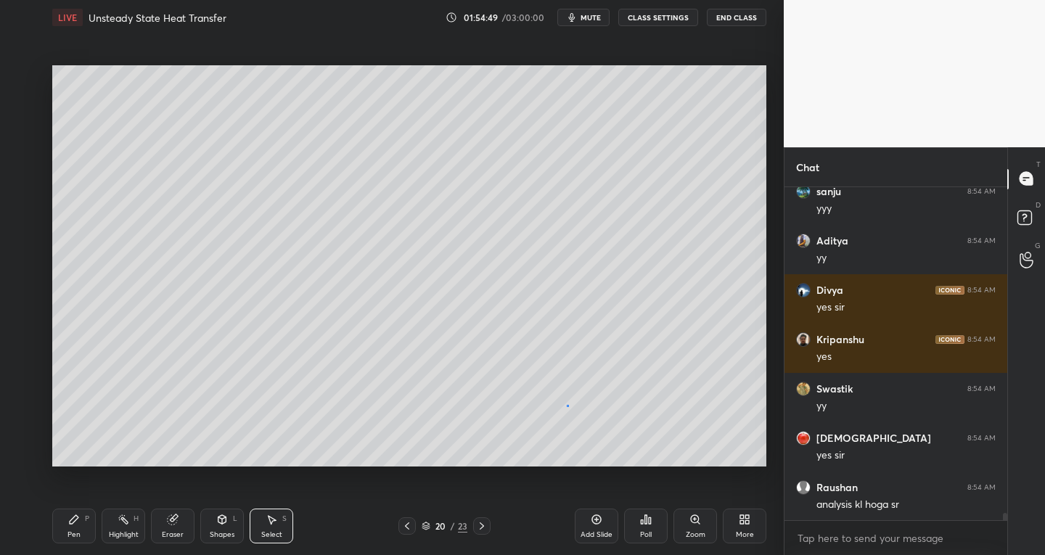
click at [571, 407] on div "0 ° Undo Copy Paste here Duplicate Duplicate to new slide Delete" at bounding box center [409, 266] width 714 height 402
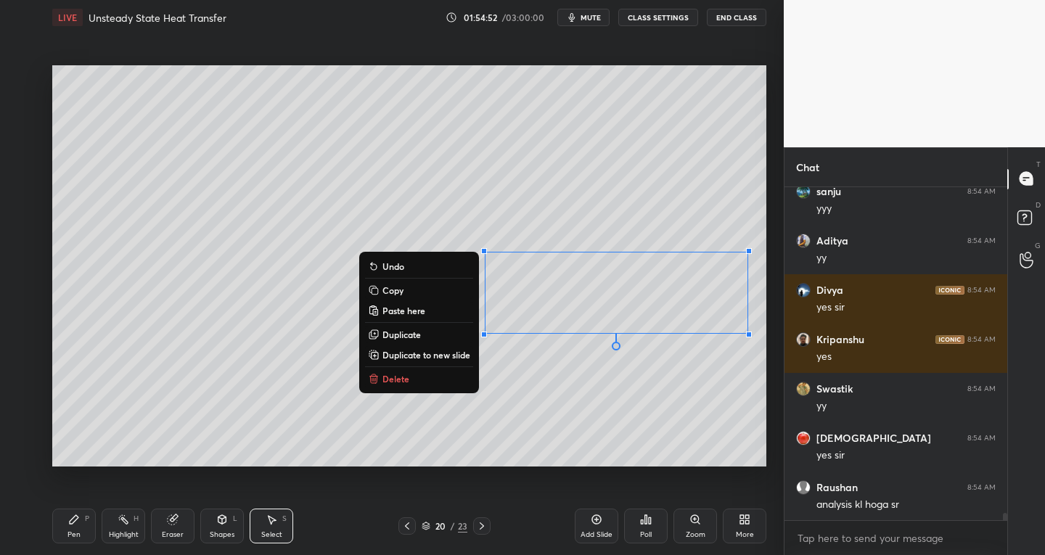
click at [76, 519] on icon at bounding box center [74, 519] width 9 height 9
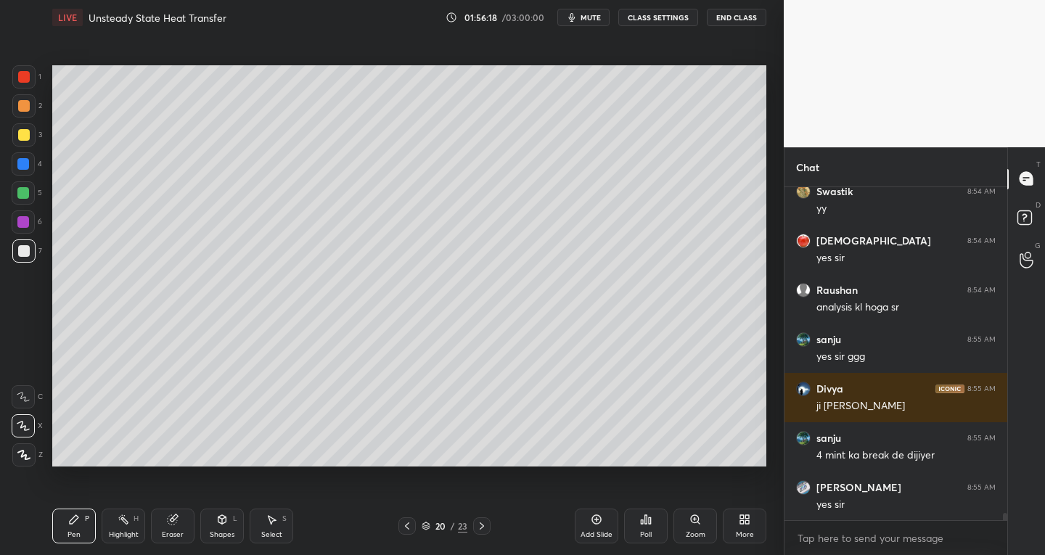
scroll to position [15154, 0]
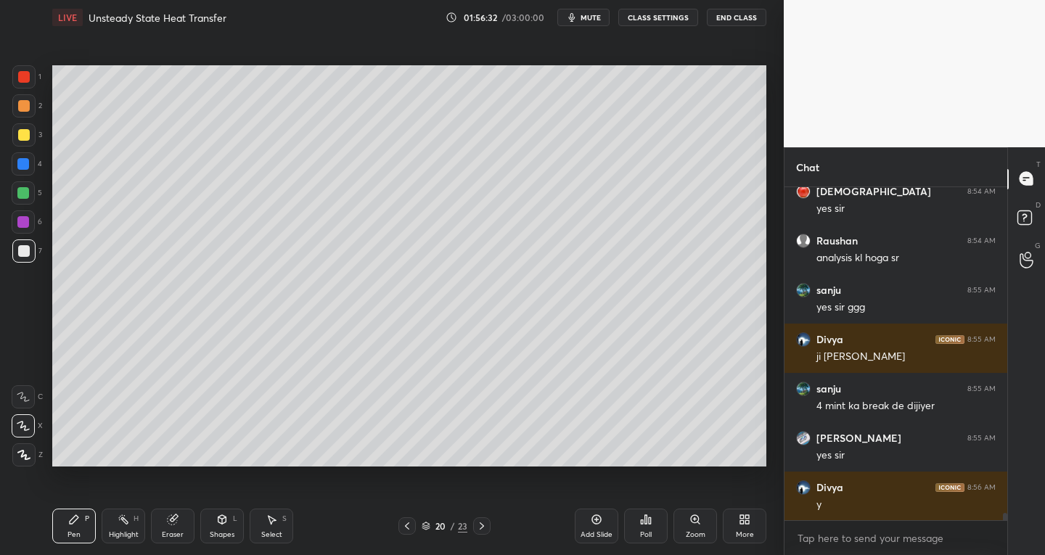
click at [276, 527] on div "Select S" at bounding box center [272, 526] width 44 height 35
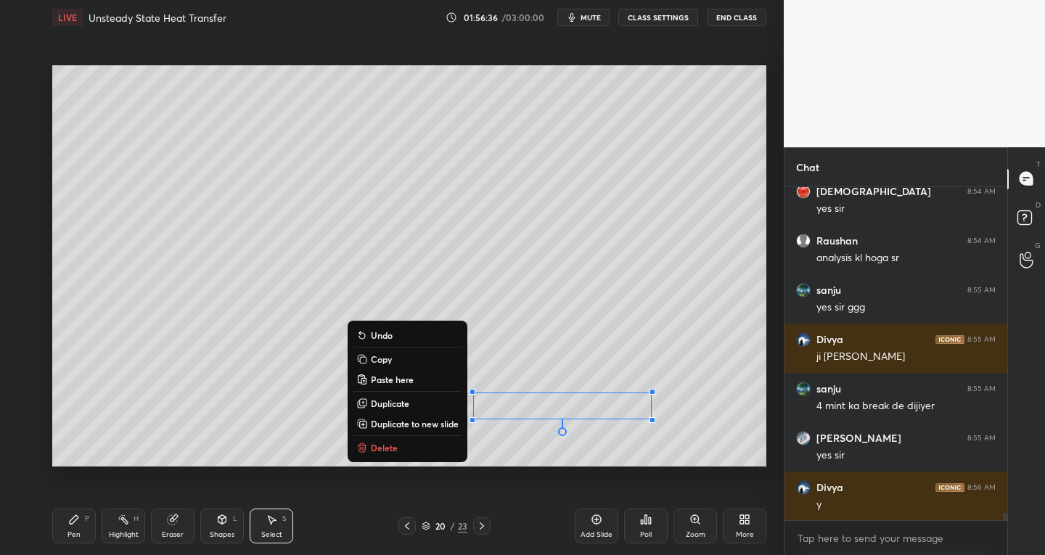
click at [80, 535] on div "Pen" at bounding box center [74, 534] width 13 height 7
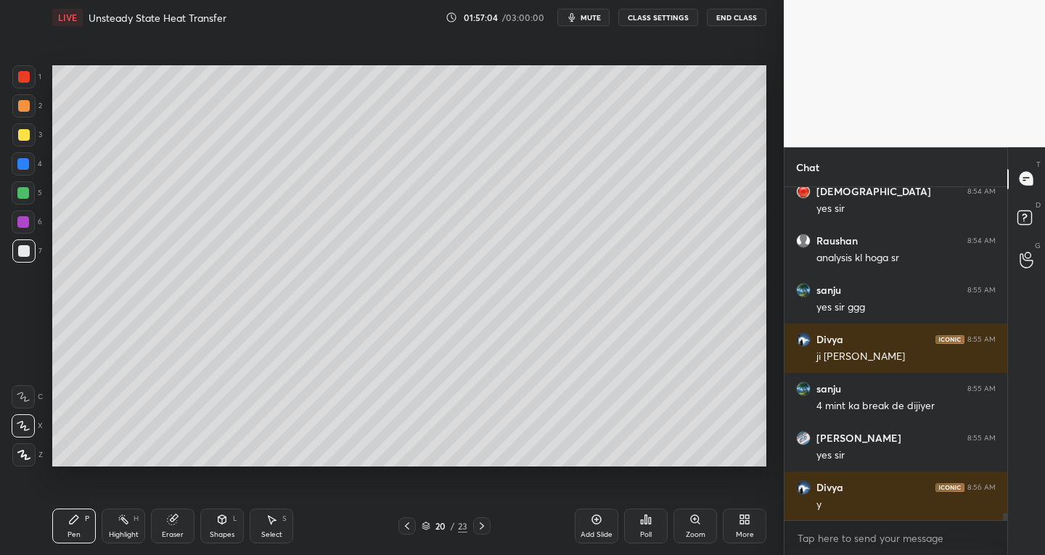
click at [286, 470] on div "Setting up your live class Poll for secs No correct answer Start poll" at bounding box center [409, 266] width 726 height 462
click at [409, 526] on icon at bounding box center [407, 527] width 12 height 12
click at [407, 529] on icon at bounding box center [407, 527] width 12 height 12
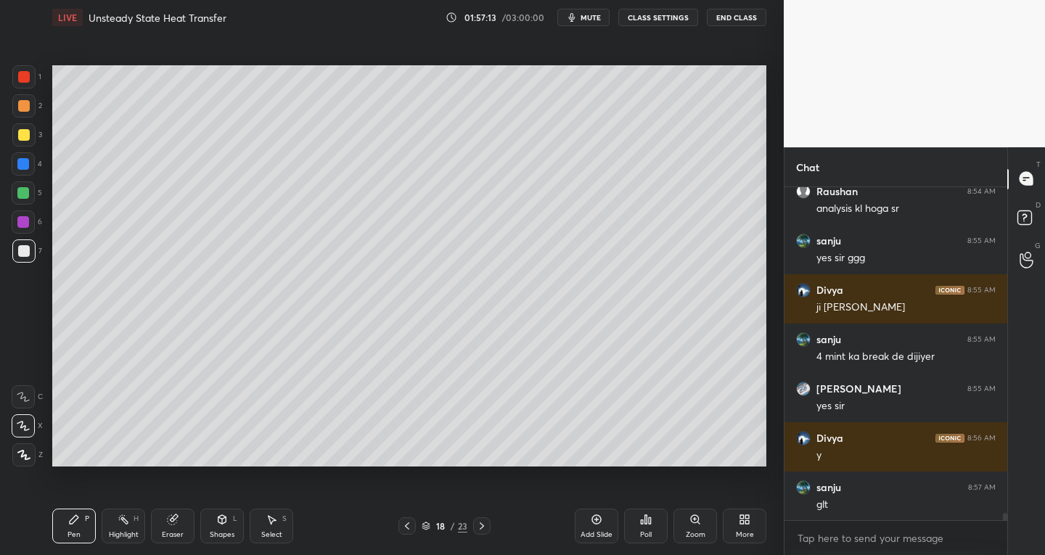
click at [410, 531] on icon at bounding box center [407, 527] width 12 height 12
click at [481, 533] on div at bounding box center [481, 526] width 17 height 17
click at [480, 526] on icon at bounding box center [482, 527] width 12 height 12
click at [482, 526] on icon at bounding box center [482, 527] width 12 height 12
click at [176, 528] on div "Eraser" at bounding box center [173, 526] width 44 height 35
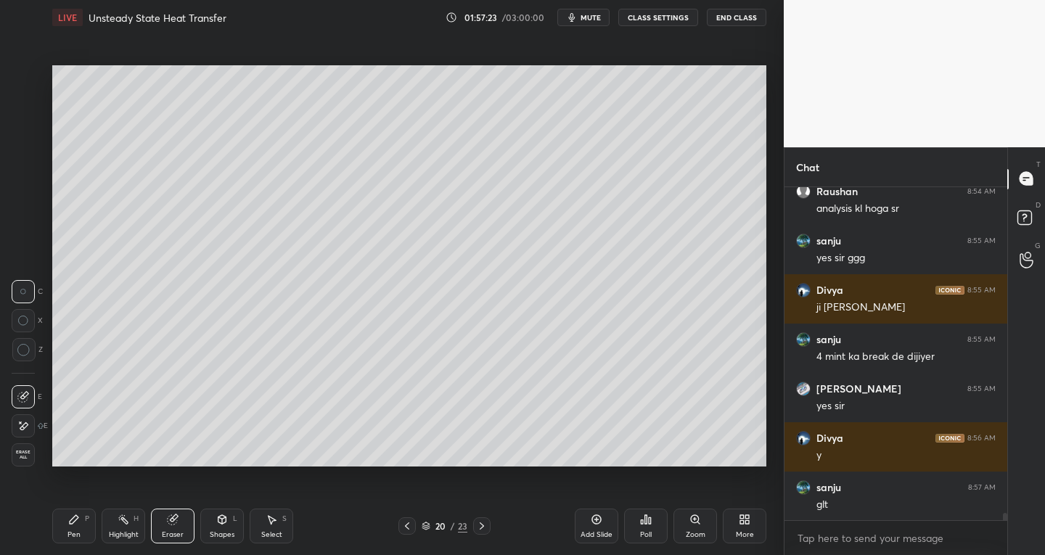
click at [30, 430] on div at bounding box center [23, 426] width 23 height 23
click at [62, 523] on div "Pen P" at bounding box center [74, 526] width 44 height 35
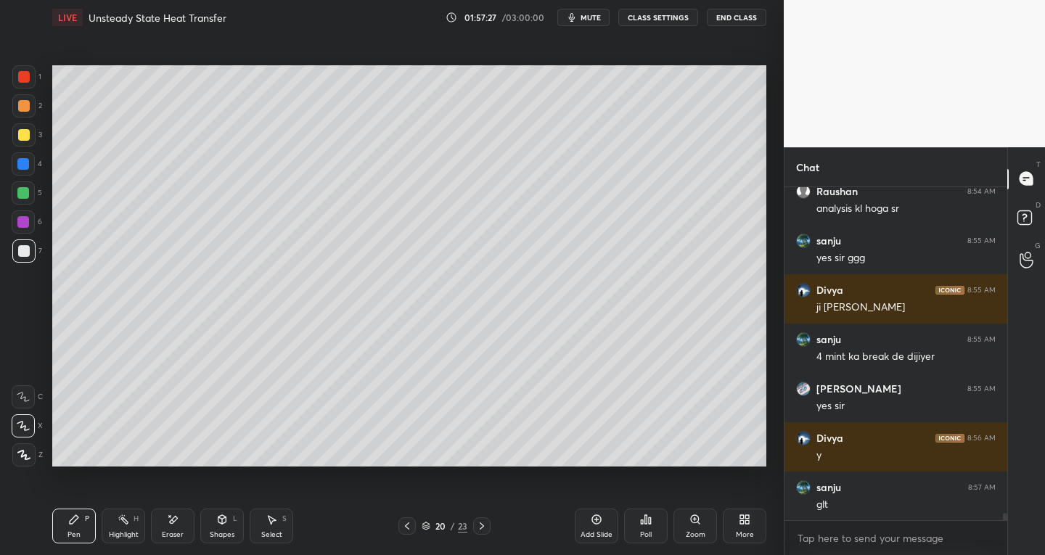
click at [285, 528] on div "Select S" at bounding box center [272, 526] width 44 height 35
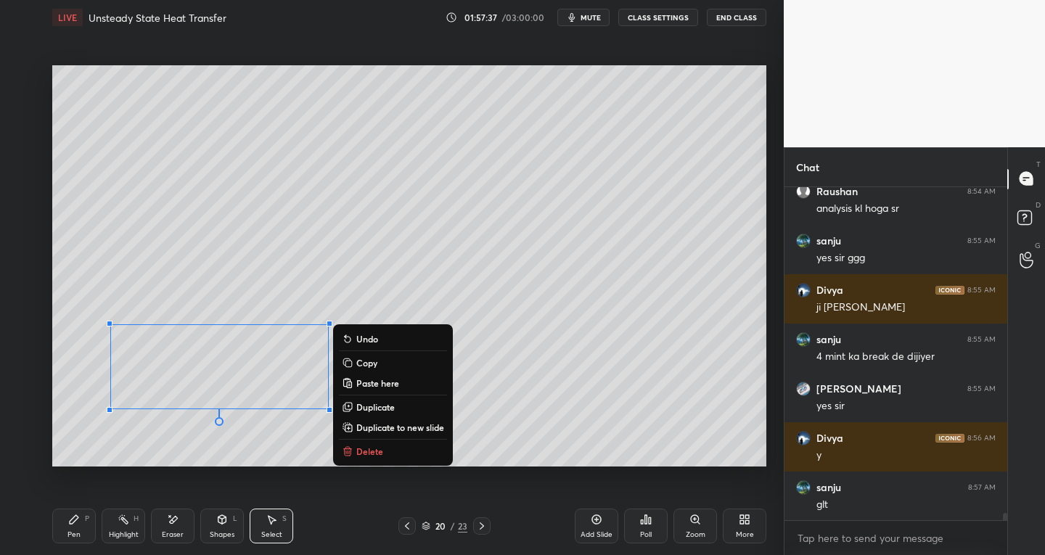
click at [72, 518] on icon at bounding box center [74, 520] width 12 height 12
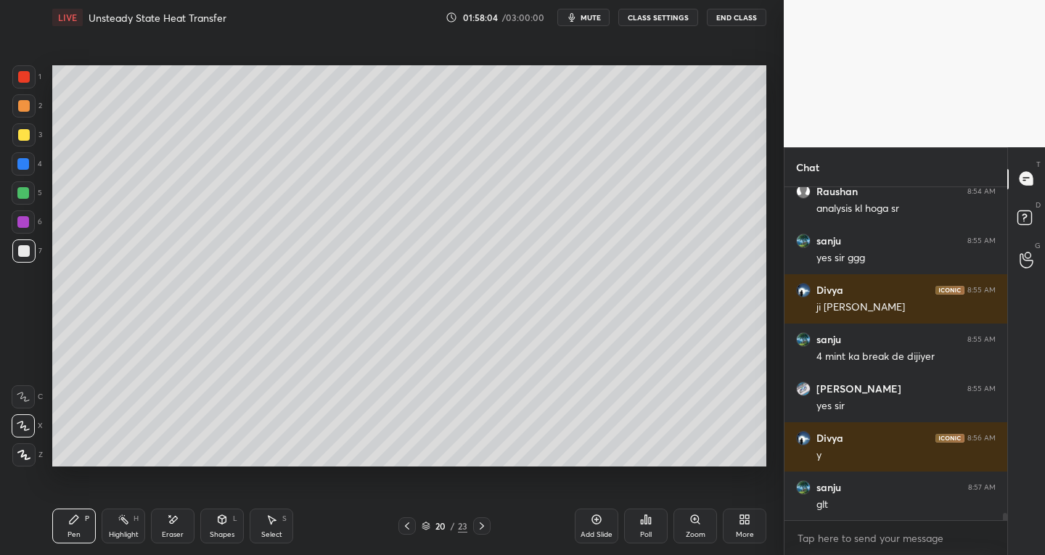
click at [415, 525] on div at bounding box center [407, 526] width 17 height 17
click at [417, 523] on div "19 / 23" at bounding box center [445, 526] width 92 height 17
click at [411, 521] on icon at bounding box center [407, 527] width 12 height 12
click at [407, 523] on icon at bounding box center [407, 527] width 12 height 12
click at [482, 529] on icon at bounding box center [482, 527] width 12 height 12
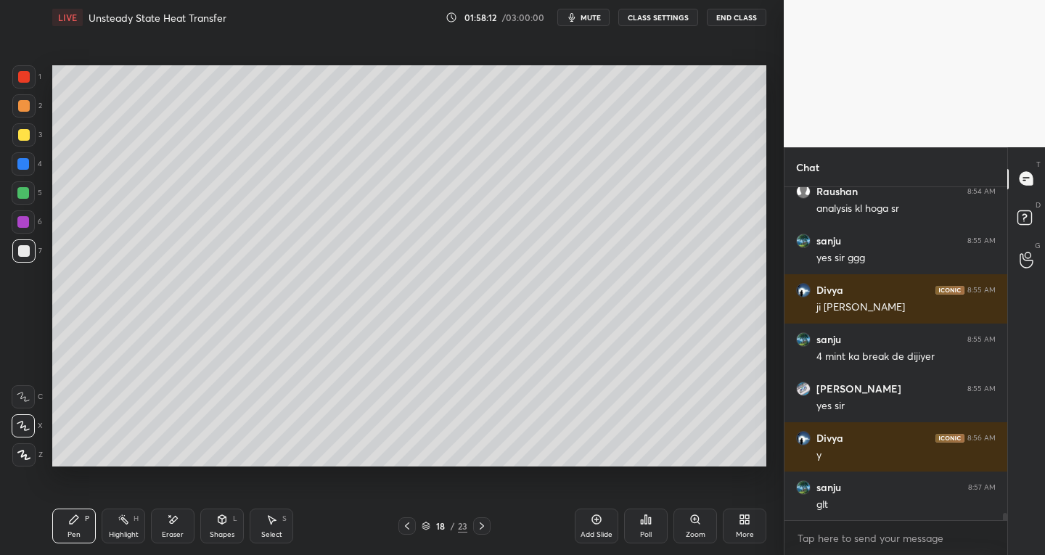
scroll to position [15253, 0]
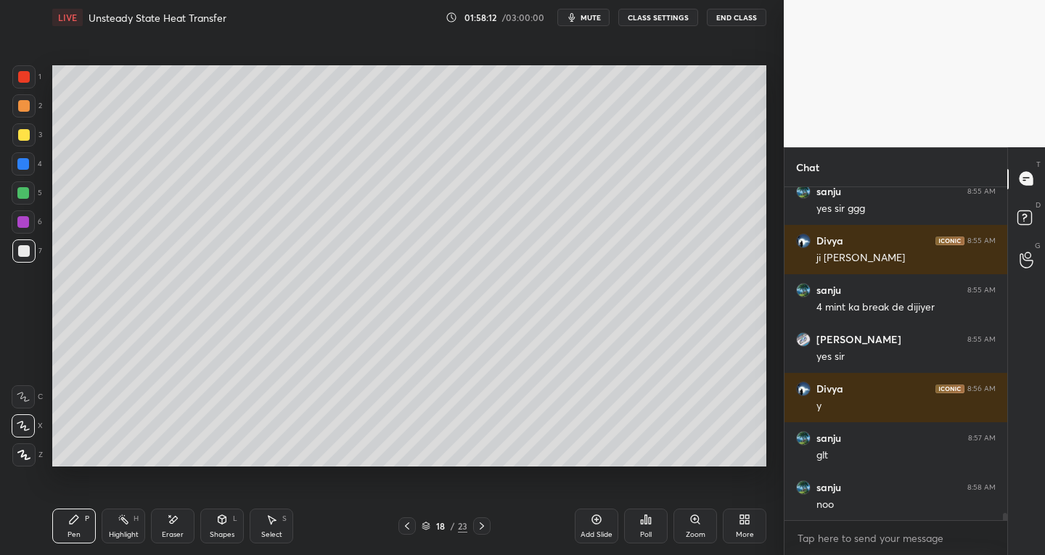
click at [483, 530] on icon at bounding box center [482, 527] width 12 height 12
click at [481, 529] on icon at bounding box center [482, 526] width 4 height 7
click at [274, 535] on div "Select" at bounding box center [271, 534] width 21 height 7
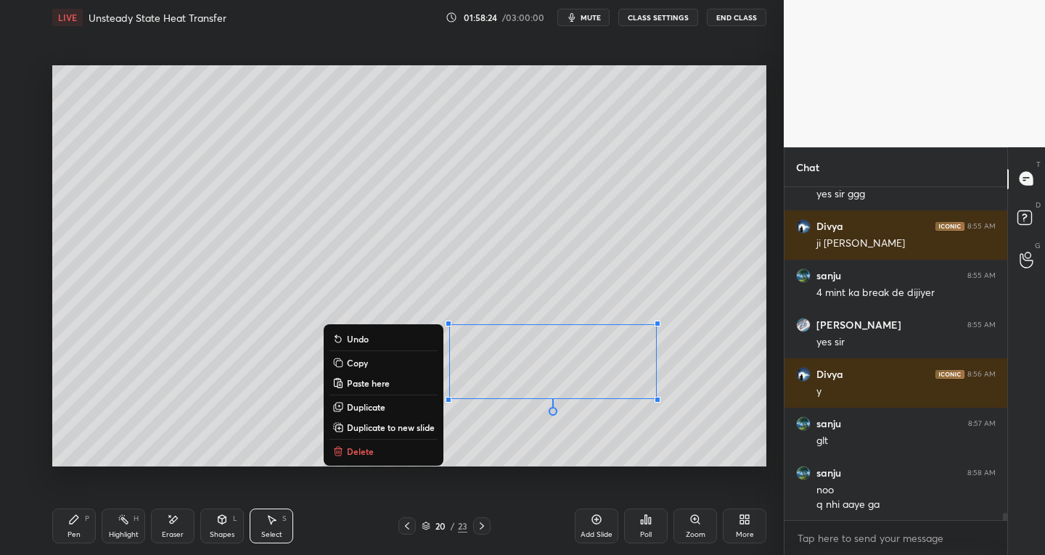
click at [78, 536] on div "Pen" at bounding box center [74, 534] width 13 height 7
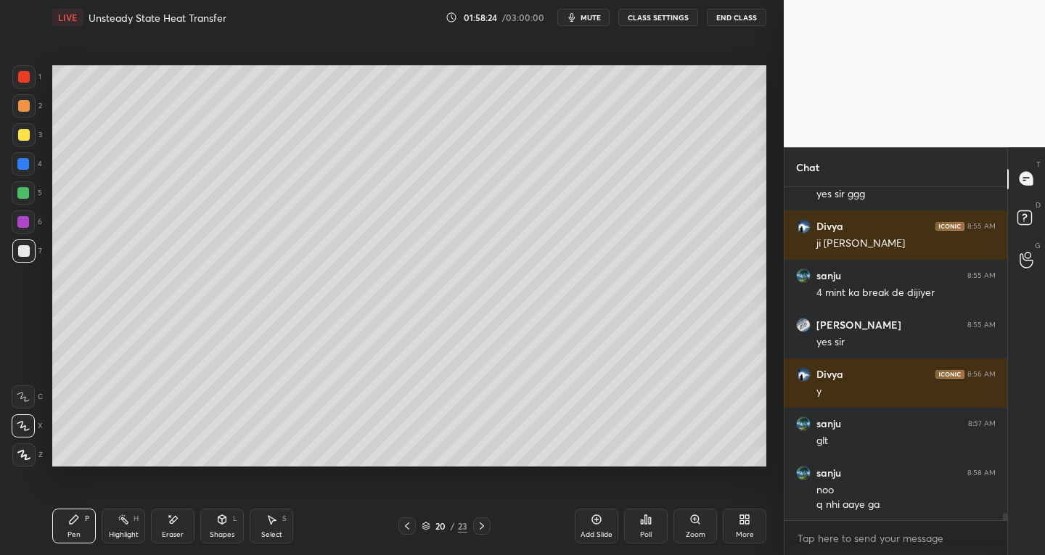
click at [166, 534] on div "Eraser" at bounding box center [173, 534] width 22 height 7
click at [24, 401] on icon at bounding box center [23, 397] width 12 height 12
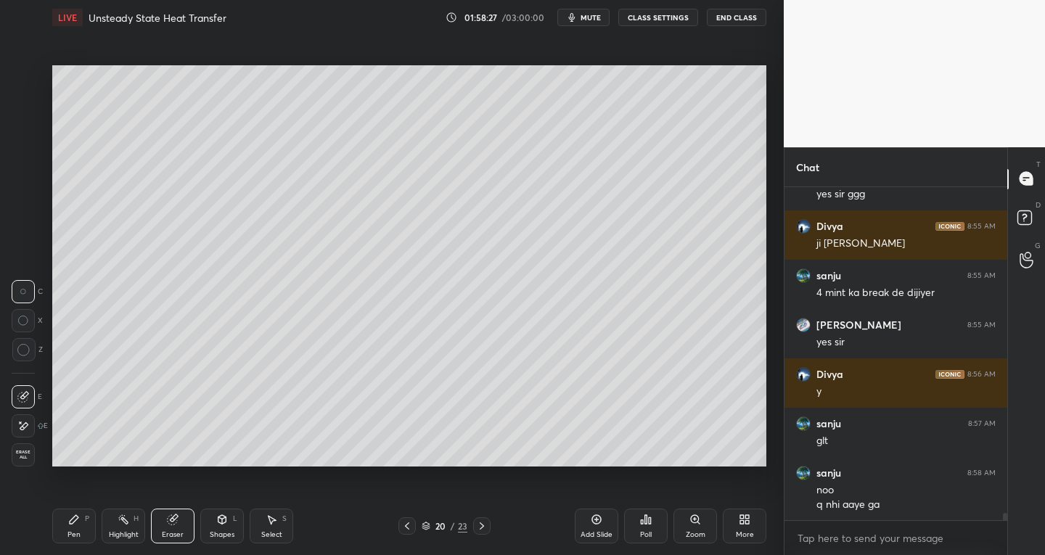
scroll to position [15317, 0]
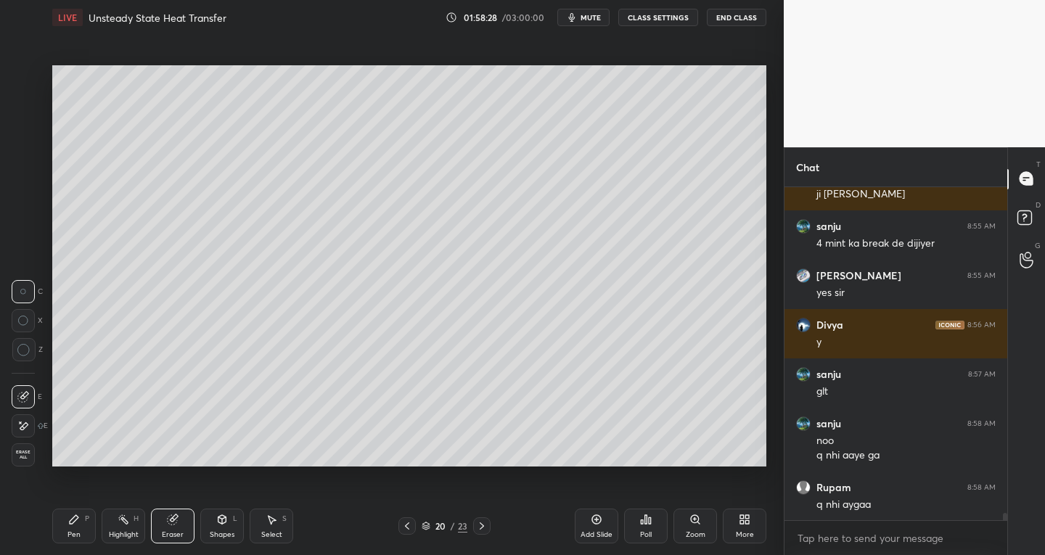
click at [73, 534] on div "Pen" at bounding box center [74, 534] width 13 height 7
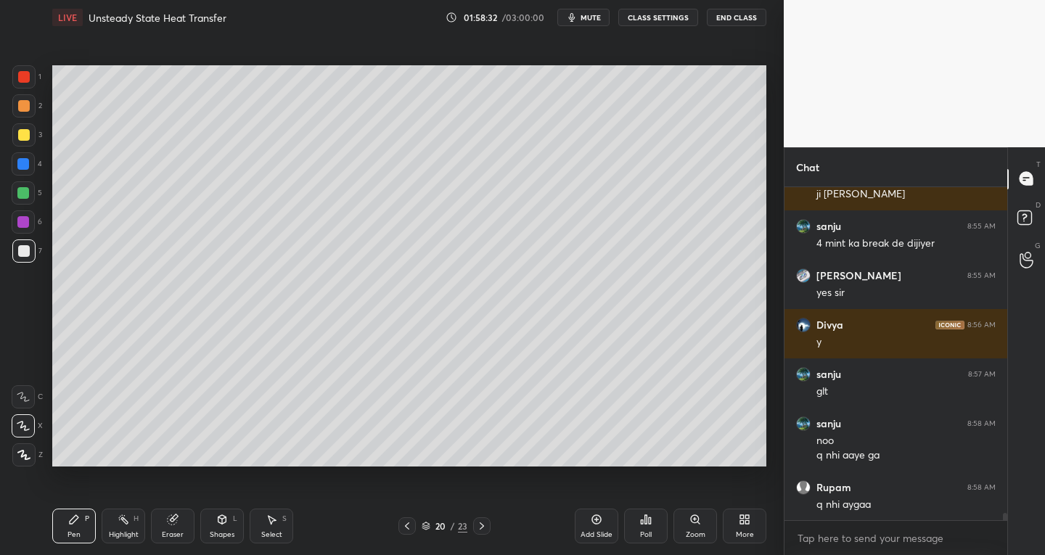
click at [406, 529] on icon at bounding box center [407, 527] width 12 height 12
click at [407, 528] on icon at bounding box center [407, 526] width 4 height 7
click at [407, 529] on icon at bounding box center [407, 527] width 12 height 12
click at [408, 529] on icon at bounding box center [407, 526] width 4 height 7
click at [410, 528] on icon at bounding box center [407, 527] width 12 height 12
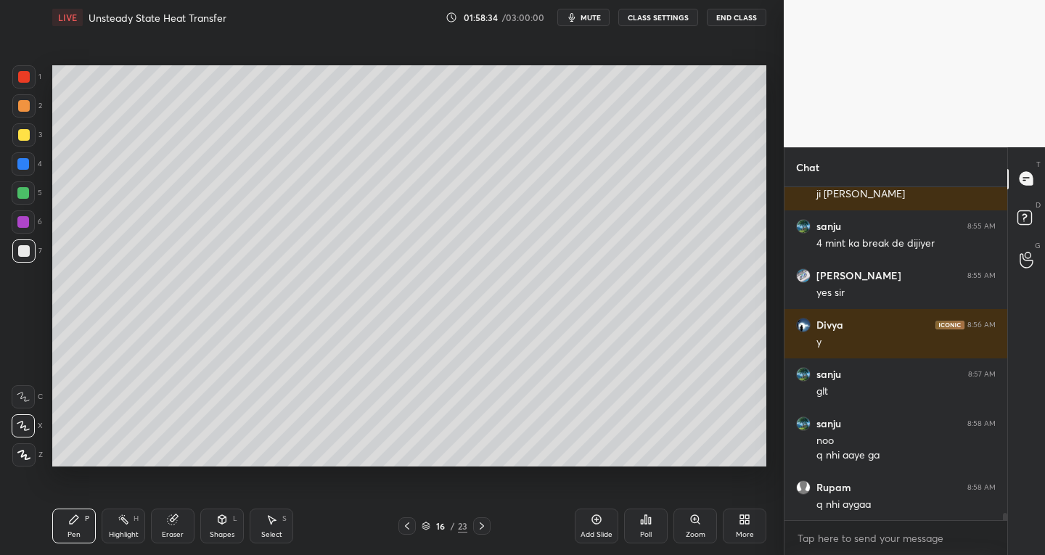
click at [411, 528] on icon at bounding box center [407, 527] width 12 height 12
click at [410, 528] on icon at bounding box center [407, 527] width 12 height 12
click at [410, 527] on icon at bounding box center [407, 527] width 12 height 12
click at [410, 528] on icon at bounding box center [407, 527] width 12 height 12
click at [412, 531] on icon at bounding box center [407, 527] width 12 height 12
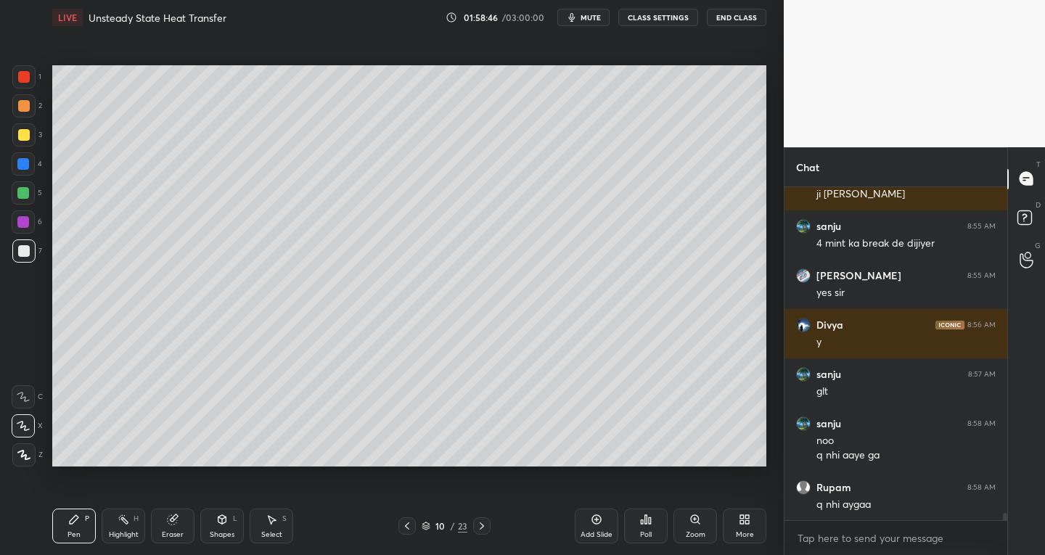
click at [481, 529] on icon at bounding box center [482, 527] width 12 height 12
click at [482, 529] on icon at bounding box center [482, 527] width 12 height 12
click at [484, 529] on icon at bounding box center [482, 527] width 12 height 12
click at [484, 528] on icon at bounding box center [482, 527] width 12 height 12
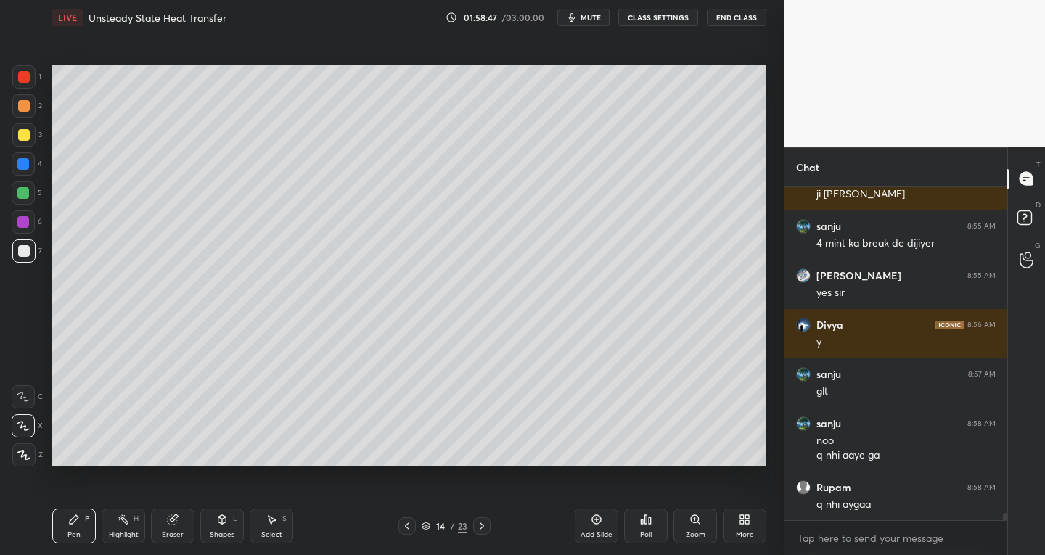
click at [484, 526] on icon at bounding box center [482, 526] width 4 height 7
click at [484, 527] on icon at bounding box center [482, 527] width 12 height 12
click at [484, 526] on icon at bounding box center [482, 527] width 12 height 12
click at [485, 526] on icon at bounding box center [482, 527] width 12 height 12
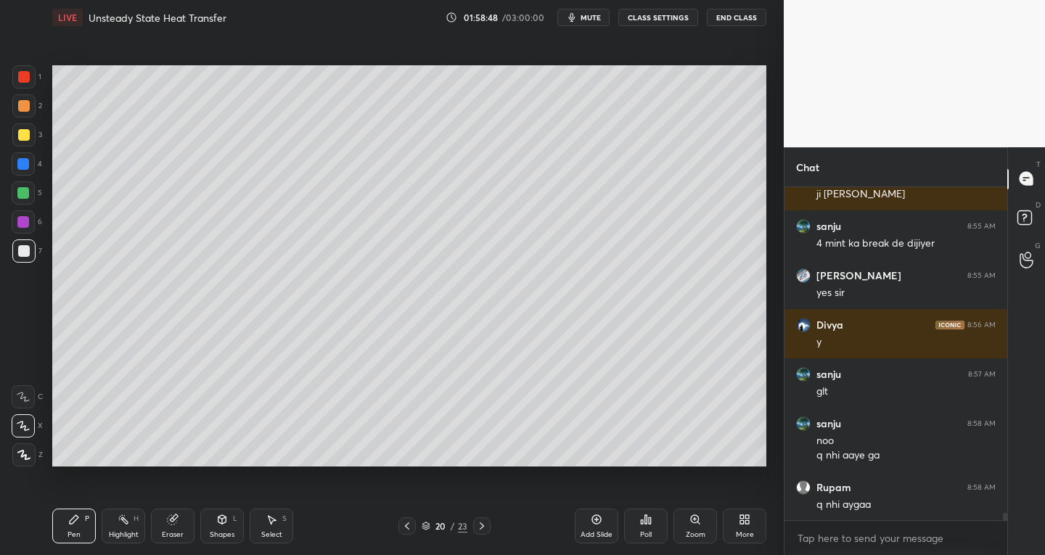
click at [484, 526] on icon at bounding box center [482, 527] width 12 height 12
click at [483, 529] on icon at bounding box center [482, 527] width 12 height 12
click at [484, 528] on icon at bounding box center [482, 527] width 12 height 12
click at [484, 529] on icon at bounding box center [482, 527] width 12 height 12
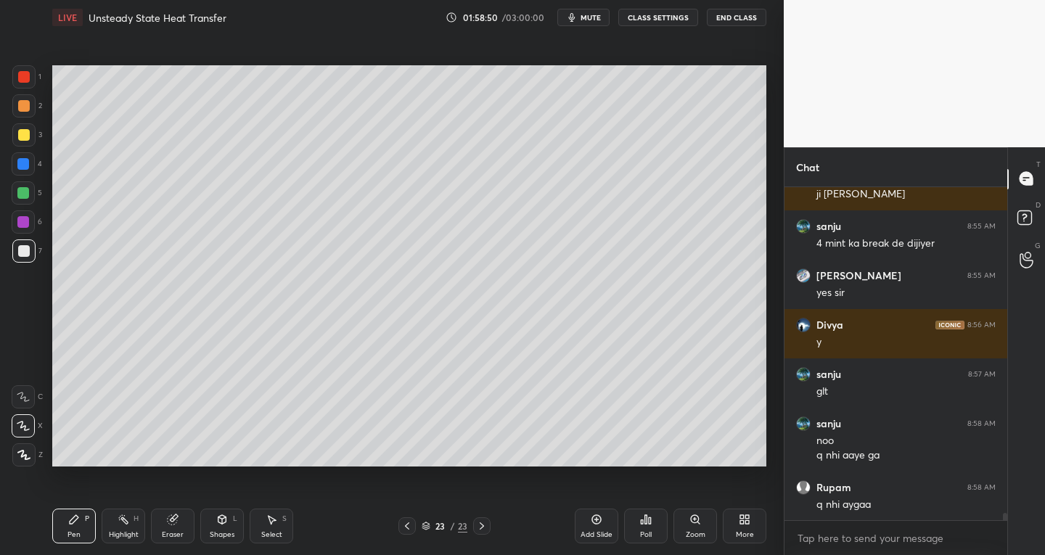
click at [484, 528] on icon at bounding box center [482, 527] width 12 height 12
click at [483, 526] on icon at bounding box center [482, 527] width 12 height 12
click at [480, 526] on icon at bounding box center [482, 527] width 12 height 12
click at [410, 530] on icon at bounding box center [407, 527] width 12 height 12
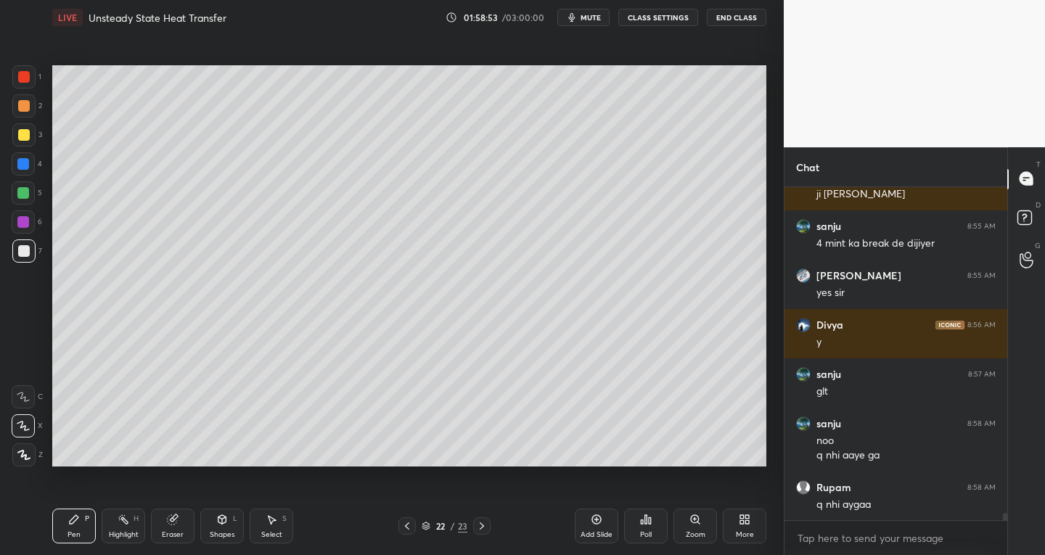
click at [482, 524] on icon at bounding box center [482, 526] width 4 height 7
click at [481, 526] on icon at bounding box center [482, 527] width 12 height 12
click at [409, 531] on icon at bounding box center [407, 527] width 12 height 12
click at [412, 529] on icon at bounding box center [407, 527] width 12 height 12
click at [409, 526] on icon at bounding box center [407, 527] width 12 height 12
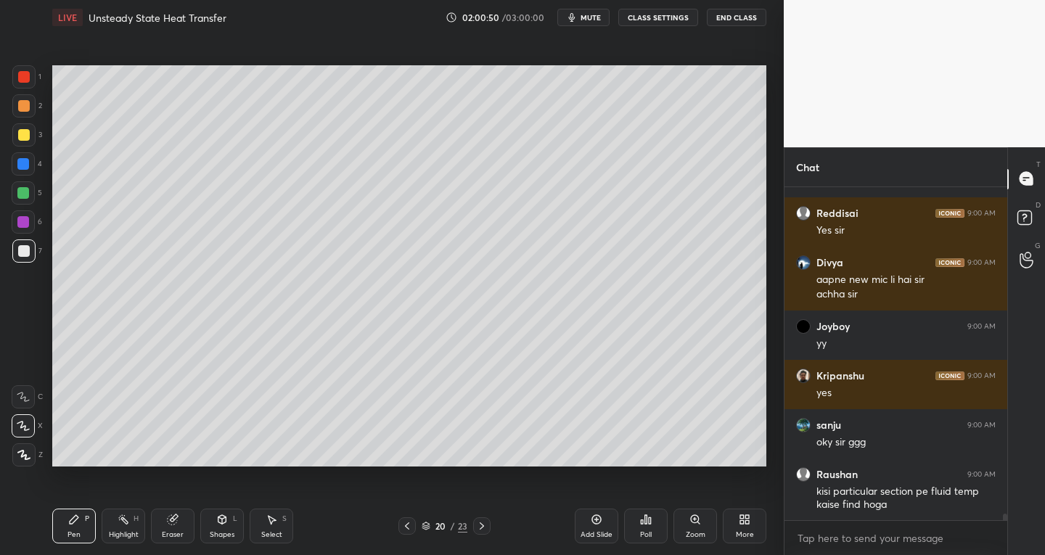
scroll to position [16099, 0]
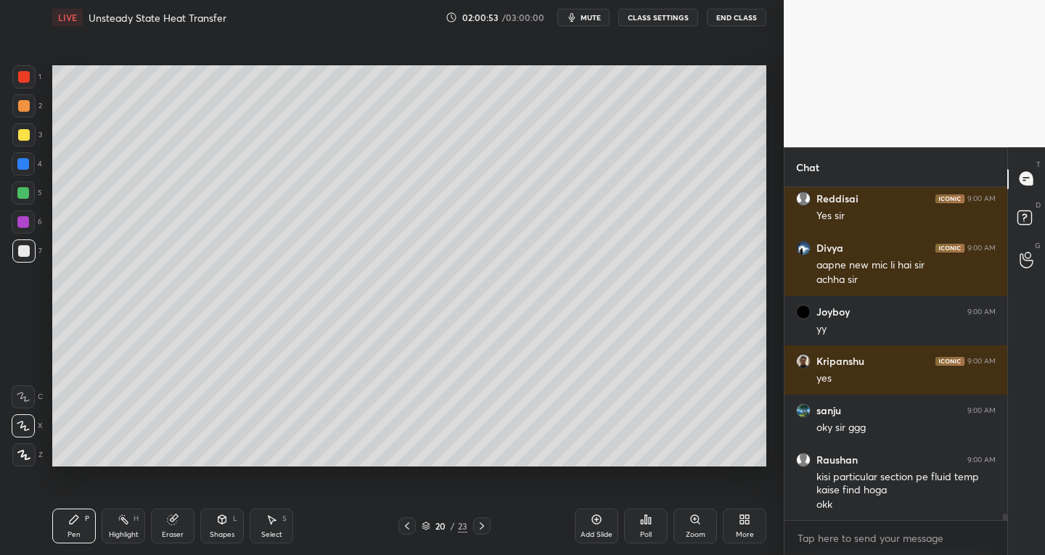
click at [483, 529] on icon at bounding box center [482, 527] width 12 height 12
click at [488, 529] on div at bounding box center [481, 526] width 17 height 17
click at [484, 529] on icon at bounding box center [482, 527] width 12 height 12
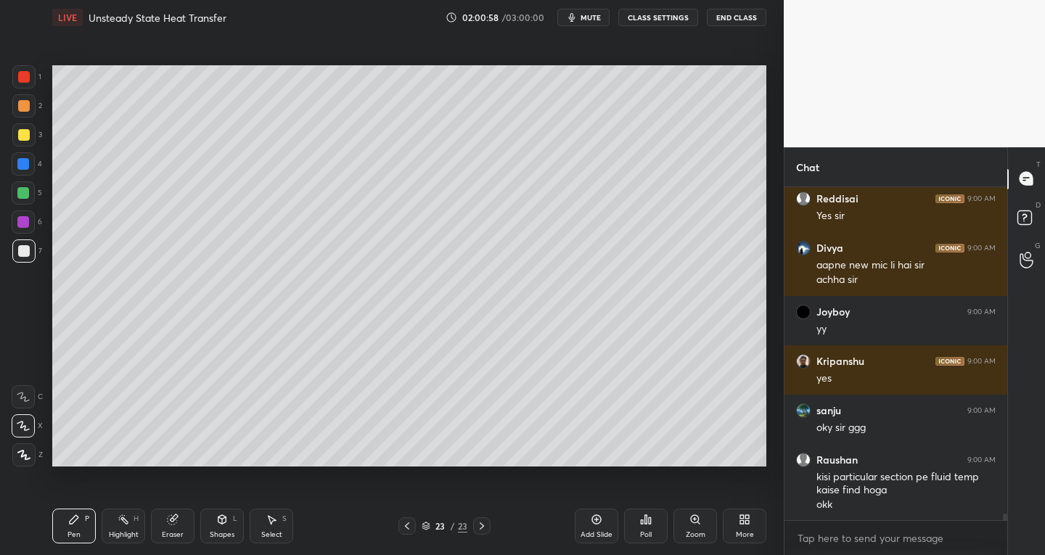
click at [592, 524] on icon at bounding box center [597, 520] width 12 height 12
click at [224, 532] on div "Shapes" at bounding box center [222, 534] width 25 height 7
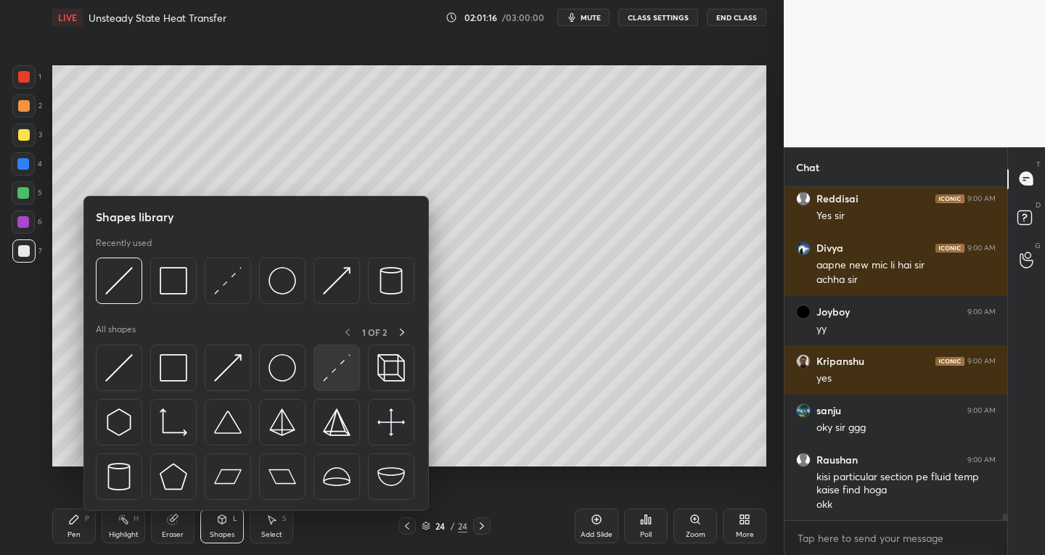
click at [335, 369] on img at bounding box center [337, 368] width 28 height 28
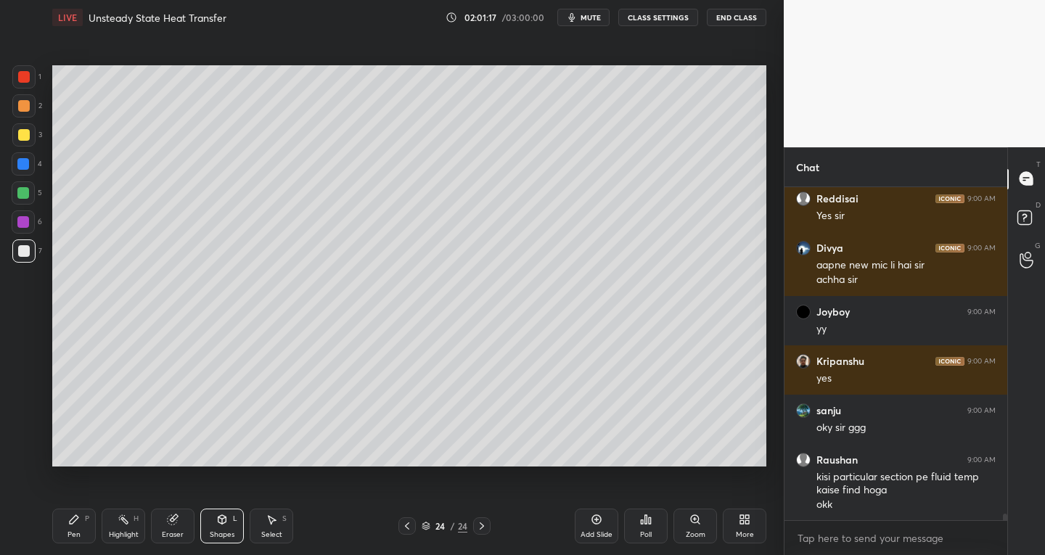
click at [25, 68] on div at bounding box center [23, 76] width 23 height 23
click at [83, 512] on div "Pen P" at bounding box center [74, 526] width 44 height 35
click at [22, 253] on div at bounding box center [24, 251] width 12 height 12
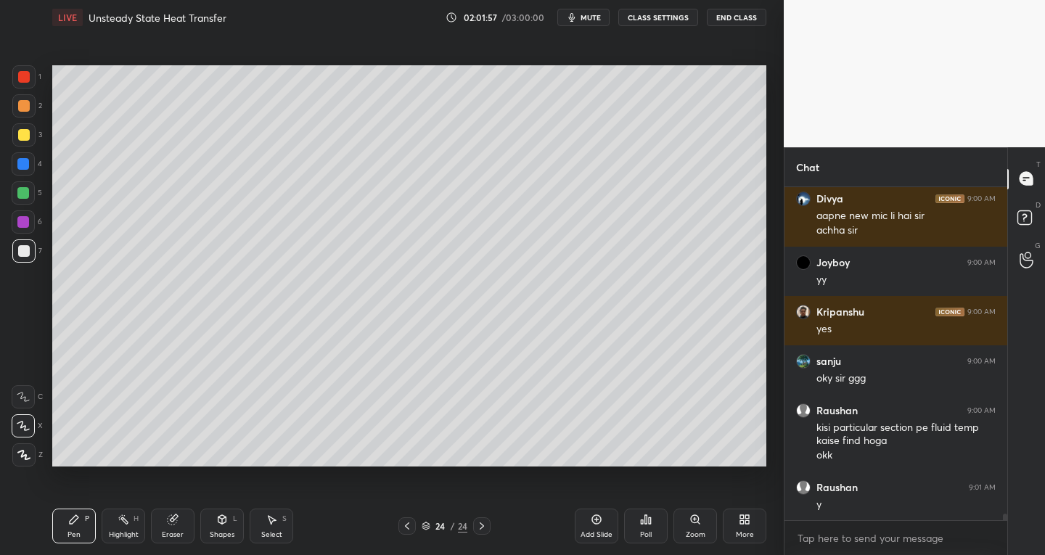
click at [28, 138] on div at bounding box center [24, 135] width 12 height 12
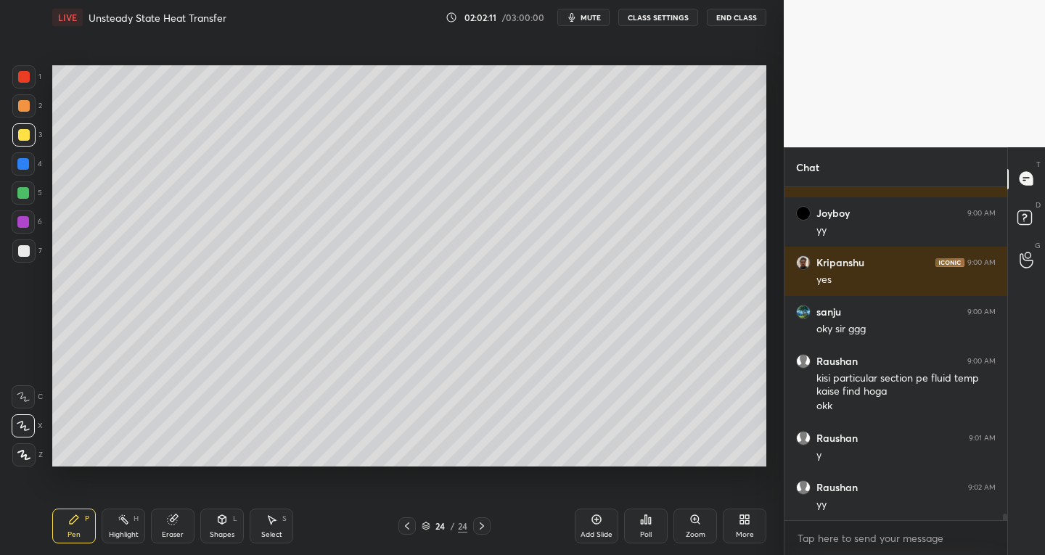
scroll to position [16247, 0]
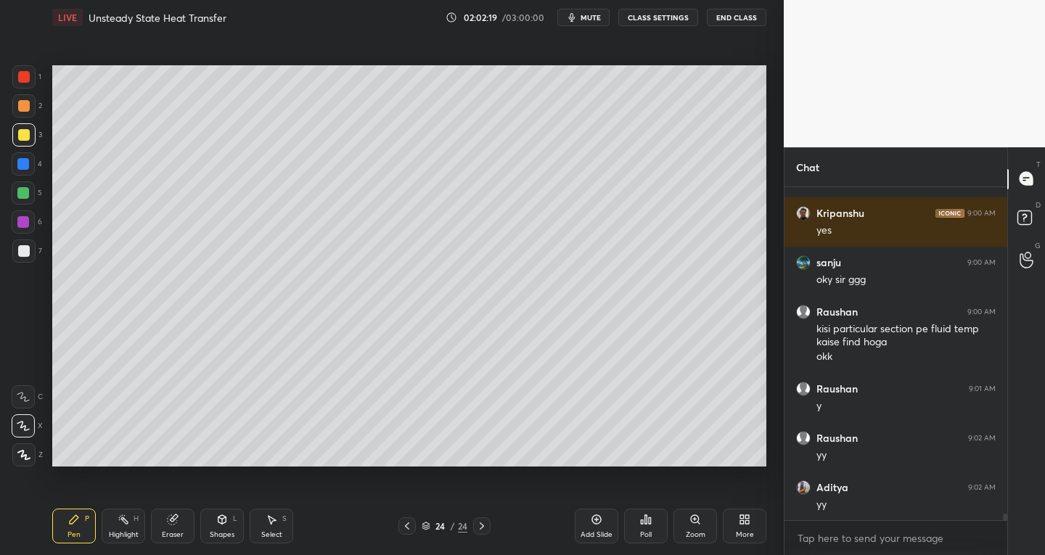
click at [22, 258] on div at bounding box center [23, 251] width 23 height 23
click at [175, 523] on icon at bounding box center [172, 519] width 9 height 9
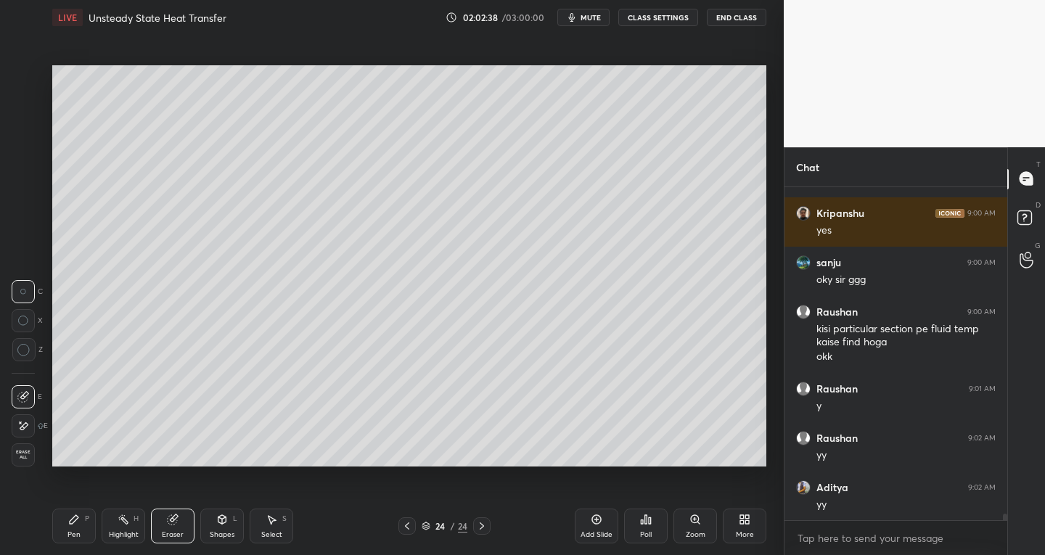
click at [25, 396] on icon at bounding box center [23, 397] width 12 height 12
click at [76, 537] on div "Pen" at bounding box center [74, 534] width 13 height 7
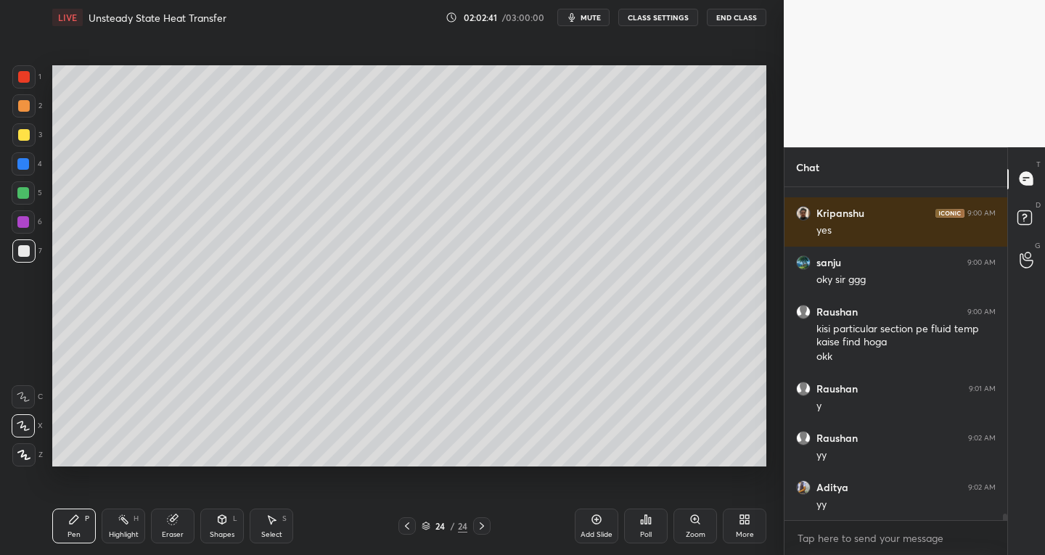
click at [182, 526] on div "Eraser" at bounding box center [173, 526] width 44 height 35
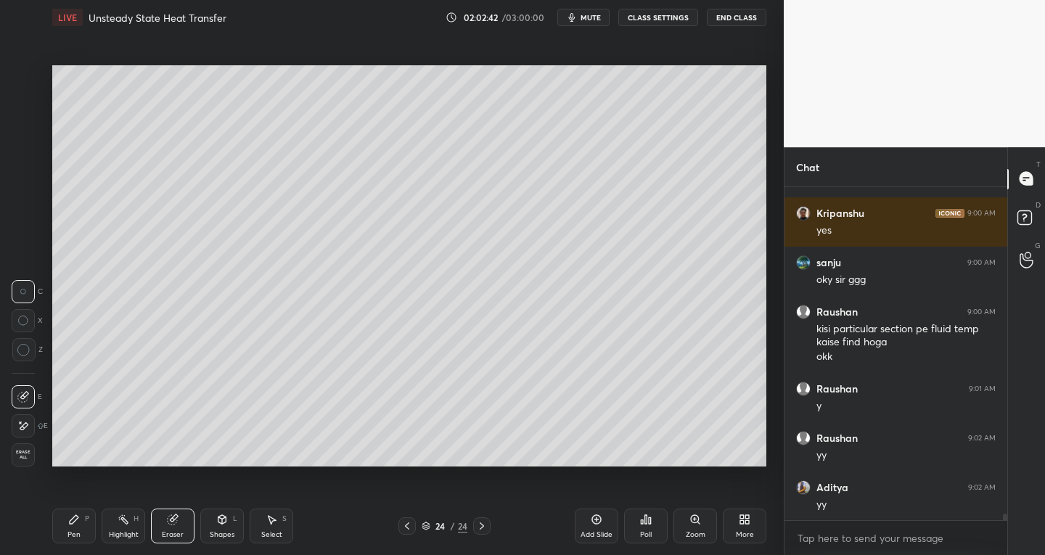
click at [83, 532] on div "Pen P" at bounding box center [74, 526] width 44 height 35
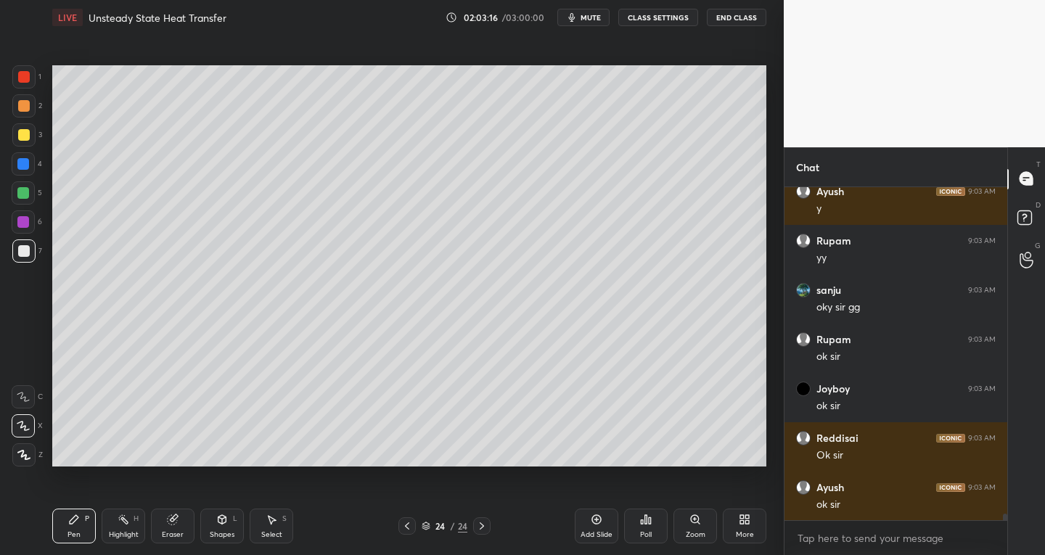
scroll to position [16741, 0]
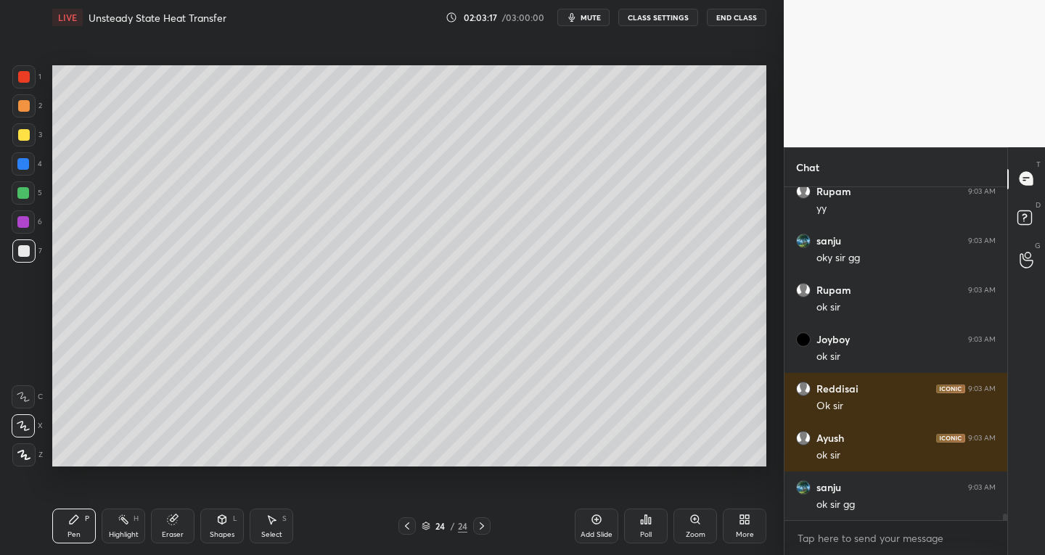
click at [735, 11] on button "End Class" at bounding box center [737, 17] width 60 height 17
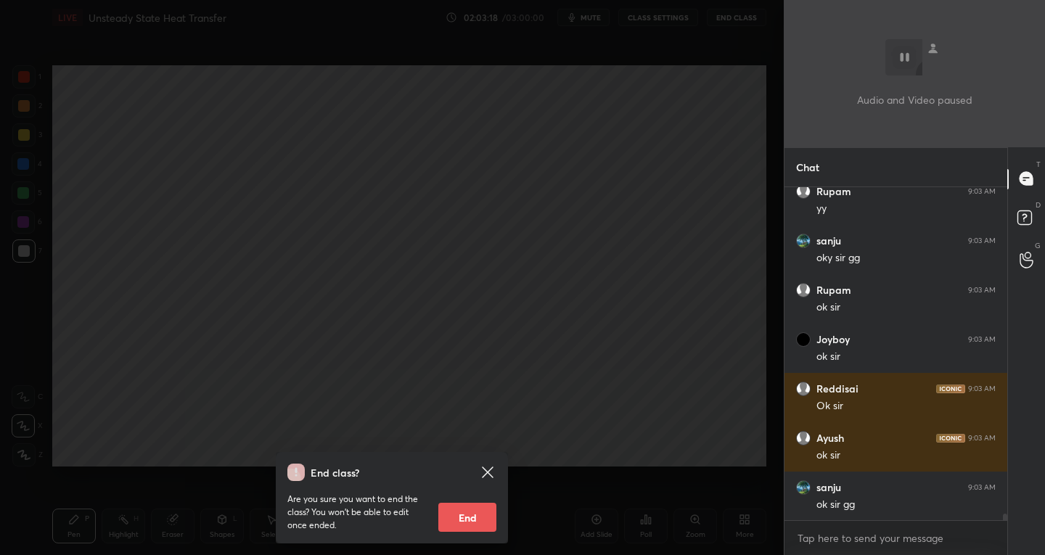
scroll to position [16790, 0]
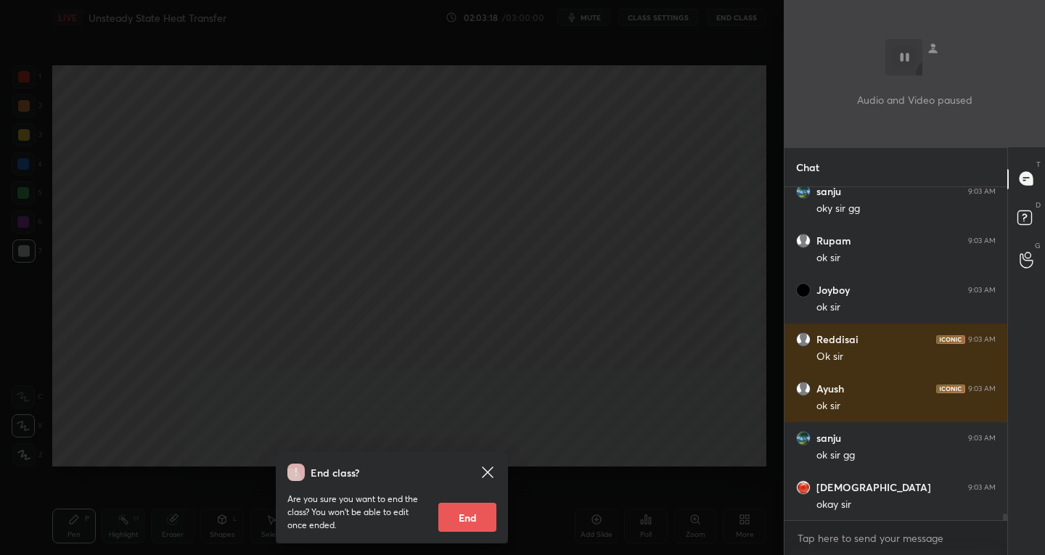
click at [481, 520] on button "End" at bounding box center [468, 517] width 58 height 29
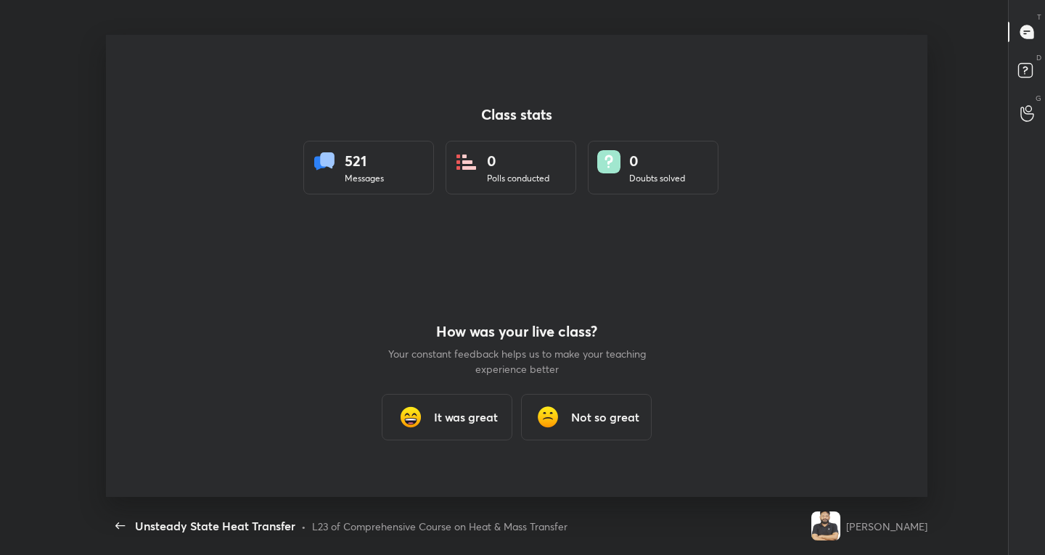
scroll to position [0, 0]
type textarea "x"
click at [470, 426] on div "It was great" at bounding box center [447, 417] width 131 height 46
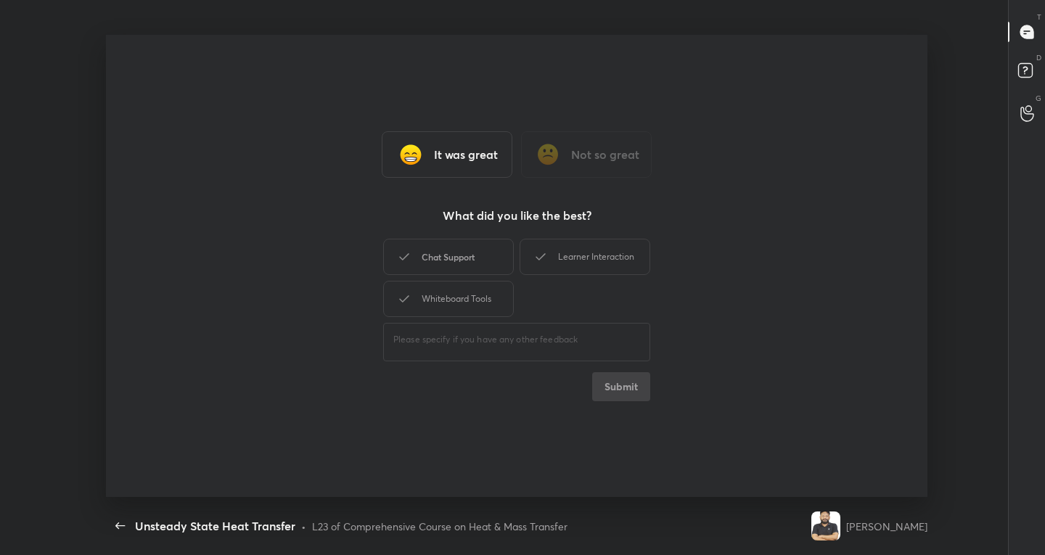
click at [423, 255] on div "Chat Support" at bounding box center [448, 257] width 131 height 36
click at [435, 298] on div "Whiteboard Tools" at bounding box center [448, 299] width 131 height 36
click at [566, 256] on div "Learner Interaction" at bounding box center [585, 257] width 131 height 36
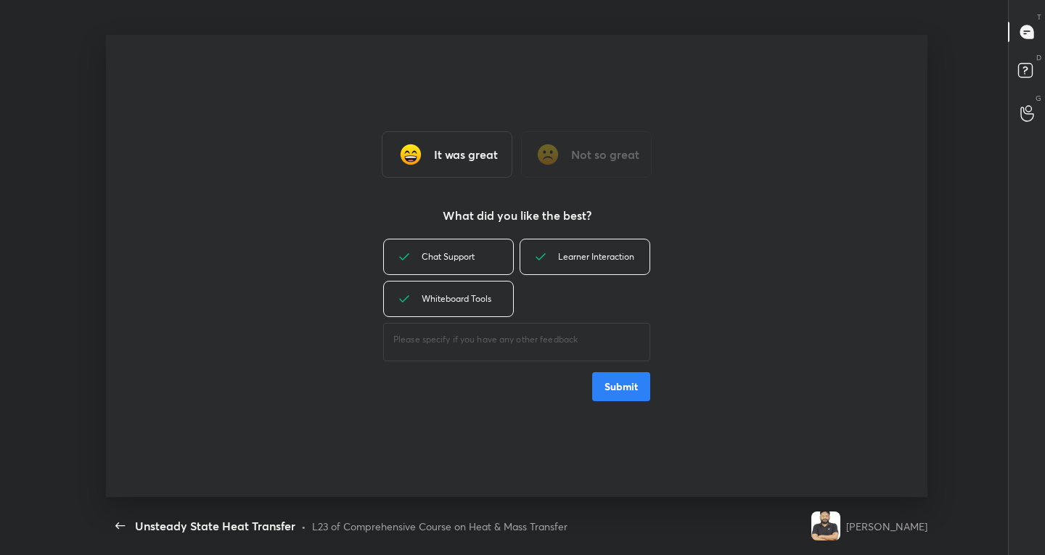
click at [615, 381] on button "Submit" at bounding box center [621, 386] width 58 height 29
